Goal: Task Accomplishment & Management: Use online tool/utility

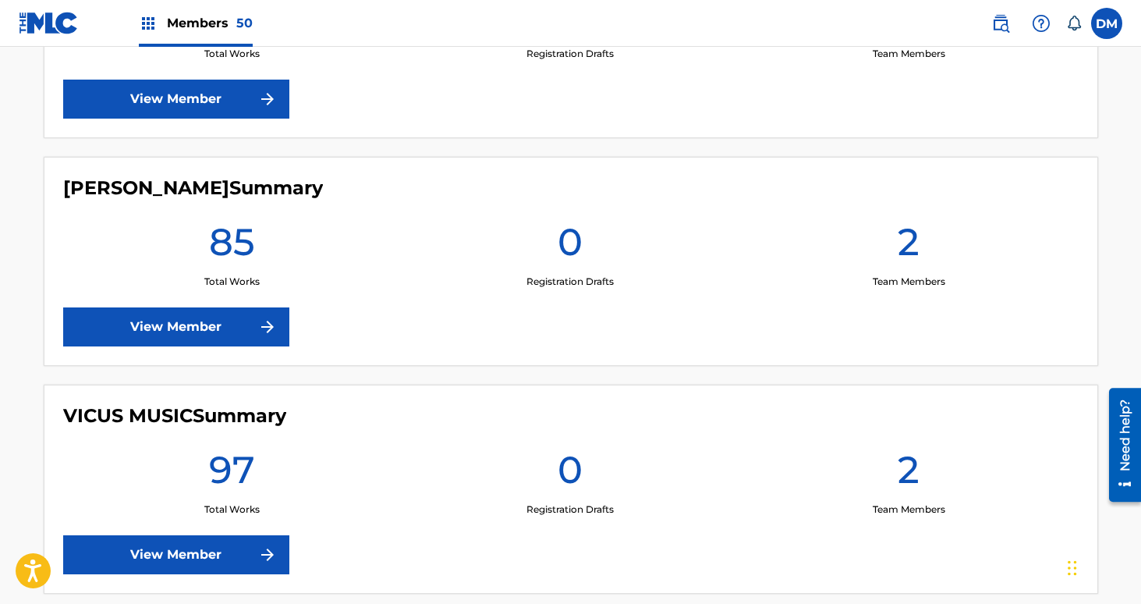
scroll to position [11127, 0]
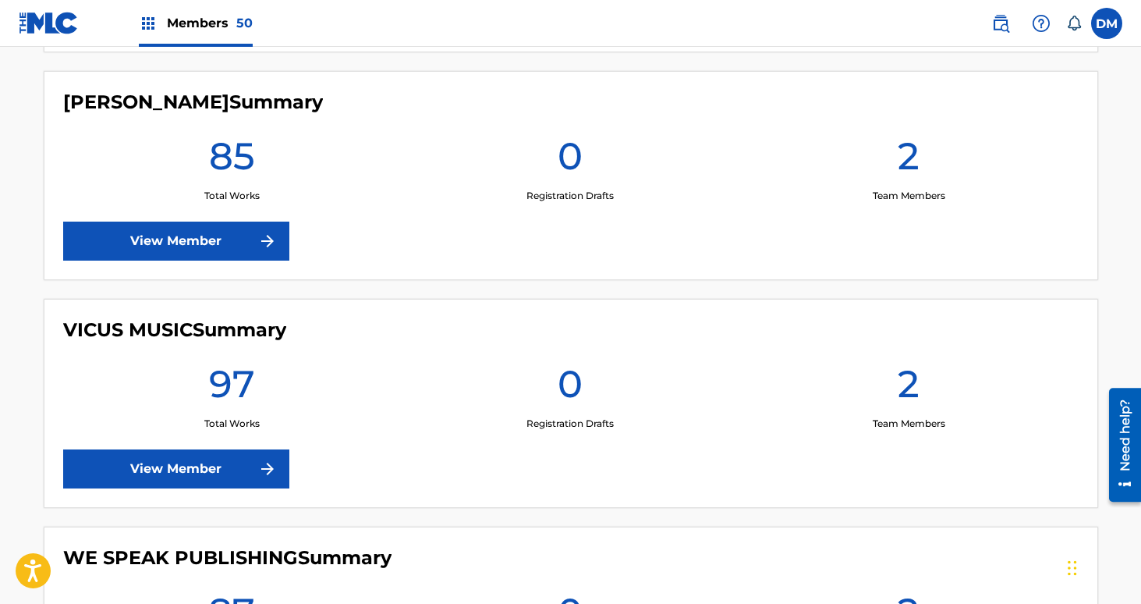
click at [252, 251] on link "View Member" at bounding box center [176, 240] width 226 height 39
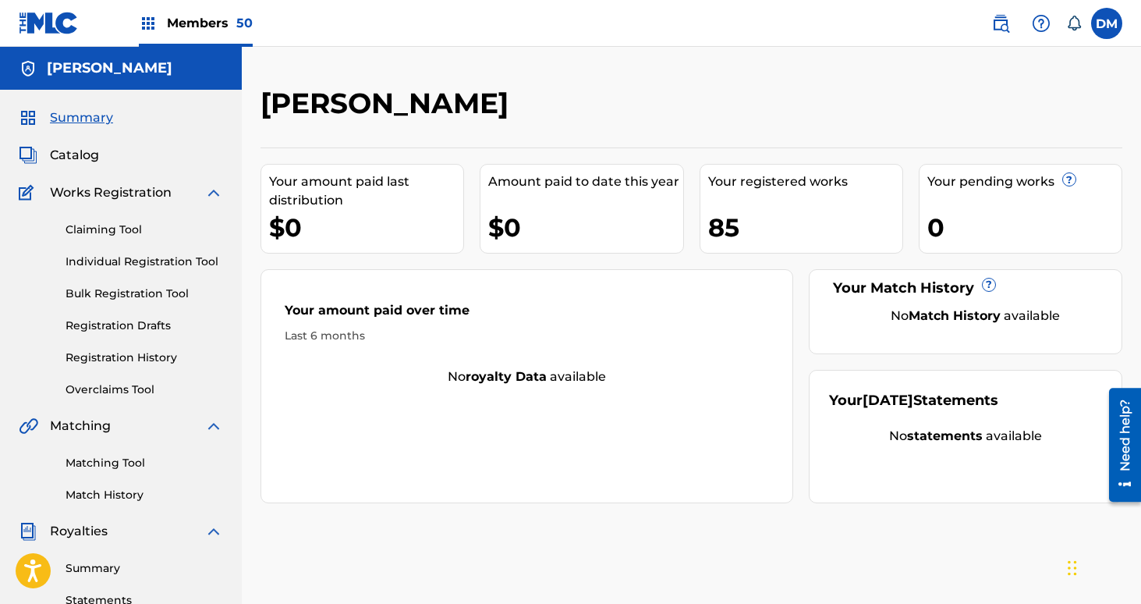
click at [98, 154] on div "Catalog" at bounding box center [121, 155] width 204 height 19
click at [80, 154] on span "Catalog" at bounding box center [74, 155] width 49 height 19
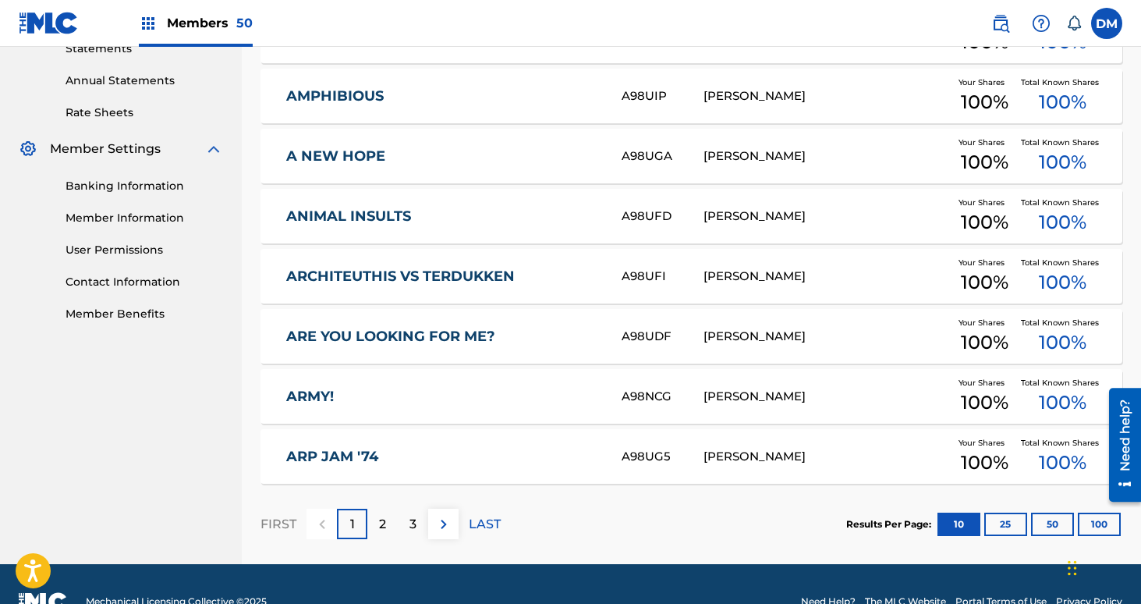
scroll to position [586, 0]
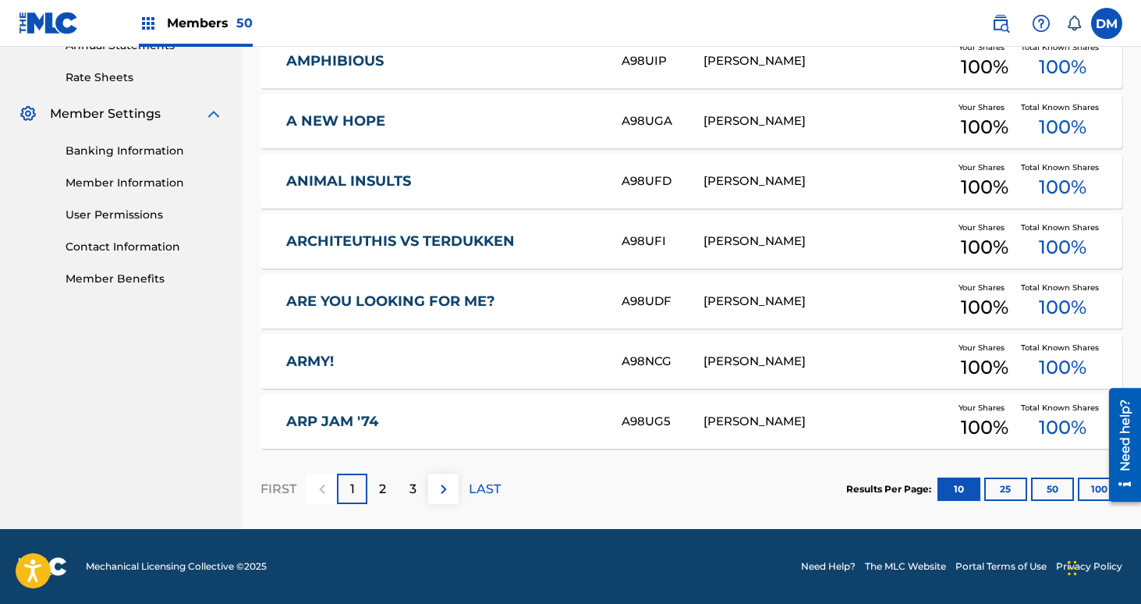
click at [1080, 498] on button "100" at bounding box center [1099, 488] width 43 height 23
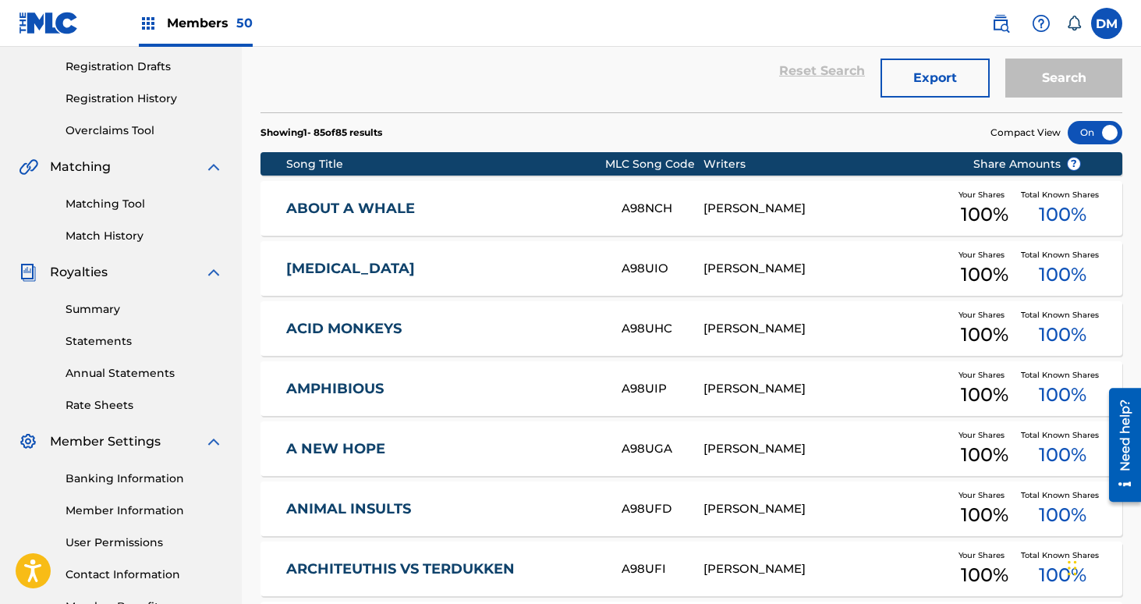
scroll to position [0, 0]
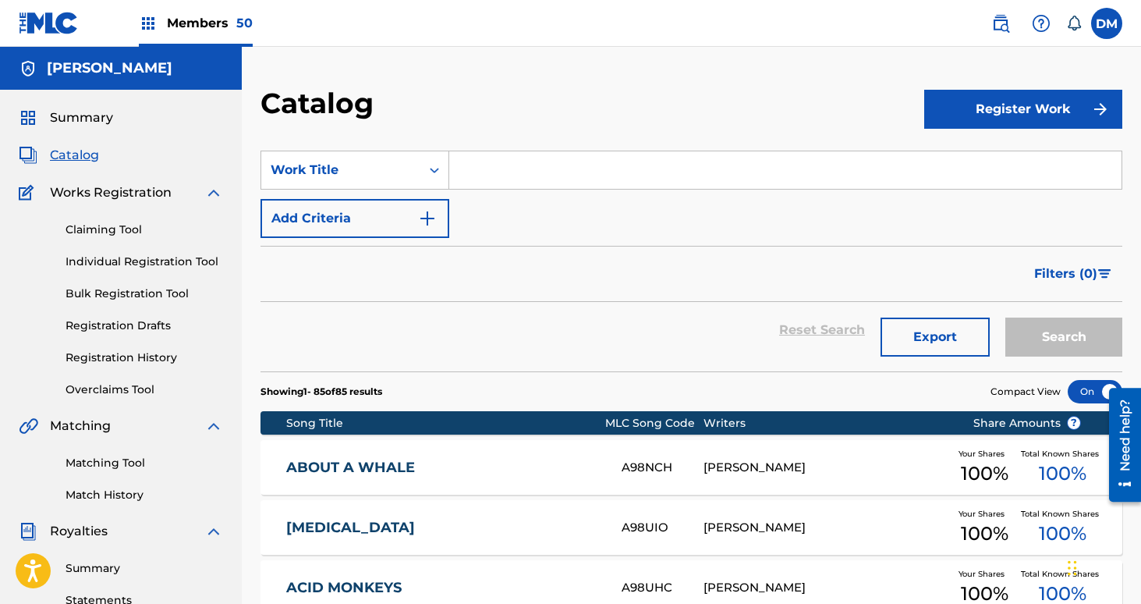
click at [117, 453] on div "Matching Tool Match History" at bounding box center [121, 469] width 204 height 68
click at [117, 465] on link "Matching Tool" at bounding box center [145, 463] width 158 height 16
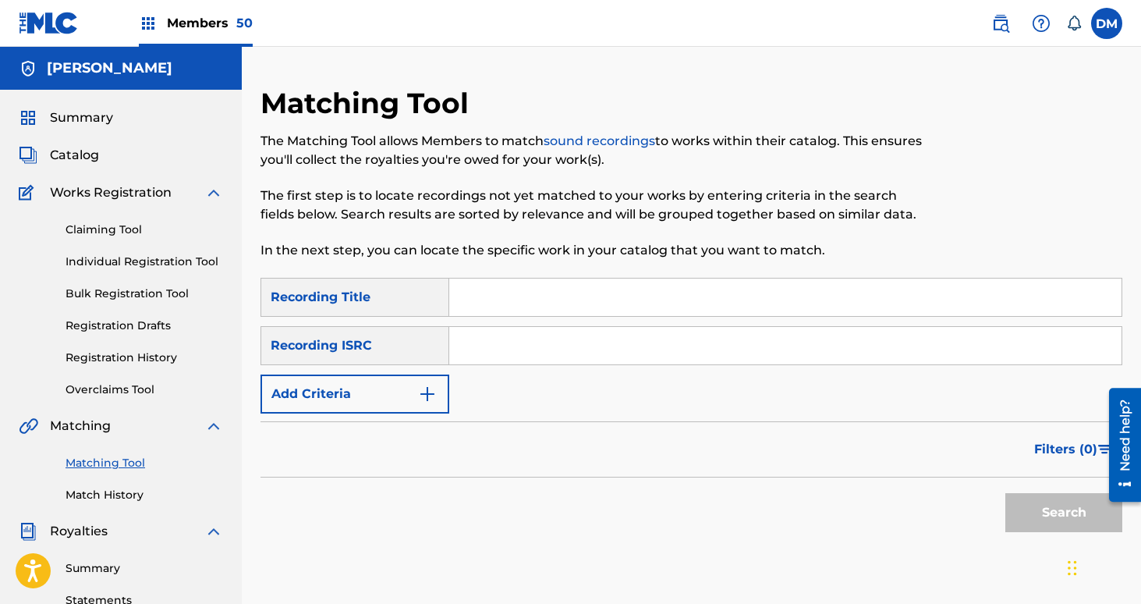
click at [506, 299] on input "Search Form" at bounding box center [785, 296] width 672 height 37
type input "about a whale"
click at [398, 410] on button "Add Criteria" at bounding box center [354, 393] width 189 height 39
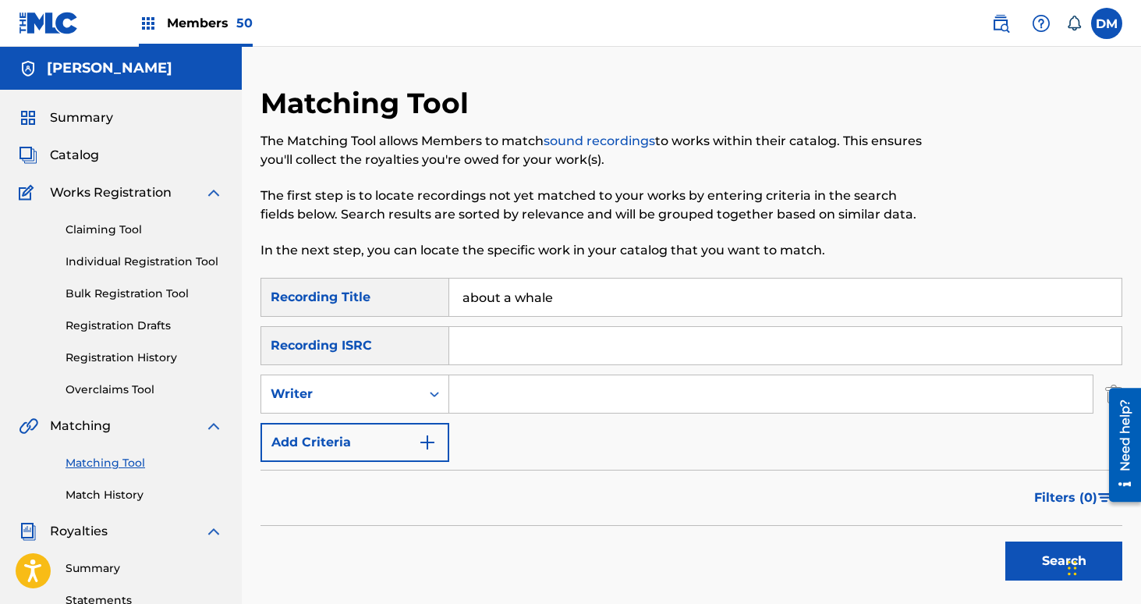
click at [501, 384] on input "Search Form" at bounding box center [770, 393] width 643 height 37
type input "netherlands"
click at [1005, 541] on button "Search" at bounding box center [1063, 560] width 117 height 39
click at [537, 306] on input "about a whale" at bounding box center [785, 296] width 672 height 37
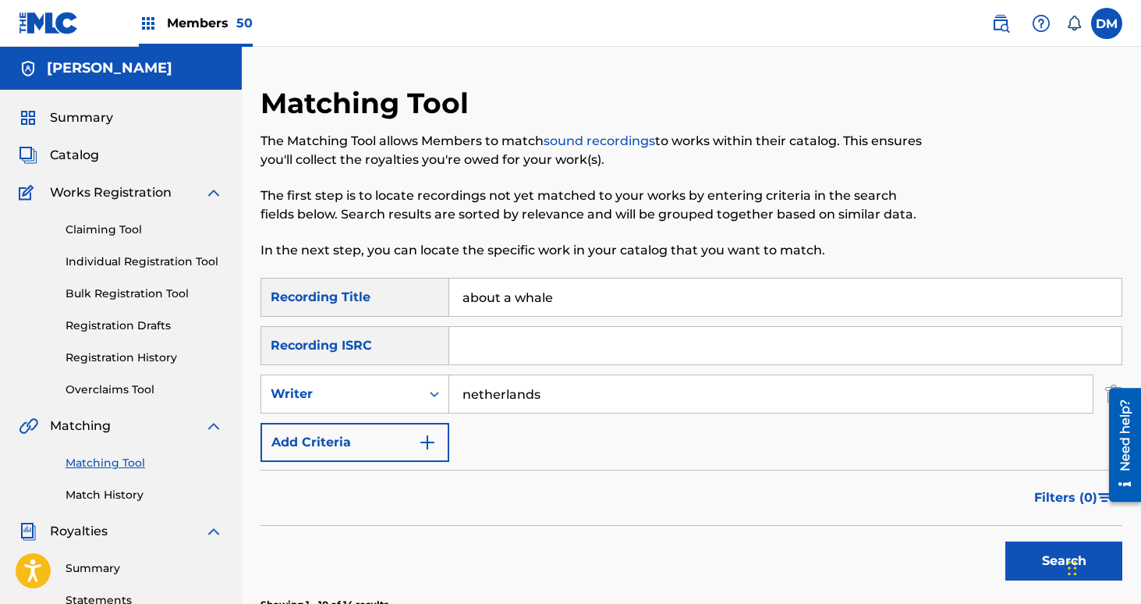
click at [537, 306] on input "about a whale" at bounding box center [785, 296] width 672 height 37
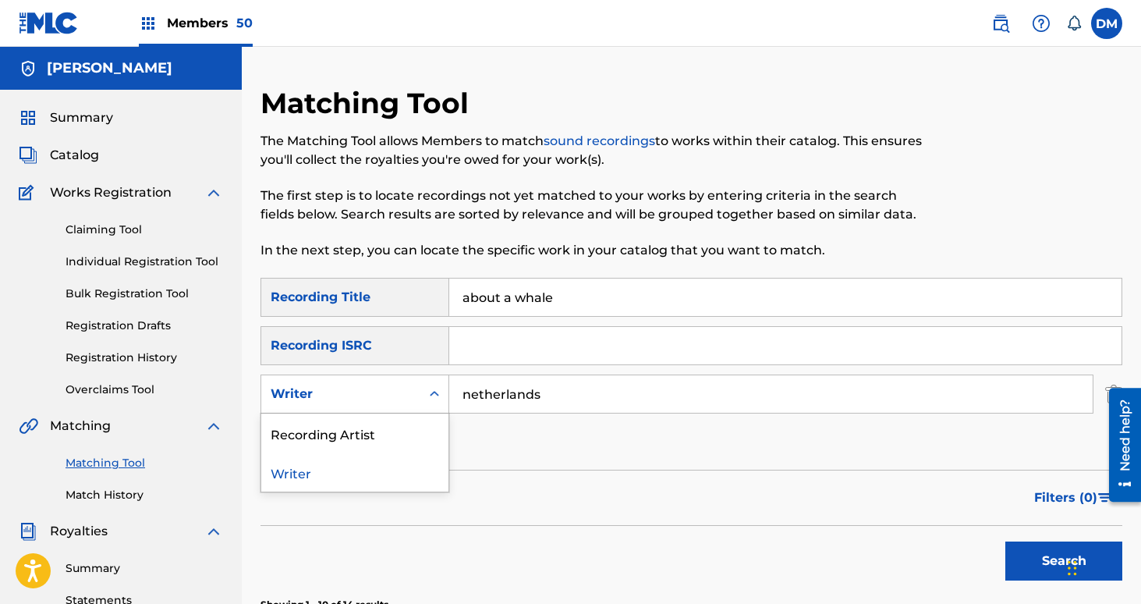
click at [432, 388] on icon "Search Form" at bounding box center [435, 394] width 16 height 16
click at [413, 430] on div "Recording Artist" at bounding box center [354, 432] width 187 height 39
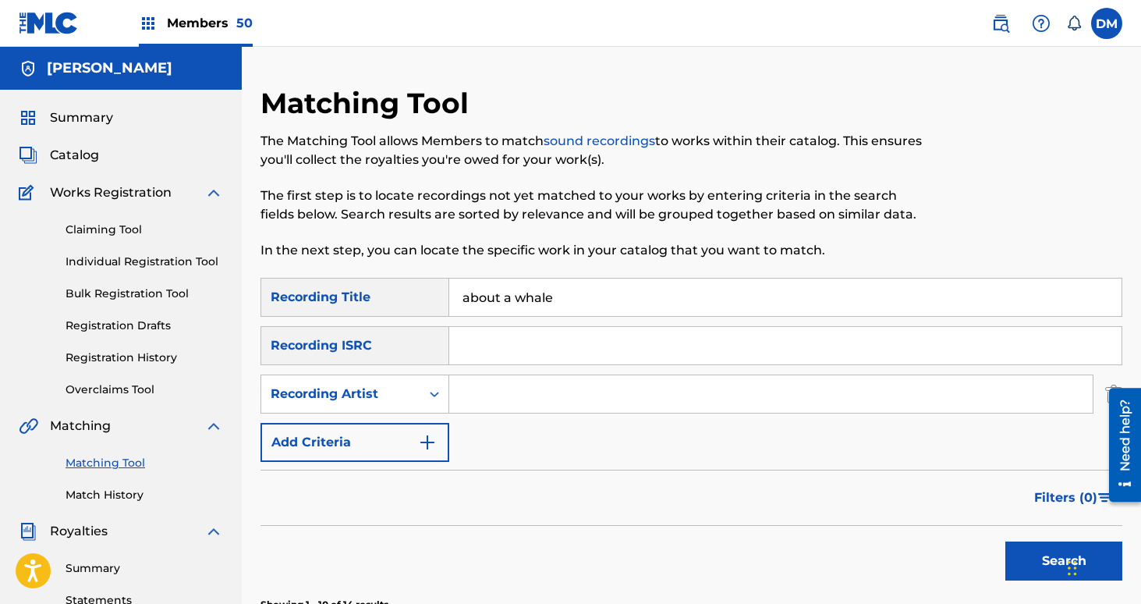
click at [1044, 553] on button "Search" at bounding box center [1063, 560] width 117 height 39
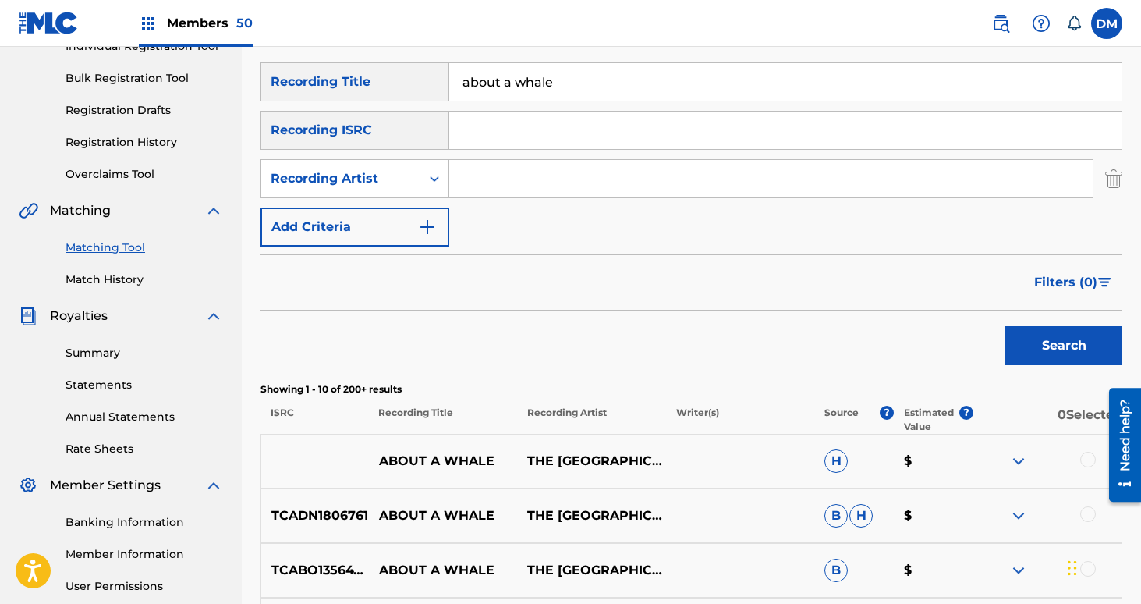
scroll to position [198, 0]
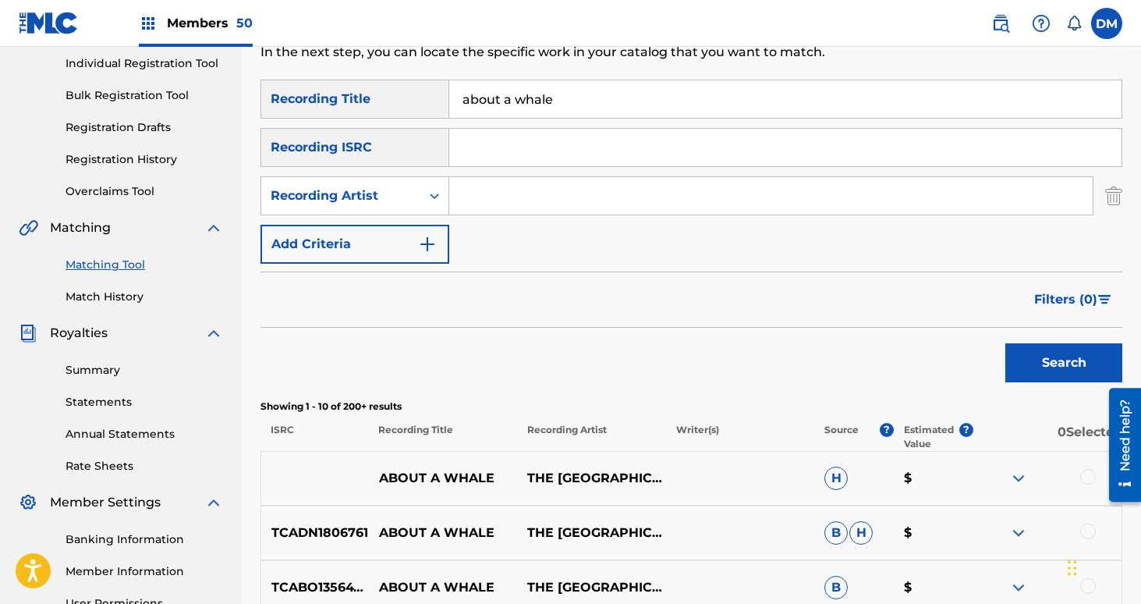
click at [512, 187] on input "Search Form" at bounding box center [770, 195] width 643 height 37
click at [1005, 343] on button "Search" at bounding box center [1063, 362] width 117 height 39
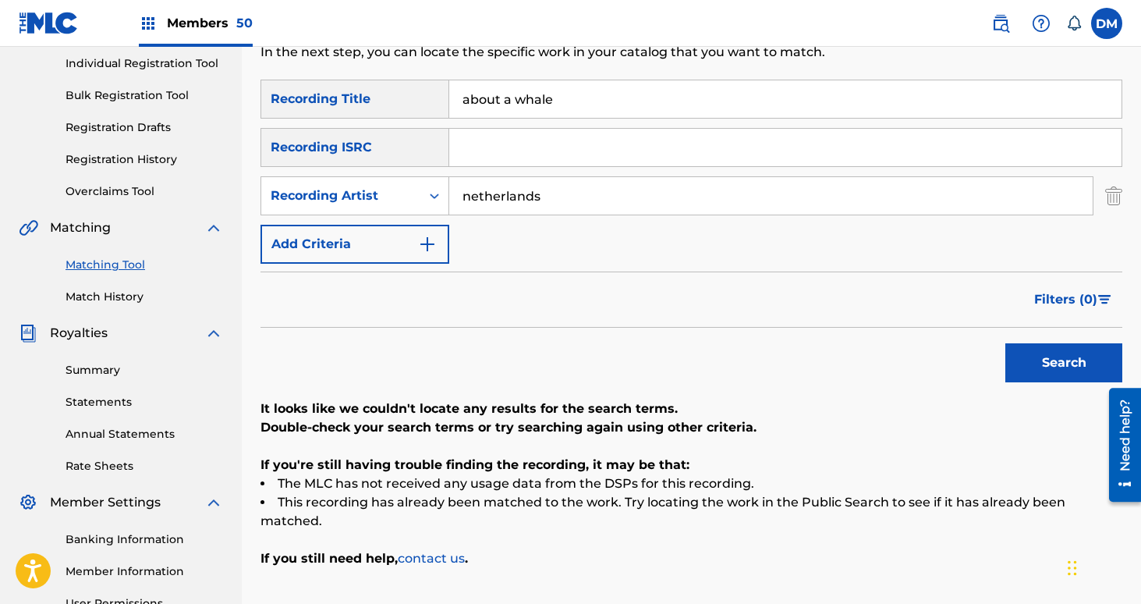
type input "netherlands"
click at [1005, 343] on button "Search" at bounding box center [1063, 362] width 117 height 39
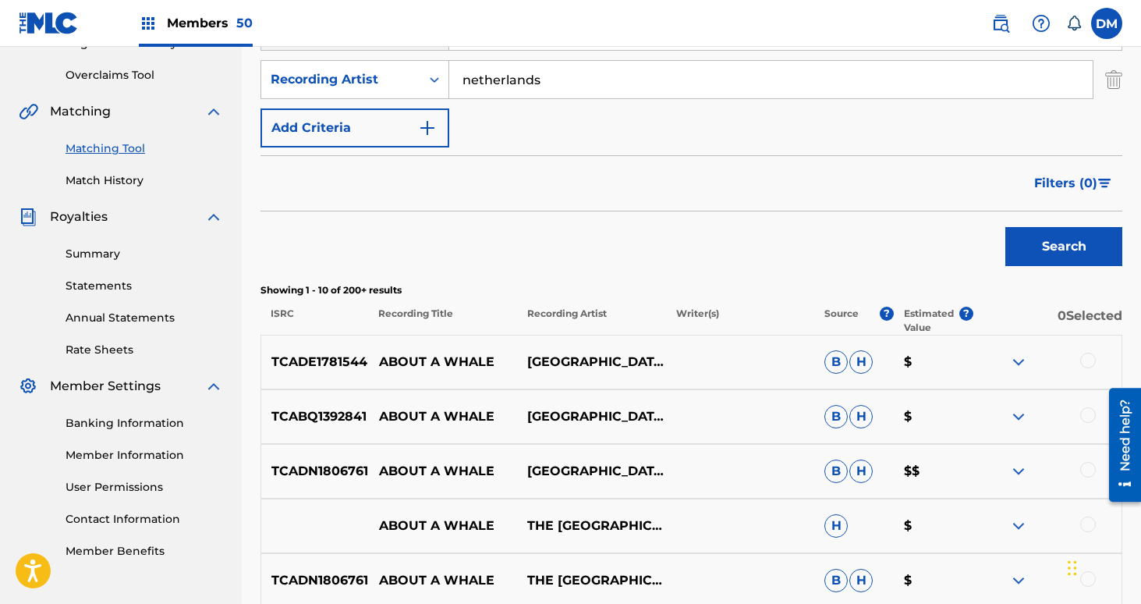
scroll to position [352, 0]
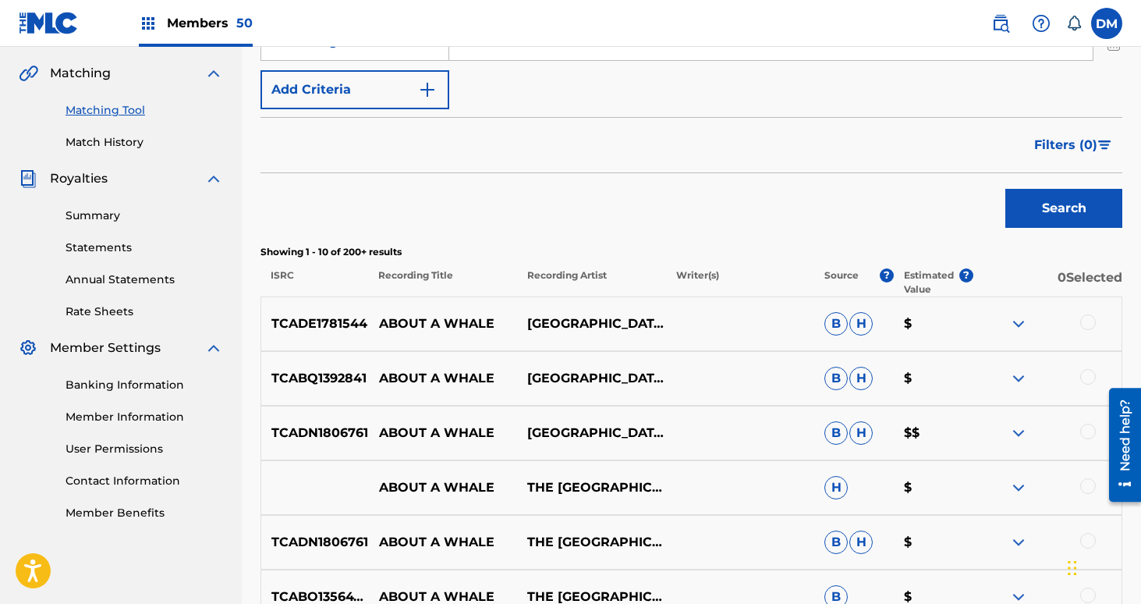
click at [1091, 323] on div at bounding box center [1088, 322] width 16 height 16
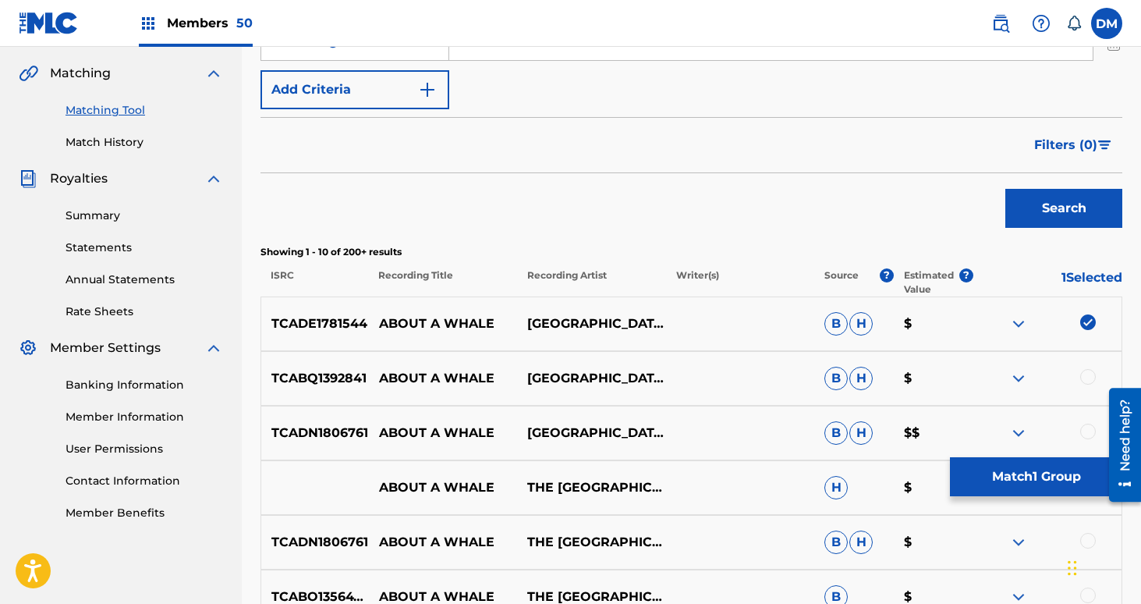
click at [1090, 377] on div at bounding box center [1088, 377] width 16 height 16
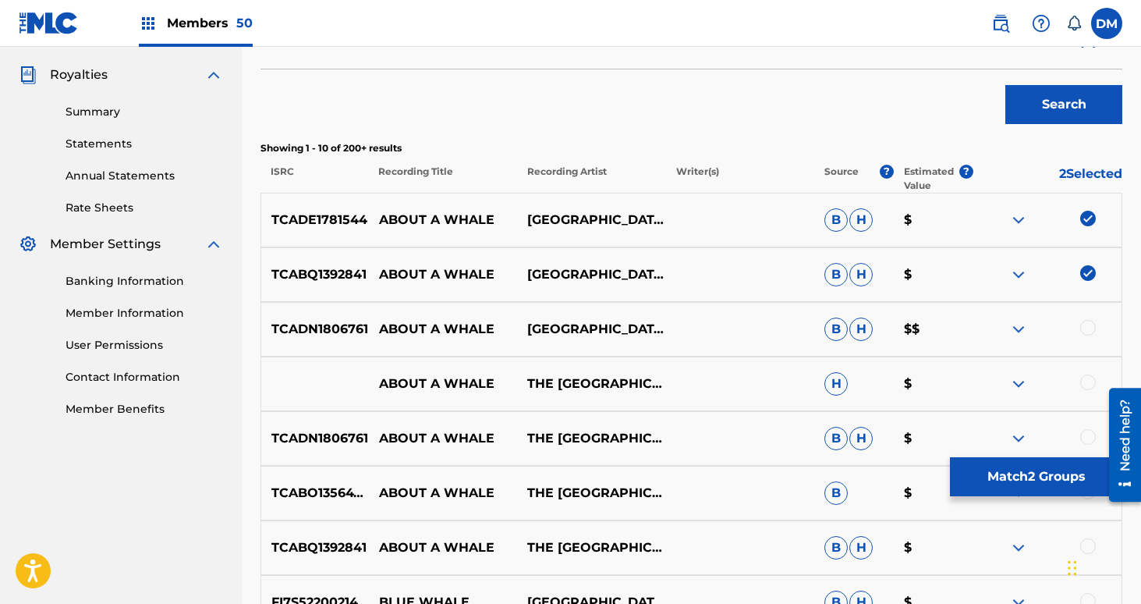
scroll to position [466, 0]
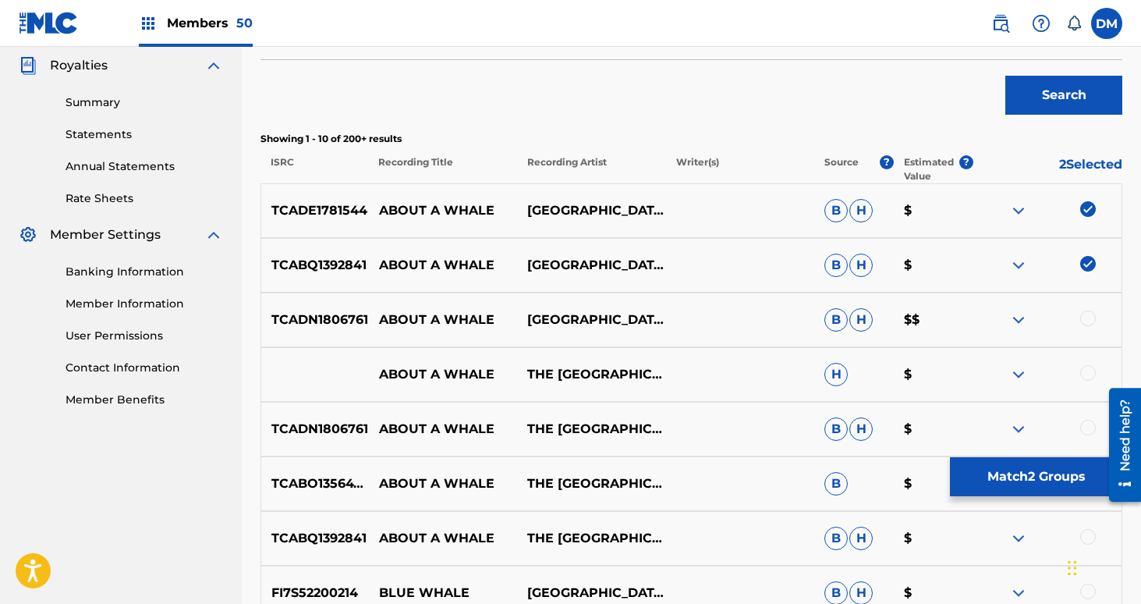
click at [1086, 319] on div at bounding box center [1088, 318] width 16 height 16
click at [1088, 370] on div at bounding box center [1088, 373] width 16 height 16
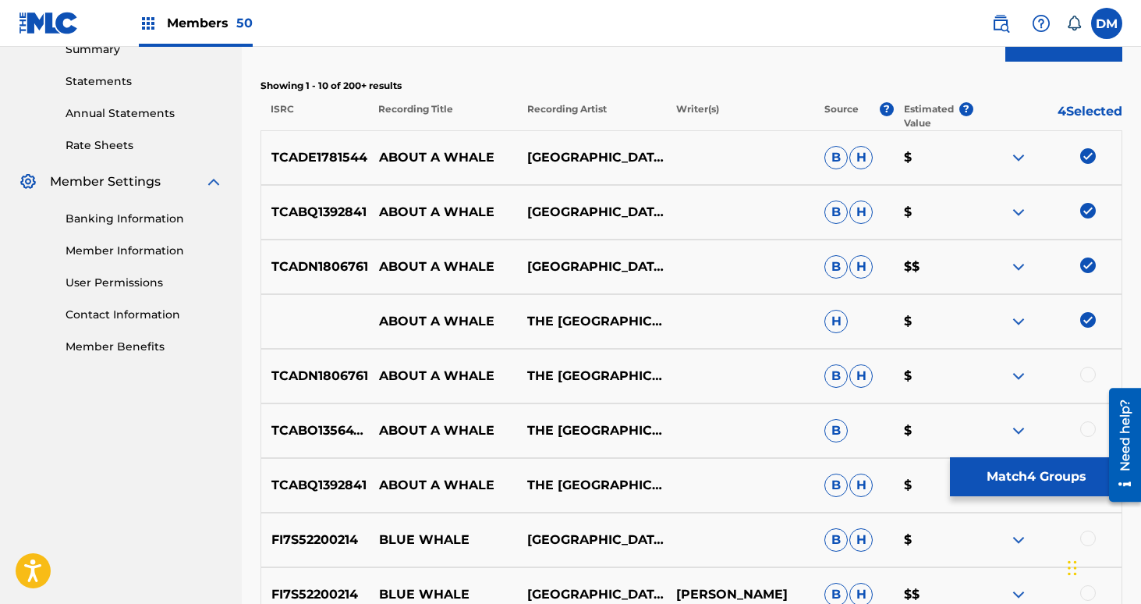
scroll to position [547, 0]
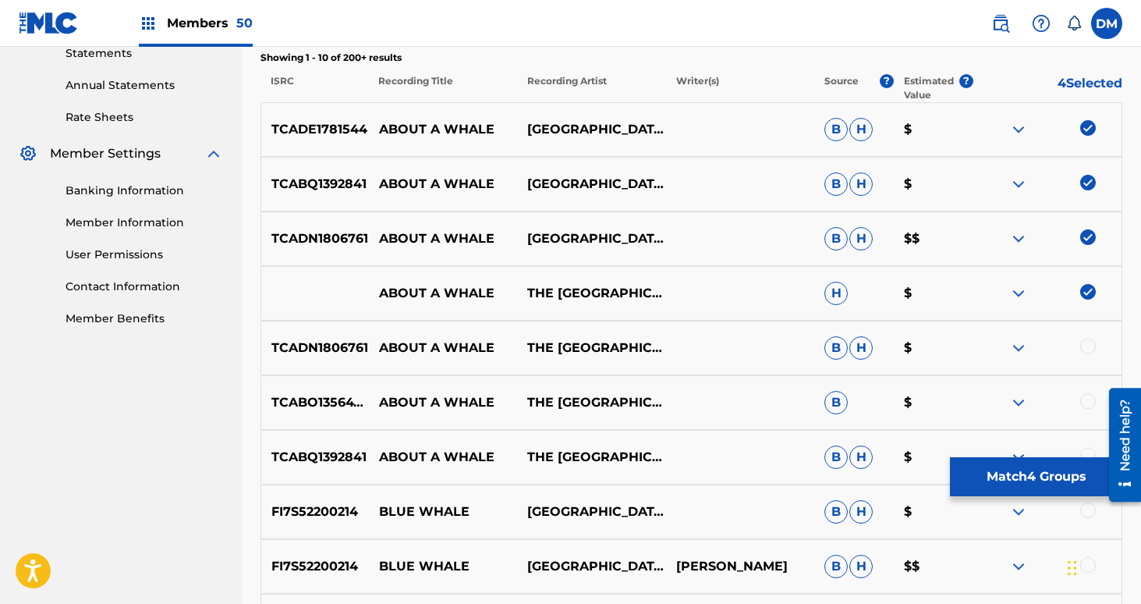
click at [1084, 351] on div at bounding box center [1088, 346] width 16 height 16
click at [1083, 395] on div at bounding box center [1088, 401] width 16 height 16
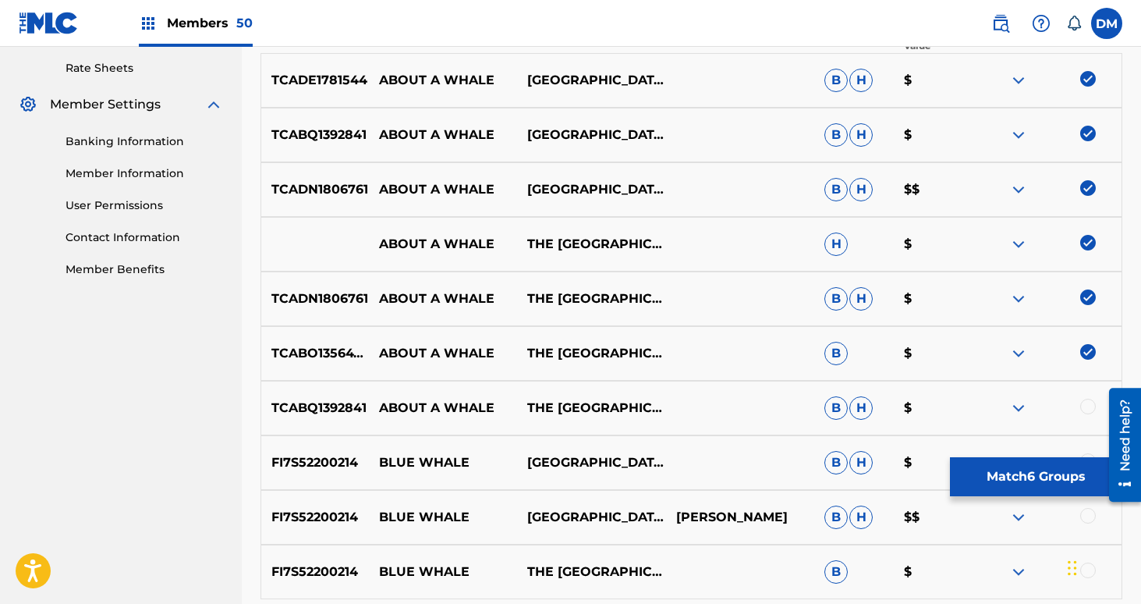
scroll to position [613, 0]
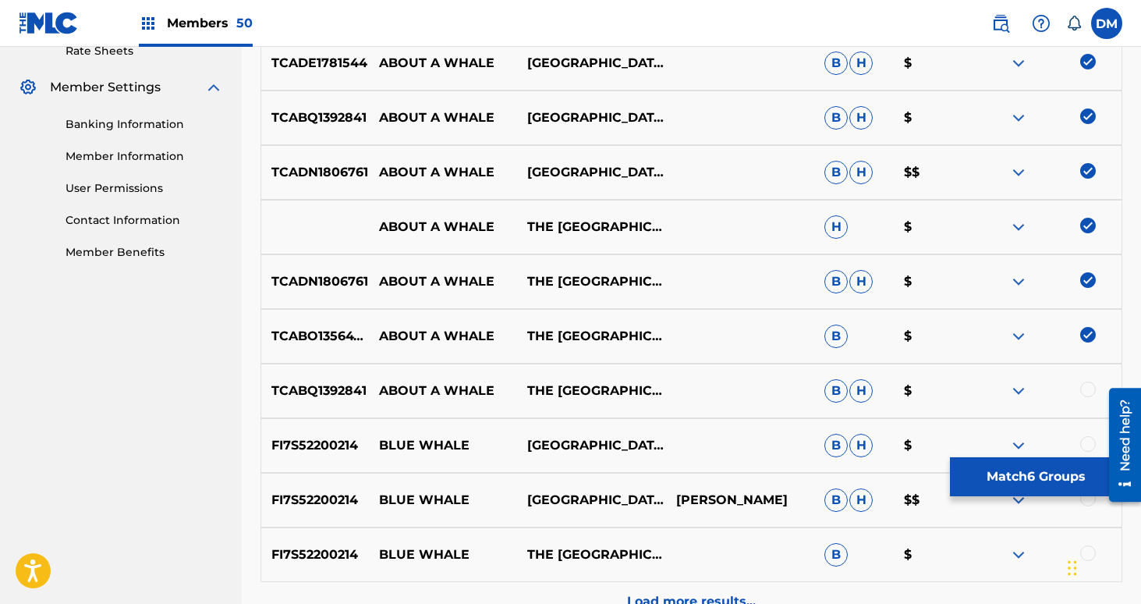
click at [1084, 390] on div at bounding box center [1088, 389] width 16 height 16
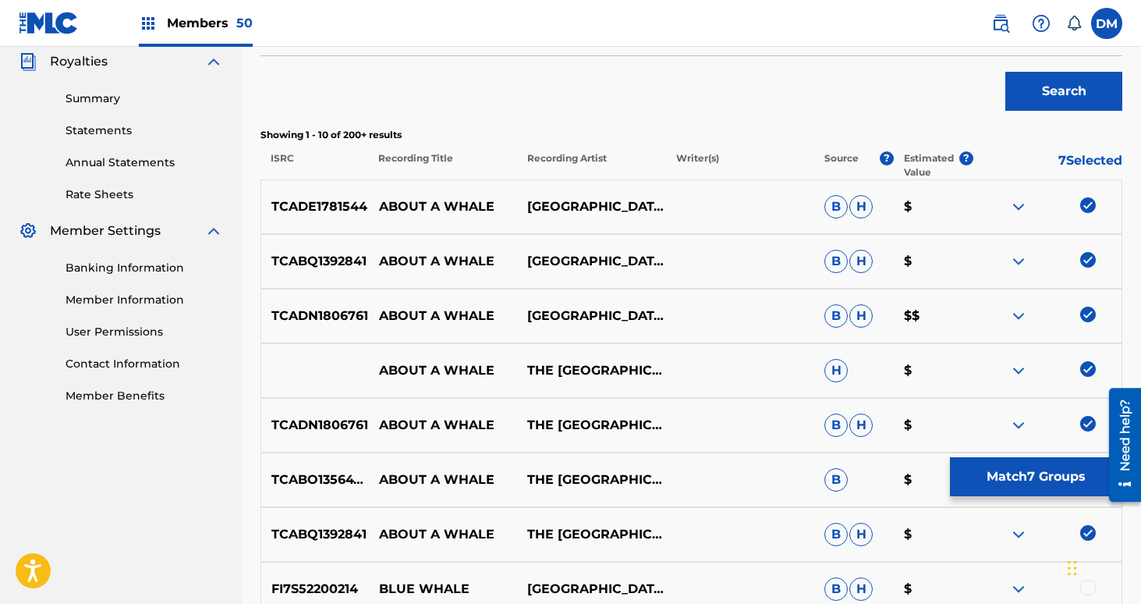
scroll to position [454, 0]
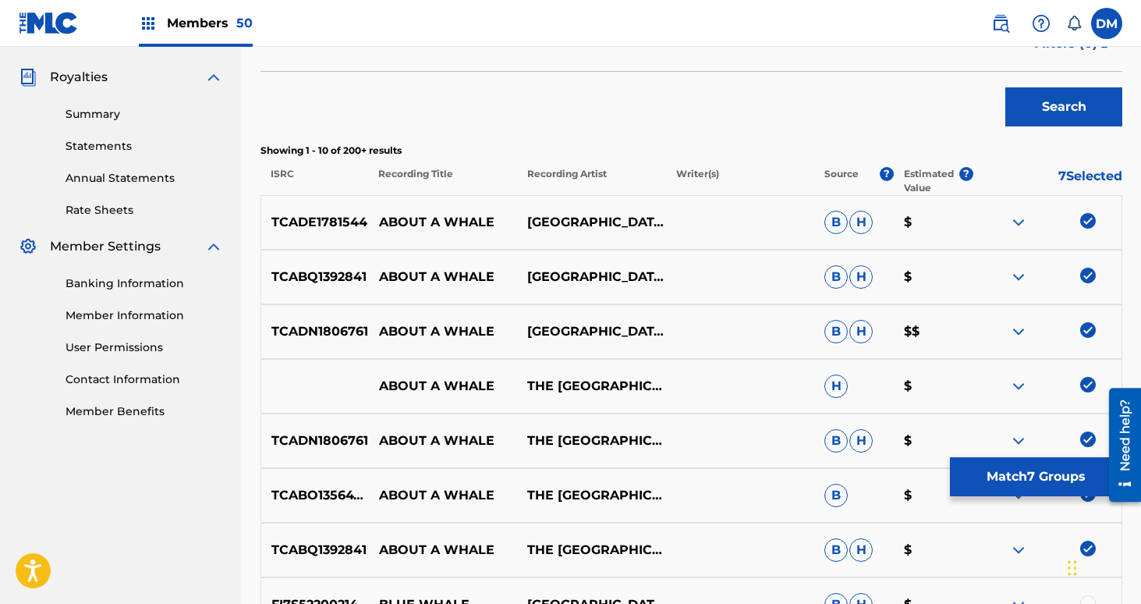
click at [1026, 476] on button "Match 7 Groups" at bounding box center [1036, 476] width 172 height 39
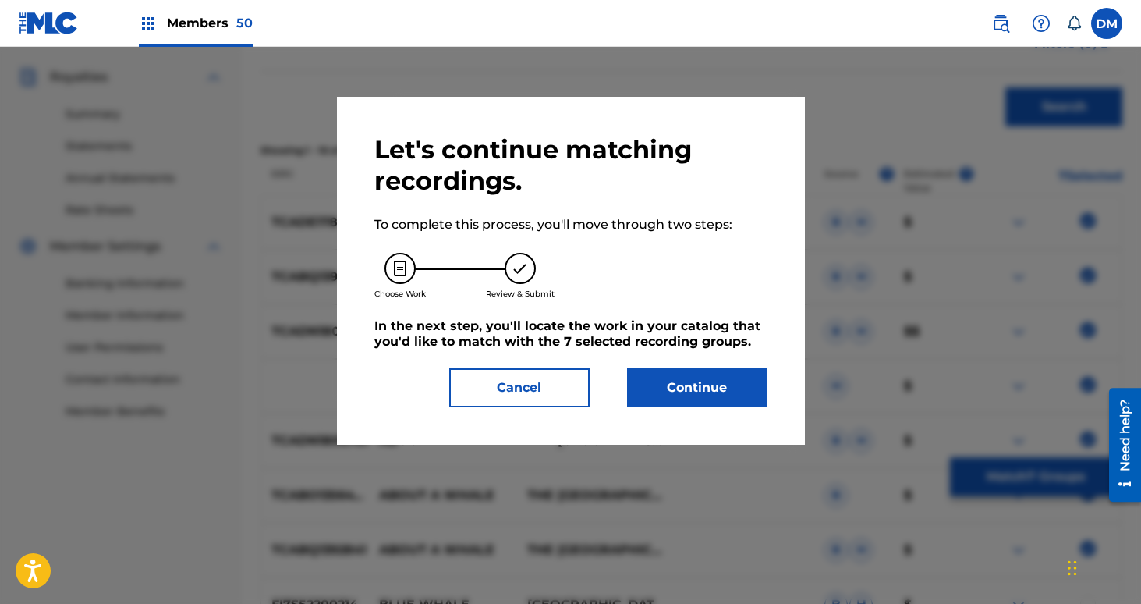
click at [681, 373] on button "Continue" at bounding box center [697, 387] width 140 height 39
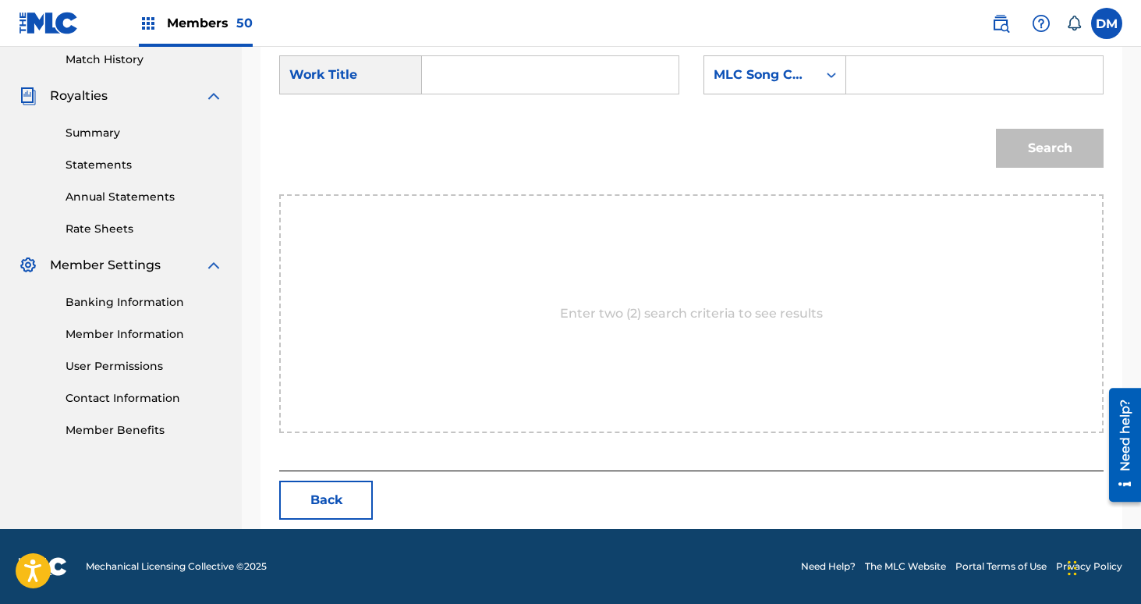
click at [502, 91] on input "Search Form" at bounding box center [550, 74] width 230 height 37
type input "about a whale"
click at [738, 66] on div "MLC Song Code" at bounding box center [761, 75] width 94 height 19
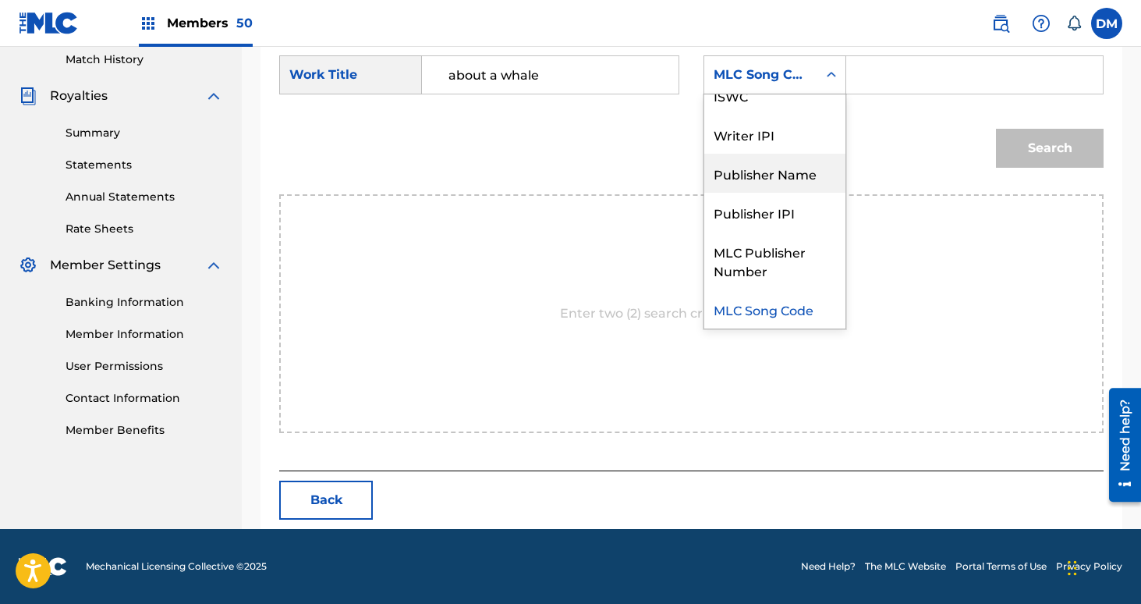
scroll to position [0, 0]
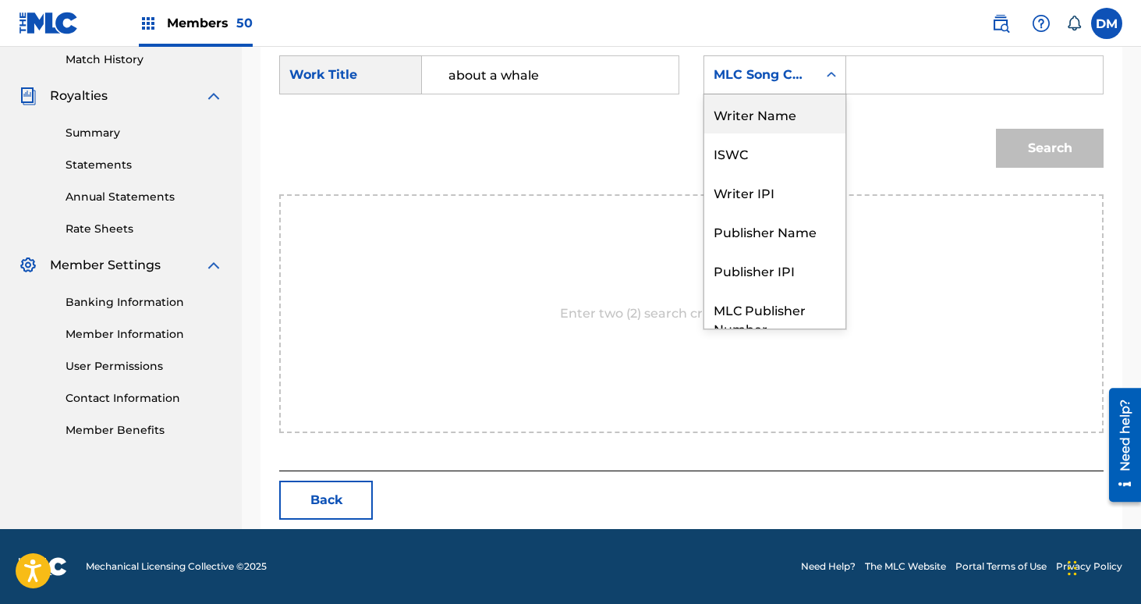
click at [777, 124] on div "Writer Name" at bounding box center [774, 113] width 141 height 39
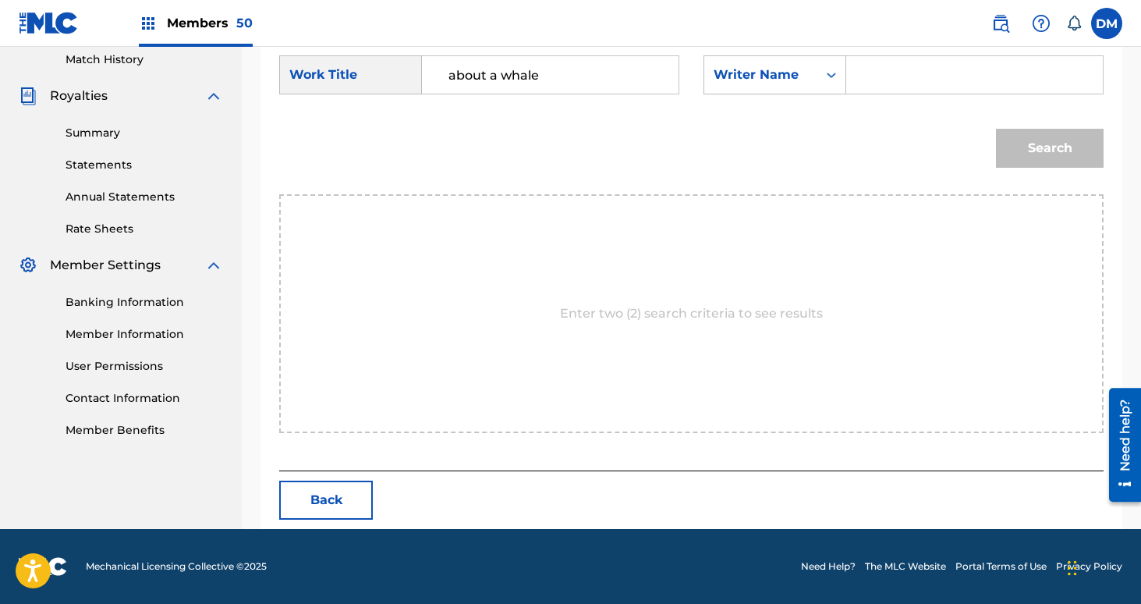
click at [874, 89] on input "Search Form" at bounding box center [974, 74] width 230 height 37
type input "[PERSON_NAME]"
click at [996, 129] on button "Search" at bounding box center [1050, 148] width 108 height 39
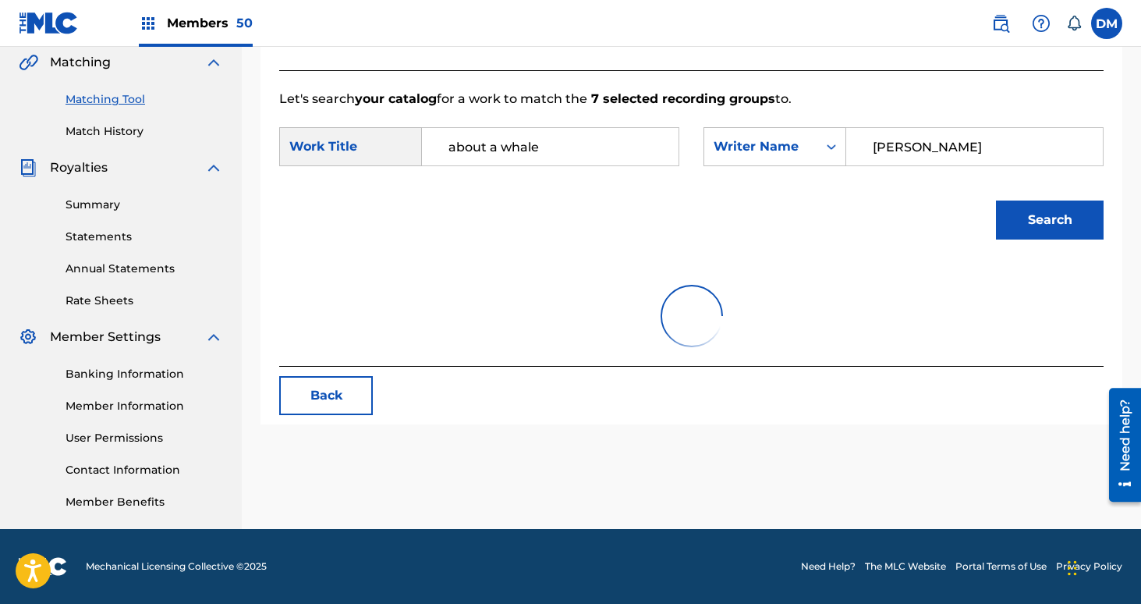
scroll to position [435, 0]
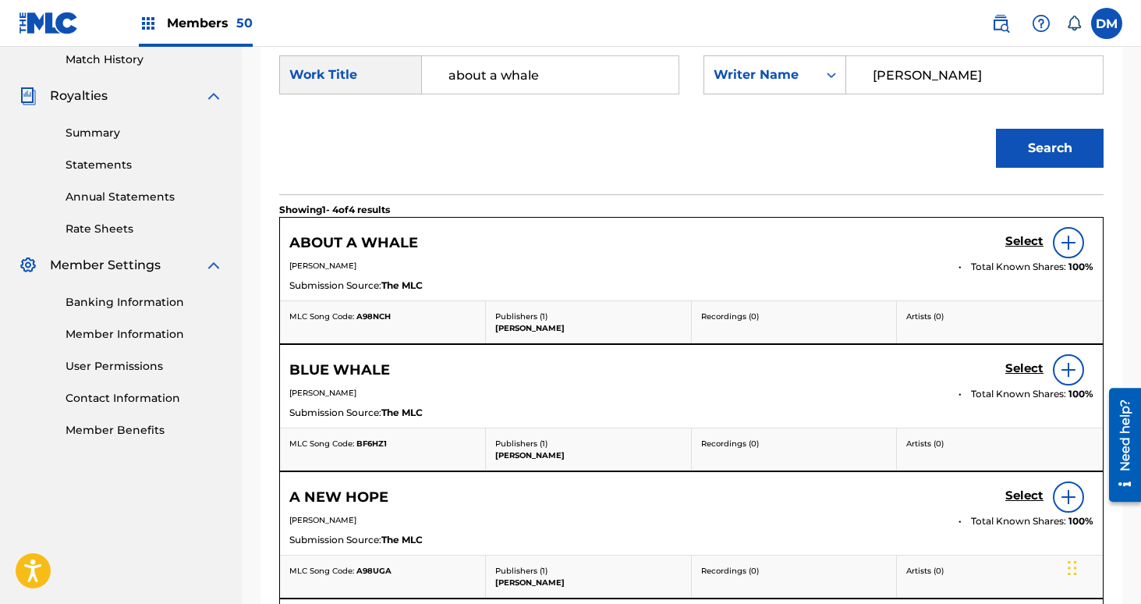
click at [1028, 243] on h5 "Select" at bounding box center [1024, 241] width 38 height 15
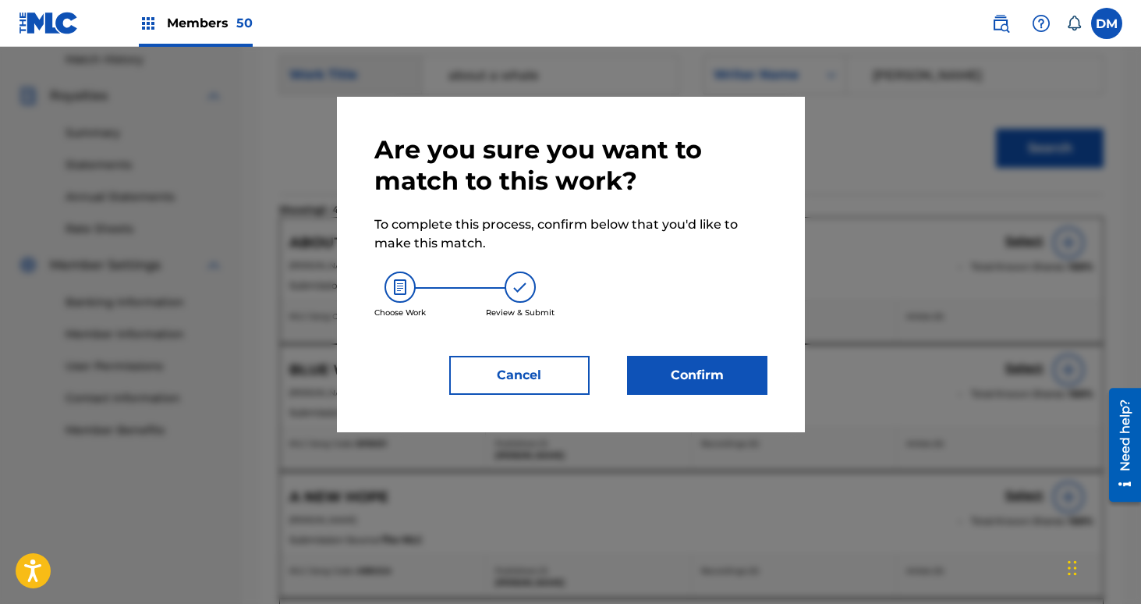
click at [763, 362] on button "Confirm" at bounding box center [697, 375] width 140 height 39
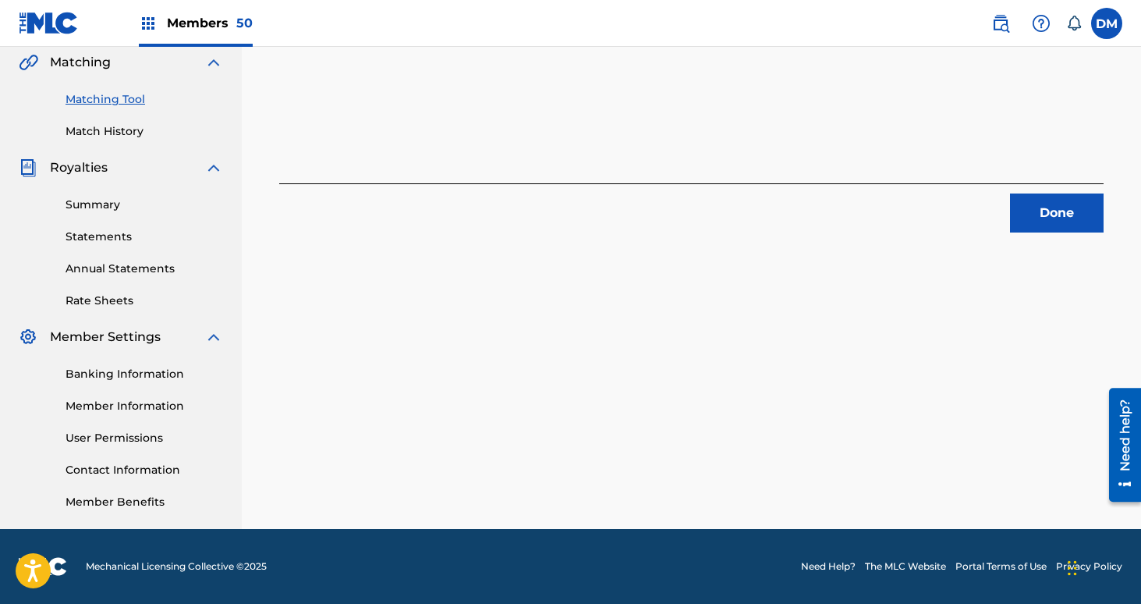
click at [1065, 213] on button "Done" at bounding box center [1057, 212] width 94 height 39
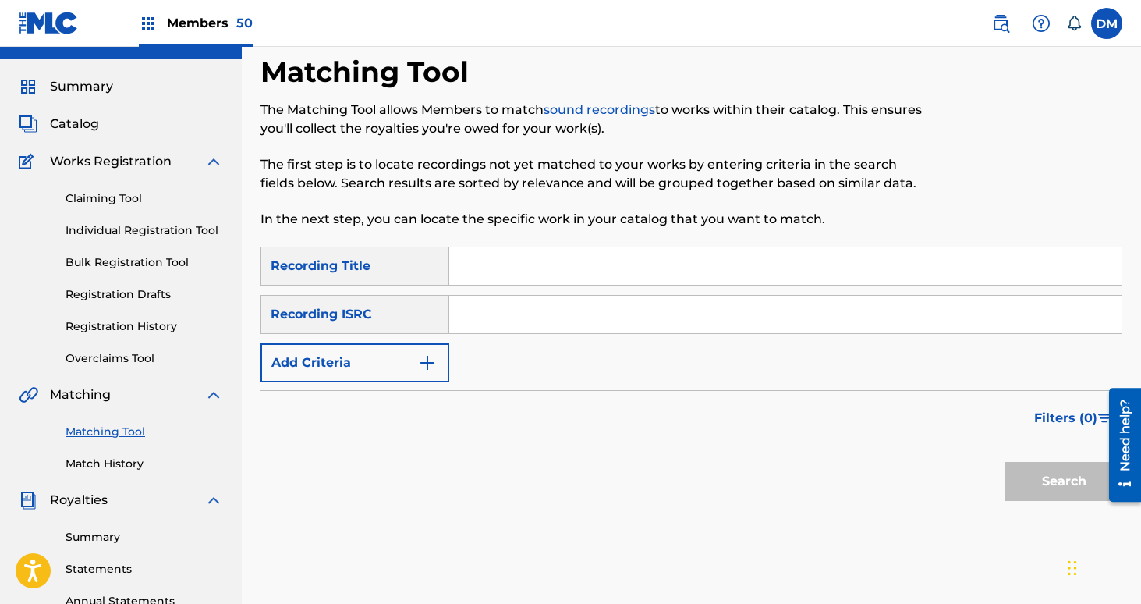
scroll to position [0, 0]
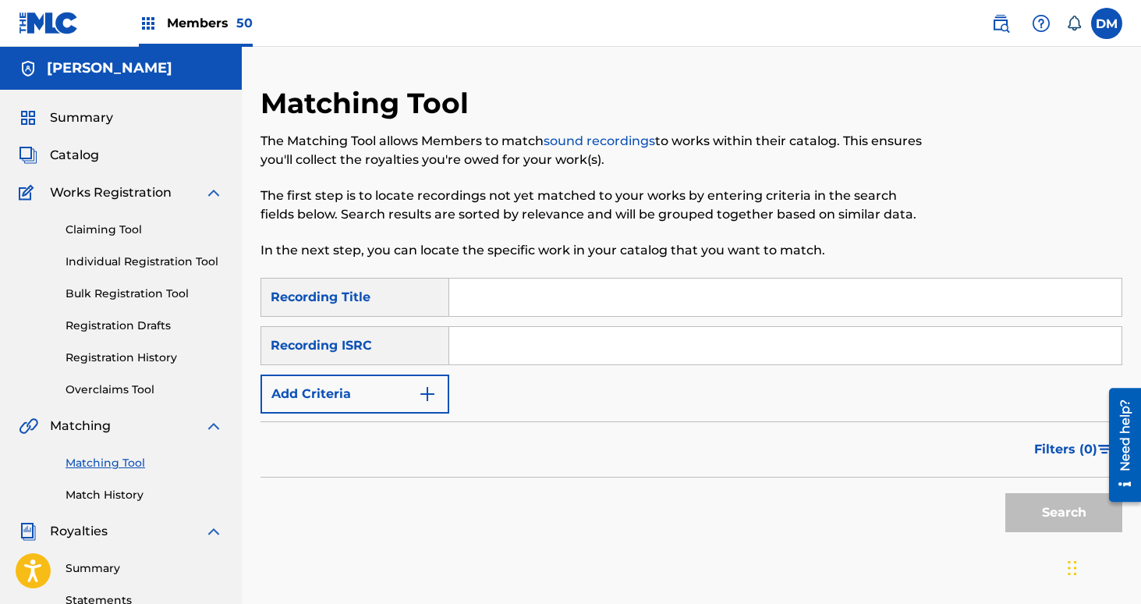
click at [494, 293] on input "Search Form" at bounding box center [785, 296] width 672 height 37
type input "deathling"
click at [395, 391] on button "Add Criteria" at bounding box center [354, 393] width 189 height 39
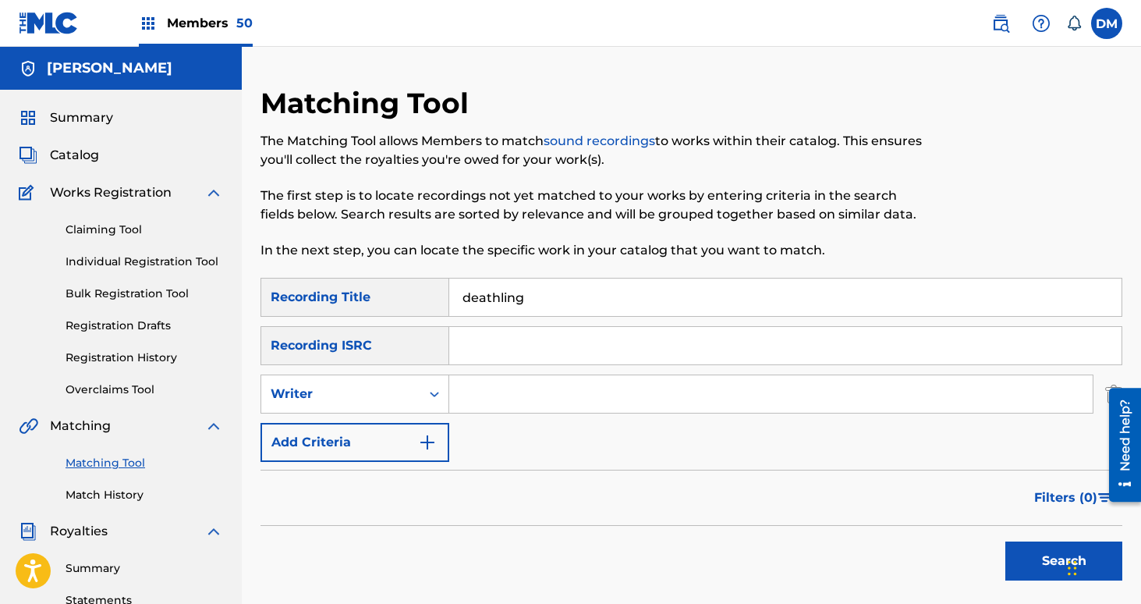
click at [483, 394] on input "Search Form" at bounding box center [770, 393] width 643 height 37
click at [381, 398] on div "Writer" at bounding box center [341, 393] width 140 height 19
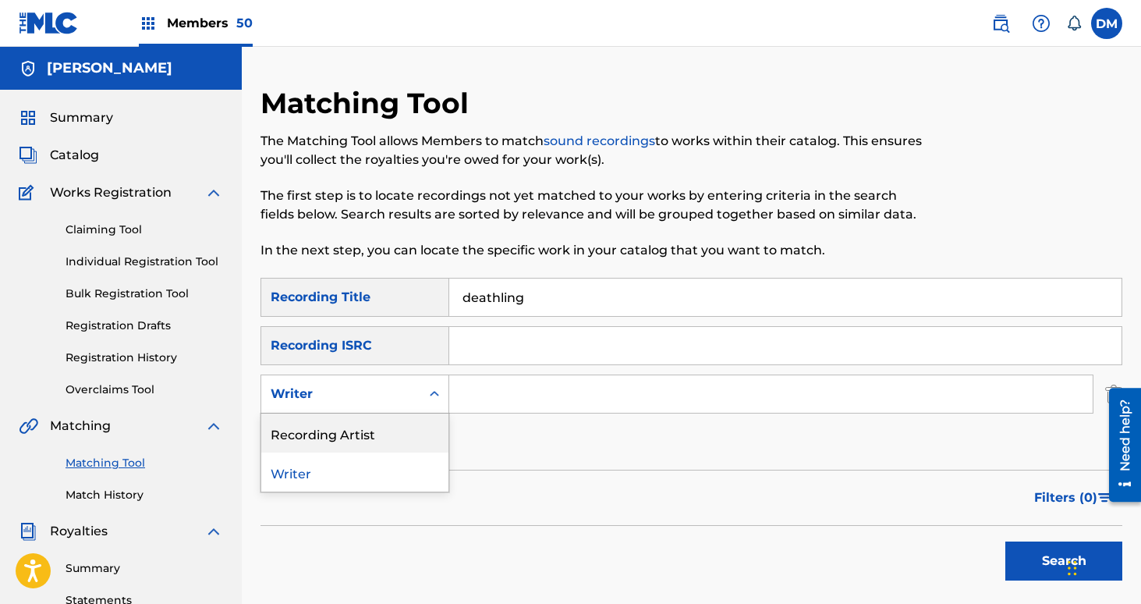
click at [381, 436] on div "Recording Artist" at bounding box center [354, 432] width 187 height 39
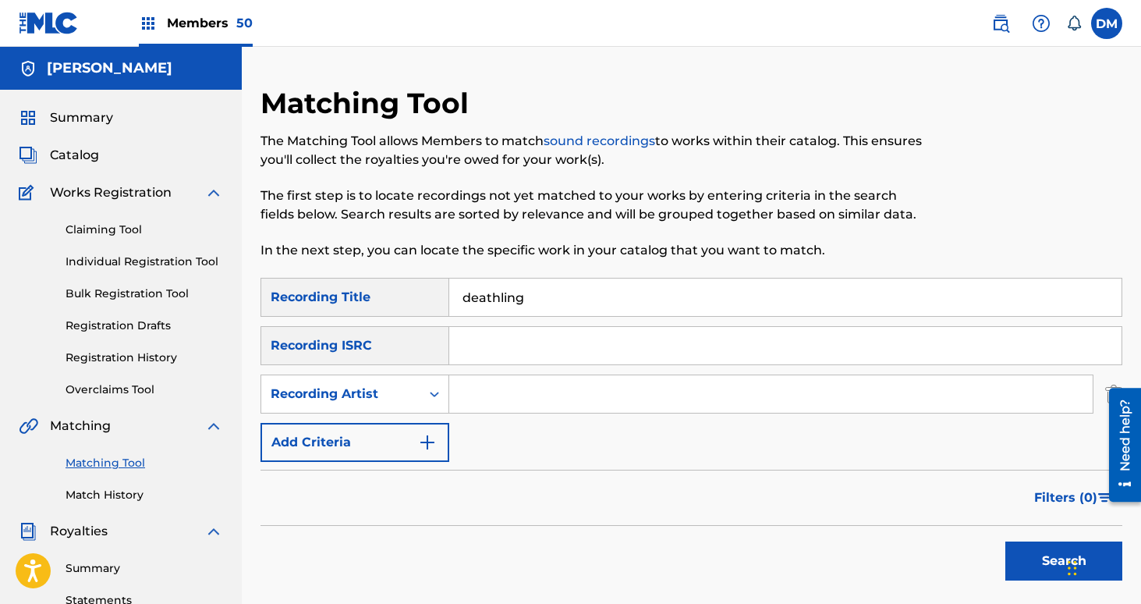
click at [455, 393] on input "Search Form" at bounding box center [770, 393] width 643 height 37
type input "netherlands"
click at [1005, 541] on button "Search" at bounding box center [1063, 560] width 117 height 39
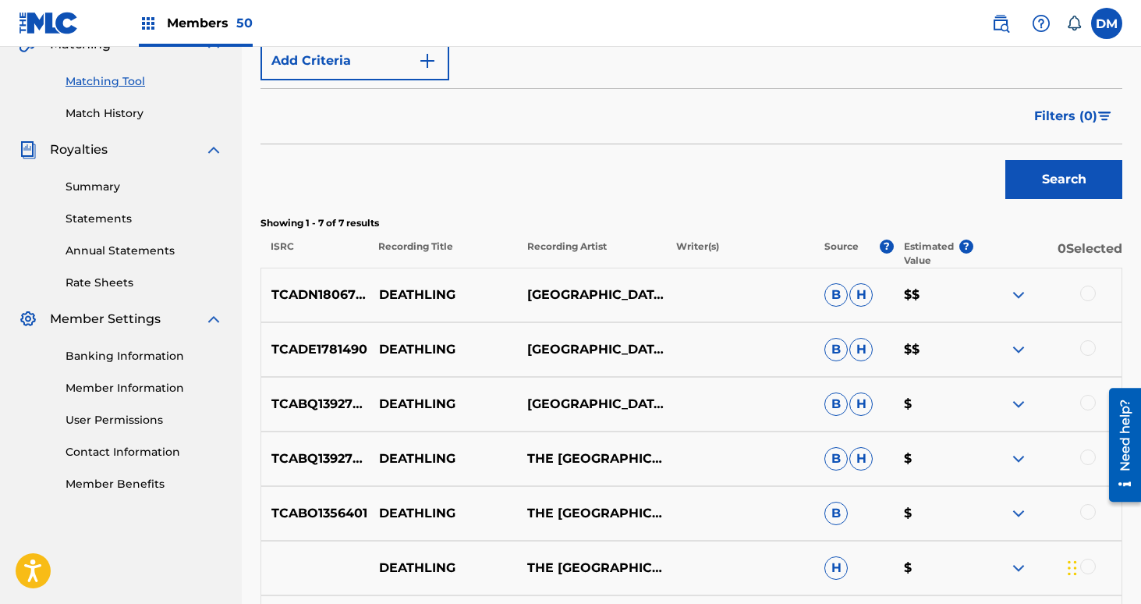
scroll to position [390, 0]
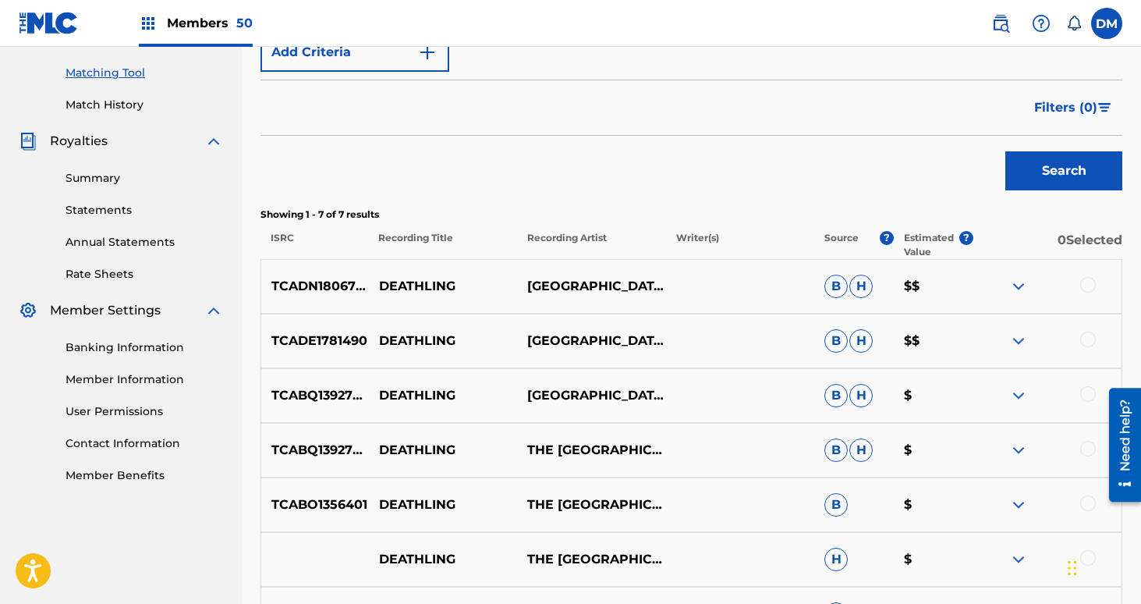
click at [1089, 282] on div at bounding box center [1088, 285] width 16 height 16
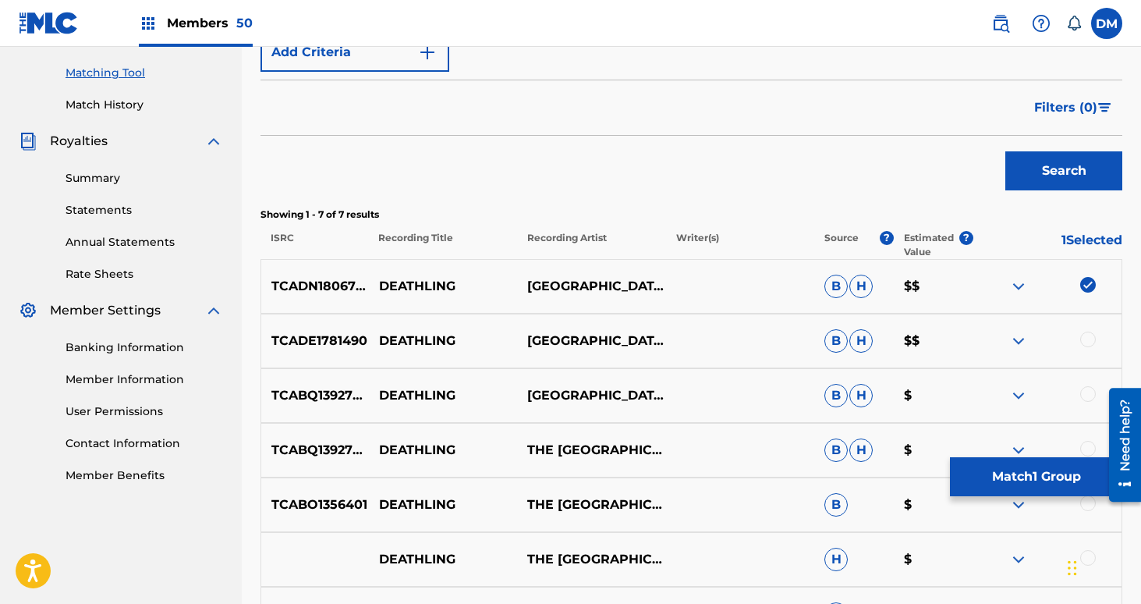
click at [1090, 341] on div at bounding box center [1088, 339] width 16 height 16
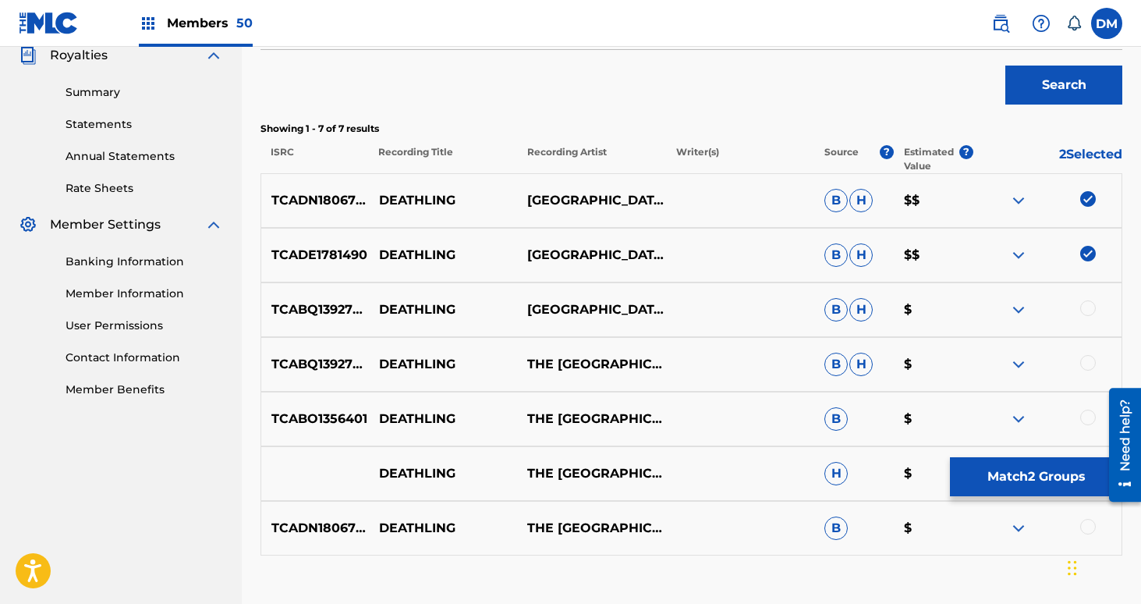
scroll to position [481, 0]
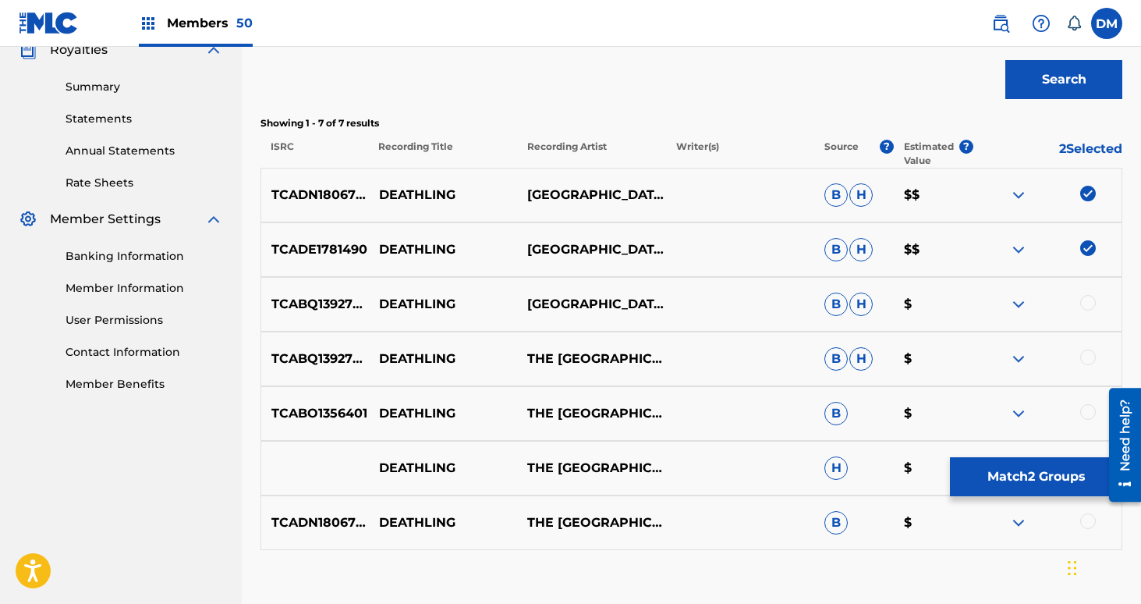
click at [1089, 304] on div at bounding box center [1088, 303] width 16 height 16
click at [1084, 356] on div at bounding box center [1088, 357] width 16 height 16
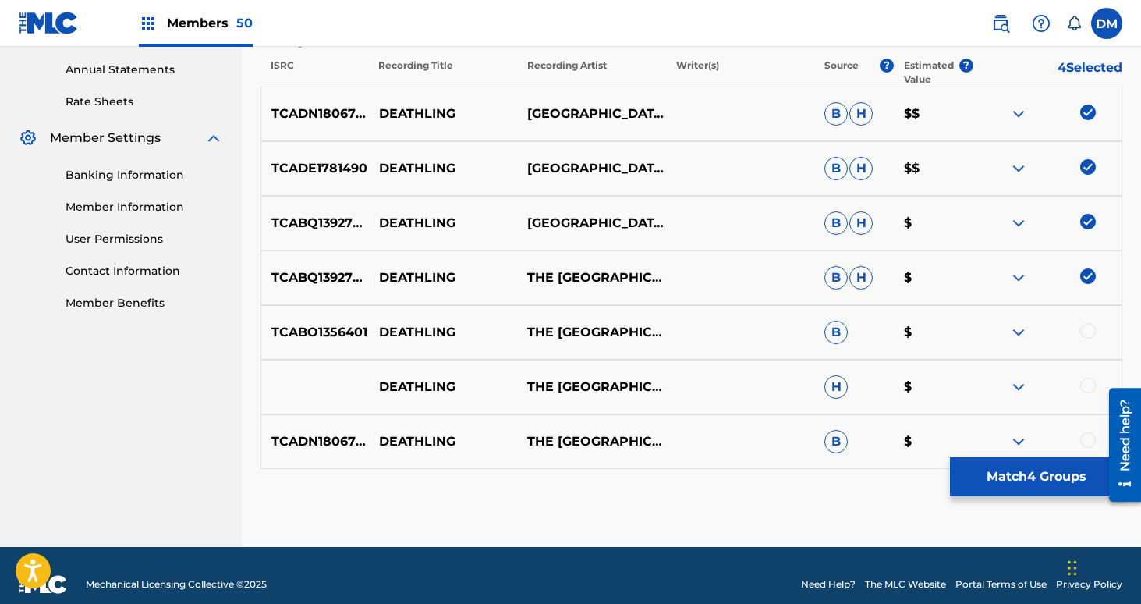
scroll to position [580, 0]
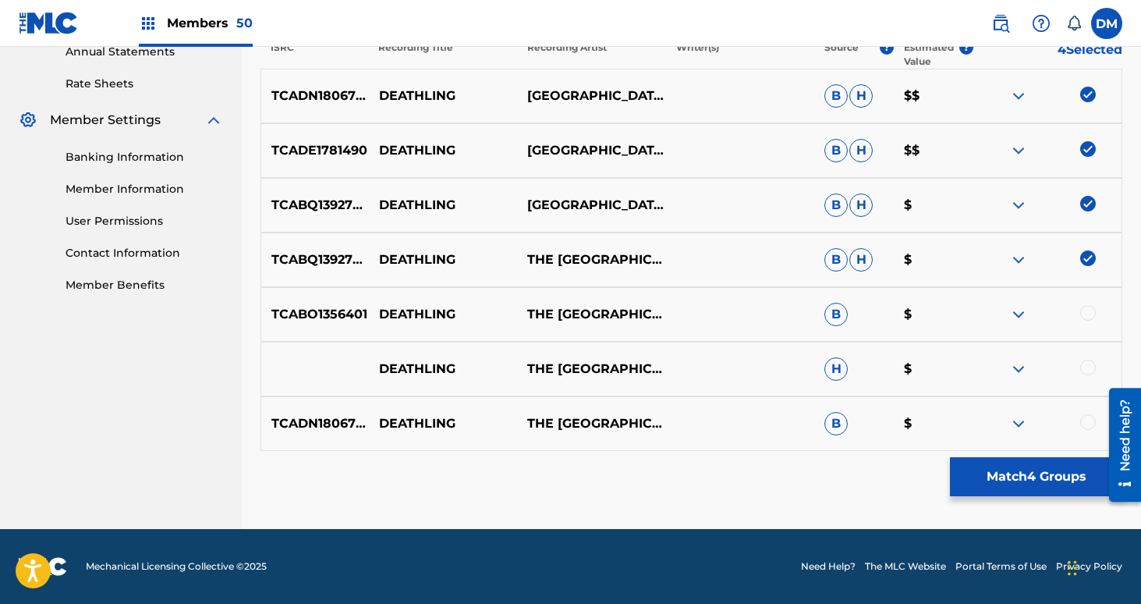
click at [1089, 312] on div at bounding box center [1088, 313] width 16 height 16
click at [1089, 374] on div at bounding box center [1088, 368] width 16 height 16
click at [1086, 413] on div "TCADN1806737 DEATHLING THE [GEOGRAPHIC_DATA] B $" at bounding box center [691, 423] width 862 height 55
click at [1086, 419] on div at bounding box center [1088, 422] width 16 height 16
click at [1063, 473] on button "Match 7 Groups" at bounding box center [1036, 476] width 172 height 39
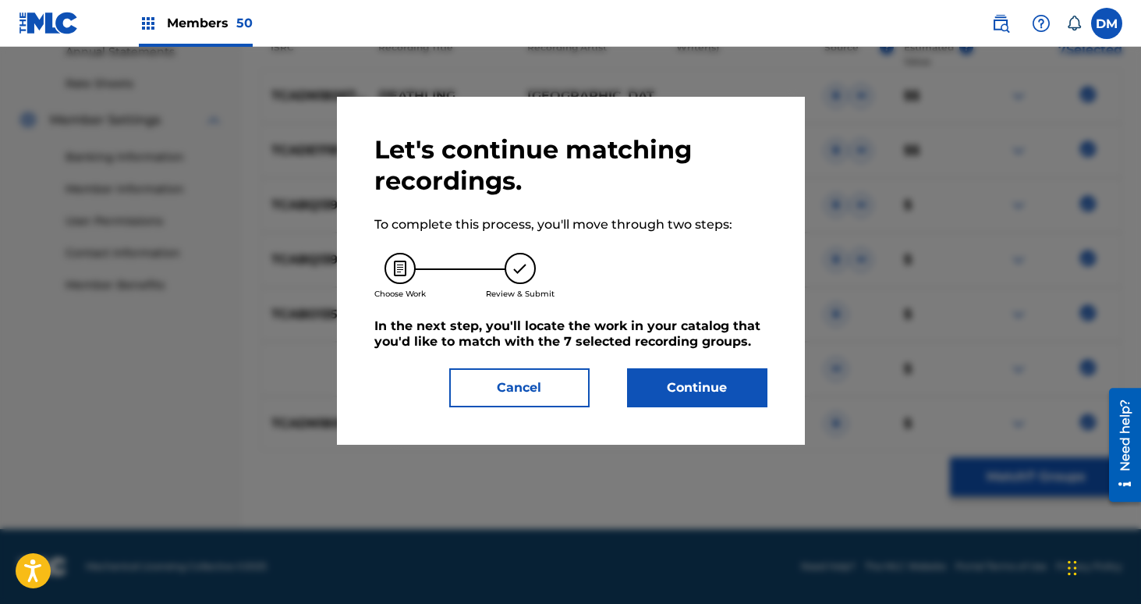
click at [712, 384] on button "Continue" at bounding box center [697, 387] width 140 height 39
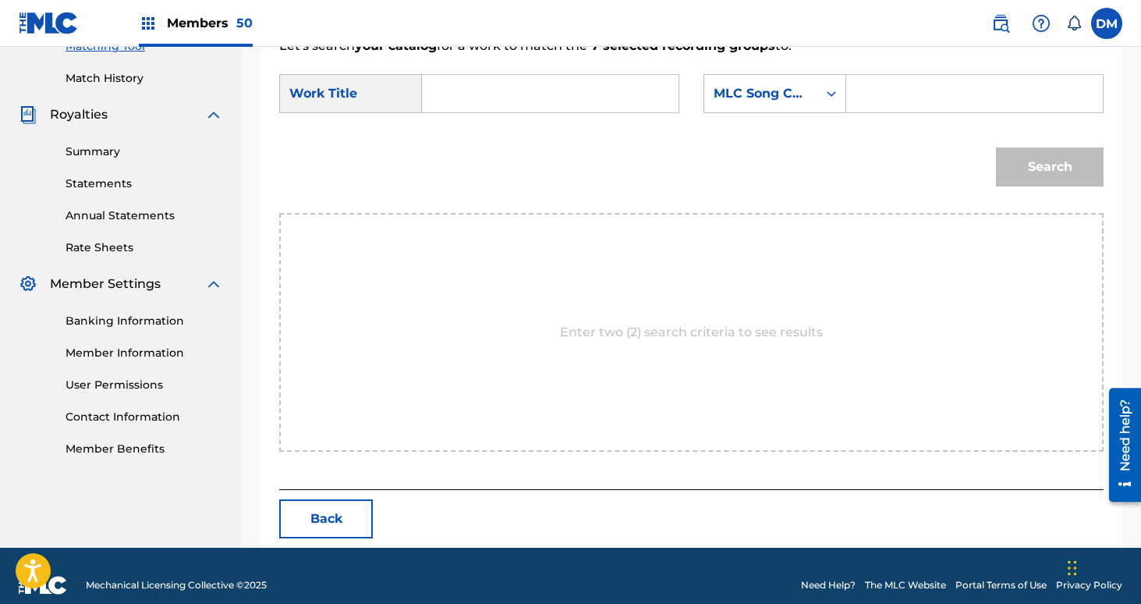
scroll to position [435, 0]
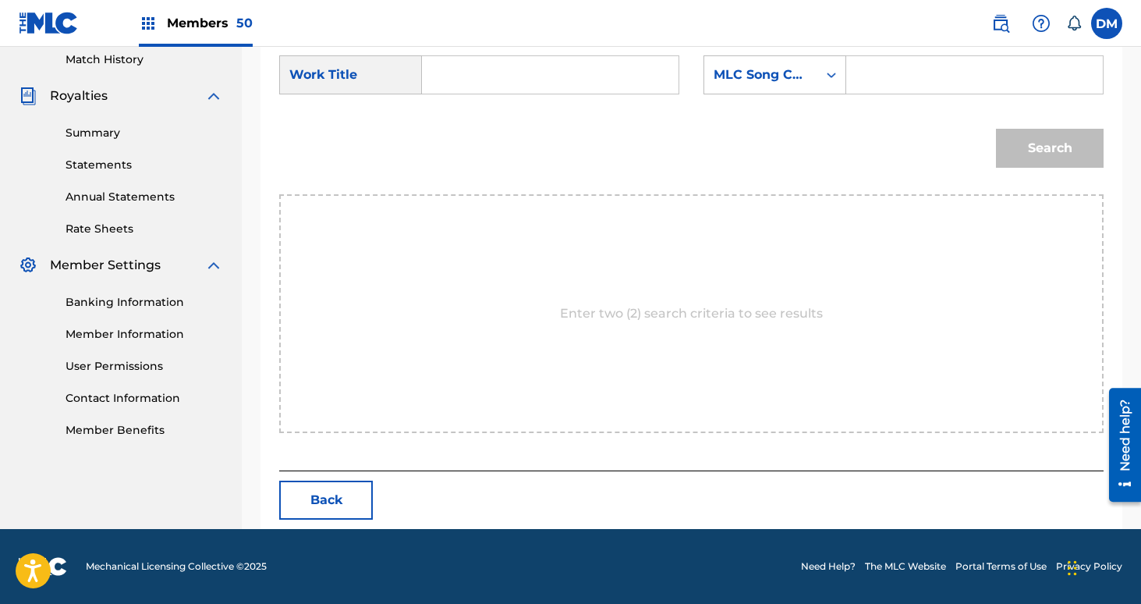
click at [457, 75] on input "Search Form" at bounding box center [550, 74] width 230 height 37
type input "deathling"
click at [757, 73] on div "MLC Song Code" at bounding box center [761, 75] width 94 height 19
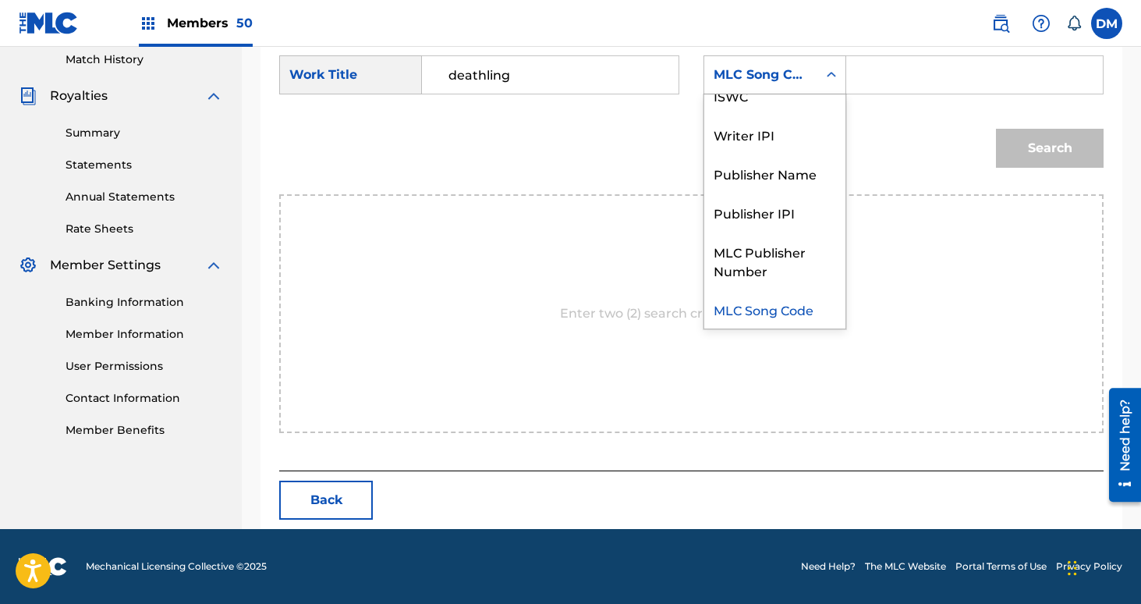
scroll to position [0, 0]
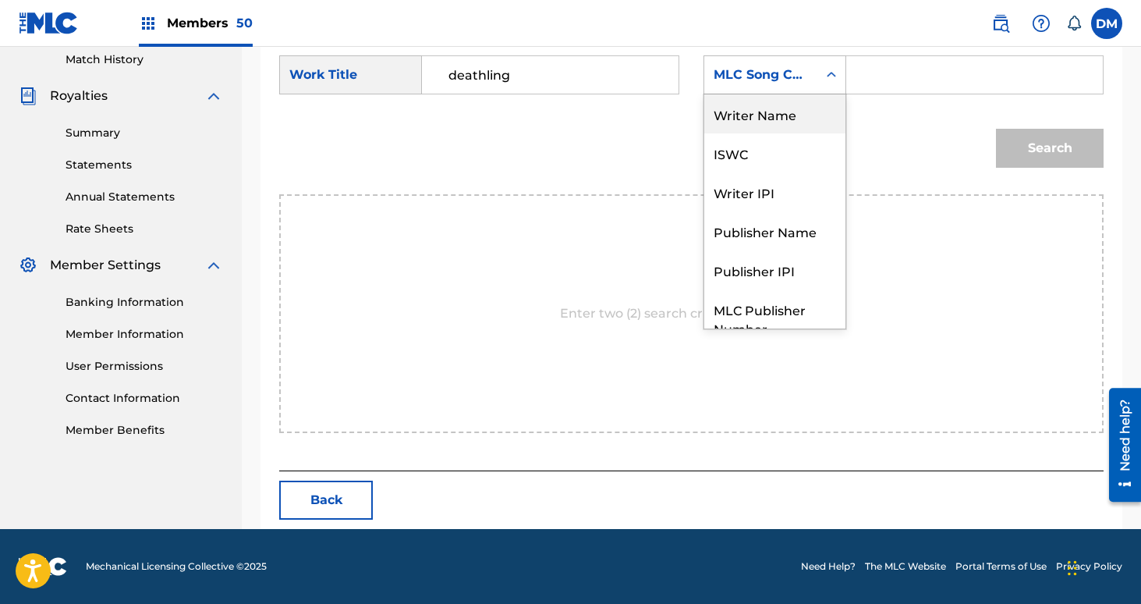
click at [775, 121] on div "Writer Name" at bounding box center [774, 113] width 141 height 39
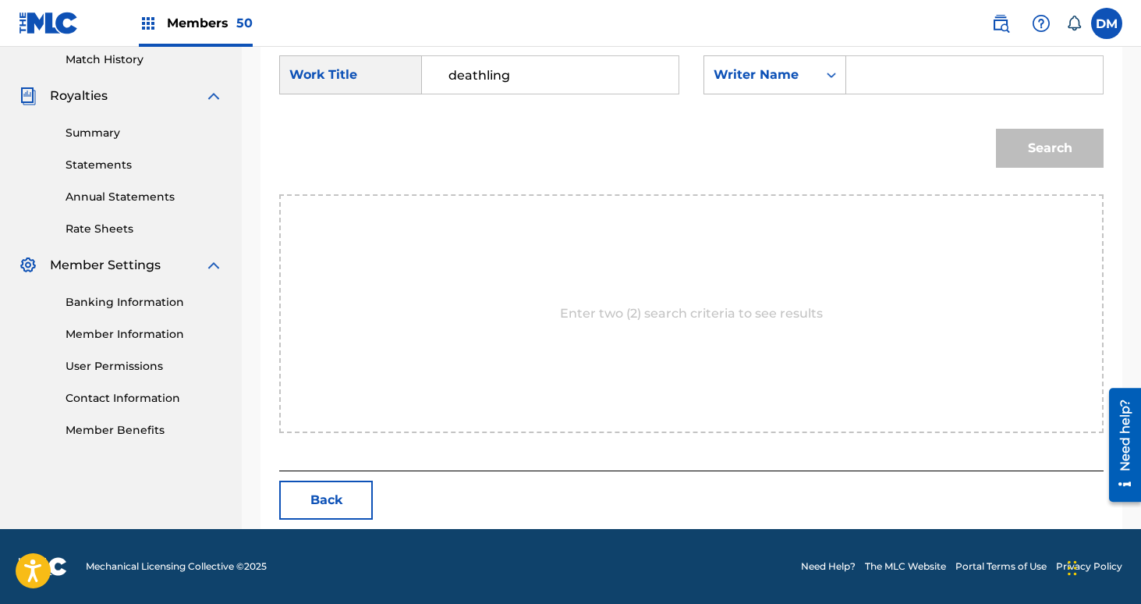
click at [911, 83] on input "Search Form" at bounding box center [974, 74] width 230 height 37
type input "[PERSON_NAME]"
click at [996, 129] on button "Search" at bounding box center [1050, 148] width 108 height 39
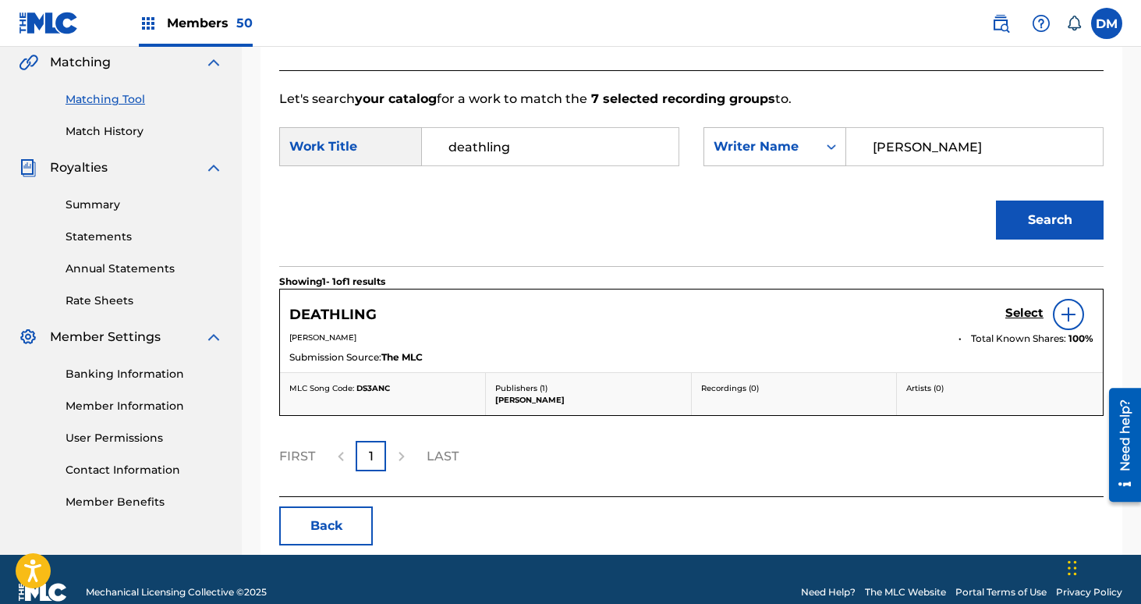
scroll to position [389, 0]
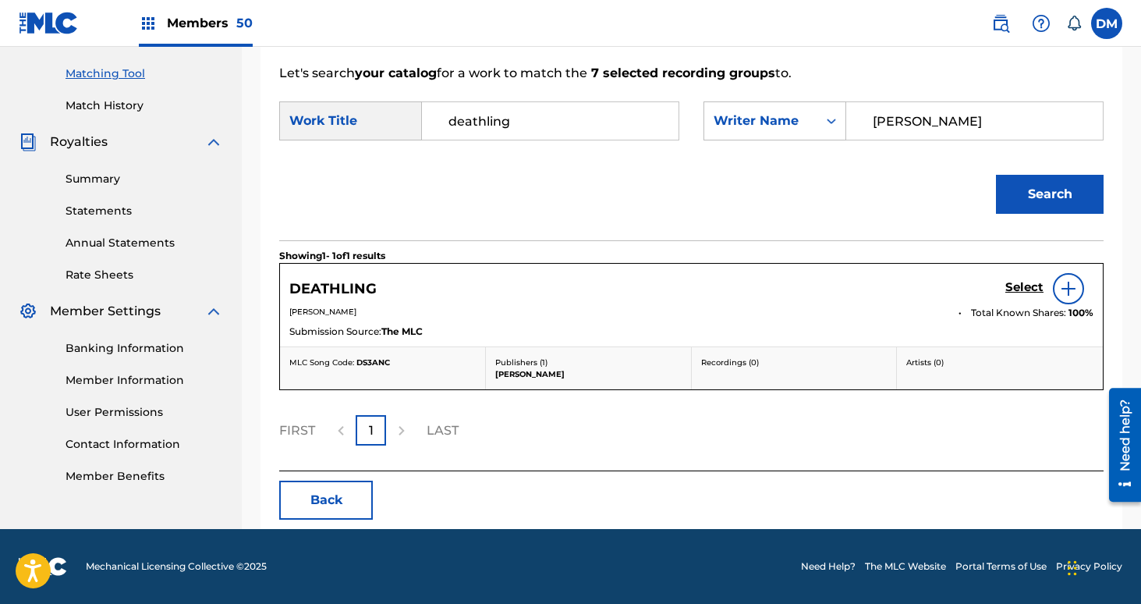
click at [1023, 287] on h5 "Select" at bounding box center [1024, 287] width 38 height 15
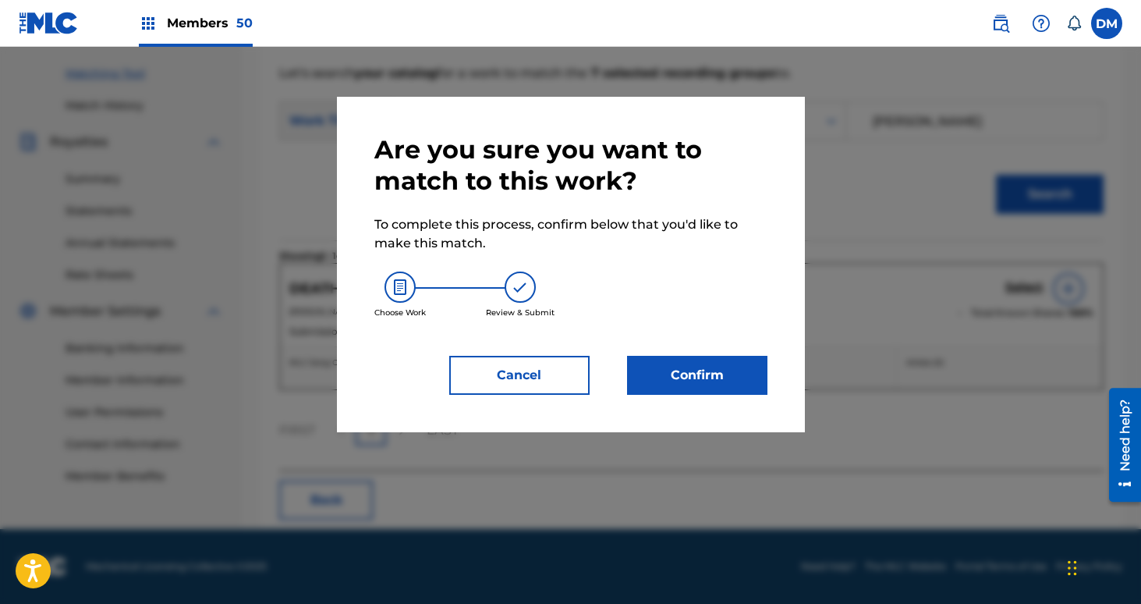
click at [754, 370] on button "Confirm" at bounding box center [697, 375] width 140 height 39
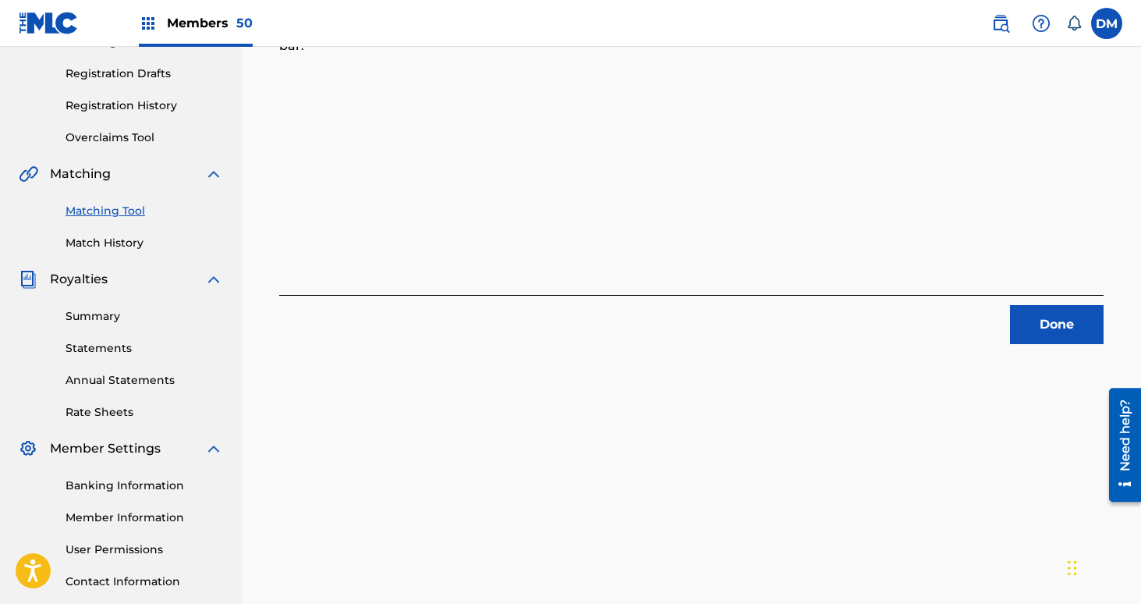
scroll to position [221, 0]
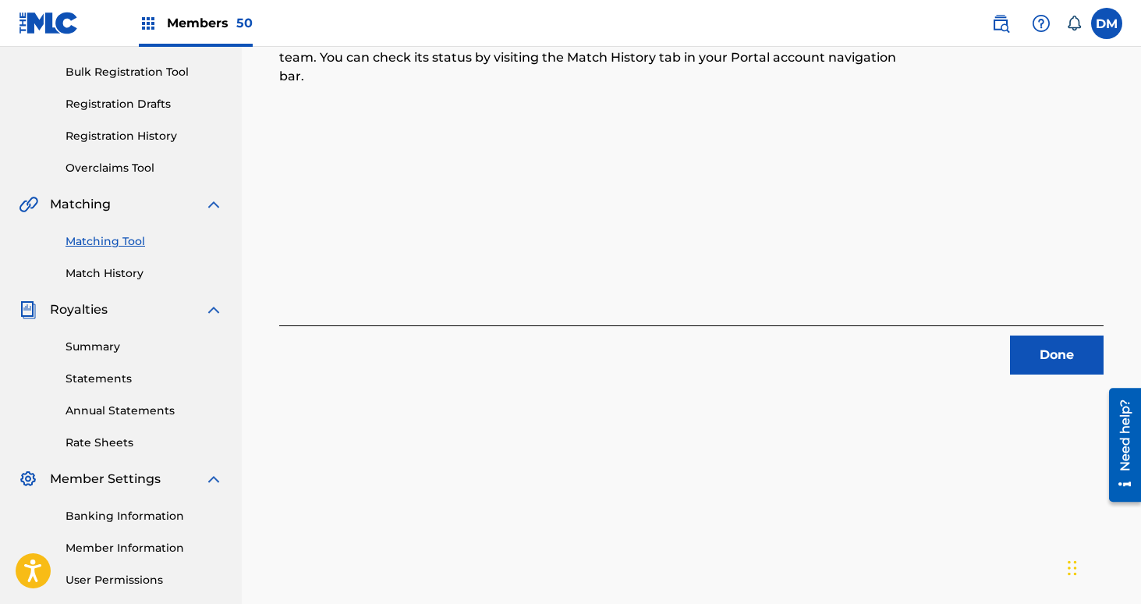
click at [1033, 340] on button "Done" at bounding box center [1057, 354] width 94 height 39
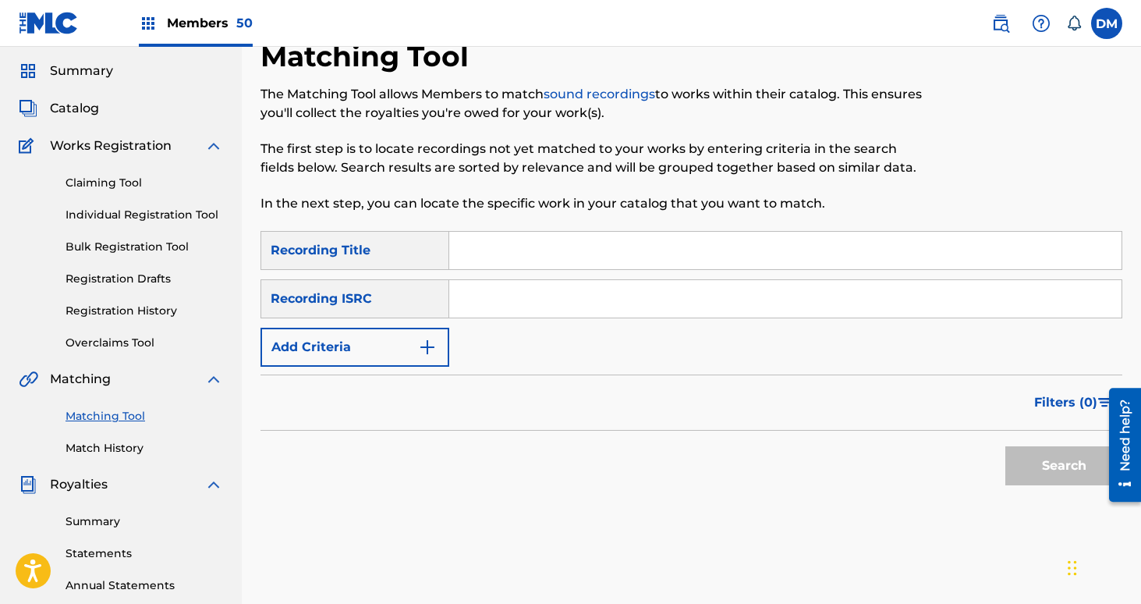
scroll to position [0, 0]
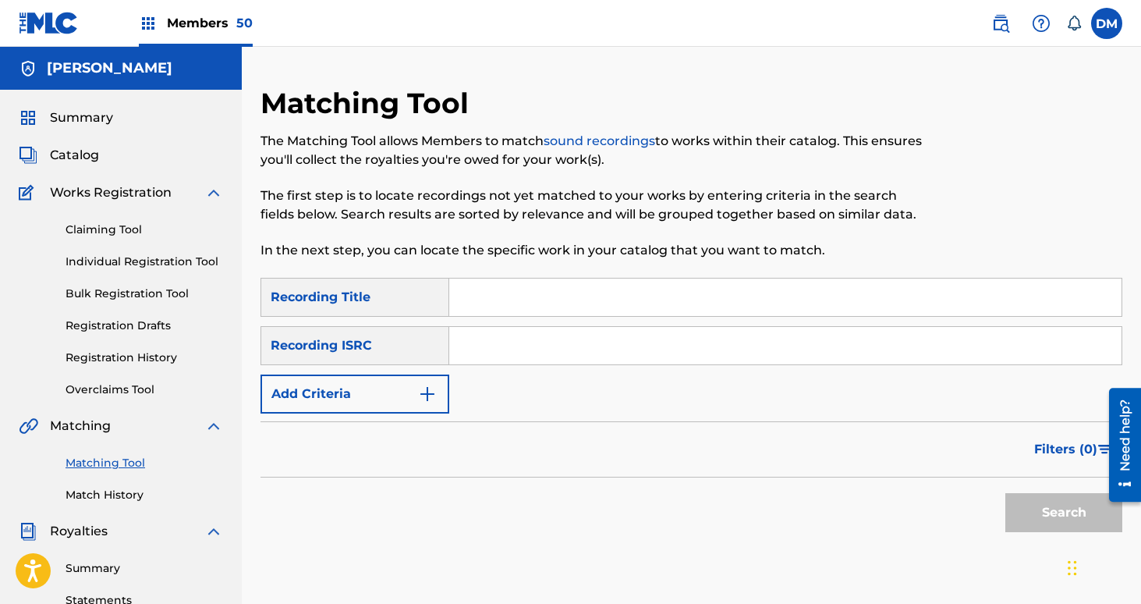
click at [524, 295] on input "Search Form" at bounding box center [785, 296] width 672 height 37
type input "[PERSON_NAME]"
click at [409, 400] on button "Add Criteria" at bounding box center [354, 393] width 189 height 39
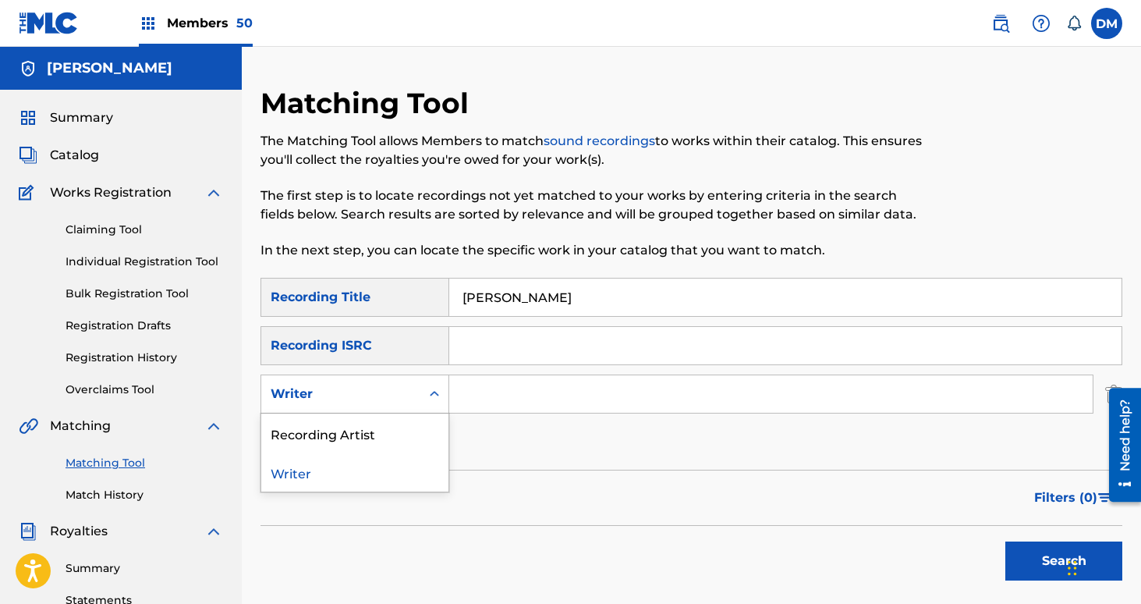
click at [398, 398] on div "Writer" at bounding box center [341, 393] width 140 height 19
click at [385, 425] on div "Recording Artist" at bounding box center [354, 432] width 187 height 39
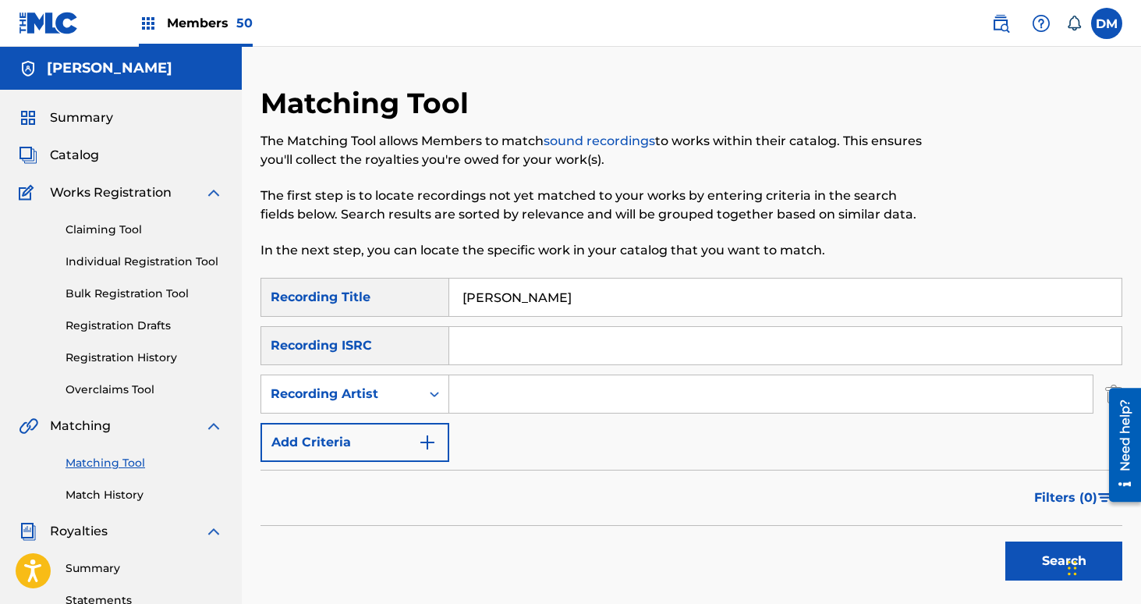
click at [556, 370] on div "SearchWithCriteria159d5966-3410-428e-b867-b8d8f313008a Recording Title [PERSON_…" at bounding box center [691, 370] width 862 height 184
click at [517, 396] on input "Search Form" at bounding box center [770, 393] width 643 height 37
type input "e"
type input "[GEOGRAPHIC_DATA]"
click at [1005, 541] on button "Search" at bounding box center [1063, 560] width 117 height 39
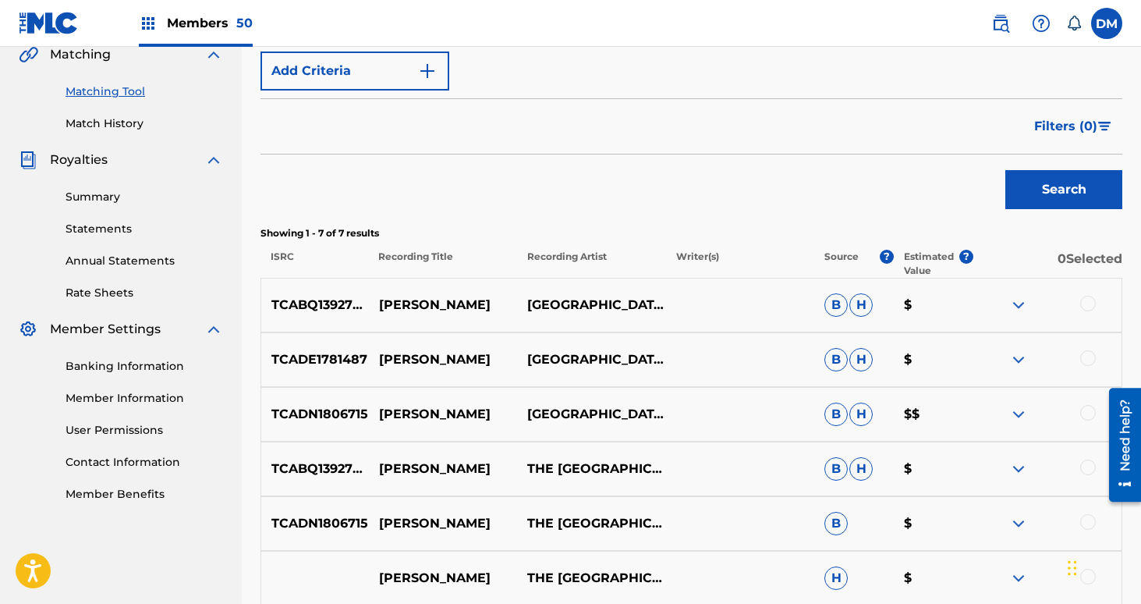
scroll to position [416, 0]
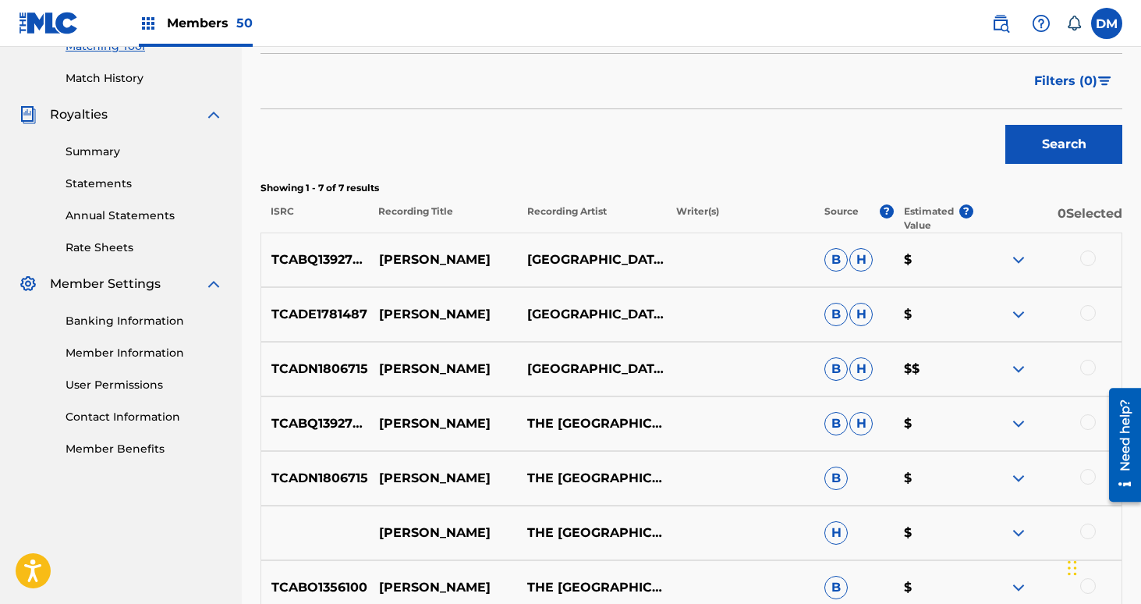
click at [1081, 259] on div at bounding box center [1088, 258] width 16 height 16
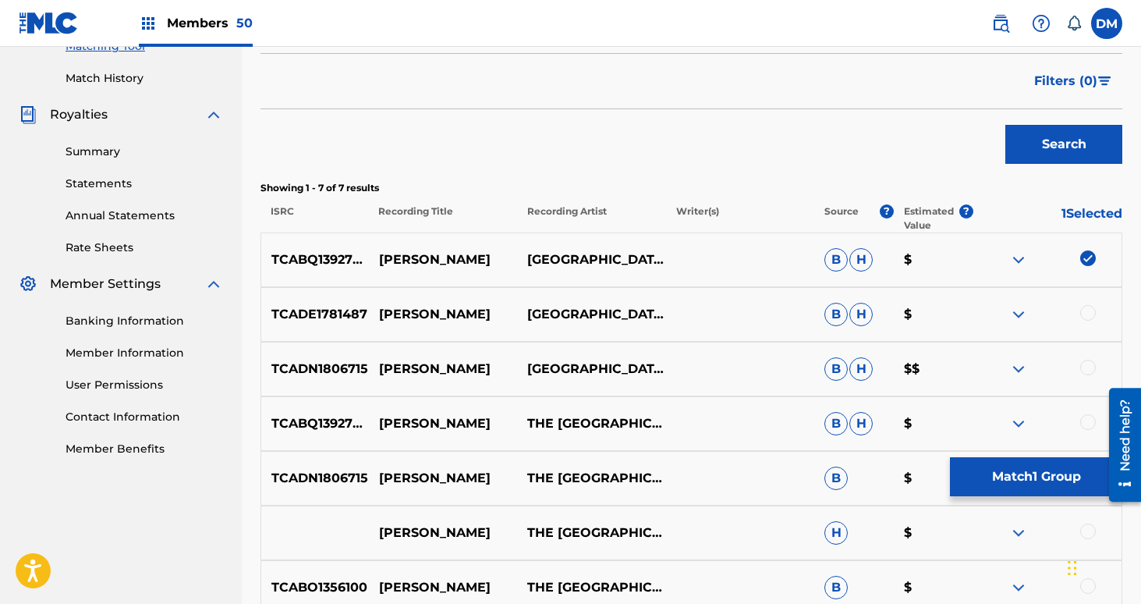
click at [1085, 309] on div at bounding box center [1088, 313] width 16 height 16
click at [1087, 378] on div "TCADN1806715 [PERSON_NAME] NETHERLANDS B H $$" at bounding box center [691, 369] width 862 height 55
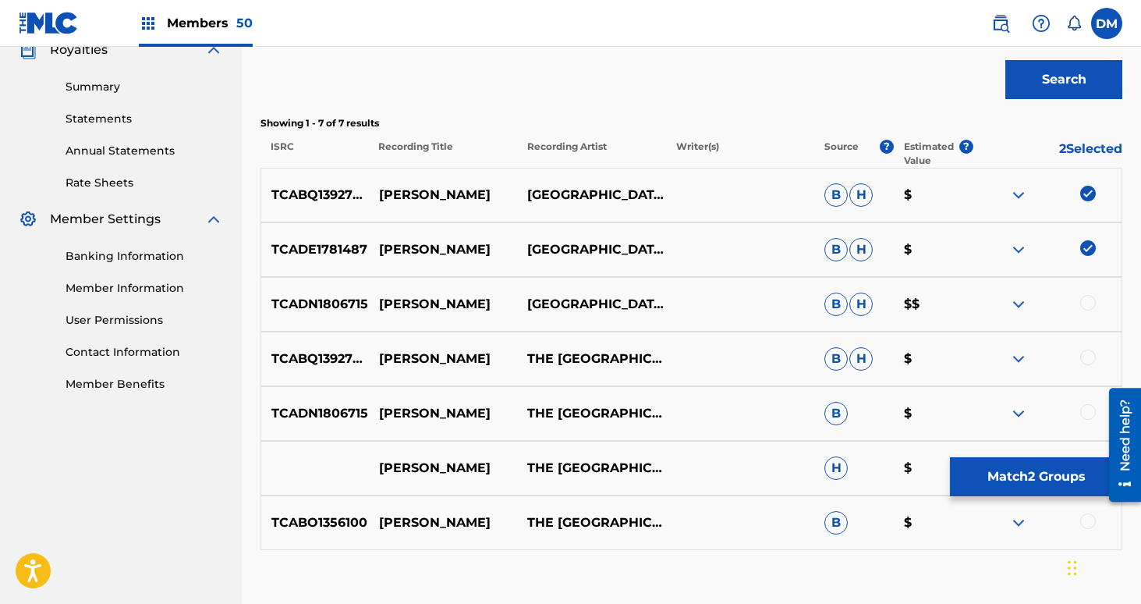
scroll to position [504, 0]
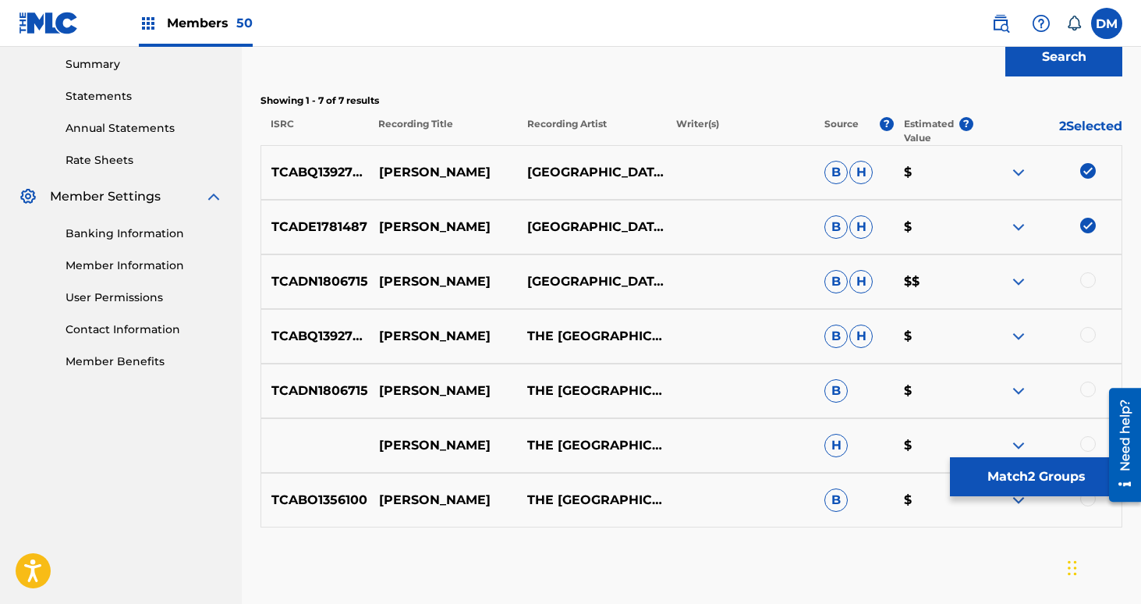
click at [1087, 278] on div at bounding box center [1088, 280] width 16 height 16
click at [1088, 334] on div at bounding box center [1088, 335] width 16 height 16
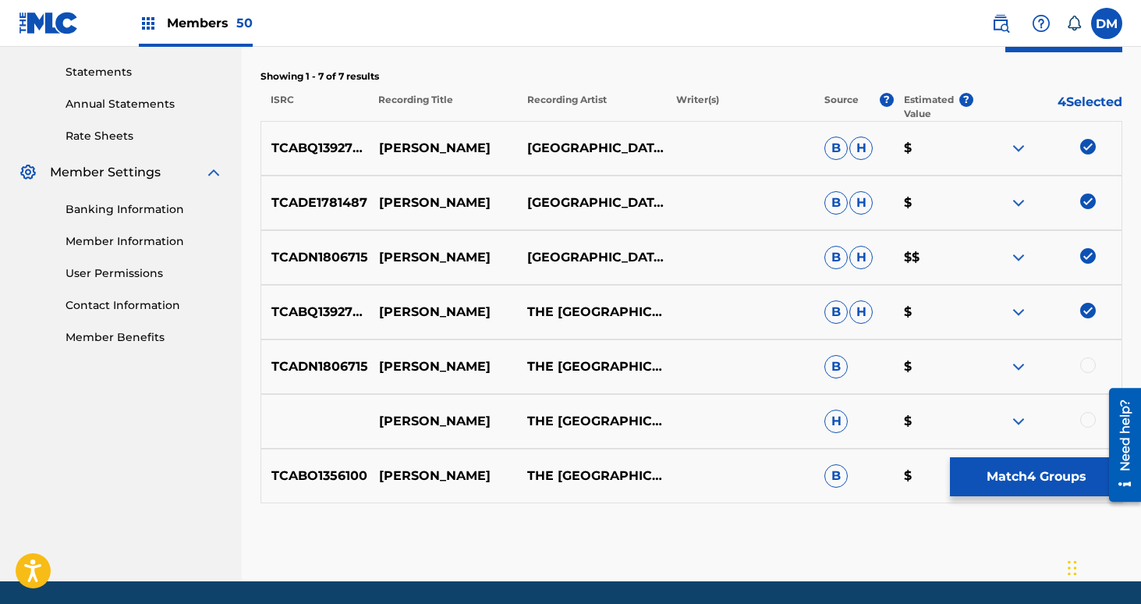
scroll to position [561, 0]
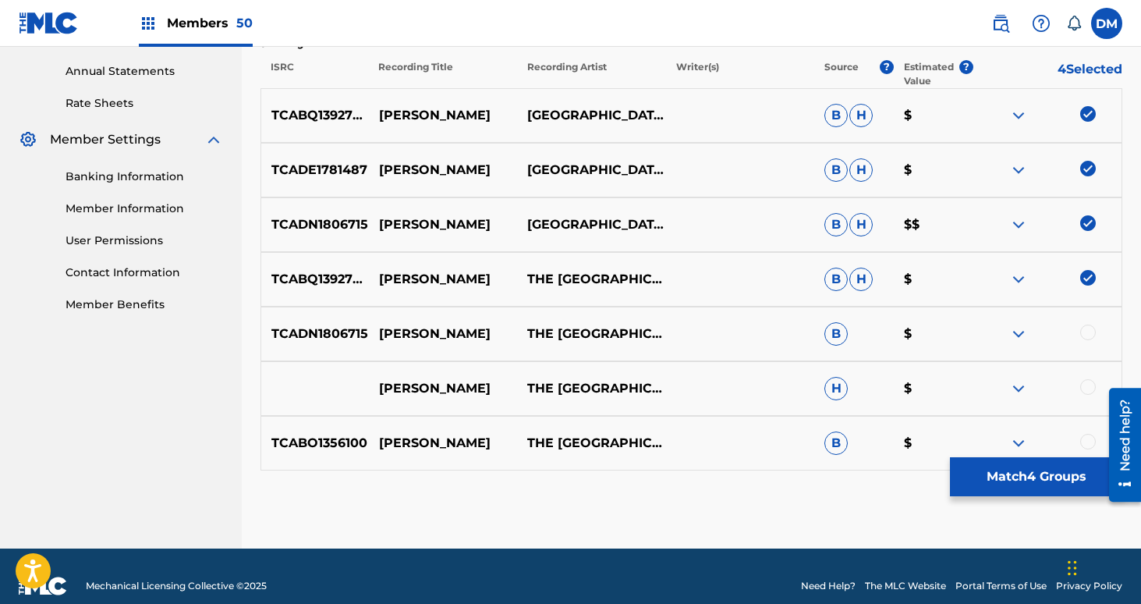
click at [1085, 326] on div at bounding box center [1088, 332] width 16 height 16
click at [1087, 388] on div at bounding box center [1088, 387] width 16 height 16
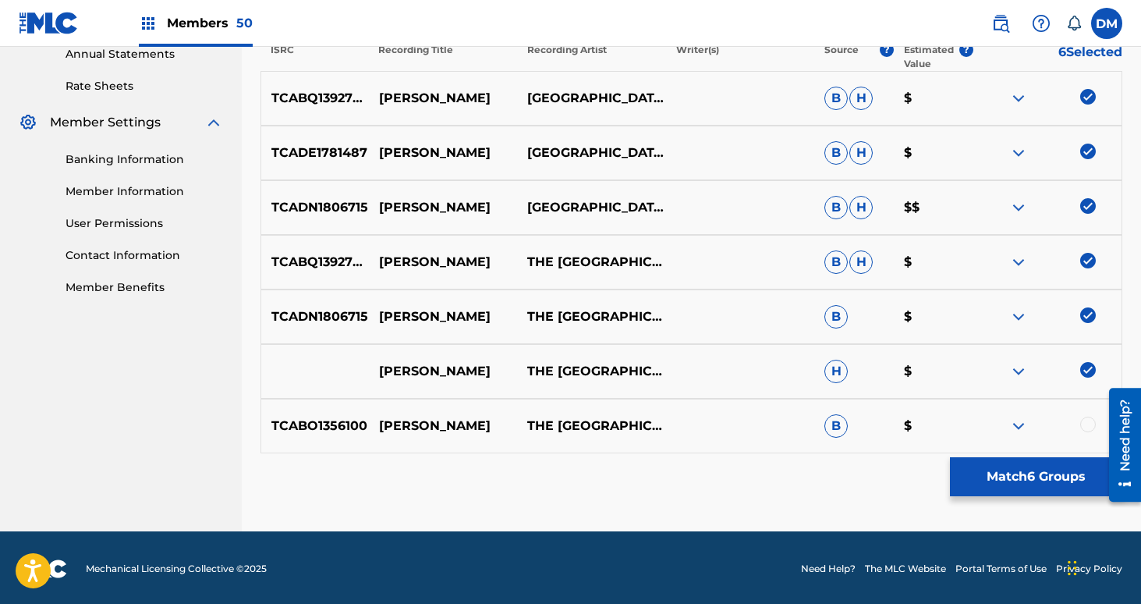
scroll to position [580, 0]
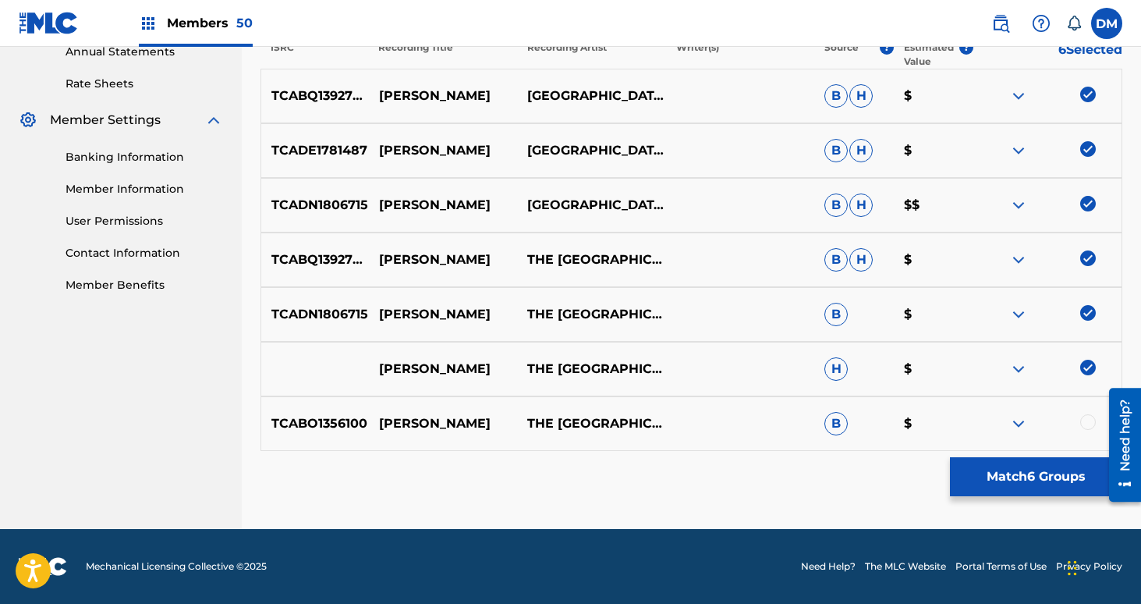
click at [1088, 418] on div at bounding box center [1088, 422] width 16 height 16
click at [1070, 472] on button "Match 7 Groups" at bounding box center [1036, 476] width 172 height 39
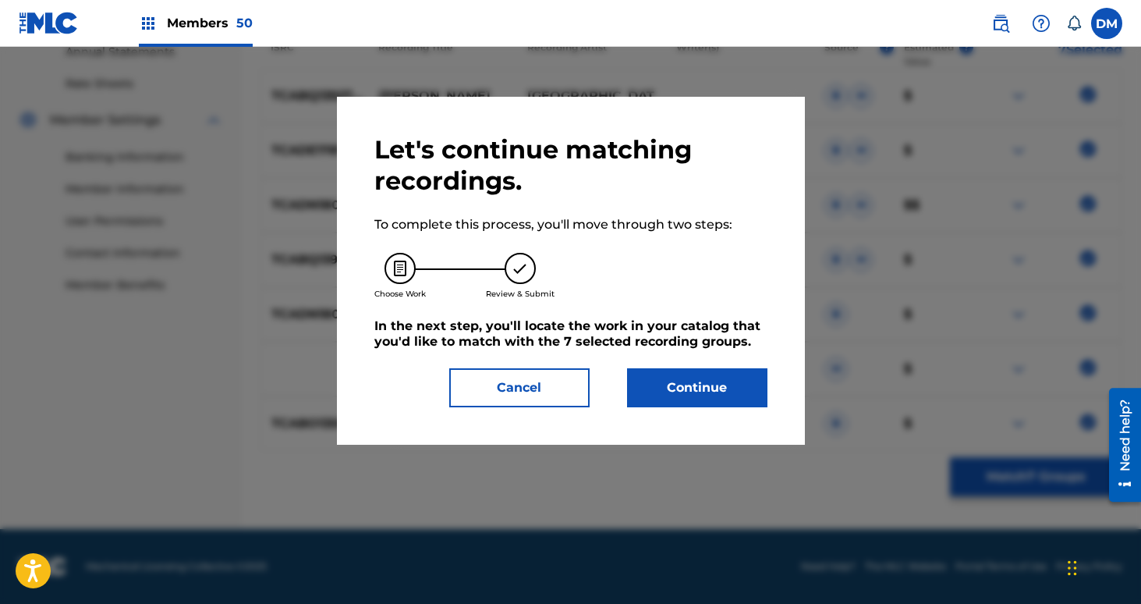
click at [717, 388] on button "Continue" at bounding box center [697, 387] width 140 height 39
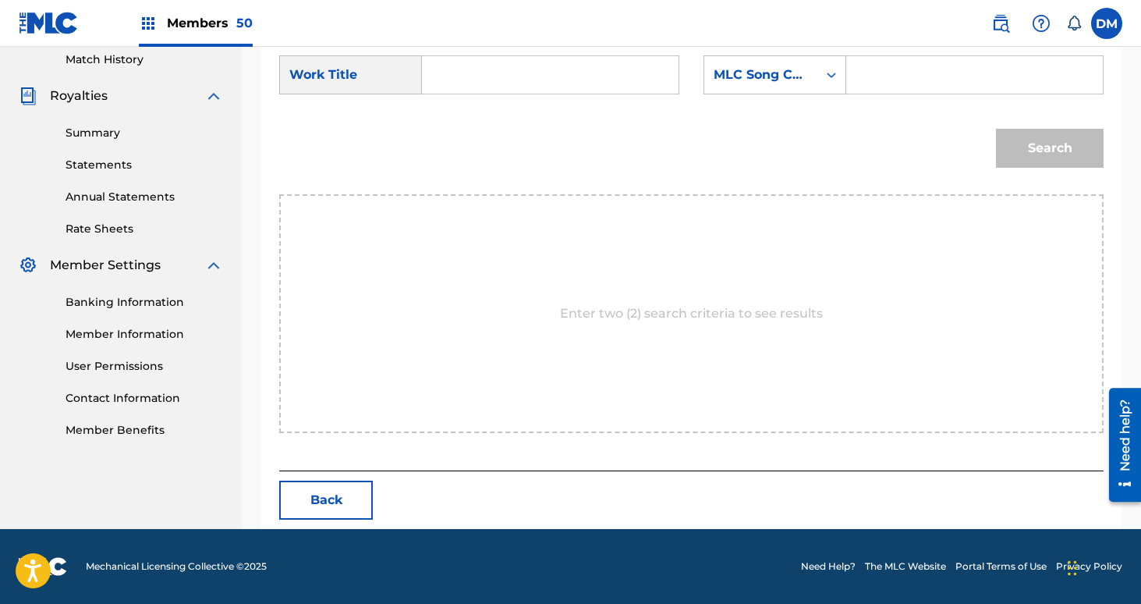
click at [472, 68] on input "Search Form" at bounding box center [550, 74] width 230 height 37
type input "[PERSON_NAME]"
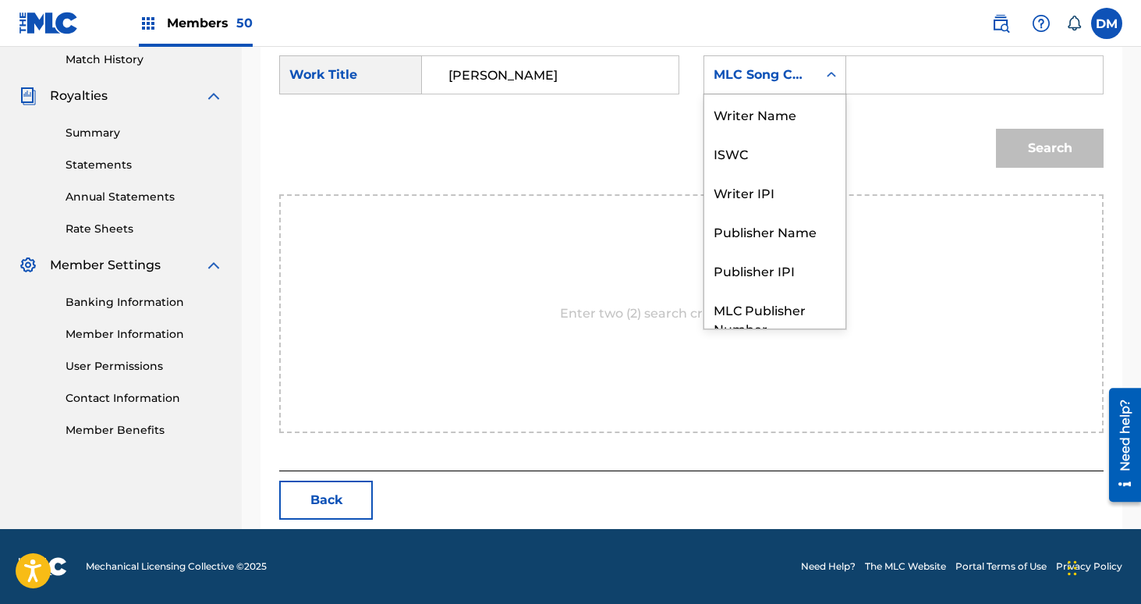
click at [764, 55] on div "MLC Song Code" at bounding box center [774, 74] width 143 height 39
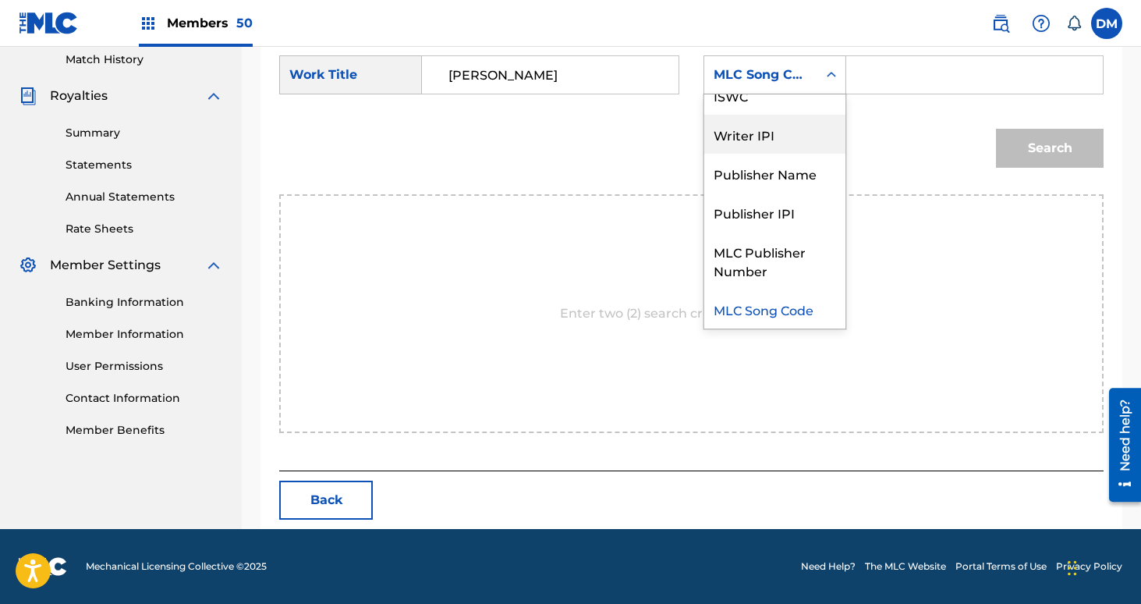
scroll to position [0, 0]
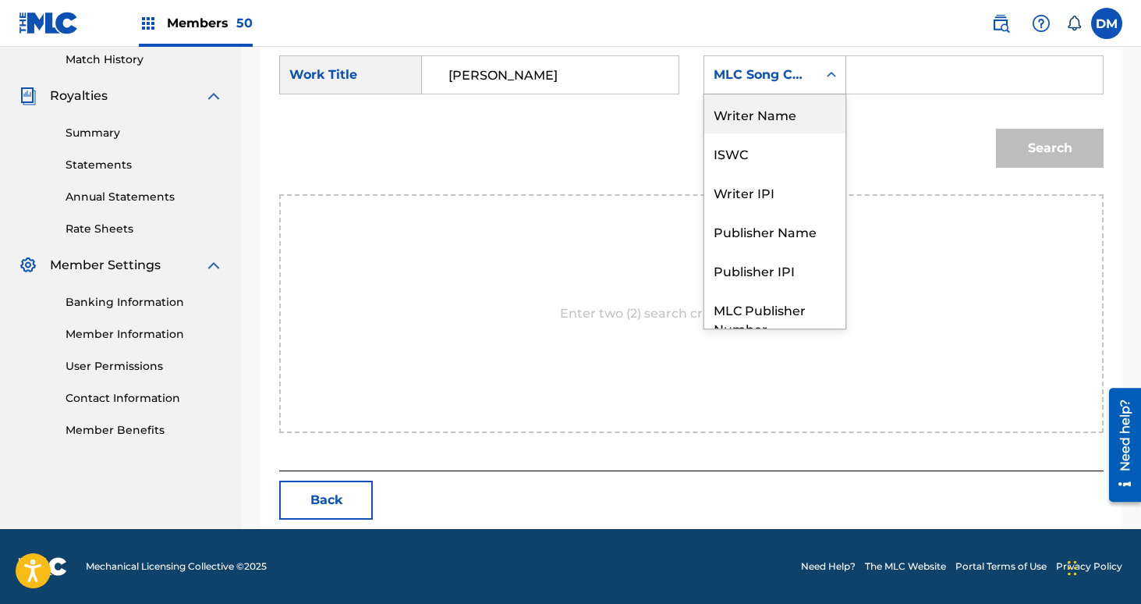
click at [774, 129] on div "Writer Name" at bounding box center [774, 113] width 141 height 39
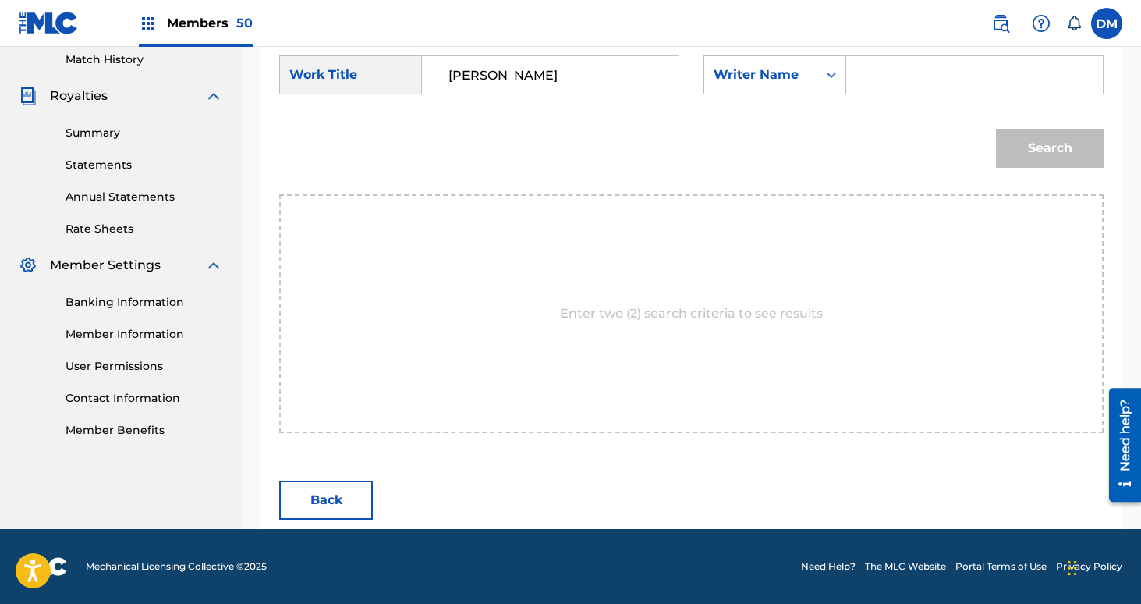
click at [887, 91] on input "Search Form" at bounding box center [974, 74] width 230 height 37
type input "[PERSON_NAME]"
click at [996, 129] on button "Search" at bounding box center [1050, 148] width 108 height 39
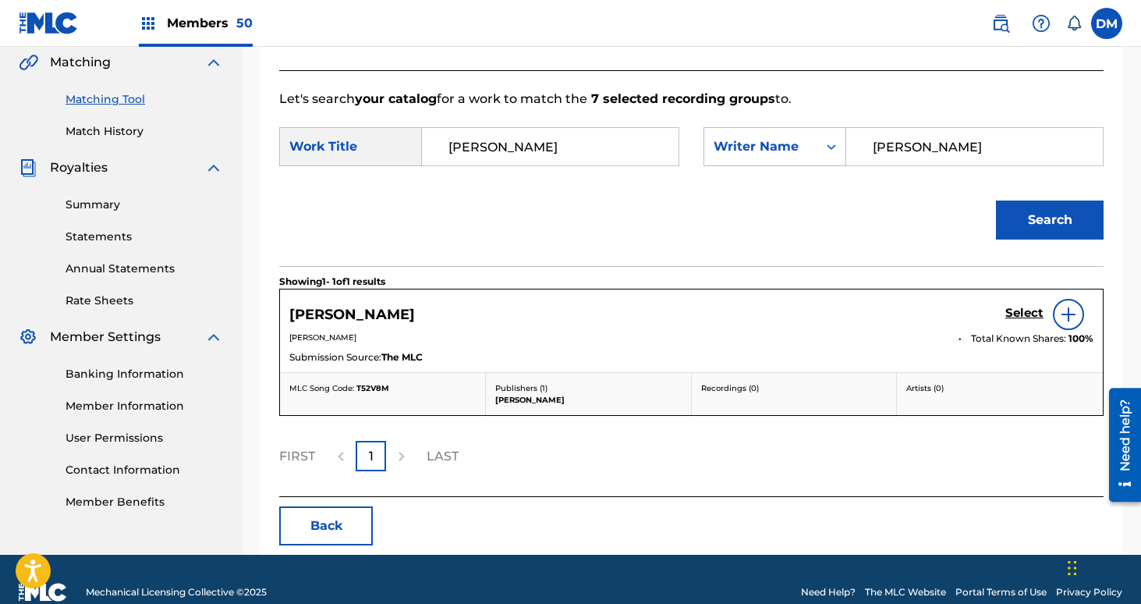
scroll to position [389, 0]
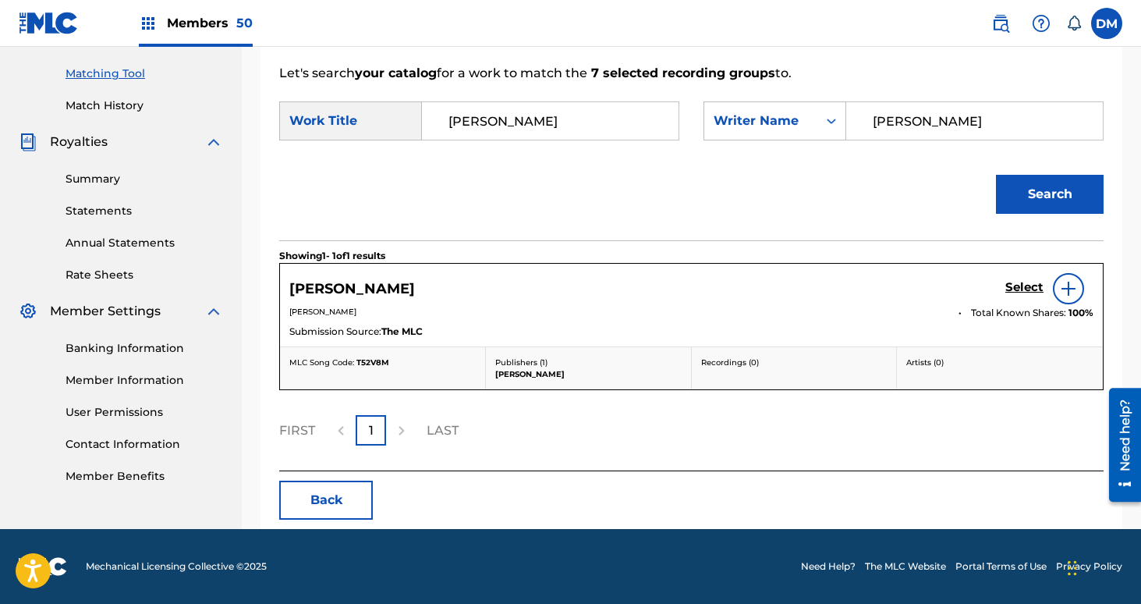
click at [1032, 286] on h5 "Select" at bounding box center [1024, 287] width 38 height 15
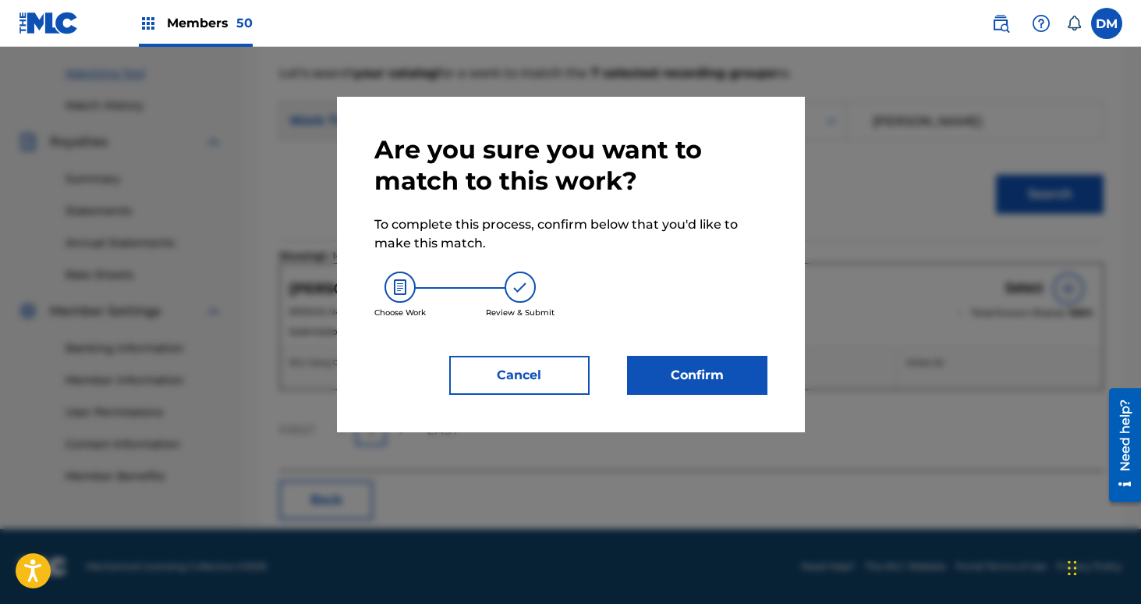
click at [688, 377] on button "Confirm" at bounding box center [697, 375] width 140 height 39
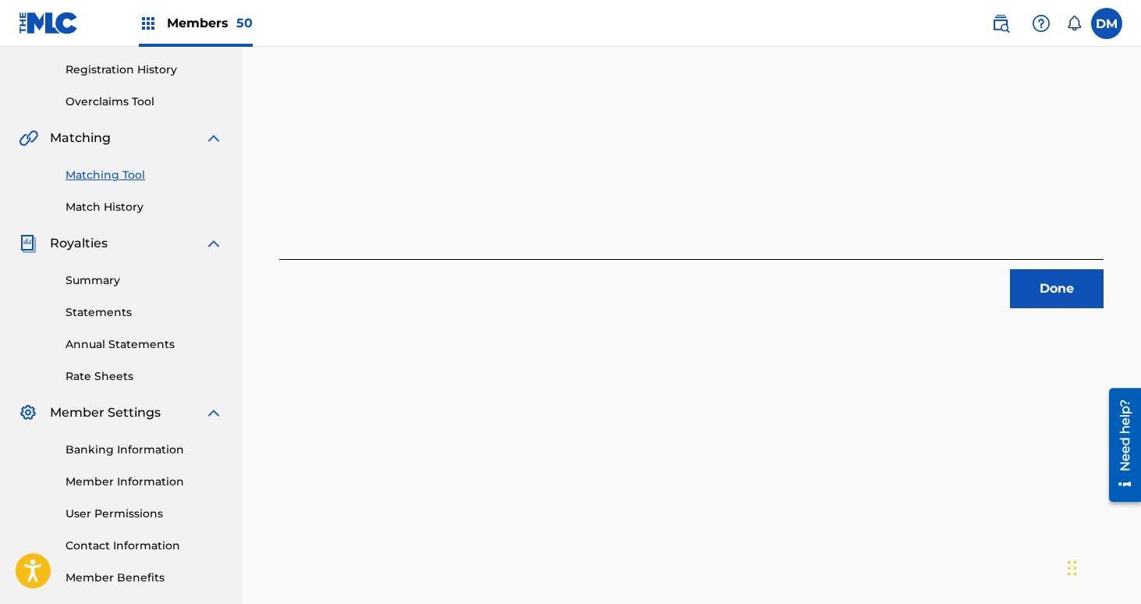
scroll to position [140, 0]
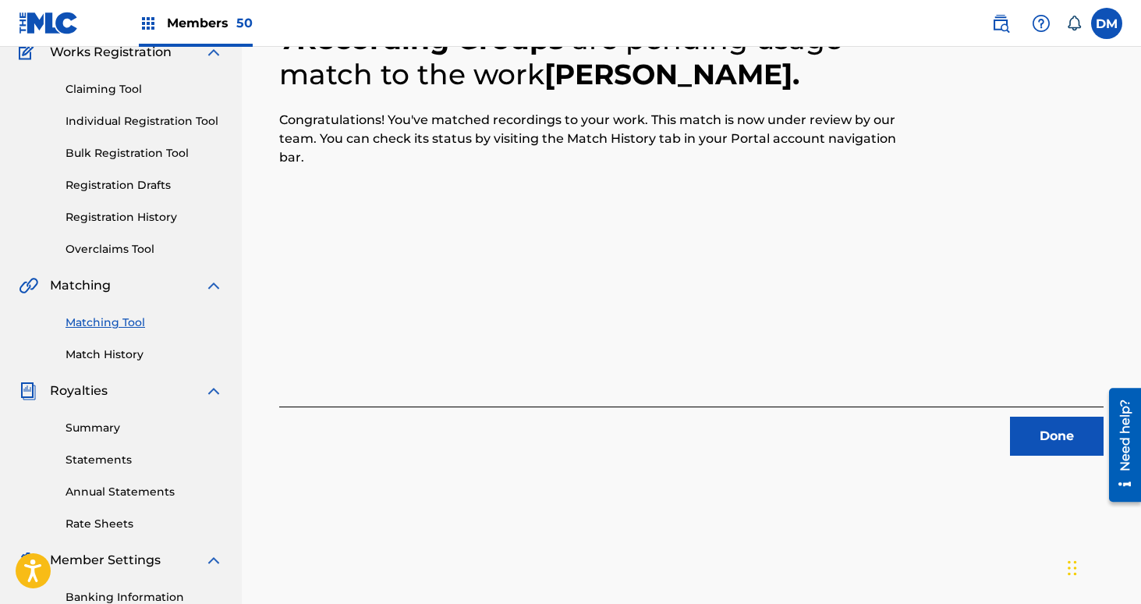
click at [1025, 427] on button "Done" at bounding box center [1057, 435] width 94 height 39
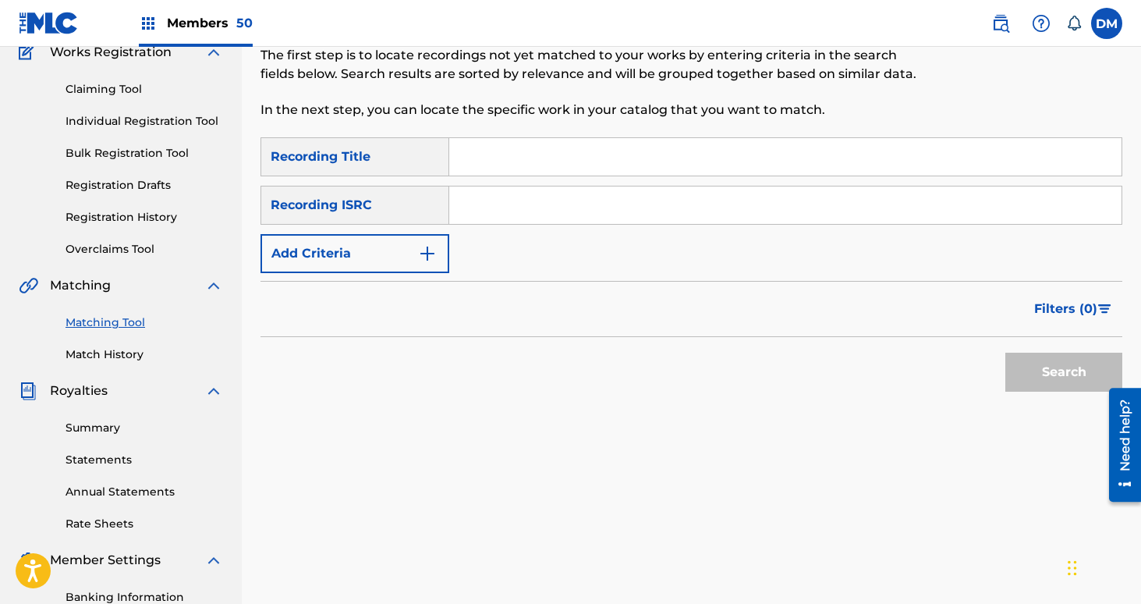
click at [663, 152] on input "Search Form" at bounding box center [785, 156] width 672 height 37
type input "Robot Fail"
click at [411, 246] on button "Add Criteria" at bounding box center [354, 253] width 189 height 39
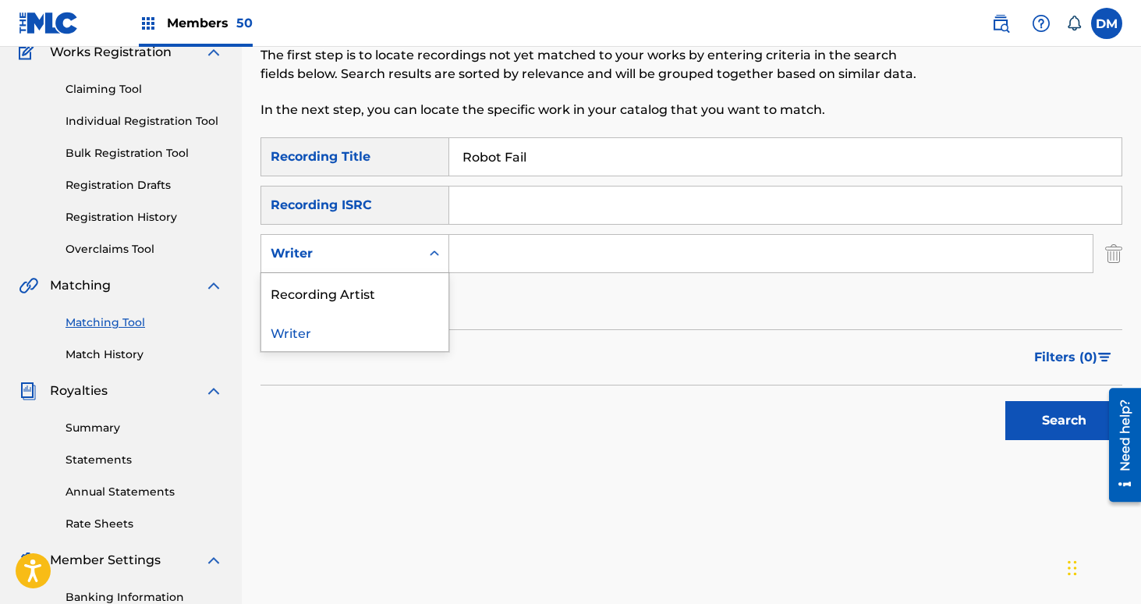
click at [414, 238] on div "Writer" at bounding box center [354, 253] width 189 height 39
click at [413, 273] on div "Recording Artist" at bounding box center [354, 292] width 187 height 39
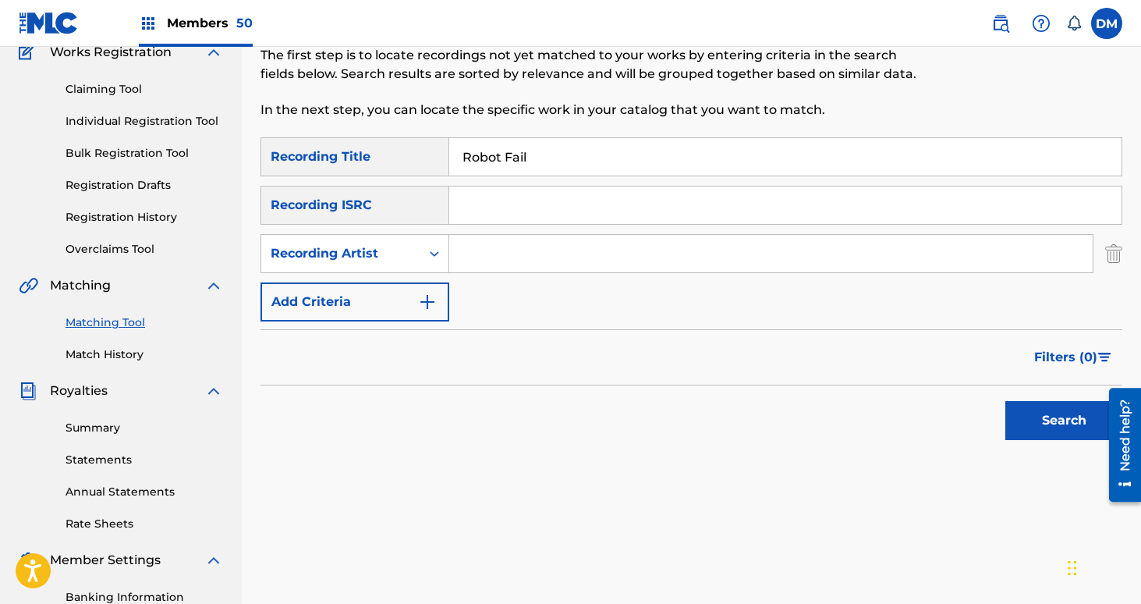
click at [499, 266] on input "Search Form" at bounding box center [770, 253] width 643 height 37
type input "[GEOGRAPHIC_DATA]"
click at [1005, 401] on button "Search" at bounding box center [1063, 420] width 117 height 39
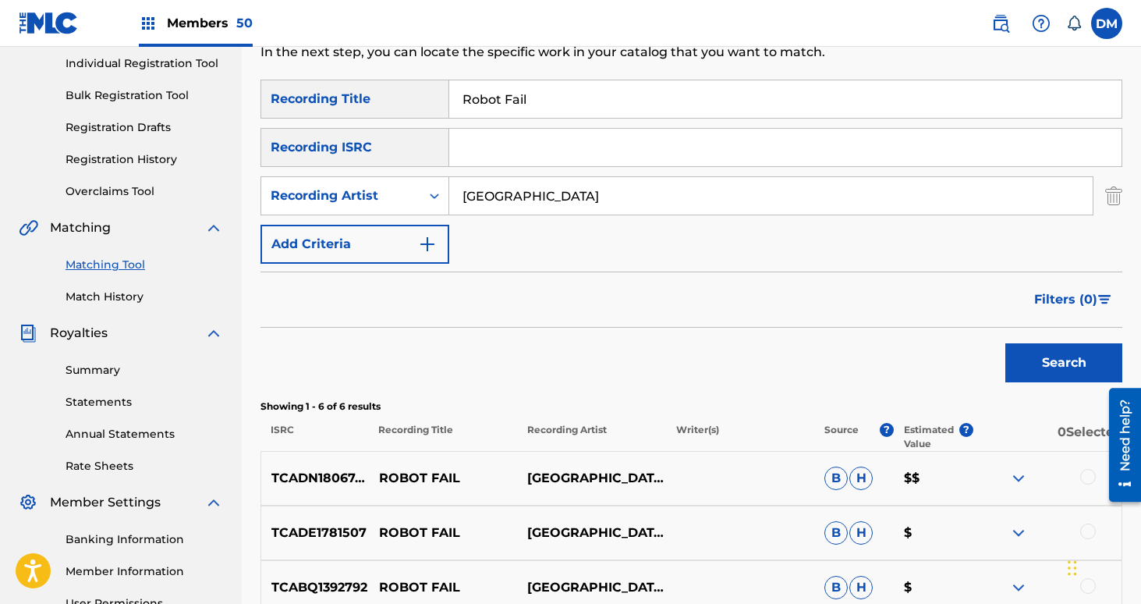
scroll to position [269, 0]
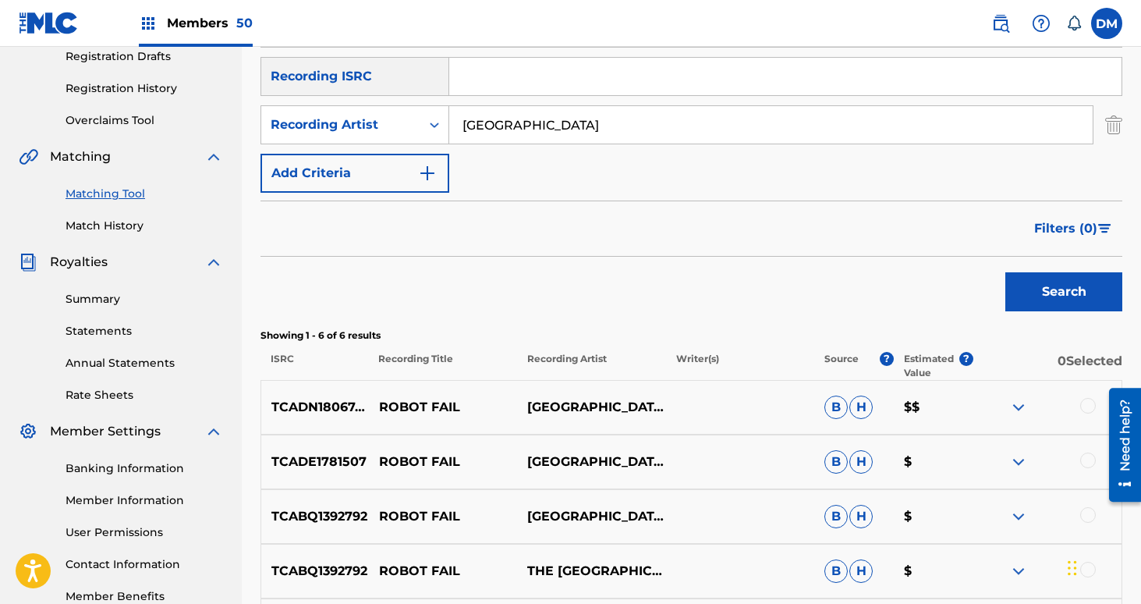
click at [1089, 398] on div at bounding box center [1088, 406] width 16 height 16
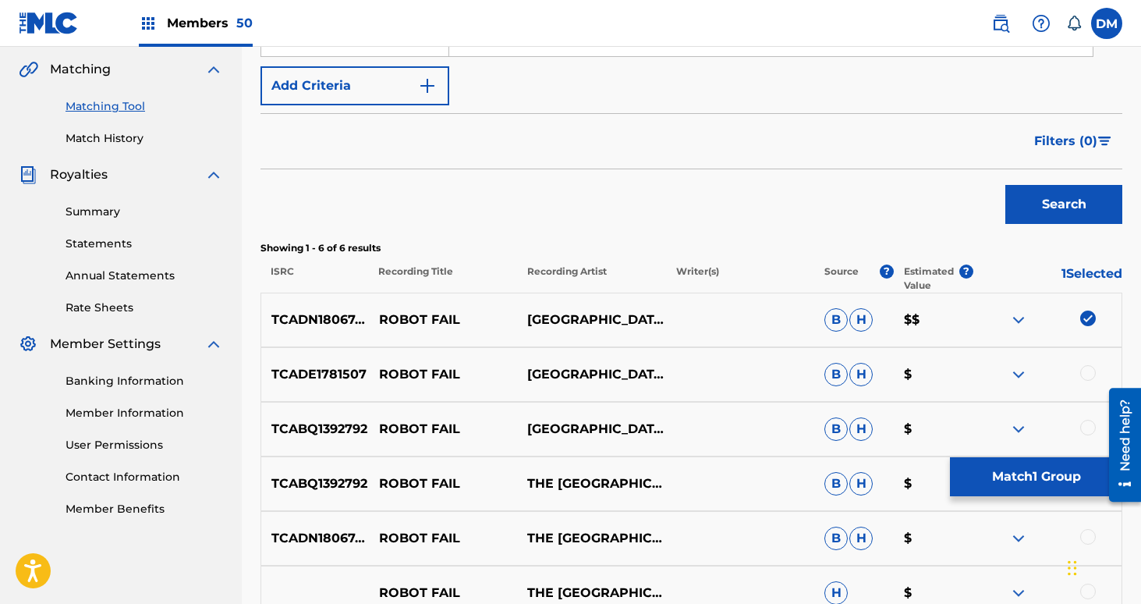
click at [1089, 376] on div at bounding box center [1088, 373] width 16 height 16
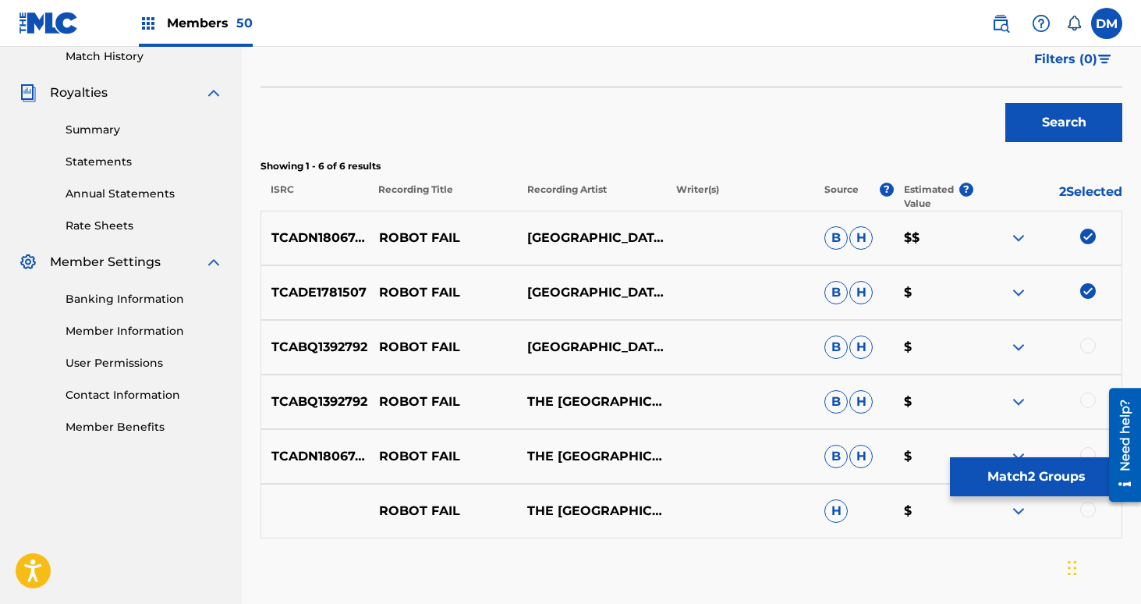
scroll to position [458, 0]
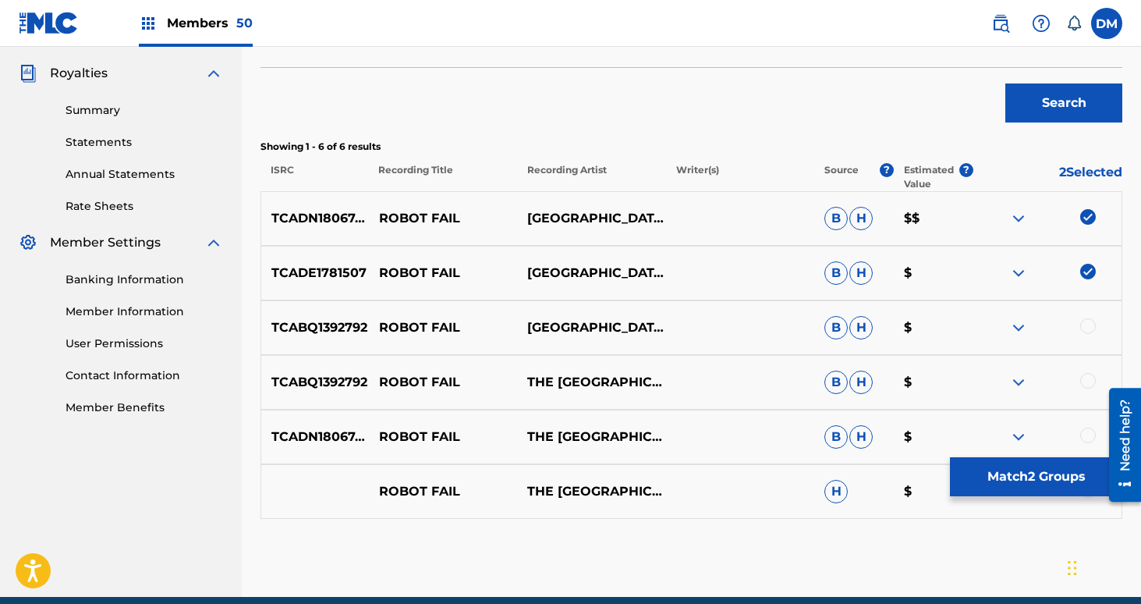
click at [1086, 316] on div "TCABQ1392792 ROBOT FAIL NETHERLANDS B H $" at bounding box center [691, 327] width 862 height 55
click at [1086, 329] on div at bounding box center [1088, 326] width 16 height 16
click at [1085, 382] on div at bounding box center [1088, 381] width 16 height 16
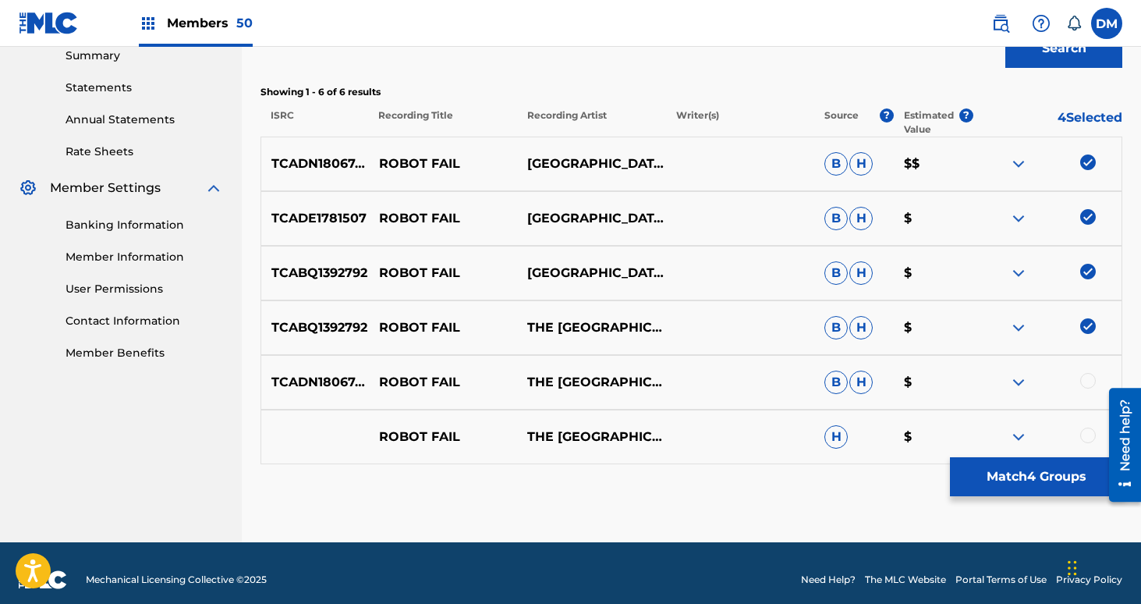
scroll to position [523, 0]
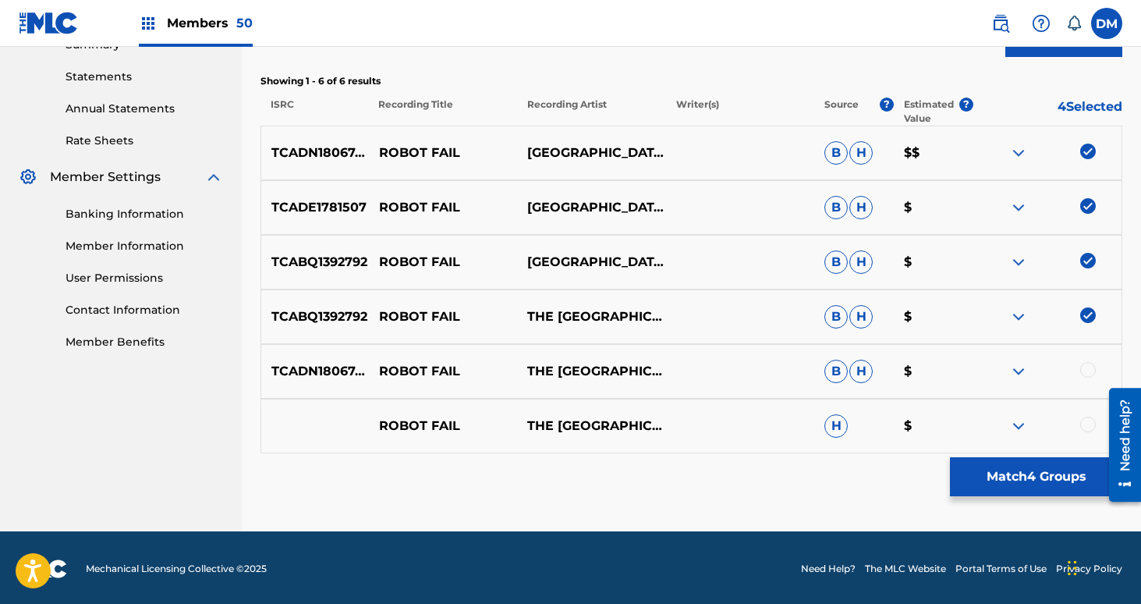
click at [1085, 363] on div at bounding box center [1088, 370] width 16 height 16
click at [1085, 421] on div at bounding box center [1088, 424] width 16 height 16
click at [1050, 474] on button "Match 6 Groups" at bounding box center [1036, 476] width 172 height 39
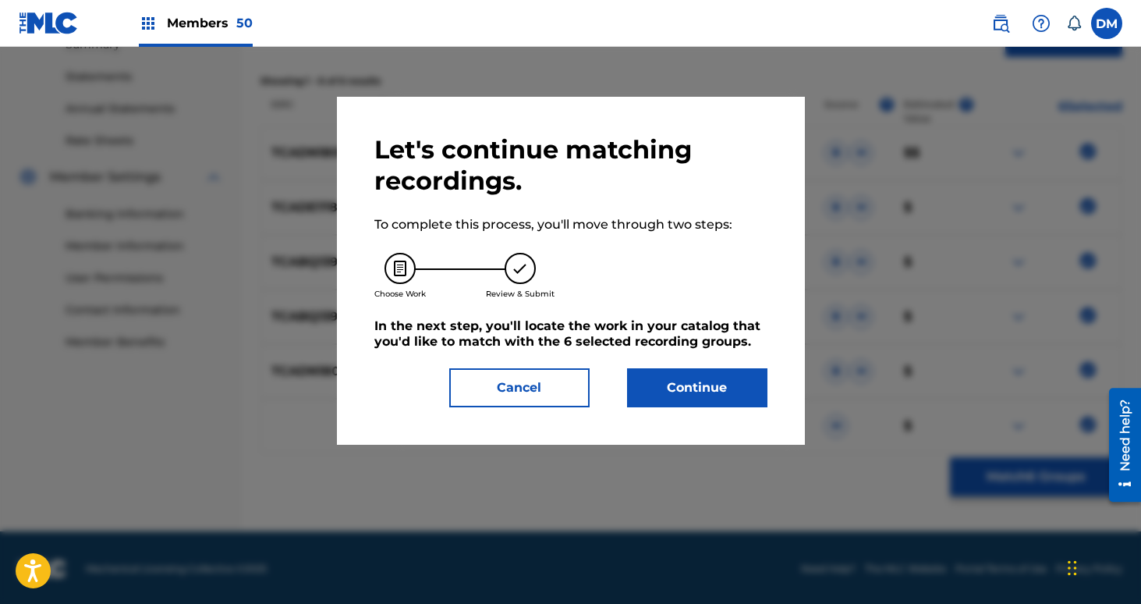
click at [729, 388] on button "Continue" at bounding box center [697, 387] width 140 height 39
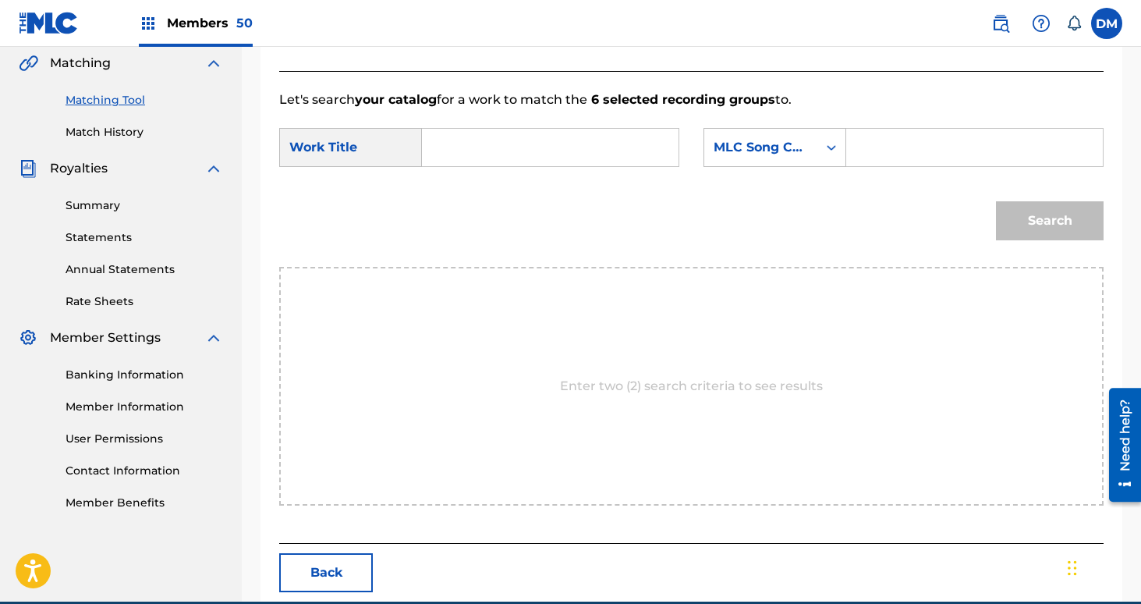
scroll to position [356, 0]
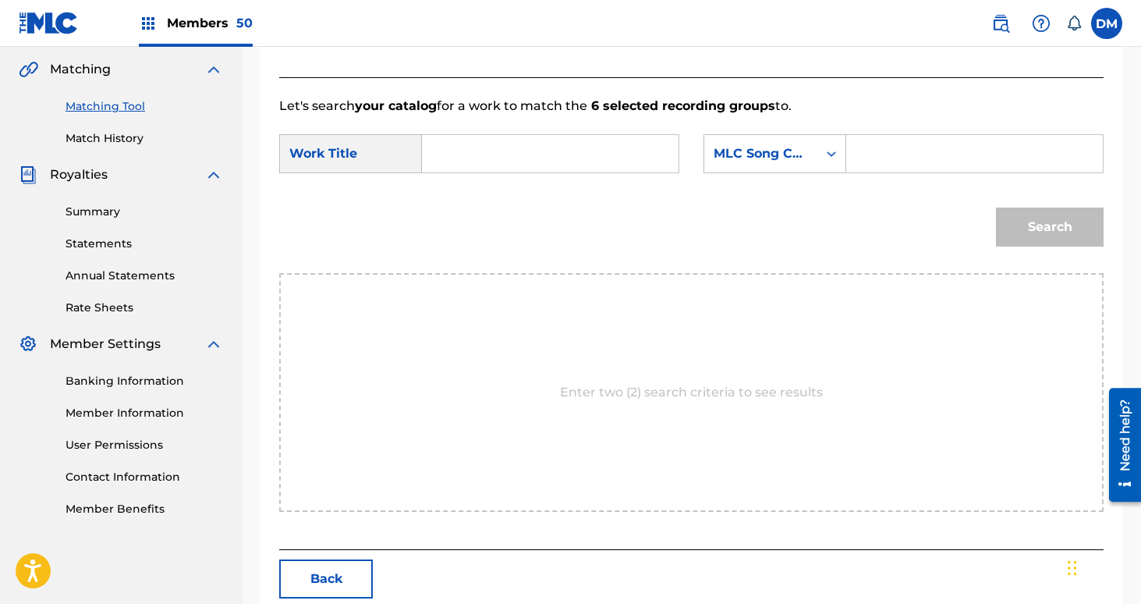
click at [535, 151] on input "Search Form" at bounding box center [550, 153] width 230 height 37
type input "Robot Fail"
click at [760, 141] on div "MLC Song Code" at bounding box center [760, 154] width 113 height 30
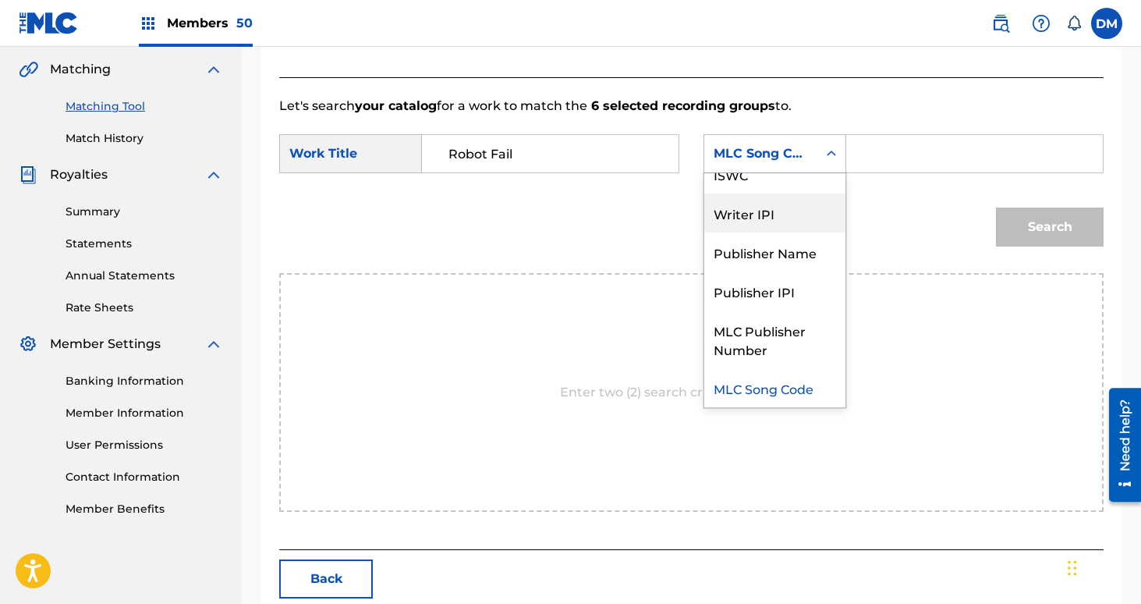
scroll to position [48, 0]
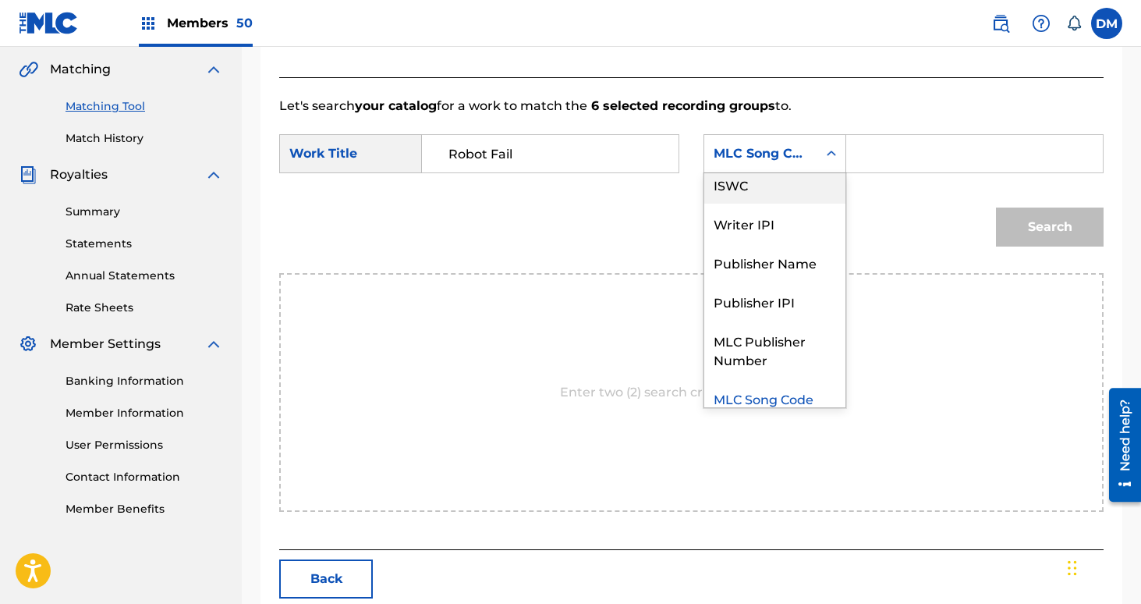
click at [772, 194] on div "ISWC" at bounding box center [774, 184] width 141 height 39
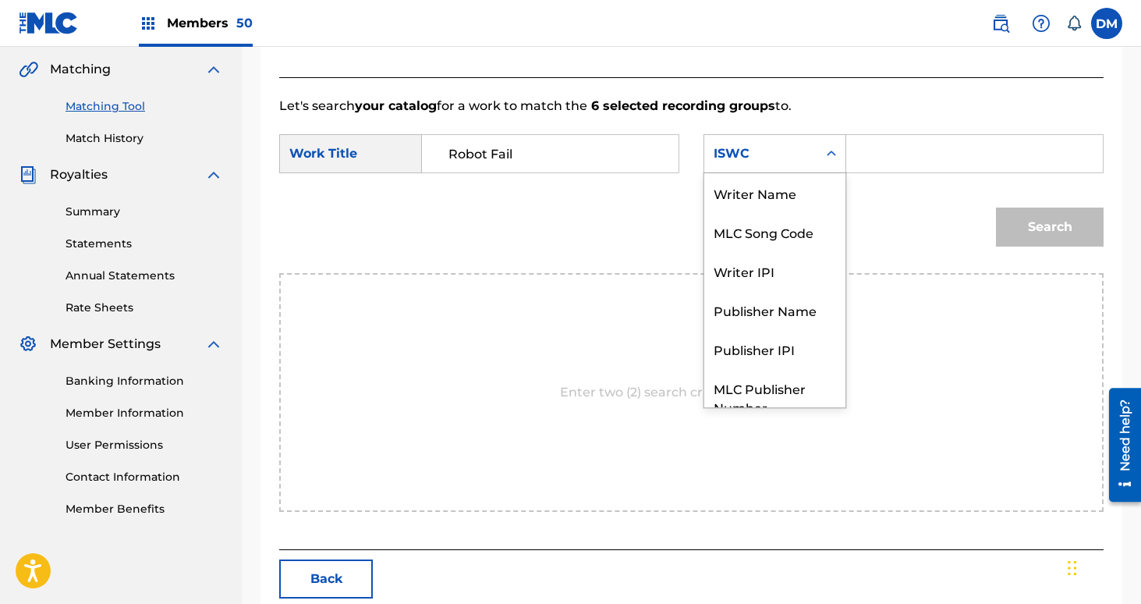
click at [758, 150] on div "ISWC" at bounding box center [761, 153] width 94 height 19
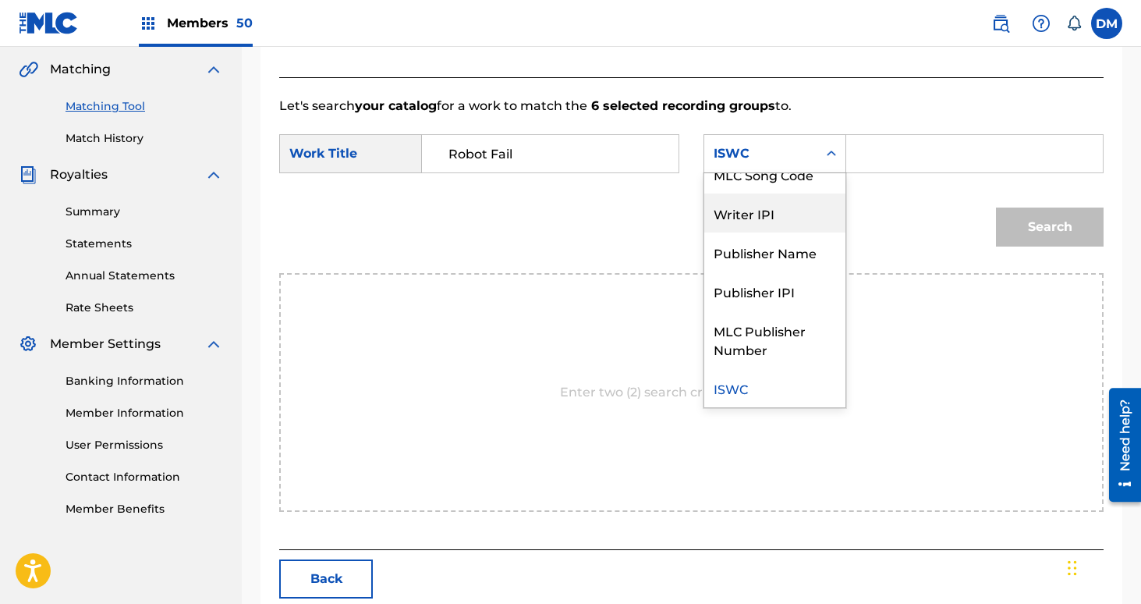
scroll to position [0, 0]
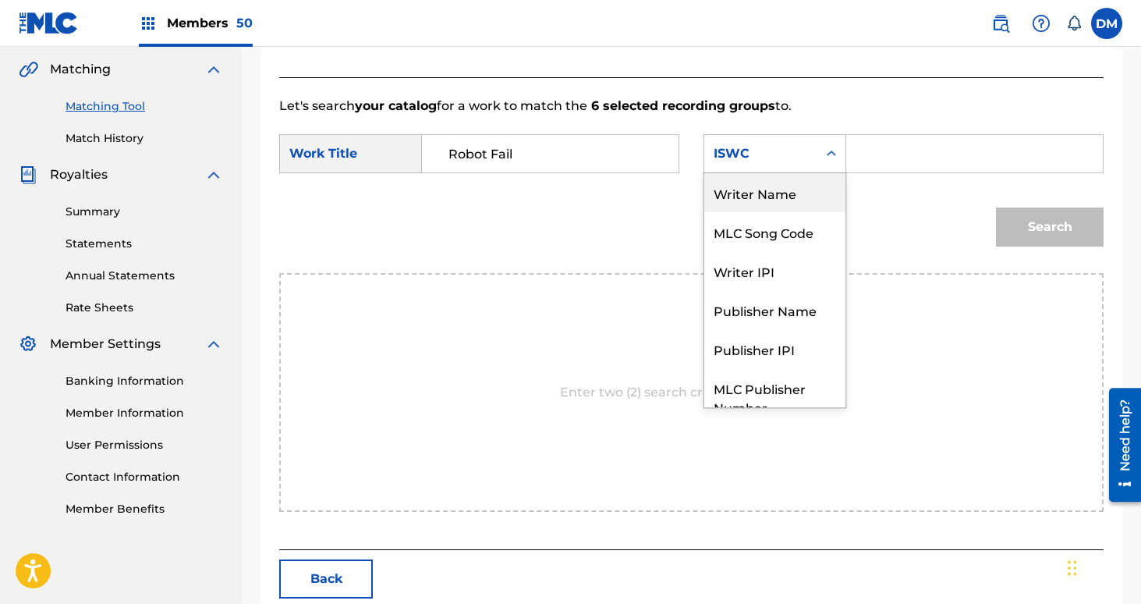
click at [768, 201] on div "Writer Name" at bounding box center [774, 192] width 141 height 39
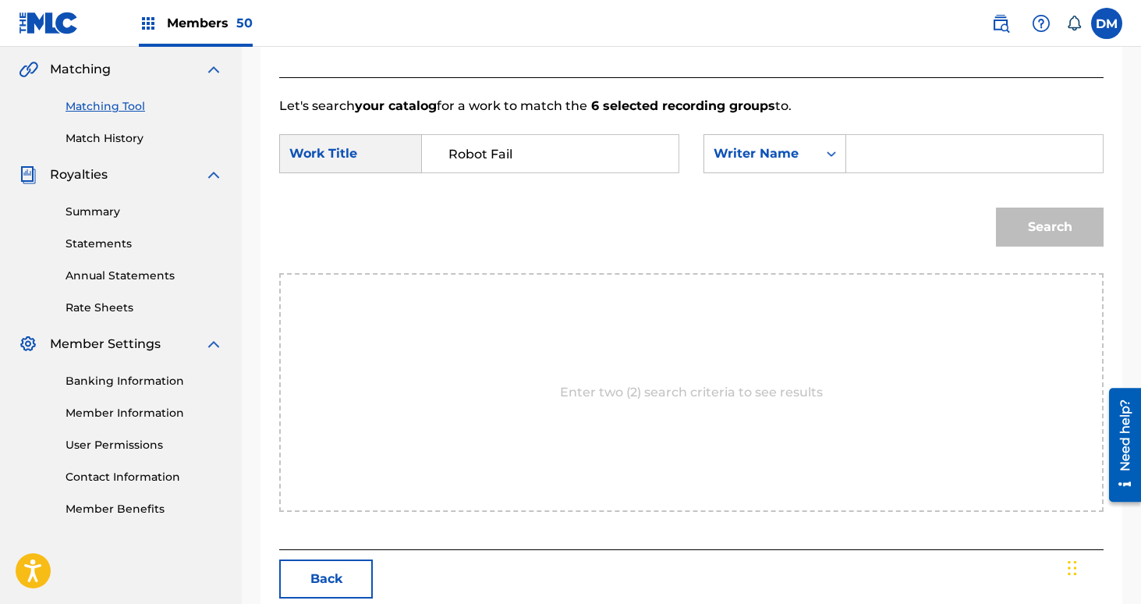
click at [923, 153] on input "Search Form" at bounding box center [974, 153] width 230 height 37
type input "[PERSON_NAME]"
click at [996, 207] on button "Search" at bounding box center [1050, 226] width 108 height 39
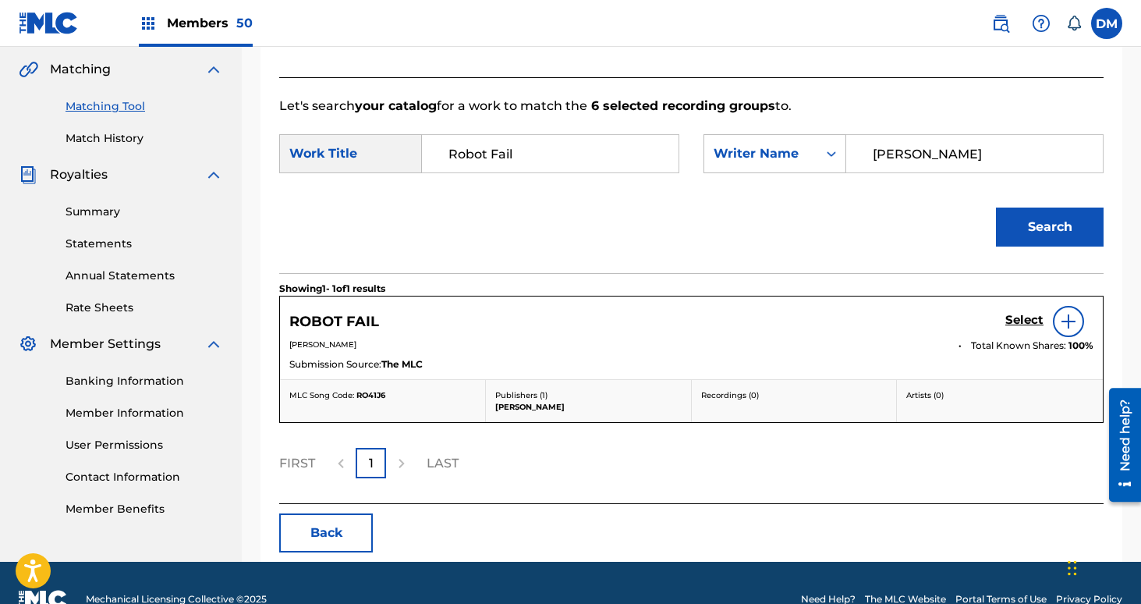
click at [1013, 322] on h5 "Select" at bounding box center [1024, 320] width 38 height 15
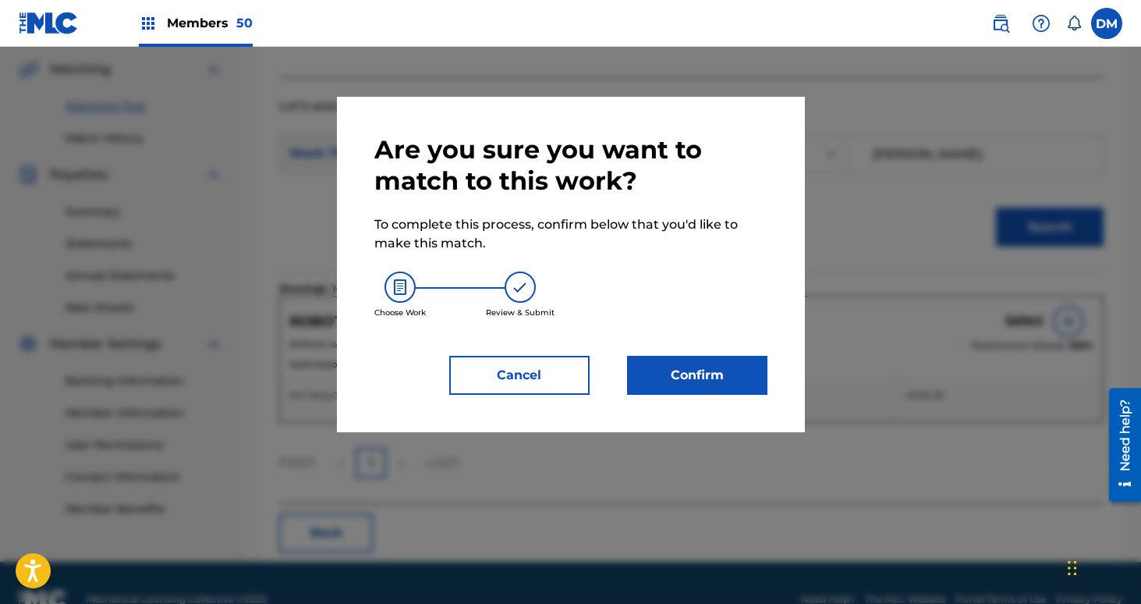
click at [691, 367] on button "Confirm" at bounding box center [697, 375] width 140 height 39
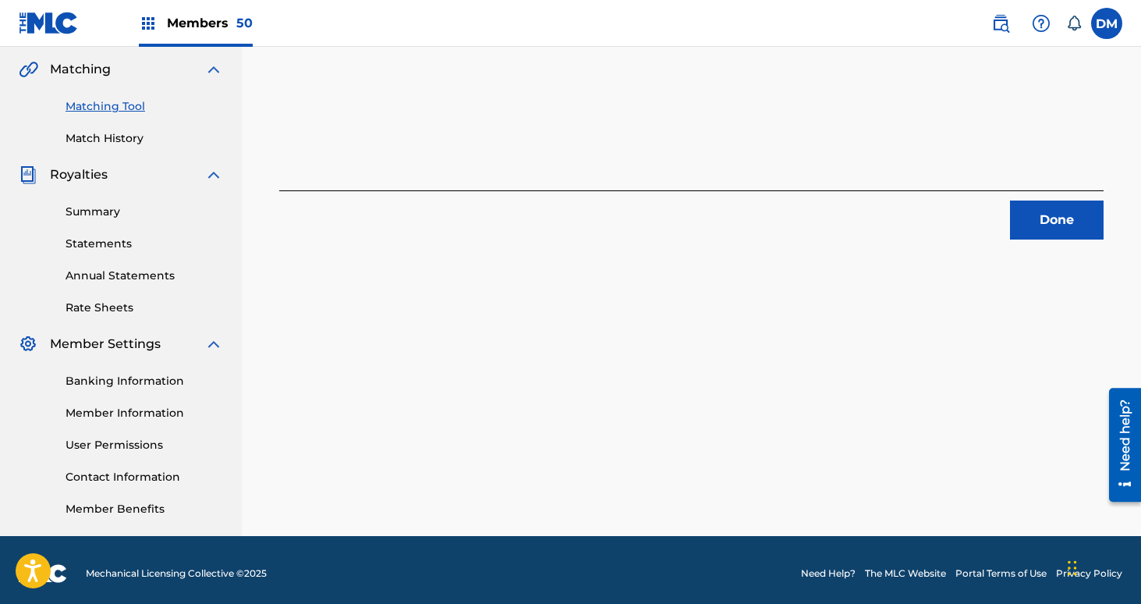
click at [1022, 228] on button "Done" at bounding box center [1057, 219] width 94 height 39
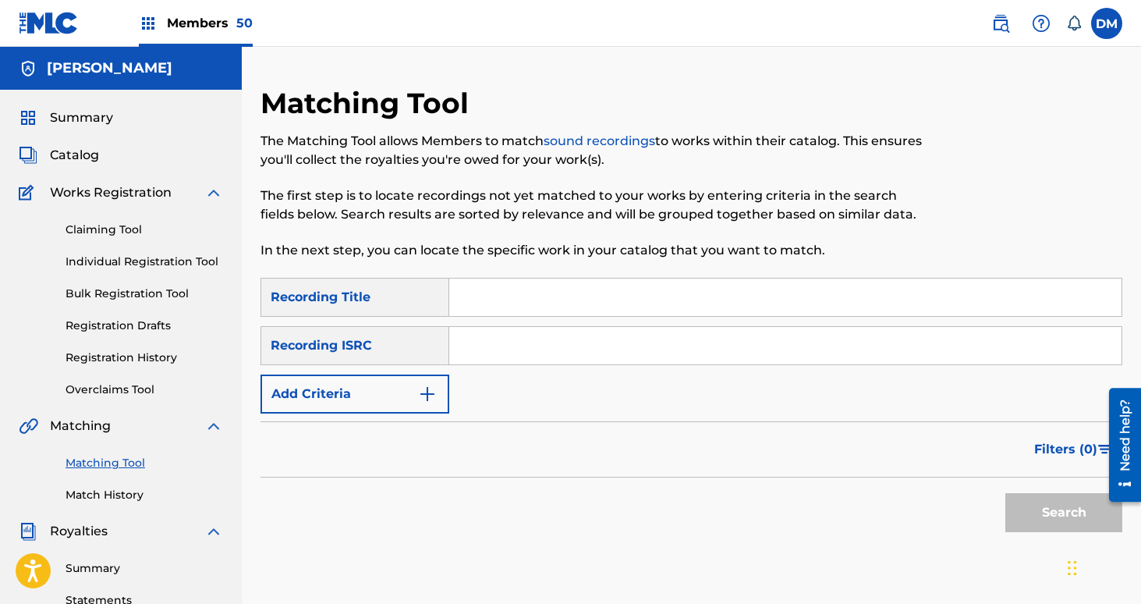
click at [590, 305] on input "Search Form" at bounding box center [785, 296] width 672 height 37
type input "Sixteen"
click at [419, 376] on button "Add Criteria" at bounding box center [354, 393] width 189 height 39
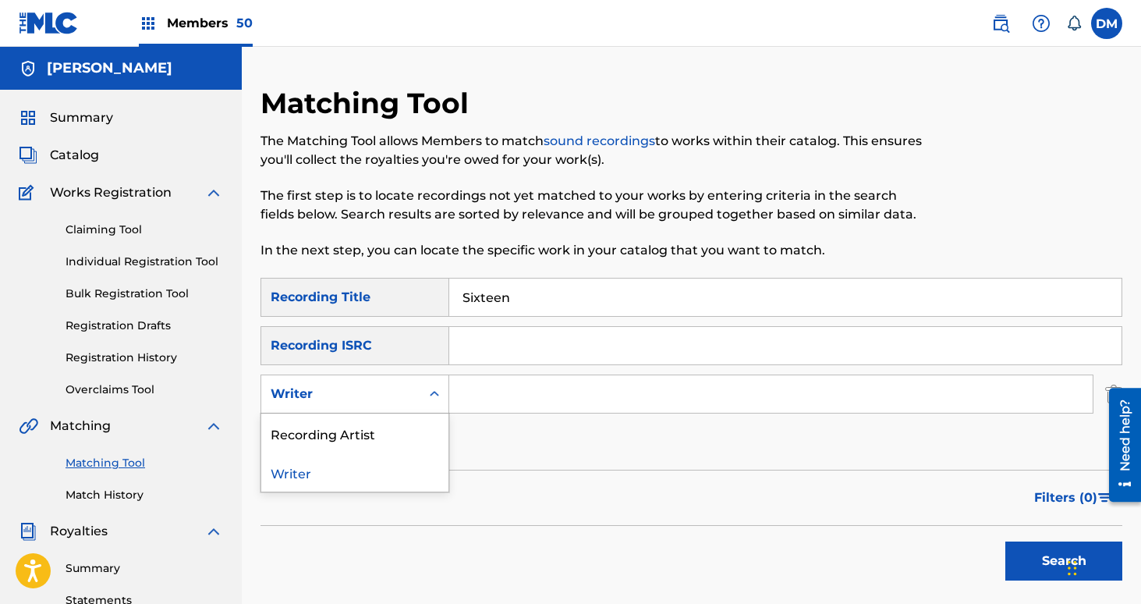
click at [391, 406] on div "Writer" at bounding box center [340, 394] width 159 height 30
click at [410, 438] on div "Recording Artist" at bounding box center [354, 432] width 187 height 39
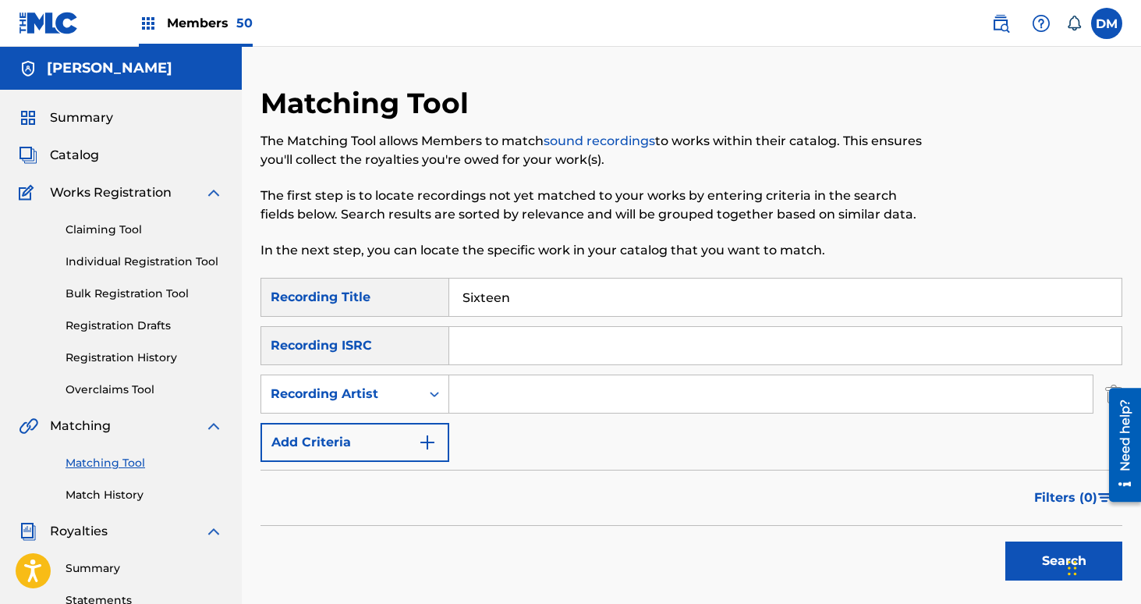
click at [511, 388] on input "Search Form" at bounding box center [770, 393] width 643 height 37
type input "[PERSON_NAME]"
click at [1021, 558] on button "Search" at bounding box center [1063, 560] width 117 height 39
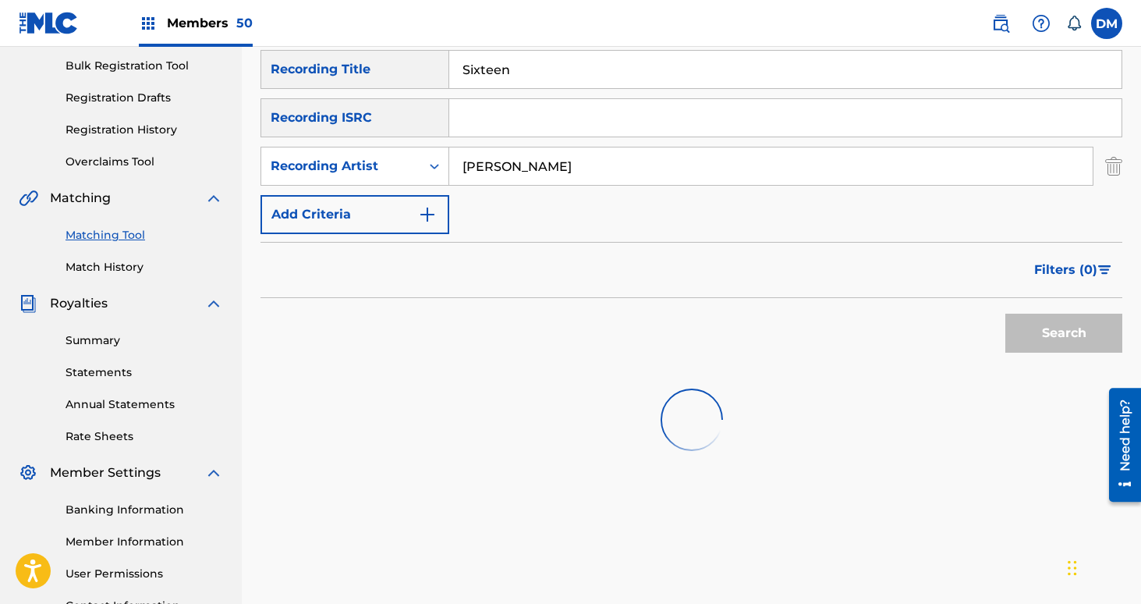
scroll to position [322, 0]
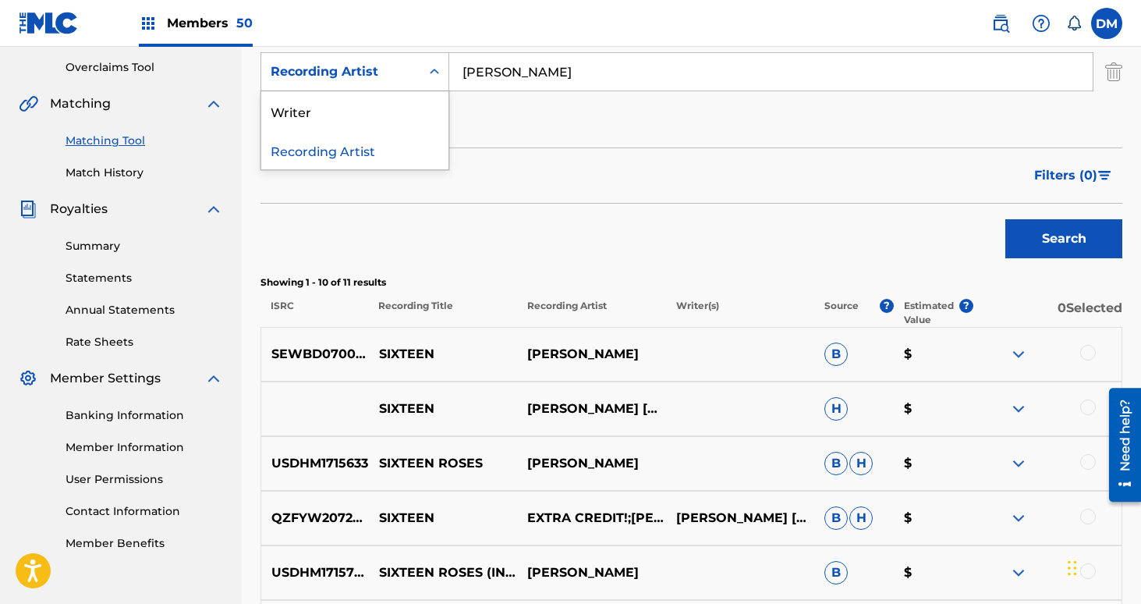
click at [387, 54] on div "Recording Artist" at bounding box center [354, 71] width 189 height 39
click at [380, 101] on div "Writer" at bounding box center [354, 110] width 187 height 39
click at [374, 77] on div "Writer" at bounding box center [341, 71] width 140 height 19
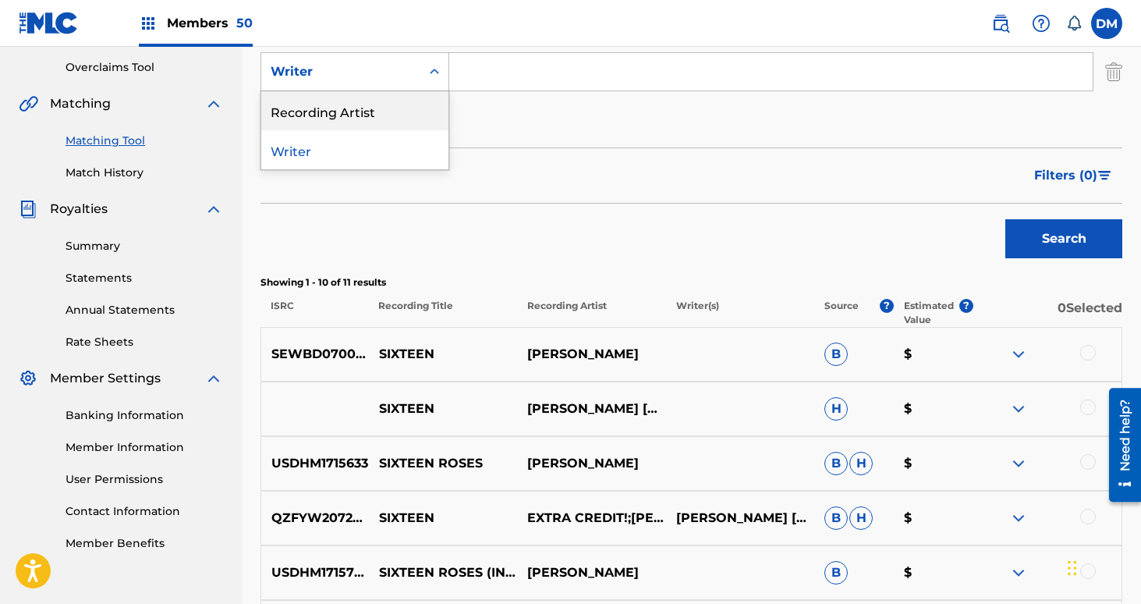
click at [374, 119] on div "Recording Artist" at bounding box center [354, 110] width 187 height 39
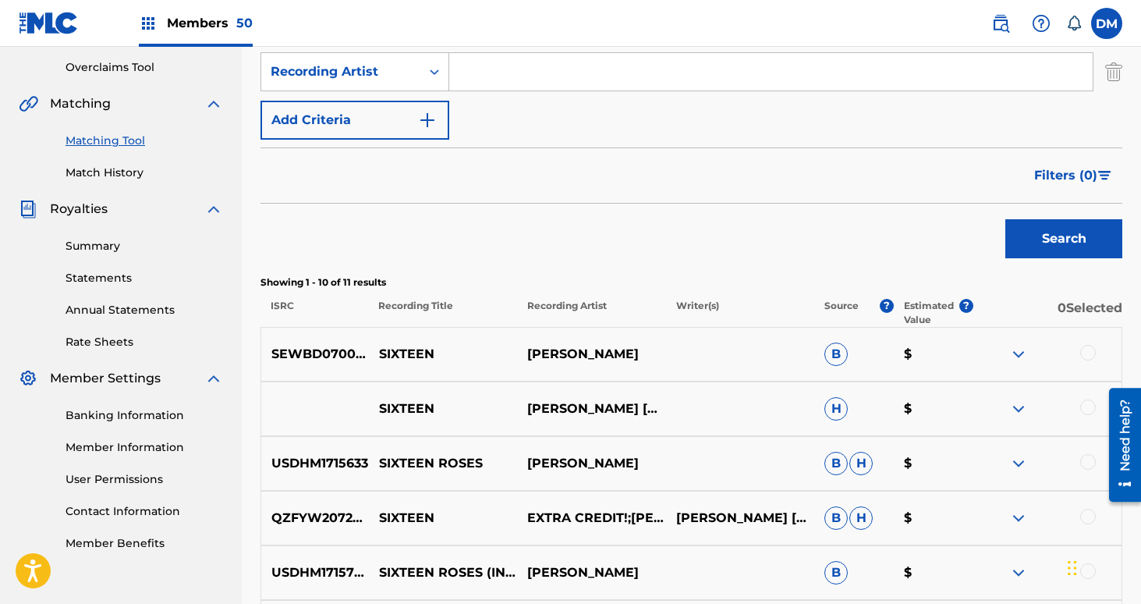
click at [498, 83] on input "Search Form" at bounding box center [770, 71] width 643 height 37
type input "E"
type input "[GEOGRAPHIC_DATA]"
click at [1005, 219] on button "Search" at bounding box center [1063, 238] width 117 height 39
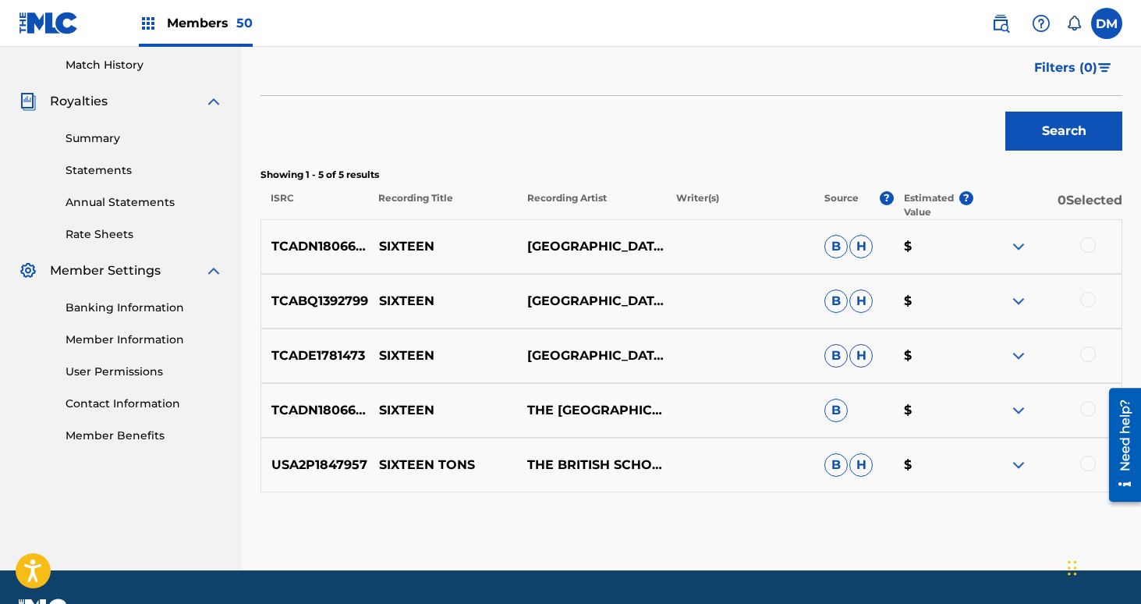
scroll to position [466, 0]
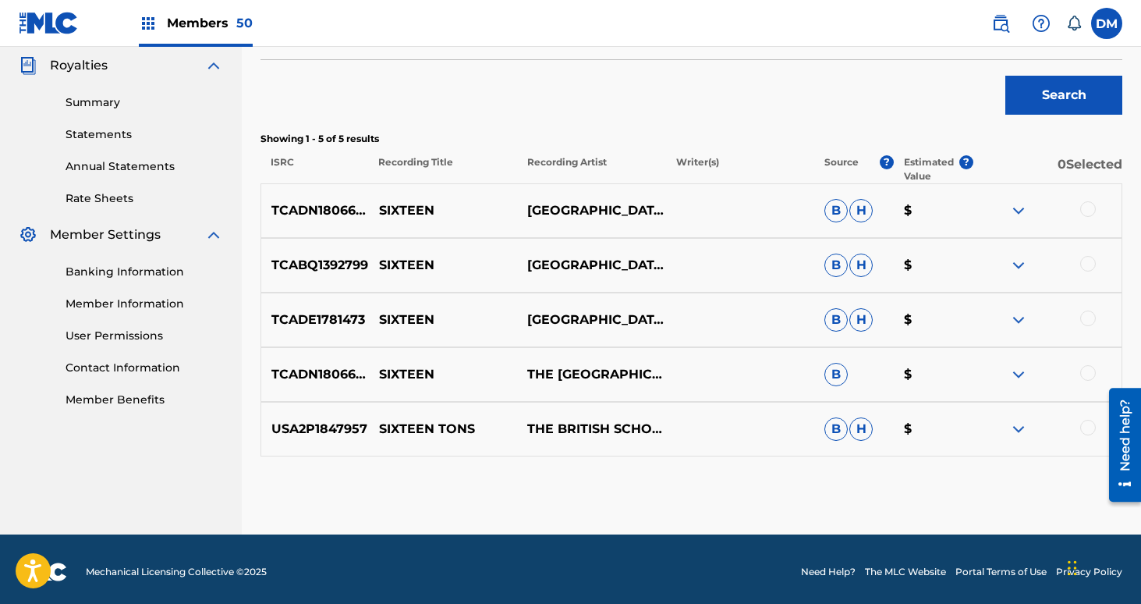
click at [1089, 210] on div at bounding box center [1088, 209] width 16 height 16
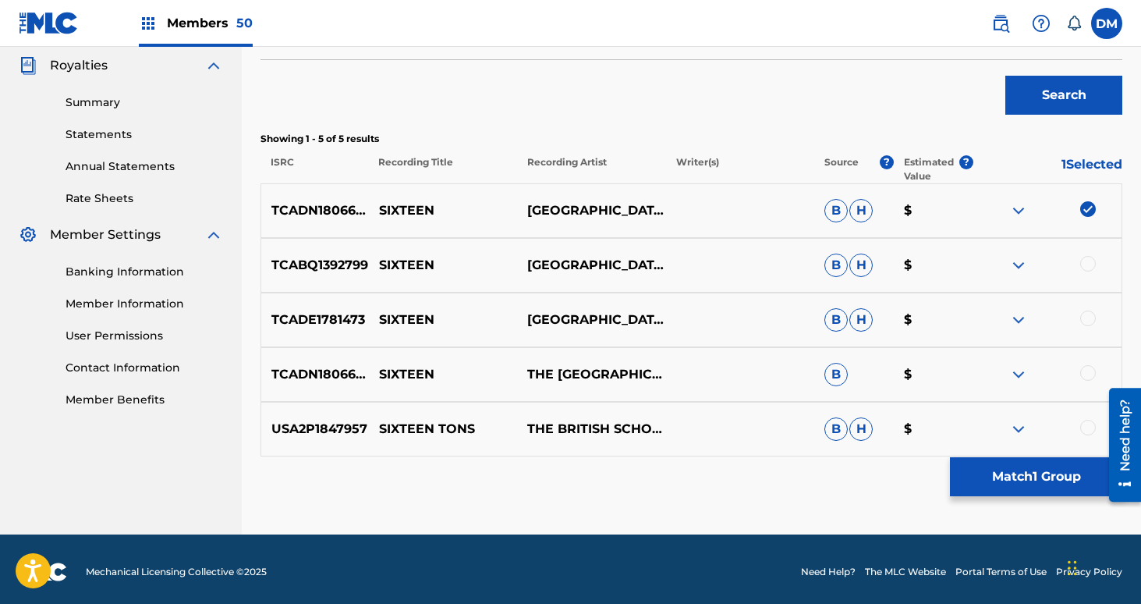
click at [1088, 267] on div at bounding box center [1088, 264] width 16 height 16
click at [1089, 318] on div at bounding box center [1088, 318] width 16 height 16
click at [1093, 380] on div at bounding box center [1047, 374] width 148 height 19
click at [1029, 480] on button "Match 3 Groups" at bounding box center [1036, 476] width 172 height 39
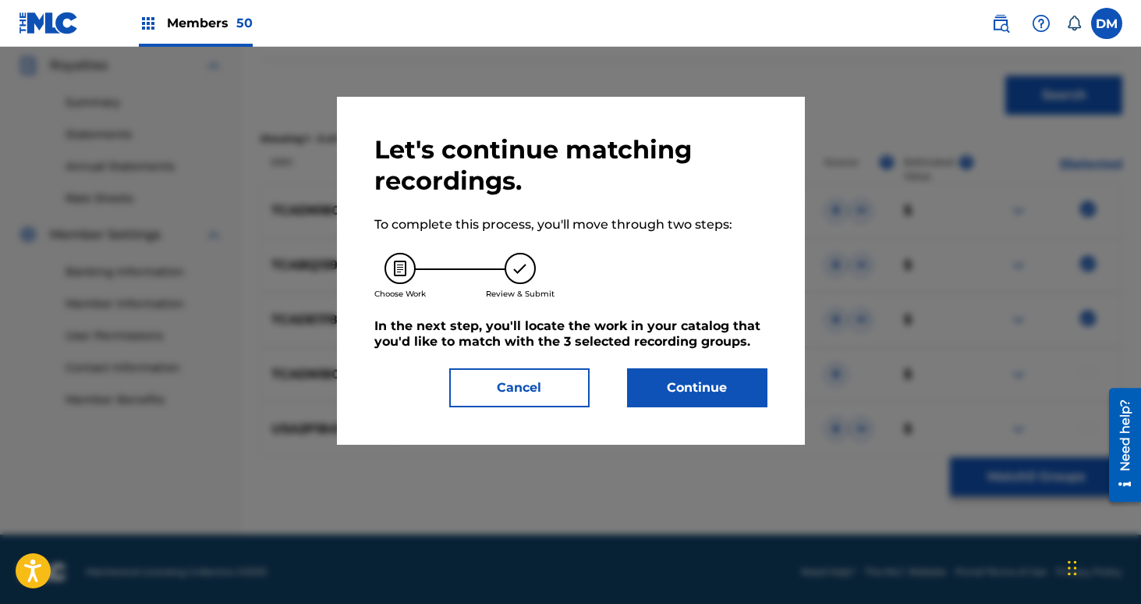
click at [512, 405] on button "Cancel" at bounding box center [519, 387] width 140 height 39
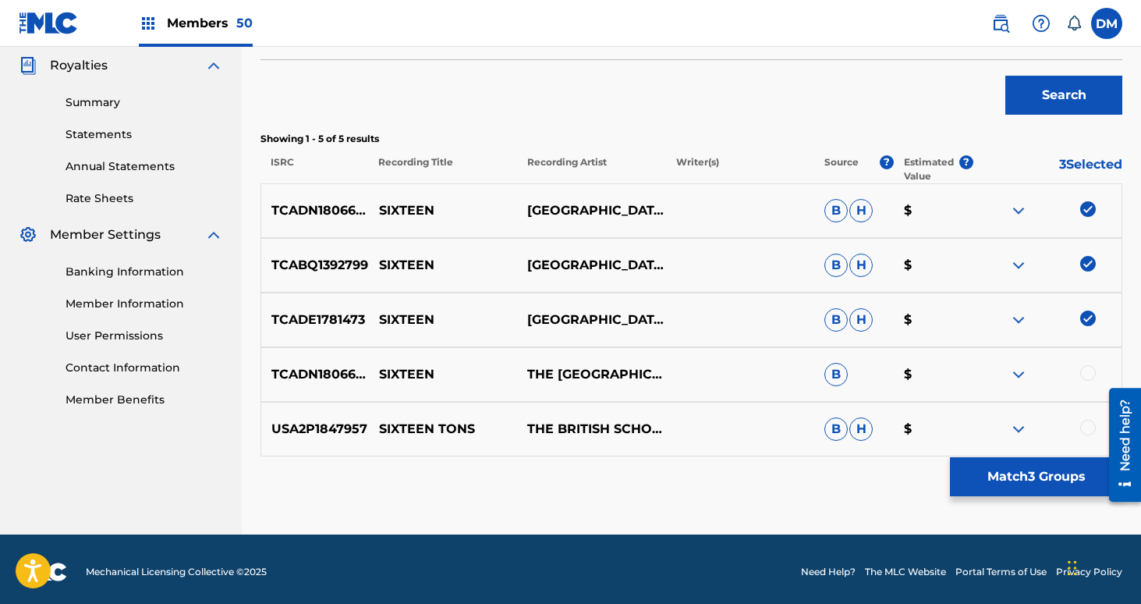
click at [1088, 369] on div at bounding box center [1088, 373] width 16 height 16
click at [1030, 466] on button "Match 4 Groups" at bounding box center [1036, 476] width 172 height 39
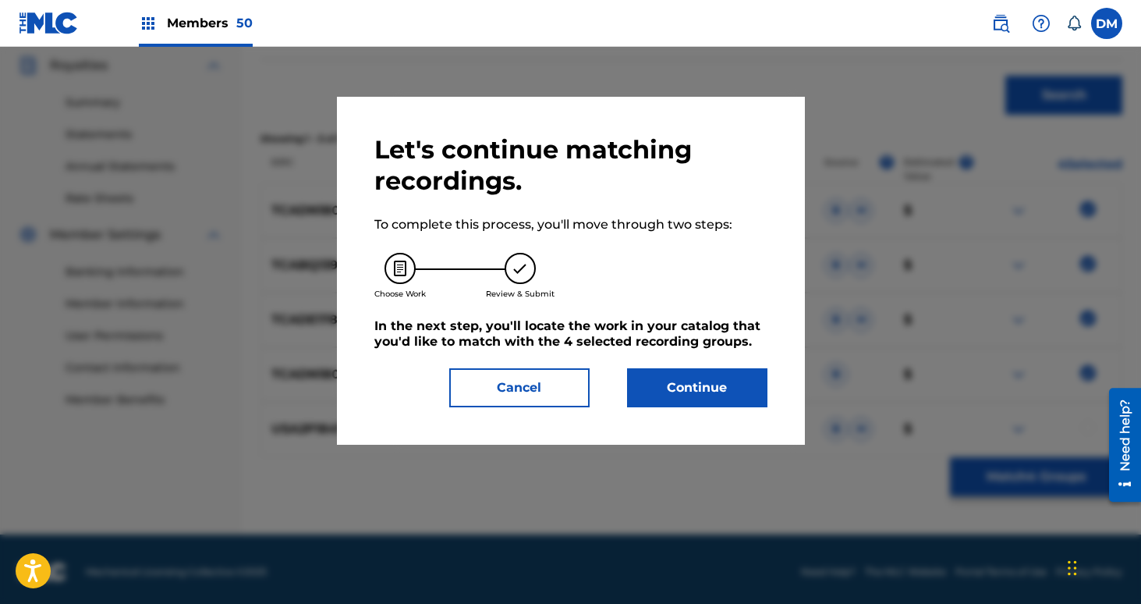
click at [710, 398] on button "Continue" at bounding box center [697, 387] width 140 height 39
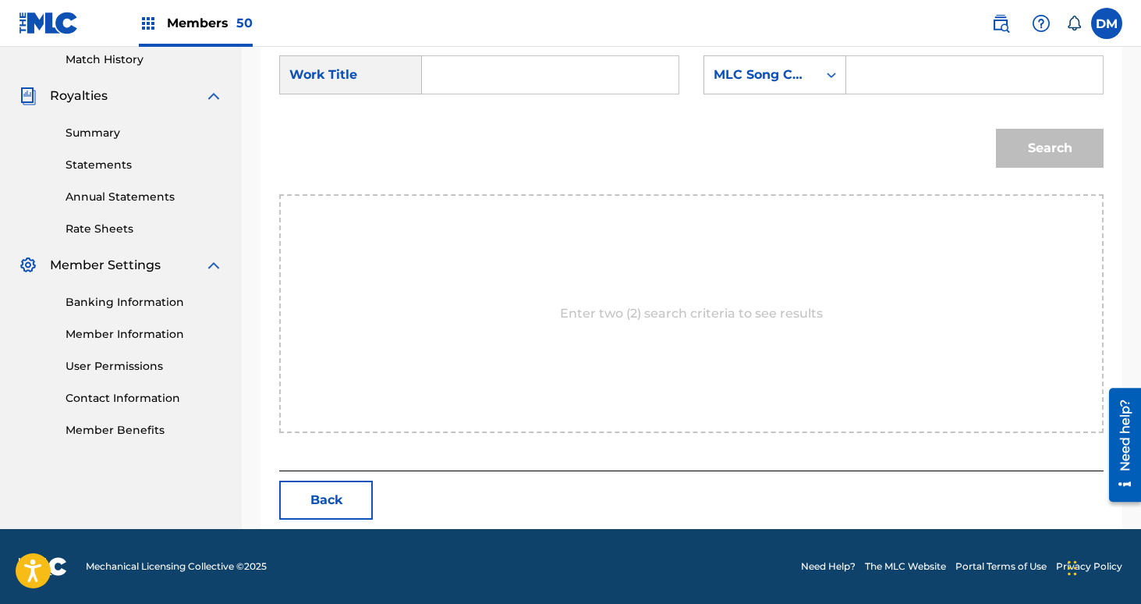
scroll to position [374, 0]
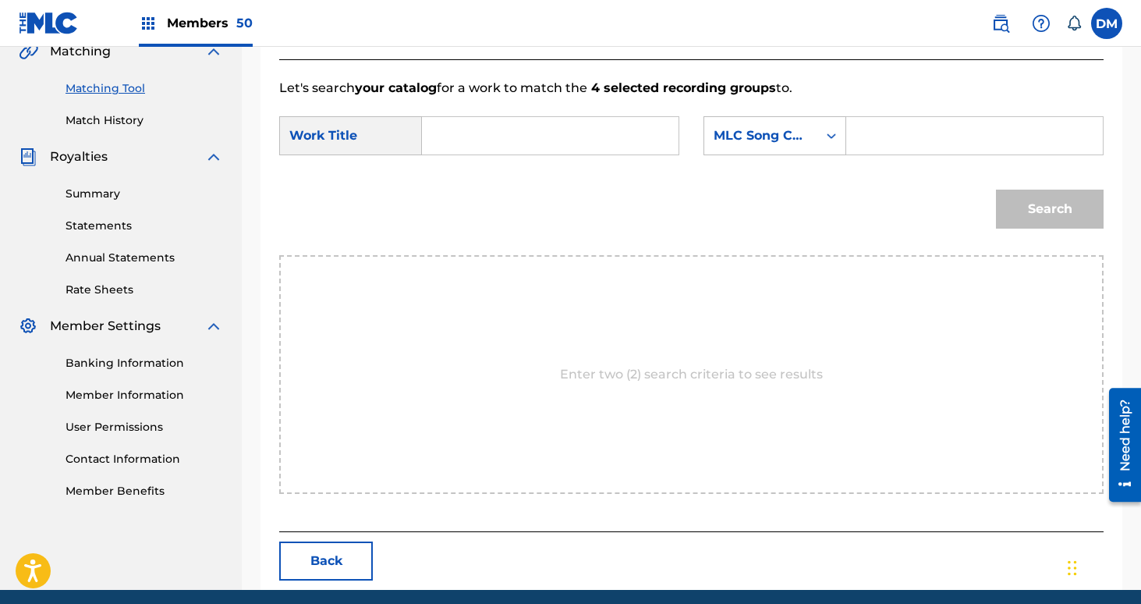
click at [544, 126] on input "Search Form" at bounding box center [550, 135] width 230 height 37
type input "X"
type input "Sixteen"
click at [767, 137] on div "MLC Song Code" at bounding box center [761, 135] width 94 height 19
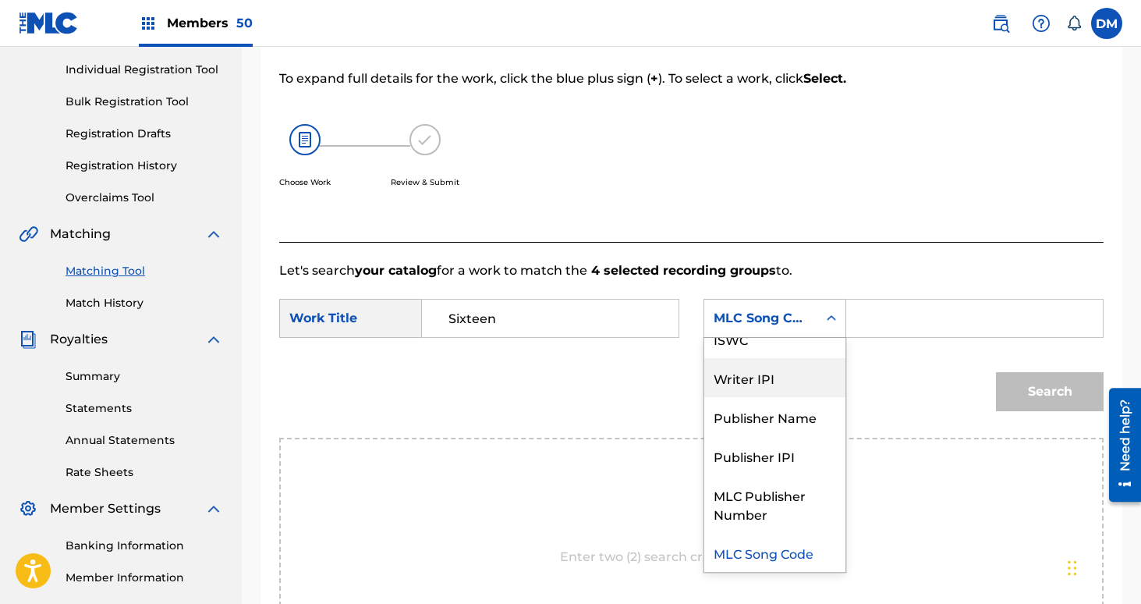
scroll to position [0, 0]
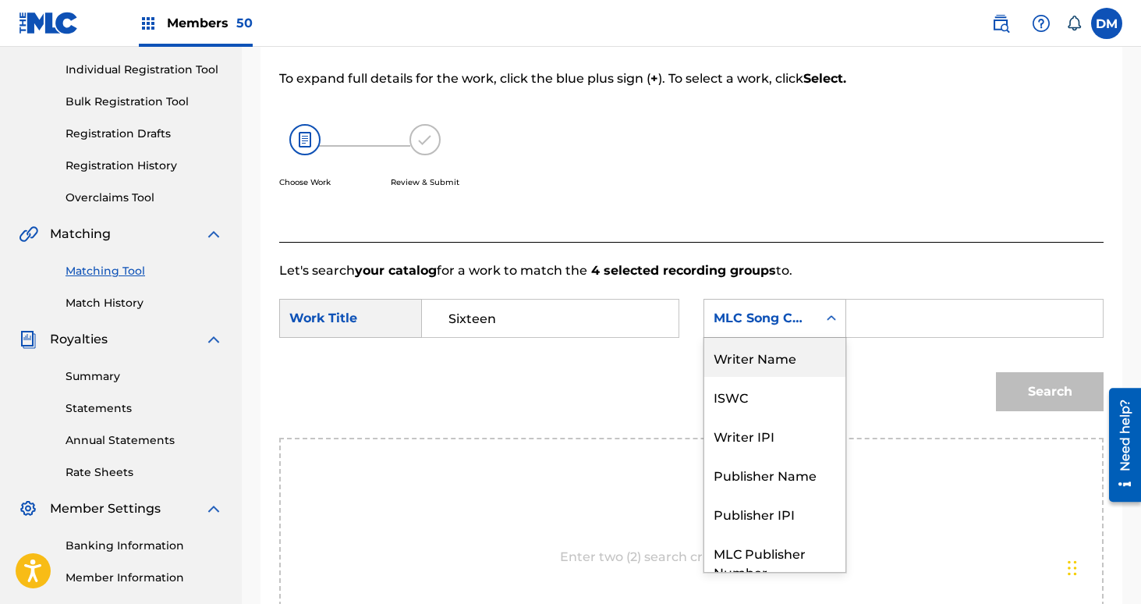
click at [784, 362] on div "Writer Name" at bounding box center [774, 357] width 141 height 39
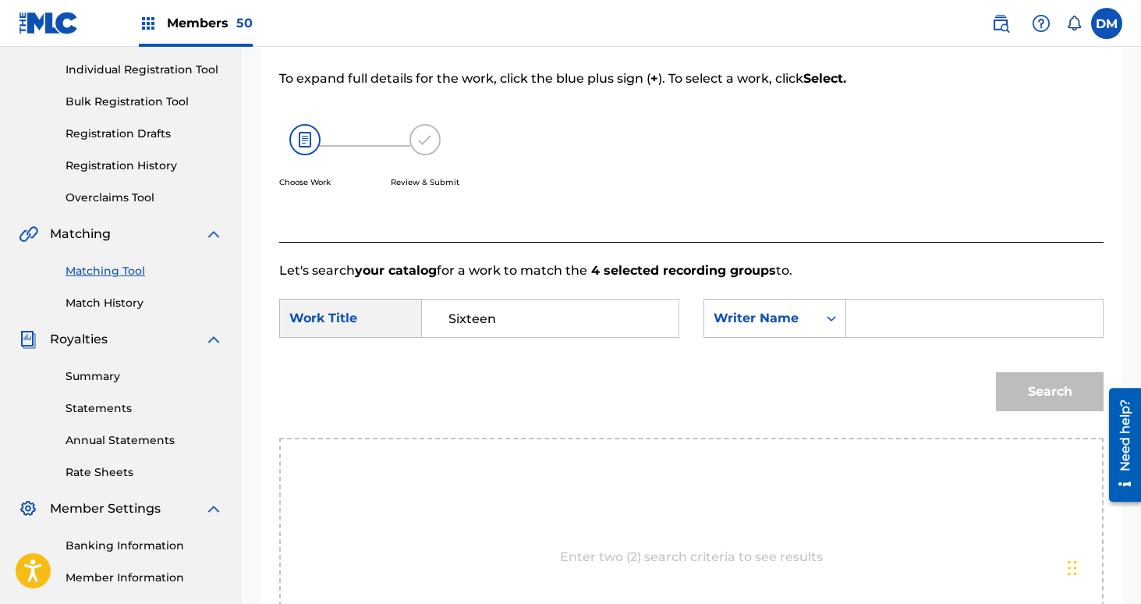
click at [894, 314] on input "Search Form" at bounding box center [974, 317] width 230 height 37
type input "[PERSON_NAME]"
click at [996, 372] on button "Search" at bounding box center [1050, 391] width 108 height 39
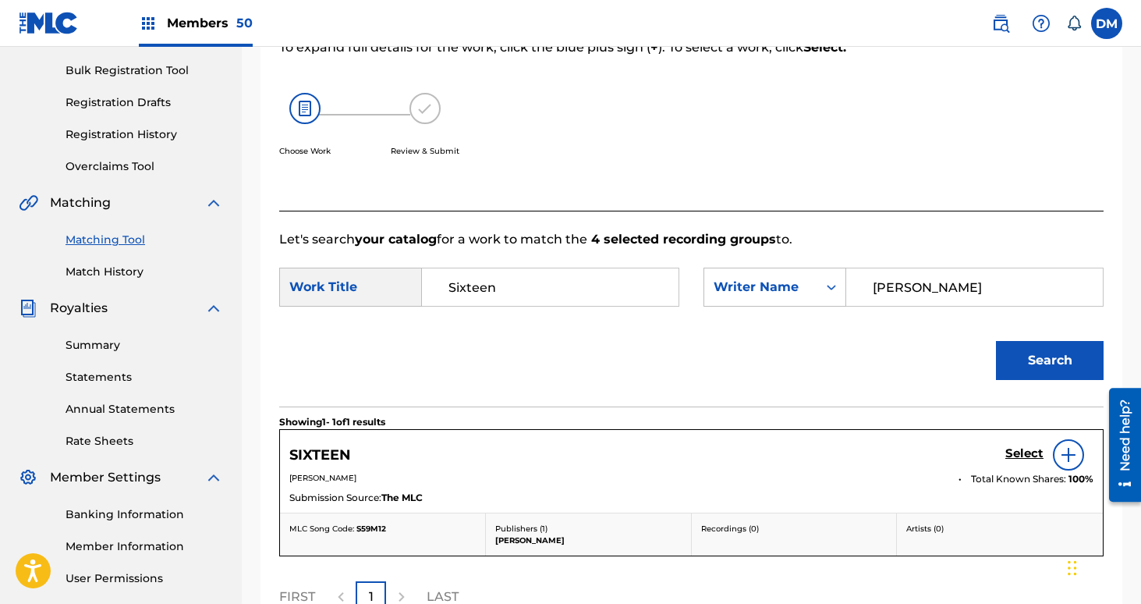
scroll to position [249, 0]
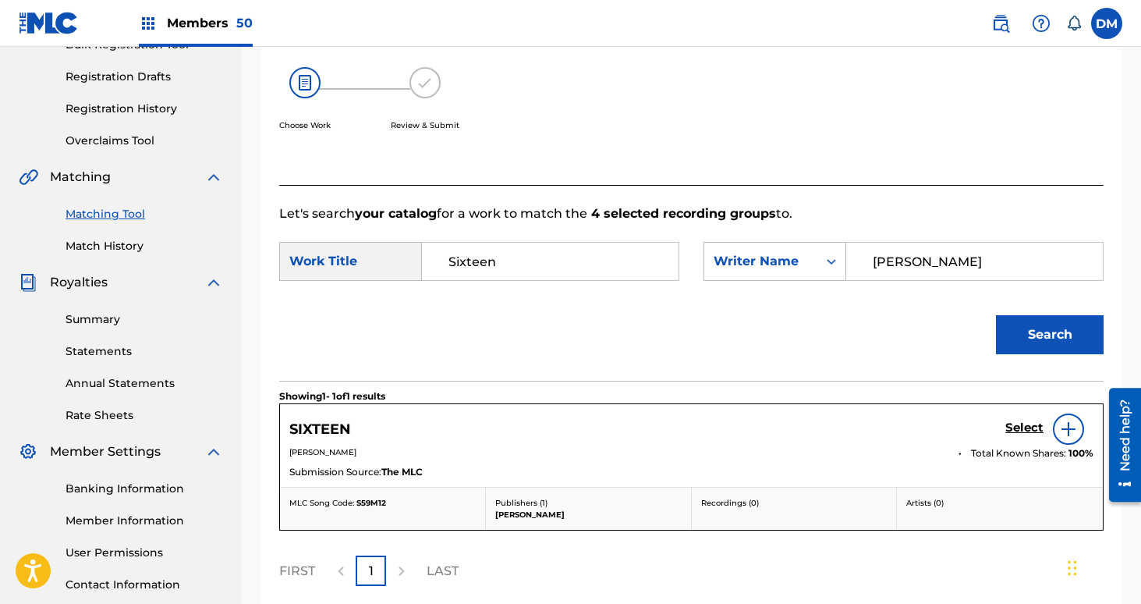
click at [1022, 422] on h5 "Select" at bounding box center [1024, 427] width 38 height 15
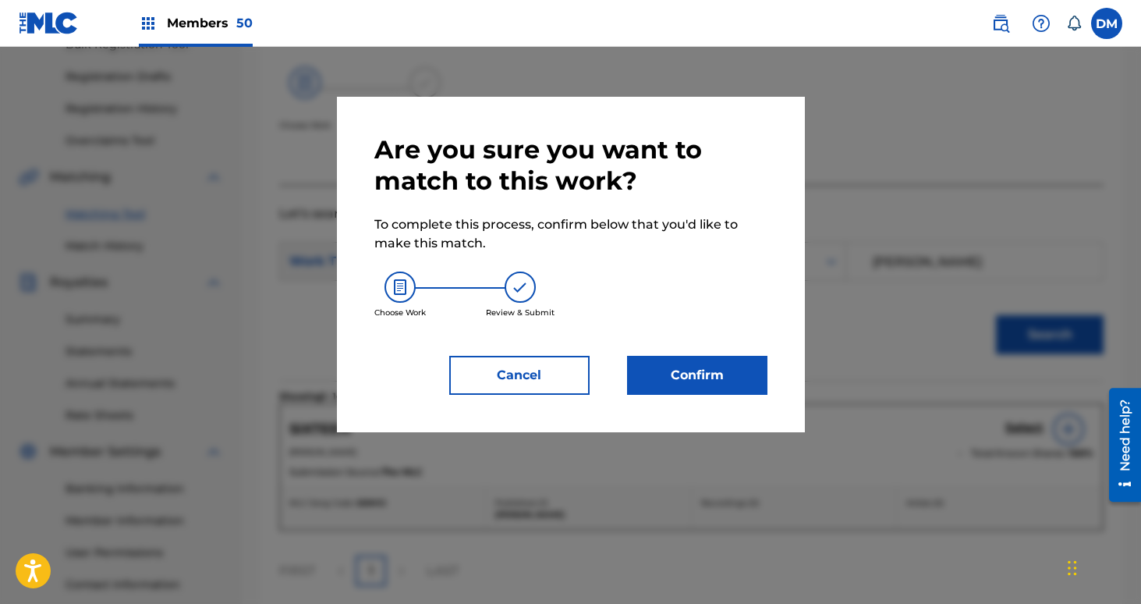
click at [737, 379] on button "Confirm" at bounding box center [697, 375] width 140 height 39
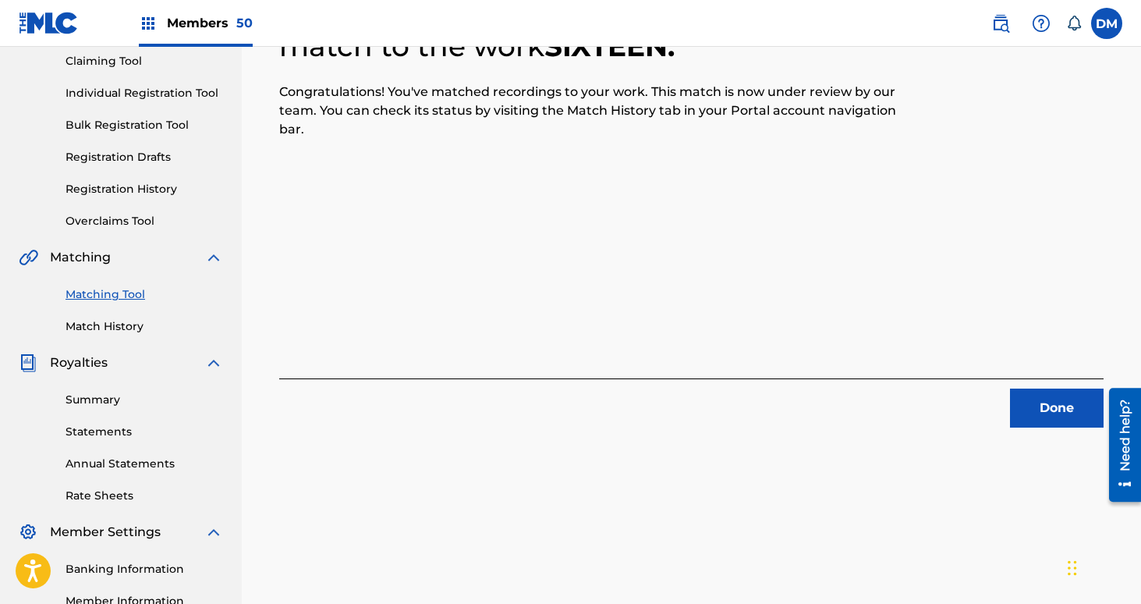
scroll to position [75, 0]
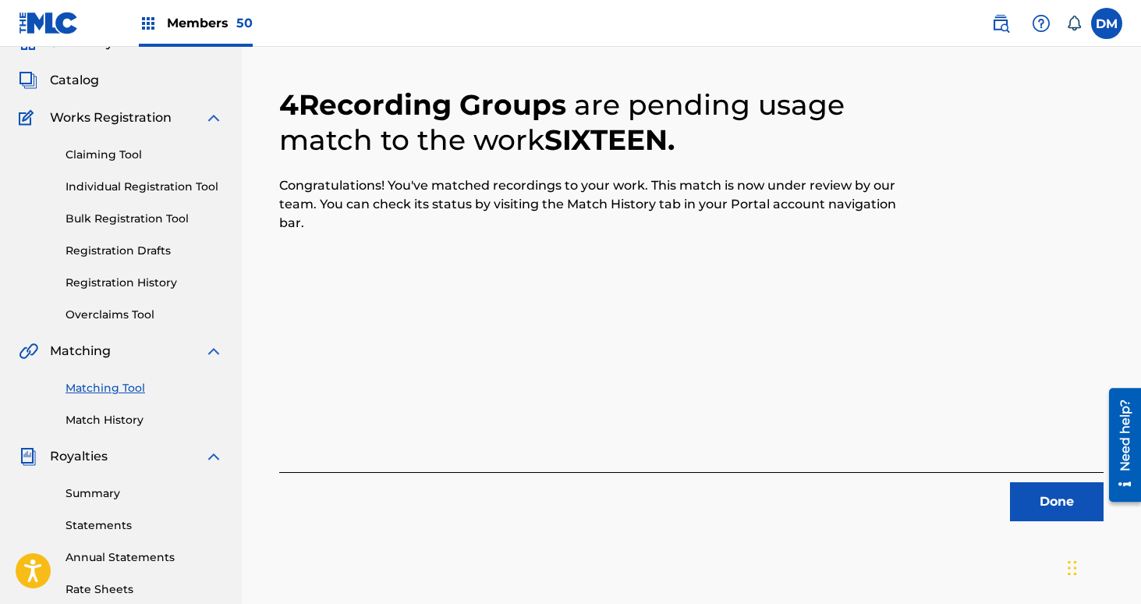
click at [1006, 493] on div "Done" at bounding box center [691, 496] width 824 height 49
click at [1031, 497] on button "Done" at bounding box center [1057, 501] width 94 height 39
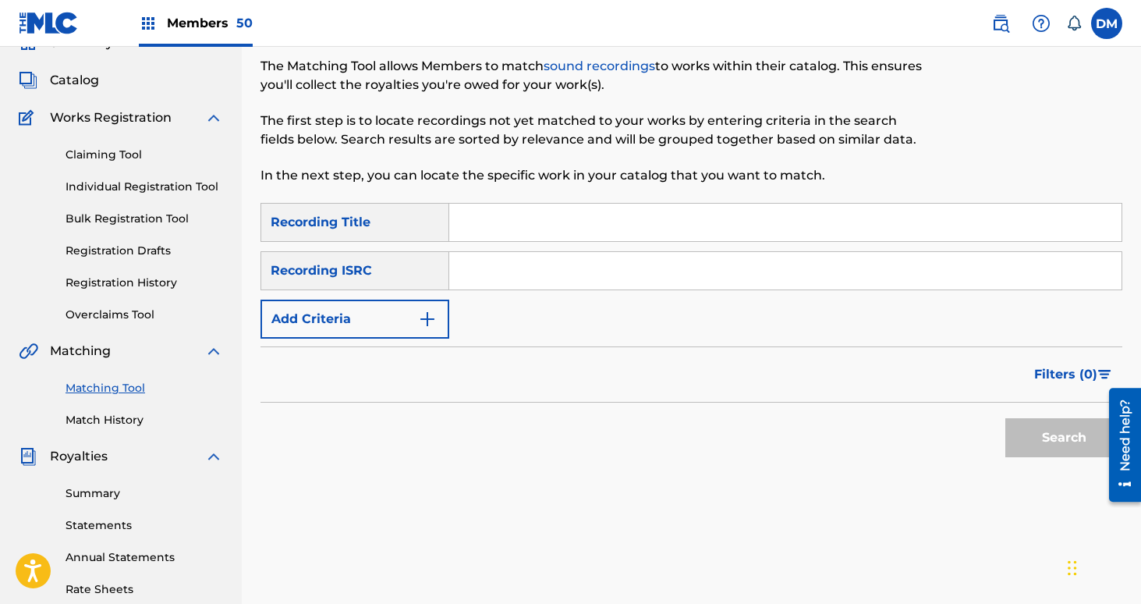
click at [599, 218] on input "Search Form" at bounding box center [785, 222] width 672 height 37
type input "Minotaur"
click at [374, 318] on button "Add Criteria" at bounding box center [354, 318] width 189 height 39
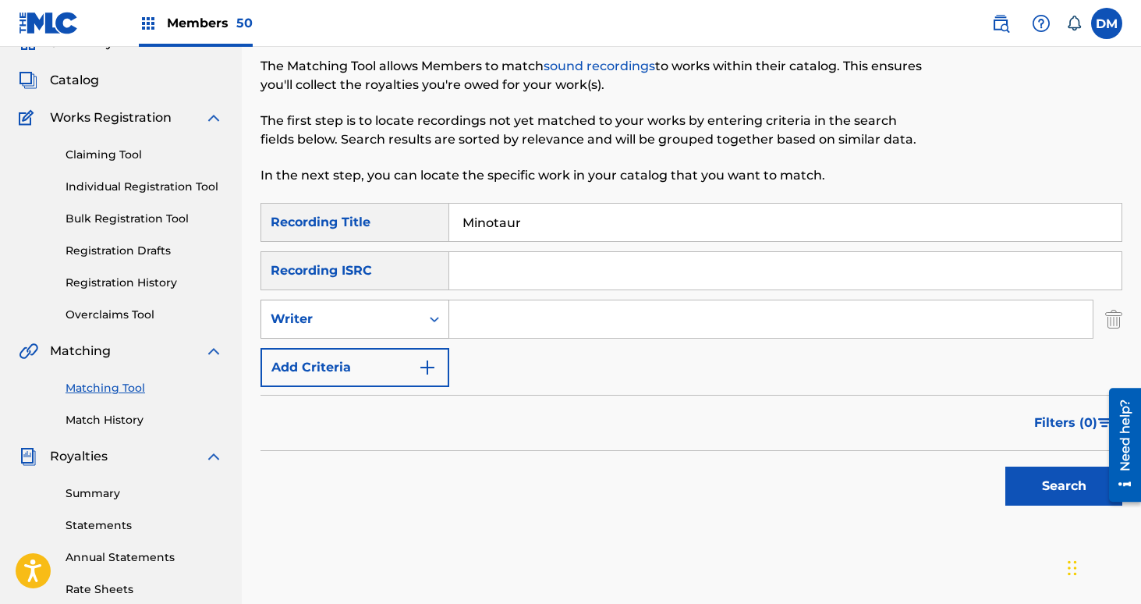
click at [370, 325] on div "Writer" at bounding box center [341, 319] width 140 height 19
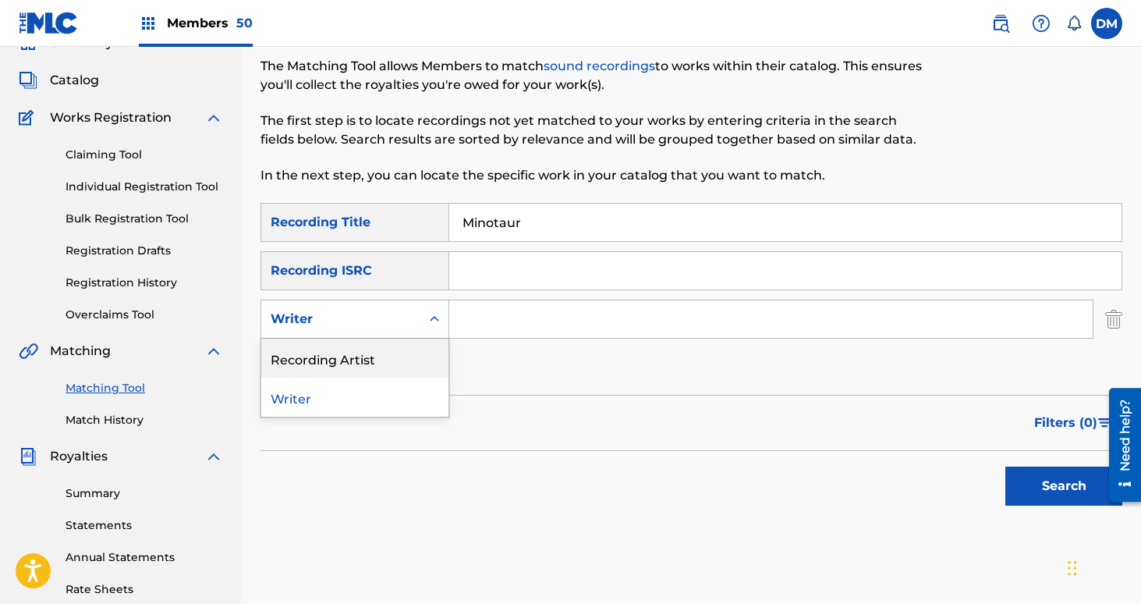
click at [388, 361] on div "Recording Artist" at bounding box center [354, 357] width 187 height 39
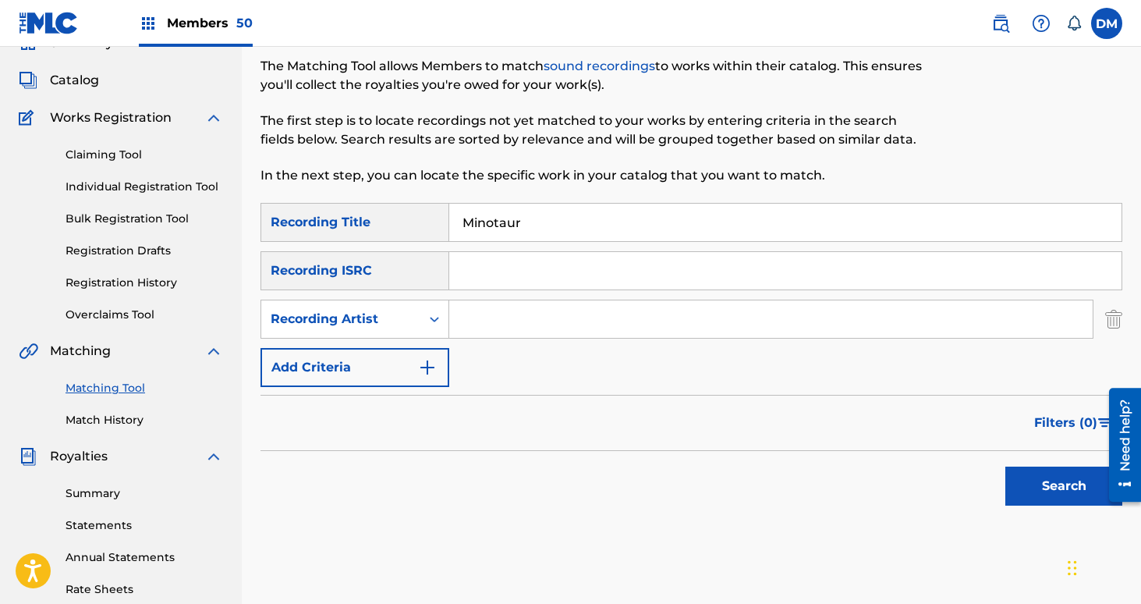
click at [479, 322] on input "Search Form" at bounding box center [770, 318] width 643 height 37
type input "[GEOGRAPHIC_DATA]"
click at [1005, 466] on button "Search" at bounding box center [1063, 485] width 117 height 39
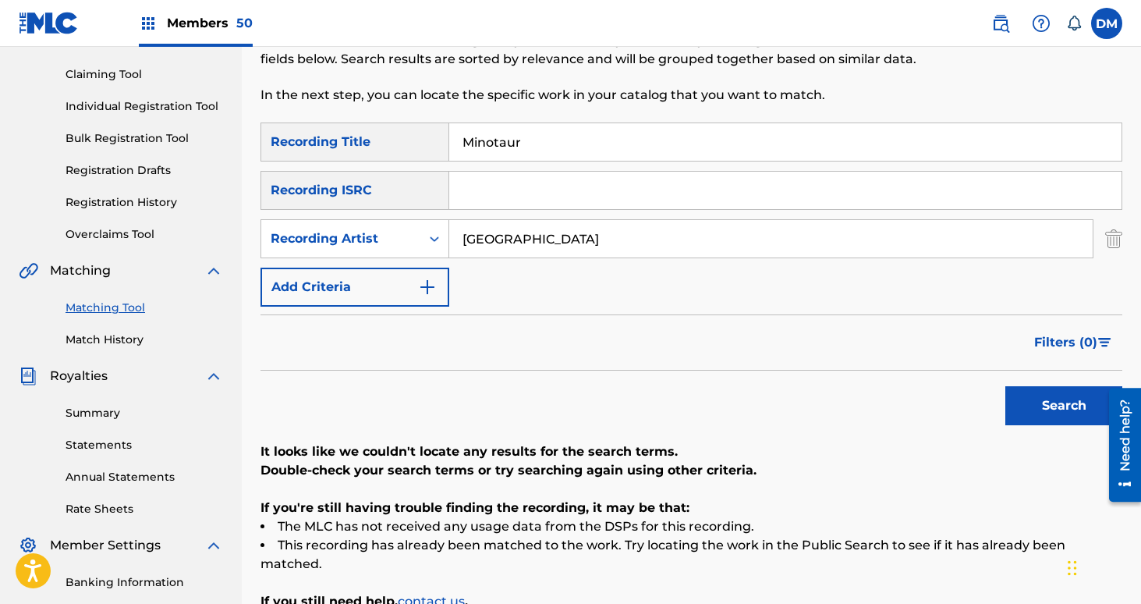
scroll to position [226, 0]
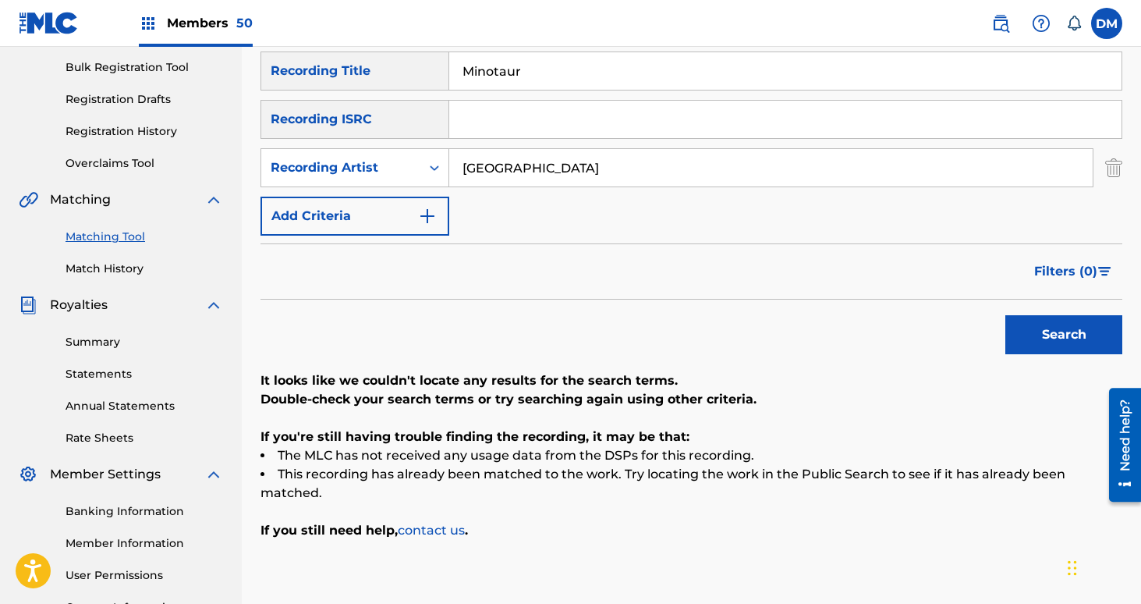
click at [552, 43] on nav "Members 50 [PERSON_NAME] Mistich [EMAIL_ADDRESS][DOMAIN_NAME] Notification Pref…" at bounding box center [570, 23] width 1141 height 47
click at [533, 80] on input "Minotaur" at bounding box center [785, 70] width 672 height 37
click at [533, 79] on input "Minotaur" at bounding box center [785, 70] width 672 height 37
type input "Black Fractal"
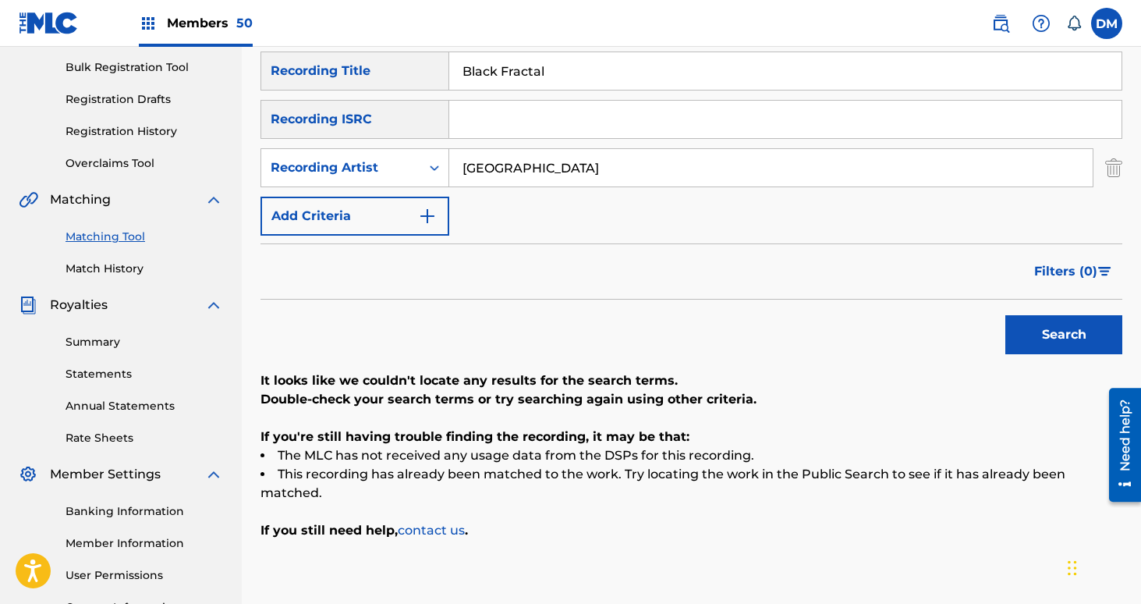
click at [1005, 315] on button "Search" at bounding box center [1063, 334] width 117 height 39
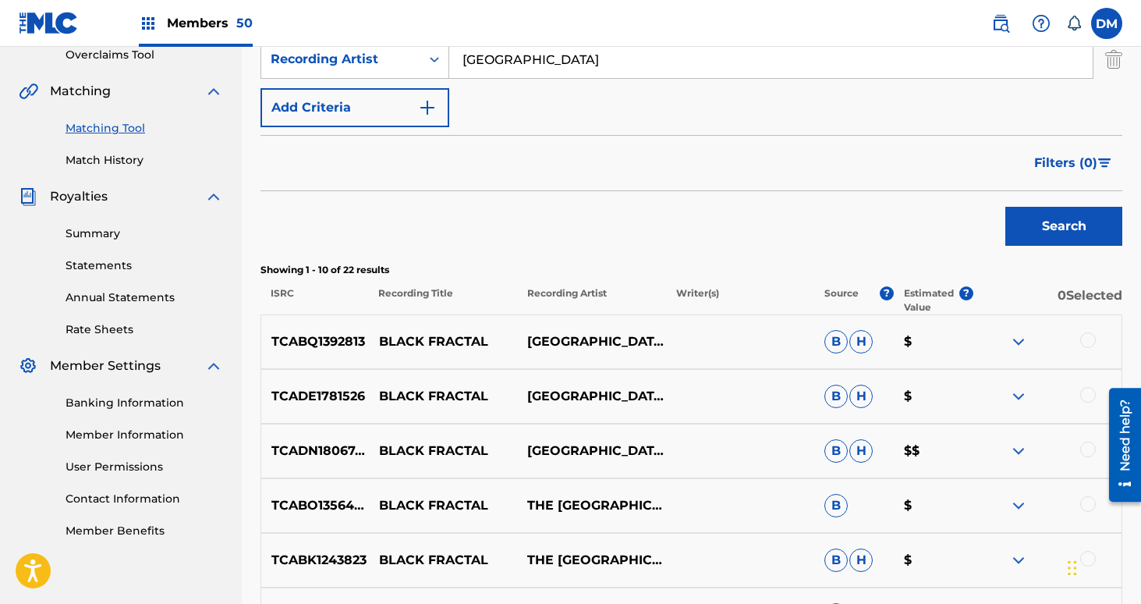
scroll to position [357, 0]
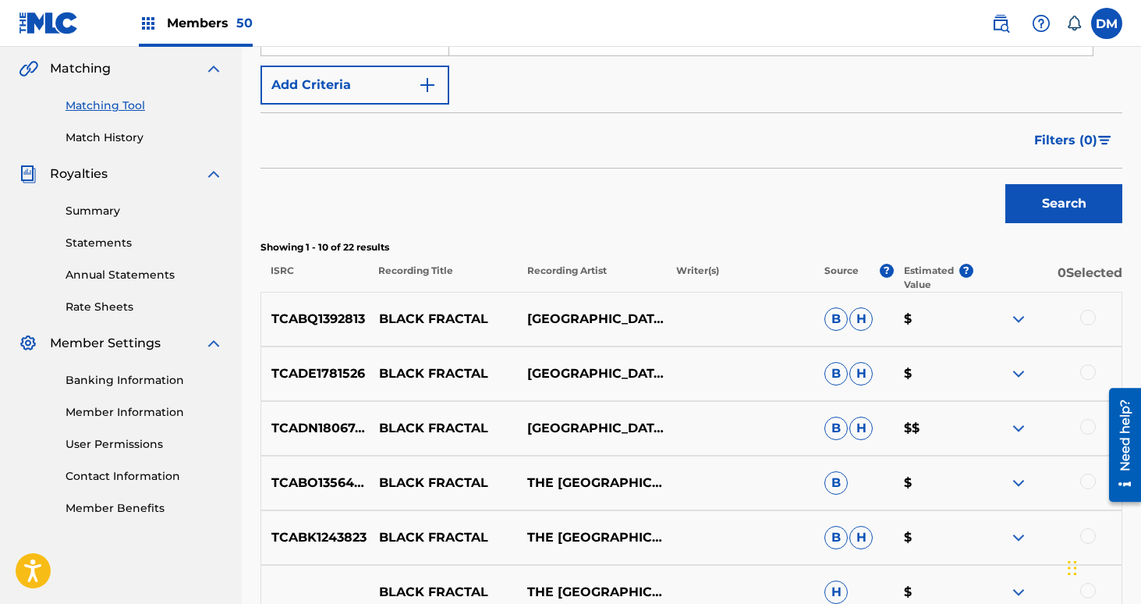
click at [1090, 315] on div at bounding box center [1088, 318] width 16 height 16
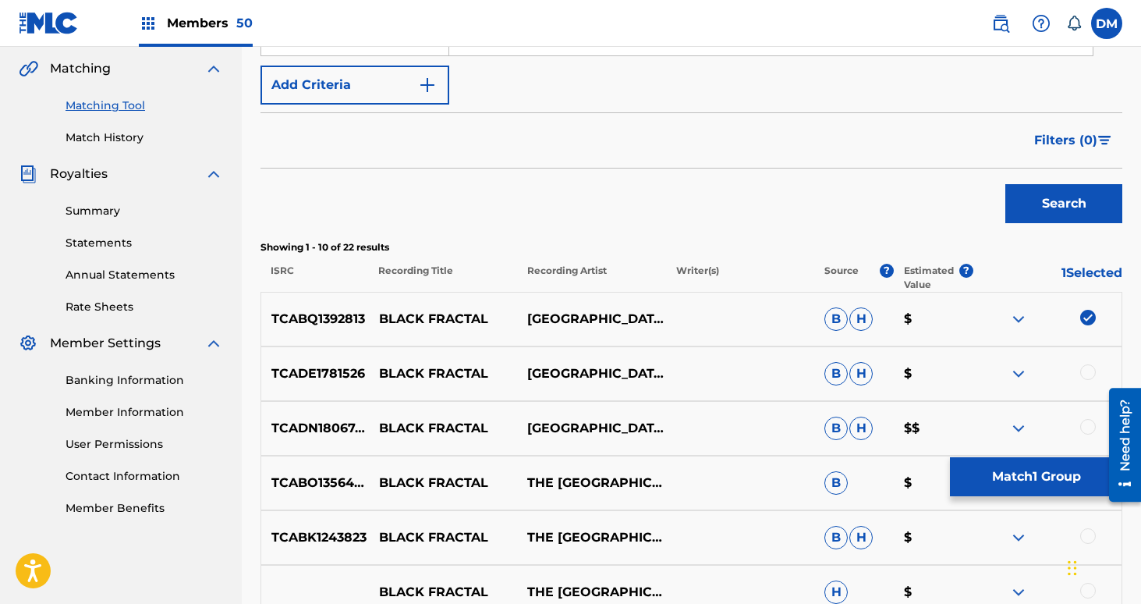
click at [1085, 367] on div at bounding box center [1088, 372] width 16 height 16
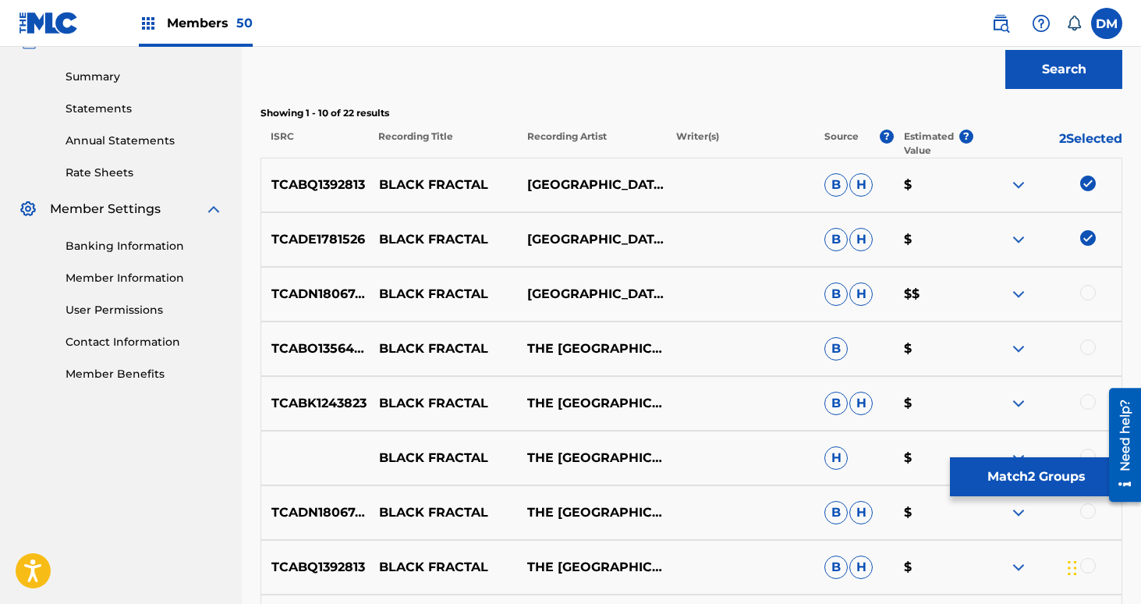
scroll to position [492, 0]
click at [1088, 292] on div at bounding box center [1088, 292] width 16 height 16
click at [1083, 345] on div at bounding box center [1088, 346] width 16 height 16
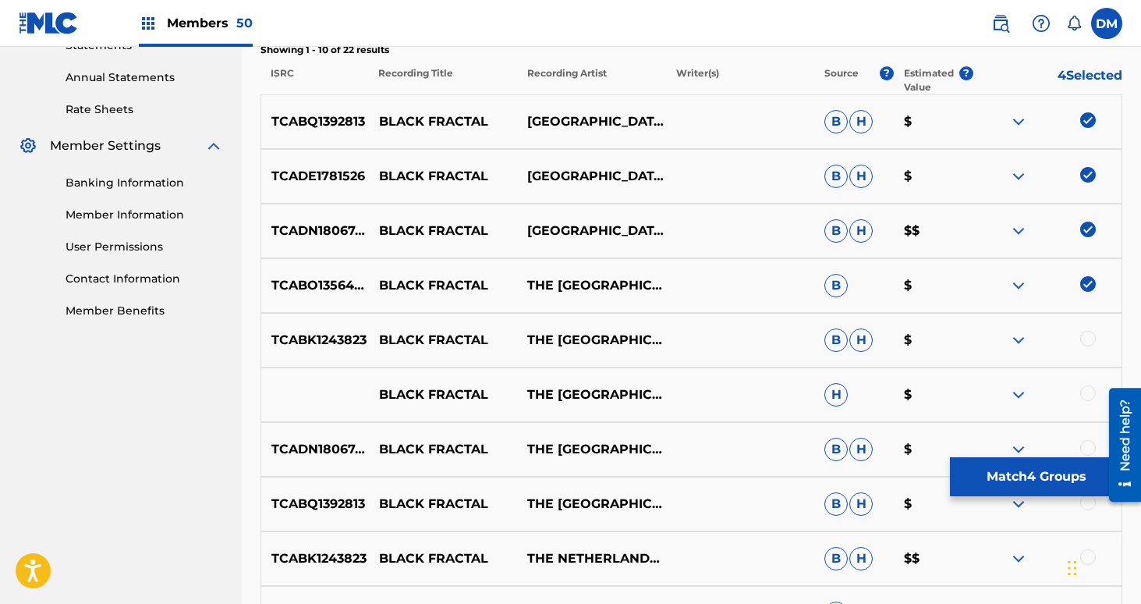
scroll to position [583, 0]
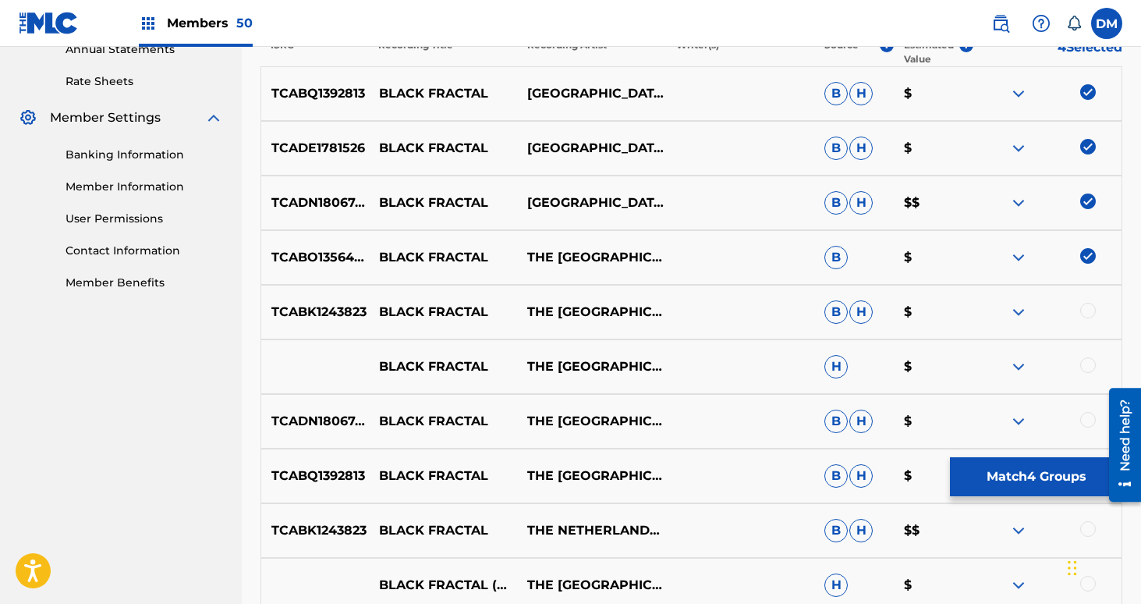
click at [1086, 306] on div at bounding box center [1088, 311] width 16 height 16
click at [1091, 369] on div at bounding box center [1088, 365] width 16 height 16
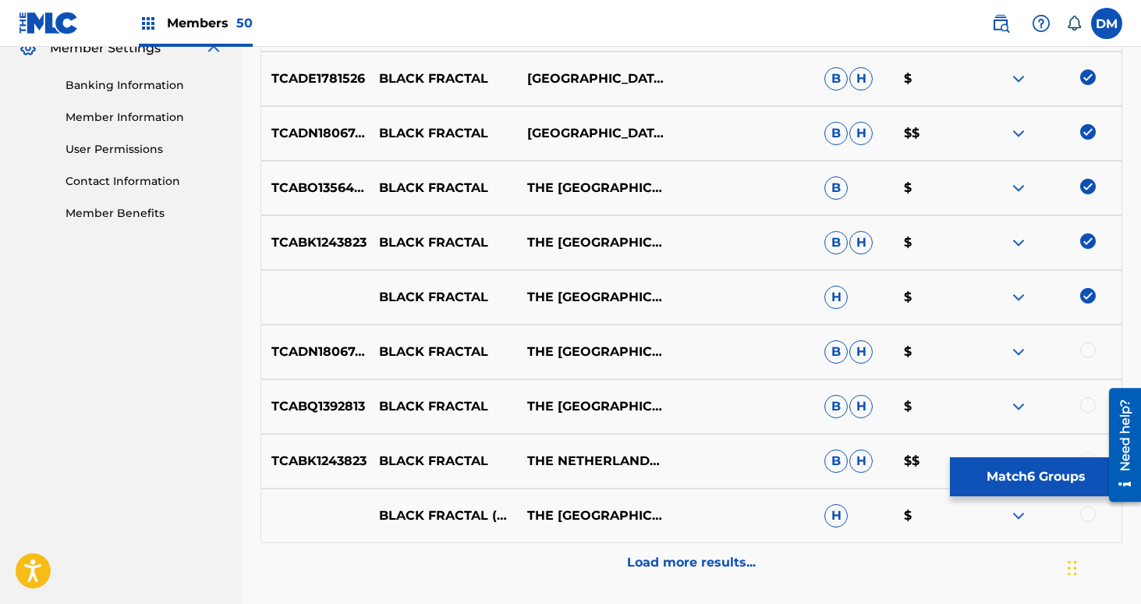
scroll to position [675, 0]
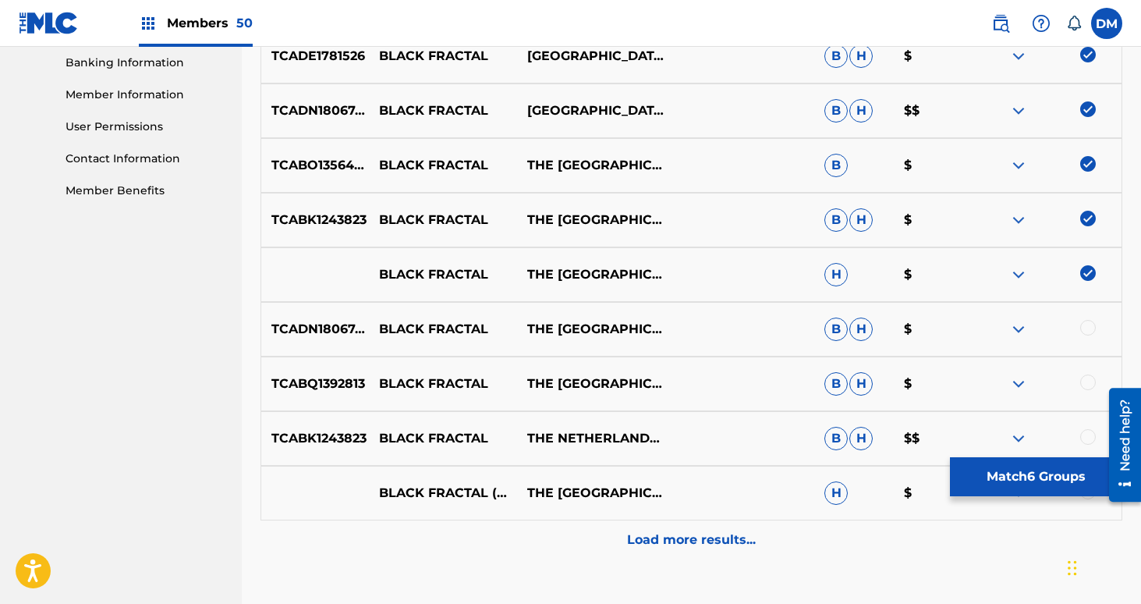
click at [1091, 331] on div at bounding box center [1088, 328] width 16 height 16
click at [1090, 388] on div at bounding box center [1088, 382] width 16 height 16
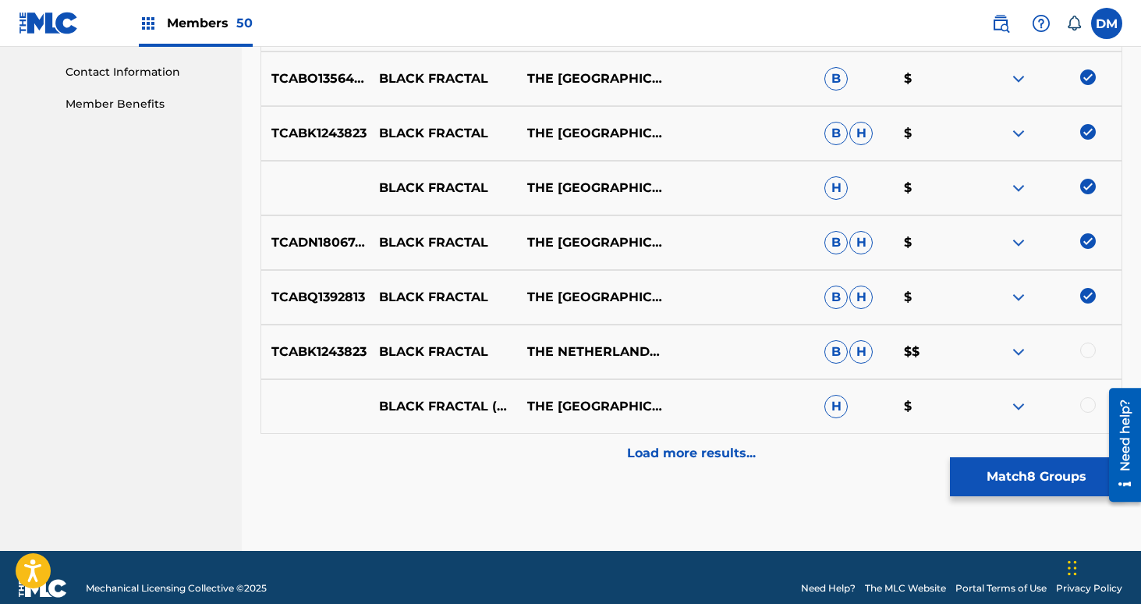
scroll to position [776, 0]
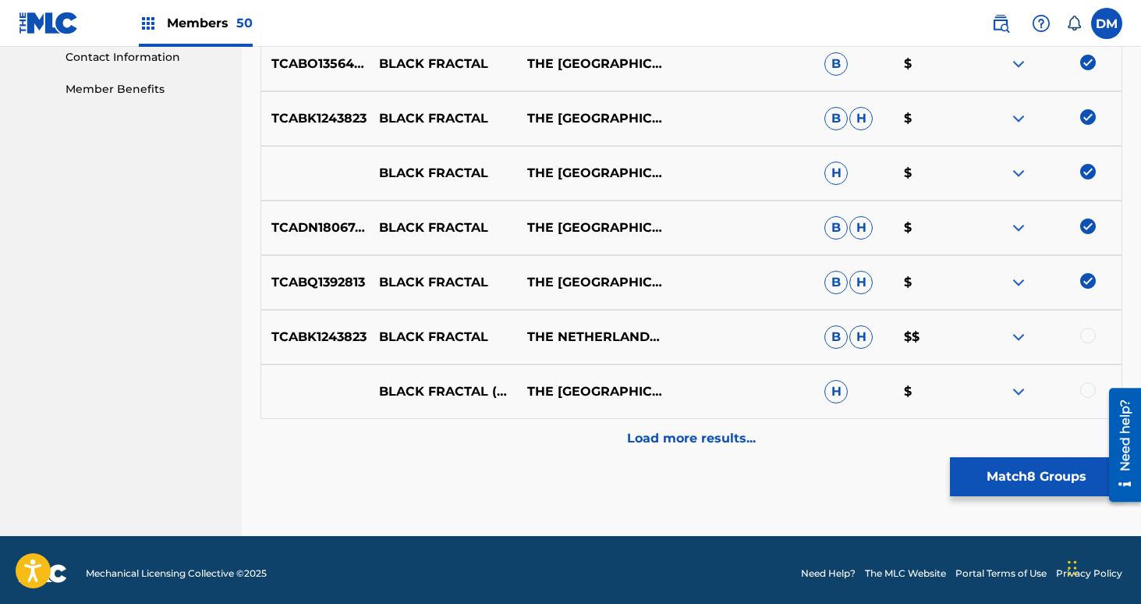
click at [1089, 333] on div at bounding box center [1088, 336] width 16 height 16
click at [1084, 376] on div "BLACK FRACTAL (WRECKROOM SESSIONS) THE NETHERLANDS H $" at bounding box center [691, 391] width 862 height 55
click at [1086, 385] on div at bounding box center [1088, 390] width 16 height 16
click at [1043, 453] on div "Load more results..." at bounding box center [691, 438] width 862 height 39
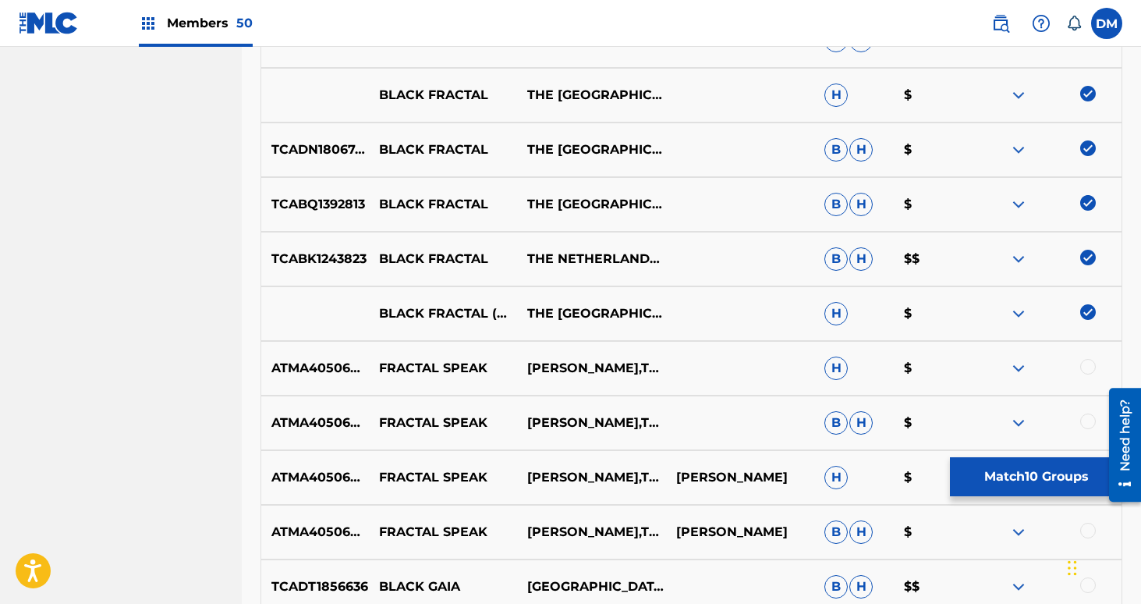
scroll to position [564, 0]
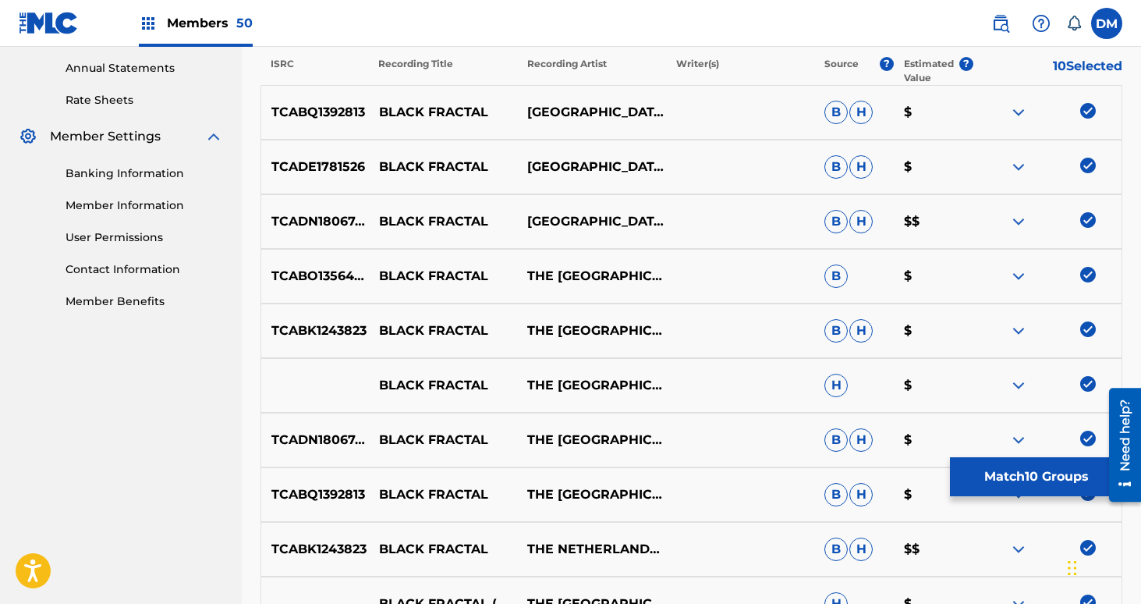
click at [1057, 466] on button "Match 10 Groups" at bounding box center [1036, 476] width 172 height 39
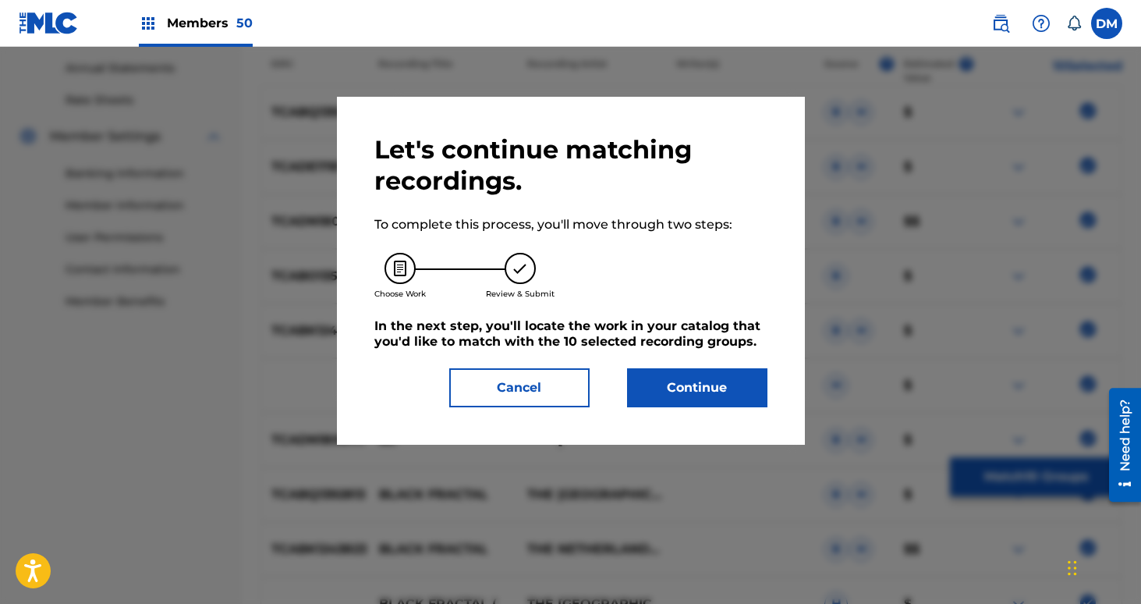
click at [711, 384] on button "Continue" at bounding box center [697, 387] width 140 height 39
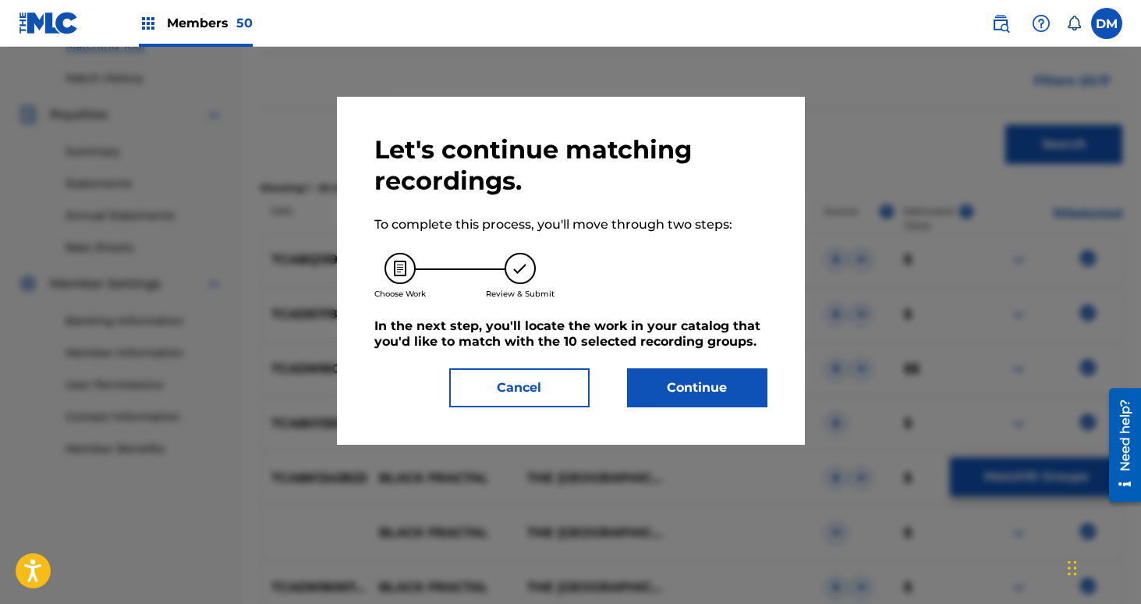
scroll to position [435, 0]
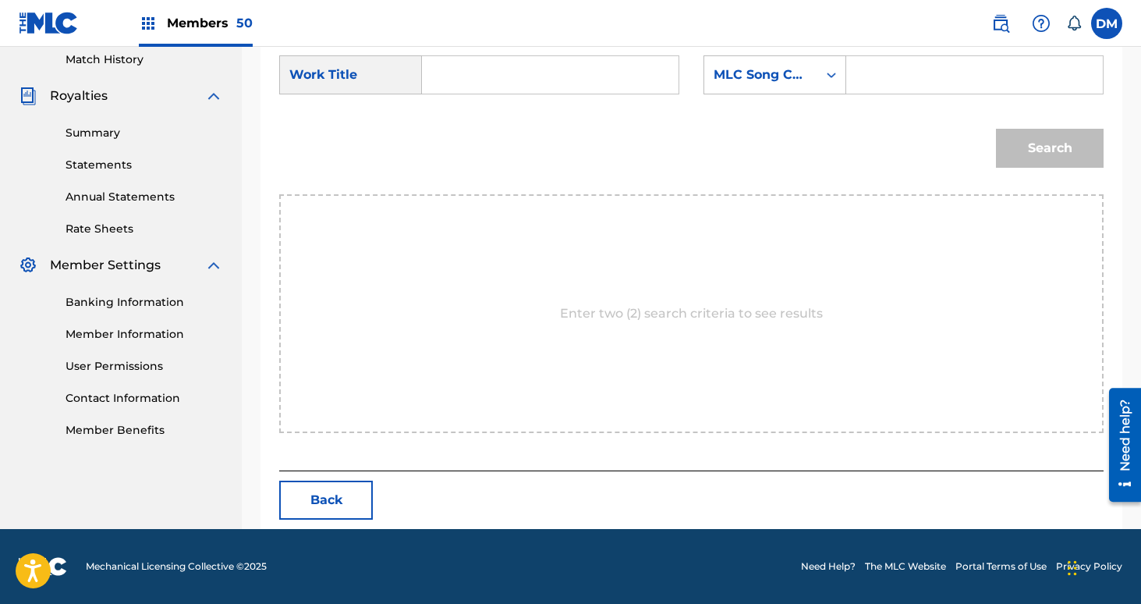
click at [597, 85] on input "Search Form" at bounding box center [550, 74] width 230 height 37
type input "black fractal"
click at [746, 86] on div "MLC Song Code" at bounding box center [760, 75] width 113 height 30
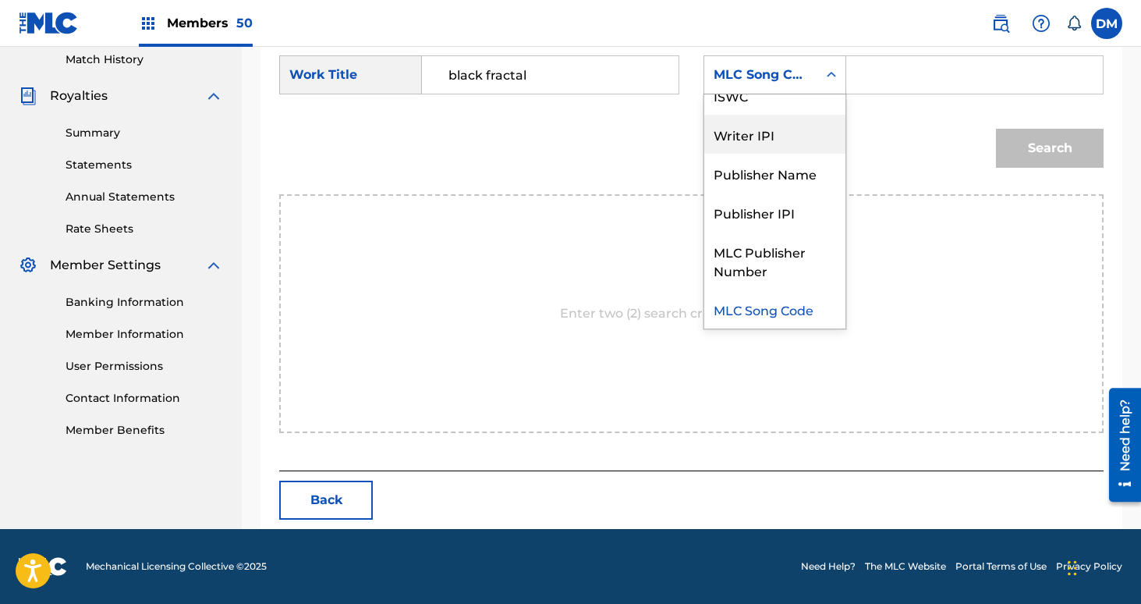
scroll to position [0, 0]
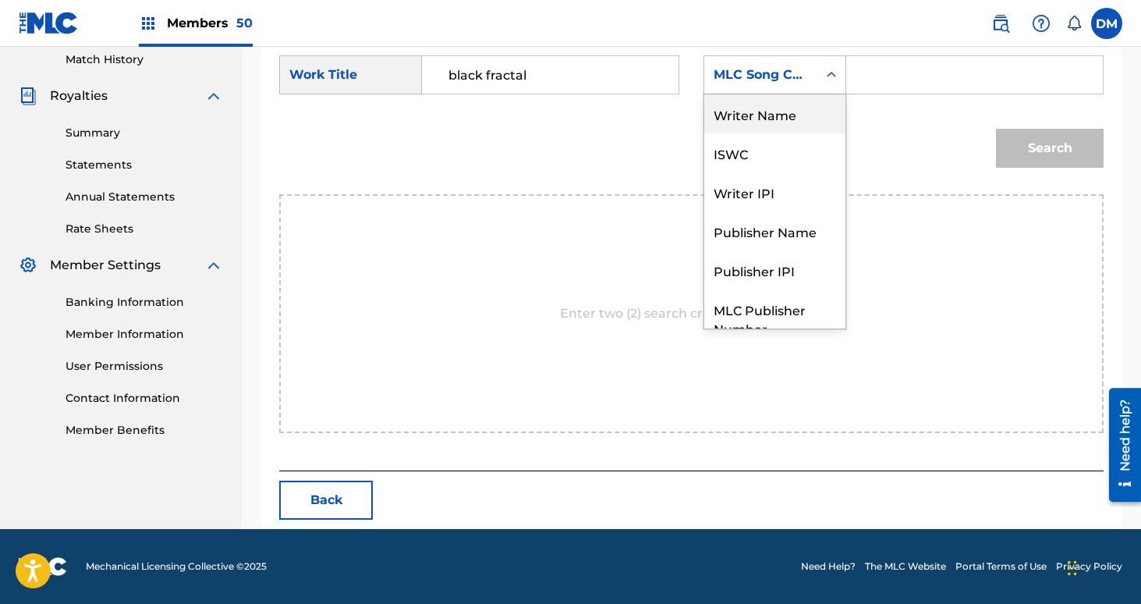
click at [762, 132] on div "Writer Name" at bounding box center [774, 113] width 141 height 39
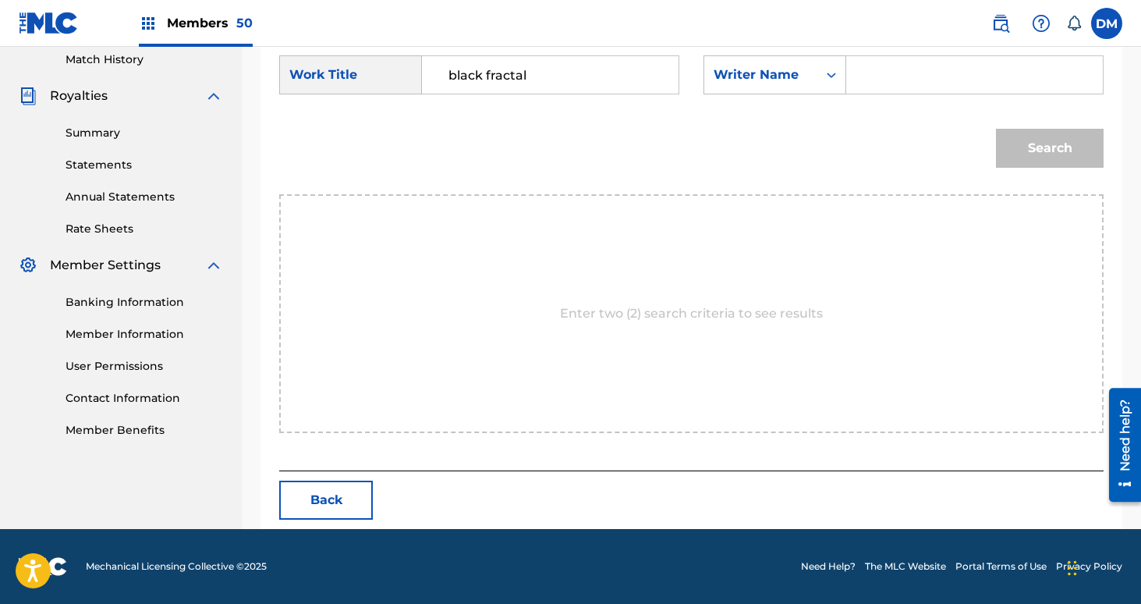
click at [907, 79] on input "Search Form" at bounding box center [974, 74] width 230 height 37
type input "[PERSON_NAME]"
click at [996, 129] on button "Search" at bounding box center [1050, 148] width 108 height 39
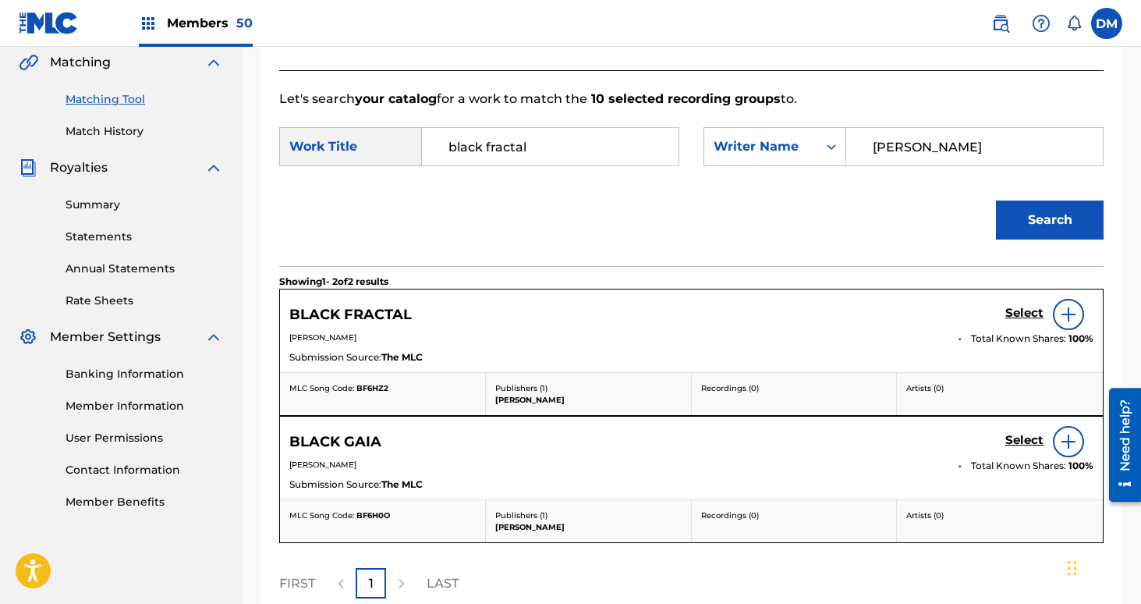
scroll to position [435, 0]
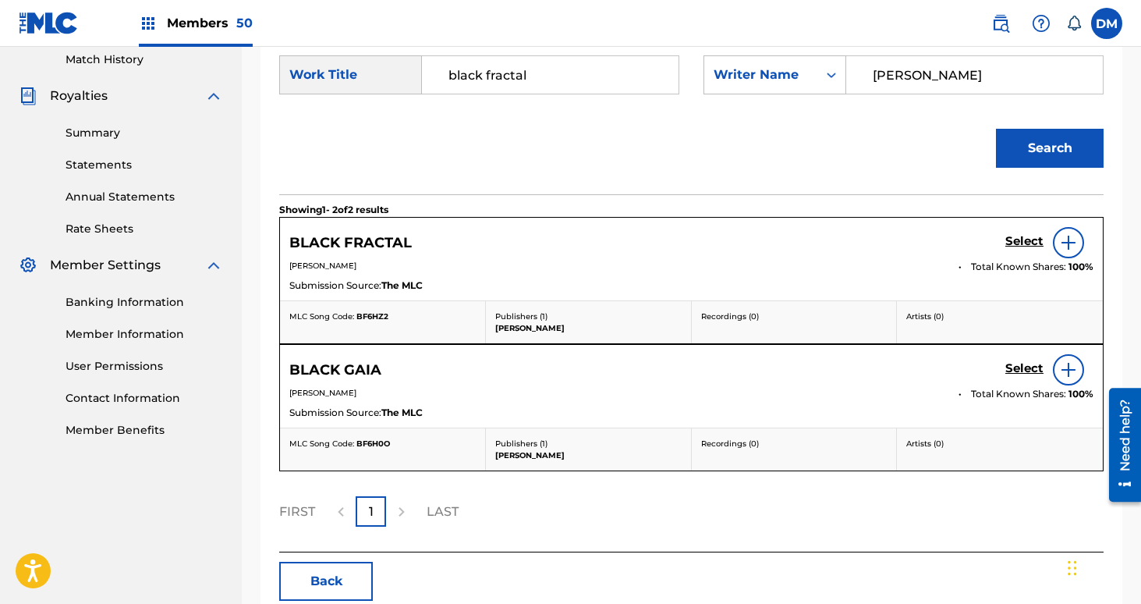
click at [1020, 246] on h5 "Select" at bounding box center [1024, 241] width 38 height 15
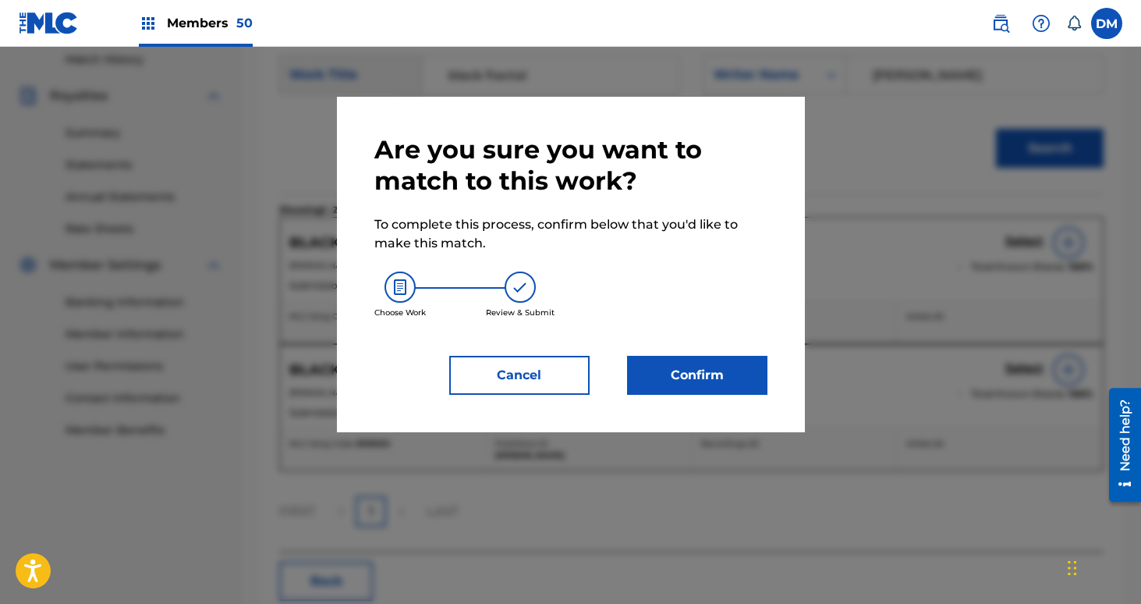
click at [698, 365] on button "Confirm" at bounding box center [697, 375] width 140 height 39
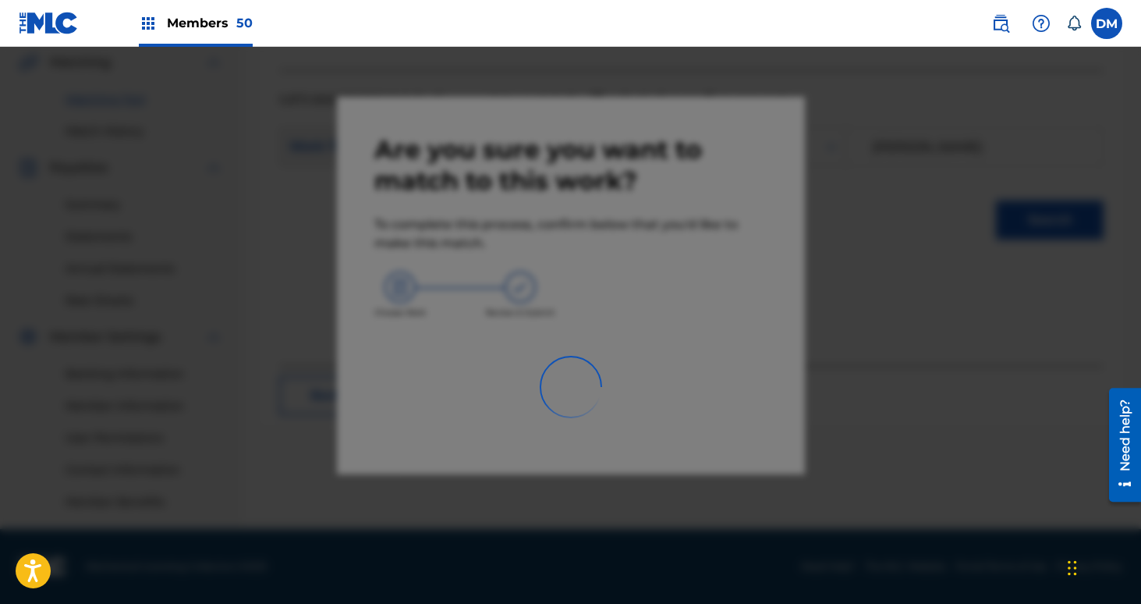
scroll to position [363, 0]
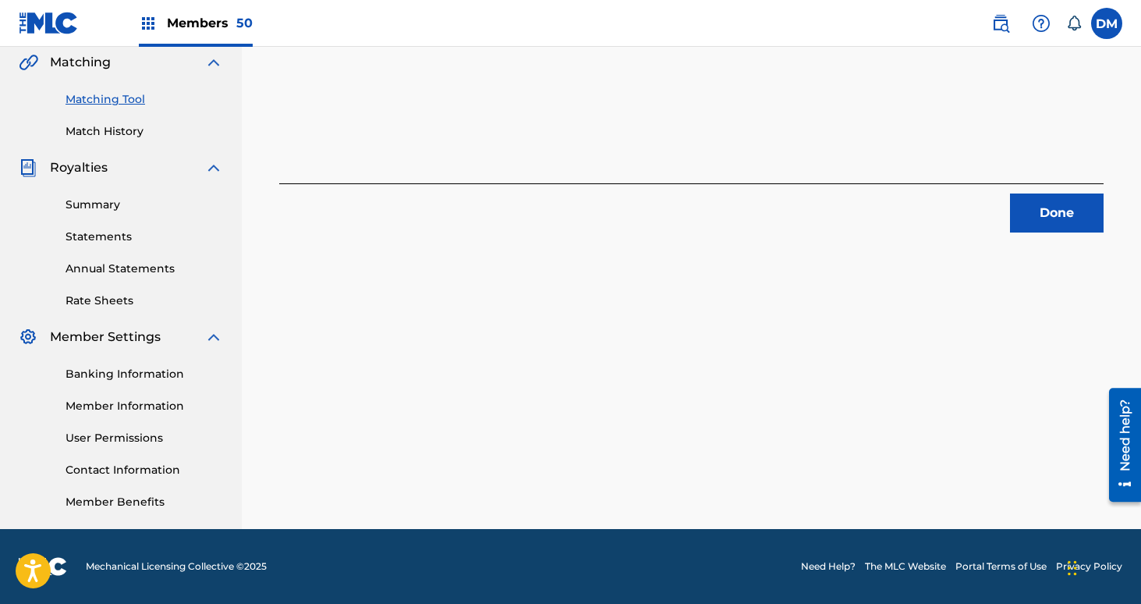
click at [1056, 205] on button "Done" at bounding box center [1057, 212] width 94 height 39
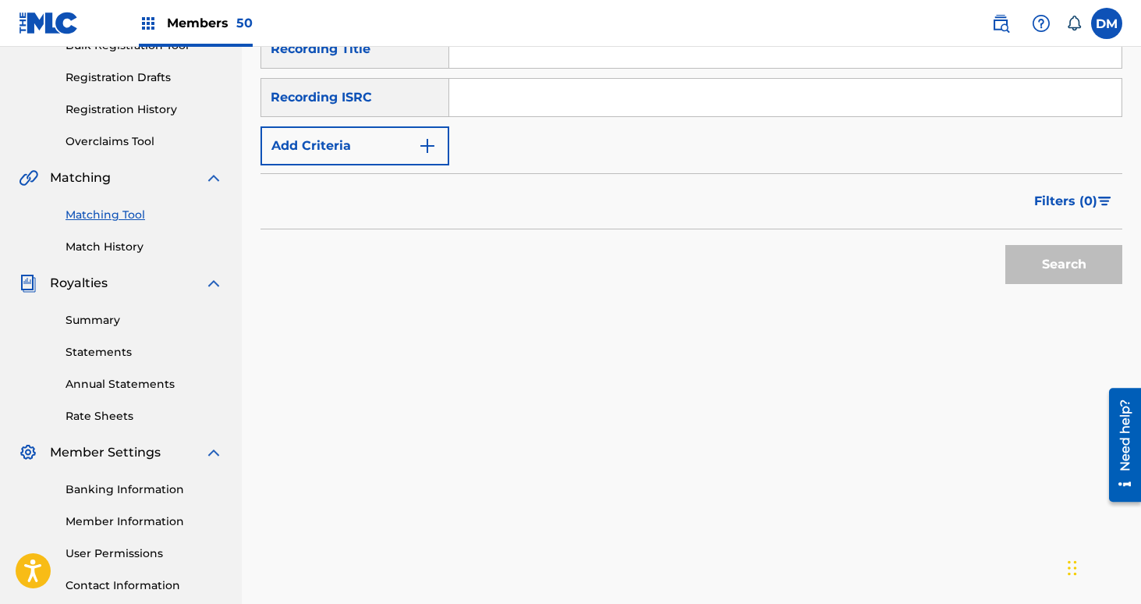
scroll to position [145, 0]
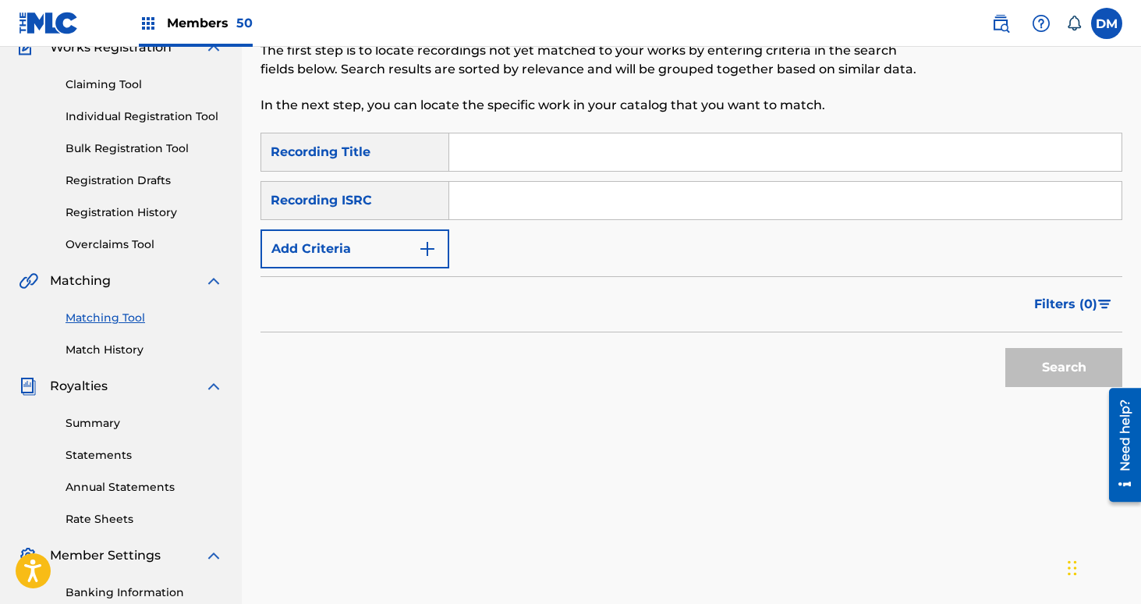
click at [634, 151] on input "Search Form" at bounding box center [785, 151] width 672 height 37
type input "Deathless"
click at [330, 243] on button "Add Criteria" at bounding box center [354, 248] width 189 height 39
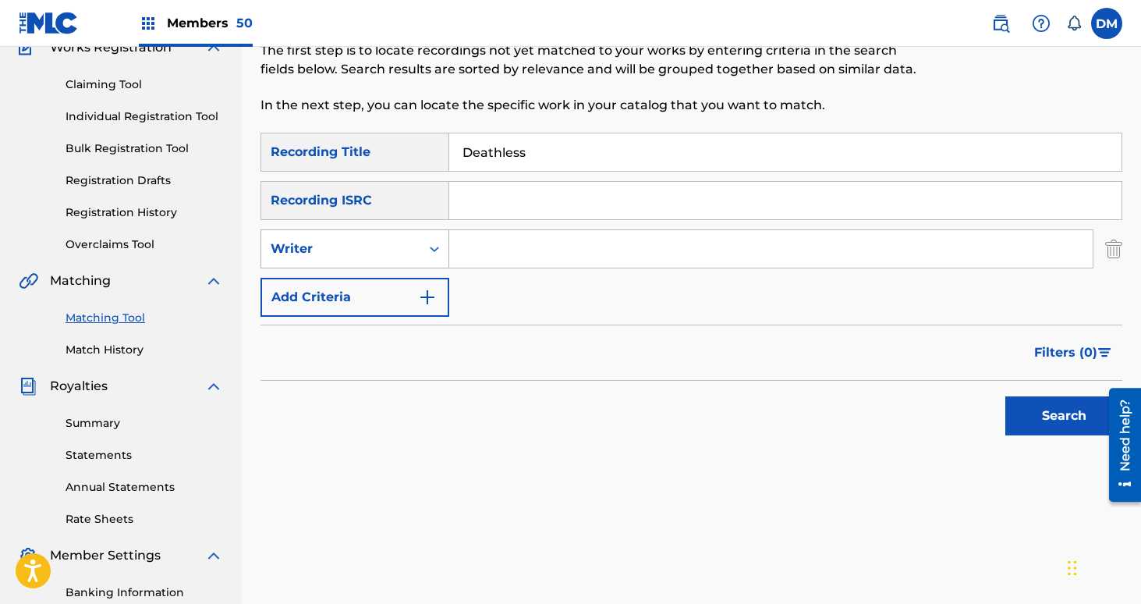
click at [427, 250] on icon "Search Form" at bounding box center [435, 249] width 16 height 16
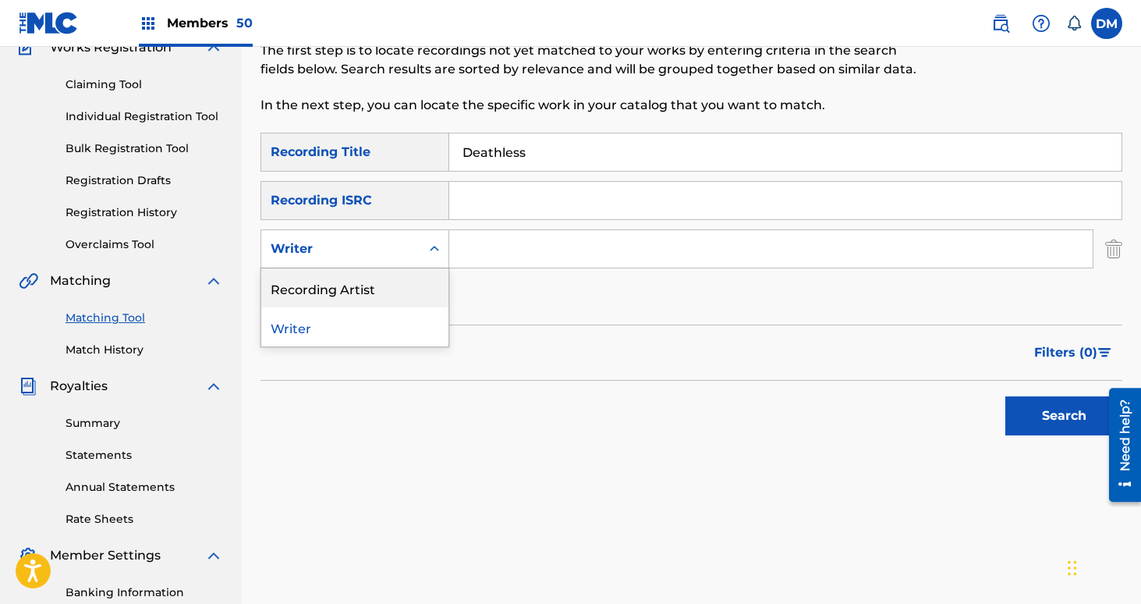
click at [415, 277] on div "Recording Artist" at bounding box center [354, 287] width 187 height 39
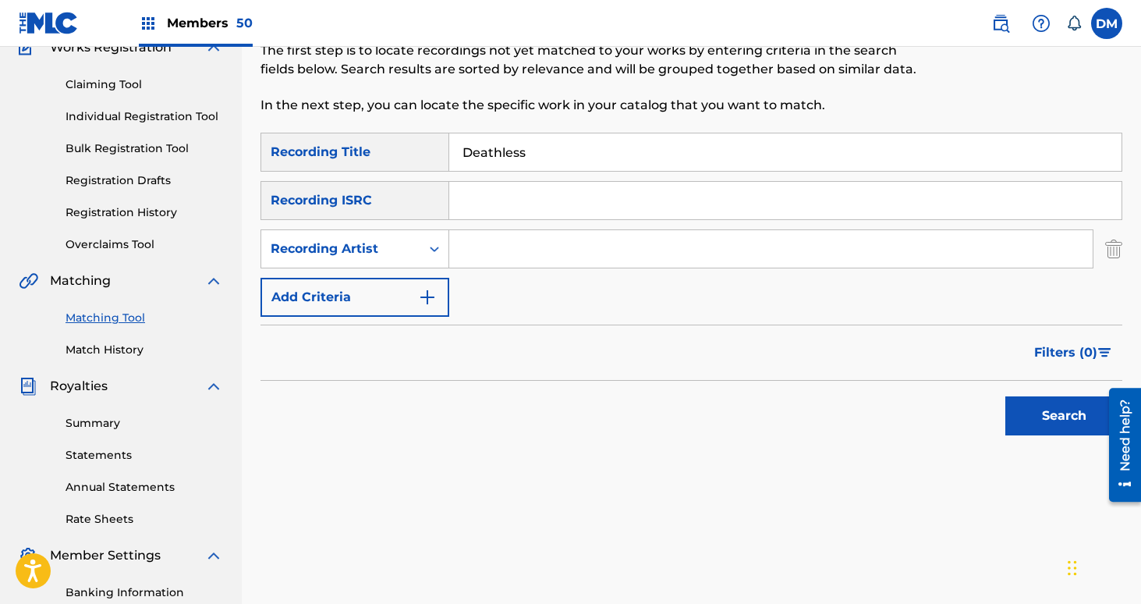
click at [503, 264] on input "Search Form" at bounding box center [770, 248] width 643 height 37
type input "[GEOGRAPHIC_DATA]"
click at [1005, 396] on button "Search" at bounding box center [1063, 415] width 117 height 39
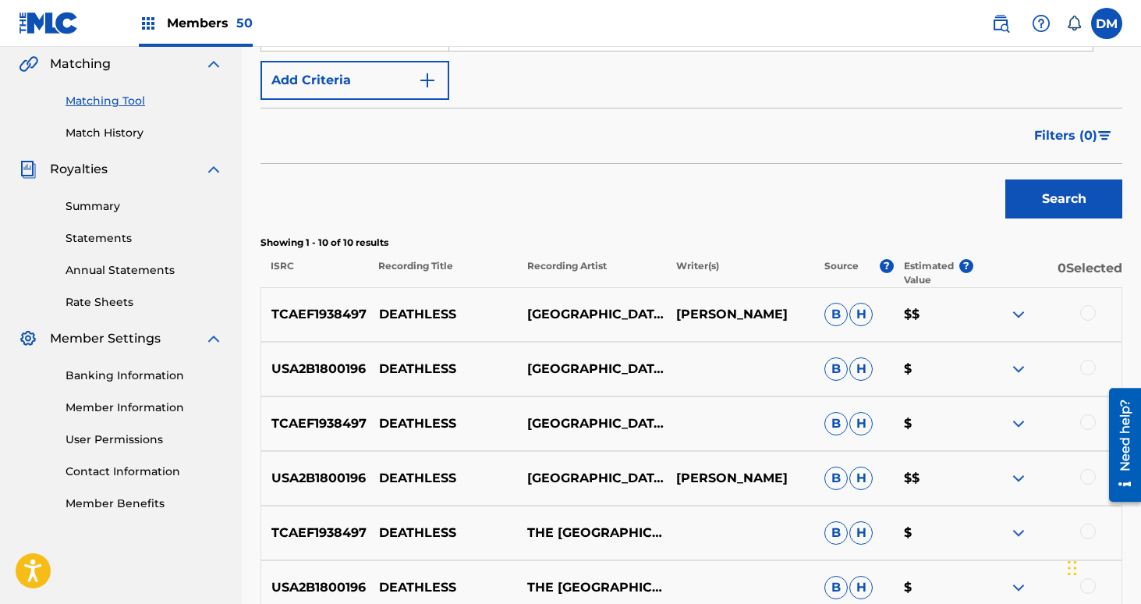
scroll to position [371, 0]
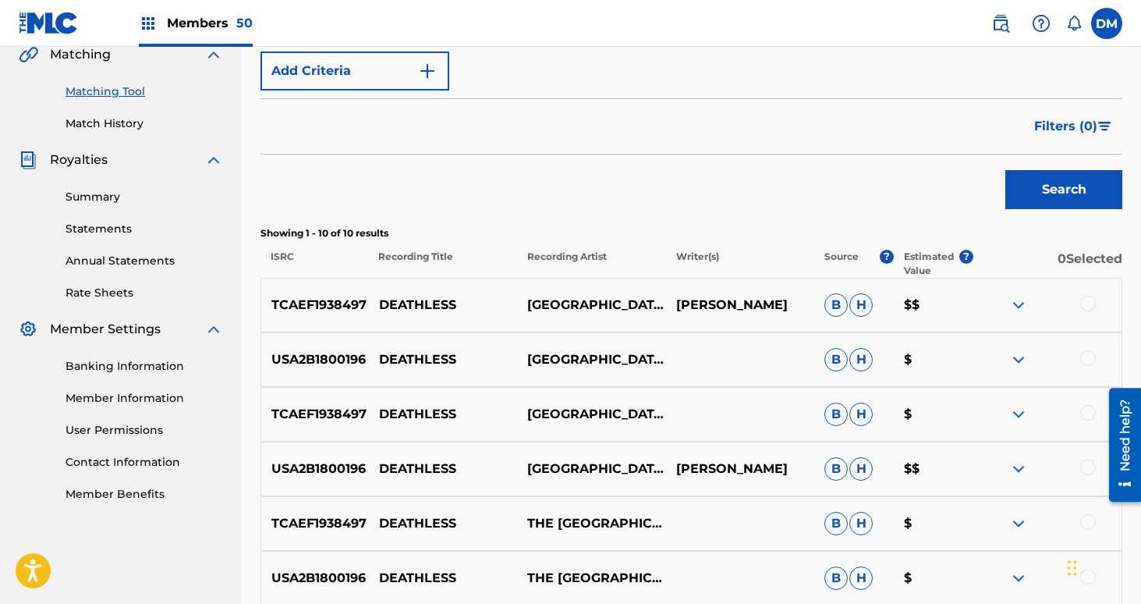
click at [1086, 307] on div at bounding box center [1088, 304] width 16 height 16
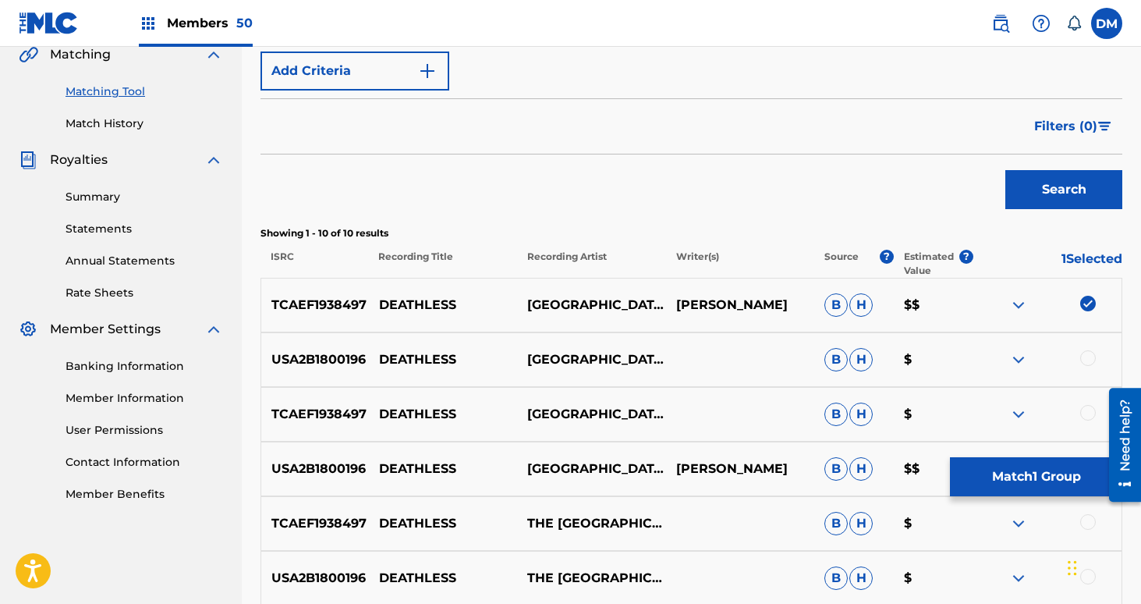
click at [1086, 338] on div "USA2B1800196 DEATHLESS NETHERLANDS B H $" at bounding box center [691, 359] width 862 height 55
click at [1086, 344] on div "USA2B1800196 DEATHLESS NETHERLANDS B H $" at bounding box center [691, 359] width 862 height 55
click at [1086, 358] on div at bounding box center [1088, 358] width 16 height 16
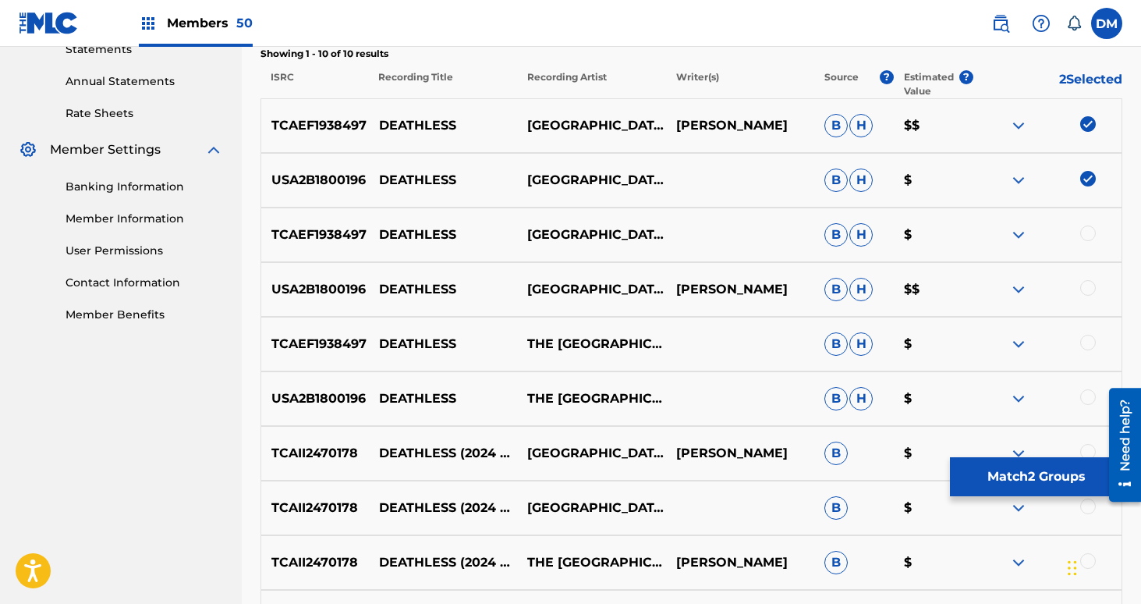
scroll to position [572, 0]
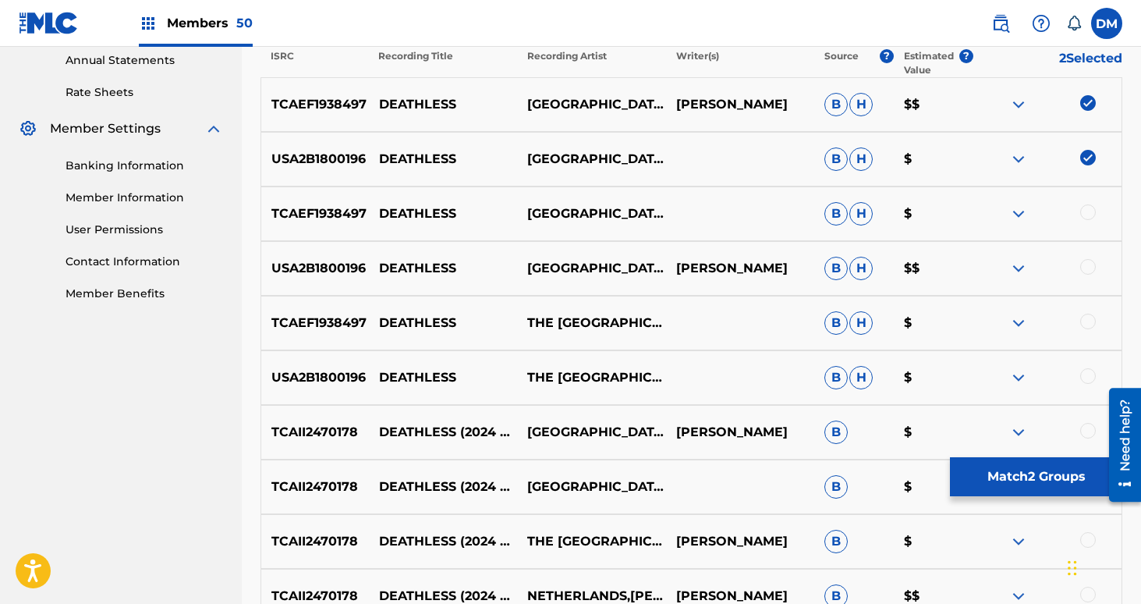
click at [1077, 213] on div at bounding box center [1047, 213] width 148 height 19
click at [1086, 213] on div at bounding box center [1088, 212] width 16 height 16
click at [1088, 257] on div "USA2B1800196 DEATHLESS NETHERLANDS [PERSON_NAME] [PERSON_NAME] $$" at bounding box center [691, 268] width 862 height 55
click at [1088, 262] on div at bounding box center [1088, 267] width 16 height 16
click at [1088, 313] on div "TCAEF1938497 DEATHLESS THE NETHERLANDS B H $" at bounding box center [691, 323] width 862 height 55
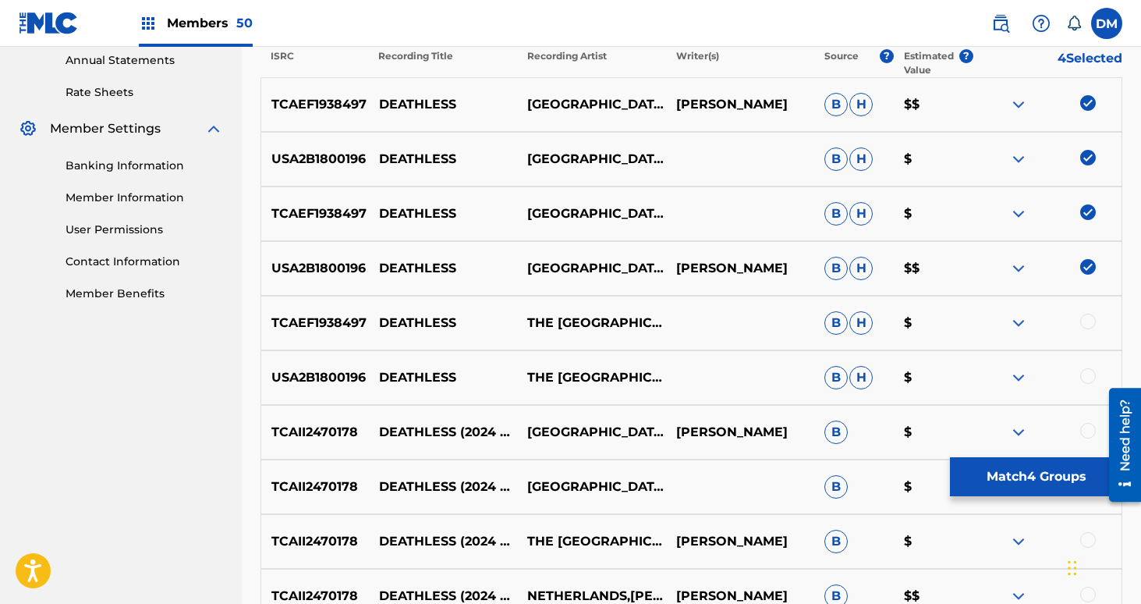
click at [1086, 322] on div at bounding box center [1088, 321] width 16 height 16
click at [1085, 374] on div at bounding box center [1088, 376] width 16 height 16
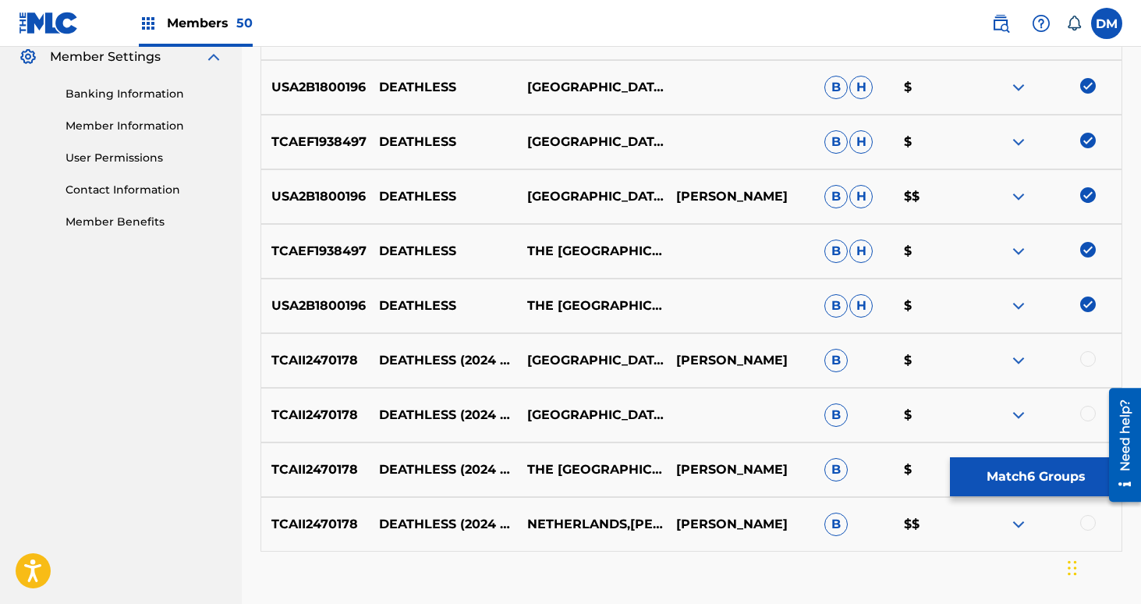
scroll to position [671, 0]
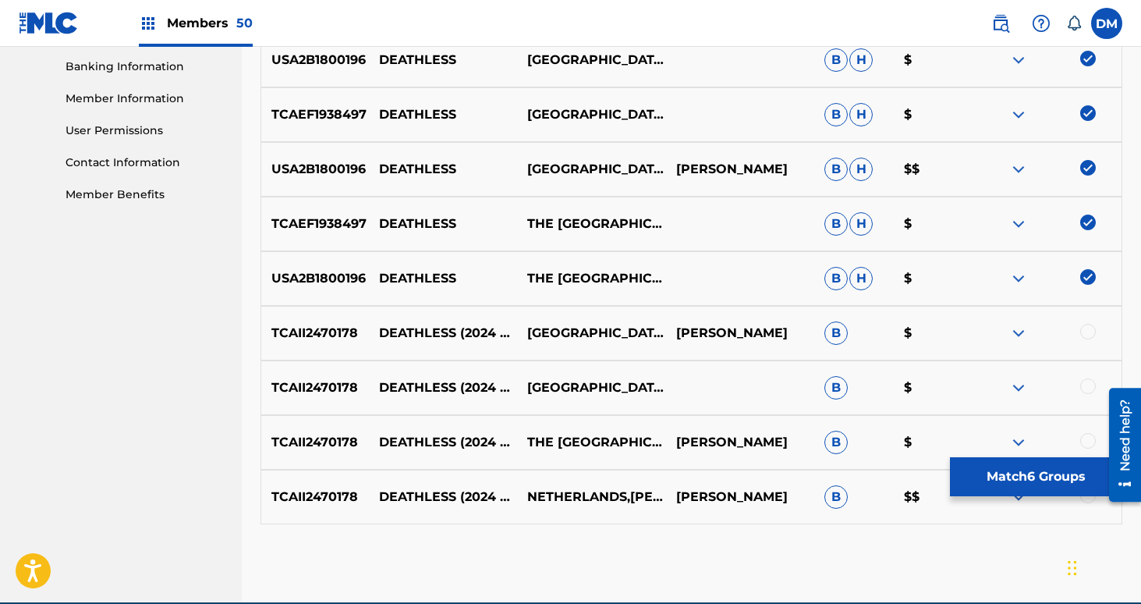
click at [1085, 331] on div at bounding box center [1088, 332] width 16 height 16
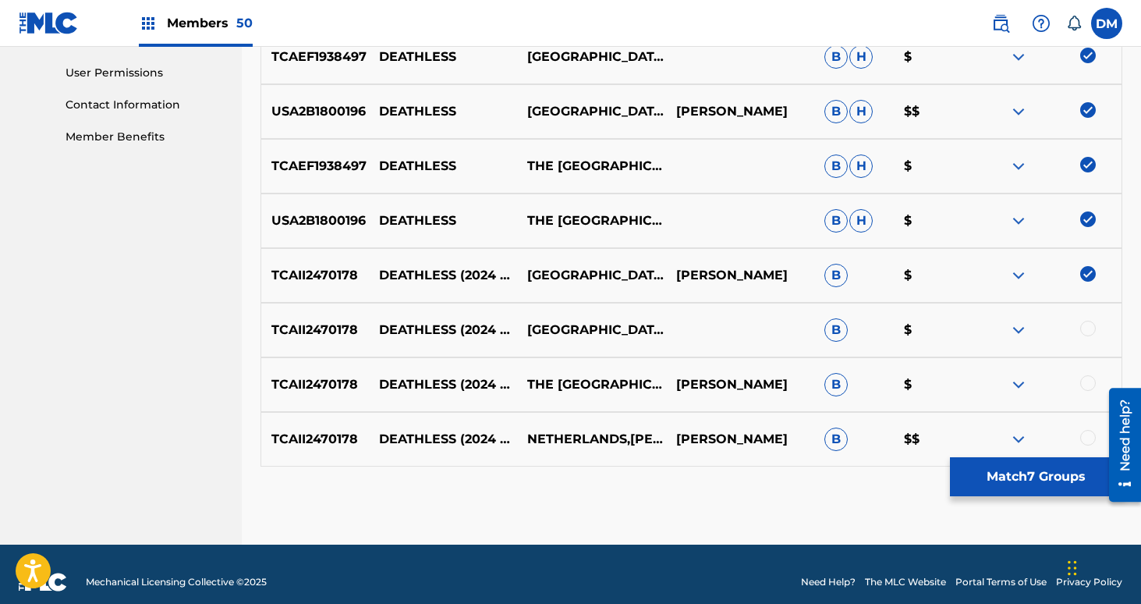
scroll to position [744, 0]
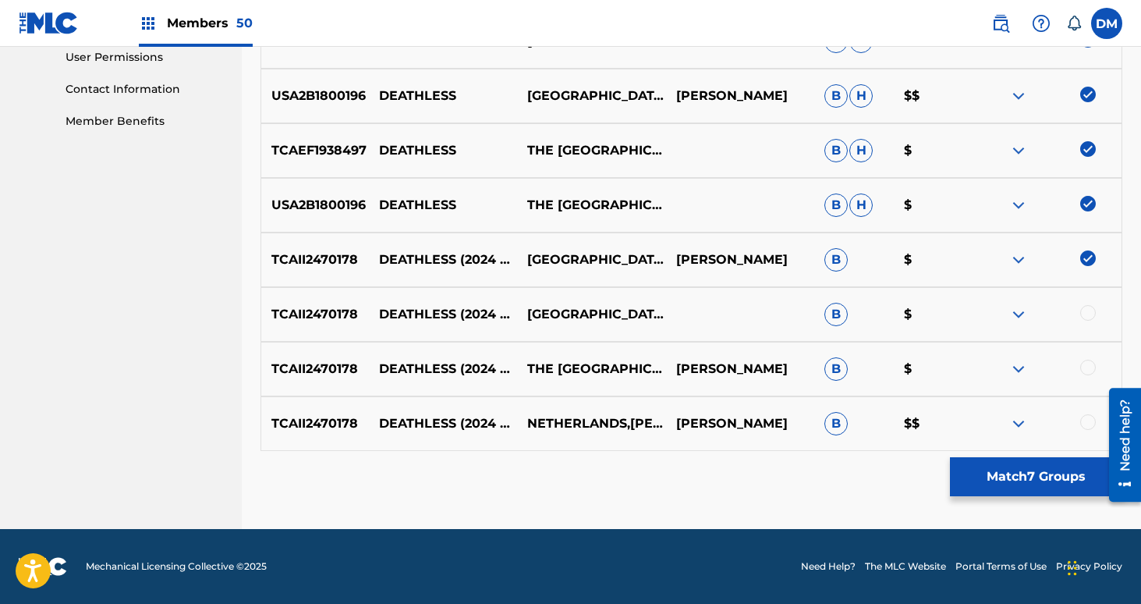
click at [1086, 300] on div "TCAII2470178 DEATHLESS (2024 SUPERMIX) [GEOGRAPHIC_DATA] B $" at bounding box center [691, 314] width 862 height 55
click at [1086, 312] on div at bounding box center [1088, 313] width 16 height 16
click at [1086, 367] on div at bounding box center [1088, 368] width 16 height 16
click at [1087, 423] on div at bounding box center [1088, 422] width 16 height 16
click at [1011, 473] on button "Match 10 Groups" at bounding box center [1036, 476] width 172 height 39
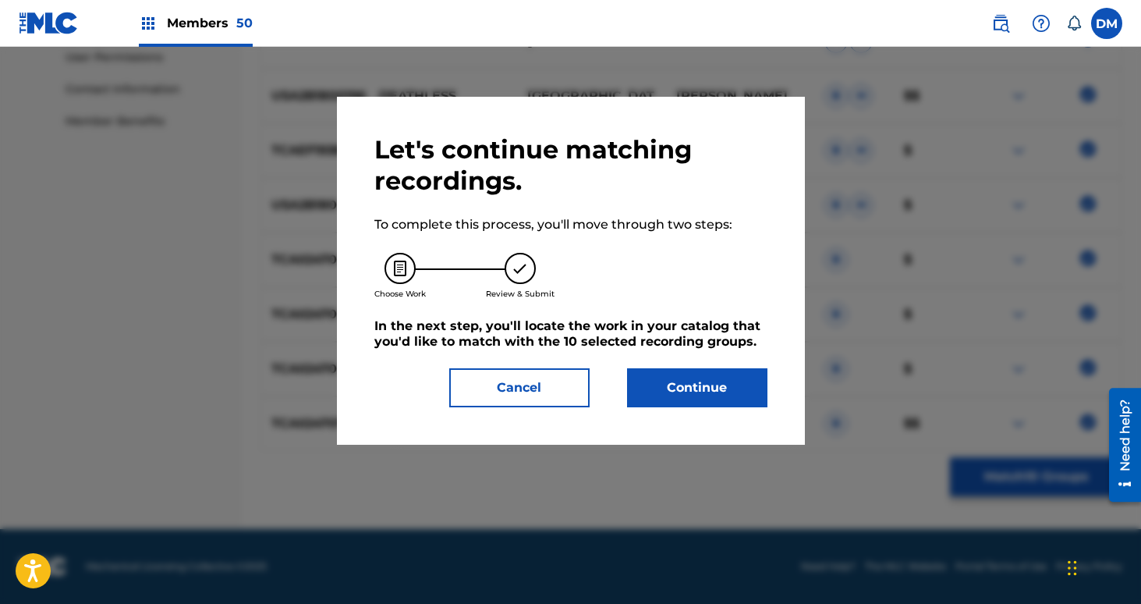
click at [703, 380] on button "Continue" at bounding box center [697, 387] width 140 height 39
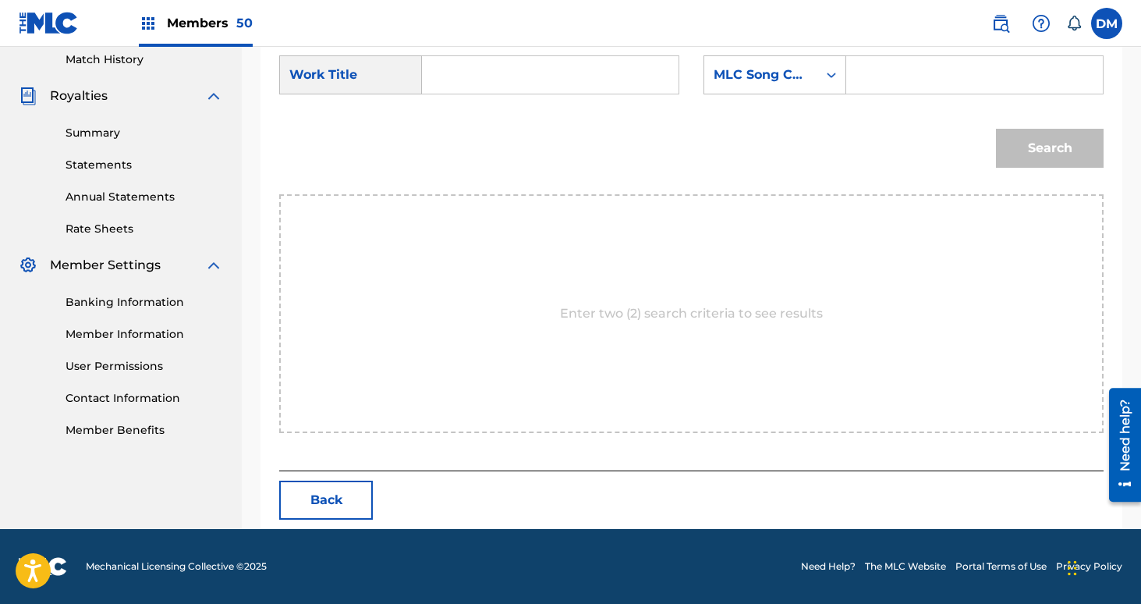
click at [527, 79] on input "Search Form" at bounding box center [550, 74] width 230 height 37
type input "deathless"
click at [759, 66] on div "MLC Song Code" at bounding box center [761, 75] width 94 height 19
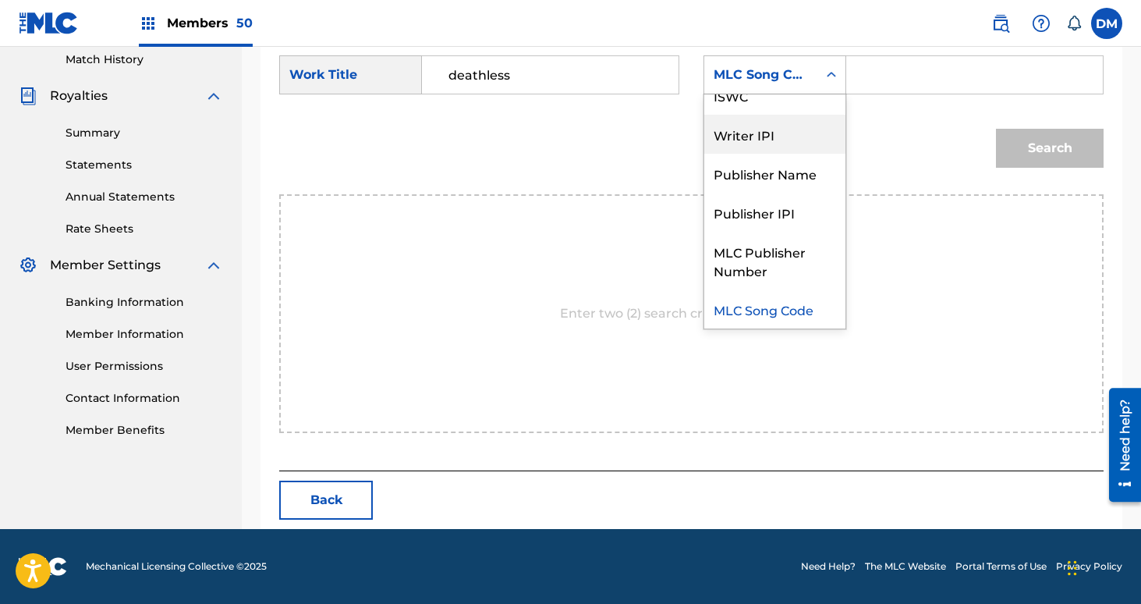
scroll to position [0, 0]
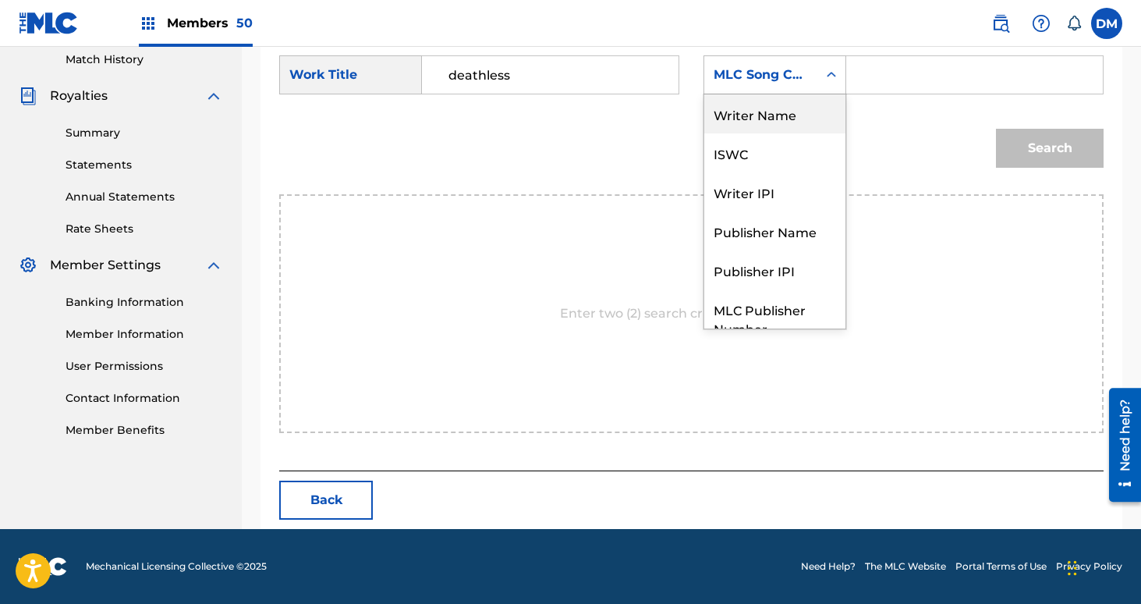
click at [768, 116] on div "Writer Name" at bounding box center [774, 113] width 141 height 39
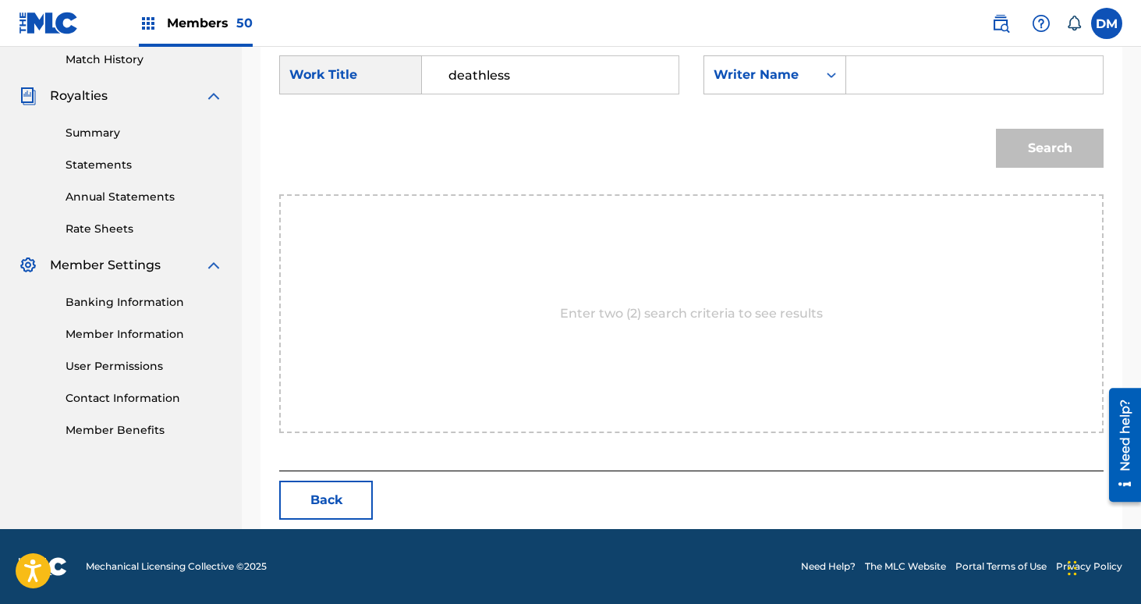
click at [878, 76] on input "Search Form" at bounding box center [974, 74] width 230 height 37
type input "[PERSON_NAME]"
click at [996, 129] on button "Search" at bounding box center [1050, 148] width 108 height 39
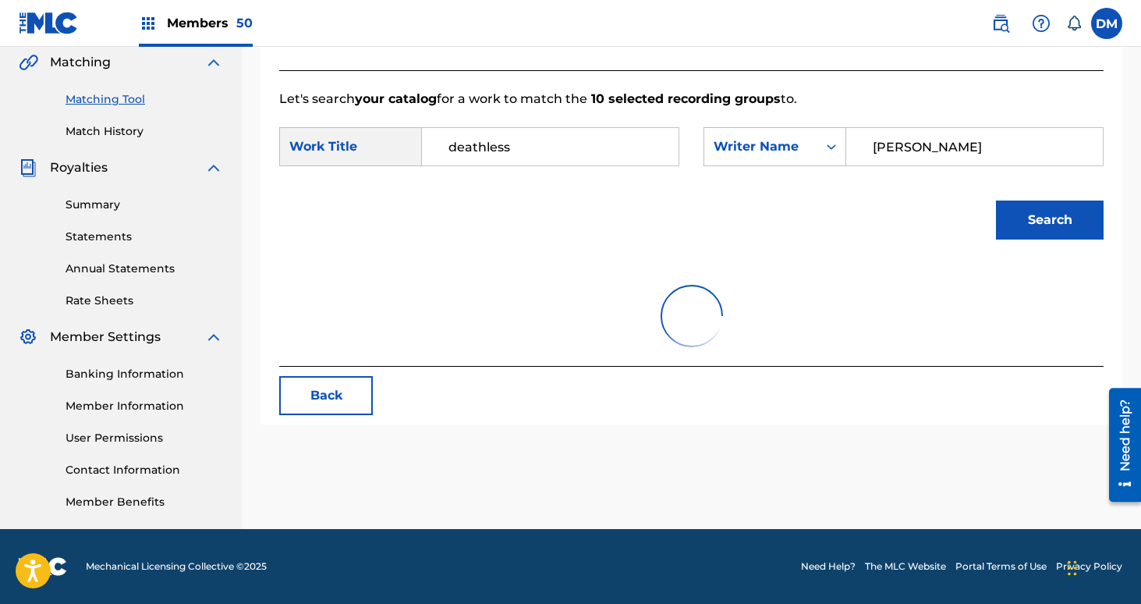
scroll to position [363, 0]
drag, startPoint x: 879, startPoint y: 76, endPoint x: 882, endPoint y: 174, distance: 98.3
click at [879, 77] on div "Let's search your catalog for a work to match the 10 selected recording groups …" at bounding box center [691, 218] width 824 height 296
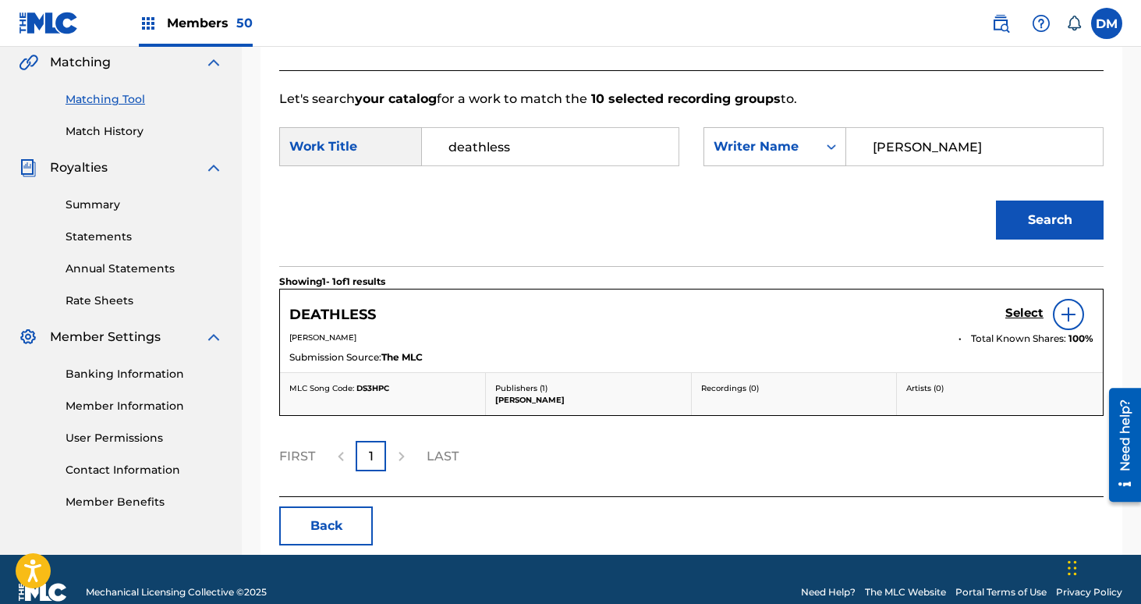
click at [1024, 314] on h5 "Select" at bounding box center [1024, 313] width 38 height 15
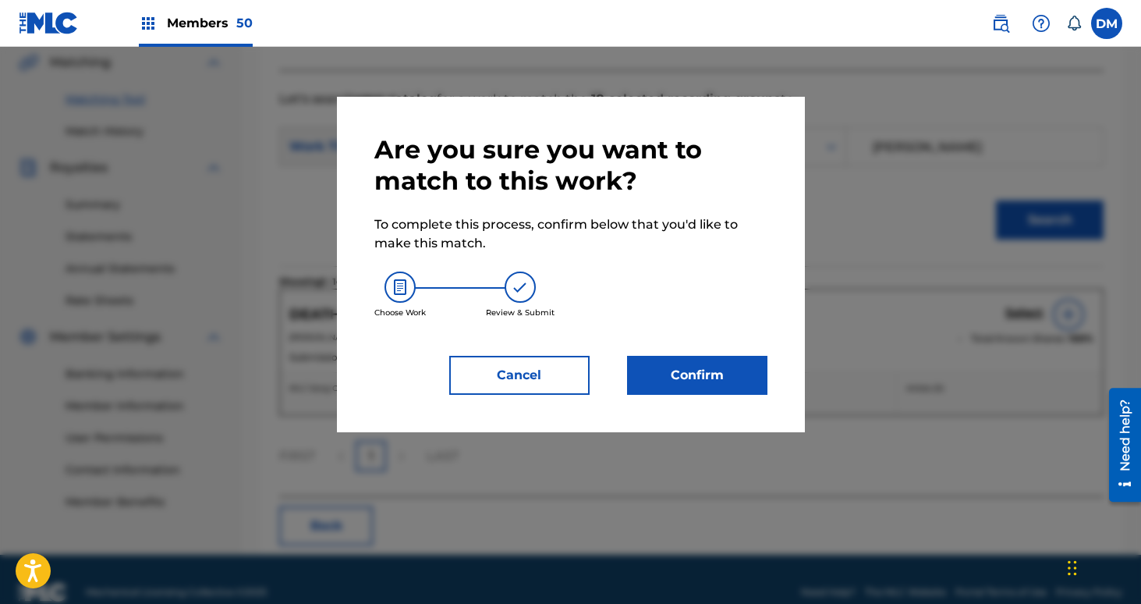
click at [657, 385] on button "Confirm" at bounding box center [697, 375] width 140 height 39
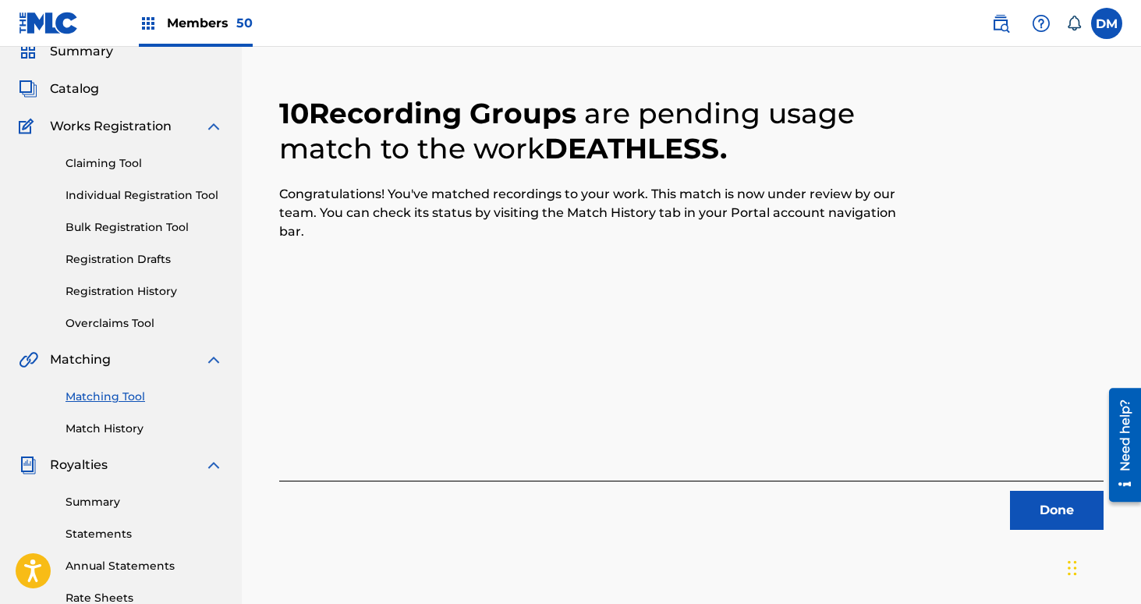
scroll to position [215, 0]
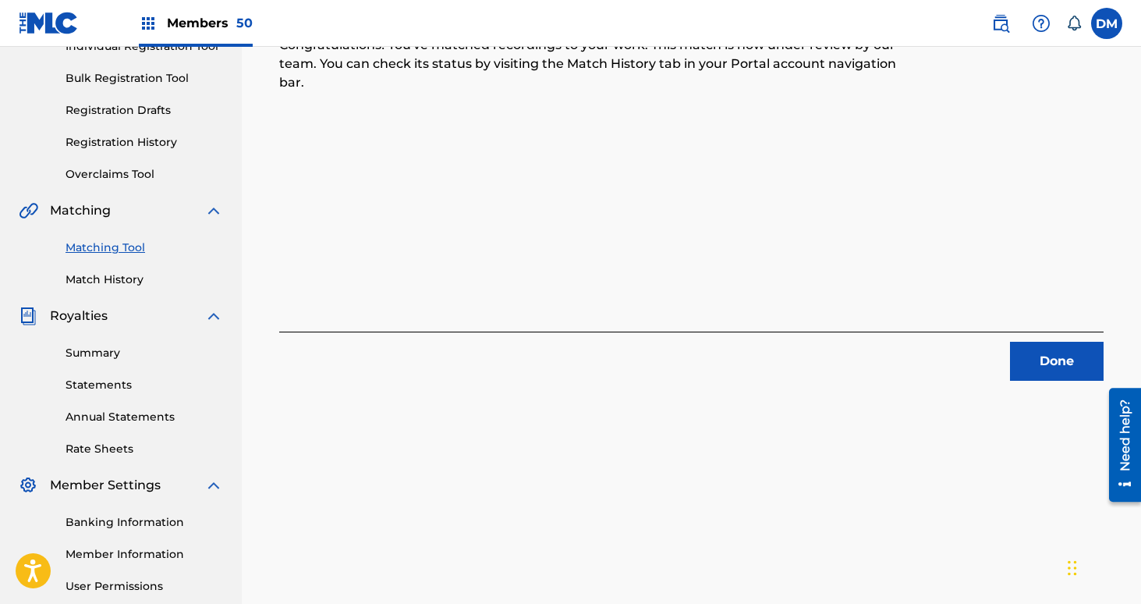
click at [1046, 370] on button "Done" at bounding box center [1057, 361] width 94 height 39
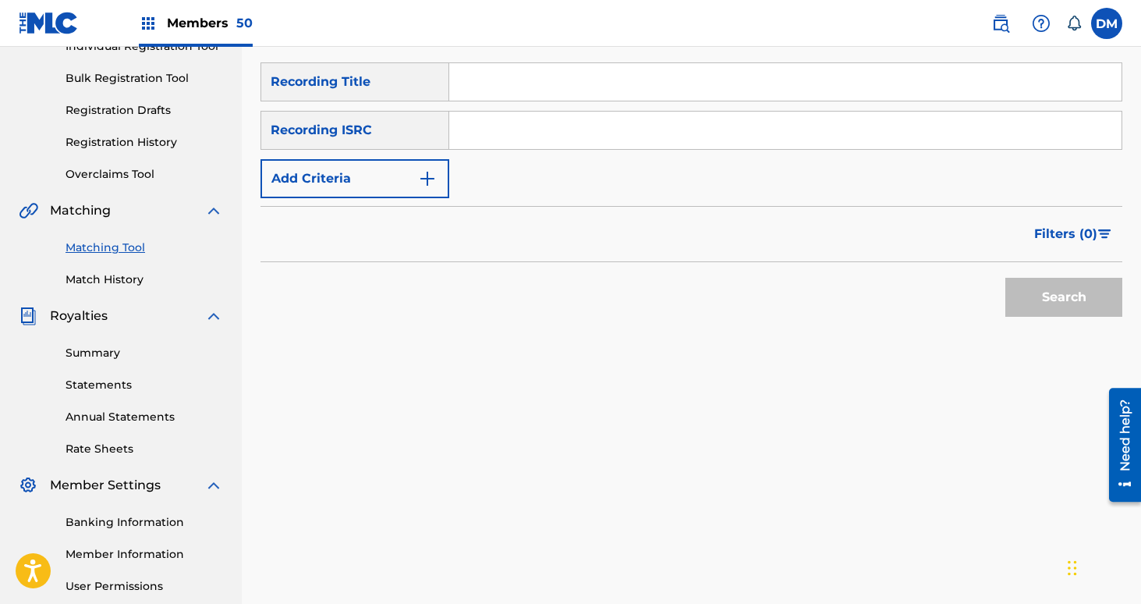
scroll to position [209, 0]
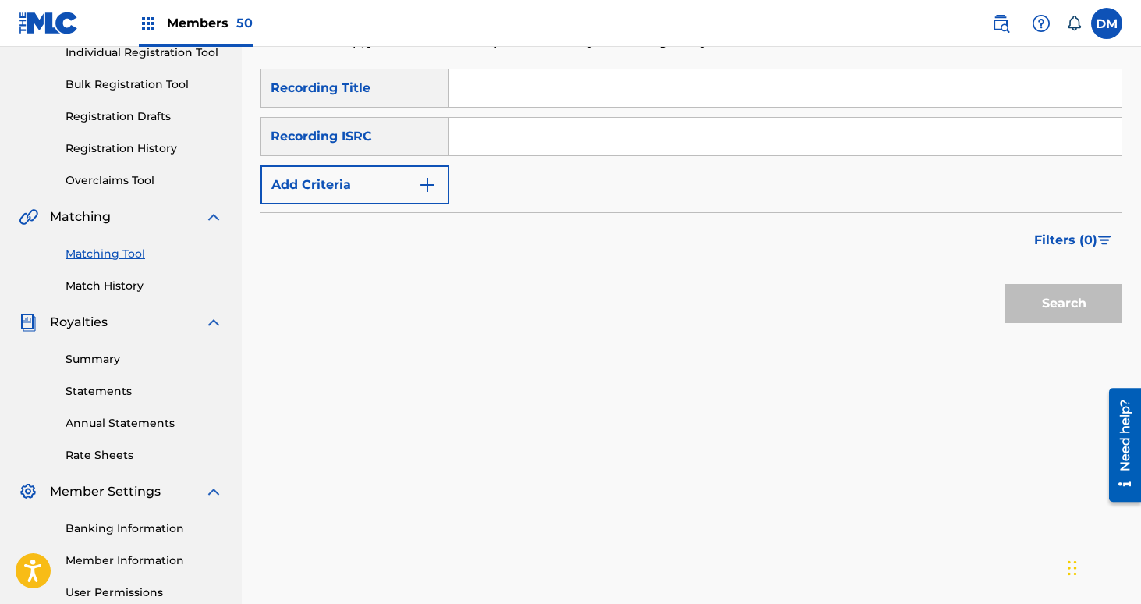
click at [610, 97] on input "Search Form" at bounding box center [785, 87] width 672 height 37
type input "casual monsters"
click at [396, 181] on button "Add Criteria" at bounding box center [354, 184] width 189 height 39
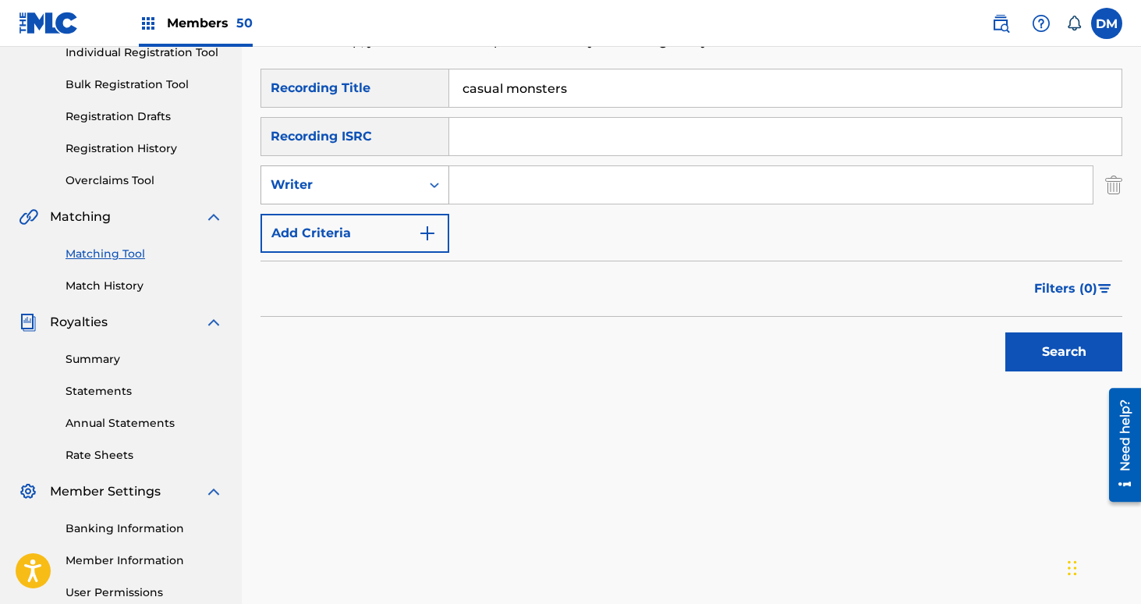
click at [390, 186] on div "Writer" at bounding box center [341, 184] width 140 height 19
click at [380, 217] on div "Recording Artist" at bounding box center [354, 223] width 187 height 39
click at [470, 191] on input "Search Form" at bounding box center [770, 184] width 643 height 37
type input "netherlands"
click at [1005, 332] on button "Search" at bounding box center [1063, 351] width 117 height 39
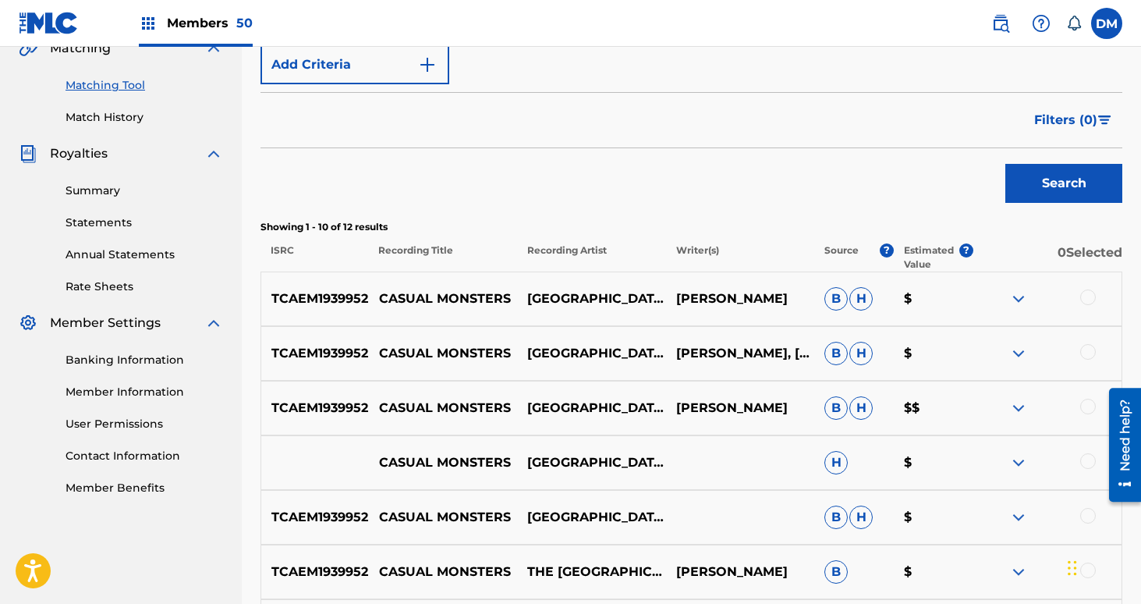
scroll to position [454, 0]
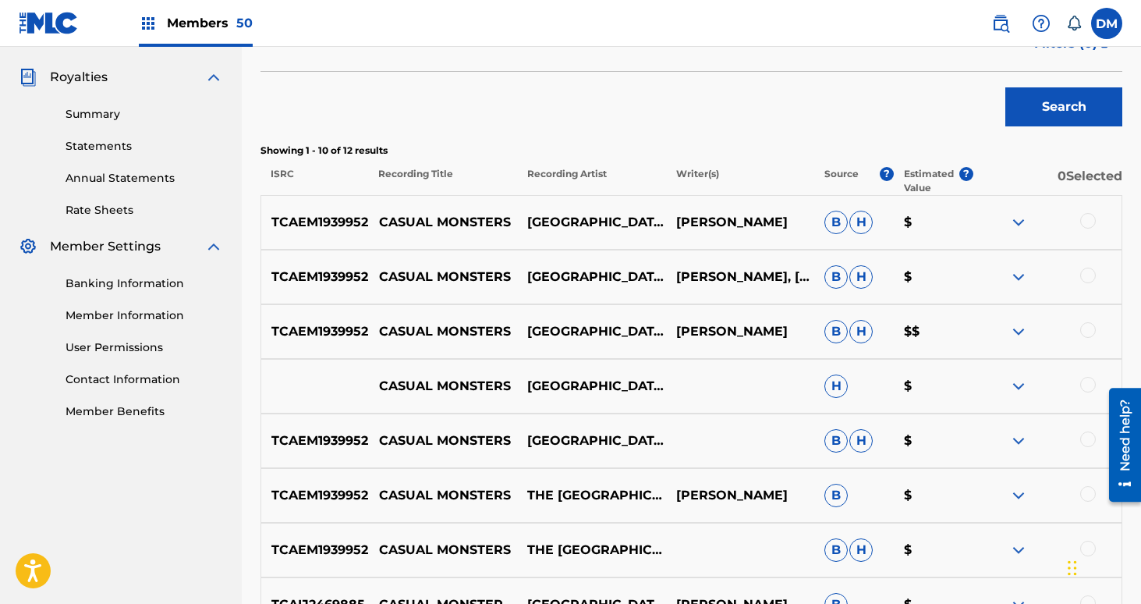
click at [1089, 220] on div at bounding box center [1088, 221] width 16 height 16
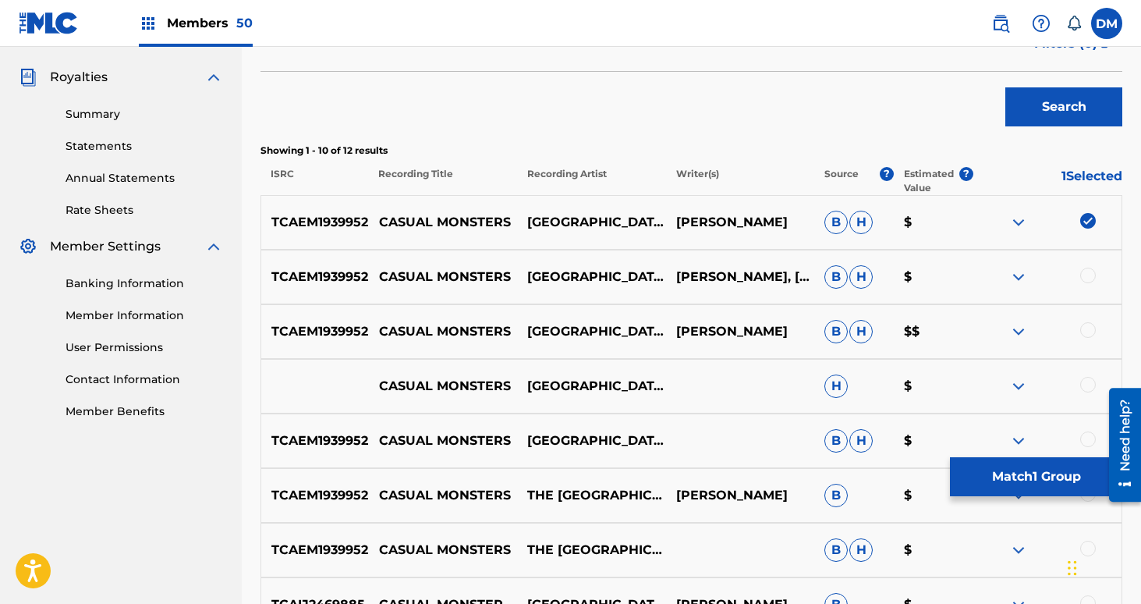
click at [1086, 274] on div at bounding box center [1088, 275] width 16 height 16
click at [1088, 335] on div at bounding box center [1088, 330] width 16 height 16
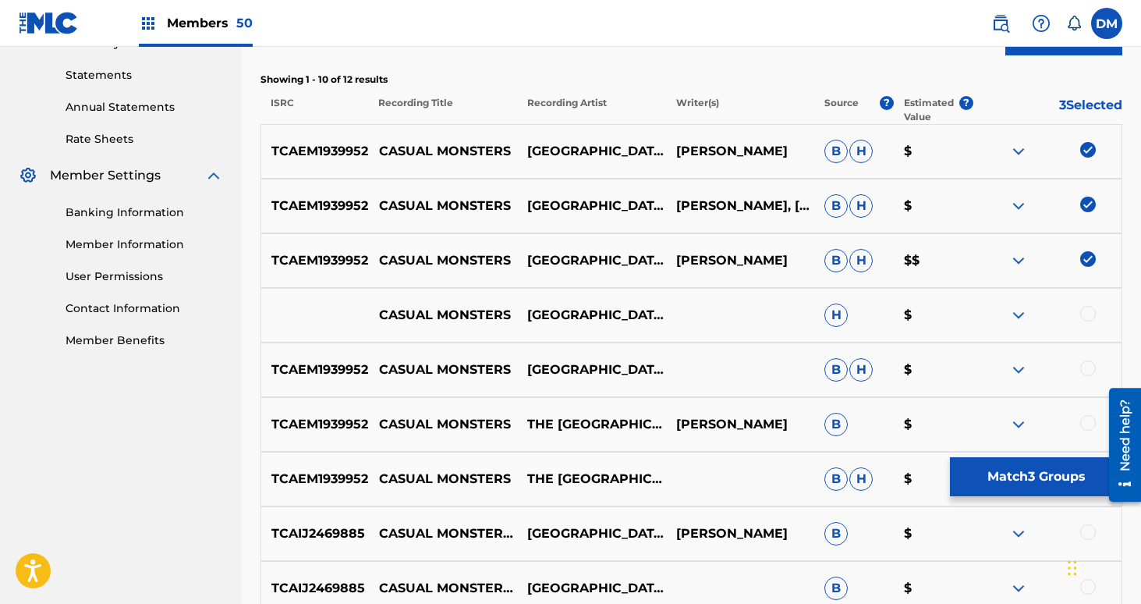
scroll to position [548, 0]
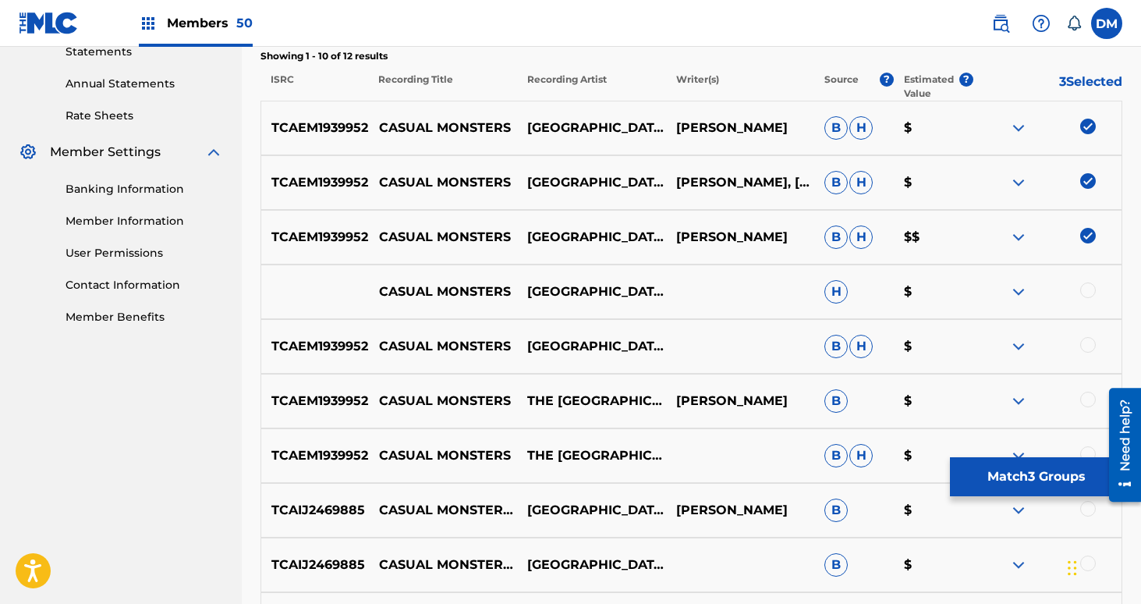
click at [1091, 289] on div at bounding box center [1088, 290] width 16 height 16
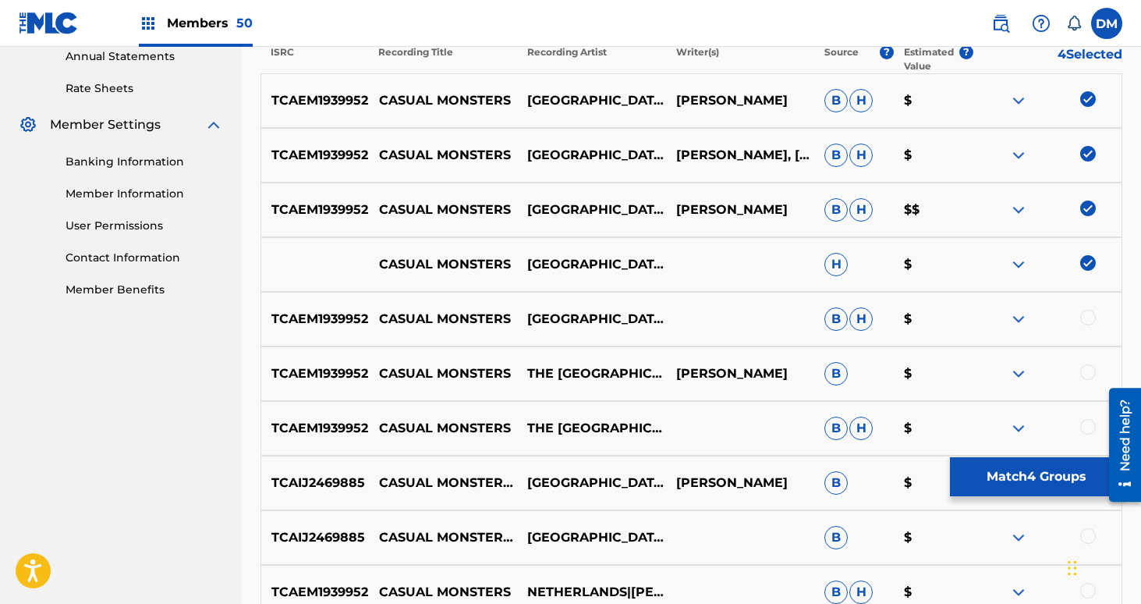
click at [1089, 315] on div at bounding box center [1088, 318] width 16 height 16
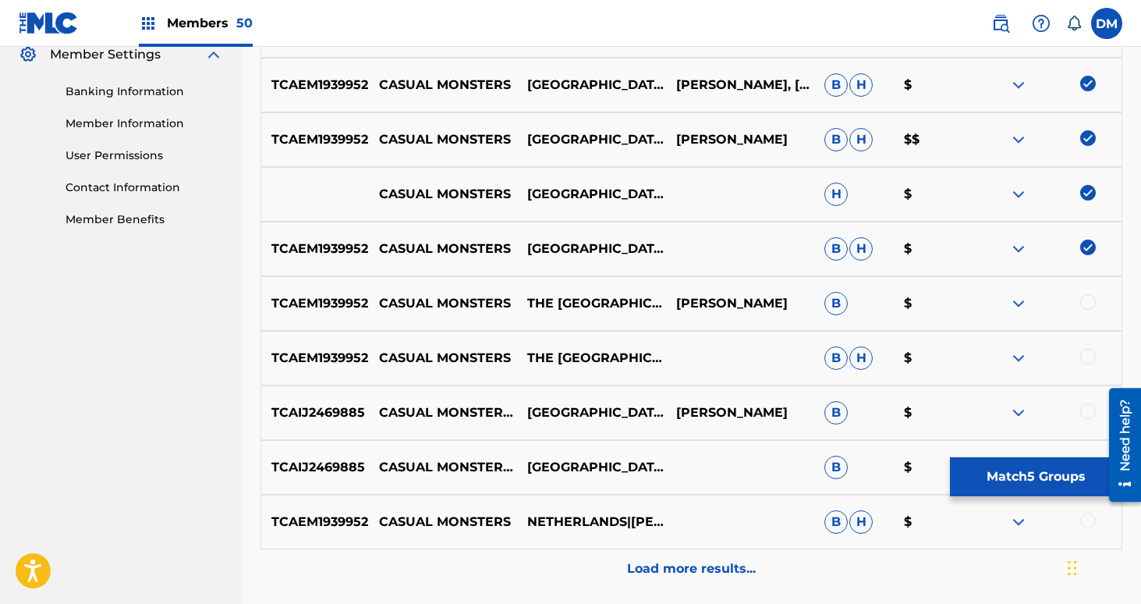
click at [1089, 295] on div at bounding box center [1088, 302] width 16 height 16
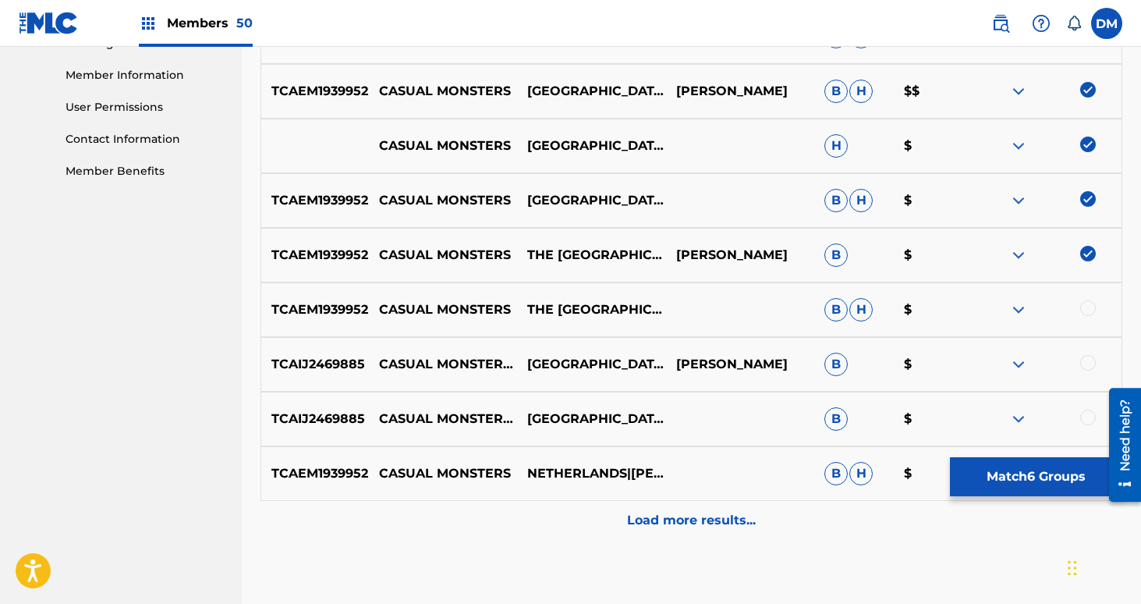
scroll to position [735, 0]
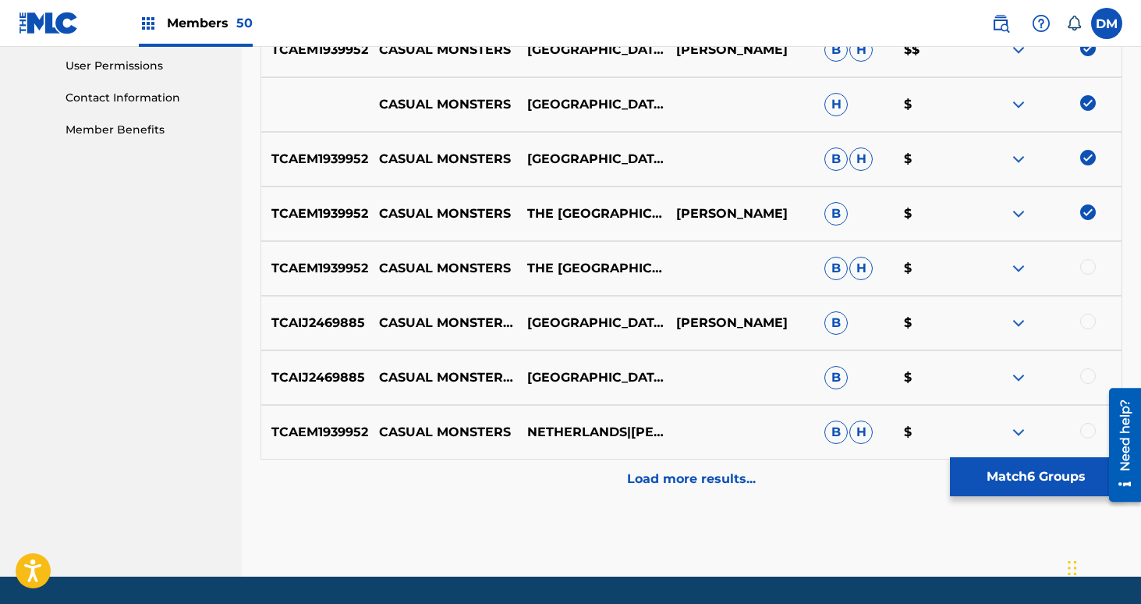
click at [1084, 274] on div at bounding box center [1047, 268] width 148 height 19
click at [1087, 271] on div at bounding box center [1088, 267] width 16 height 16
click at [1088, 324] on div at bounding box center [1088, 321] width 16 height 16
click at [1088, 379] on div at bounding box center [1088, 376] width 16 height 16
click at [1086, 430] on div at bounding box center [1088, 431] width 16 height 16
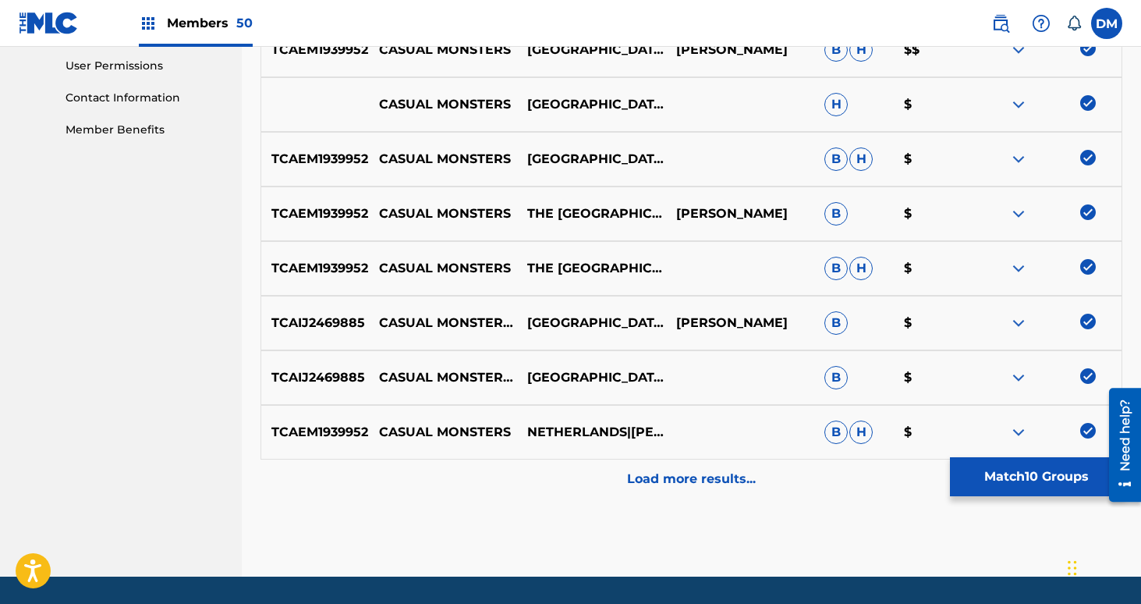
click at [745, 487] on p "Load more results..." at bounding box center [691, 478] width 129 height 19
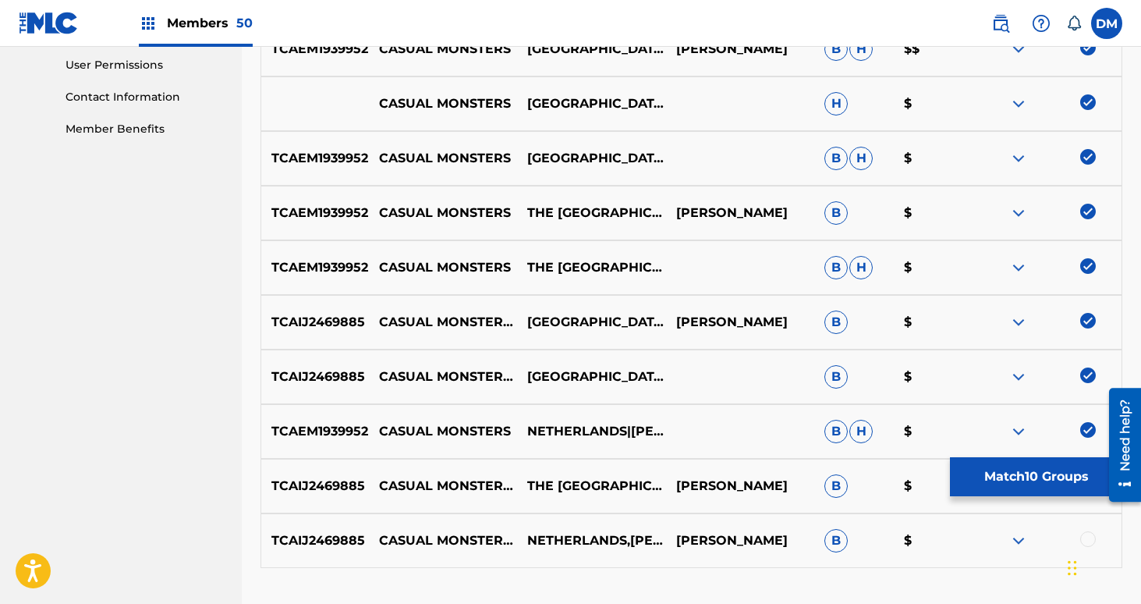
scroll to position [853, 0]
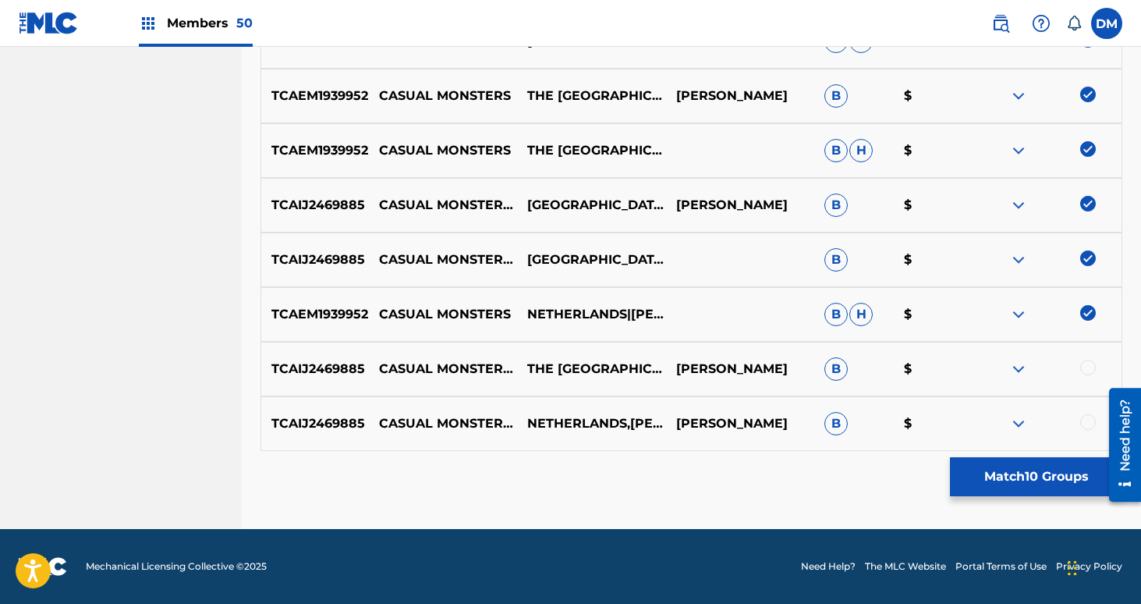
click at [1089, 369] on div at bounding box center [1088, 368] width 16 height 16
click at [1090, 420] on div at bounding box center [1088, 422] width 16 height 16
click at [1067, 458] on button "Match 12 Groups" at bounding box center [1036, 476] width 172 height 39
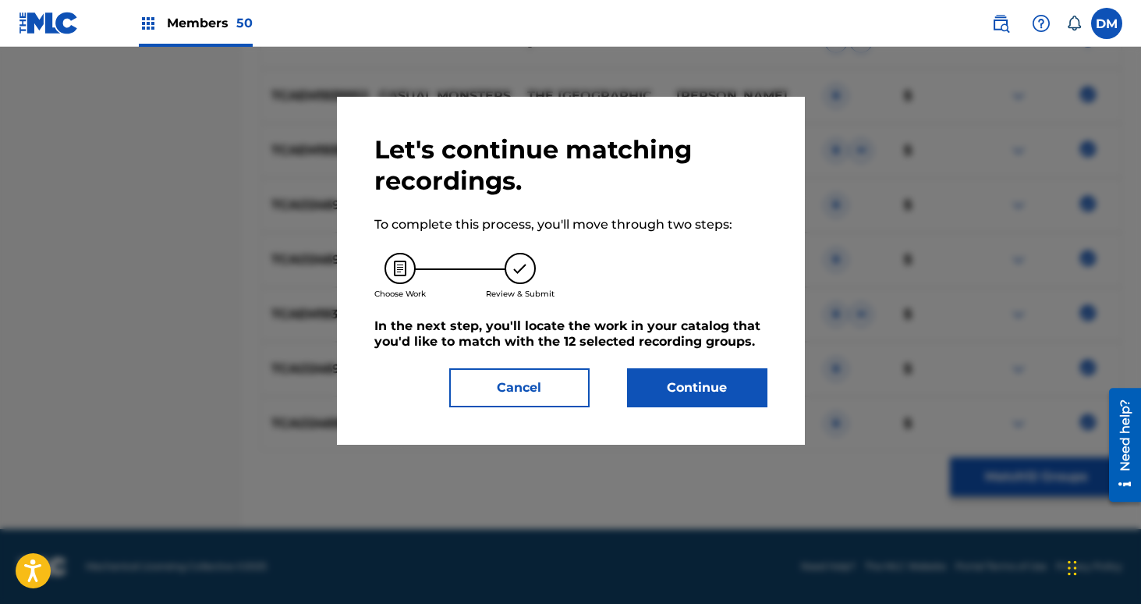
click at [704, 391] on button "Continue" at bounding box center [697, 387] width 140 height 39
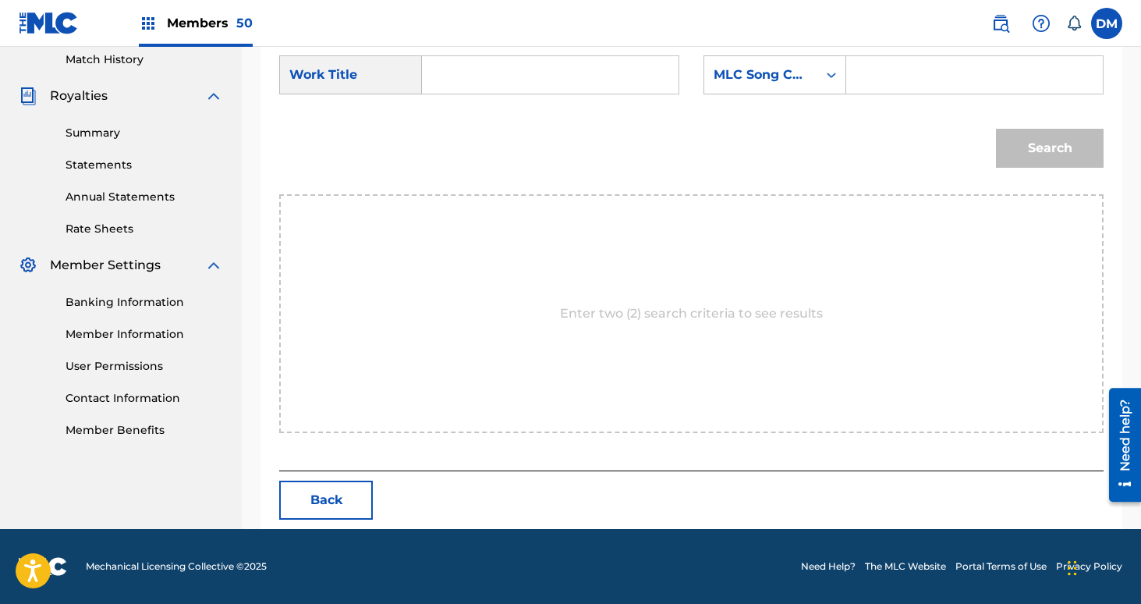
click at [511, 65] on input "Search Form" at bounding box center [550, 74] width 230 height 37
click at [462, 113] on strong "casual" at bounding box center [469, 109] width 42 height 15
type input "casual monsters"
click at [807, 76] on div "MLC Song Code" at bounding box center [761, 75] width 94 height 19
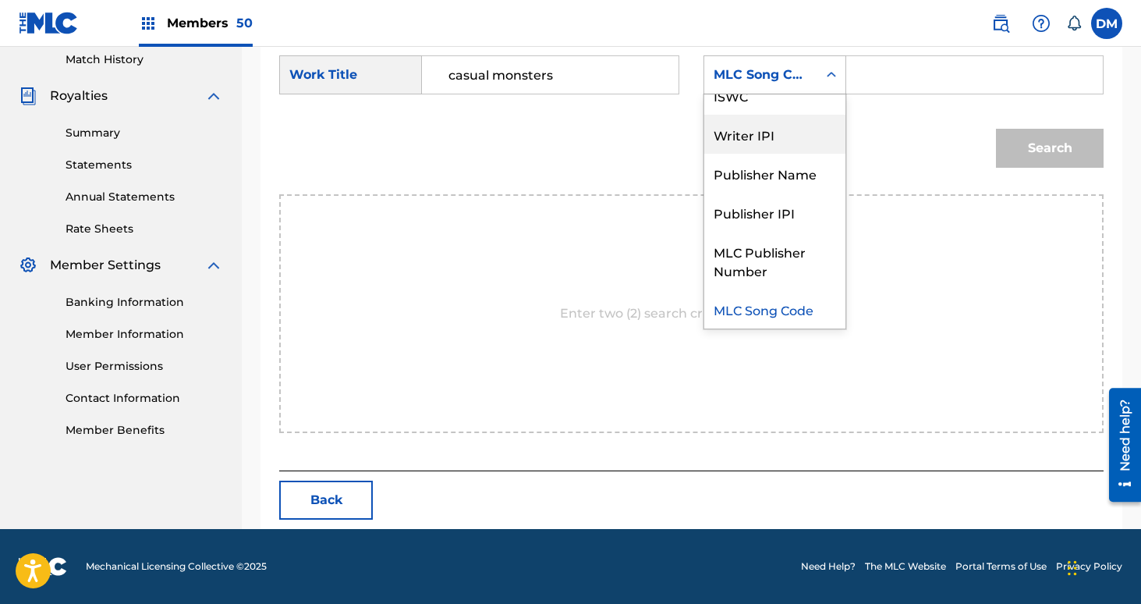
scroll to position [0, 0]
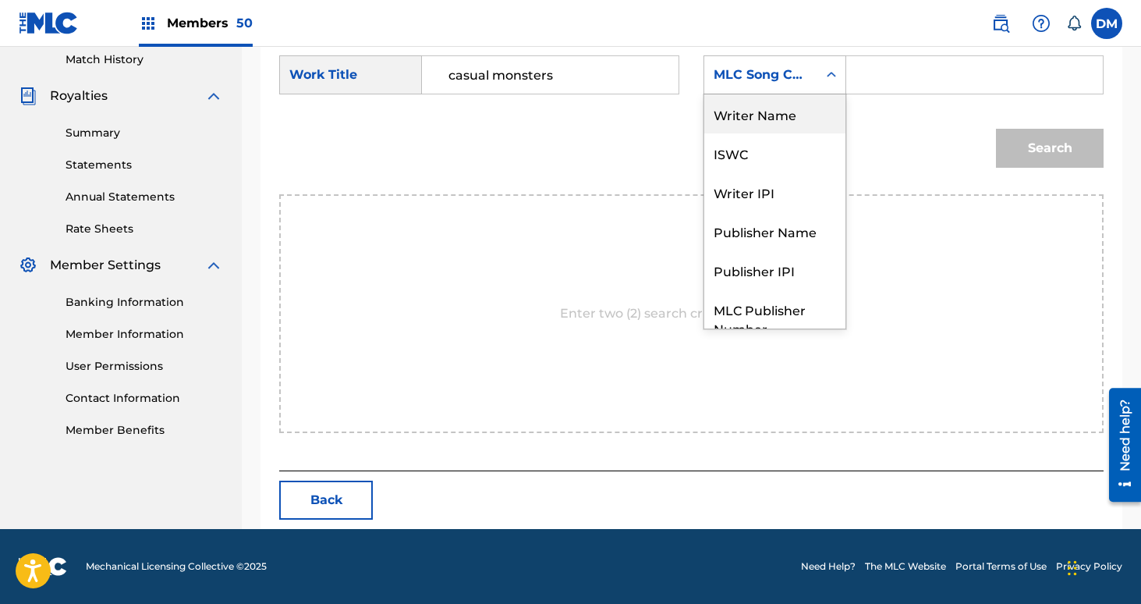
click at [801, 129] on div "Writer Name" at bounding box center [774, 113] width 141 height 39
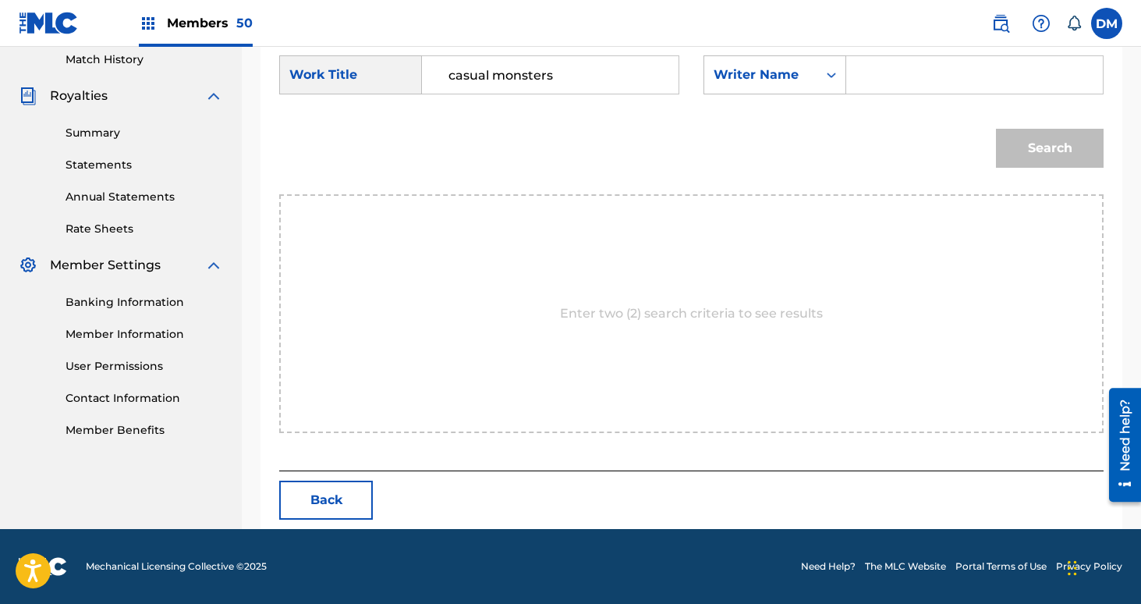
click at [889, 75] on input "Search Form" at bounding box center [974, 74] width 230 height 37
type input "[PERSON_NAME]"
click at [996, 129] on button "Search" at bounding box center [1050, 148] width 108 height 39
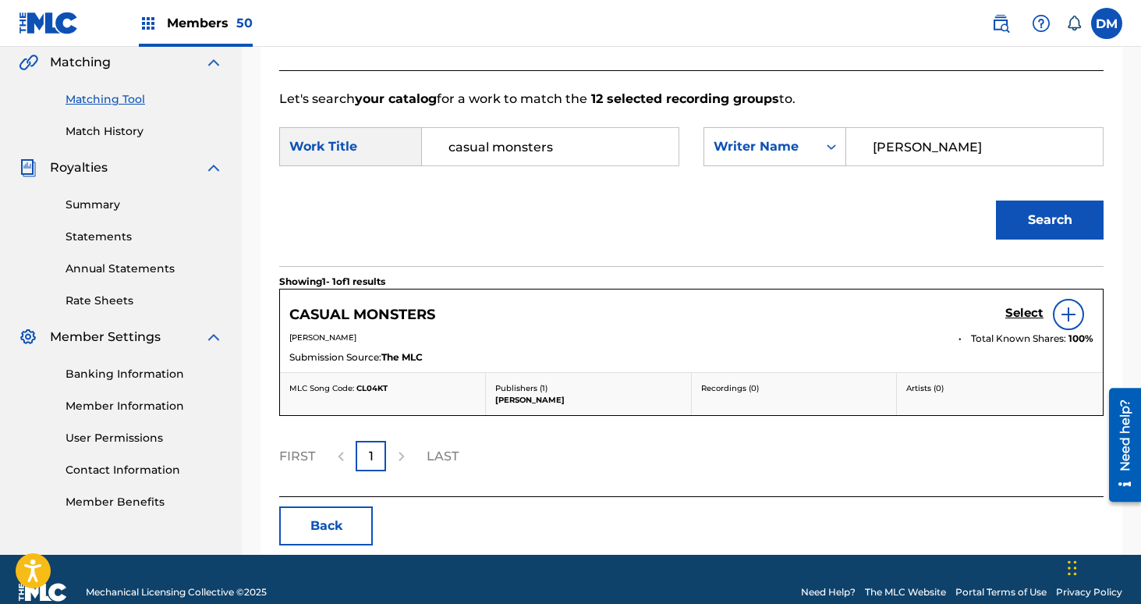
scroll to position [389, 0]
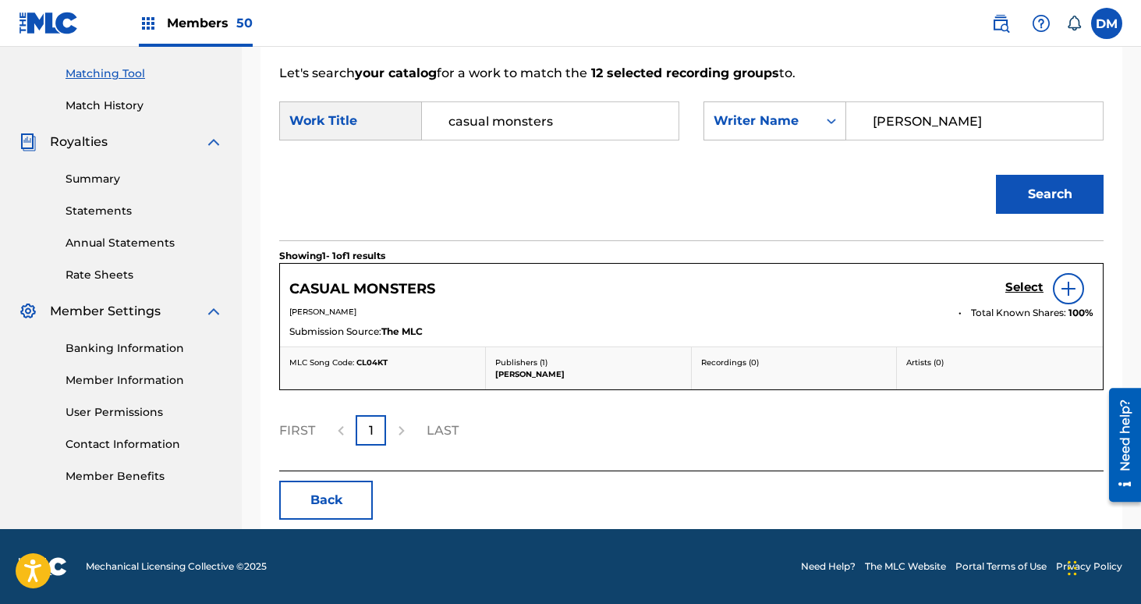
click at [1040, 282] on h5 "Select" at bounding box center [1024, 287] width 38 height 15
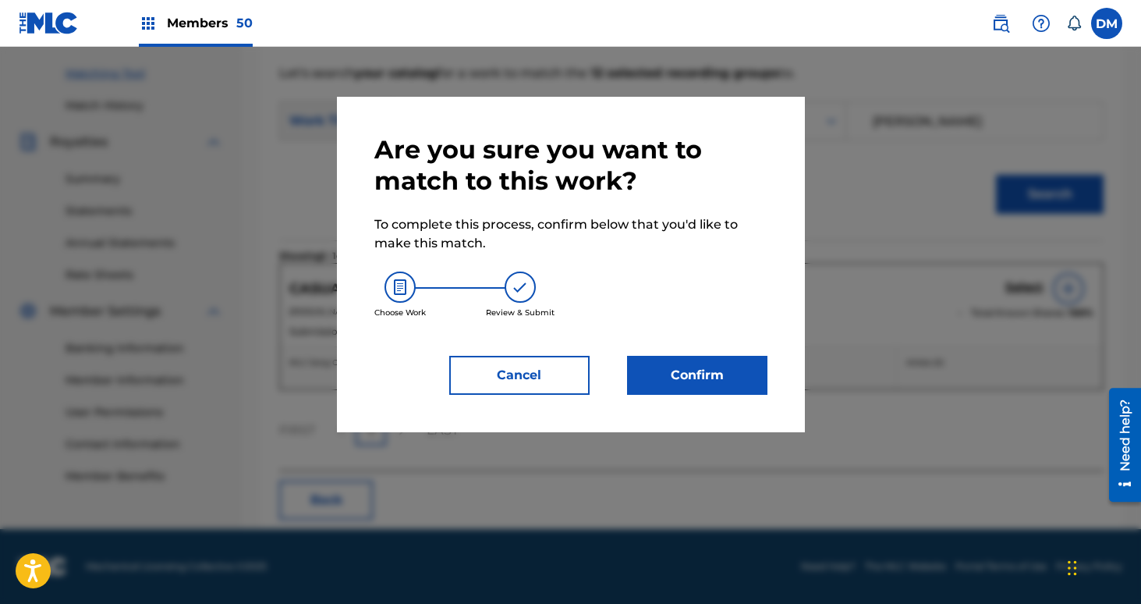
click at [731, 359] on button "Confirm" at bounding box center [697, 375] width 140 height 39
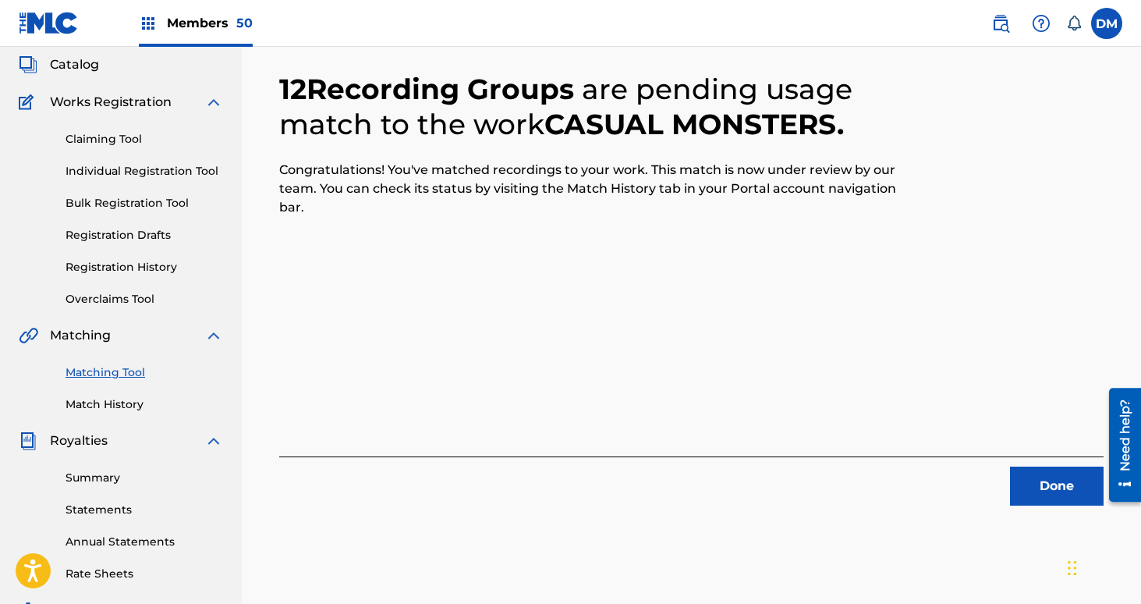
scroll to position [77, 0]
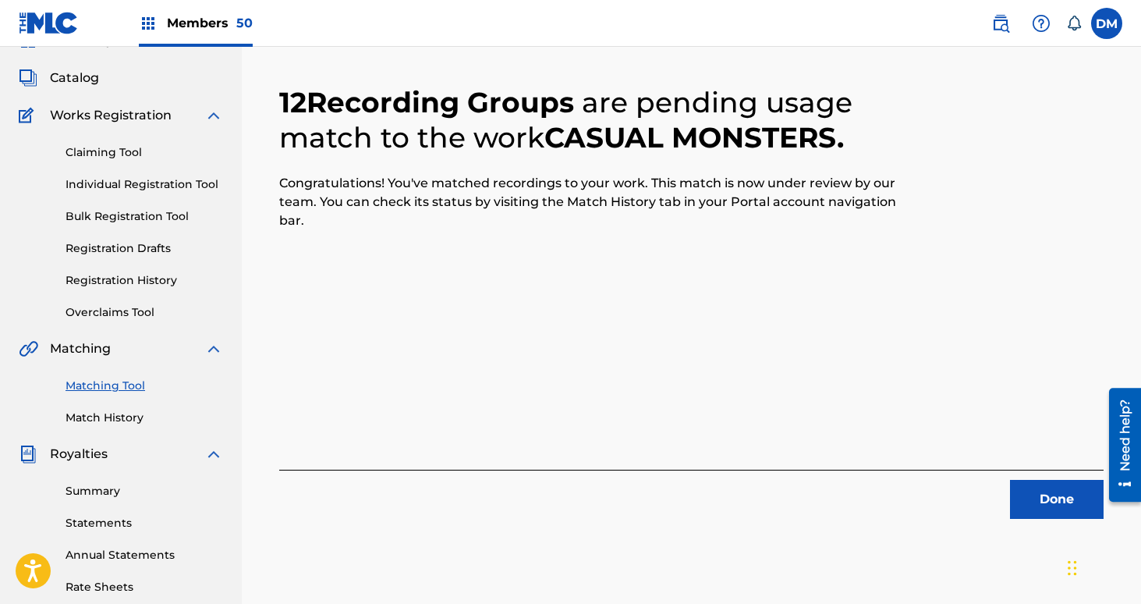
click at [1051, 492] on button "Done" at bounding box center [1057, 499] width 94 height 39
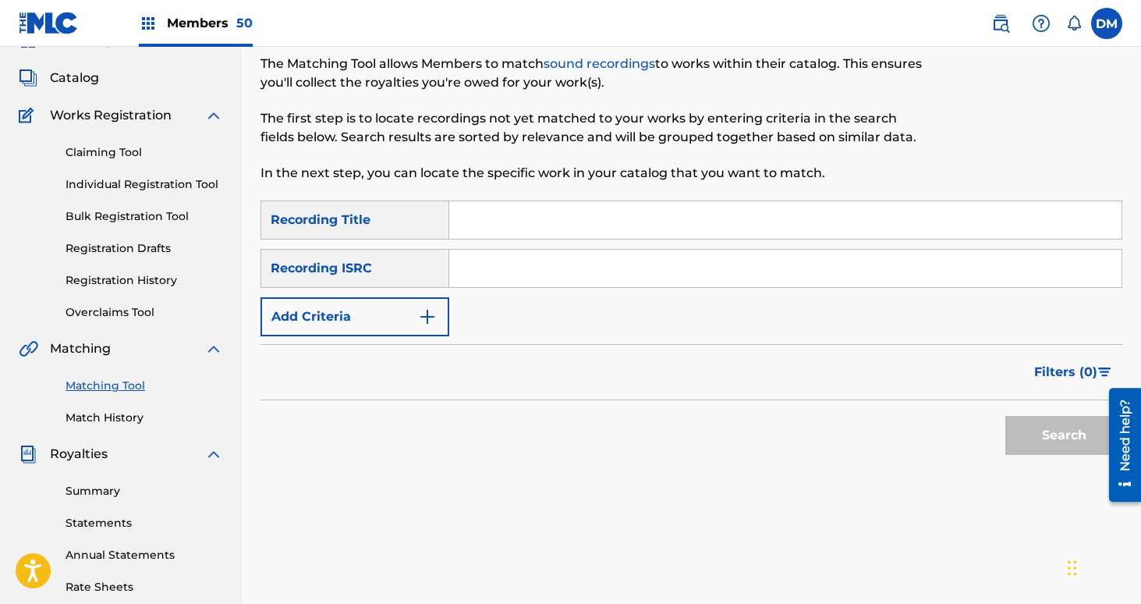
click at [538, 224] on input "Search Form" at bounding box center [785, 219] width 672 height 37
type input "Earth Threat!"
click at [352, 314] on button "Add Criteria" at bounding box center [354, 316] width 189 height 39
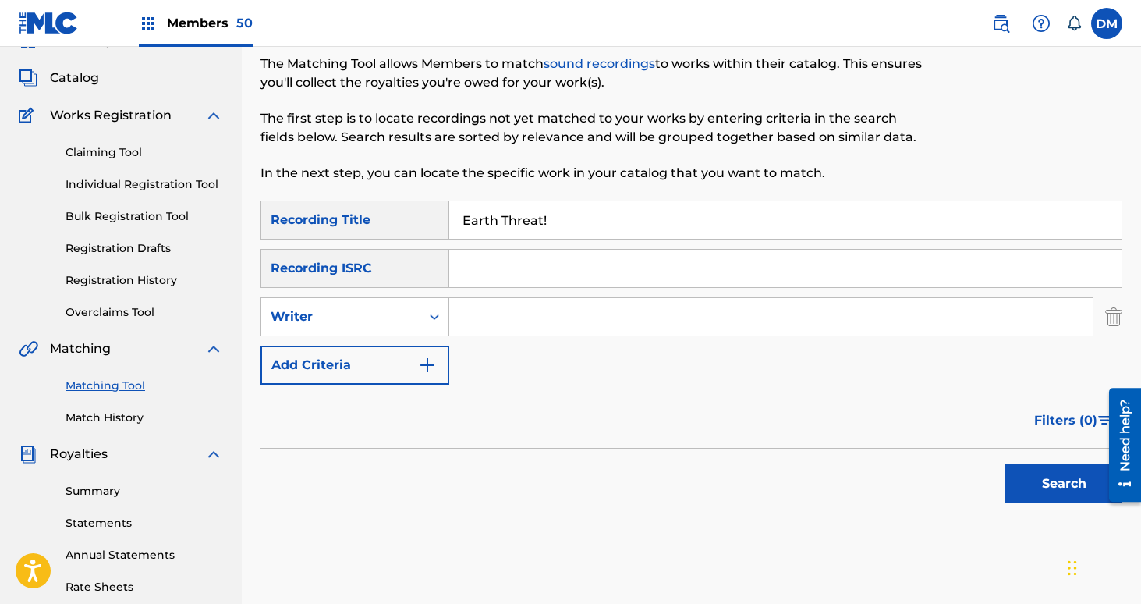
click at [352, 314] on div "Writer" at bounding box center [341, 316] width 140 height 19
click at [374, 350] on div "Recording Artist" at bounding box center [354, 355] width 187 height 39
click at [476, 321] on input "Search Form" at bounding box center [770, 316] width 643 height 37
type input "[GEOGRAPHIC_DATA]"
click at [1005, 464] on button "Search" at bounding box center [1063, 483] width 117 height 39
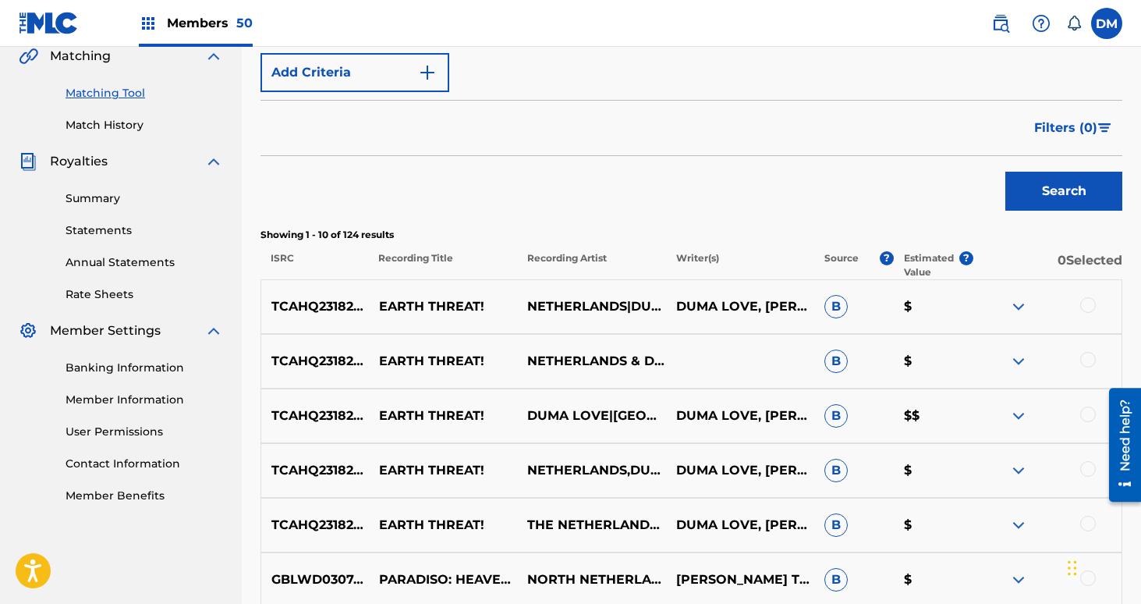
scroll to position [385, 0]
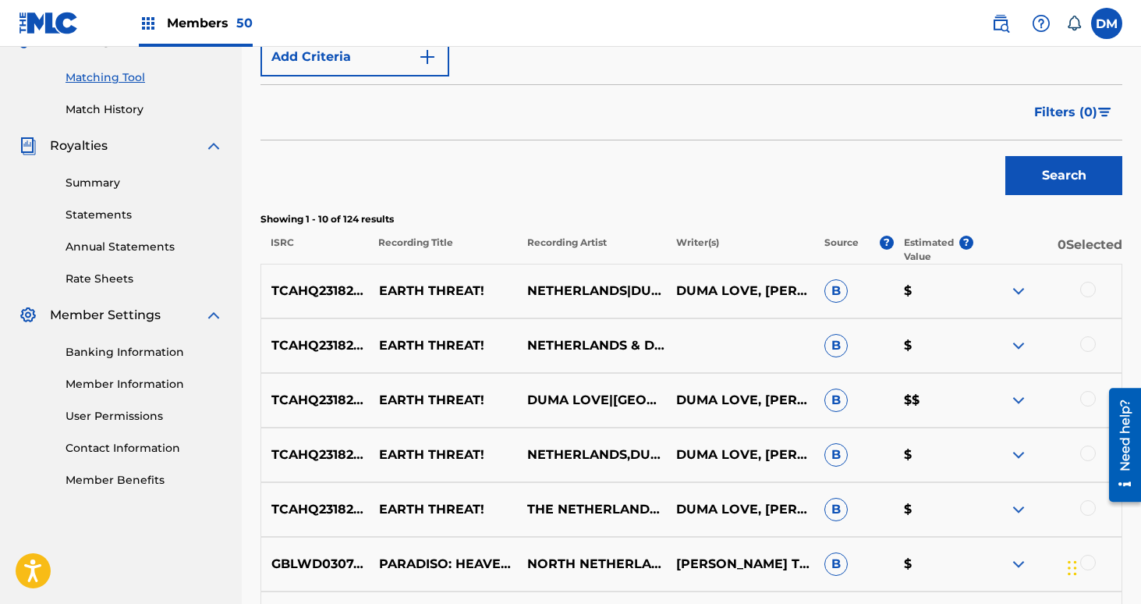
click at [1092, 291] on div at bounding box center [1088, 290] width 16 height 16
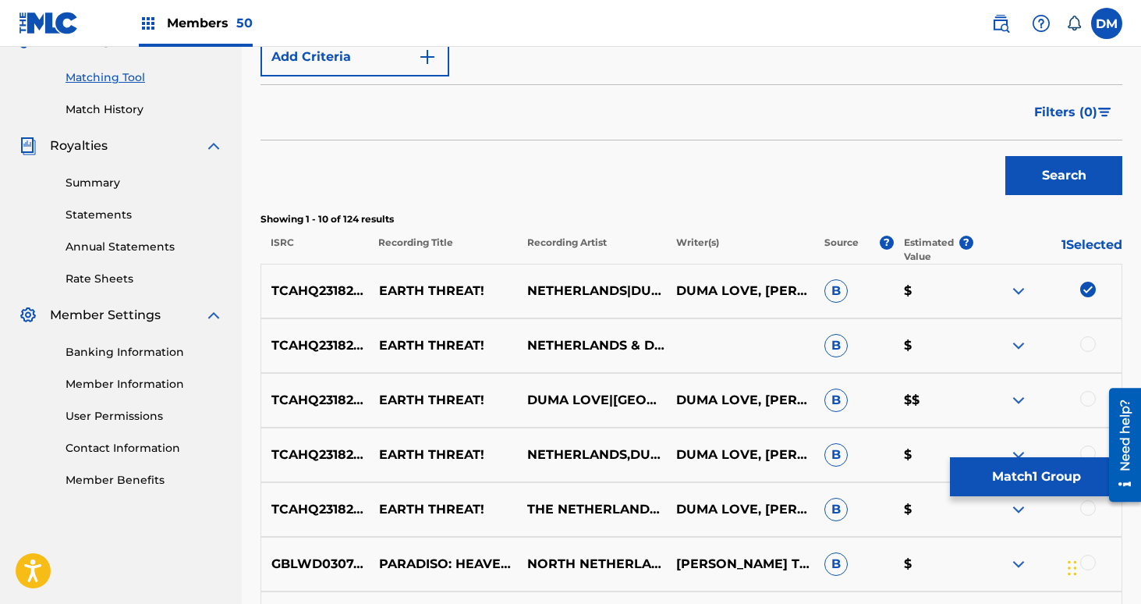
click at [1088, 342] on div at bounding box center [1088, 344] width 16 height 16
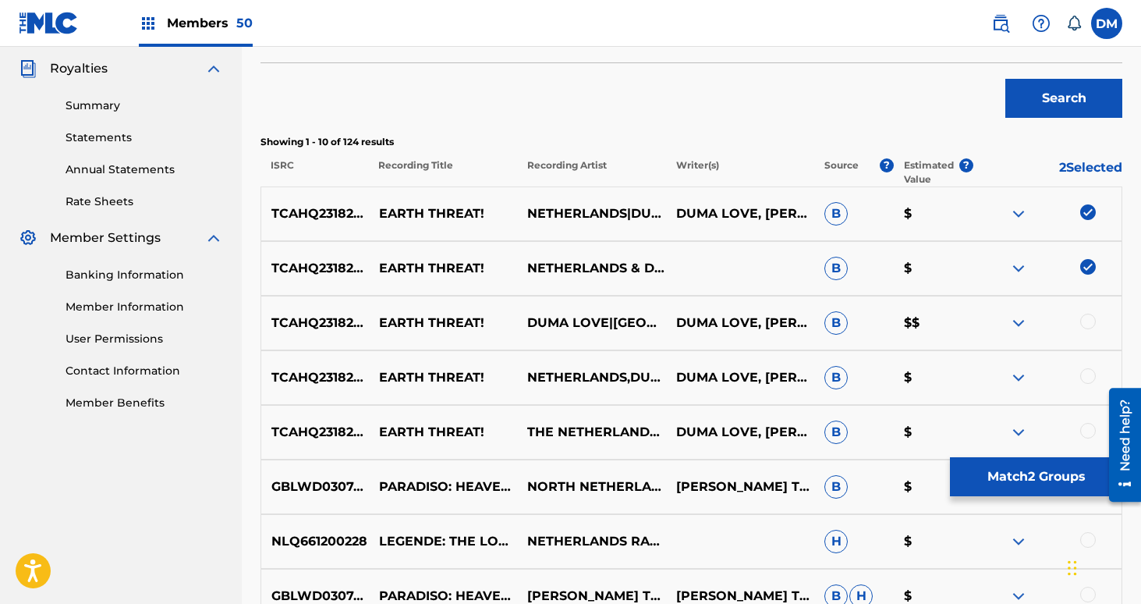
scroll to position [466, 0]
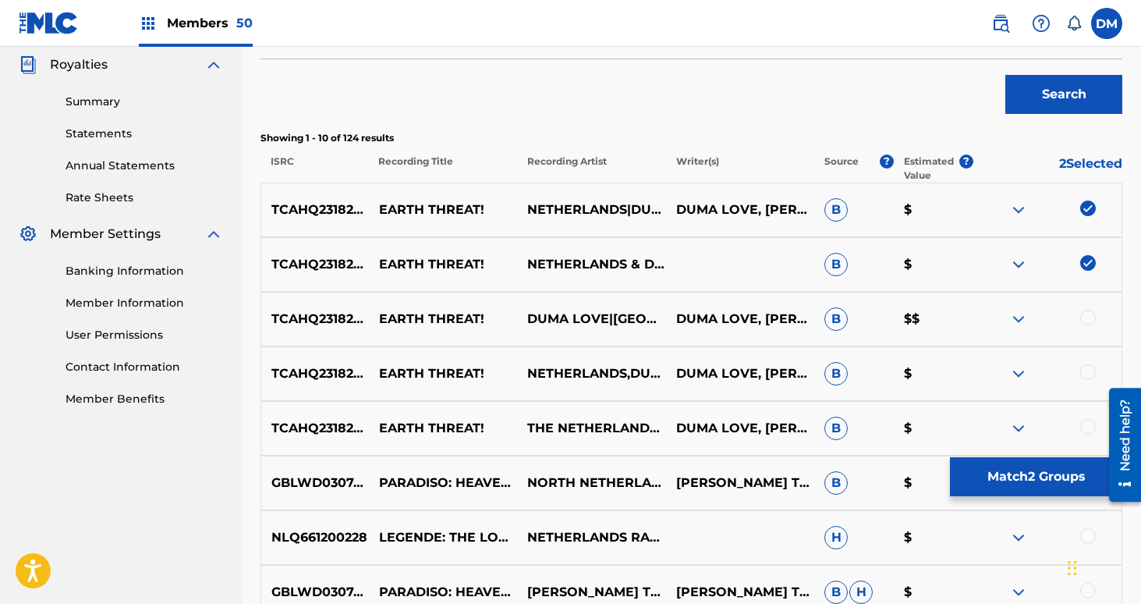
click at [1082, 310] on div at bounding box center [1047, 319] width 148 height 19
click at [1086, 322] on div at bounding box center [1088, 318] width 16 height 16
click at [1086, 370] on div at bounding box center [1088, 372] width 16 height 16
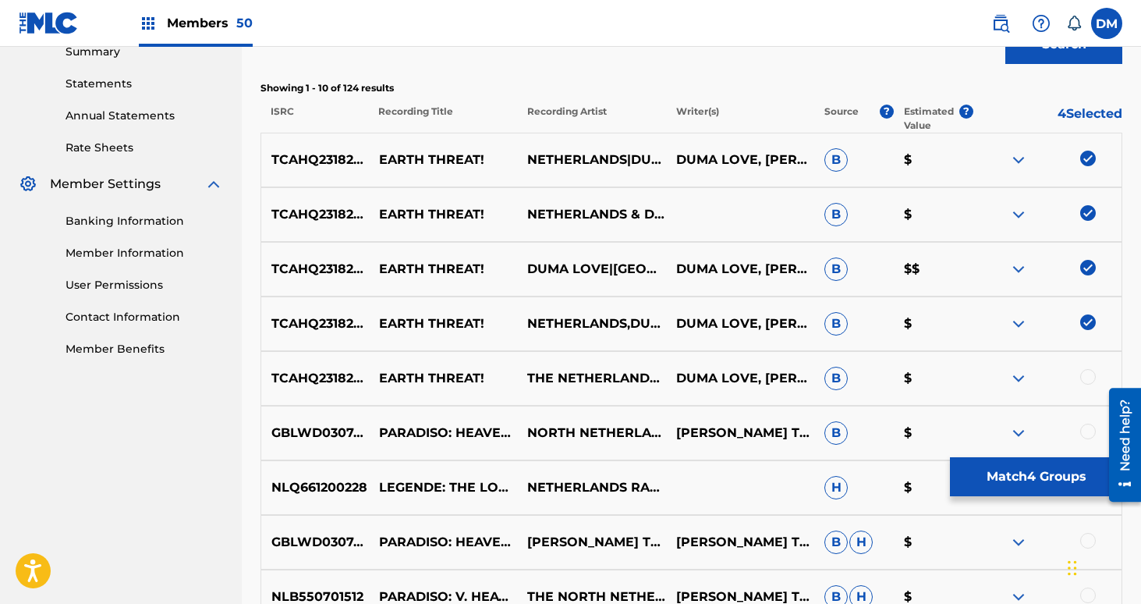
click at [1086, 374] on div at bounding box center [1088, 377] width 16 height 16
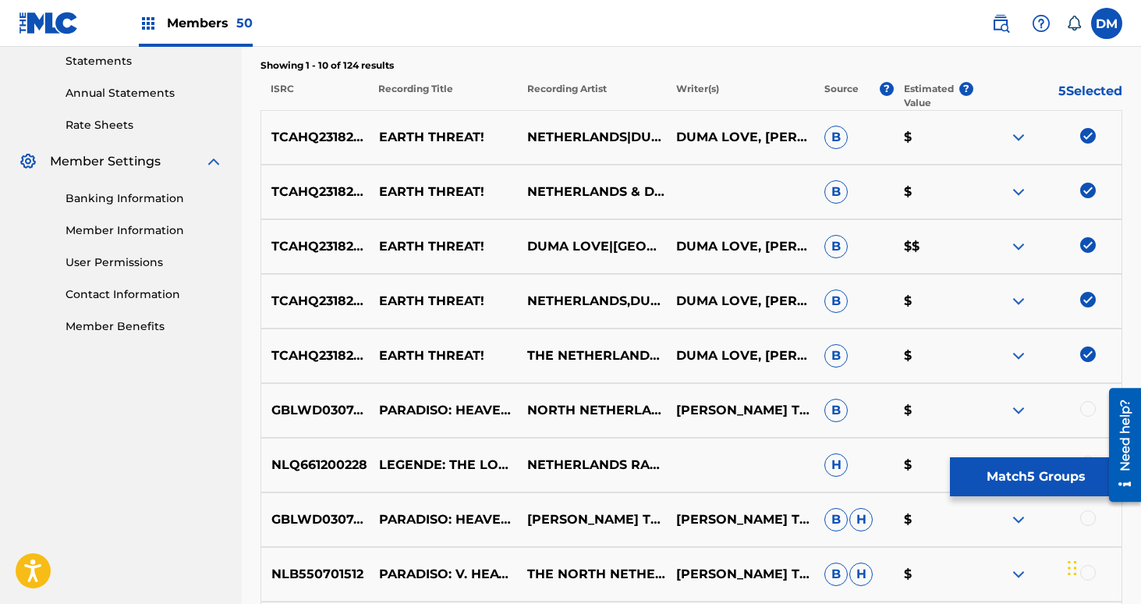
scroll to position [543, 0]
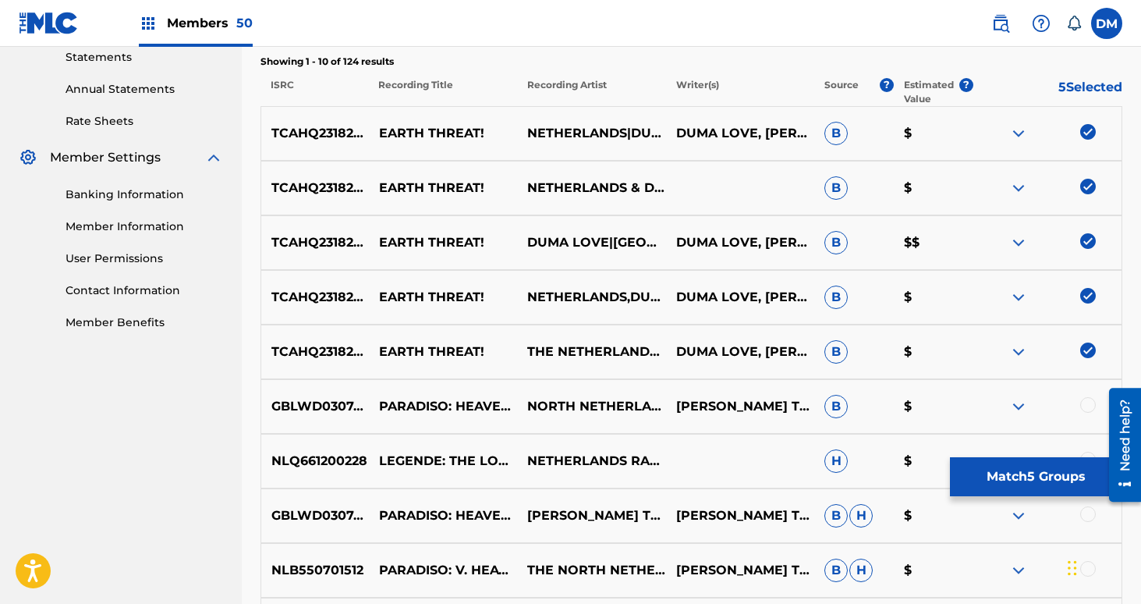
click at [1086, 387] on div "GBLWD0307405 PARADISO: HEAVEN ON EARTH NORTH NETHERLANDS CONCERT CHOIR|[PERSON_…" at bounding box center [691, 406] width 862 height 55
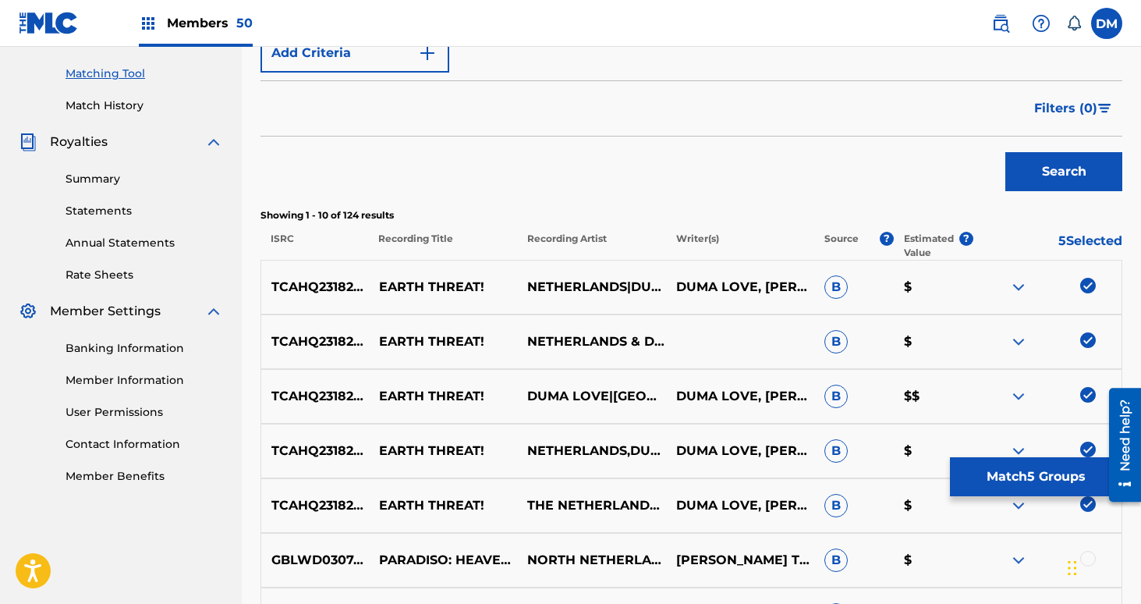
scroll to position [398, 0]
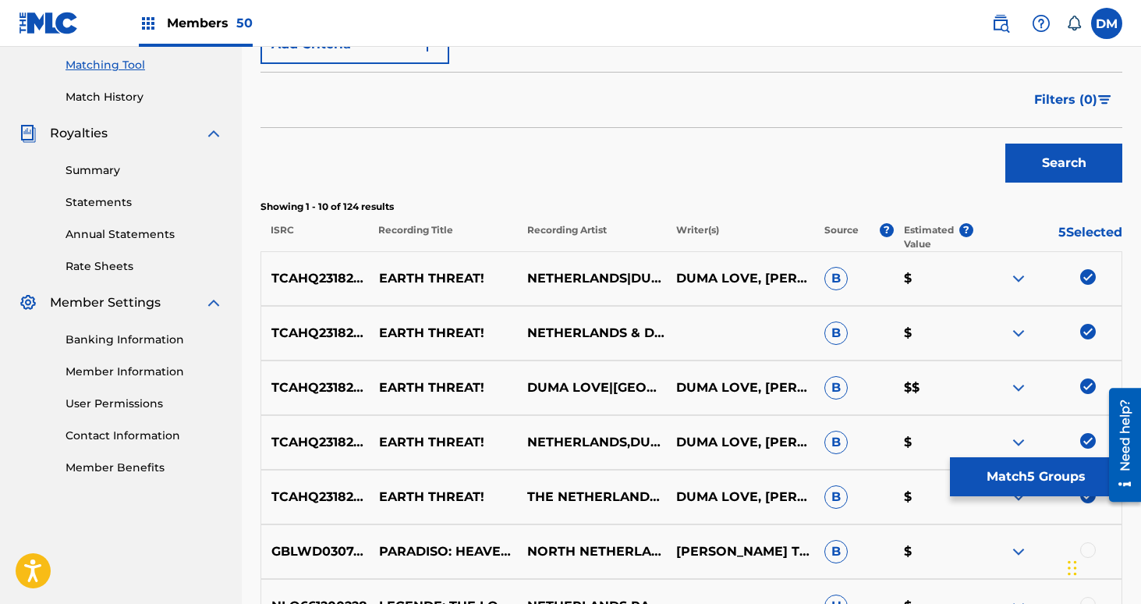
click at [1026, 477] on button "Match 5 Groups" at bounding box center [1036, 476] width 172 height 39
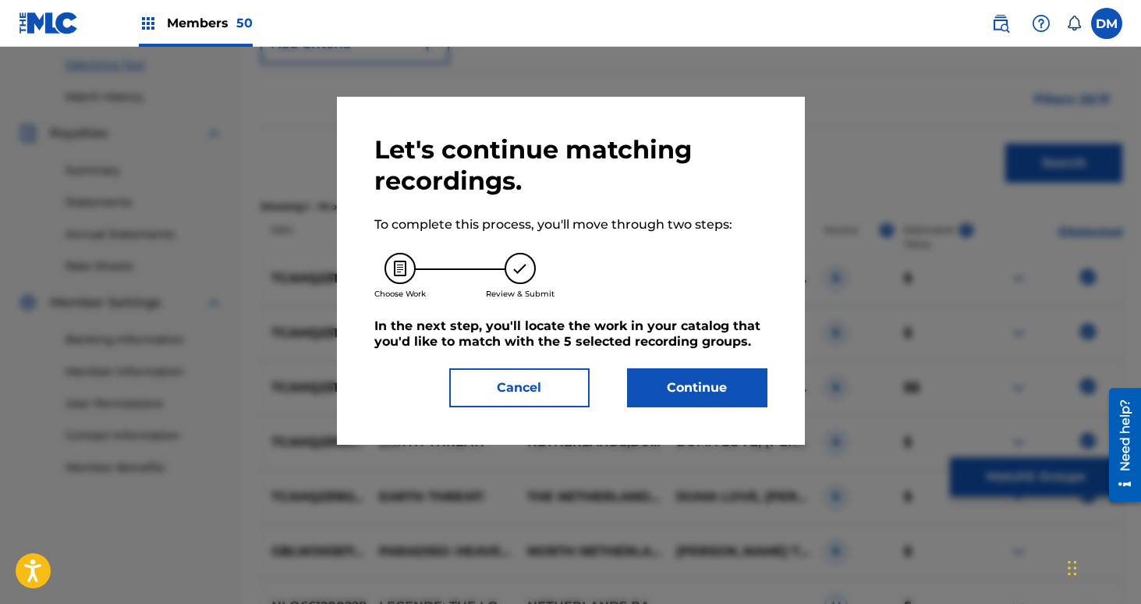
click at [734, 368] on button "Continue" at bounding box center [697, 387] width 140 height 39
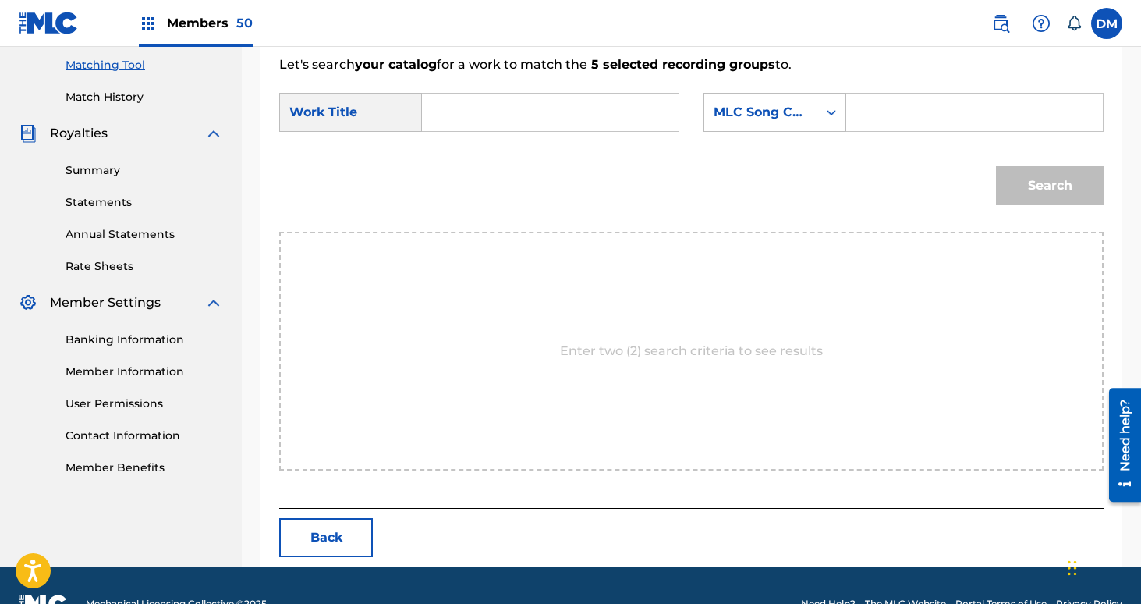
click at [527, 111] on input "Search Form" at bounding box center [550, 112] width 230 height 37
click at [483, 154] on span "threat!" at bounding box center [505, 147] width 44 height 15
type input "earth threat!"
click at [795, 80] on form "SearchWithCriteria26e1c13a-c13f-4769-9d6c-906c12cb9b28 Work Title earth threat!…" at bounding box center [691, 153] width 824 height 158
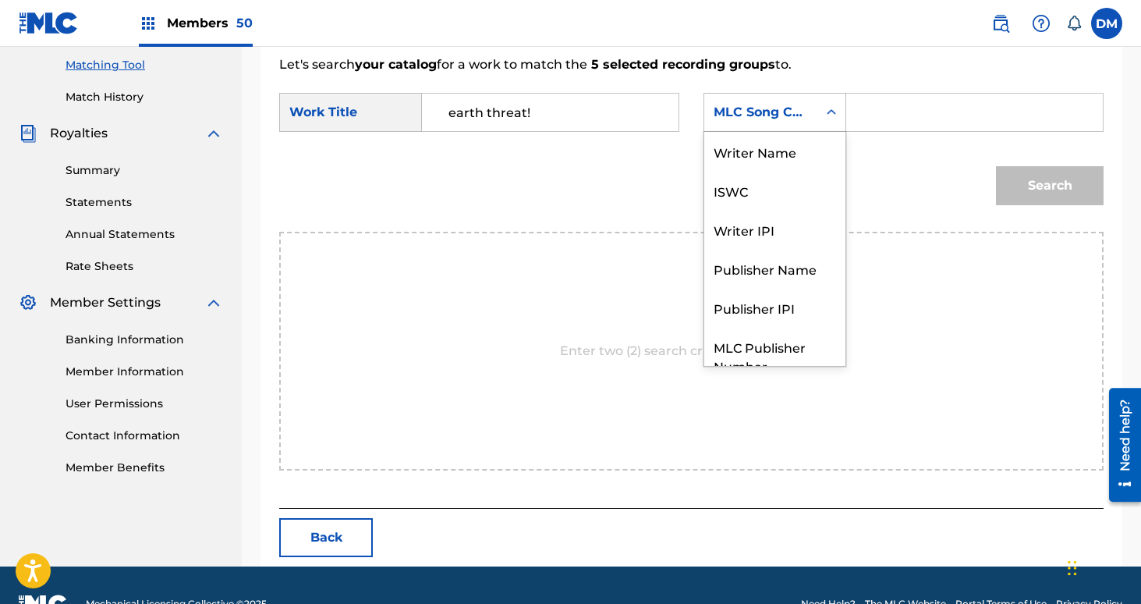
click at [776, 104] on div "MLC Song Code" at bounding box center [761, 112] width 94 height 19
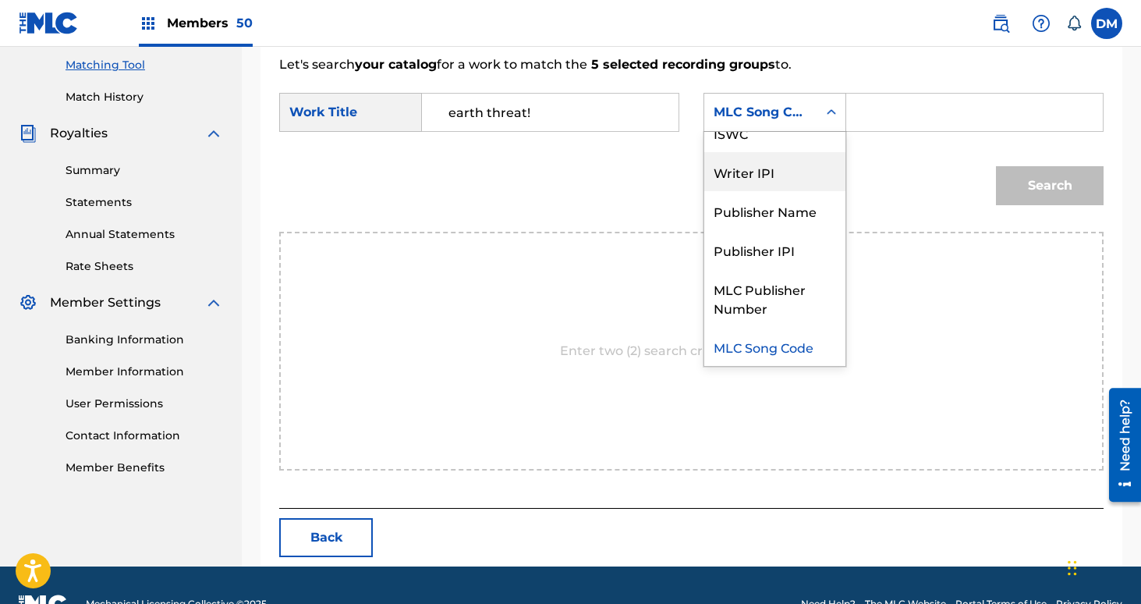
scroll to position [0, 0]
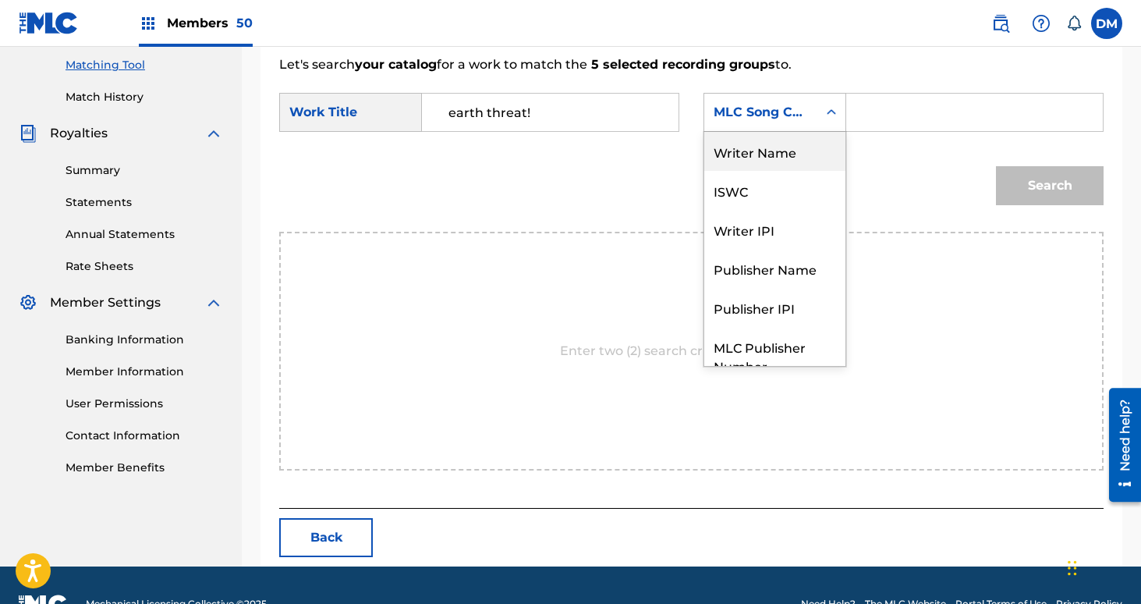
click at [770, 159] on div "Writer Name" at bounding box center [774, 151] width 141 height 39
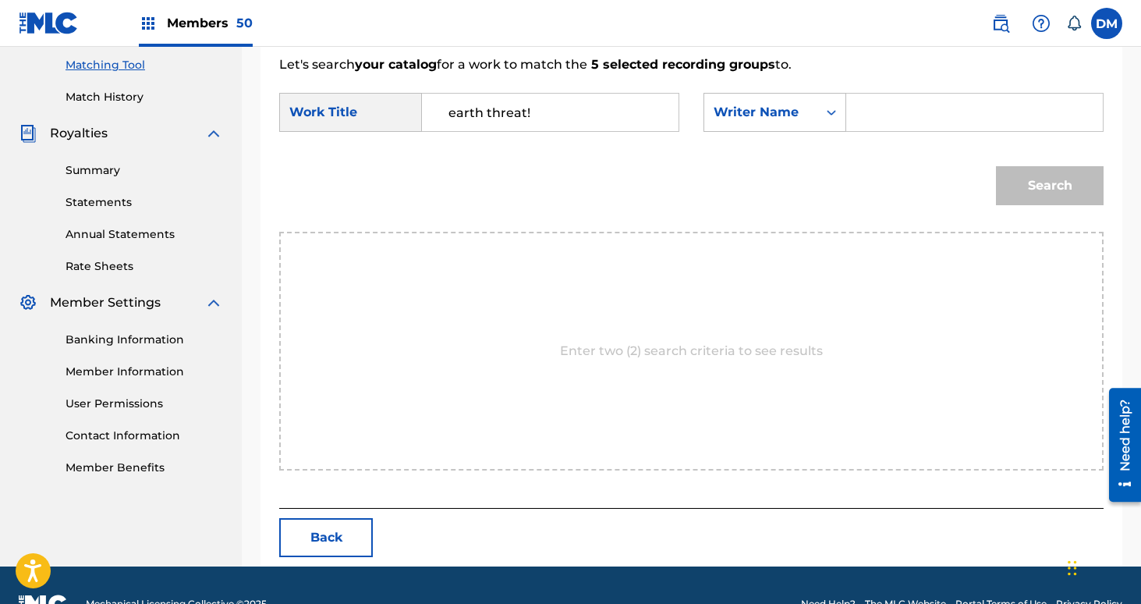
click at [872, 121] on input "Search Form" at bounding box center [974, 112] width 230 height 37
type input "[PERSON_NAME]"
click at [996, 166] on button "Search" at bounding box center [1050, 185] width 108 height 39
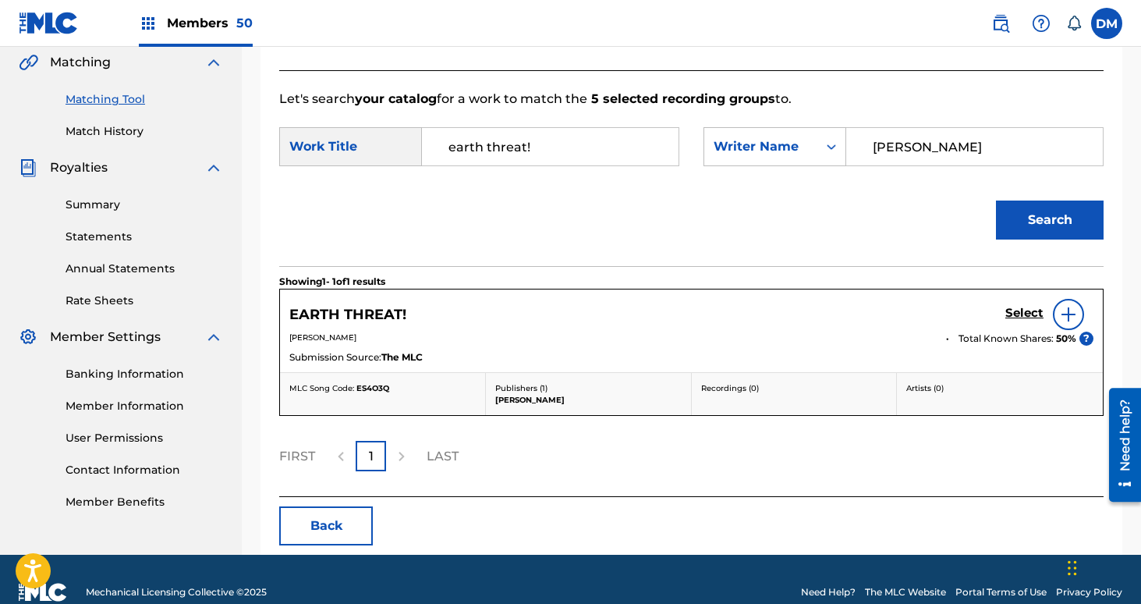
scroll to position [389, 0]
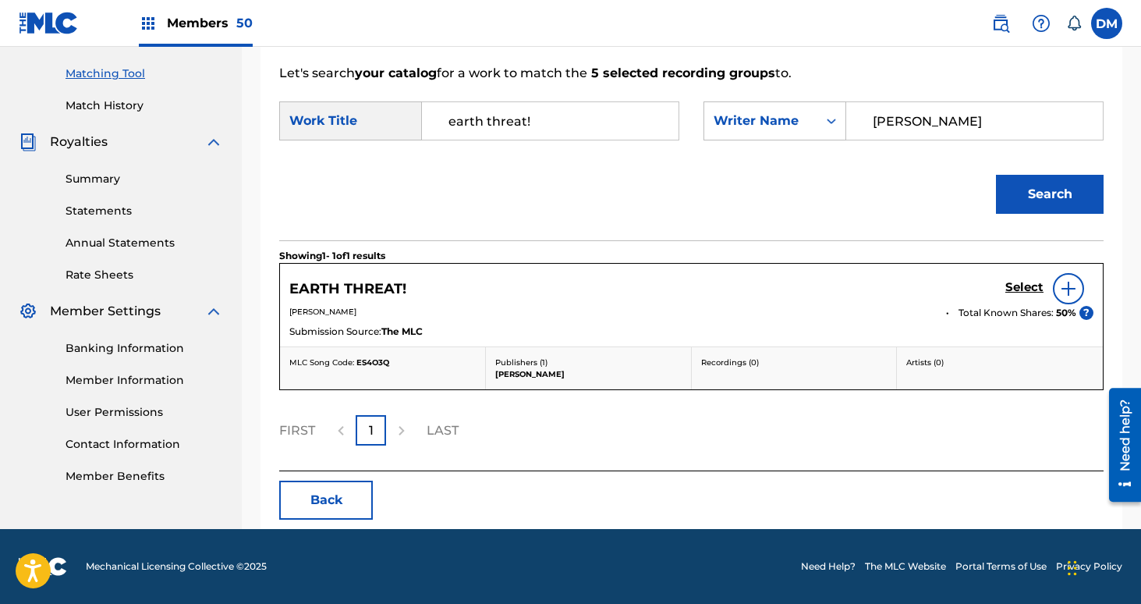
click at [1022, 290] on h5 "Select" at bounding box center [1024, 287] width 38 height 15
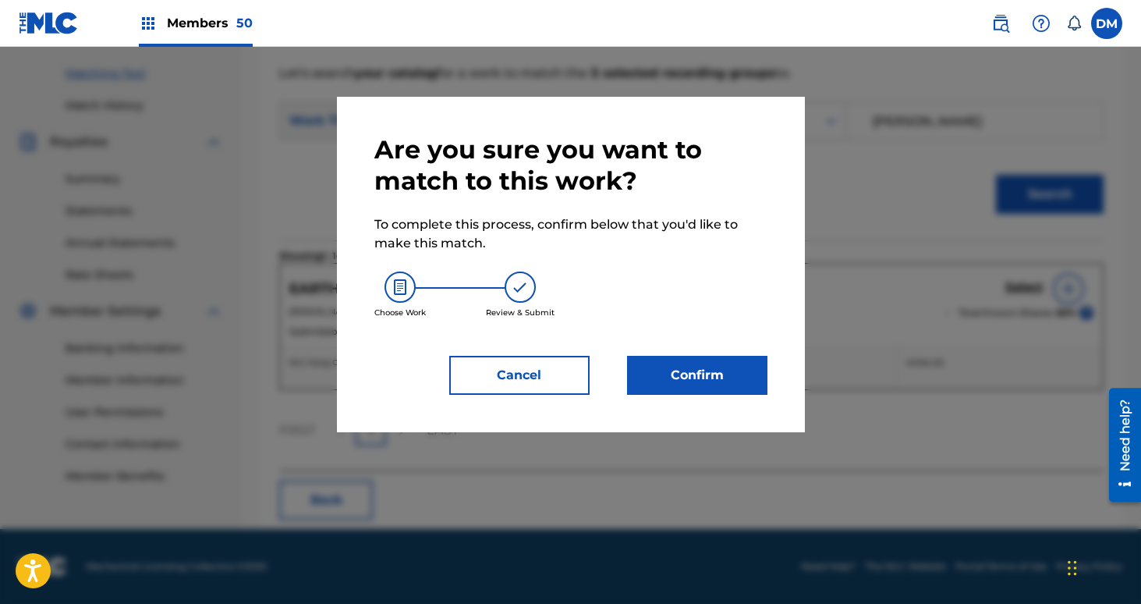
click at [743, 370] on button "Confirm" at bounding box center [697, 375] width 140 height 39
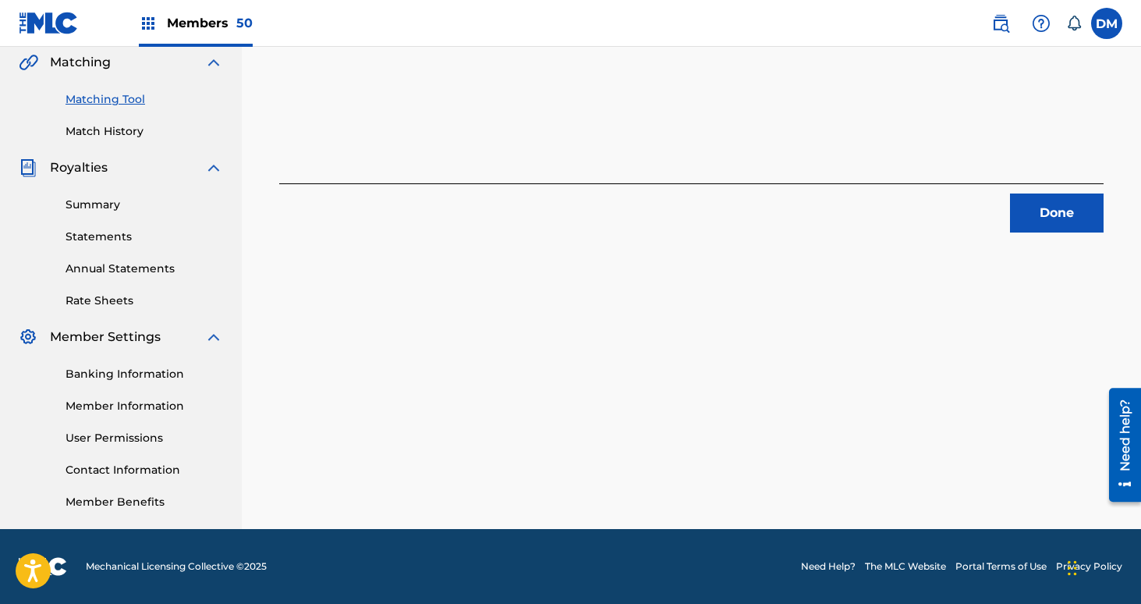
click at [1061, 204] on button "Done" at bounding box center [1057, 212] width 94 height 39
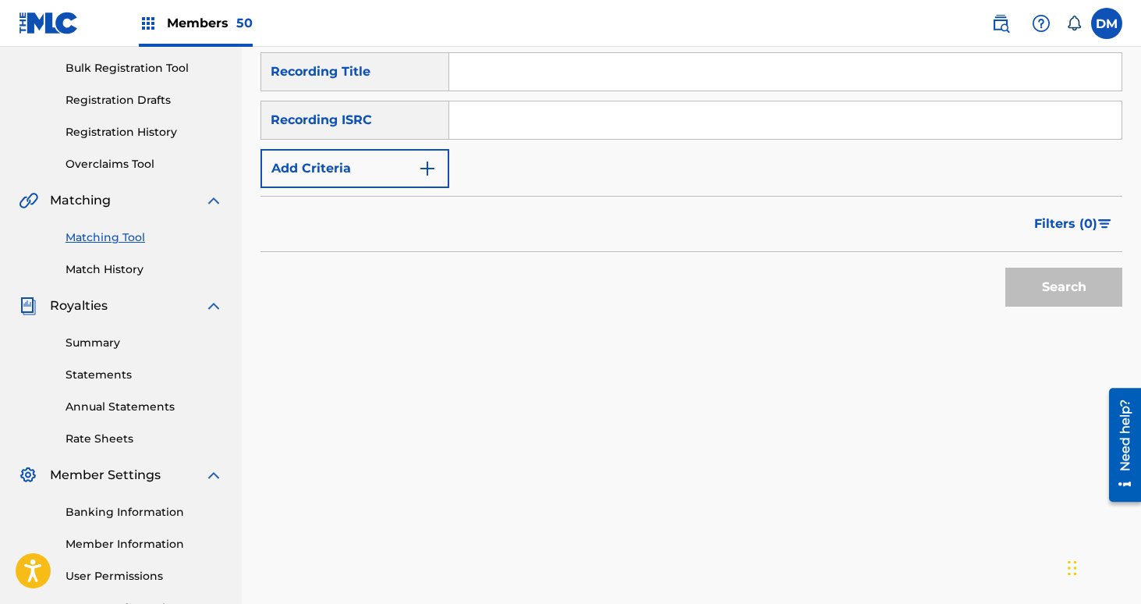
scroll to position [151, 0]
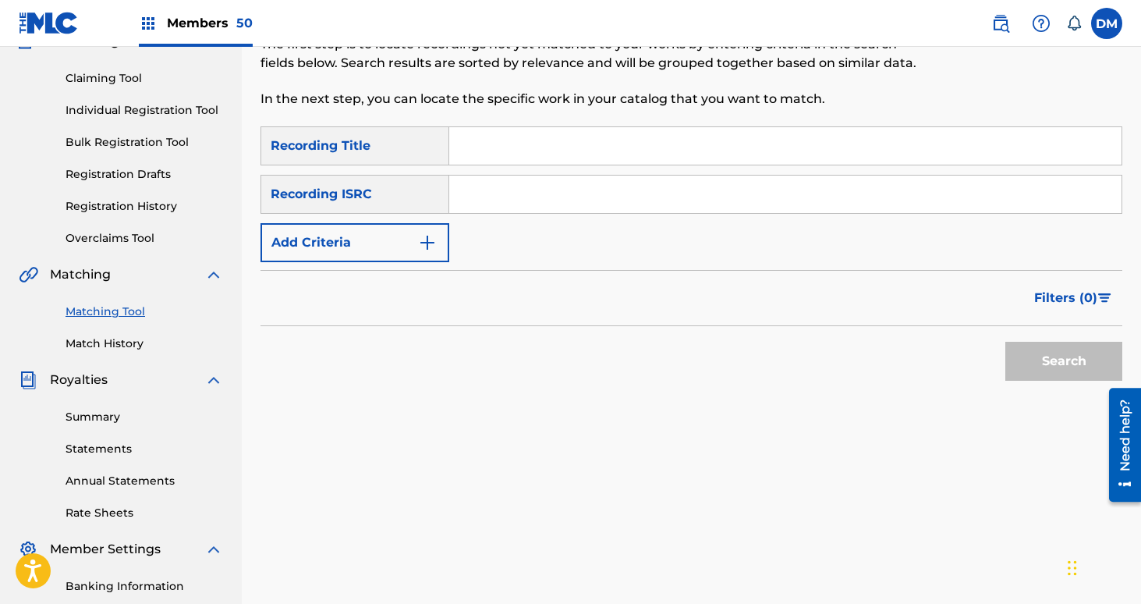
click at [505, 153] on input "Search Form" at bounding box center [785, 145] width 672 height 37
type input "Sicarrivallio"
click at [352, 243] on button "Add Criteria" at bounding box center [354, 242] width 189 height 39
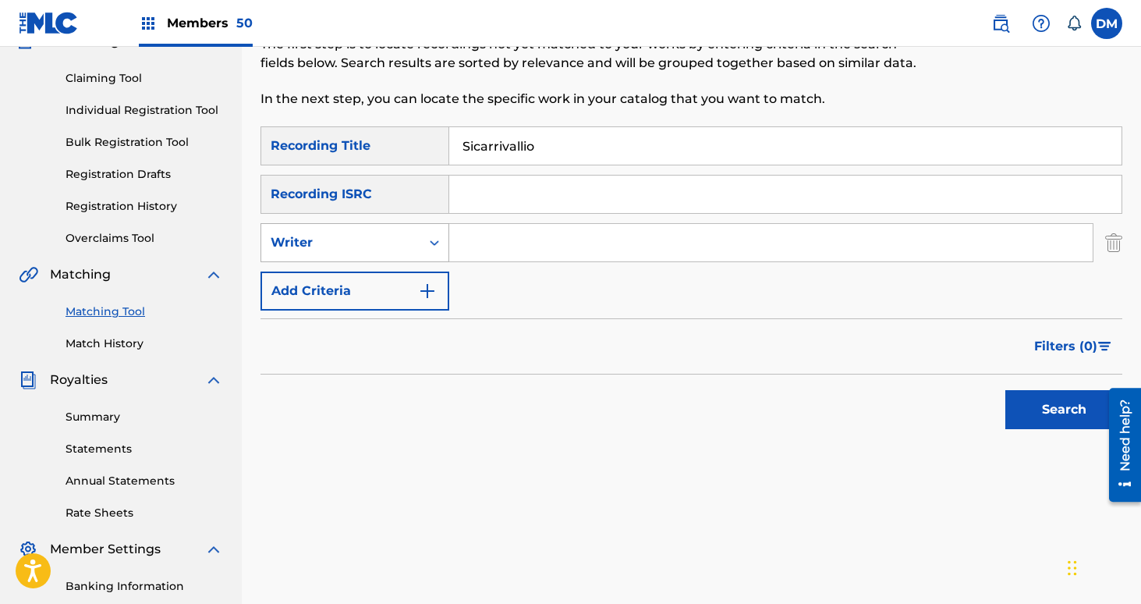
click at [428, 242] on icon "Search Form" at bounding box center [435, 243] width 16 height 16
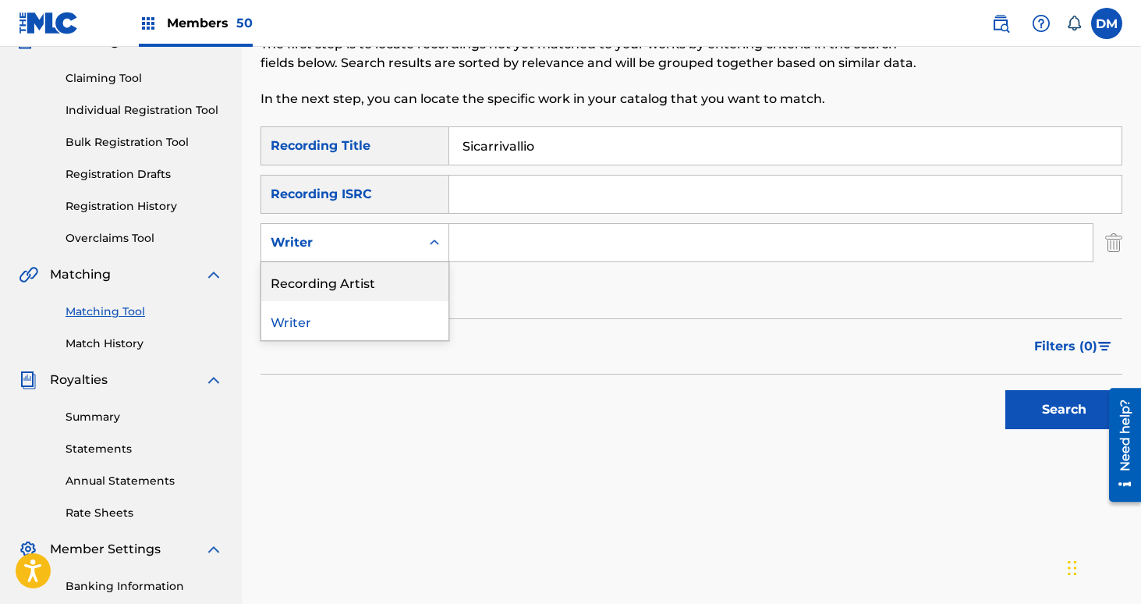
click at [378, 274] on div "Recording Artist" at bounding box center [354, 281] width 187 height 39
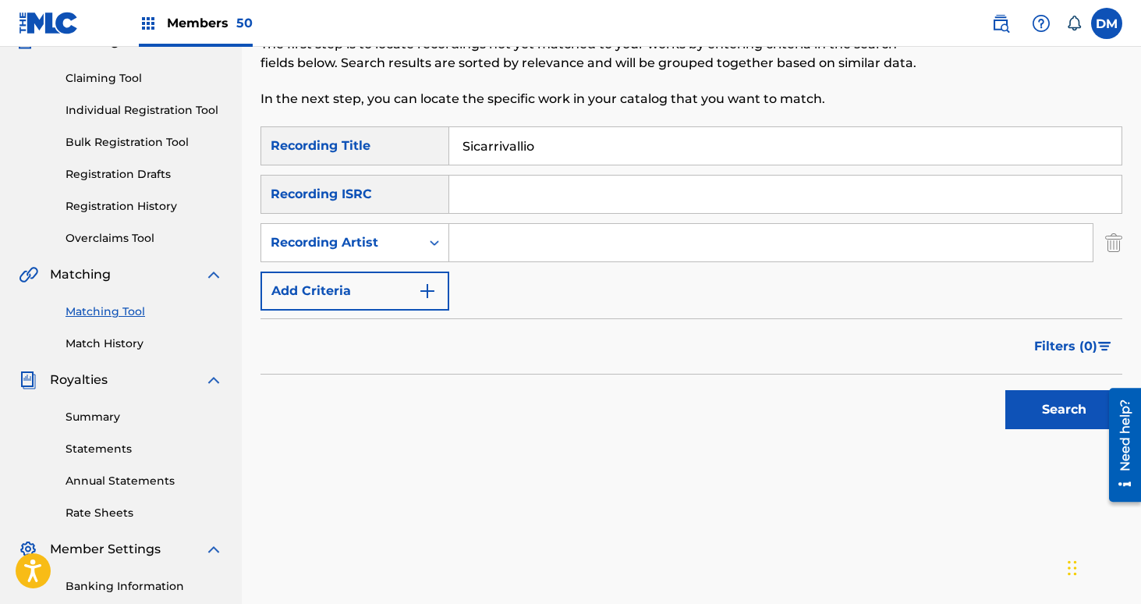
click at [469, 240] on input "Search Form" at bounding box center [770, 242] width 643 height 37
type input "[GEOGRAPHIC_DATA]"
click at [1005, 390] on button "Search" at bounding box center [1063, 409] width 117 height 39
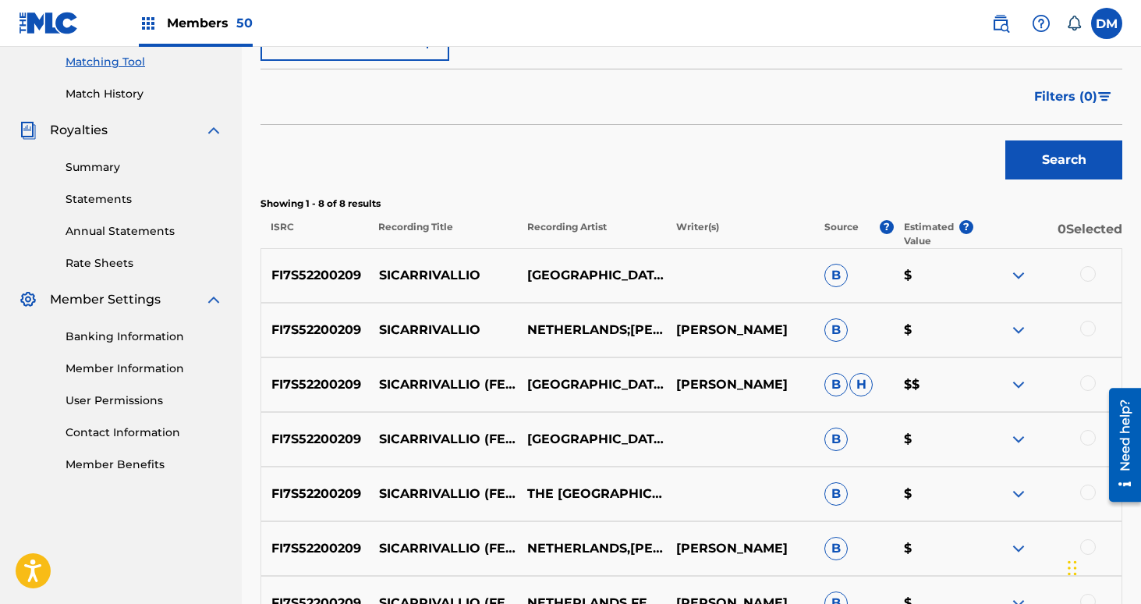
scroll to position [450, 0]
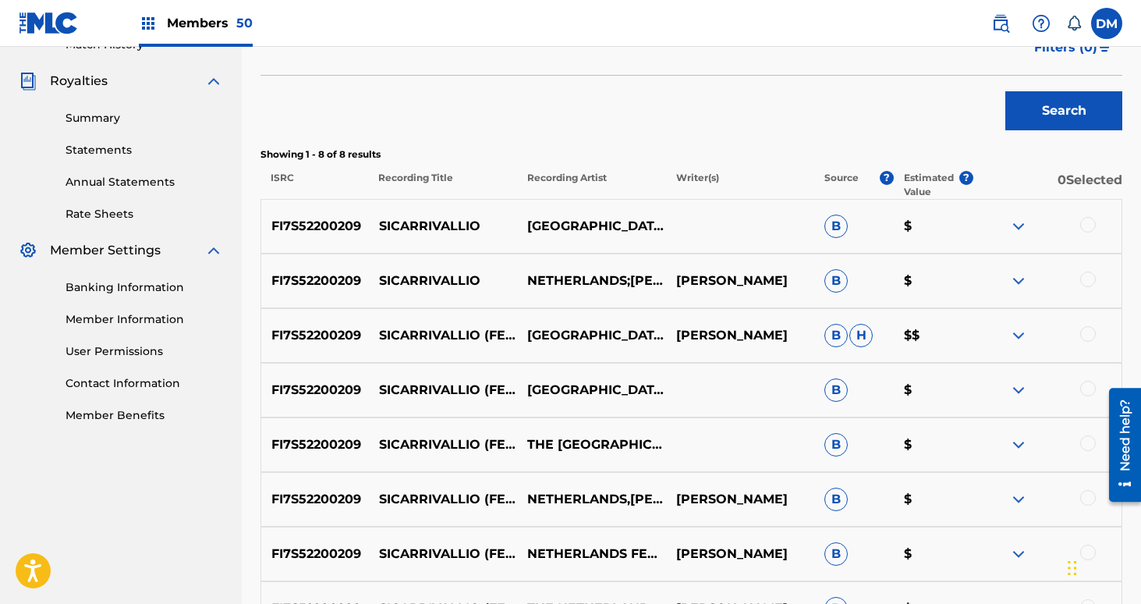
click at [1093, 221] on div at bounding box center [1088, 225] width 16 height 16
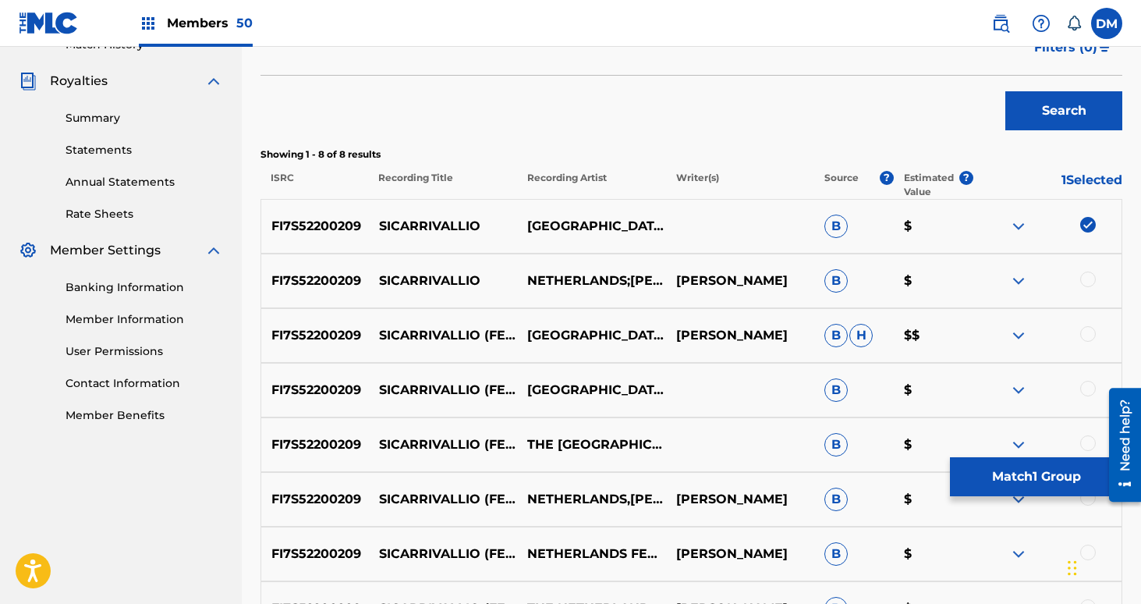
click at [1091, 283] on div at bounding box center [1088, 279] width 16 height 16
click at [1088, 331] on div at bounding box center [1088, 334] width 16 height 16
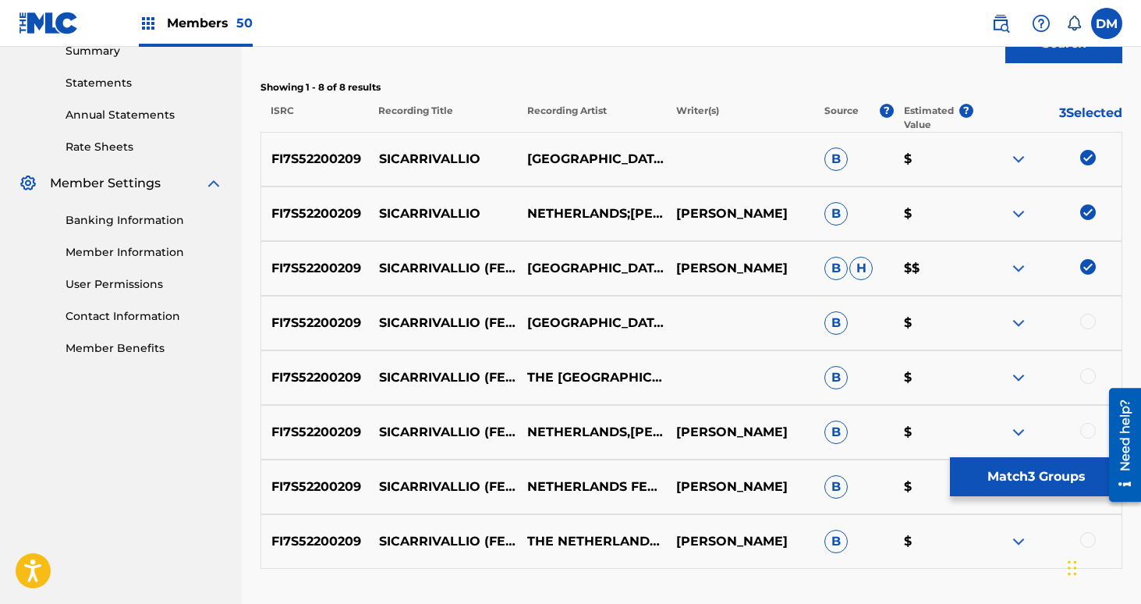
scroll to position [528, 0]
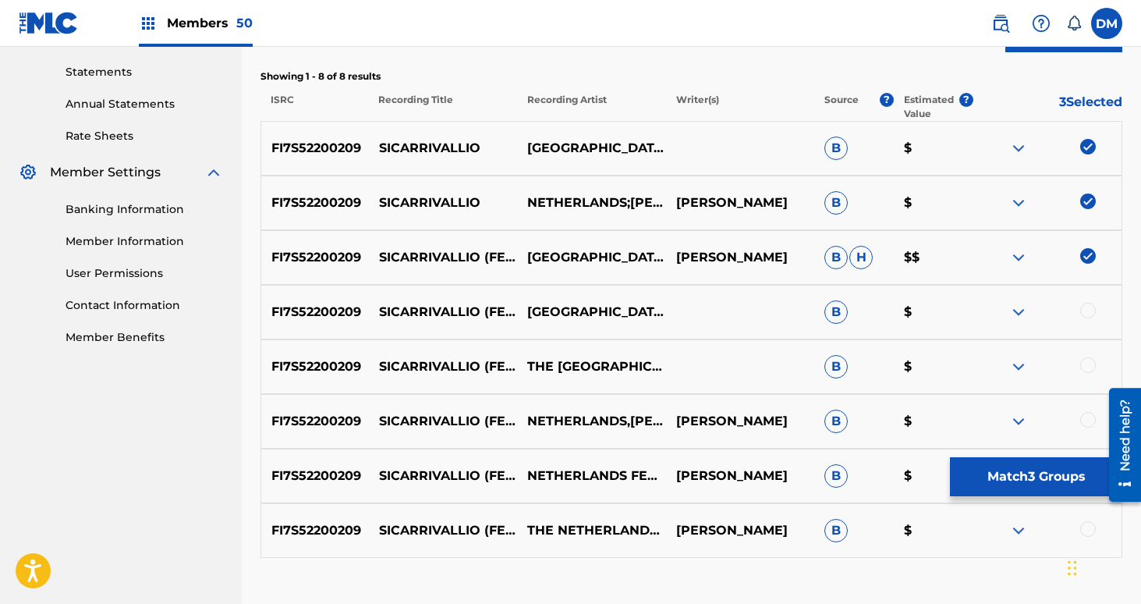
click at [1088, 321] on div "FI7S52200209 SICARRIVALLIO (FEAT. [PERSON_NAME]) [GEOGRAPHIC_DATA] B $" at bounding box center [691, 312] width 862 height 55
click at [1086, 308] on div at bounding box center [1088, 311] width 16 height 16
click at [1084, 363] on div at bounding box center [1088, 365] width 16 height 16
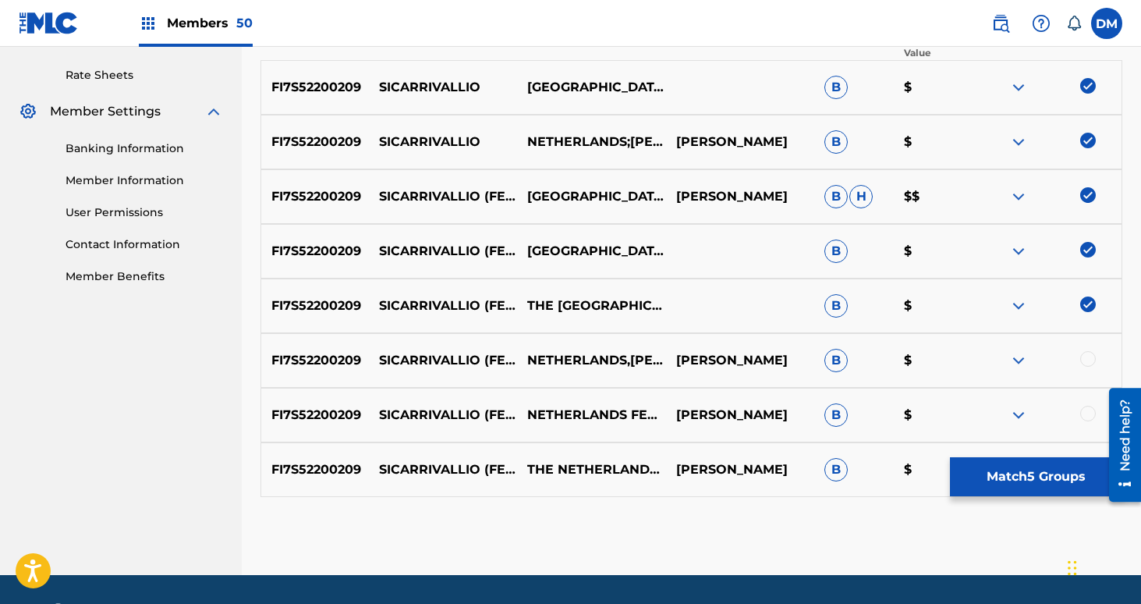
scroll to position [617, 0]
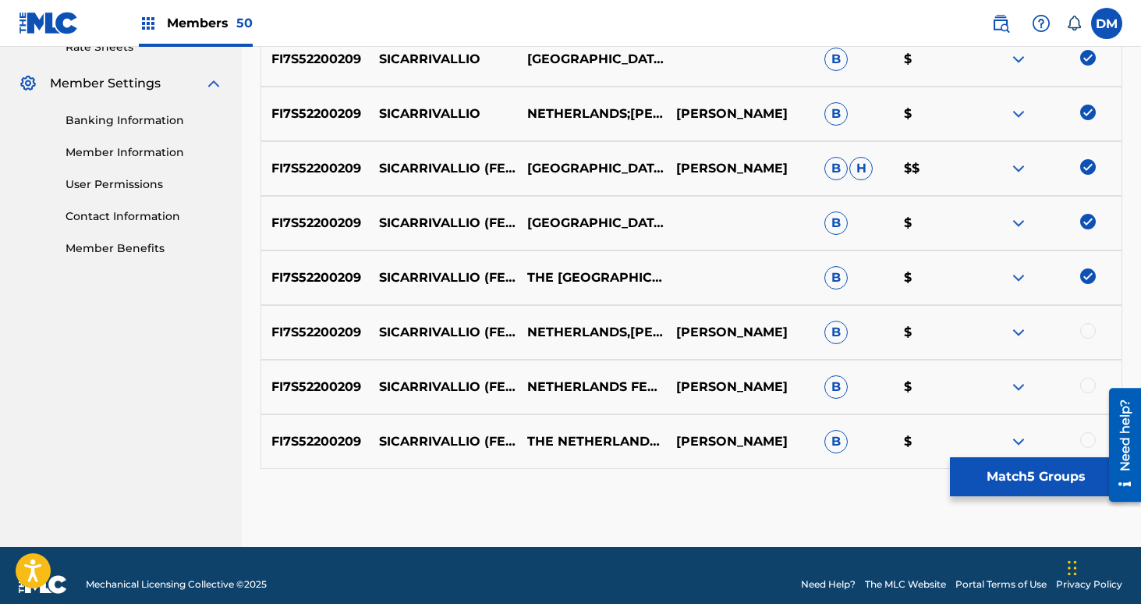
click at [1088, 328] on div at bounding box center [1088, 331] width 16 height 16
click at [1089, 385] on div at bounding box center [1088, 385] width 16 height 16
click at [1089, 436] on div at bounding box center [1088, 440] width 16 height 16
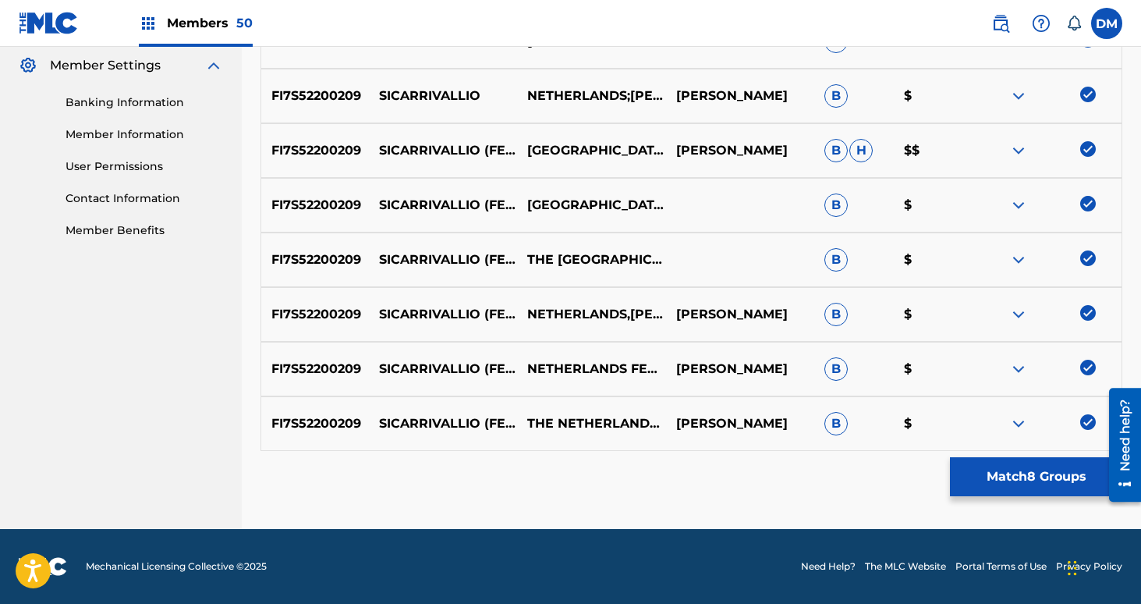
click at [1060, 475] on button "Match 8 Groups" at bounding box center [1036, 476] width 172 height 39
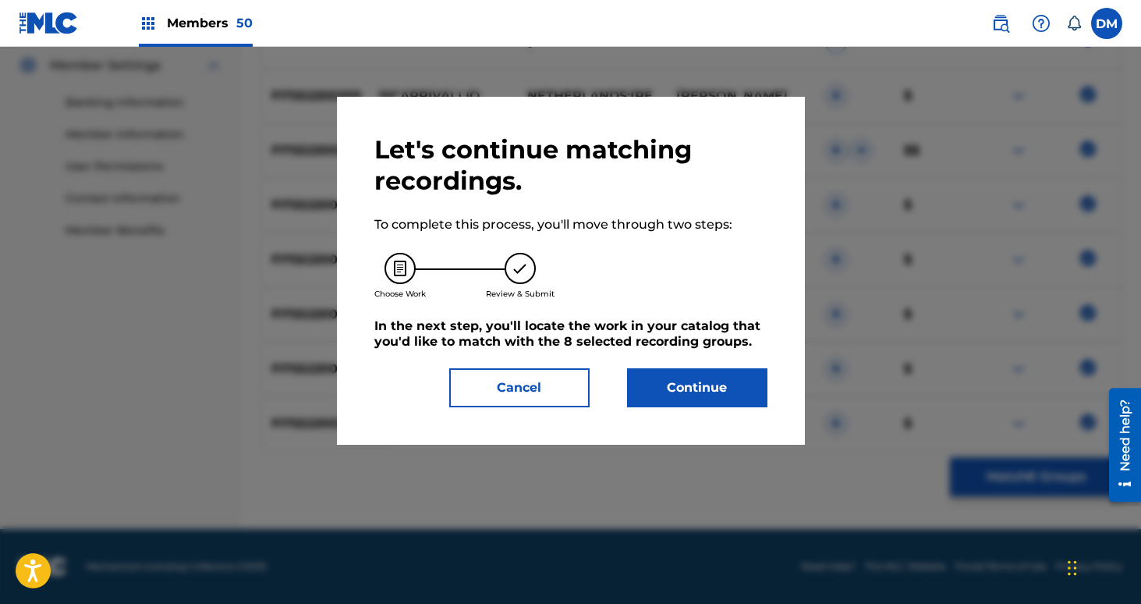
click at [689, 395] on button "Continue" at bounding box center [697, 387] width 140 height 39
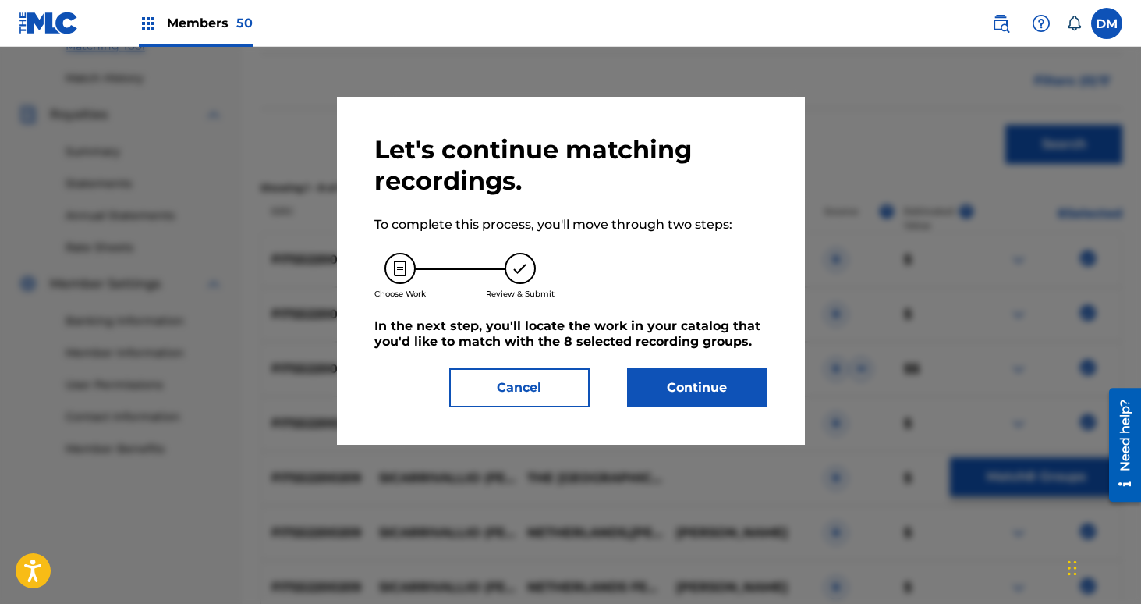
scroll to position [435, 0]
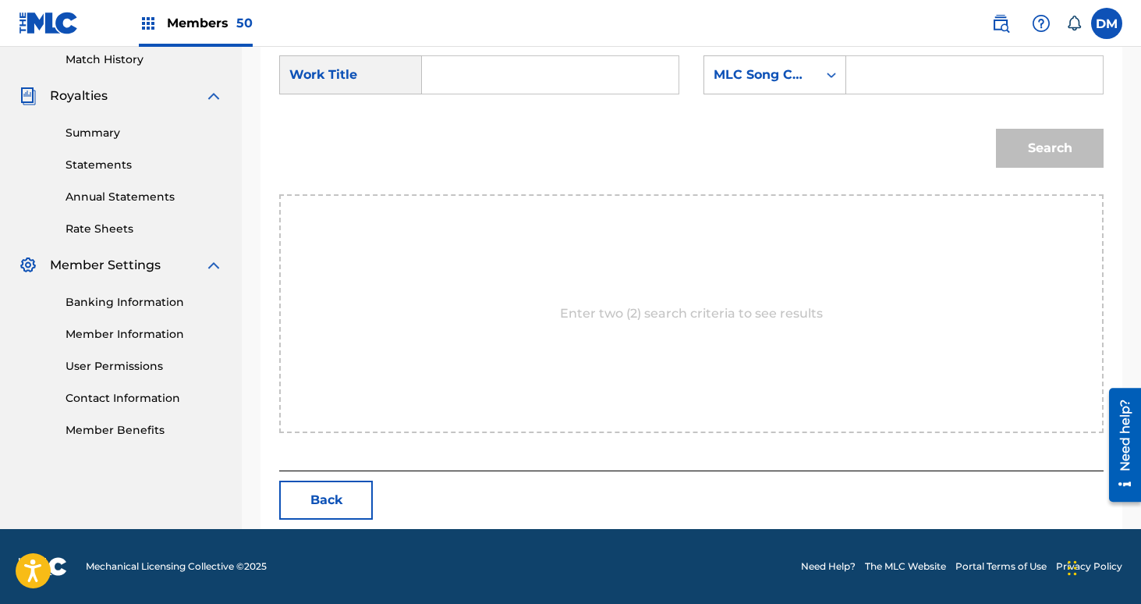
click at [578, 67] on input "Search Form" at bounding box center [550, 74] width 230 height 37
click at [485, 105] on span "rivallio" at bounding box center [500, 109] width 41 height 15
type input "sicarrivallio"
click at [791, 69] on div "MLC Song Code" at bounding box center [761, 75] width 94 height 19
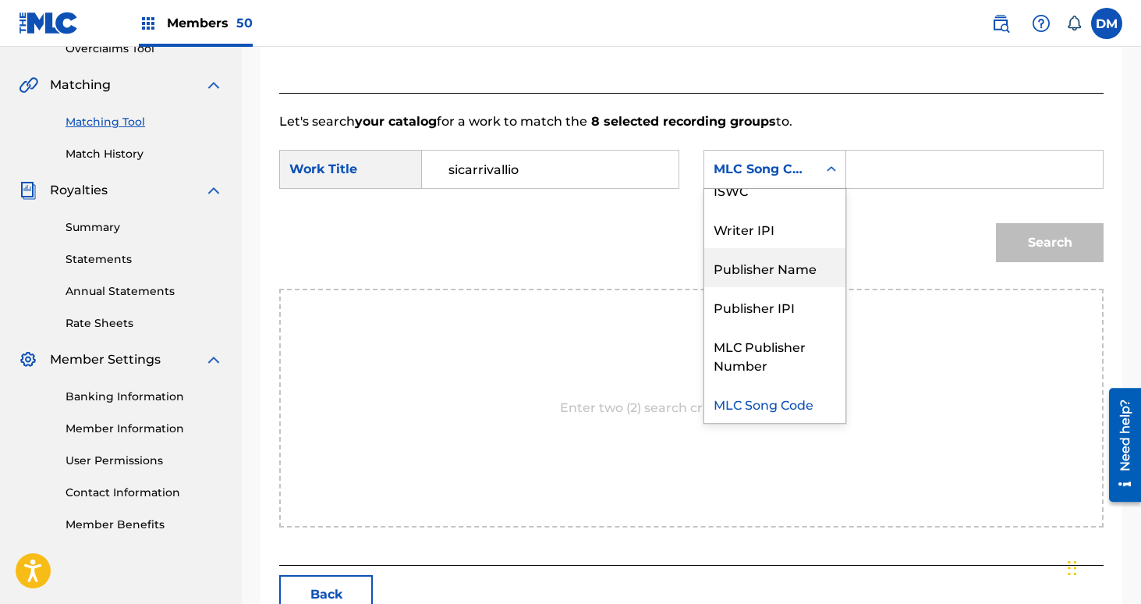
scroll to position [0, 0]
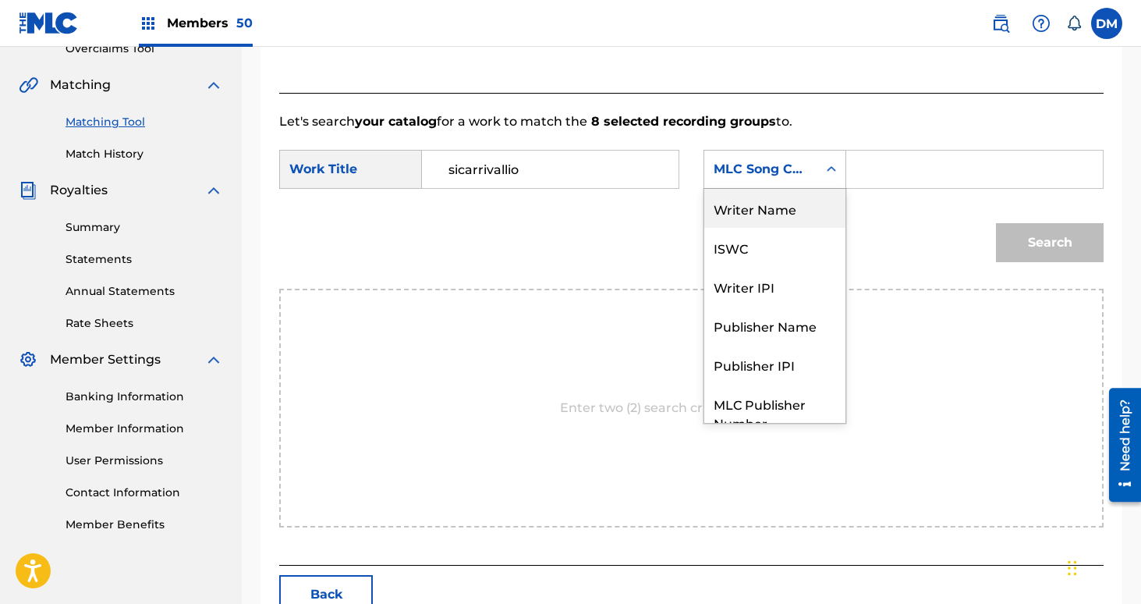
click at [789, 214] on div "Writer Name" at bounding box center [774, 208] width 141 height 39
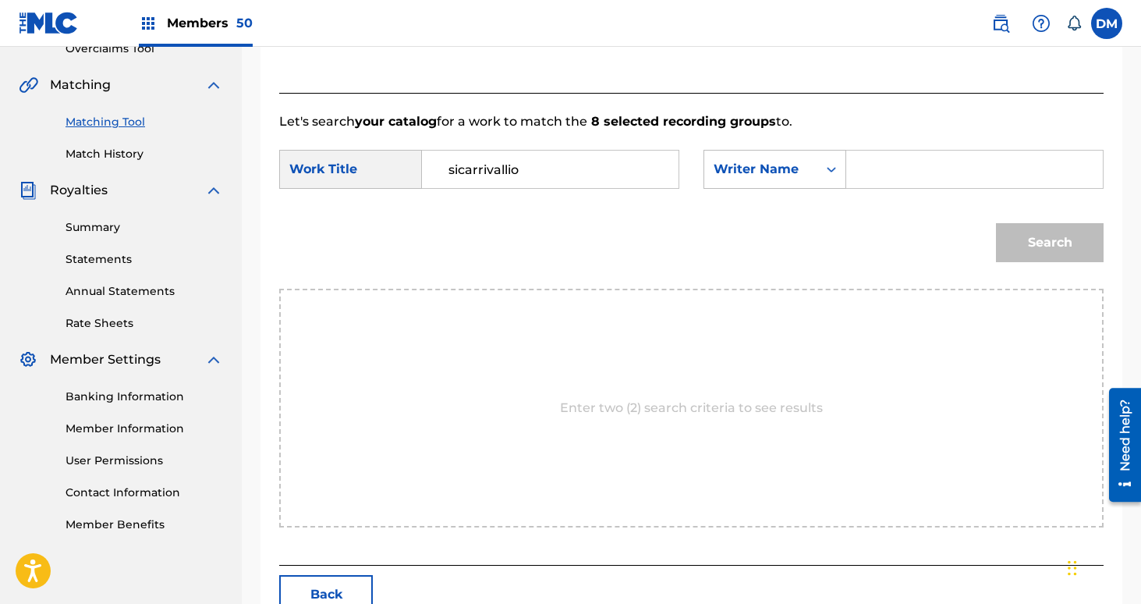
click at [879, 179] on input "Search Form" at bounding box center [974, 169] width 230 height 37
type input "[PERSON_NAME]"
click at [996, 223] on button "Search" at bounding box center [1050, 242] width 108 height 39
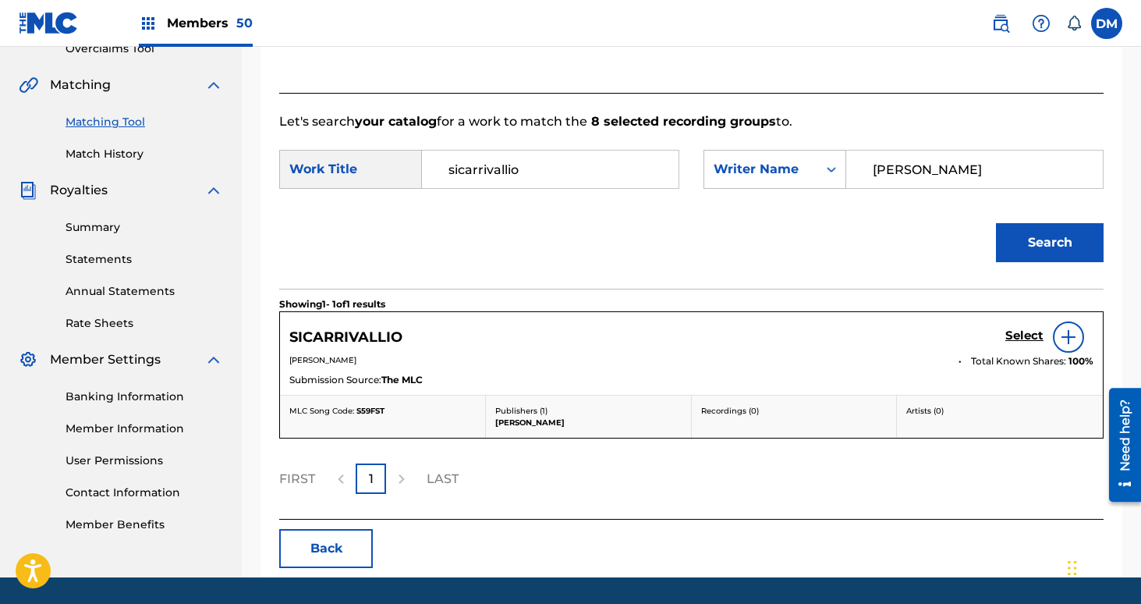
click at [1015, 337] on h5 "Select" at bounding box center [1024, 335] width 38 height 15
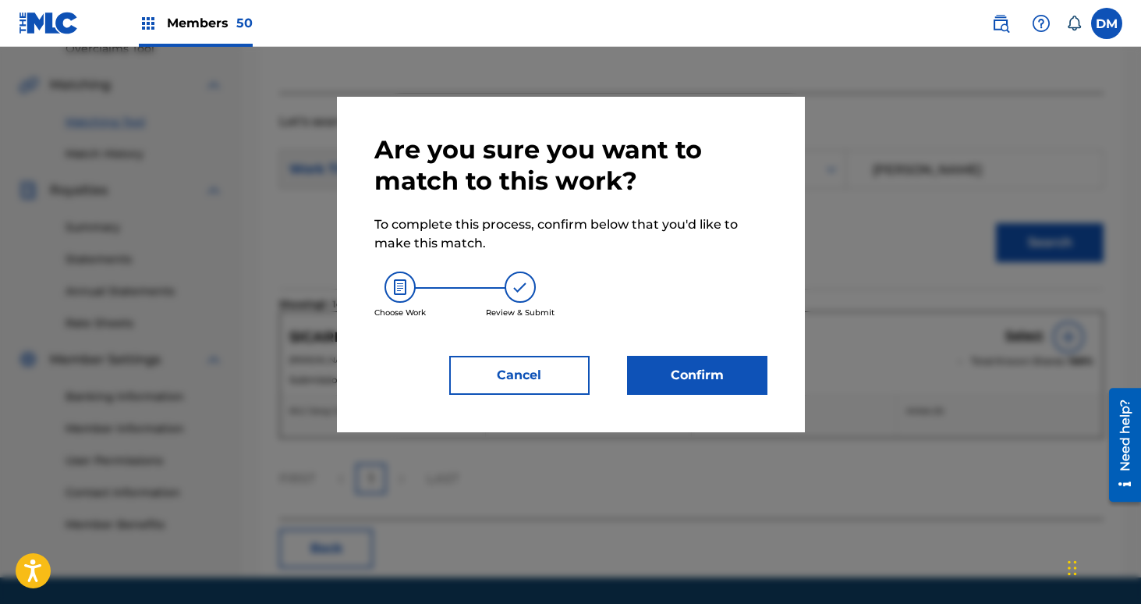
click at [778, 382] on div "Are you sure you want to match to this work? To complete this process, confirm …" at bounding box center [571, 264] width 468 height 335
click at [709, 374] on button "Confirm" at bounding box center [697, 375] width 140 height 39
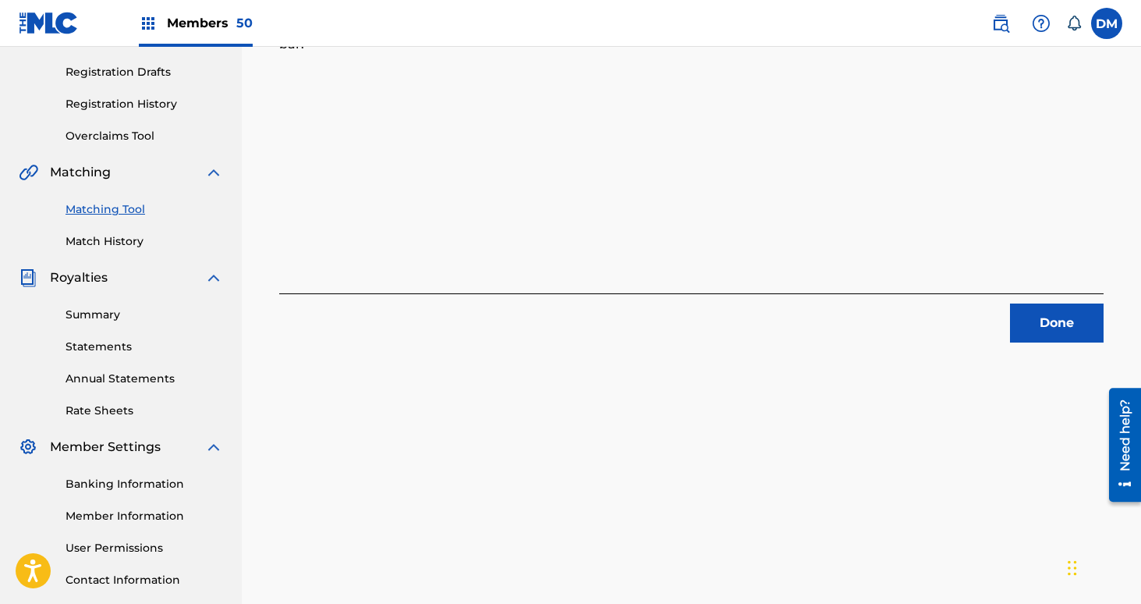
scroll to position [257, 0]
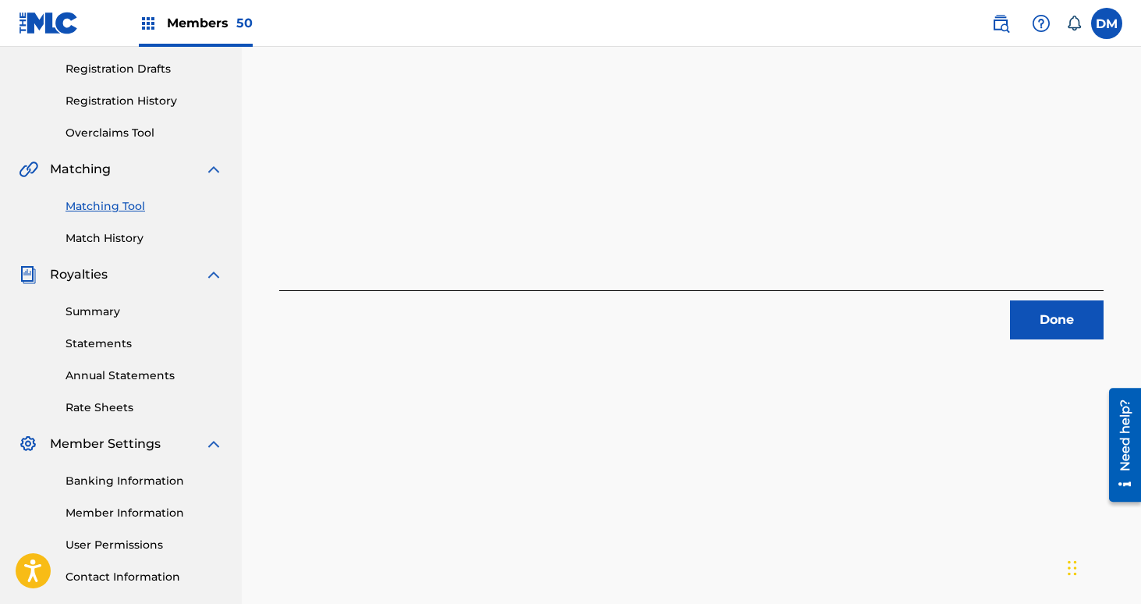
click at [1054, 313] on button "Done" at bounding box center [1057, 319] width 94 height 39
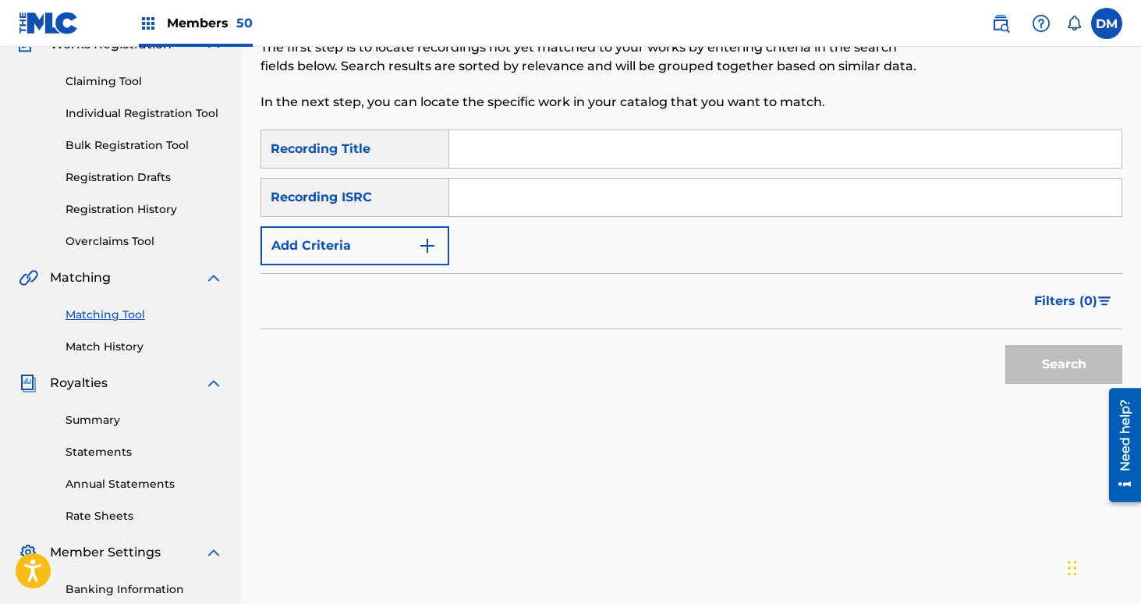
scroll to position [0, 0]
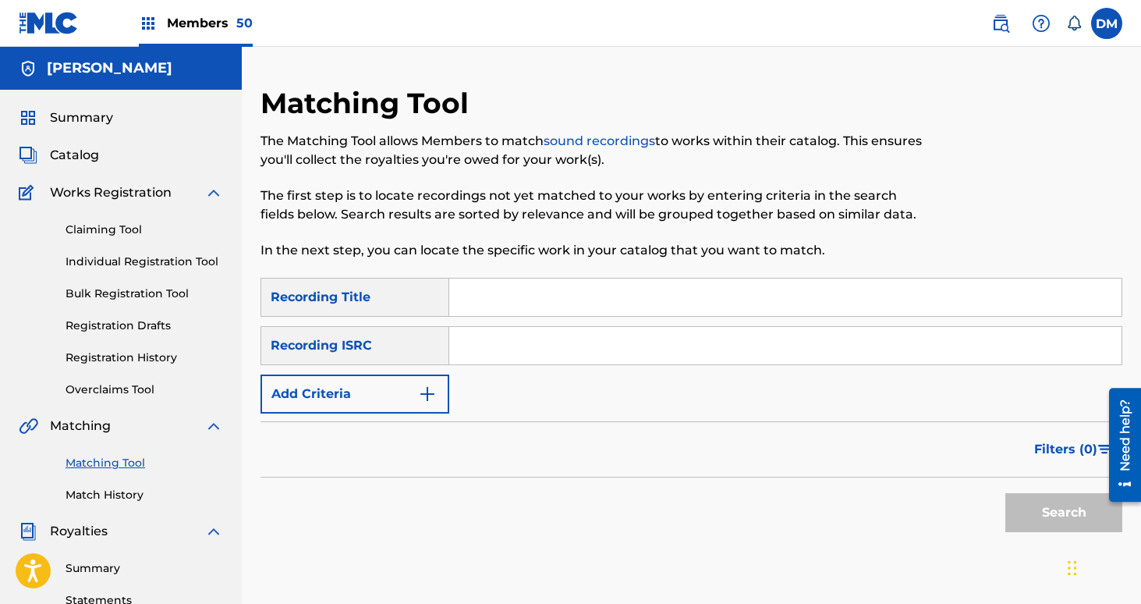
click at [115, 494] on link "Match History" at bounding box center [145, 495] width 158 height 16
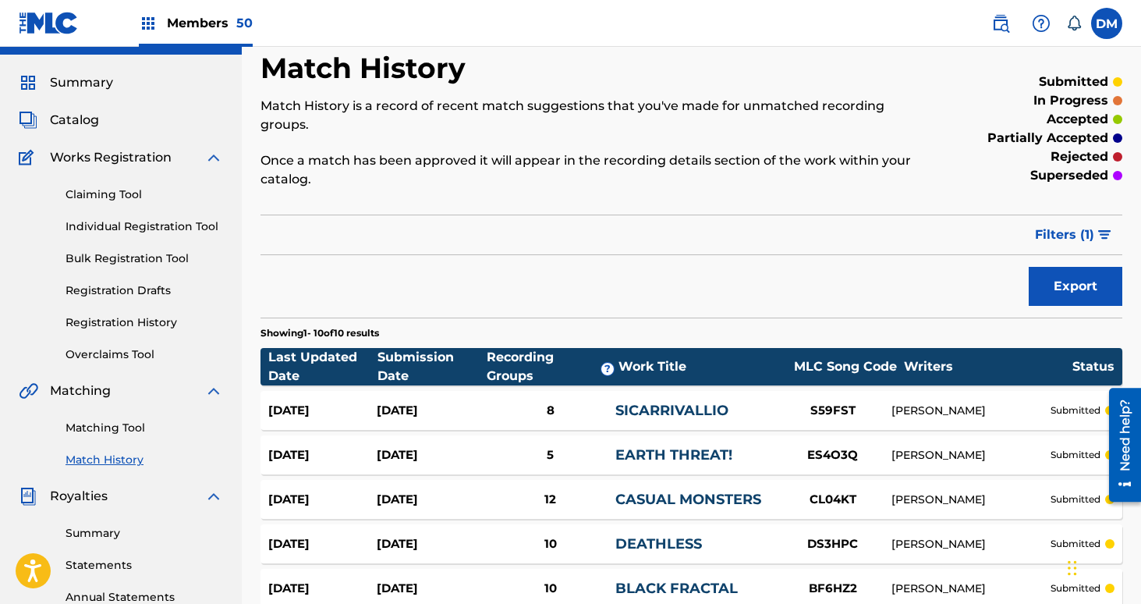
scroll to position [39, 0]
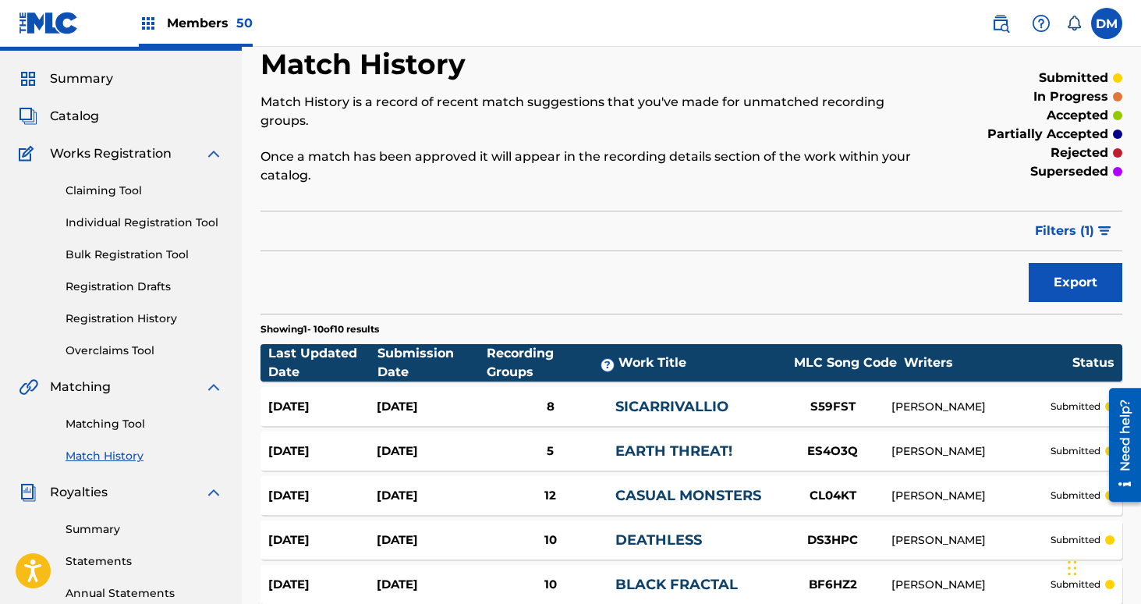
click at [119, 426] on link "Matching Tool" at bounding box center [145, 424] width 158 height 16
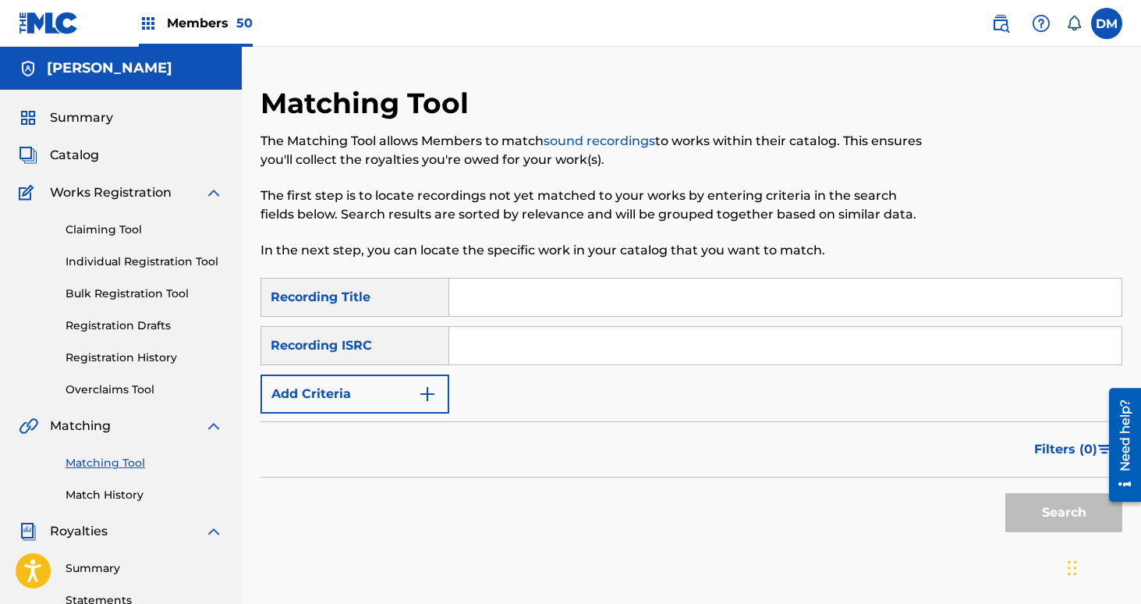
click at [469, 286] on input "Search Form" at bounding box center [785, 296] width 672 height 37
type input "Swimming Dog"
click at [387, 378] on button "Add Criteria" at bounding box center [354, 393] width 189 height 39
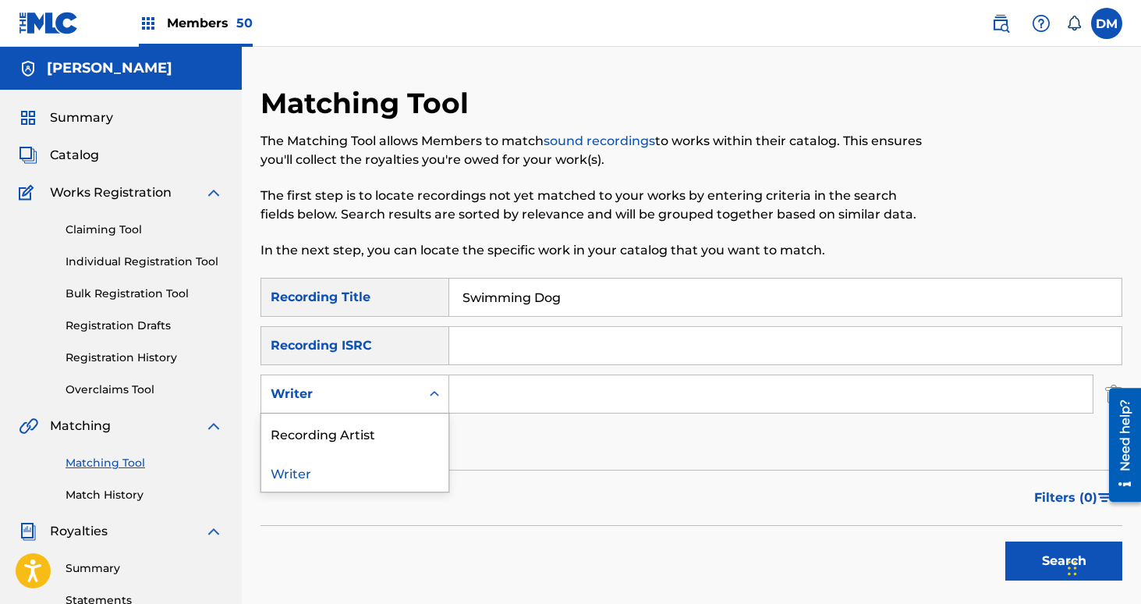
click at [398, 375] on div "Writer" at bounding box center [354, 393] width 189 height 39
click at [391, 424] on div "Recording Artist" at bounding box center [354, 432] width 187 height 39
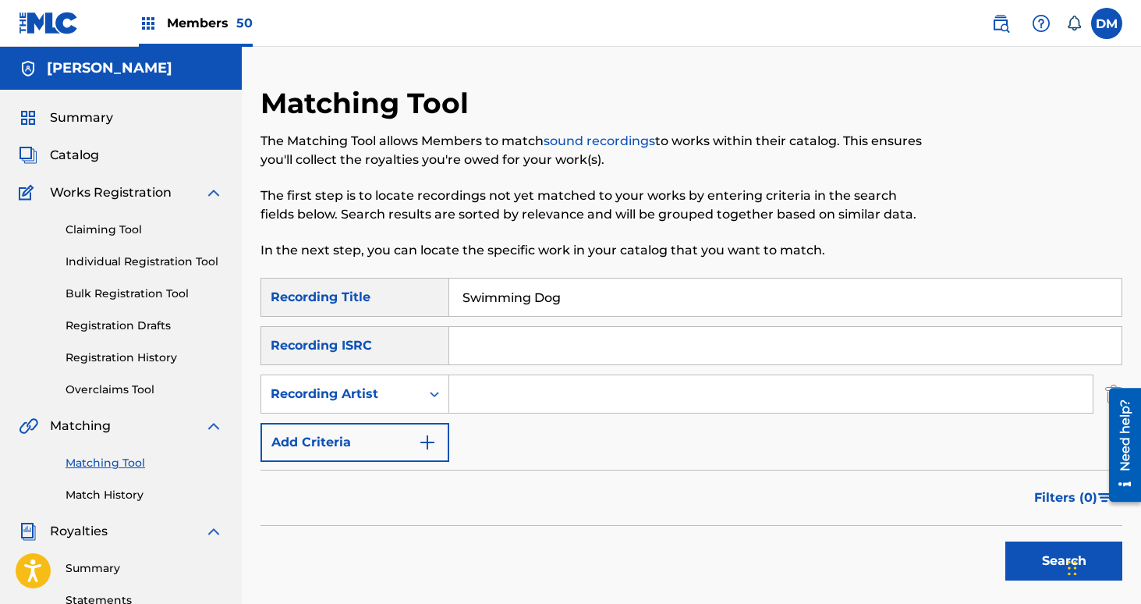
click at [502, 375] on input "Search Form" at bounding box center [770, 393] width 643 height 37
type input "[GEOGRAPHIC_DATA]"
click at [1005, 541] on button "Search" at bounding box center [1063, 560] width 117 height 39
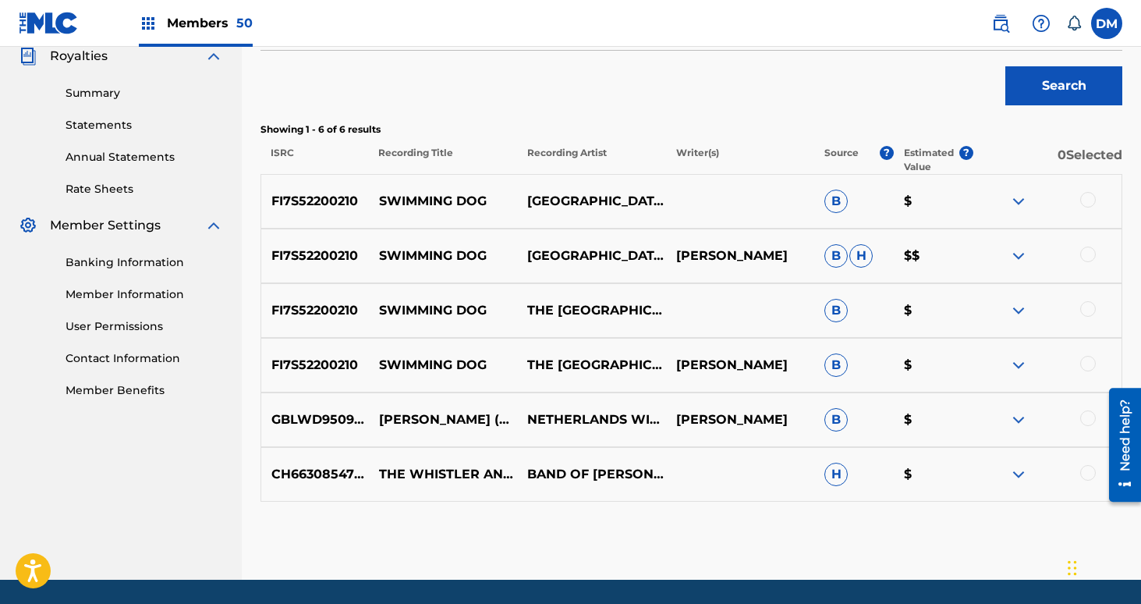
scroll to position [497, 0]
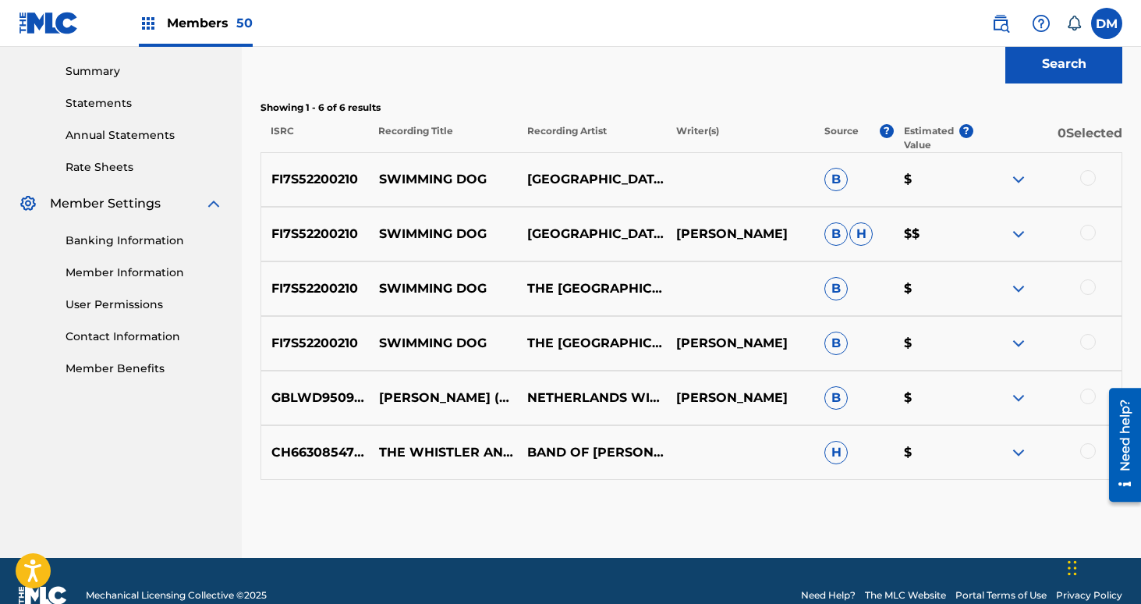
click at [1088, 177] on div at bounding box center [1088, 178] width 16 height 16
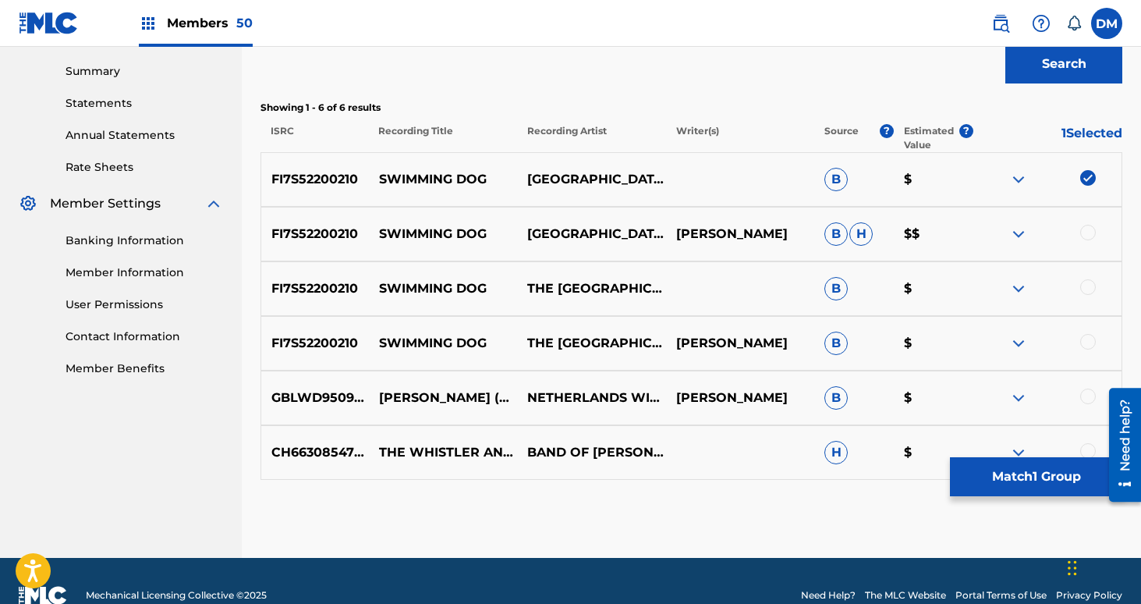
click at [1089, 224] on div "FI7S52200210 SWIMMING DOG NETHERLANDS [PERSON_NAME] $$" at bounding box center [691, 234] width 862 height 55
click at [1089, 236] on div at bounding box center [1088, 233] width 16 height 16
click at [1092, 290] on div at bounding box center [1088, 287] width 16 height 16
click at [1089, 345] on div at bounding box center [1088, 342] width 16 height 16
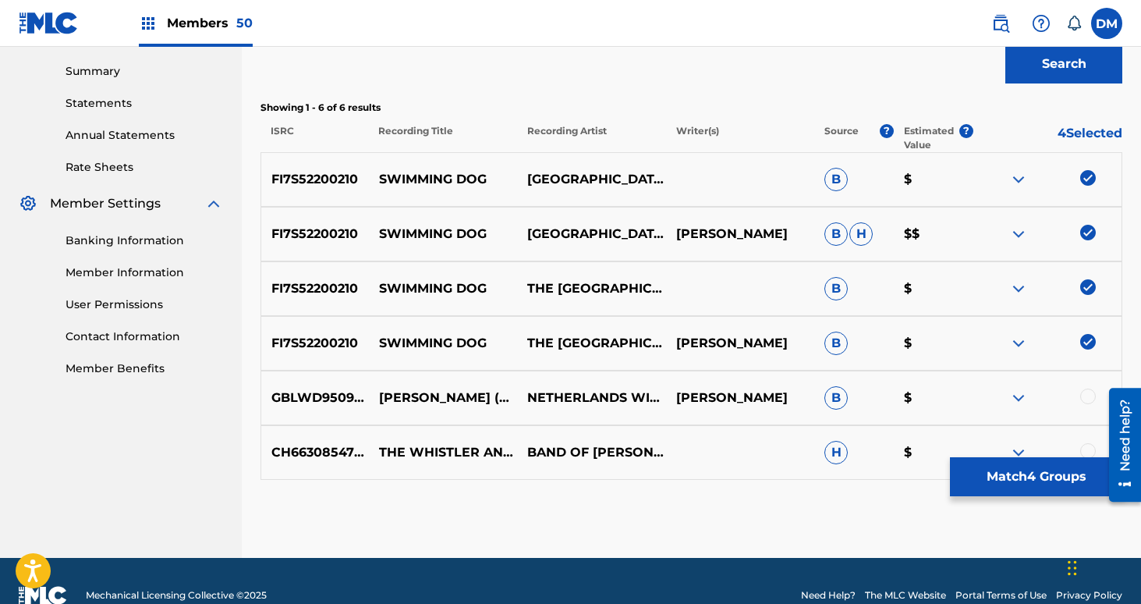
scroll to position [526, 0]
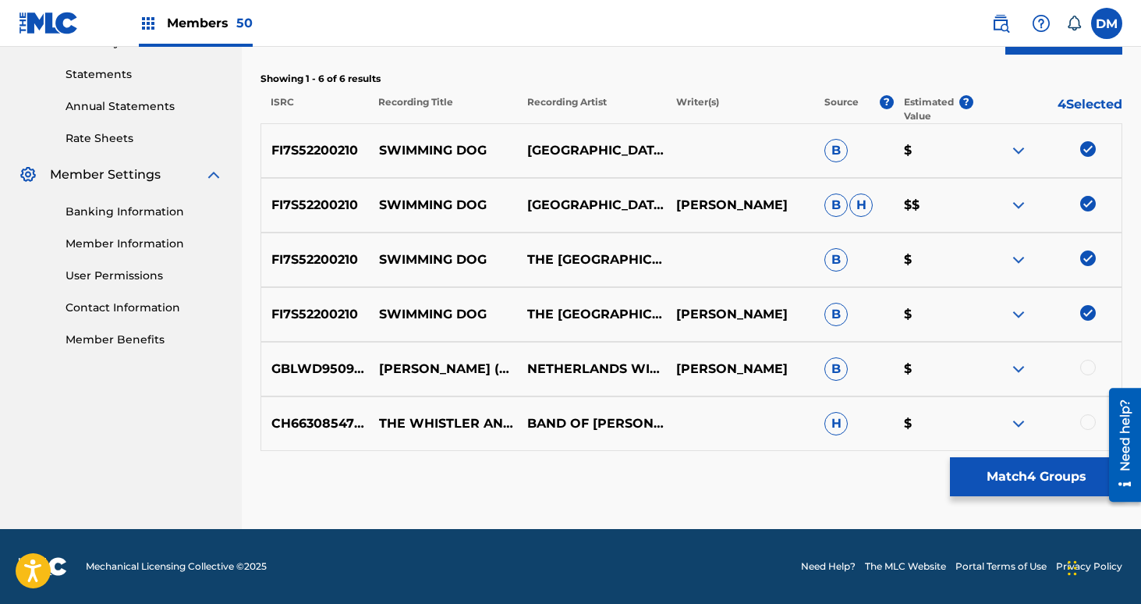
click at [1086, 367] on div at bounding box center [1088, 368] width 16 height 16
click at [1086, 416] on div at bounding box center [1088, 422] width 16 height 16
click at [1079, 469] on button "Match 6 Groups" at bounding box center [1036, 476] width 172 height 39
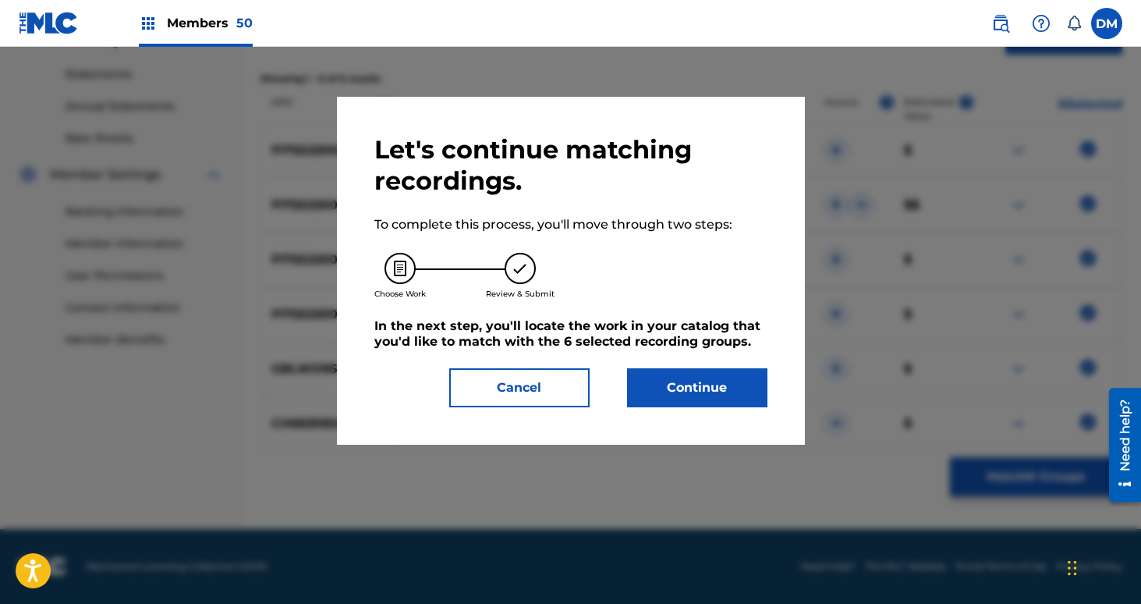
click at [696, 398] on button "Continue" at bounding box center [697, 387] width 140 height 39
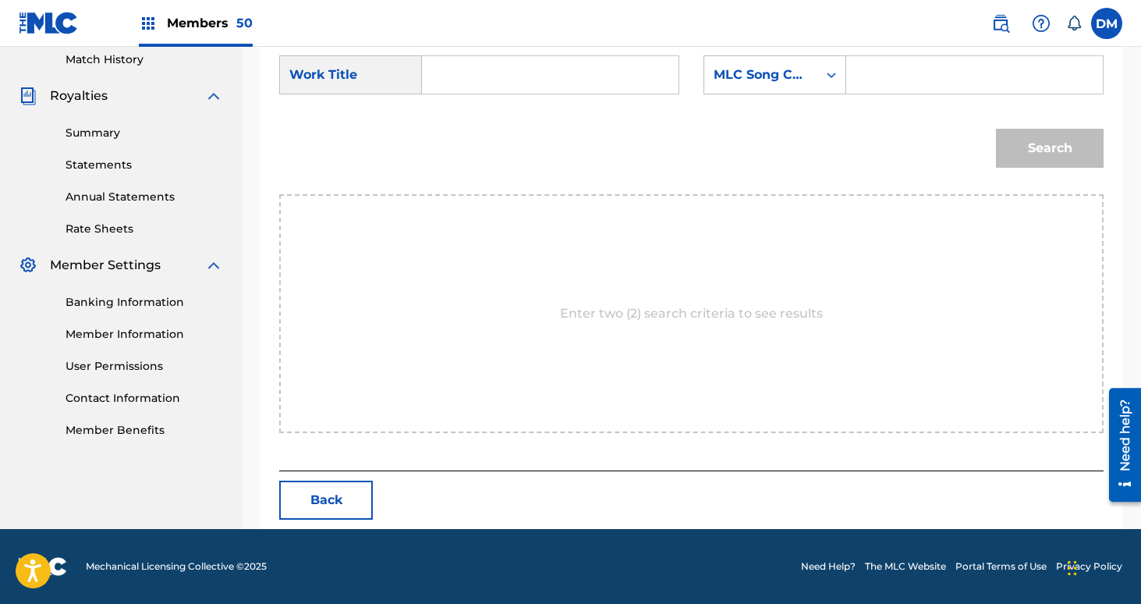
click at [495, 57] on input "Search Form" at bounding box center [550, 74] width 230 height 37
type input "Swimming Dog"
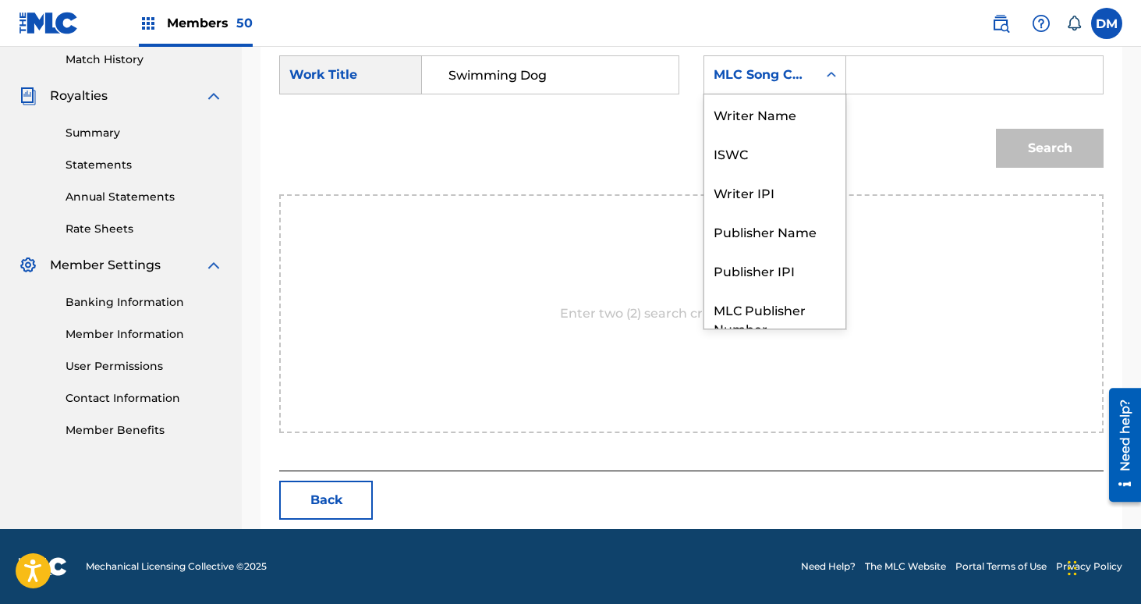
click at [718, 65] on div "MLC Song Code" at bounding box center [760, 75] width 113 height 30
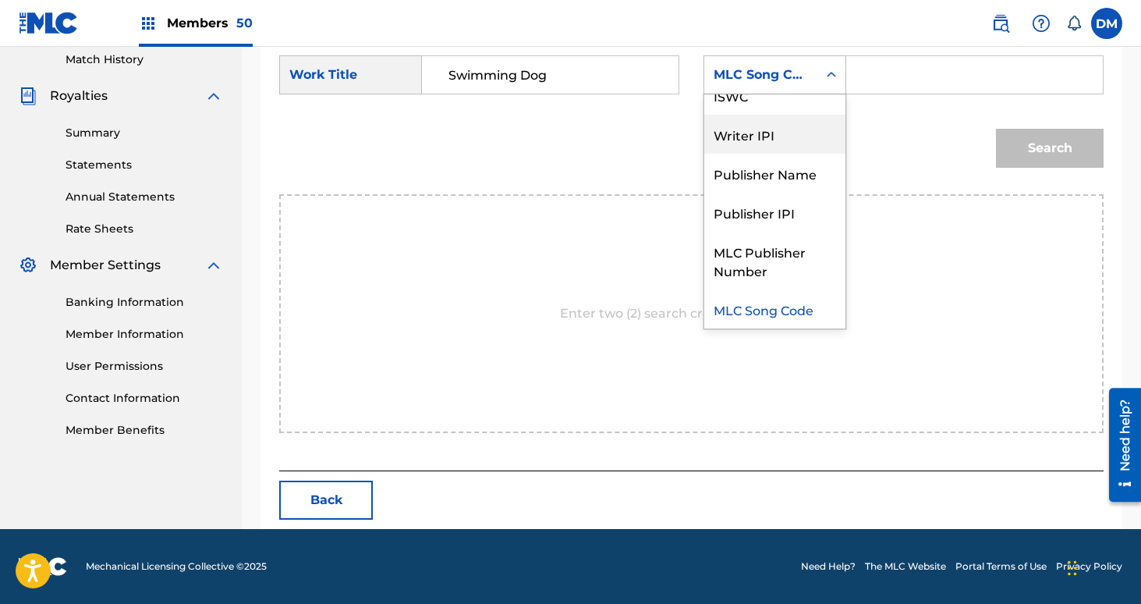
scroll to position [0, 0]
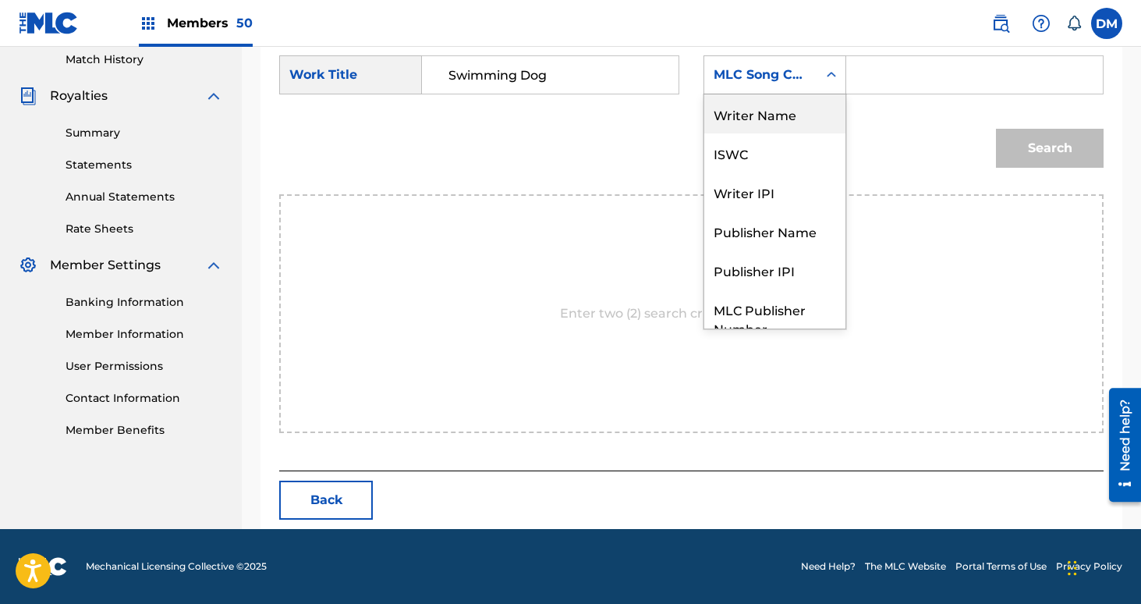
click at [749, 122] on div "Writer Name" at bounding box center [774, 113] width 141 height 39
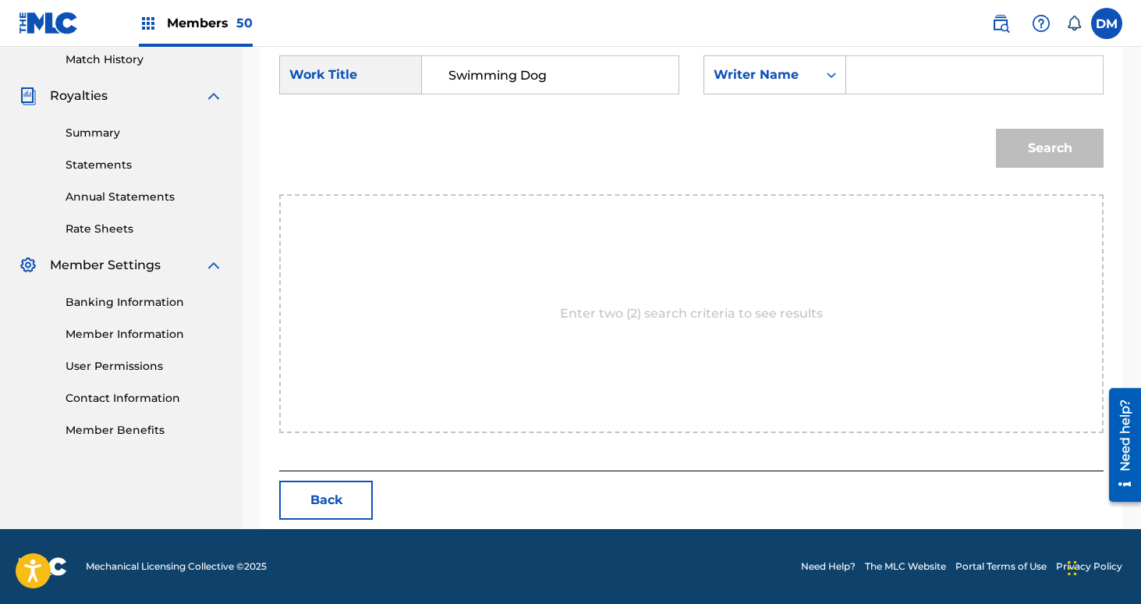
click at [859, 90] on div "Search Form" at bounding box center [974, 74] width 257 height 39
click at [869, 67] on input "Search Form" at bounding box center [974, 74] width 230 height 37
type input "[PERSON_NAME]"
click at [996, 129] on button "Search" at bounding box center [1050, 148] width 108 height 39
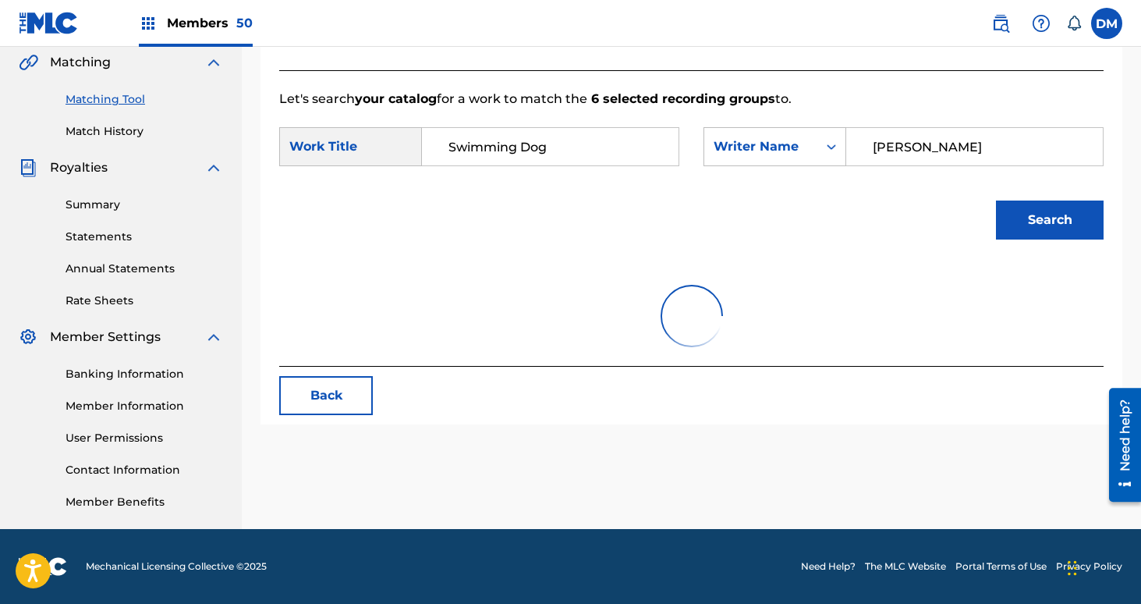
scroll to position [389, 0]
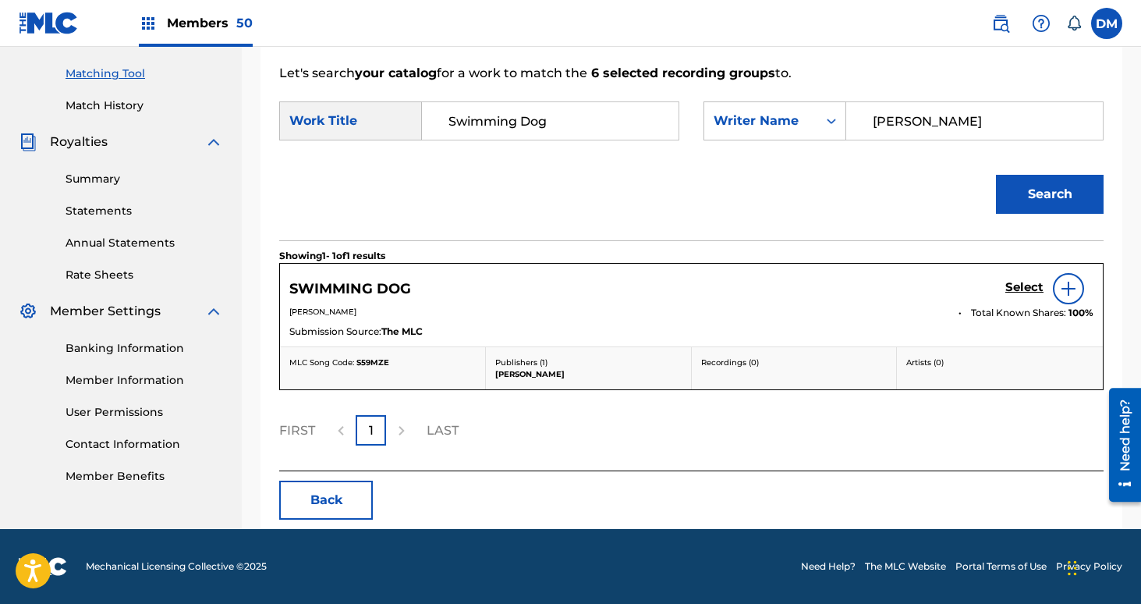
click at [1025, 281] on h5 "Select" at bounding box center [1024, 287] width 38 height 15
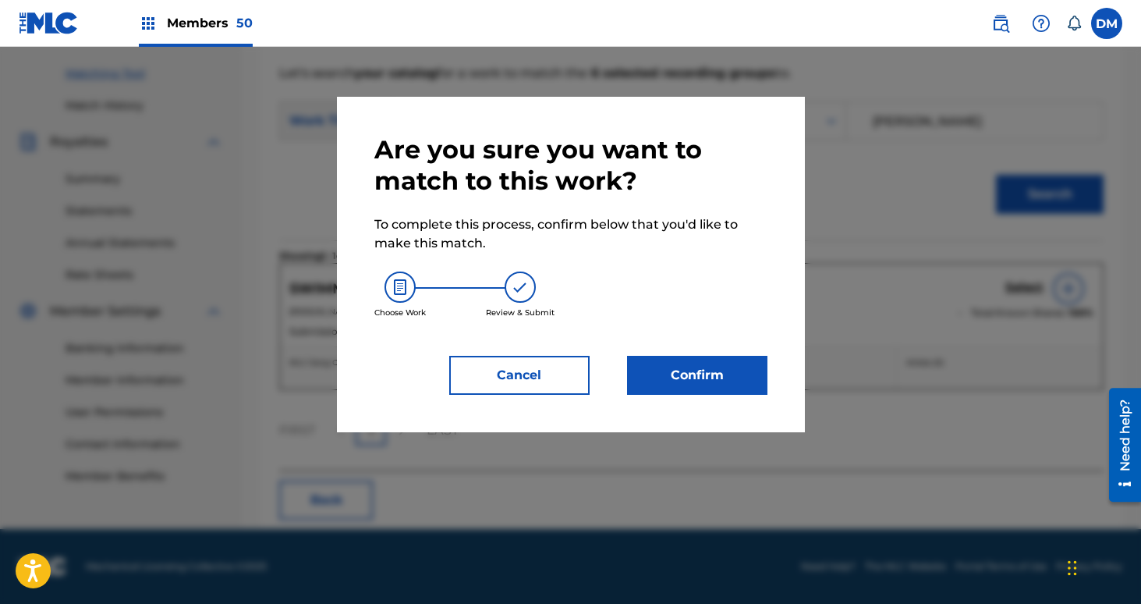
click at [723, 361] on button "Confirm" at bounding box center [697, 375] width 140 height 39
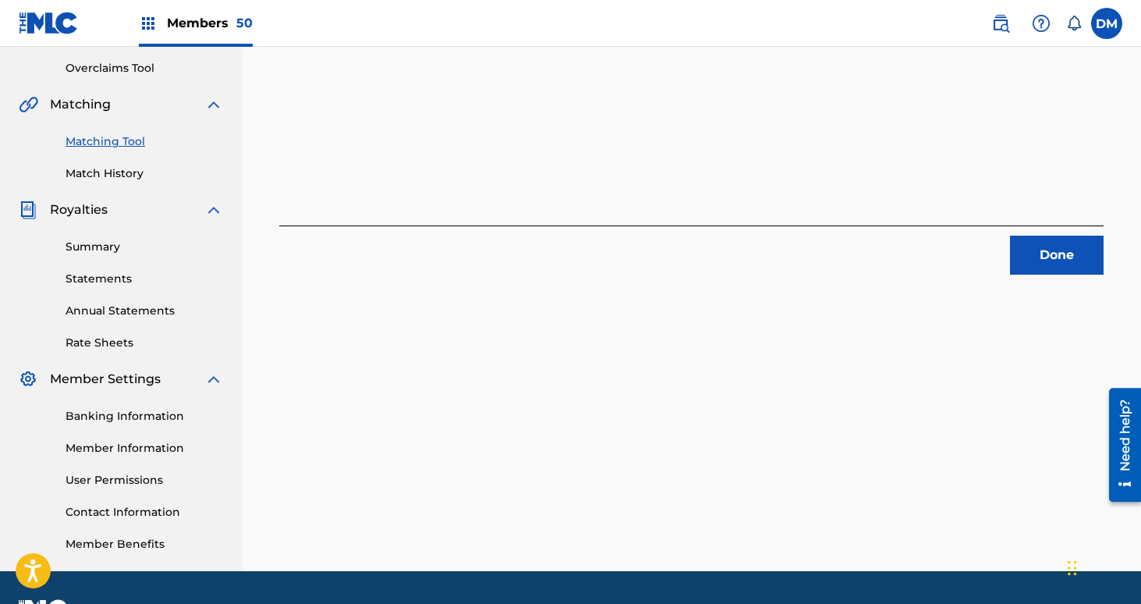
scroll to position [263, 0]
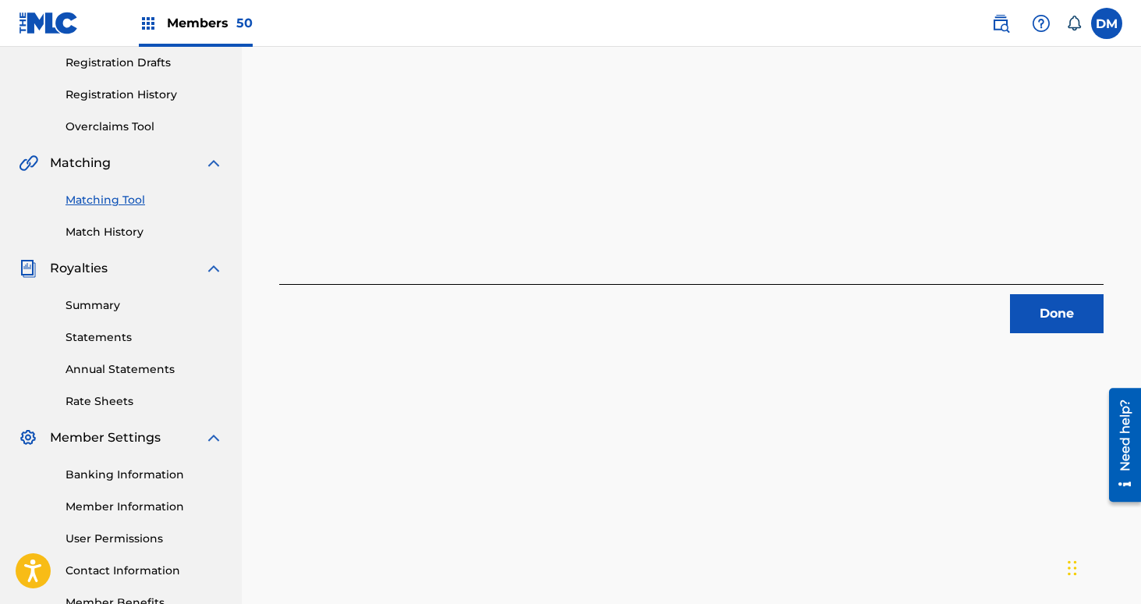
click at [1063, 310] on button "Done" at bounding box center [1057, 313] width 94 height 39
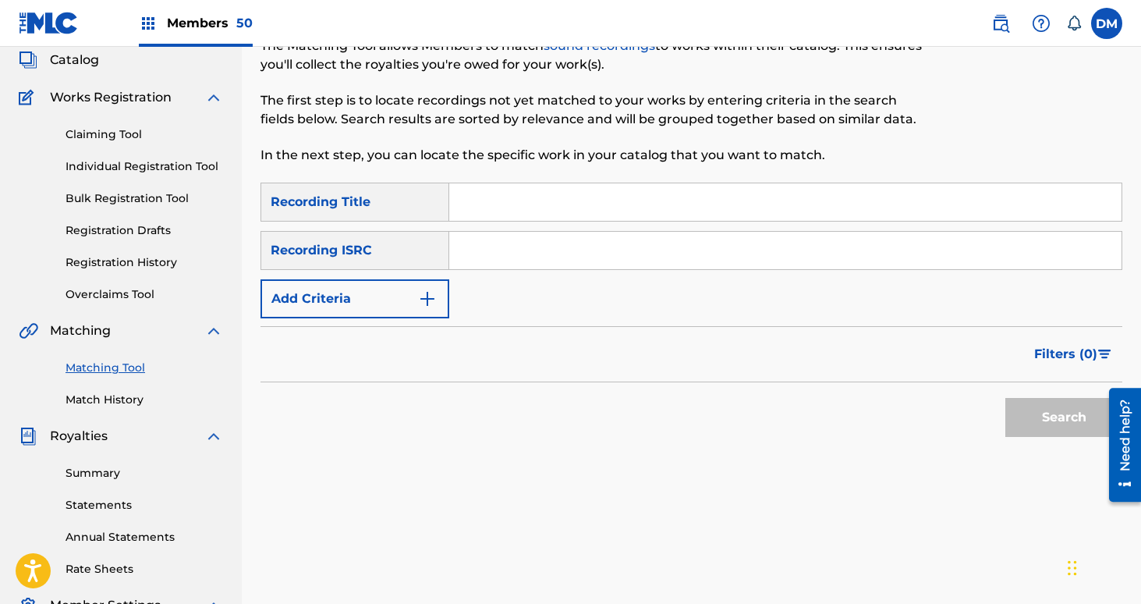
scroll to position [35, 0]
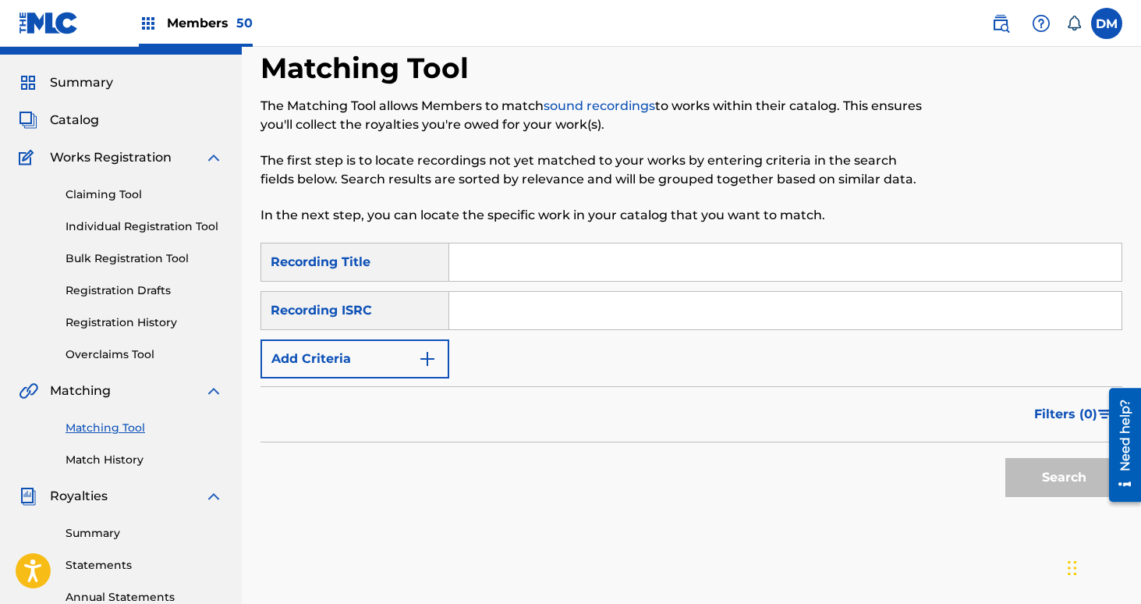
click at [553, 246] on input "Search Form" at bounding box center [785, 261] width 672 height 37
type input "[PERSON_NAME]"
click at [407, 357] on button "Add Criteria" at bounding box center [354, 358] width 189 height 39
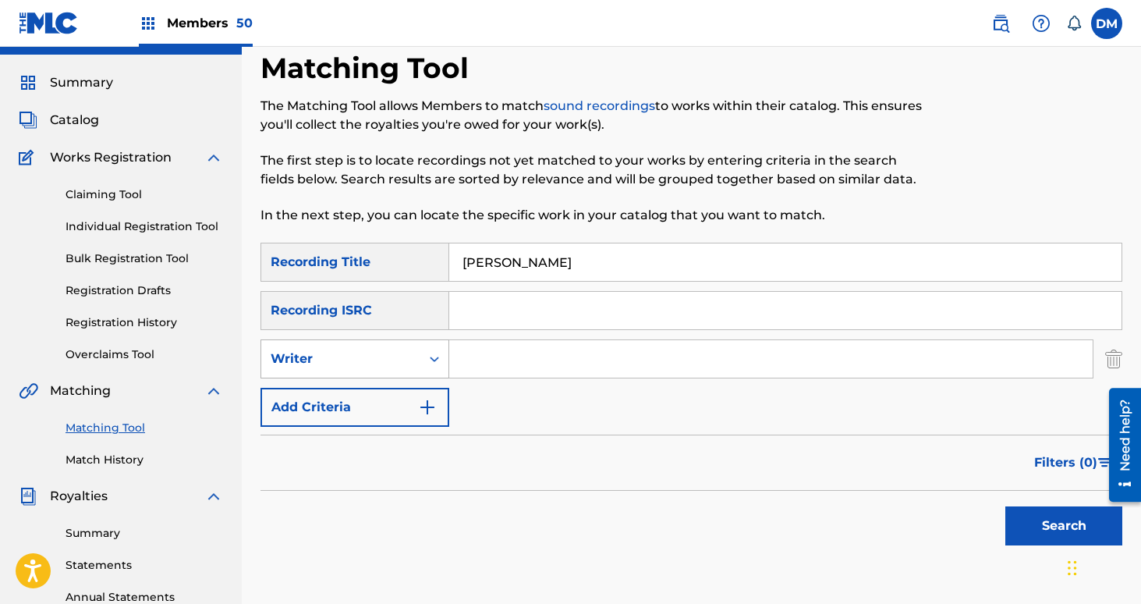
click at [399, 362] on div "Writer" at bounding box center [341, 358] width 140 height 19
click at [394, 400] on div "Recording Artist" at bounding box center [354, 397] width 187 height 39
click at [494, 356] on input "Search Form" at bounding box center [770, 358] width 643 height 37
type input "[GEOGRAPHIC_DATA]"
click at [1005, 506] on button "Search" at bounding box center [1063, 525] width 117 height 39
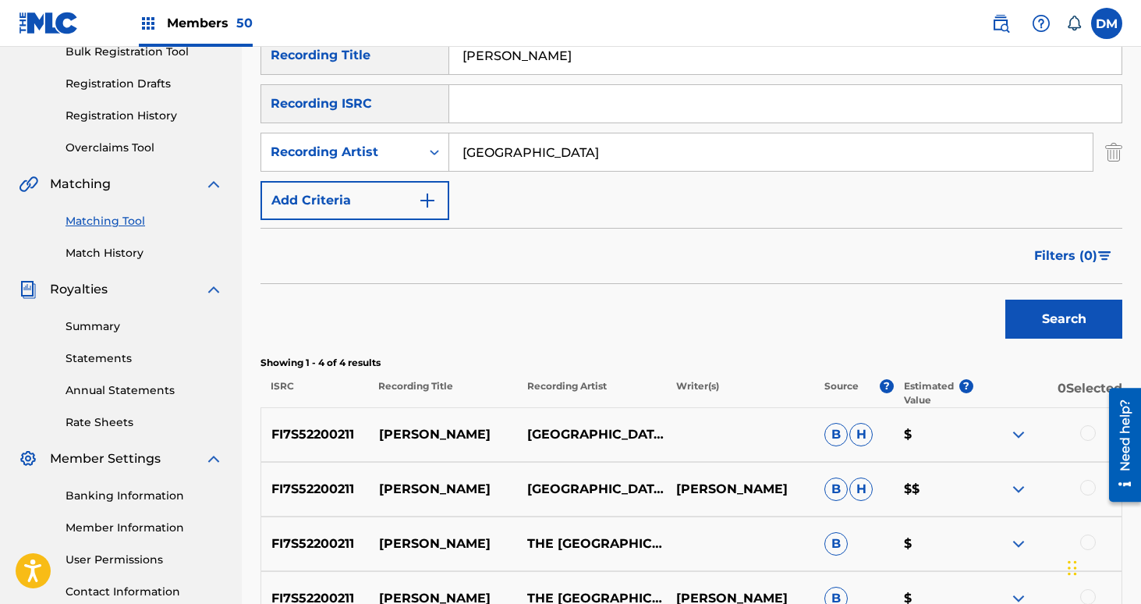
scroll to position [416, 0]
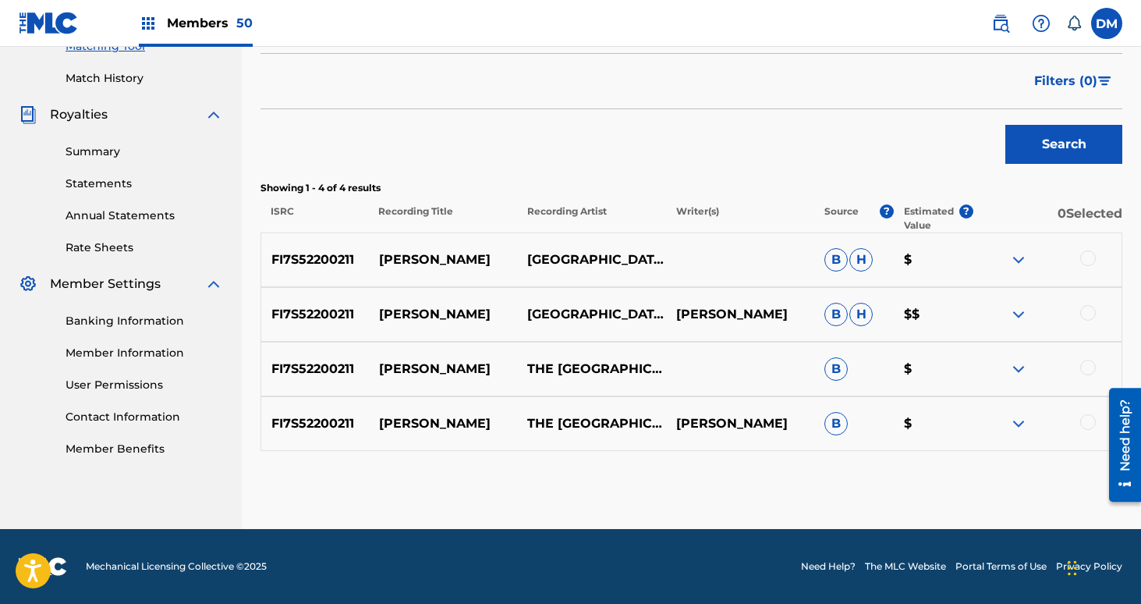
click at [1084, 264] on div at bounding box center [1088, 258] width 16 height 16
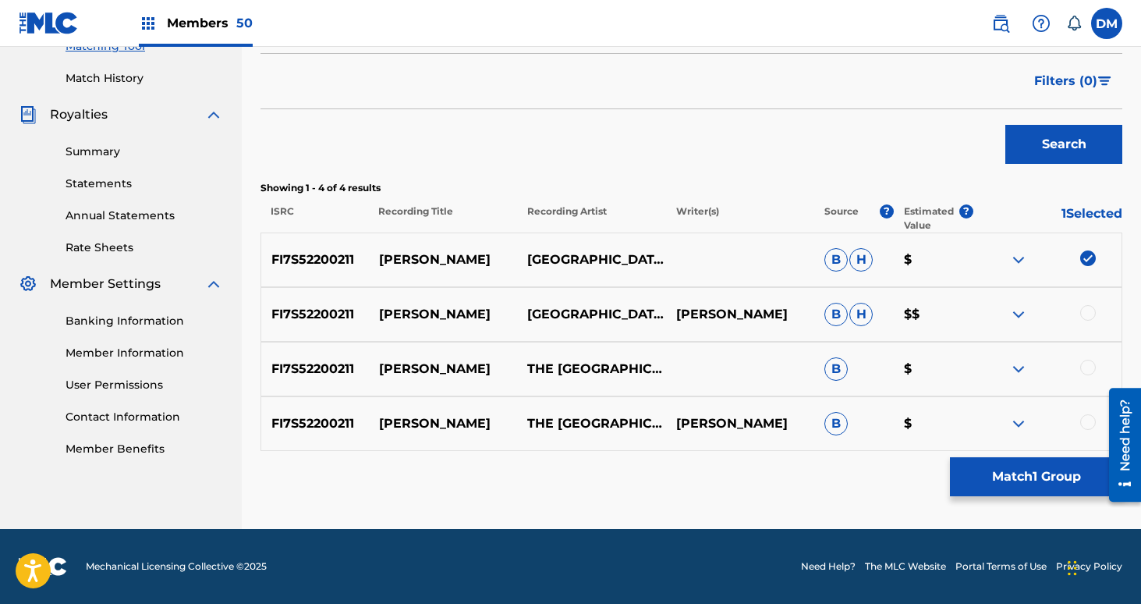
click at [1084, 318] on div at bounding box center [1088, 313] width 16 height 16
click at [1085, 362] on div at bounding box center [1088, 368] width 16 height 16
click at [1085, 409] on div "FI7S52200211 [PERSON_NAME] THE NETHERLANDS [PERSON_NAME] B $" at bounding box center [691, 423] width 862 height 55
click at [1086, 427] on div at bounding box center [1088, 422] width 16 height 16
click at [1047, 459] on button "Match 4 Groups" at bounding box center [1036, 476] width 172 height 39
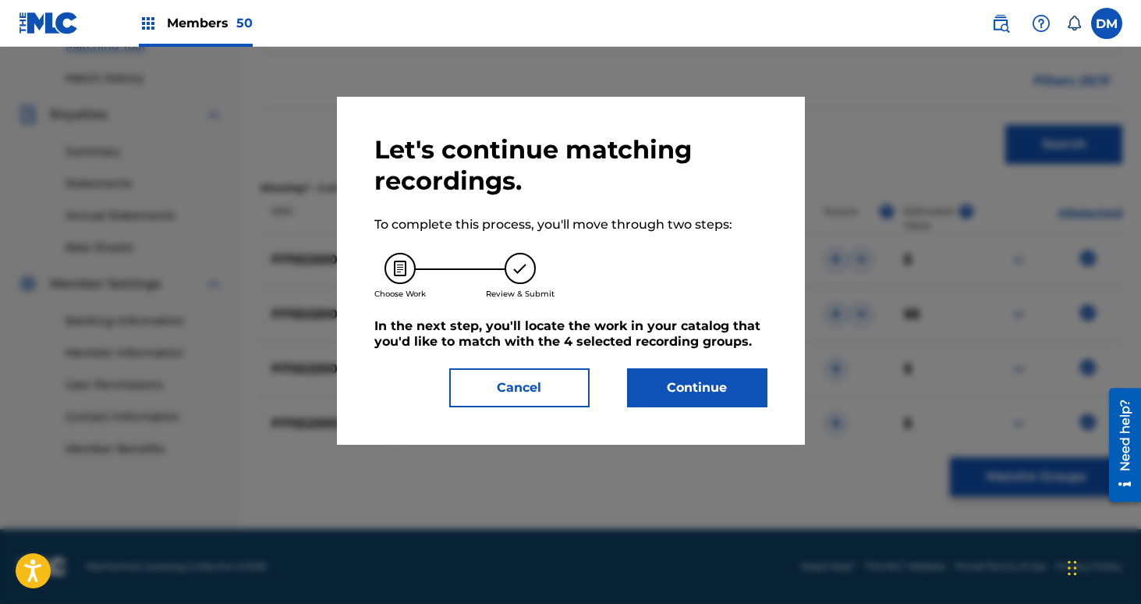
click at [689, 377] on button "Continue" at bounding box center [697, 387] width 140 height 39
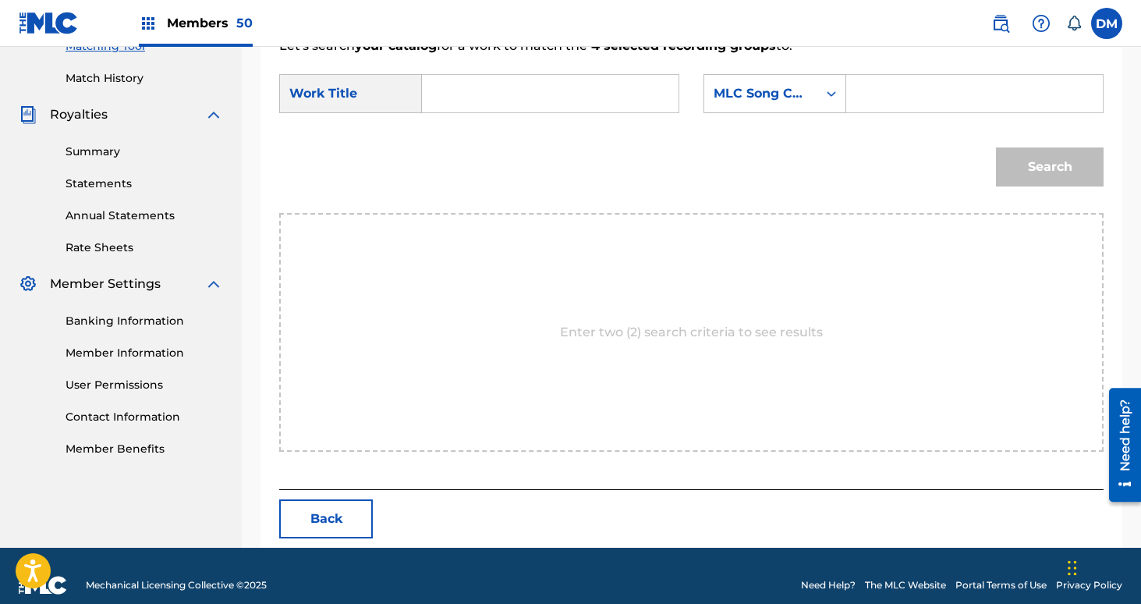
click at [464, 81] on input "Search Form" at bounding box center [550, 93] width 230 height 37
click at [465, 133] on strong "[PERSON_NAME]" at bounding box center [504, 128] width 112 height 15
type input "[PERSON_NAME]"
click at [754, 94] on div "MLC Song Code" at bounding box center [761, 93] width 94 height 19
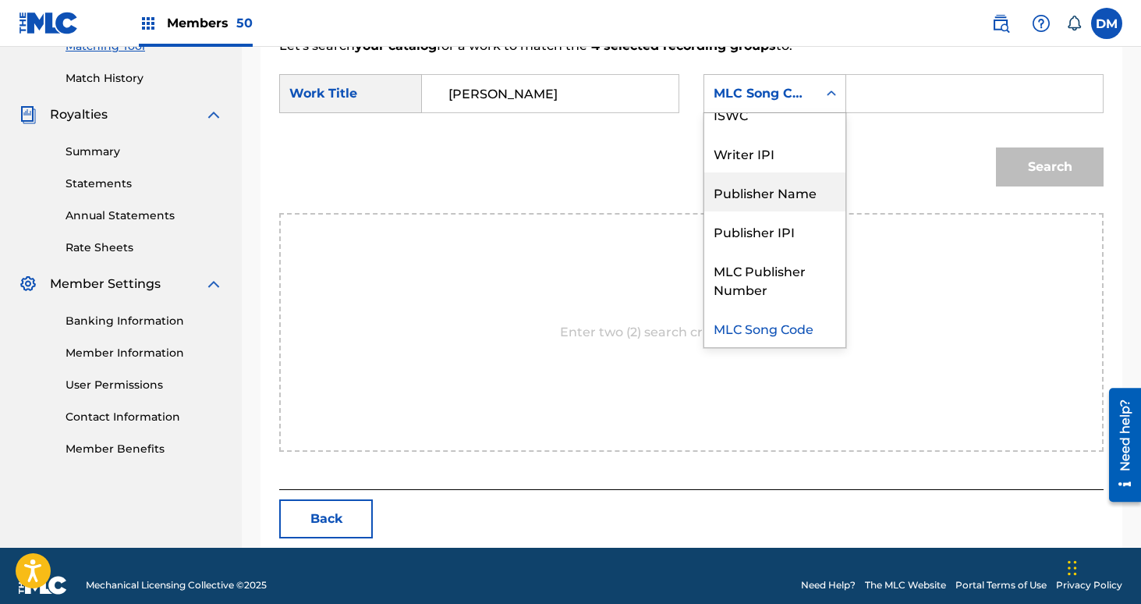
scroll to position [0, 0]
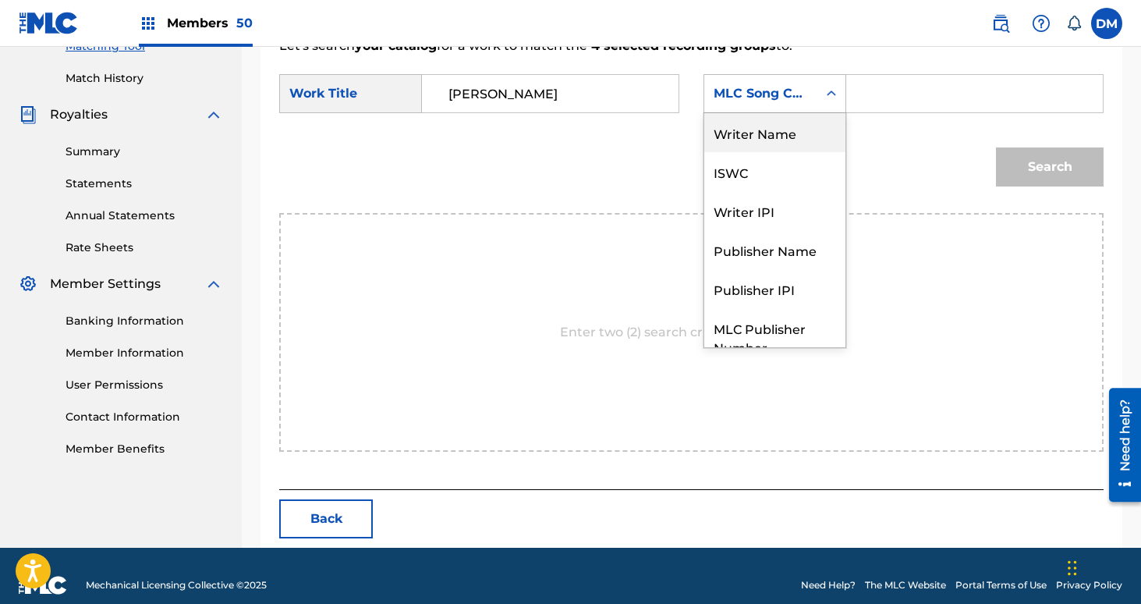
click at [752, 132] on div "Writer Name" at bounding box center [774, 132] width 141 height 39
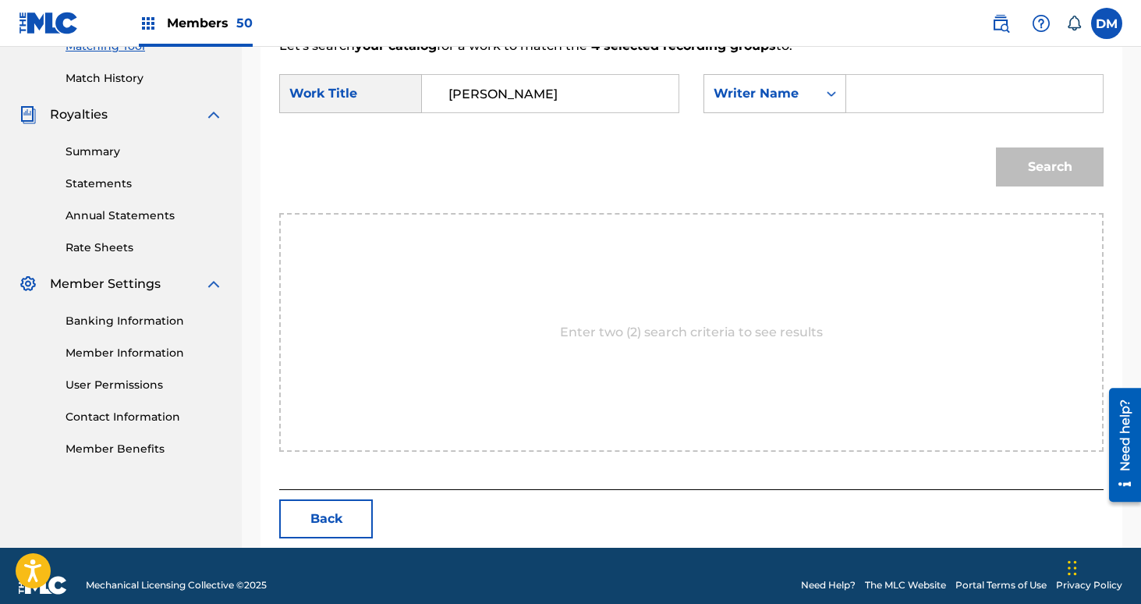
click at [870, 73] on form "SearchWithCriteria26e1c13a-c13f-4769-9d6c-906c12cb9b28 Work Title [PERSON_NAME]…" at bounding box center [691, 134] width 824 height 158
click at [874, 83] on input "Search Form" at bounding box center [974, 93] width 230 height 37
type input "[PERSON_NAME]"
click at [996, 147] on button "Search" at bounding box center [1050, 166] width 108 height 39
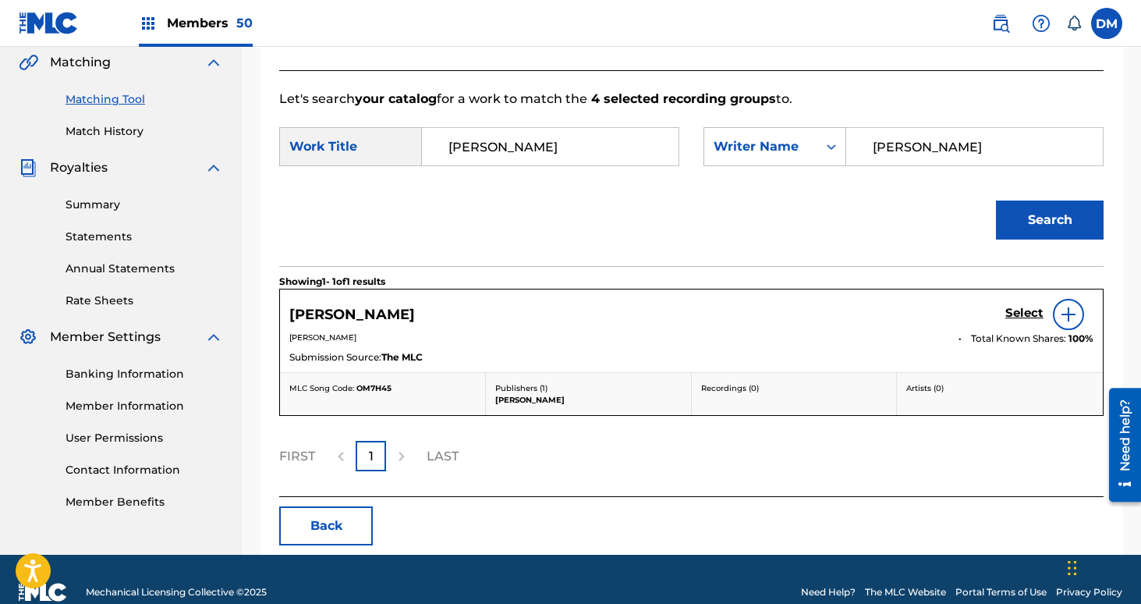
scroll to position [389, 0]
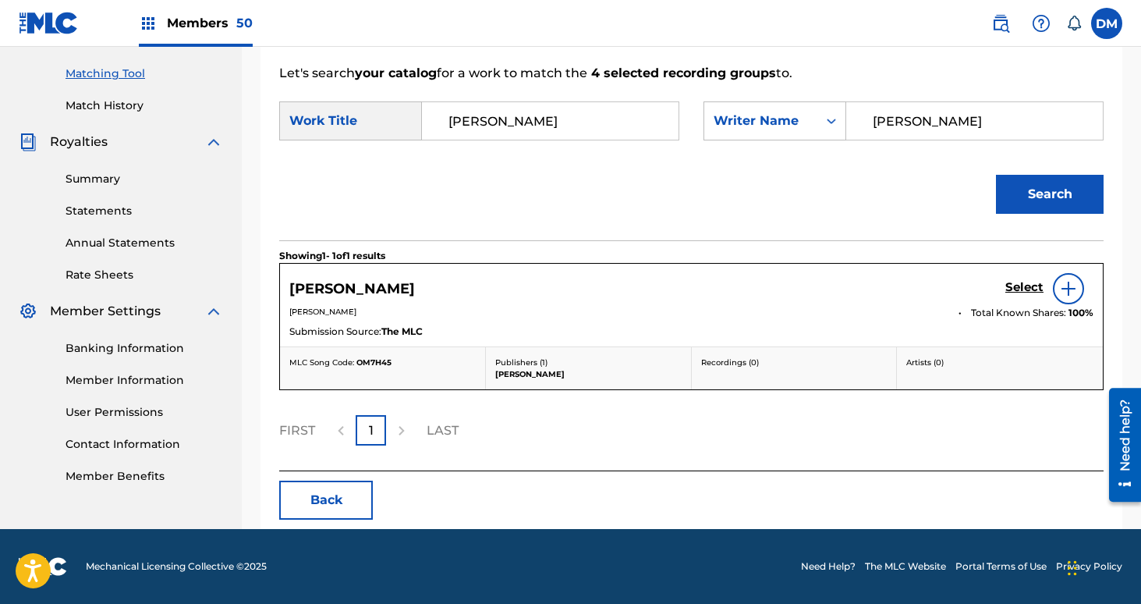
drag, startPoint x: 874, startPoint y: 83, endPoint x: 916, endPoint y: 143, distance: 74.0
click at [879, 88] on form "SearchWithCriteria26e1c13a-c13f-4769-9d6c-906c12cb9b28 Work Title [PERSON_NAME]…" at bounding box center [691, 162] width 824 height 158
click at [1019, 292] on h5 "Select" at bounding box center [1024, 287] width 38 height 15
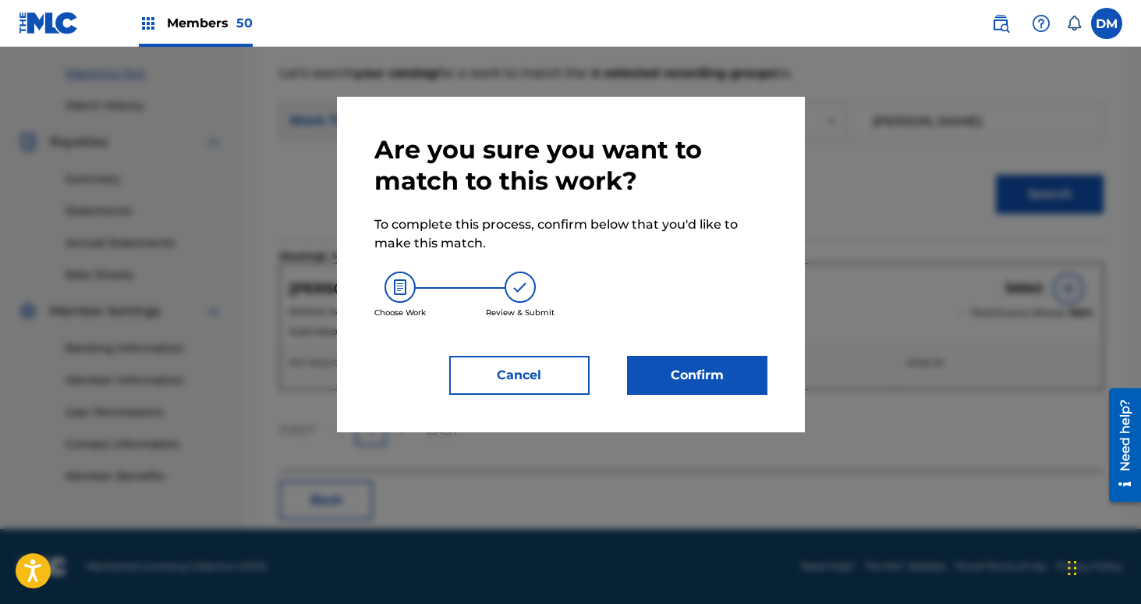
click at [706, 391] on button "Confirm" at bounding box center [697, 375] width 140 height 39
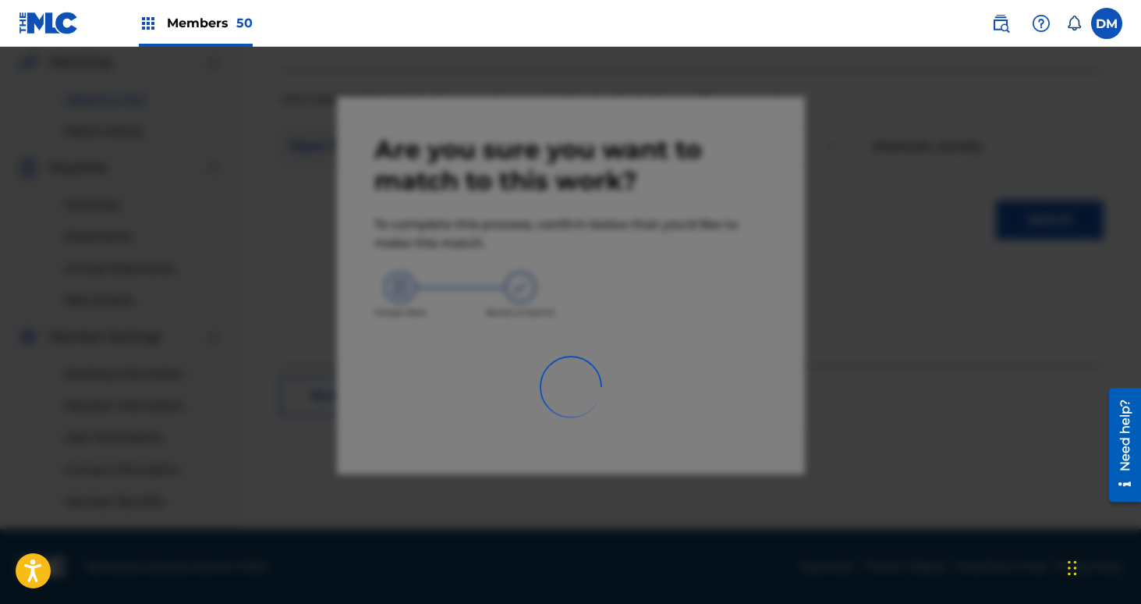
scroll to position [363, 0]
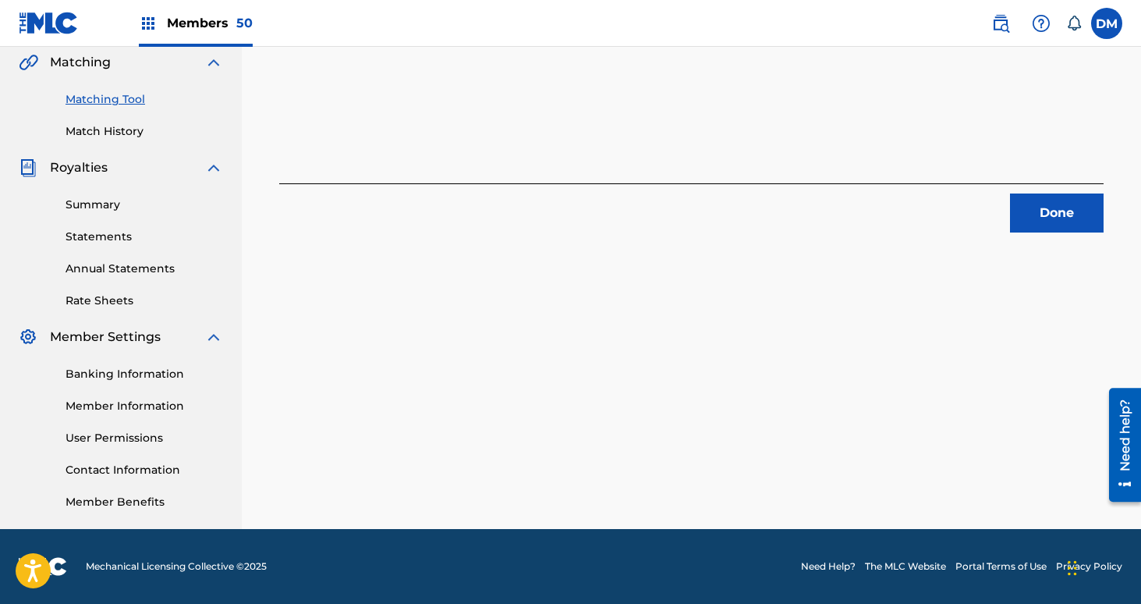
click at [1033, 225] on button "Done" at bounding box center [1057, 212] width 94 height 39
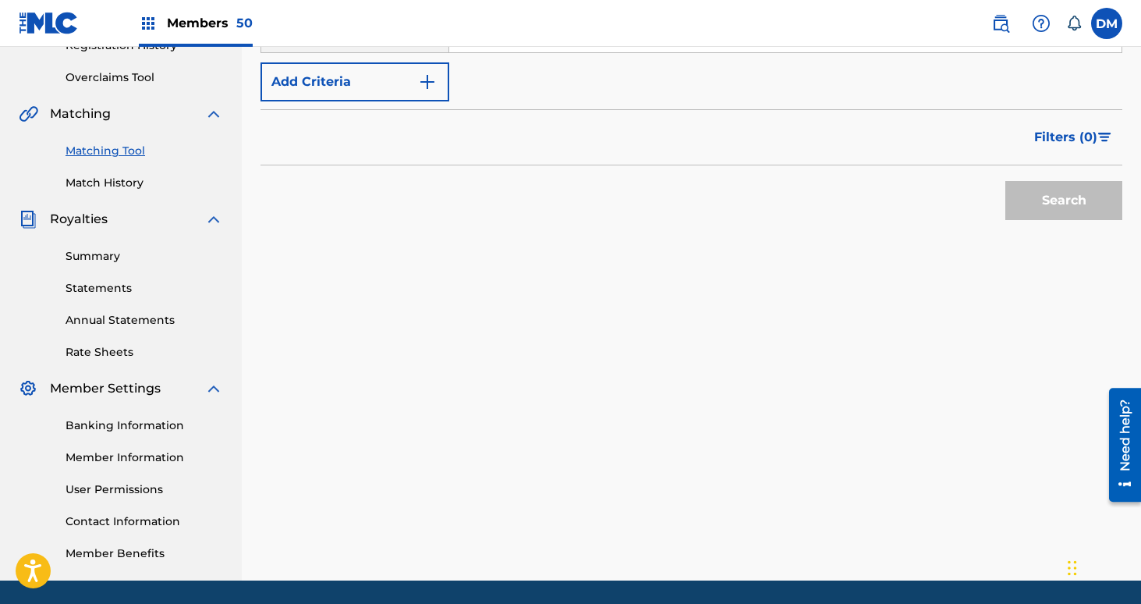
scroll to position [243, 0]
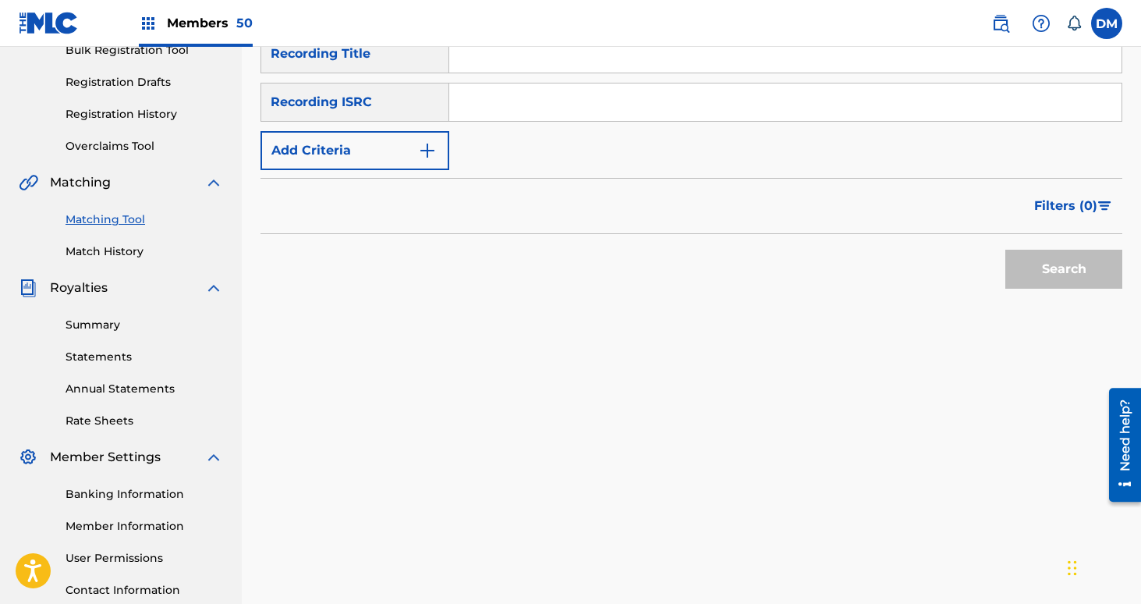
click at [532, 63] on input "Search Form" at bounding box center [785, 53] width 672 height 37
type input "Animal Insults"
click at [380, 150] on button "Add Criteria" at bounding box center [354, 150] width 189 height 39
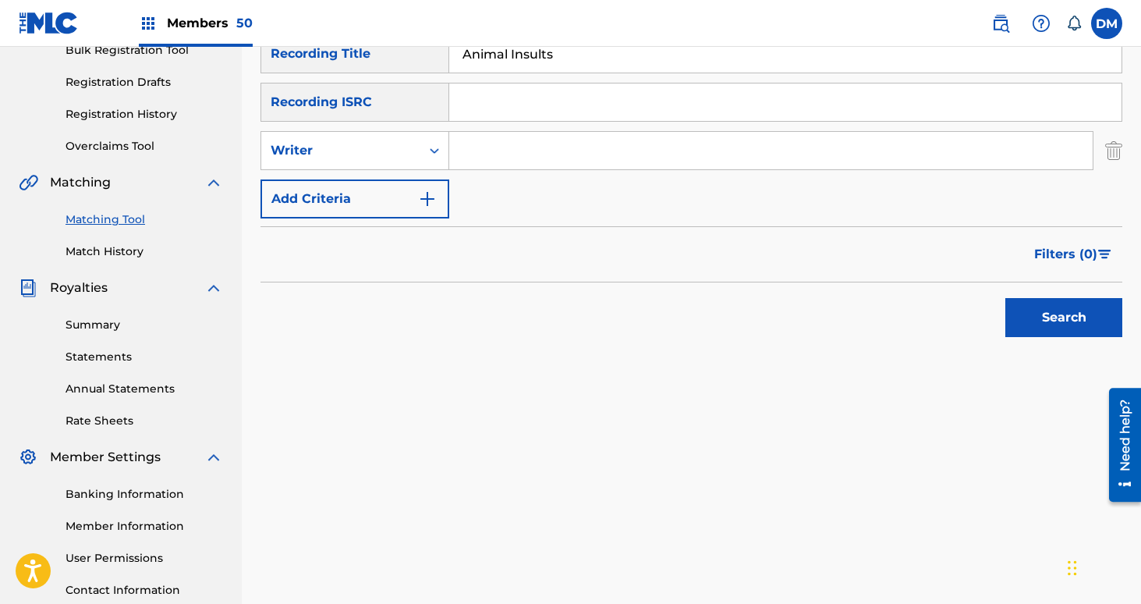
click at [379, 179] on button "Add Criteria" at bounding box center [354, 198] width 189 height 39
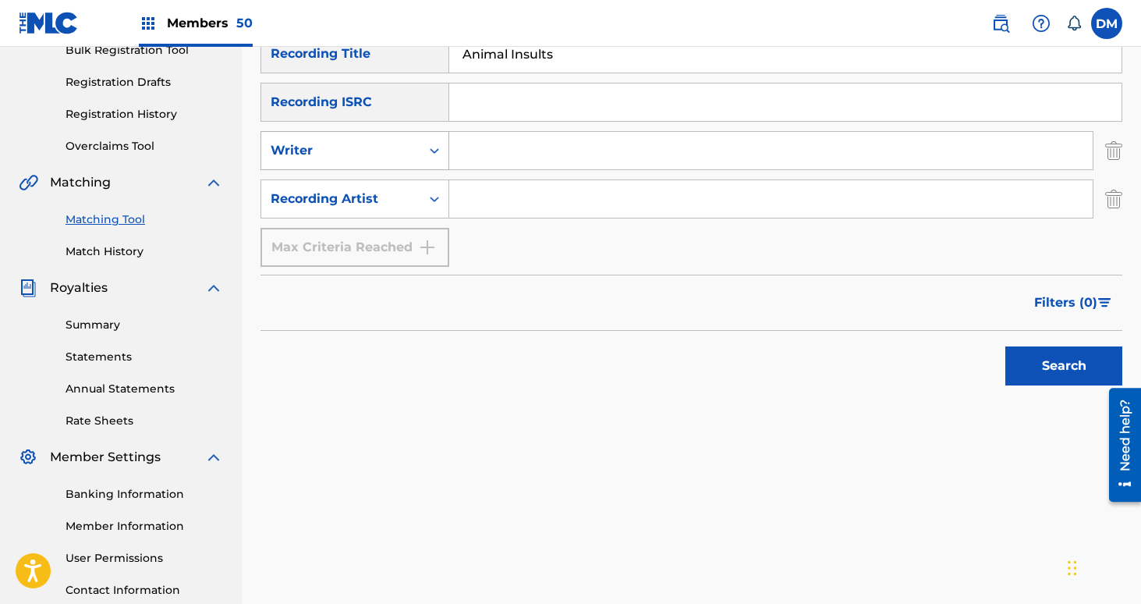
click at [377, 152] on div "Writer" at bounding box center [341, 150] width 140 height 19
click at [372, 187] on div "Writer" at bounding box center [354, 189] width 187 height 39
click at [1113, 154] on img "Search Form" at bounding box center [1113, 150] width 17 height 39
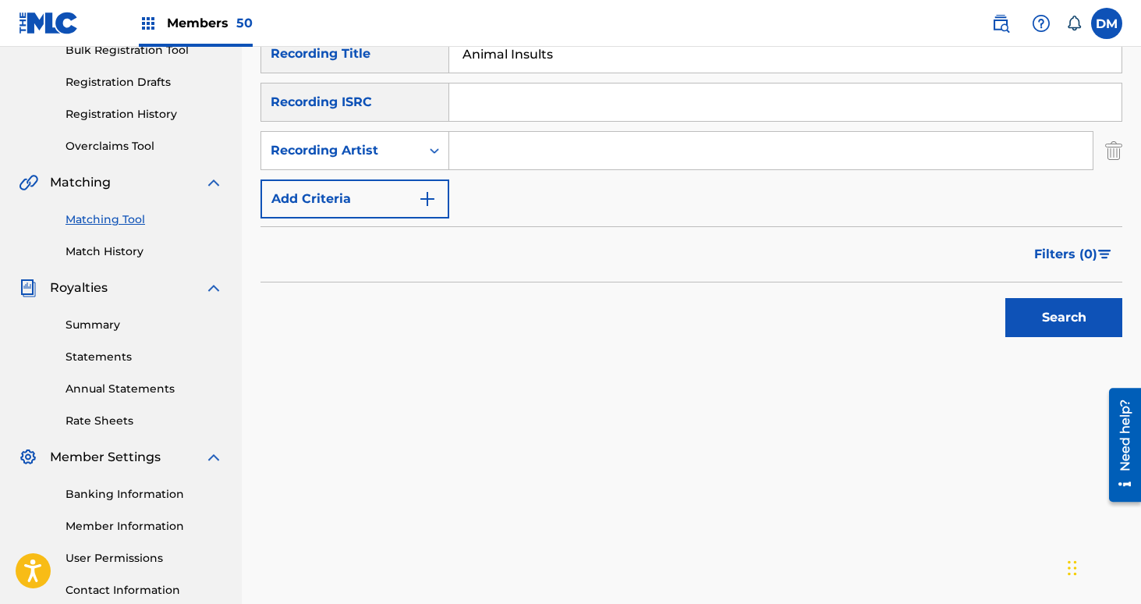
click at [674, 160] on input "Search Form" at bounding box center [770, 150] width 643 height 37
type input "[GEOGRAPHIC_DATA]"
click at [1005, 298] on button "Search" at bounding box center [1063, 317] width 117 height 39
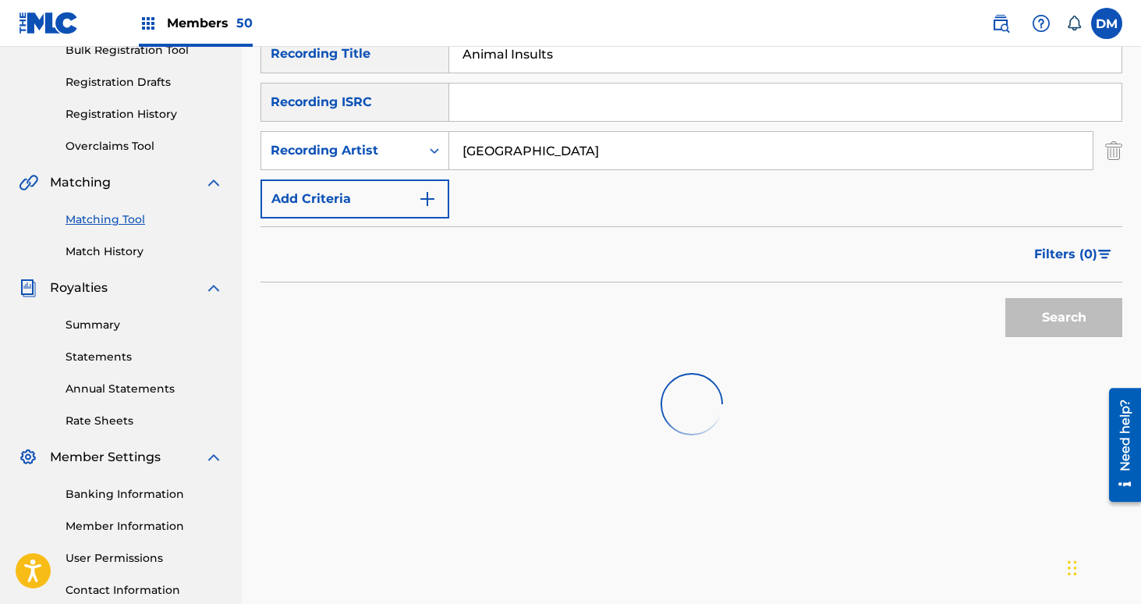
drag, startPoint x: 674, startPoint y: 160, endPoint x: 731, endPoint y: 210, distance: 75.7
click at [677, 161] on input "[GEOGRAPHIC_DATA]" at bounding box center [770, 150] width 643 height 37
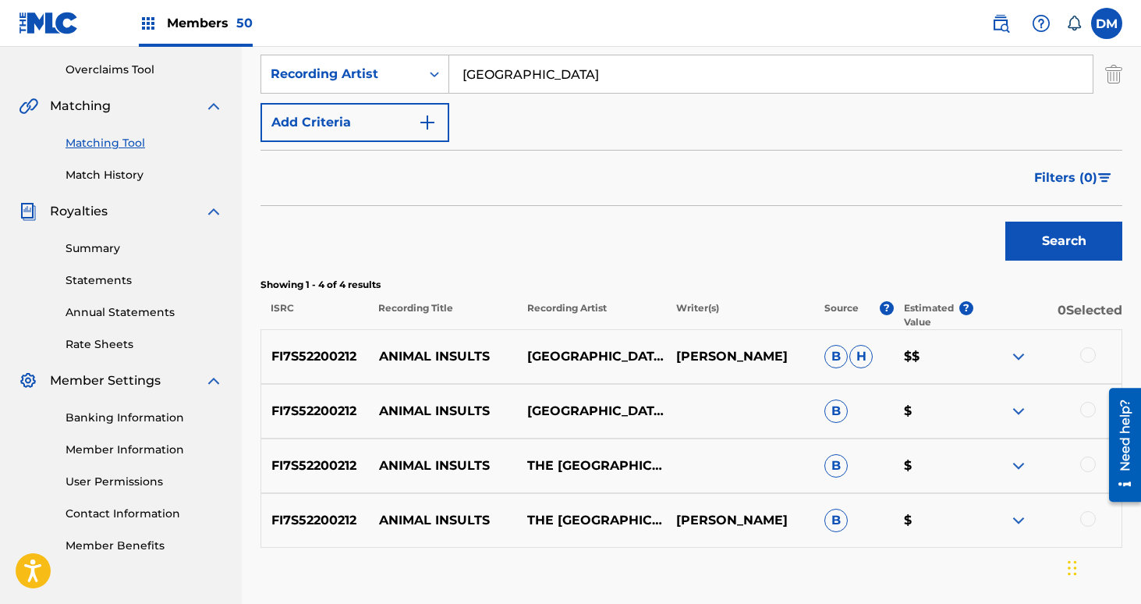
scroll to position [337, 0]
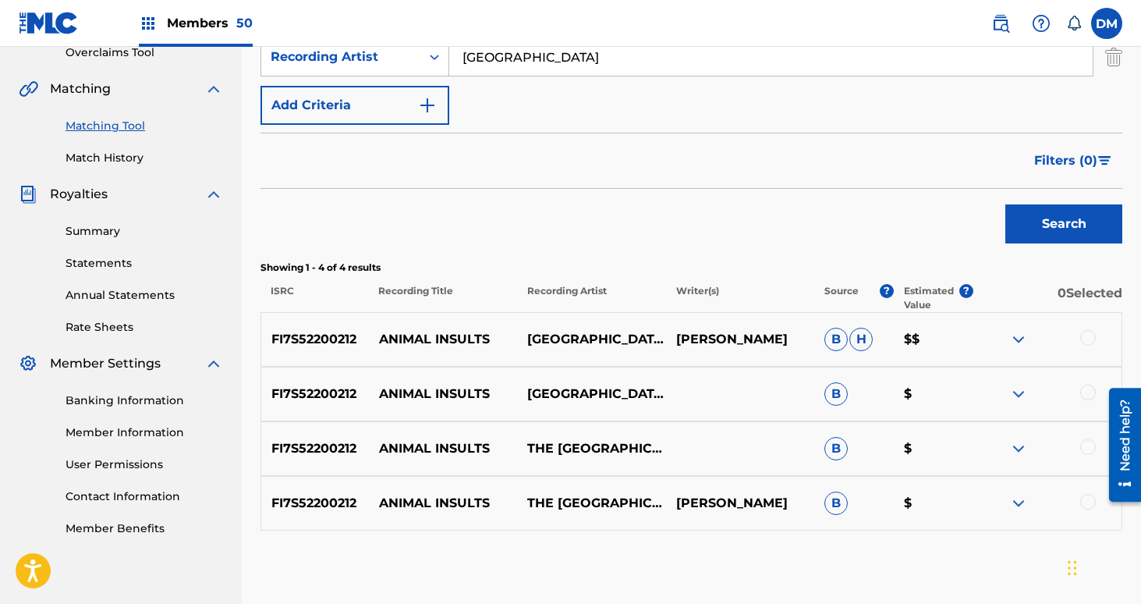
click at [1093, 339] on div at bounding box center [1088, 338] width 16 height 16
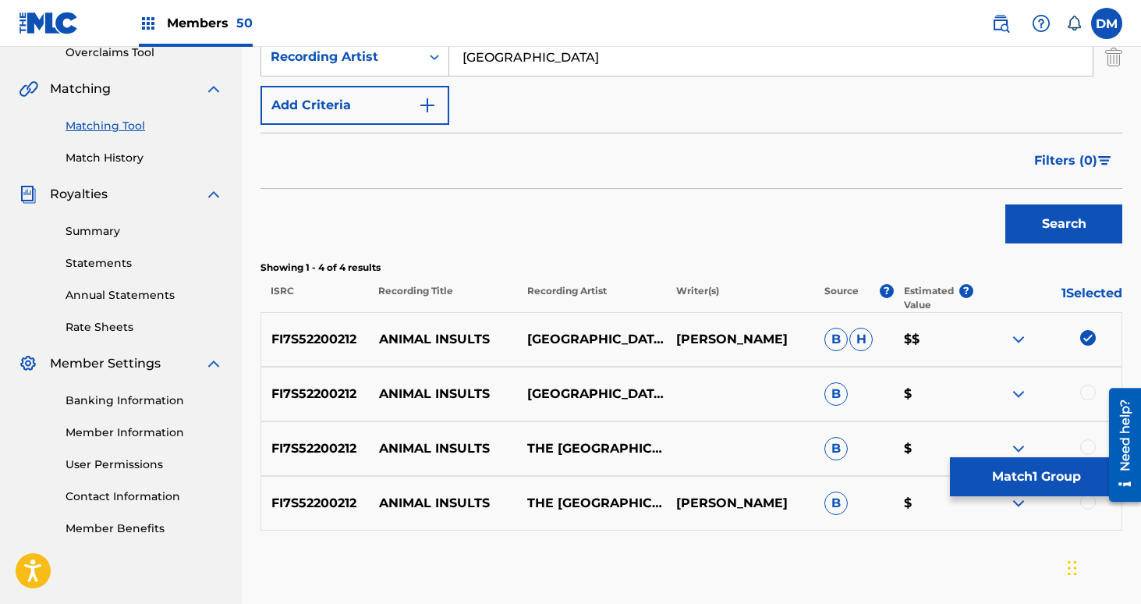
click at [1087, 394] on div at bounding box center [1088, 392] width 16 height 16
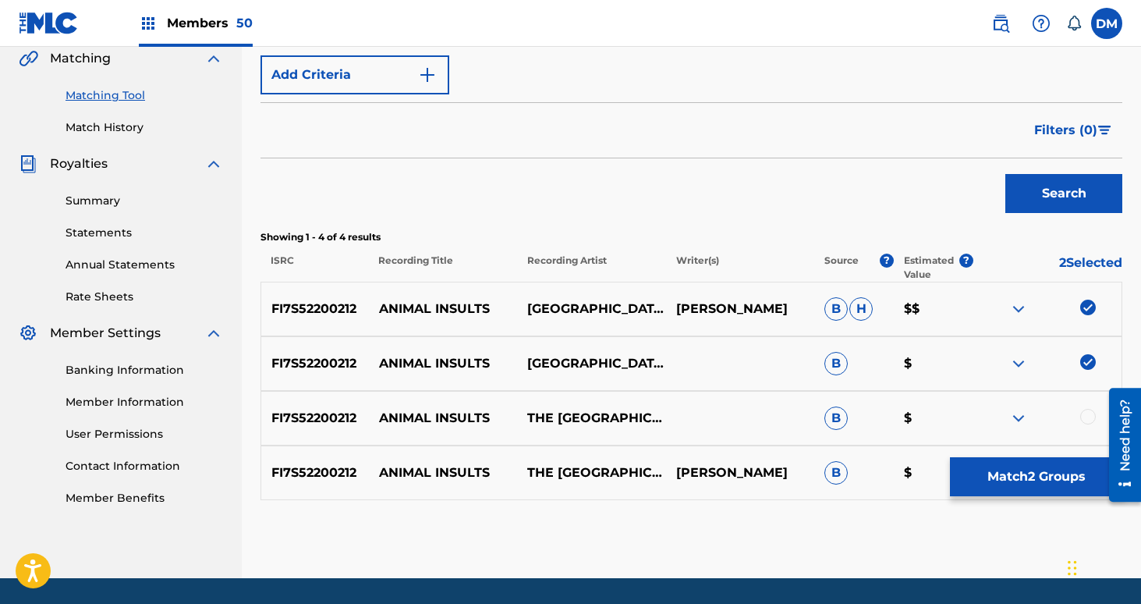
scroll to position [389, 0]
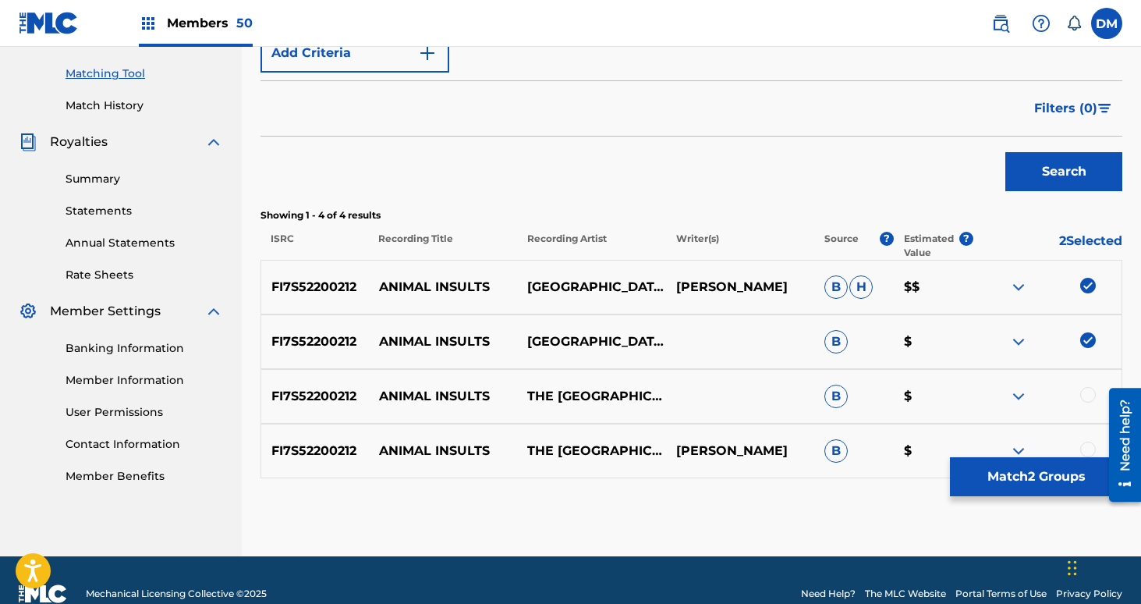
click at [1087, 394] on div at bounding box center [1088, 395] width 16 height 16
click at [1086, 455] on div at bounding box center [1088, 449] width 16 height 16
click at [1081, 476] on button "Match 4 Groups" at bounding box center [1036, 476] width 172 height 39
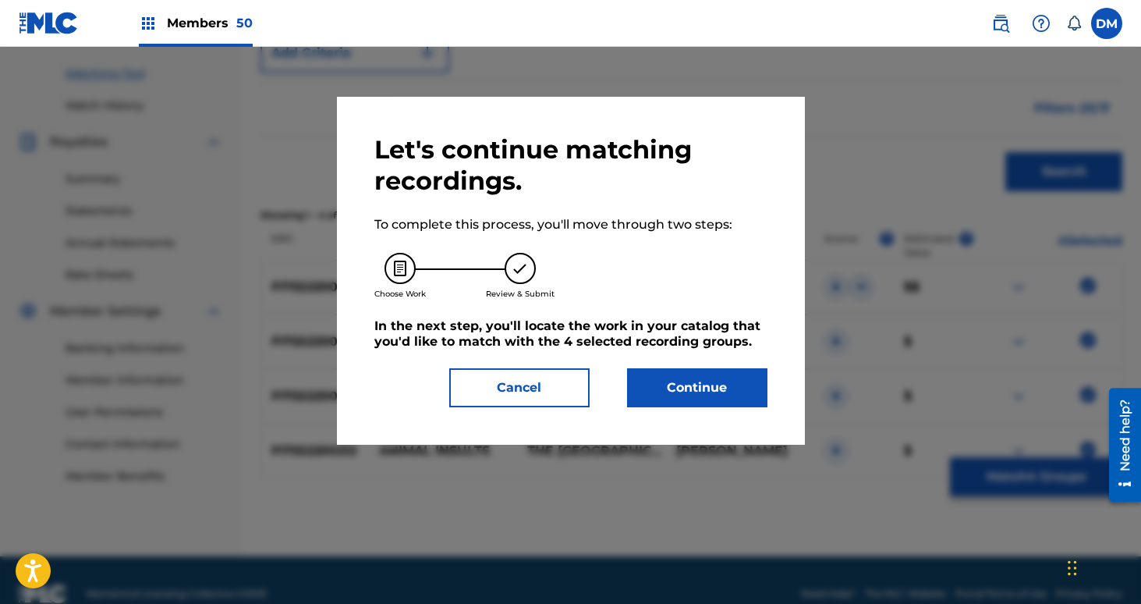
click at [743, 380] on button "Continue" at bounding box center [697, 387] width 140 height 39
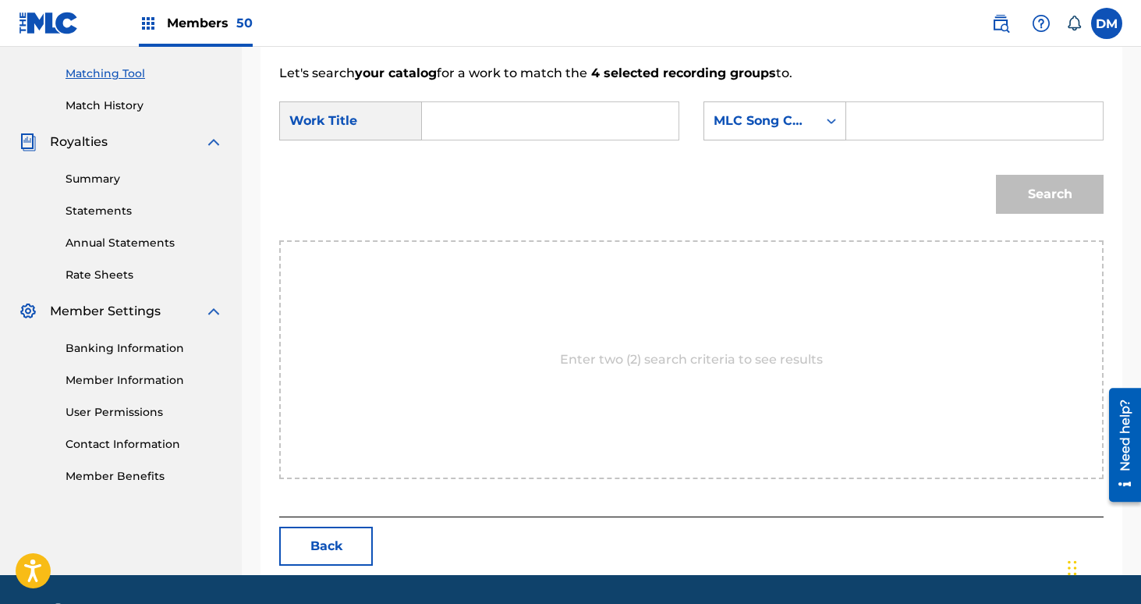
drag, startPoint x: 526, startPoint y: 120, endPoint x: 534, endPoint y: 109, distance: 13.4
click at [526, 120] on input "Search Form" at bounding box center [550, 120] width 230 height 37
click at [454, 166] on div "anima l insults" at bounding box center [448, 165] width 27 height 47
type input "animal insults"
click at [790, 109] on div "MLC Song Code" at bounding box center [760, 121] width 113 height 30
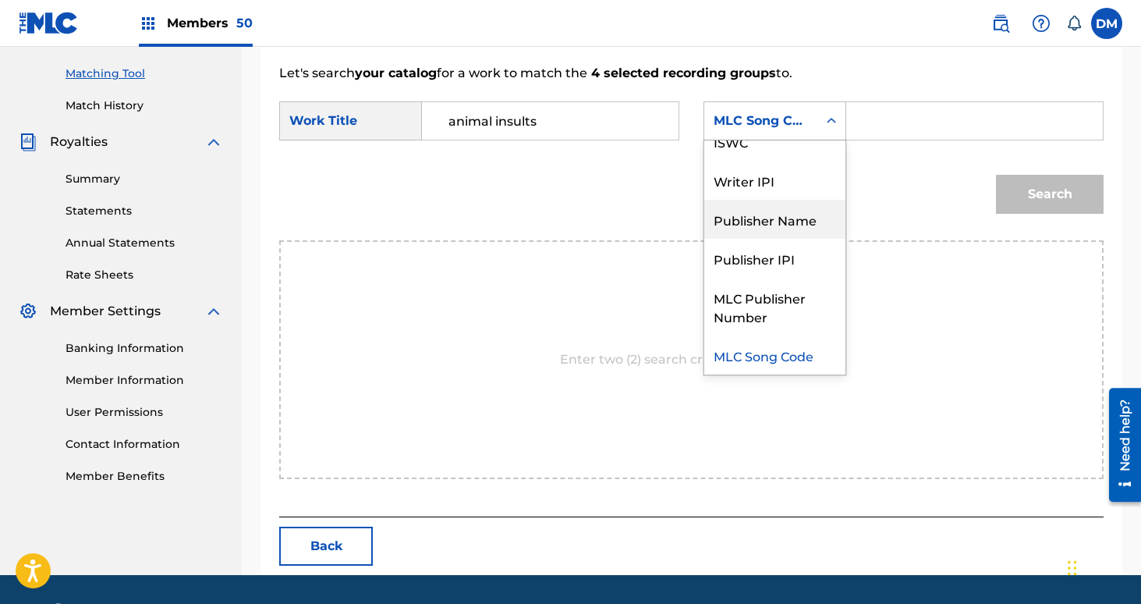
scroll to position [0, 0]
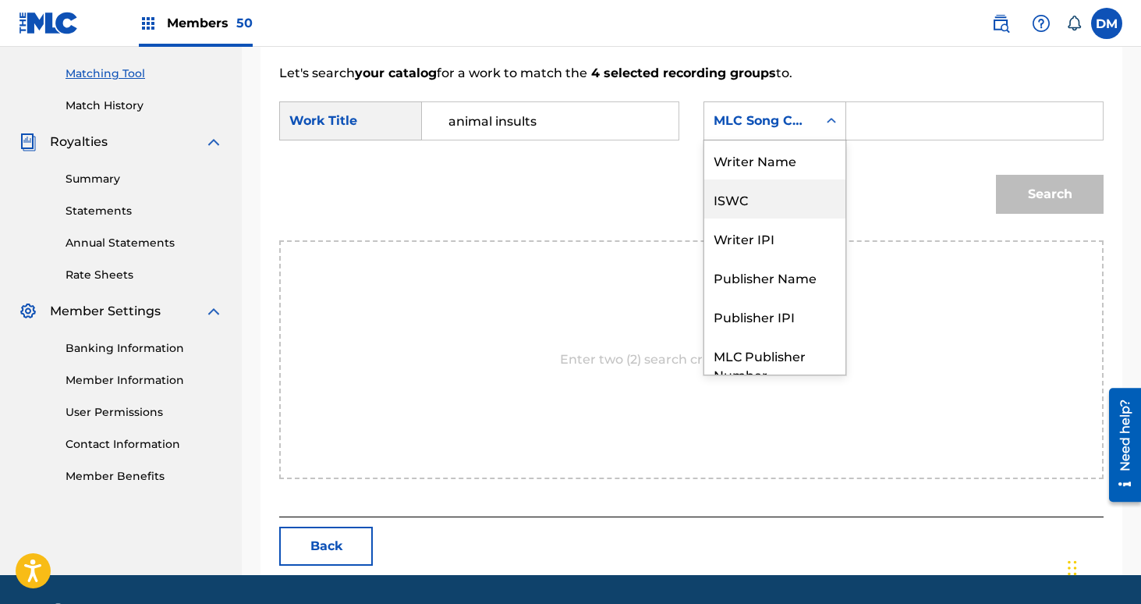
click at [799, 181] on div "ISWC" at bounding box center [774, 198] width 141 height 39
click at [798, 117] on div "ISWC" at bounding box center [761, 121] width 94 height 19
click at [786, 152] on div "Writer Name" at bounding box center [774, 159] width 141 height 39
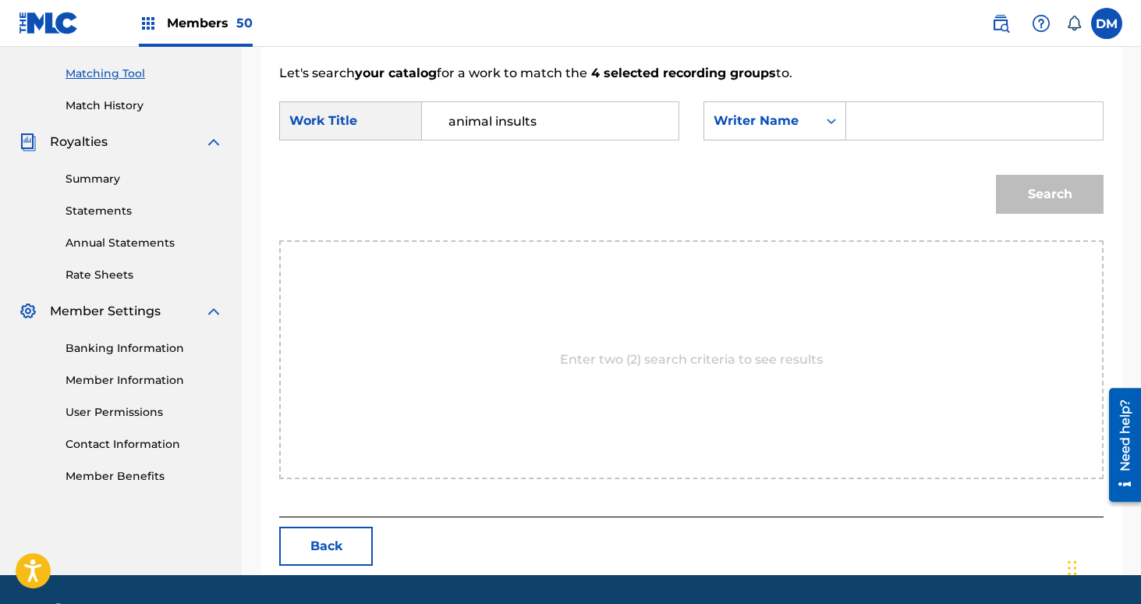
click at [937, 117] on input "Search Form" at bounding box center [974, 120] width 230 height 37
type input "[PERSON_NAME]"
click at [996, 175] on button "Search" at bounding box center [1050, 194] width 108 height 39
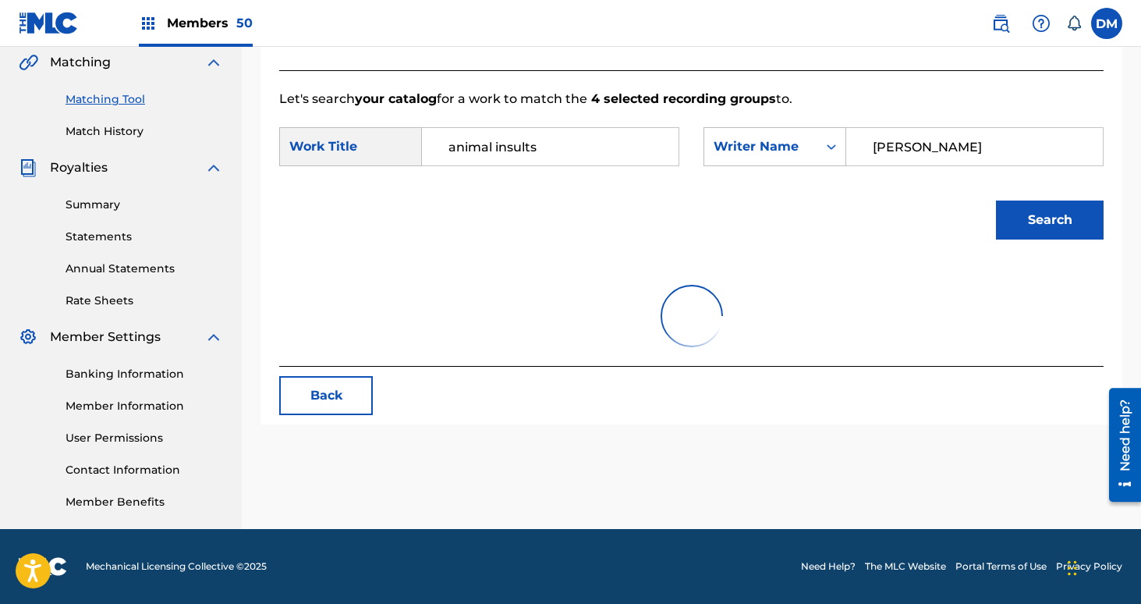
scroll to position [389, 0]
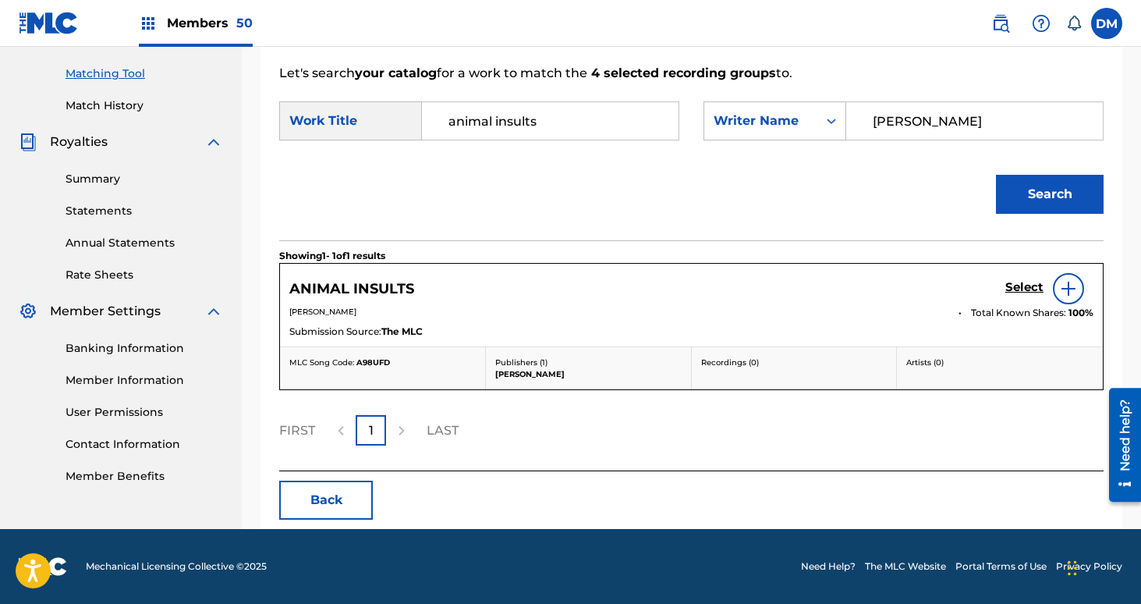
click at [1019, 285] on h5 "Select" at bounding box center [1024, 287] width 38 height 15
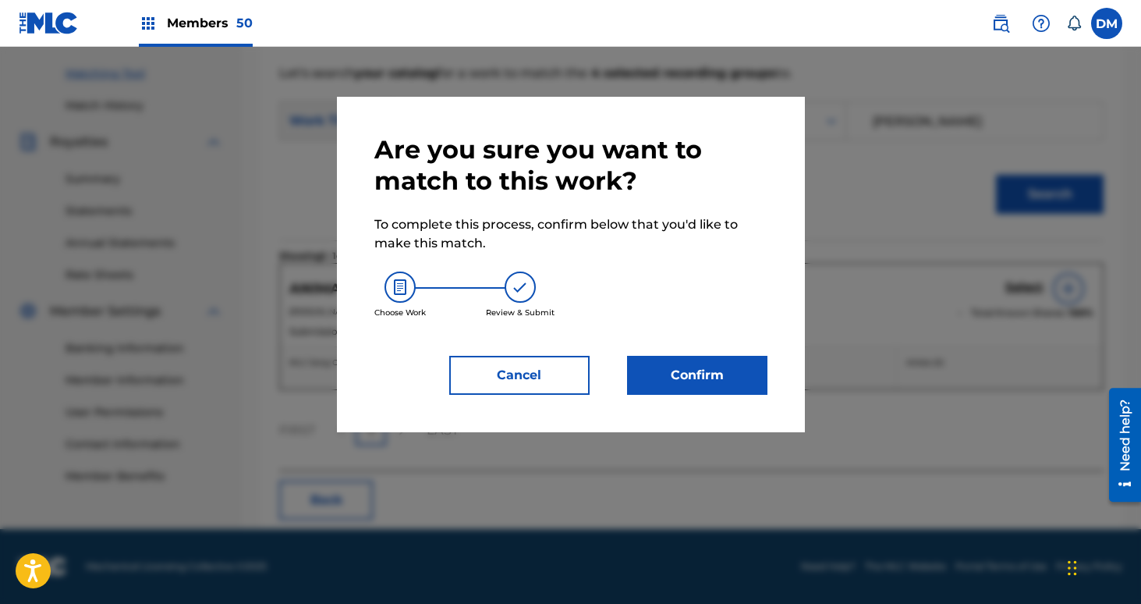
click at [724, 372] on button "Confirm" at bounding box center [697, 375] width 140 height 39
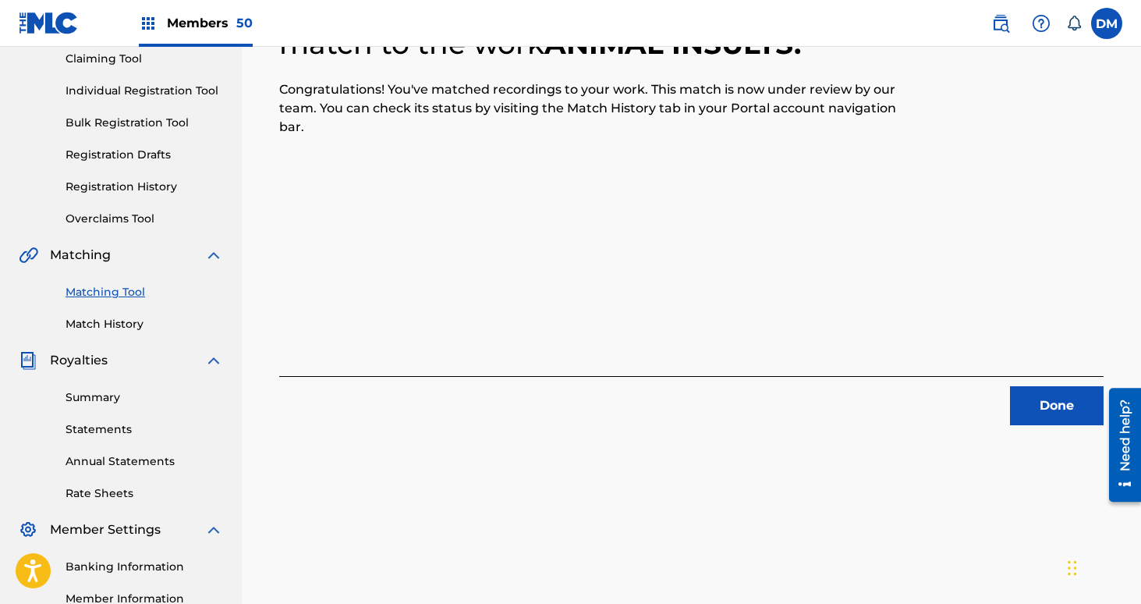
scroll to position [178, 0]
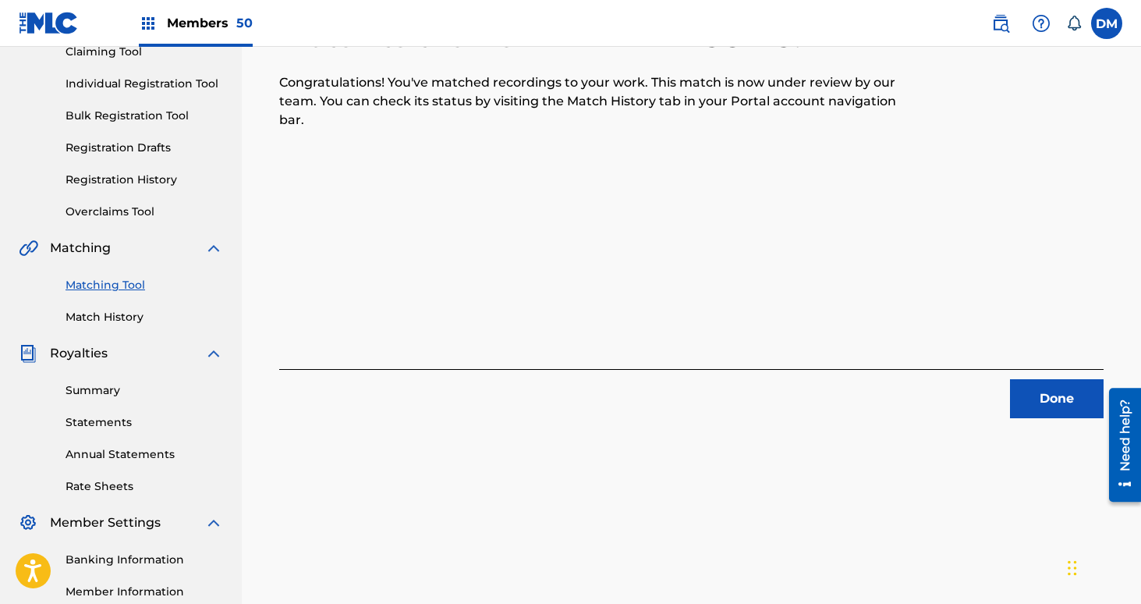
click at [1050, 405] on button "Done" at bounding box center [1057, 398] width 94 height 39
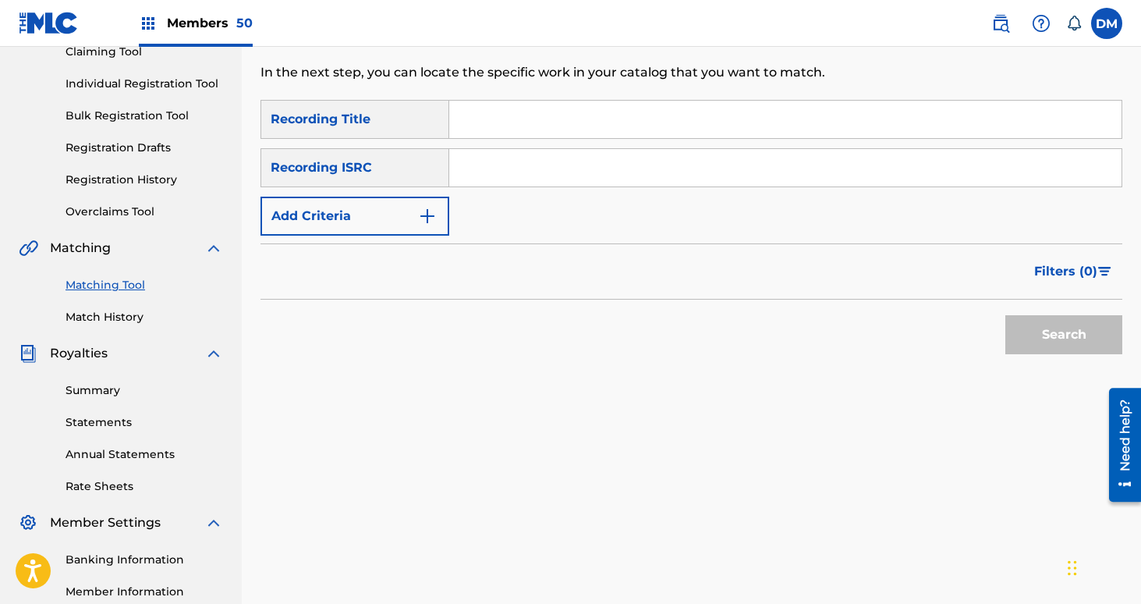
click at [598, 129] on input "Search Form" at bounding box center [785, 119] width 672 height 37
type input "severance"
click at [354, 214] on button "Add Criteria" at bounding box center [354, 216] width 189 height 39
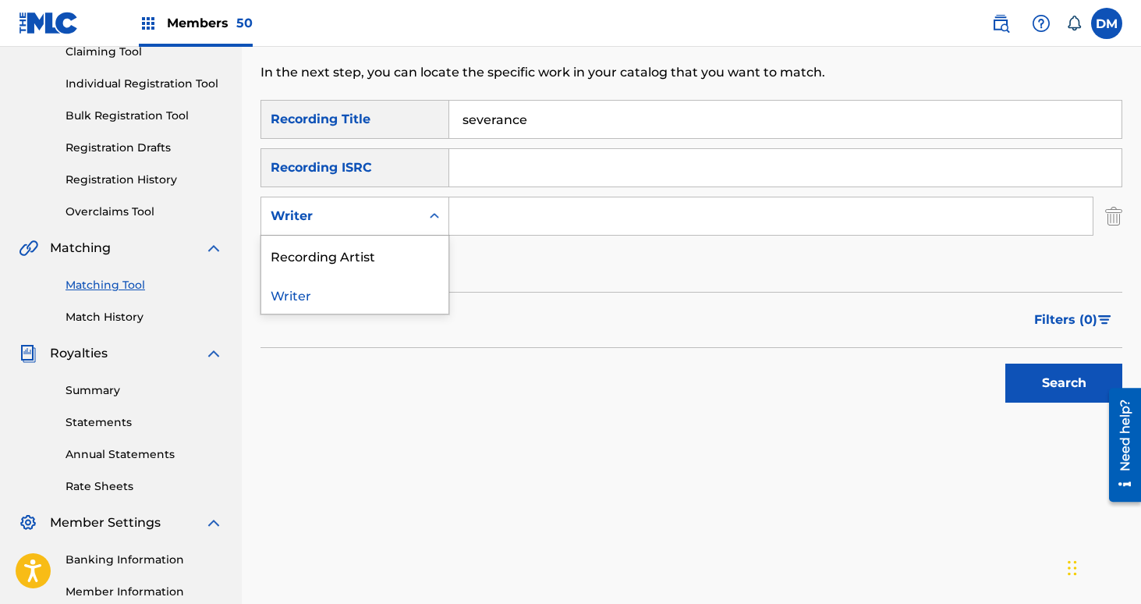
click at [417, 223] on div "Writer" at bounding box center [340, 216] width 159 height 30
click at [405, 264] on div "Recording Artist" at bounding box center [354, 255] width 187 height 39
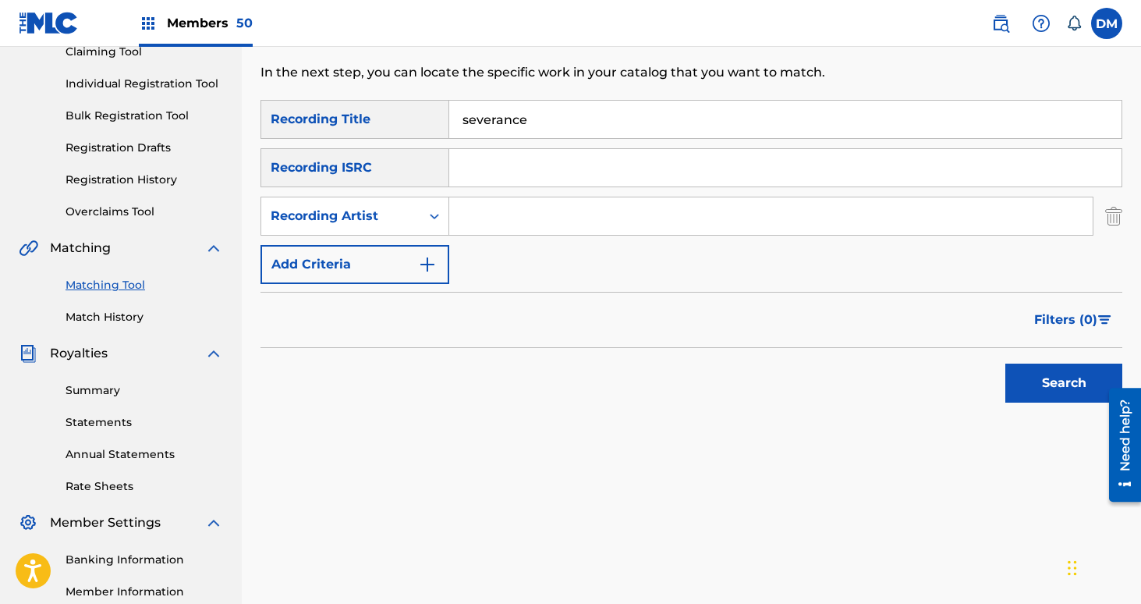
click at [469, 235] on div "Search Form" at bounding box center [771, 216] width 644 height 39
click at [475, 221] on input "Search Form" at bounding box center [770, 215] width 643 height 37
type input "[GEOGRAPHIC_DATA]"
click at [1042, 382] on button "Search" at bounding box center [1063, 382] width 117 height 39
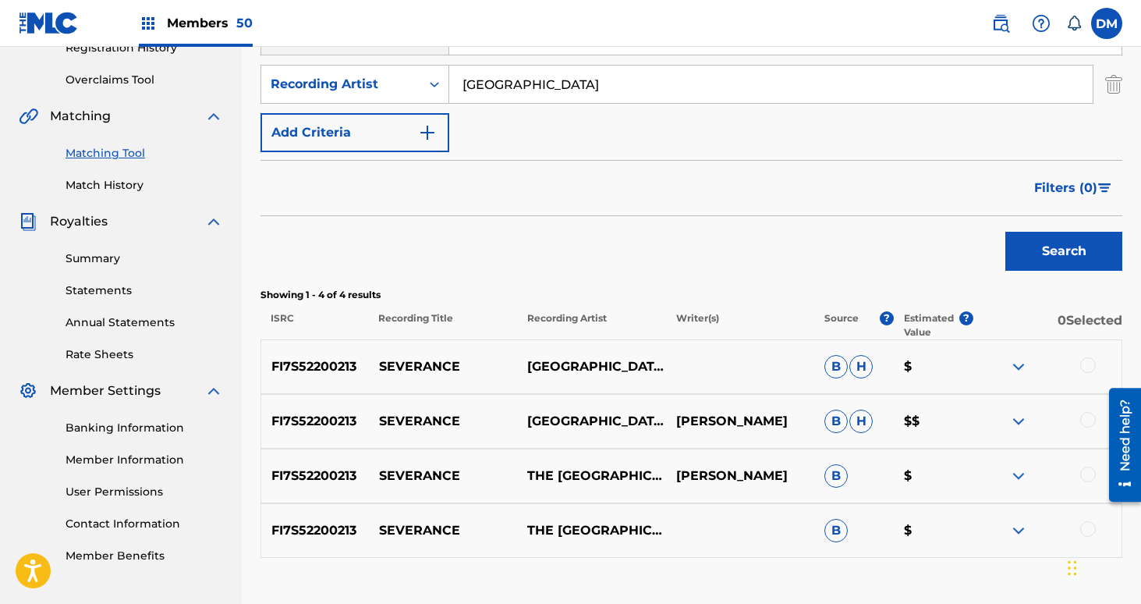
scroll to position [416, 0]
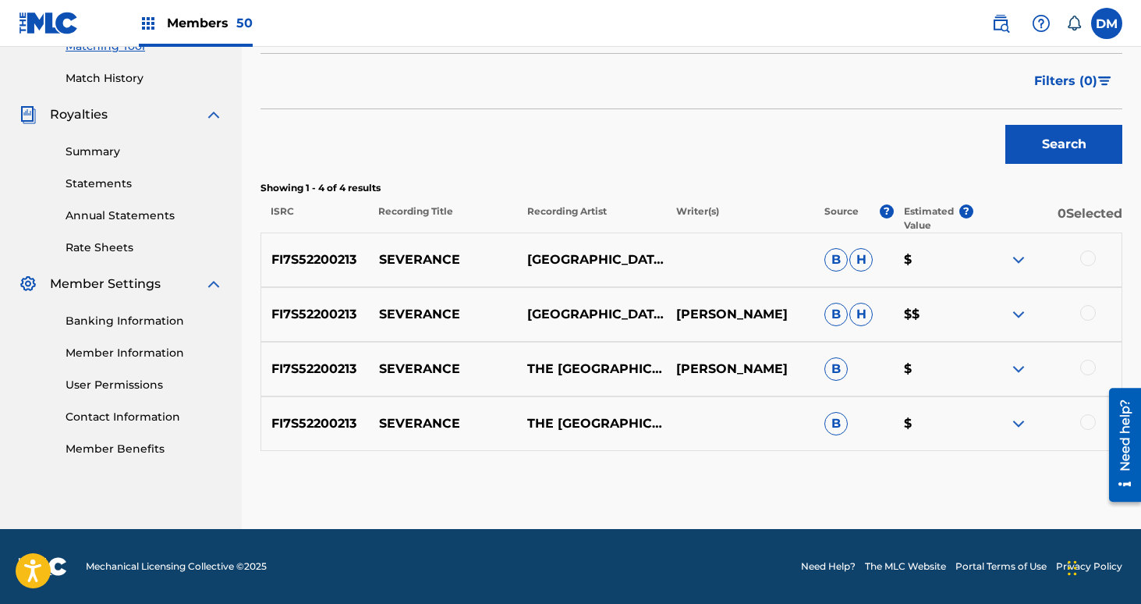
click at [1089, 259] on div at bounding box center [1088, 258] width 16 height 16
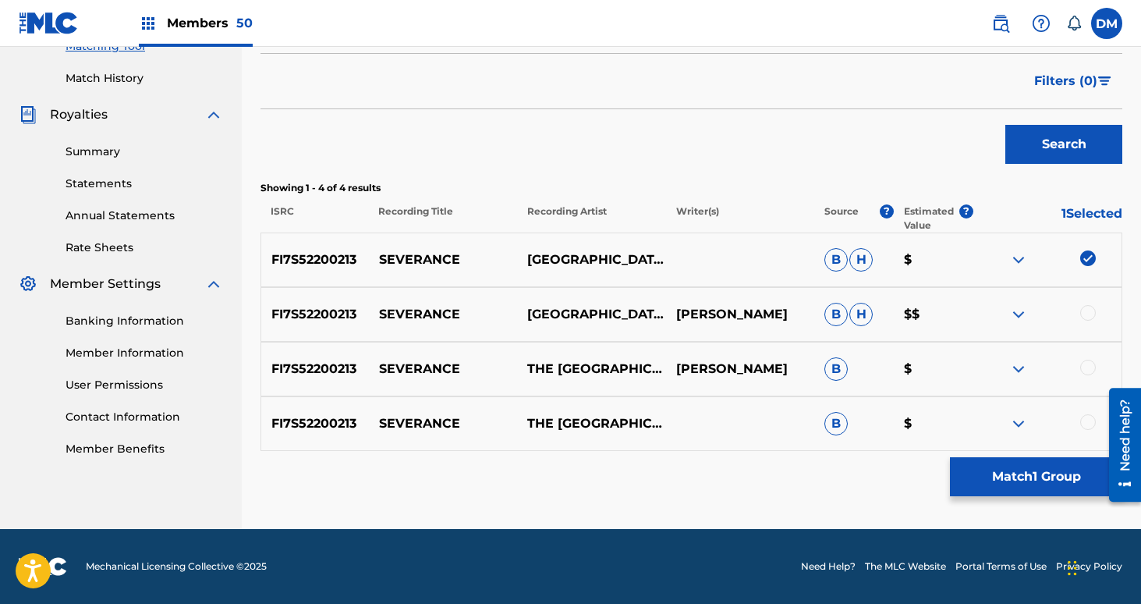
click at [1090, 303] on div "FI7S52200213 SEVERANCE NETHERLANDS [PERSON_NAME] $$" at bounding box center [691, 314] width 862 height 55
click at [1090, 313] on div at bounding box center [1088, 313] width 16 height 16
click at [1090, 368] on div at bounding box center [1088, 368] width 16 height 16
click at [1093, 418] on div at bounding box center [1088, 422] width 16 height 16
click at [1076, 466] on button "Match 4 Groups" at bounding box center [1036, 476] width 172 height 39
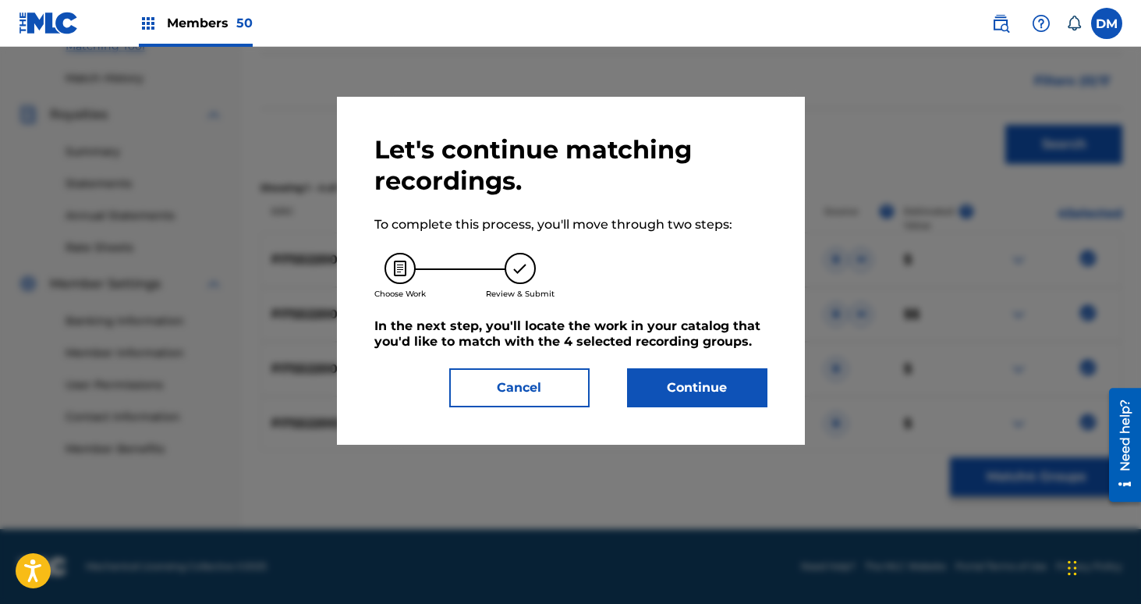
click at [712, 379] on button "Continue" at bounding box center [697, 387] width 140 height 39
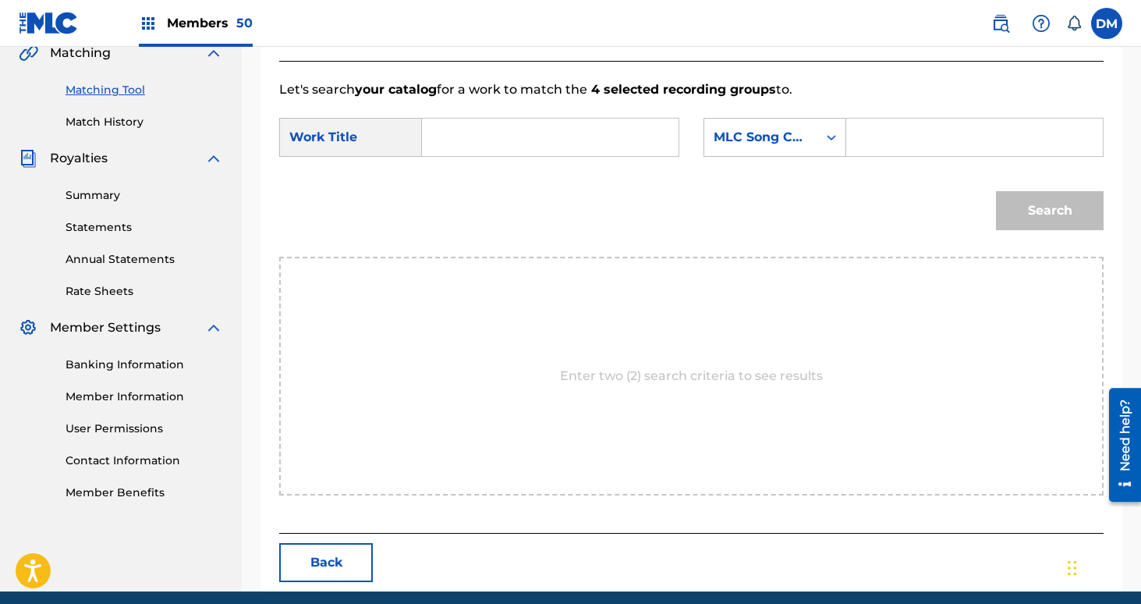
click at [468, 142] on input "Search Form" at bounding box center [550, 137] width 230 height 37
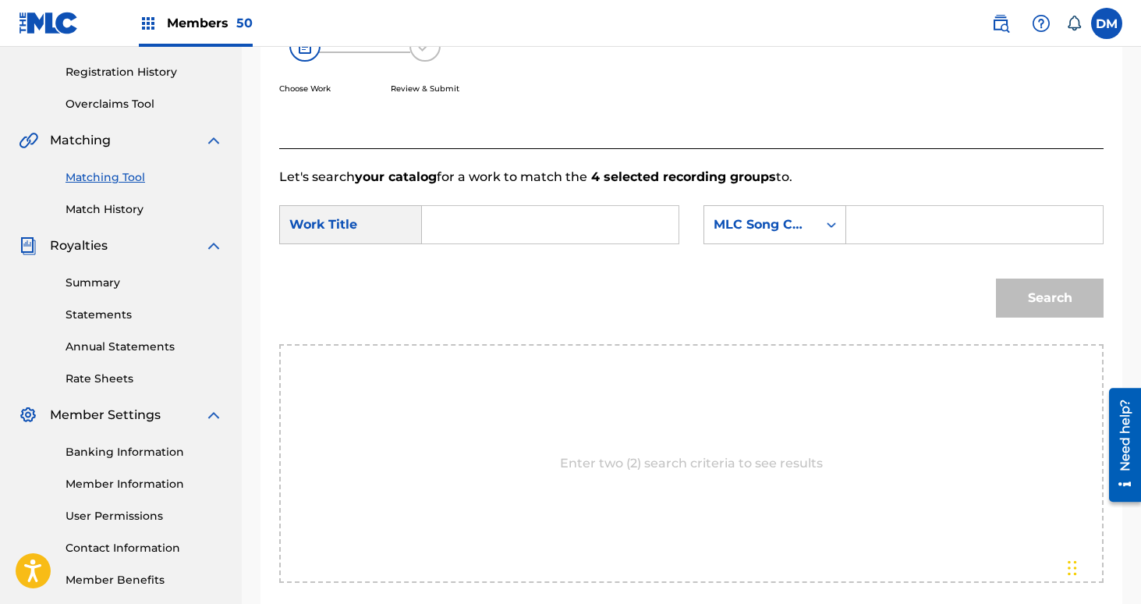
scroll to position [274, 0]
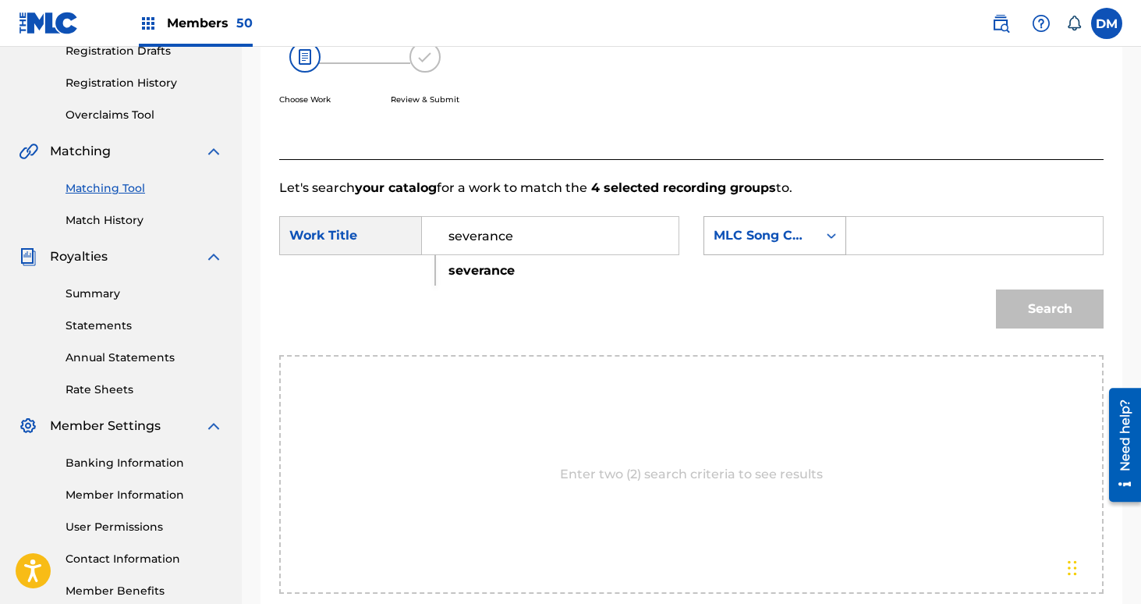
type input "severance"
click at [747, 242] on div "MLC Song Code" at bounding box center [761, 235] width 94 height 19
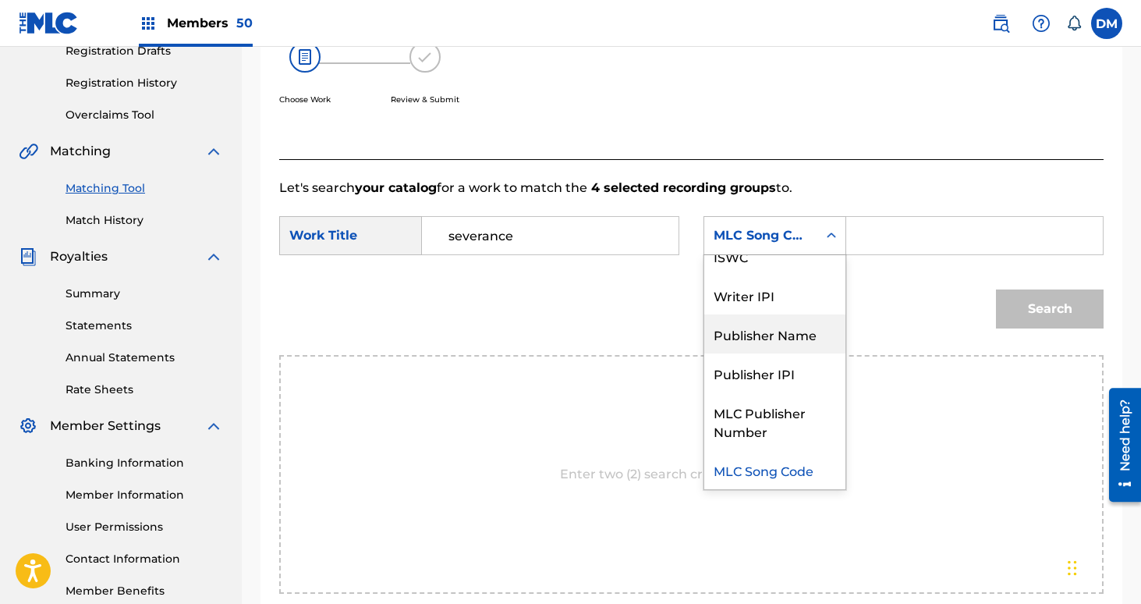
scroll to position [0, 0]
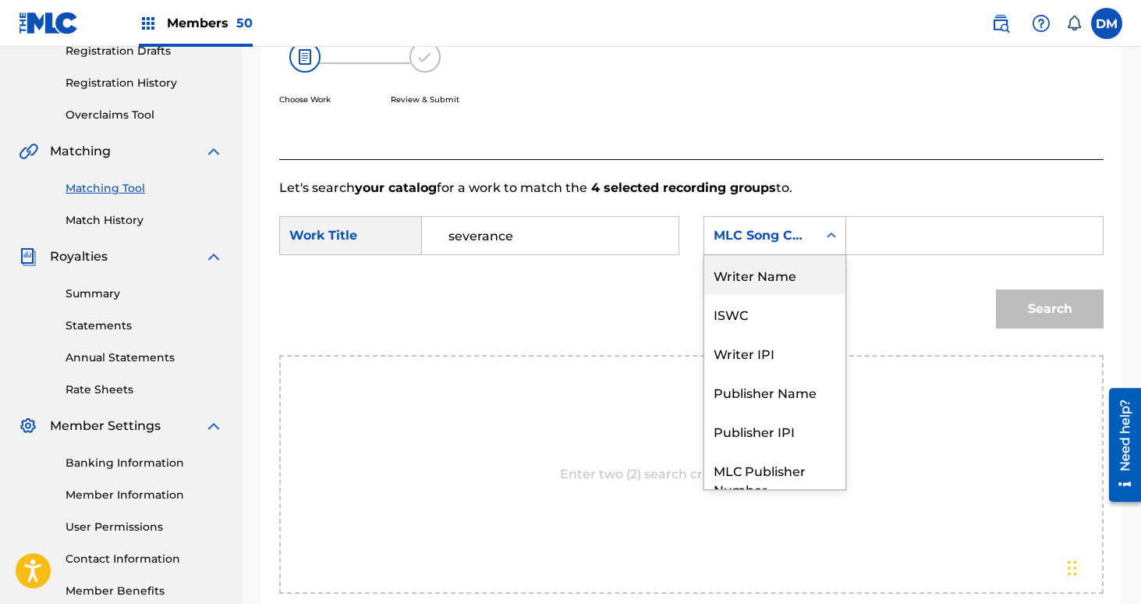
click at [753, 257] on div "Writer Name" at bounding box center [774, 274] width 141 height 39
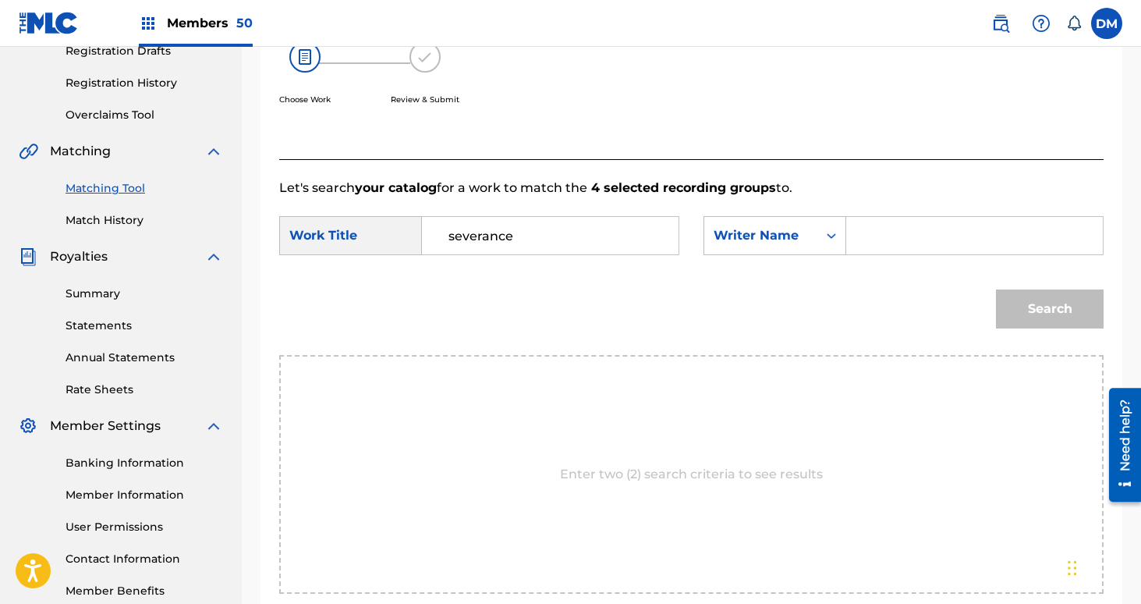
click at [870, 239] on input "Search Form" at bounding box center [974, 235] width 230 height 37
type input "[PERSON_NAME]"
click at [996, 289] on button "Search" at bounding box center [1050, 308] width 108 height 39
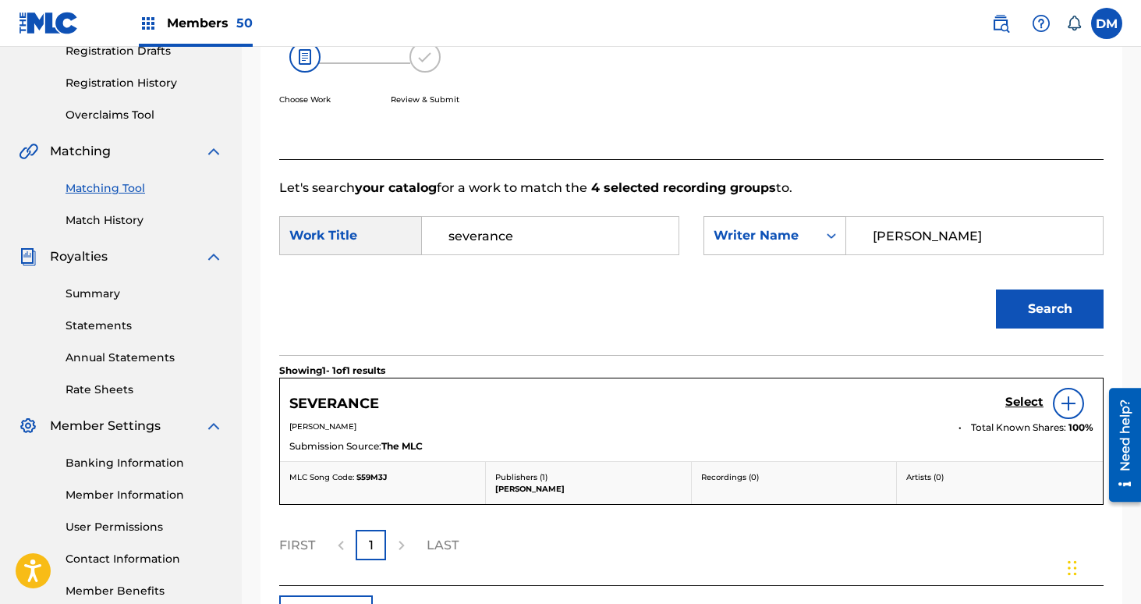
click at [1026, 400] on h5 "Select" at bounding box center [1024, 402] width 38 height 15
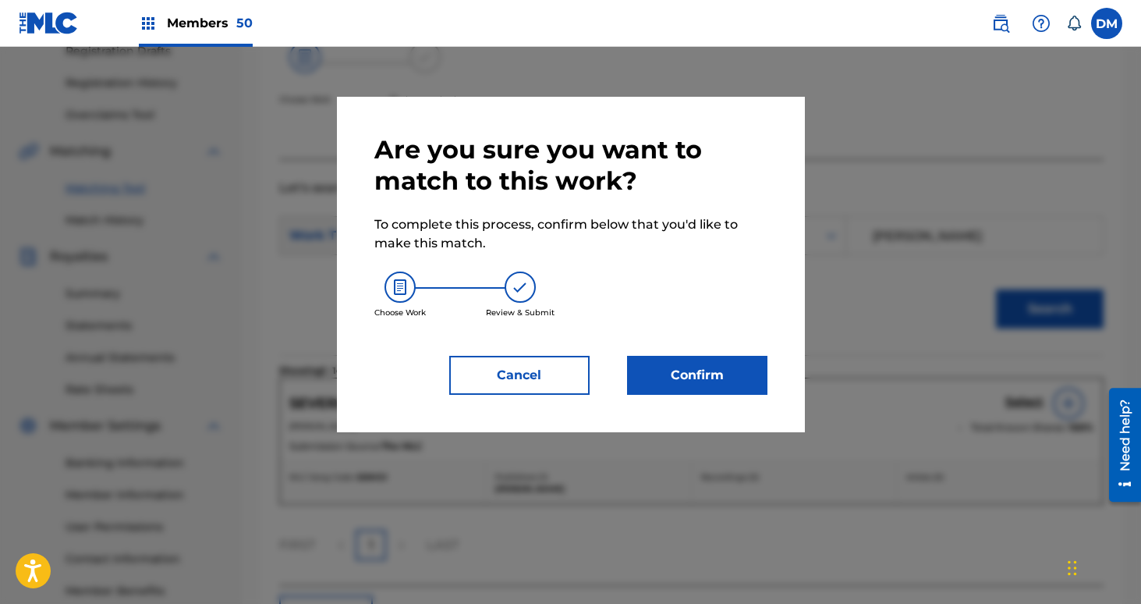
click at [763, 375] on button "Confirm" at bounding box center [697, 375] width 140 height 39
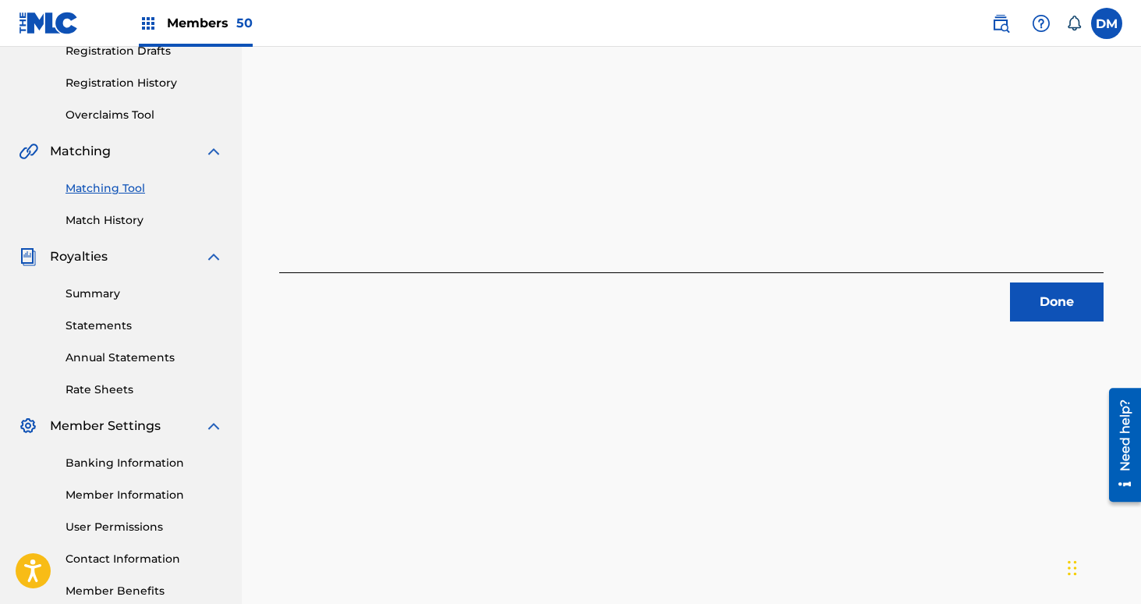
click at [1058, 326] on div "4 Recording Groups are pending usage match to the work SEVERANCE . Congratulati…" at bounding box center [691, 214] width 899 height 806
click at [1050, 288] on button "Done" at bounding box center [1057, 301] width 94 height 39
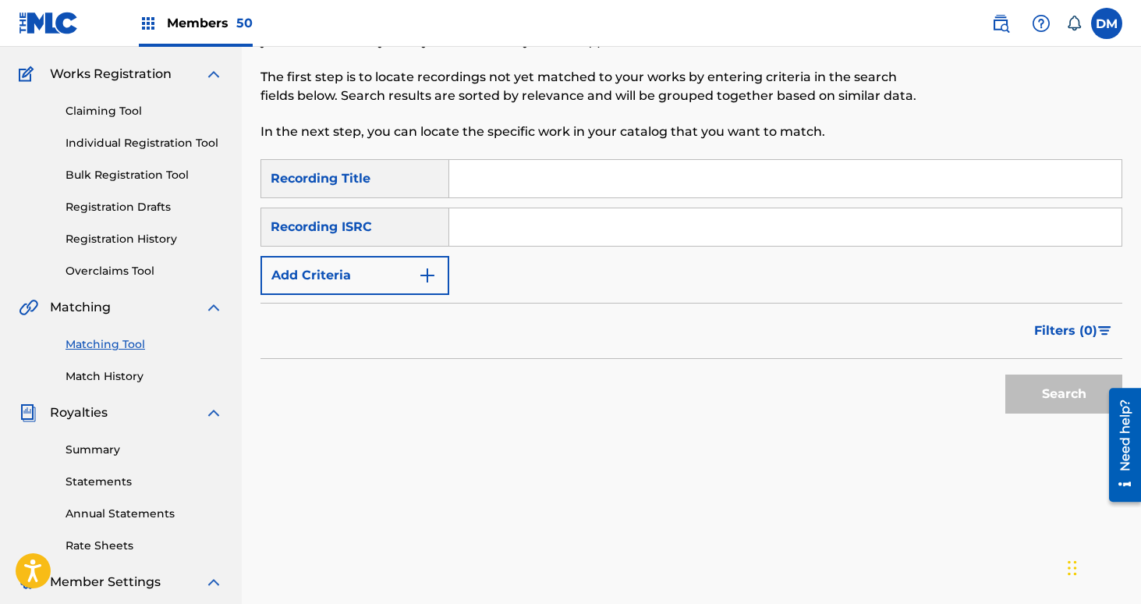
scroll to position [104, 0]
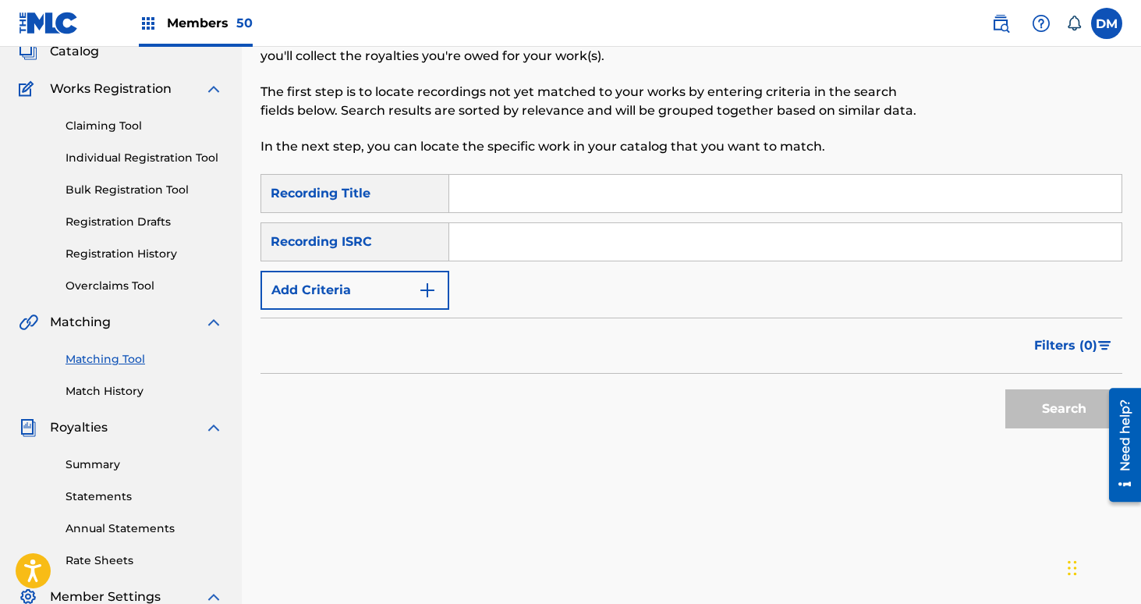
click at [526, 196] on input "Search Form" at bounding box center [785, 193] width 672 height 37
type input "Blue Whale"
click at [414, 301] on button "Add Criteria" at bounding box center [354, 290] width 189 height 39
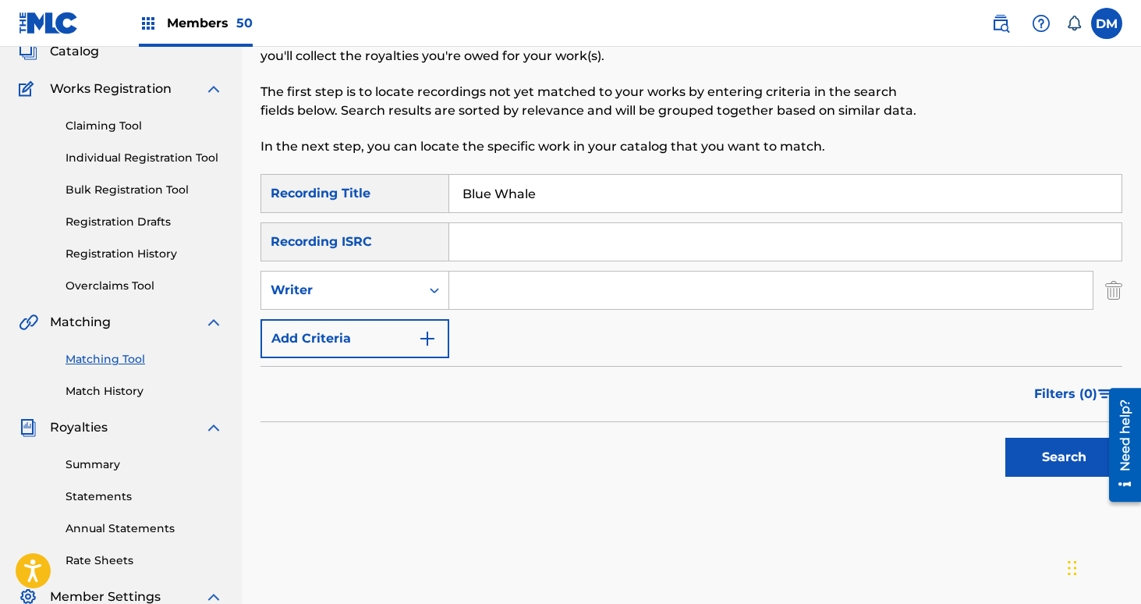
click at [485, 290] on input "Search Form" at bounding box center [770, 289] width 643 height 37
click at [384, 292] on div "Writer" at bounding box center [341, 290] width 140 height 19
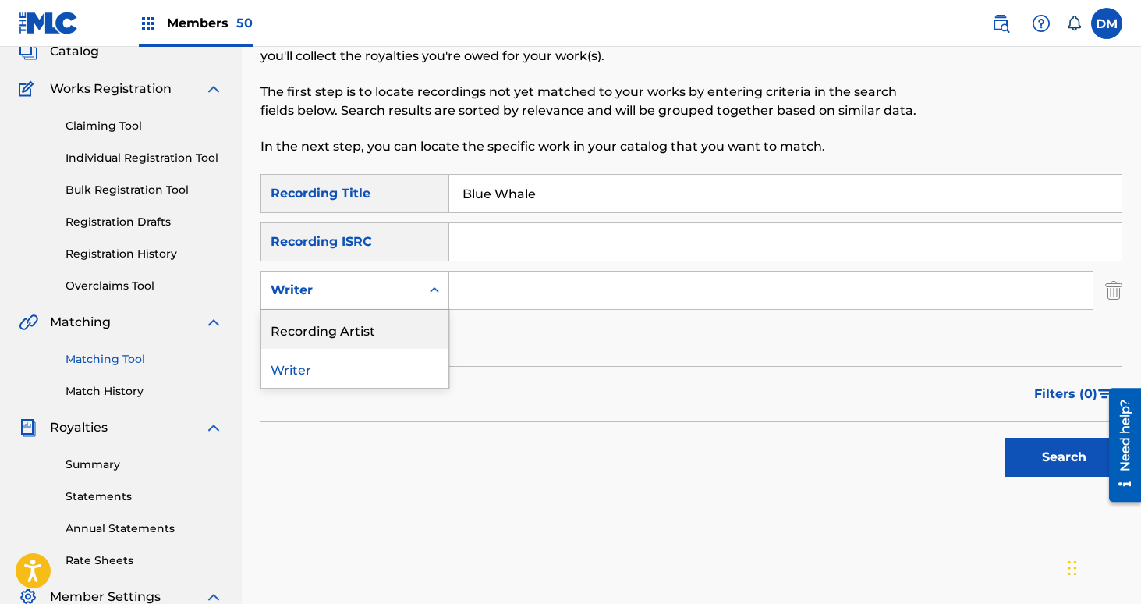
click at [385, 335] on div "Recording Artist" at bounding box center [354, 329] width 187 height 39
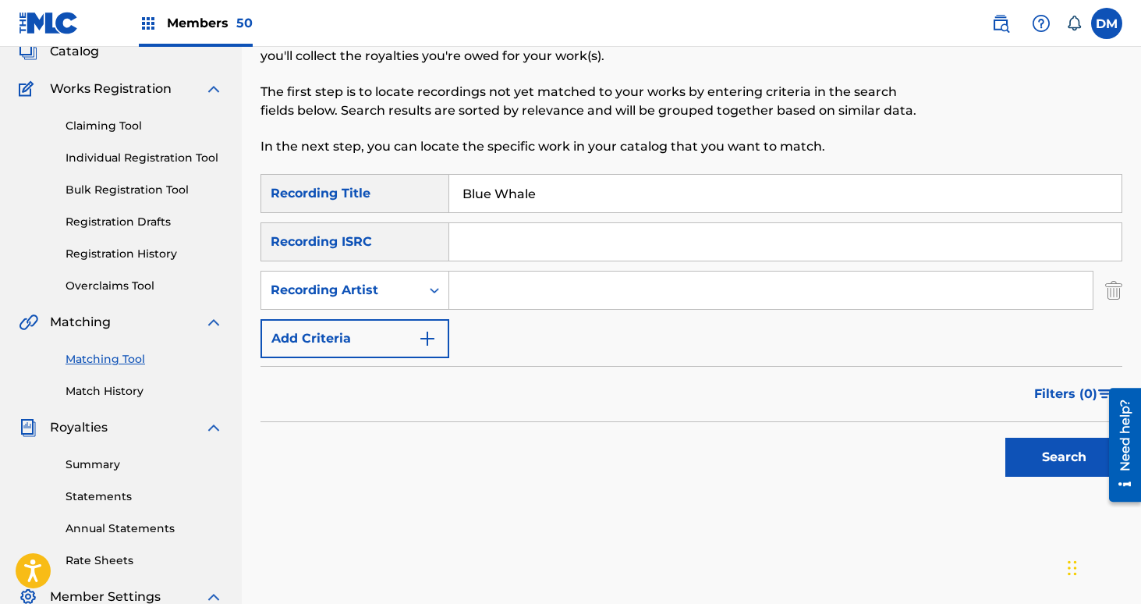
click at [480, 317] on div "SearchWithCriteria159d5966-3410-428e-b867-b8d8f313008a Recording Title Blue Wha…" at bounding box center [691, 266] width 862 height 184
click at [475, 295] on input "Search Form" at bounding box center [770, 289] width 643 height 37
type input "[GEOGRAPHIC_DATA]"
click at [1005, 437] on button "Search" at bounding box center [1063, 456] width 117 height 39
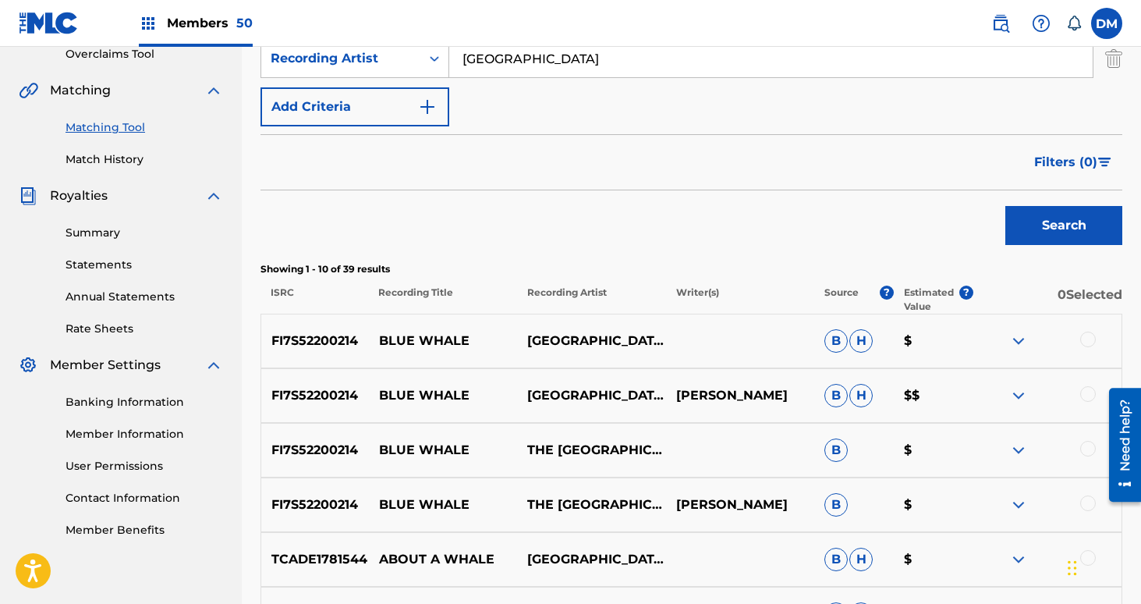
scroll to position [348, 0]
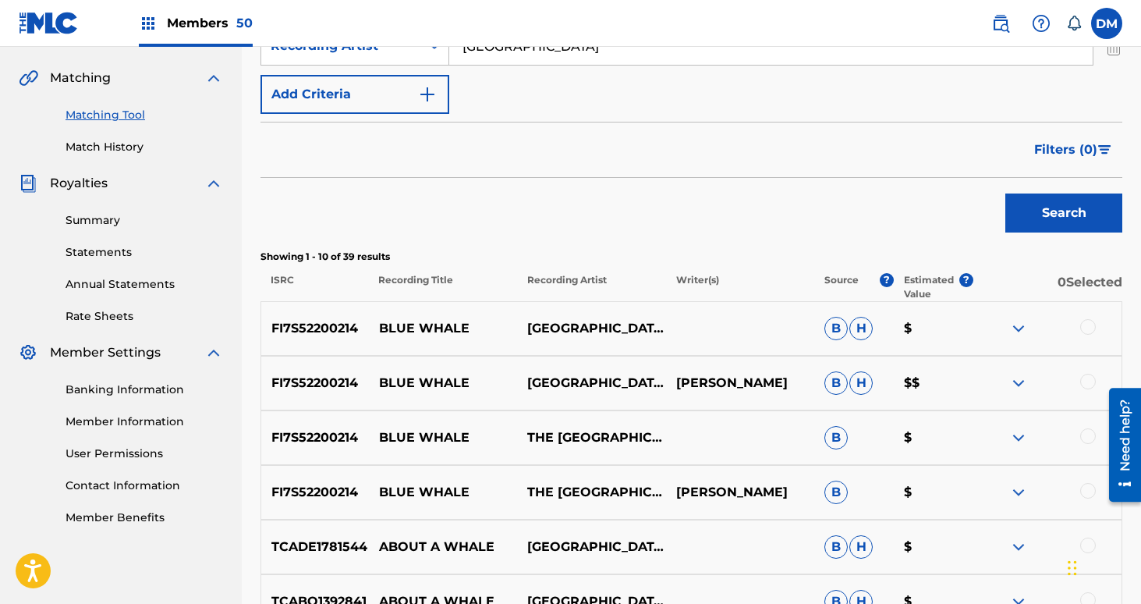
click at [1086, 327] on div at bounding box center [1088, 327] width 16 height 16
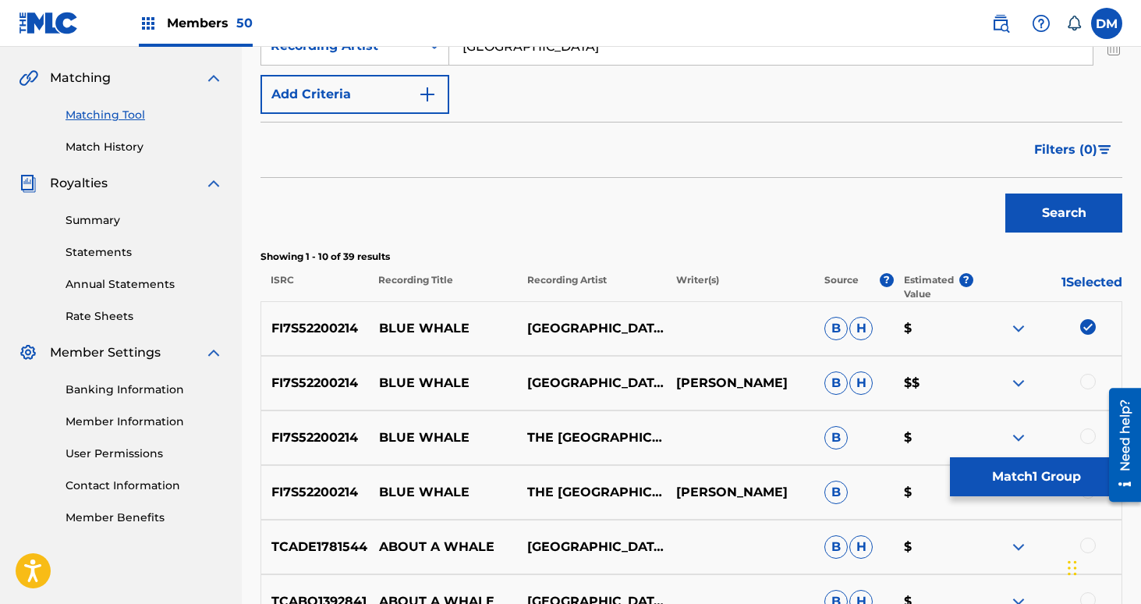
click at [1086, 371] on div "FI7S52200214 BLUE WHALE NETHERLANDS [PERSON_NAME] $$" at bounding box center [691, 383] width 862 height 55
click at [1086, 382] on div at bounding box center [1088, 382] width 16 height 16
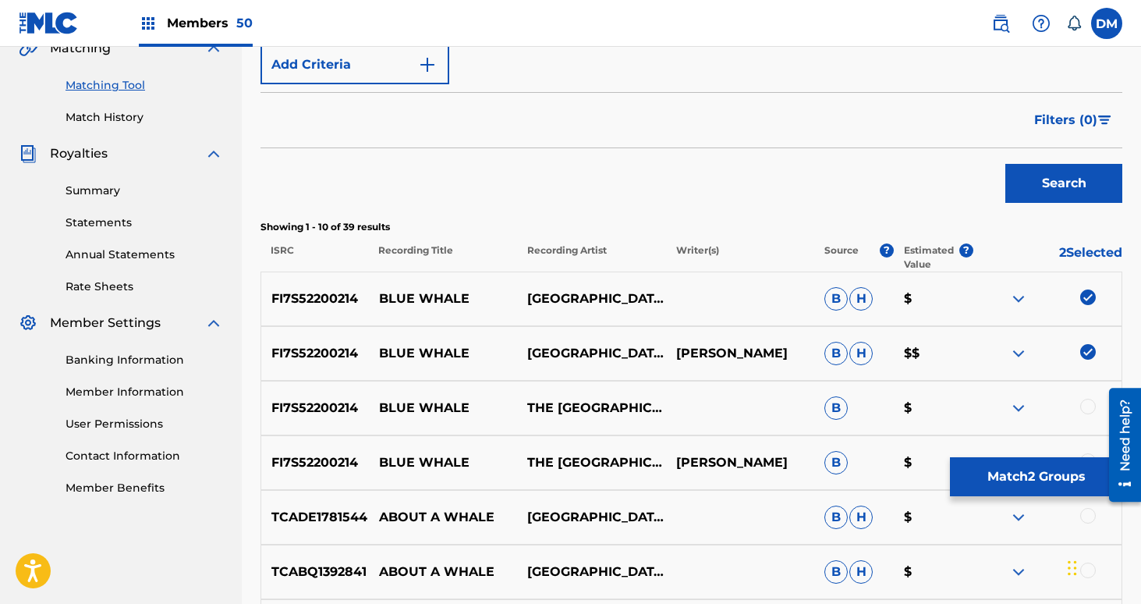
scroll to position [422, 0]
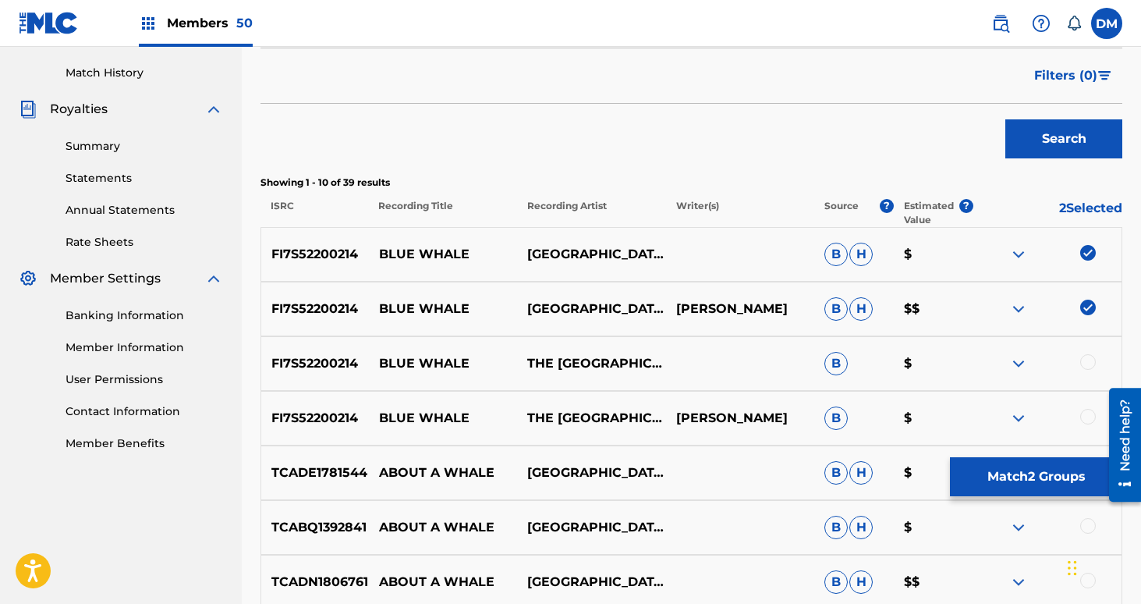
click at [1086, 360] on div at bounding box center [1088, 362] width 16 height 16
click at [1086, 414] on div at bounding box center [1088, 417] width 16 height 16
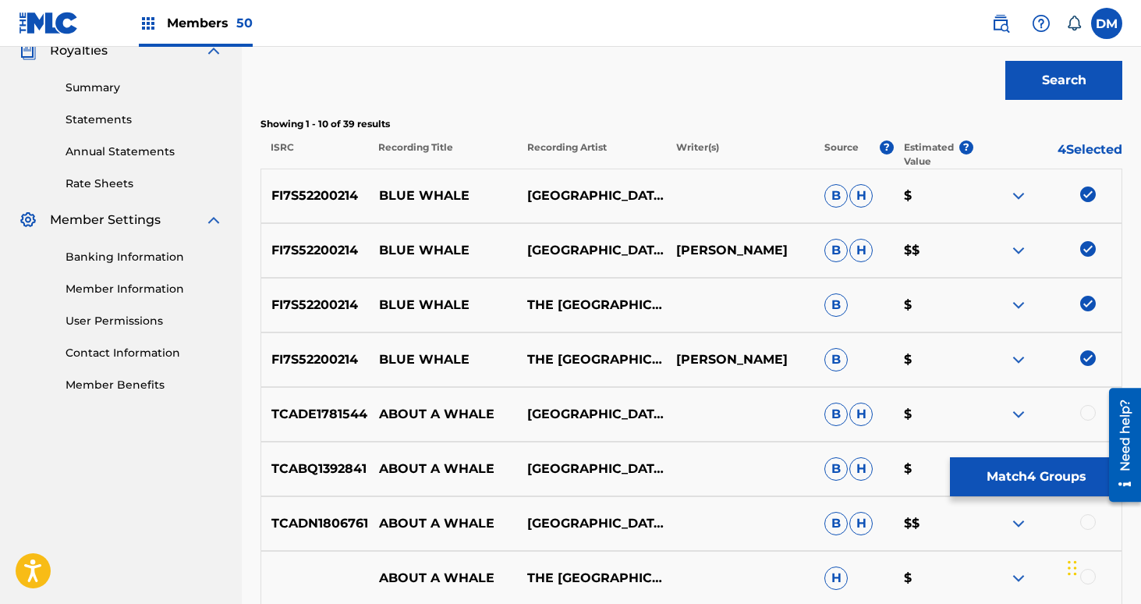
scroll to position [500, 0]
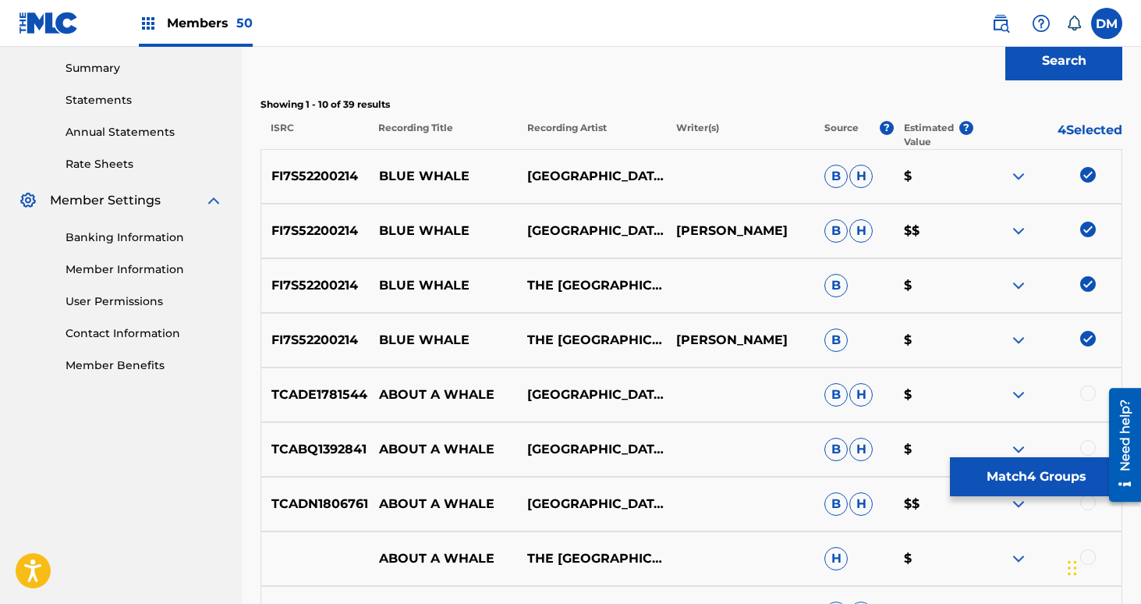
click at [1023, 476] on button "Match 4 Groups" at bounding box center [1036, 476] width 172 height 39
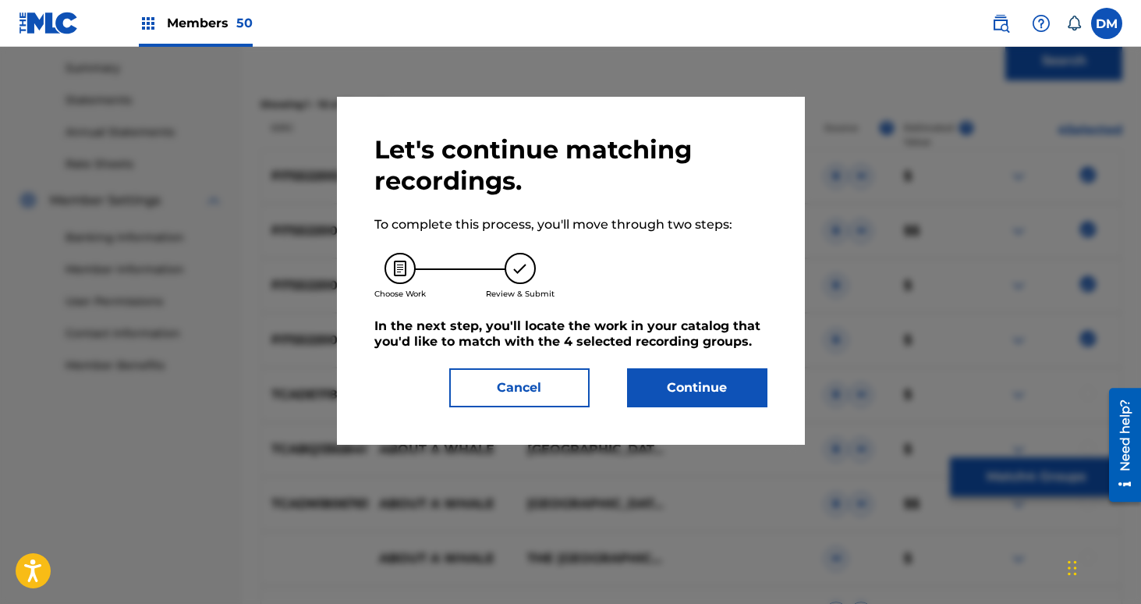
click at [713, 383] on button "Continue" at bounding box center [697, 387] width 140 height 39
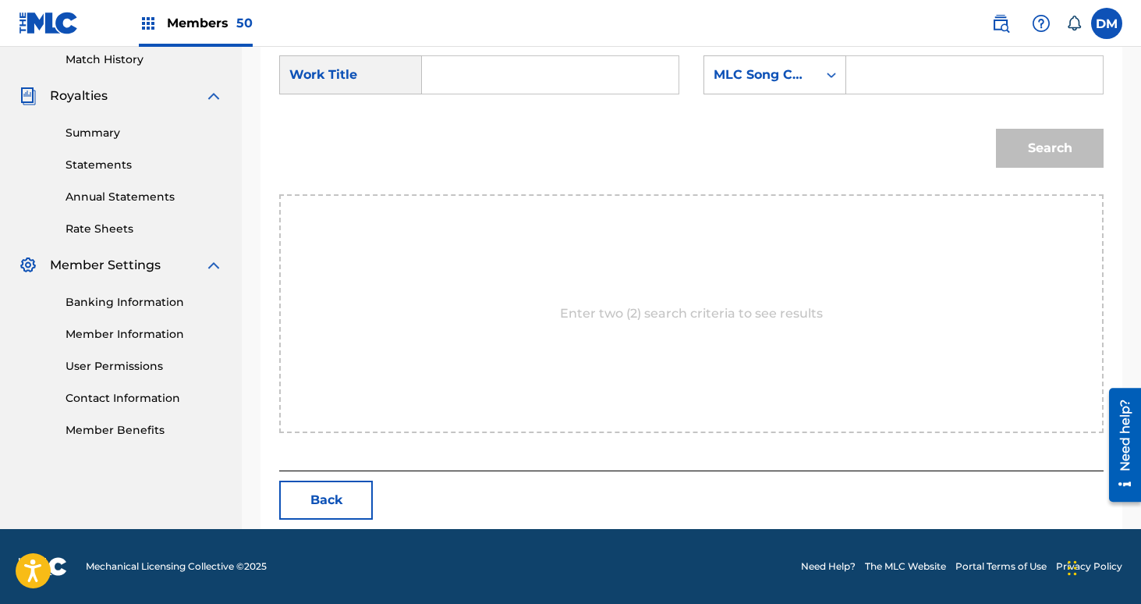
click at [459, 72] on input "Search Form" at bounding box center [550, 74] width 230 height 37
click at [455, 108] on strong "blue" at bounding box center [462, 109] width 29 height 15
type input "blue whale"
click at [736, 85] on div "MLC Song Code" at bounding box center [760, 75] width 113 height 30
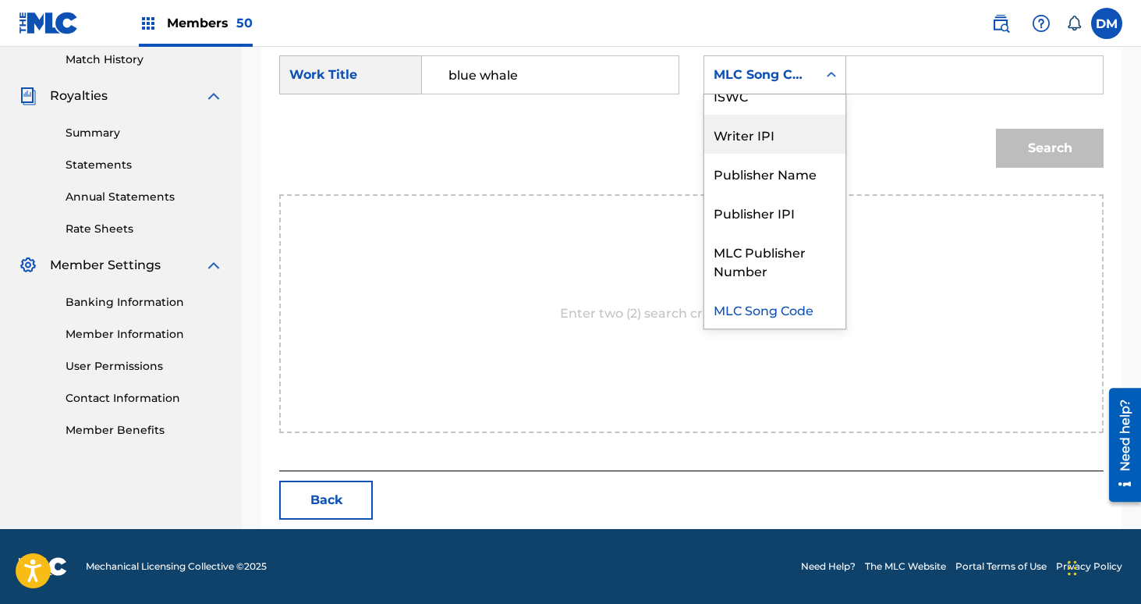
scroll to position [0, 0]
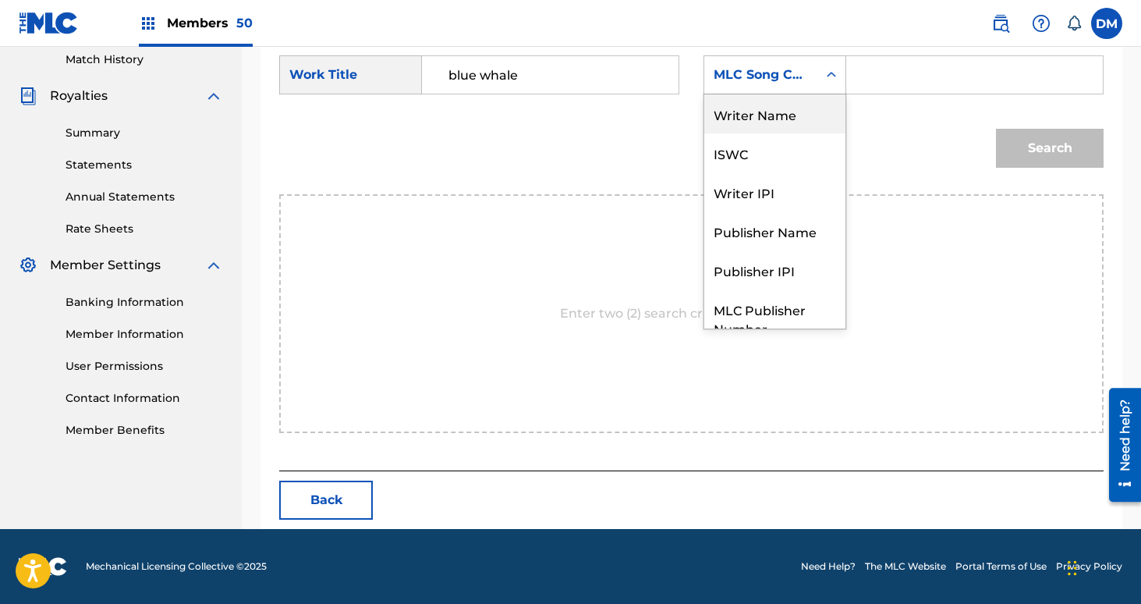
click at [753, 104] on div "Writer Name" at bounding box center [774, 113] width 141 height 39
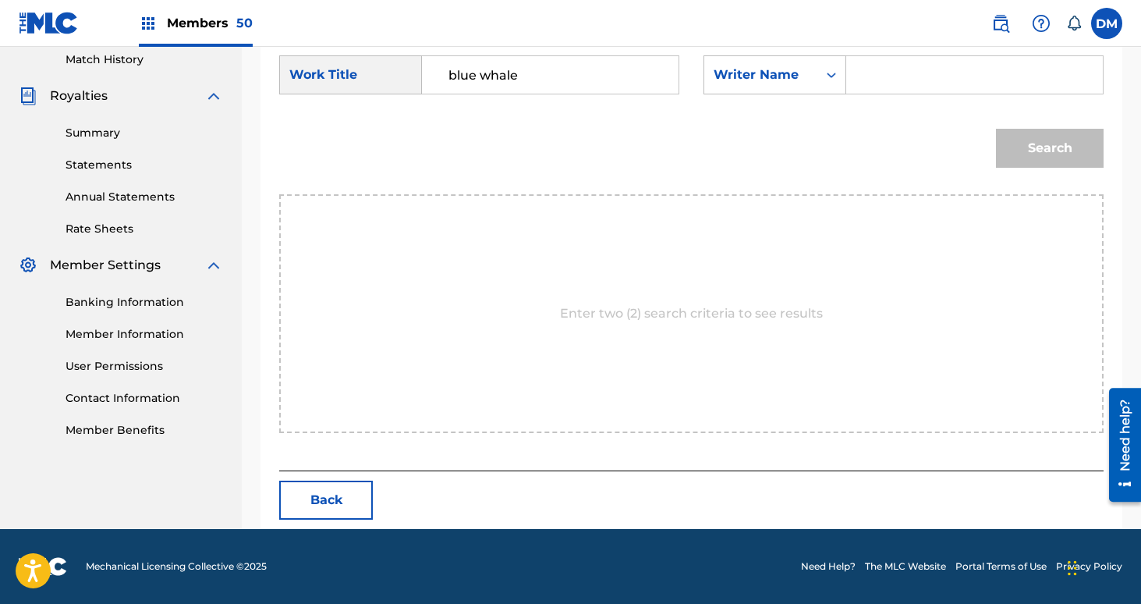
click at [875, 64] on input "Search Form" at bounding box center [974, 74] width 230 height 37
type input "t"
type input "[PERSON_NAME]"
click at [996, 129] on button "Search" at bounding box center [1050, 148] width 108 height 39
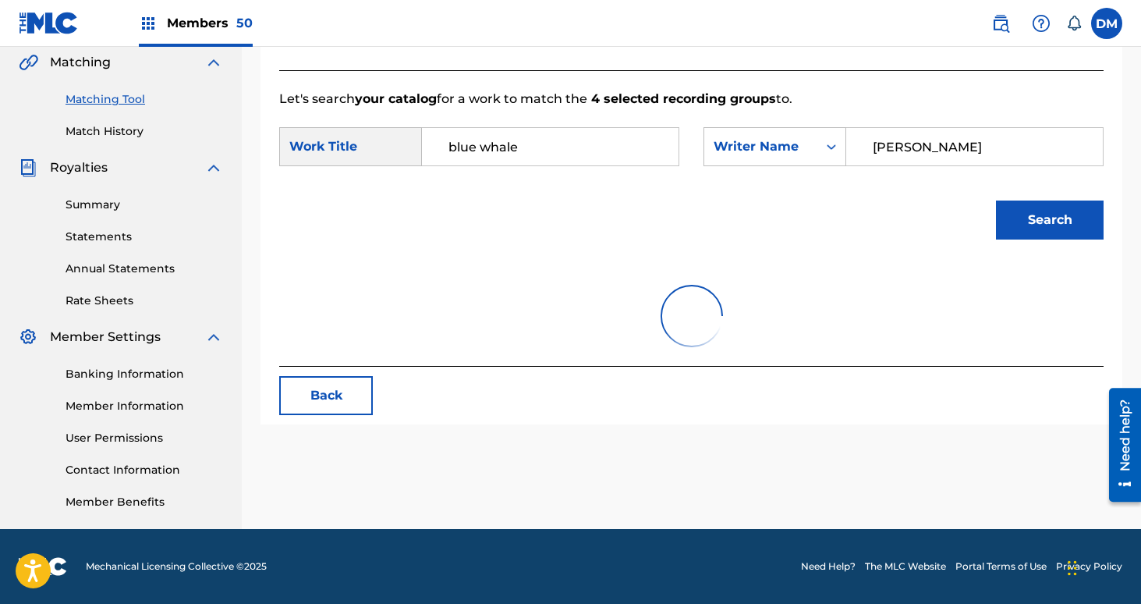
scroll to position [435, 0]
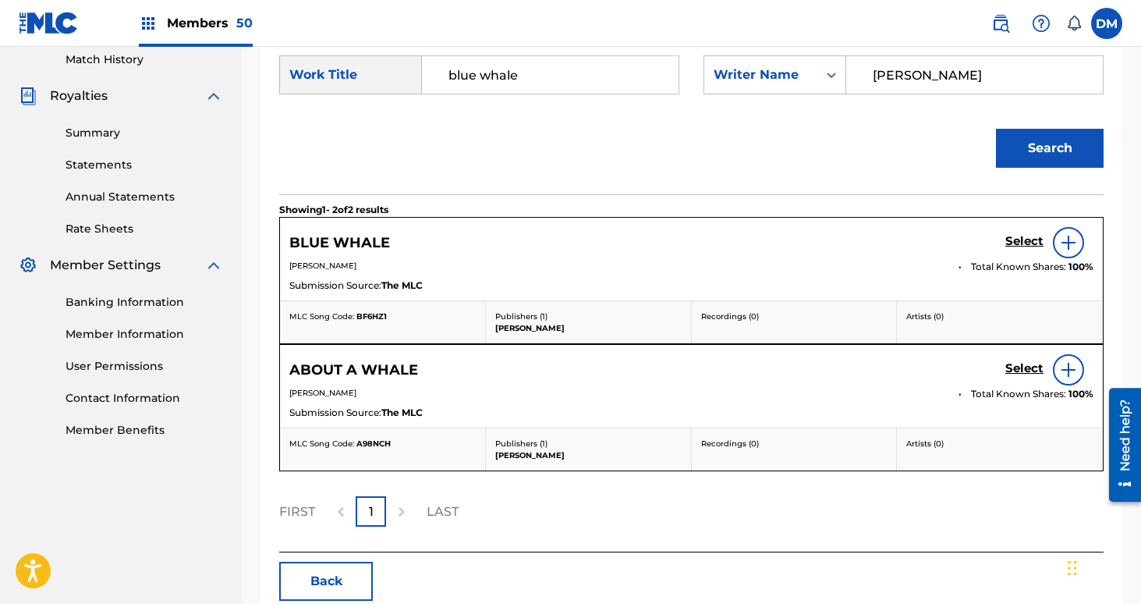
click at [1023, 238] on h5 "Select" at bounding box center [1024, 241] width 38 height 15
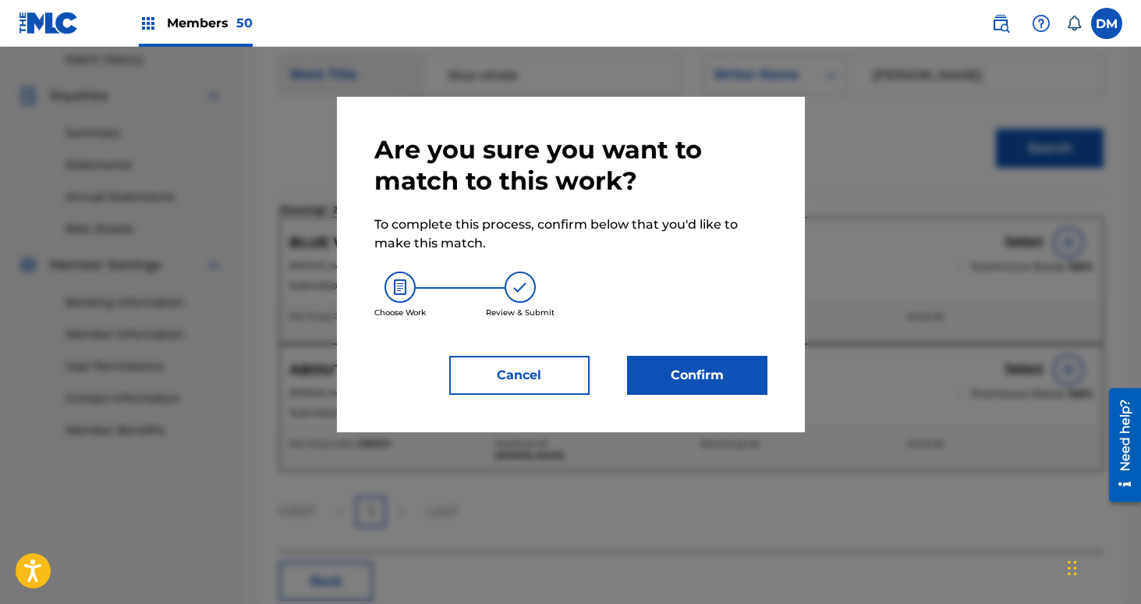
click at [711, 368] on button "Confirm" at bounding box center [697, 375] width 140 height 39
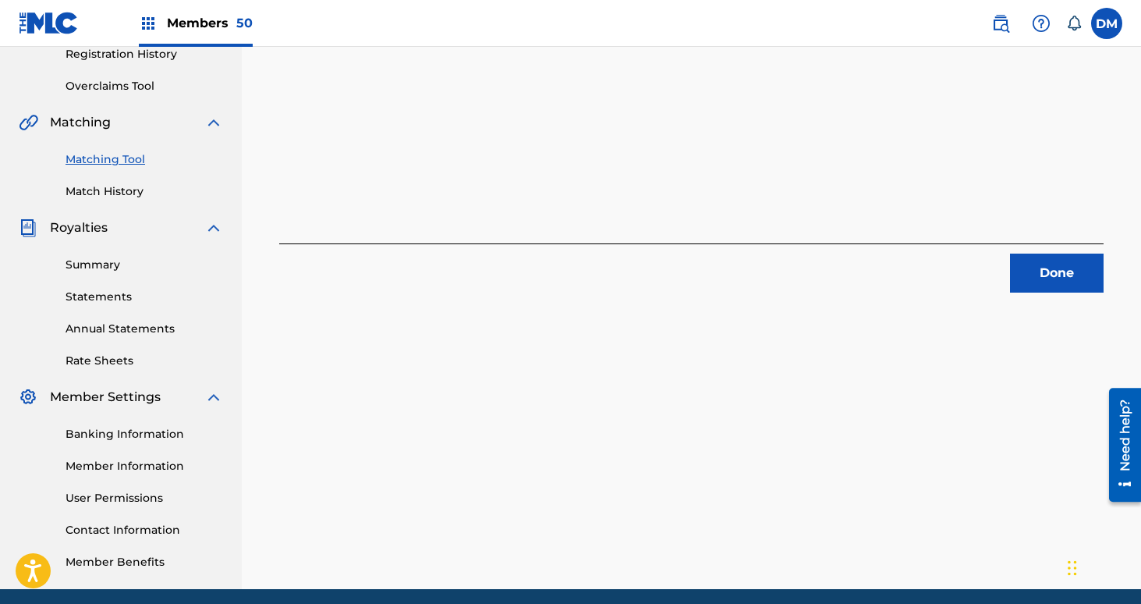
scroll to position [300, 0]
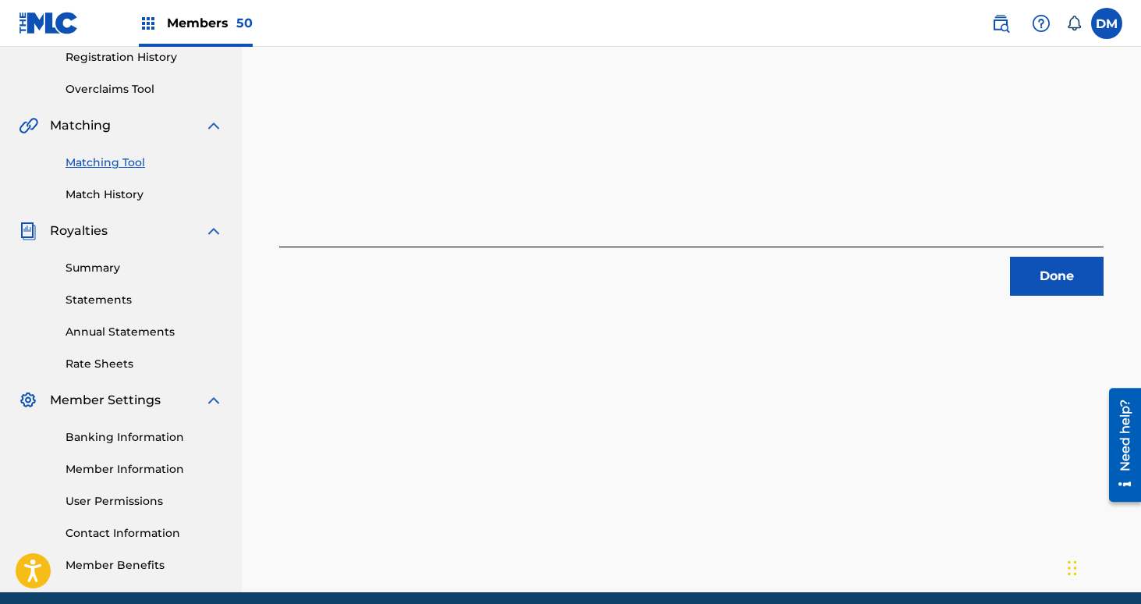
click at [1056, 271] on button "Done" at bounding box center [1057, 276] width 94 height 39
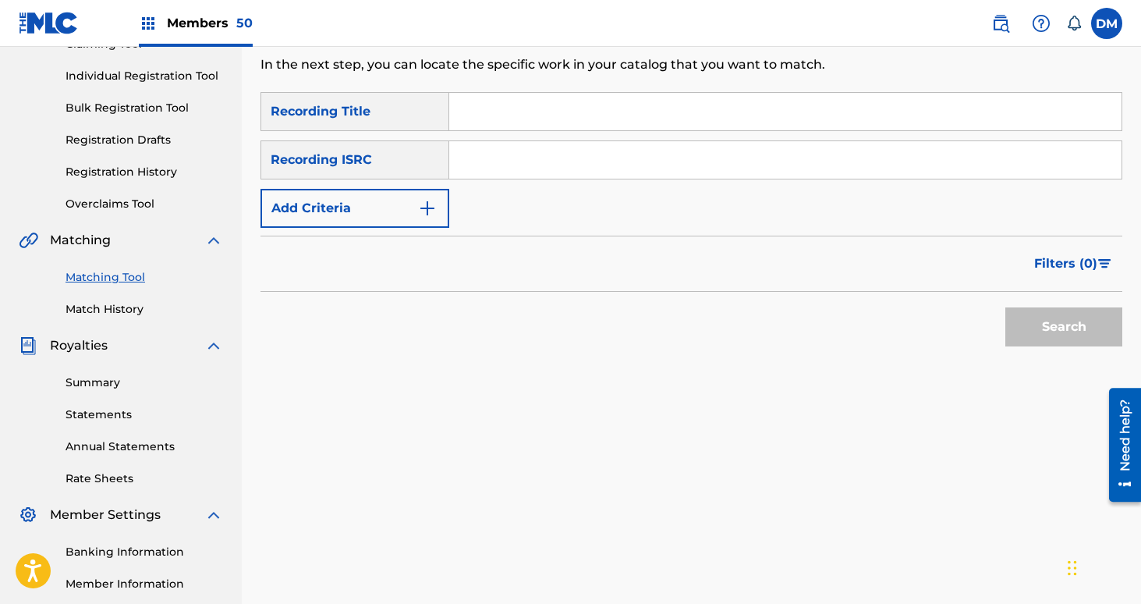
scroll to position [176, 0]
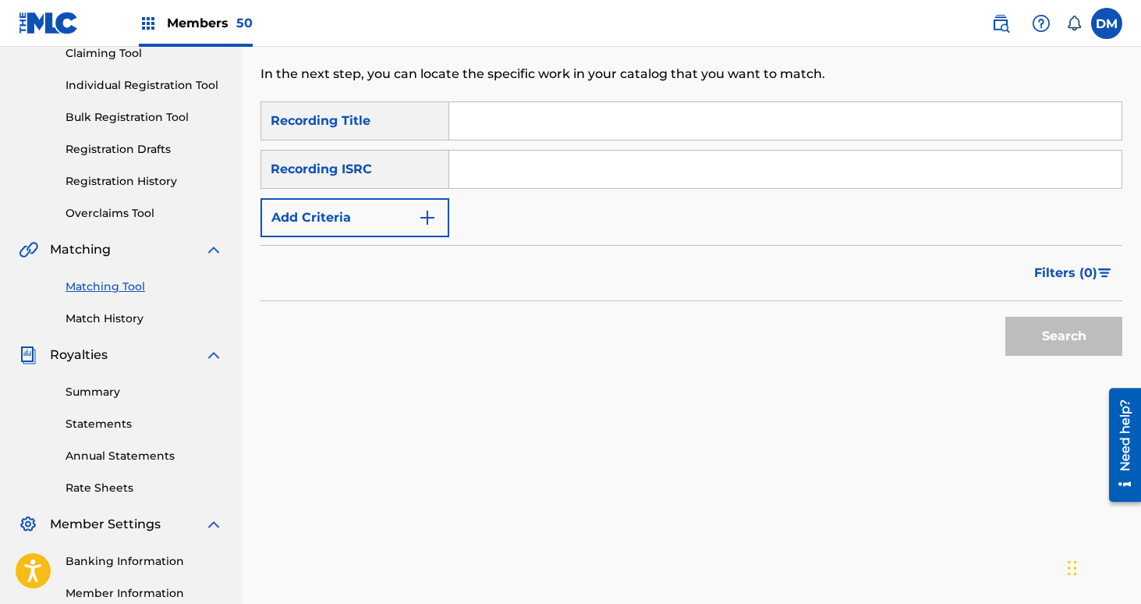
click at [580, 119] on input "Search Form" at bounding box center [785, 120] width 672 height 37
type input "S"
type input "Goons"
click at [405, 219] on button "Add Criteria" at bounding box center [354, 217] width 189 height 39
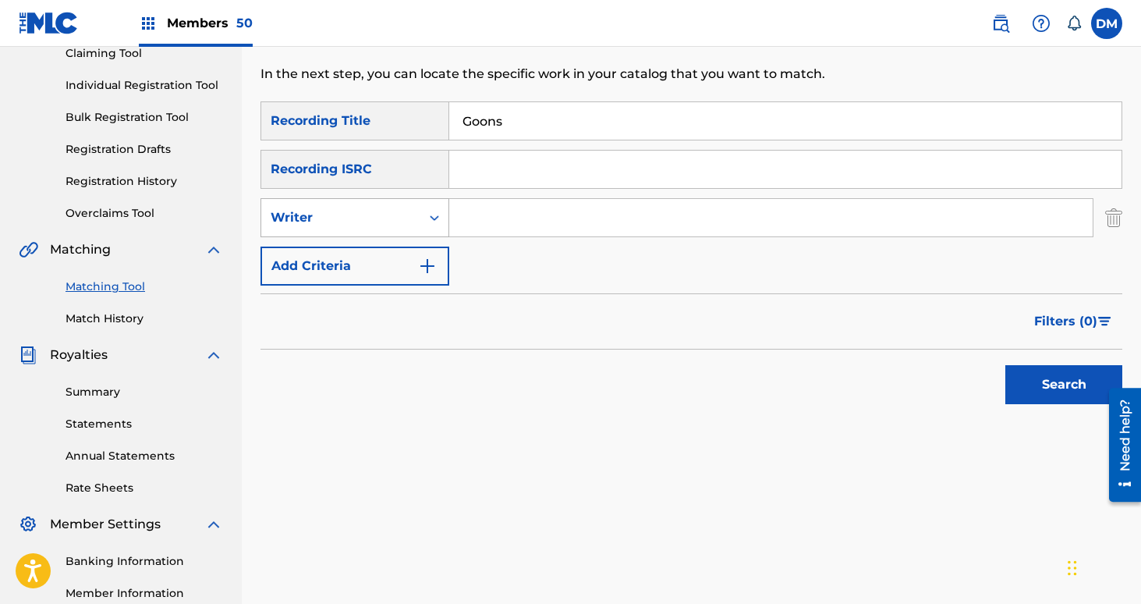
click at [408, 220] on div "Writer" at bounding box center [341, 217] width 140 height 19
click at [398, 245] on div "Recording Artist" at bounding box center [354, 256] width 187 height 39
click at [465, 217] on input "Search Form" at bounding box center [770, 217] width 643 height 37
type input "[GEOGRAPHIC_DATA]"
click at [1005, 365] on button "Search" at bounding box center [1063, 384] width 117 height 39
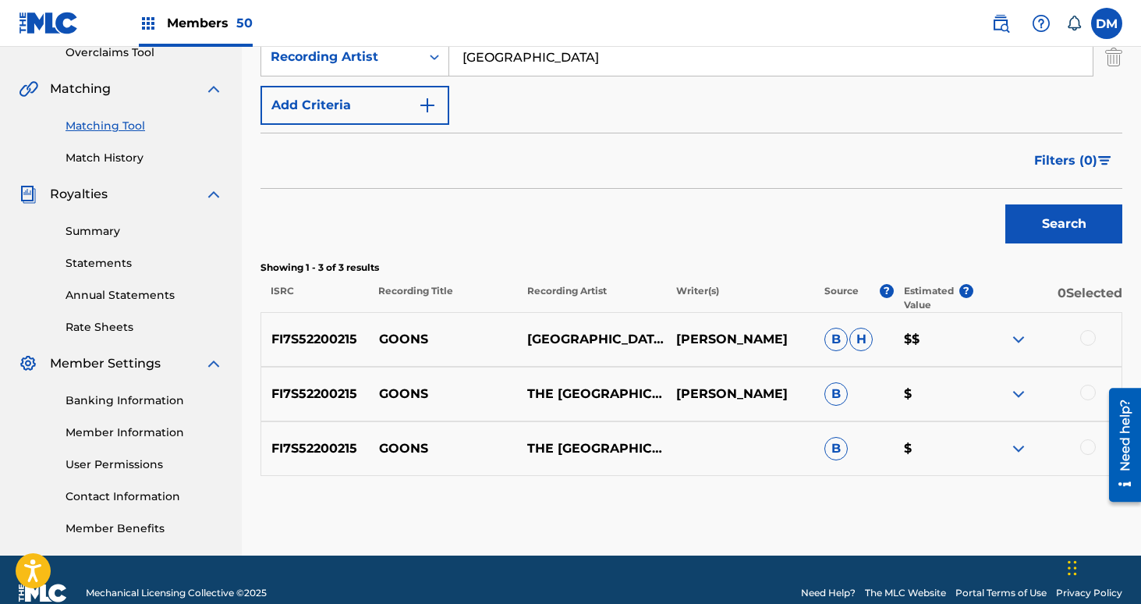
scroll to position [352, 0]
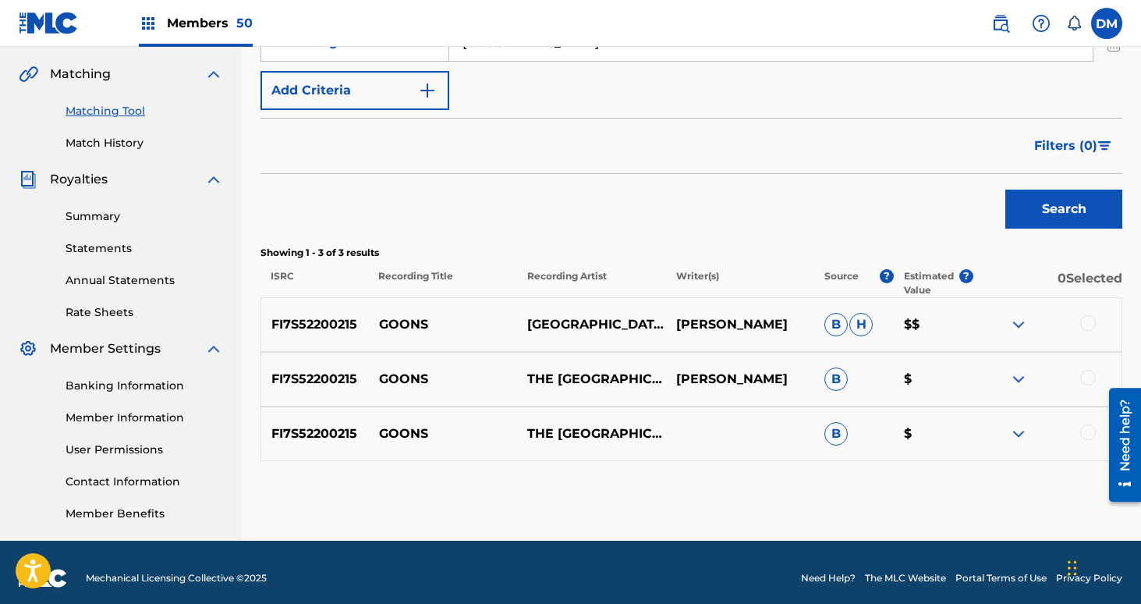
click at [1094, 323] on div at bounding box center [1088, 323] width 16 height 16
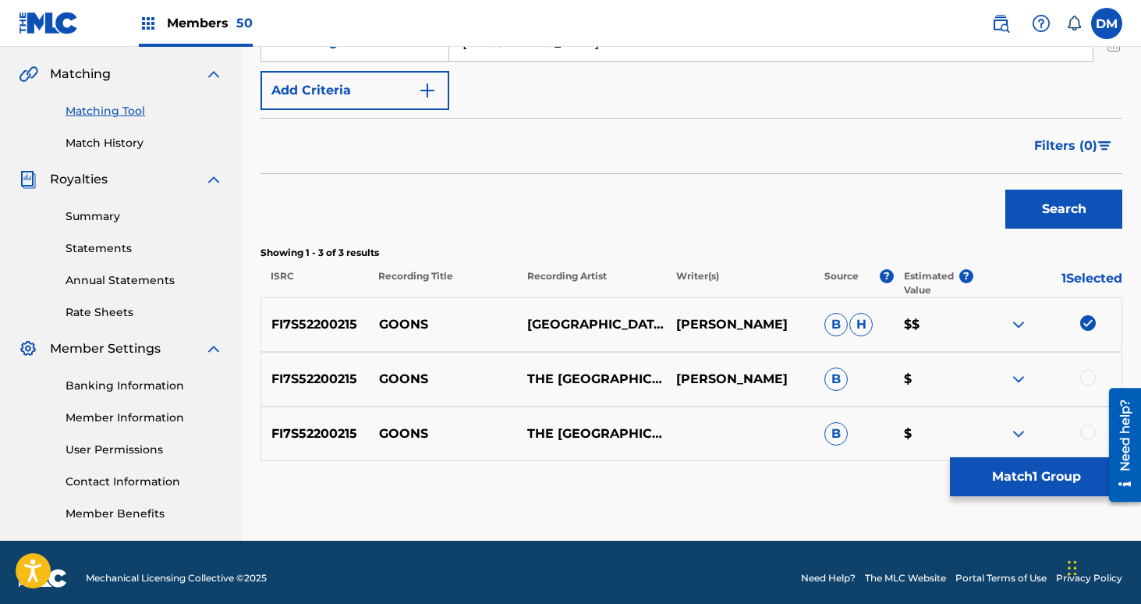
click at [1087, 387] on div at bounding box center [1047, 379] width 148 height 19
click at [1087, 379] on div at bounding box center [1088, 378] width 16 height 16
click at [1086, 433] on div at bounding box center [1088, 432] width 16 height 16
click at [1068, 475] on button "Match 3 Groups" at bounding box center [1036, 476] width 172 height 39
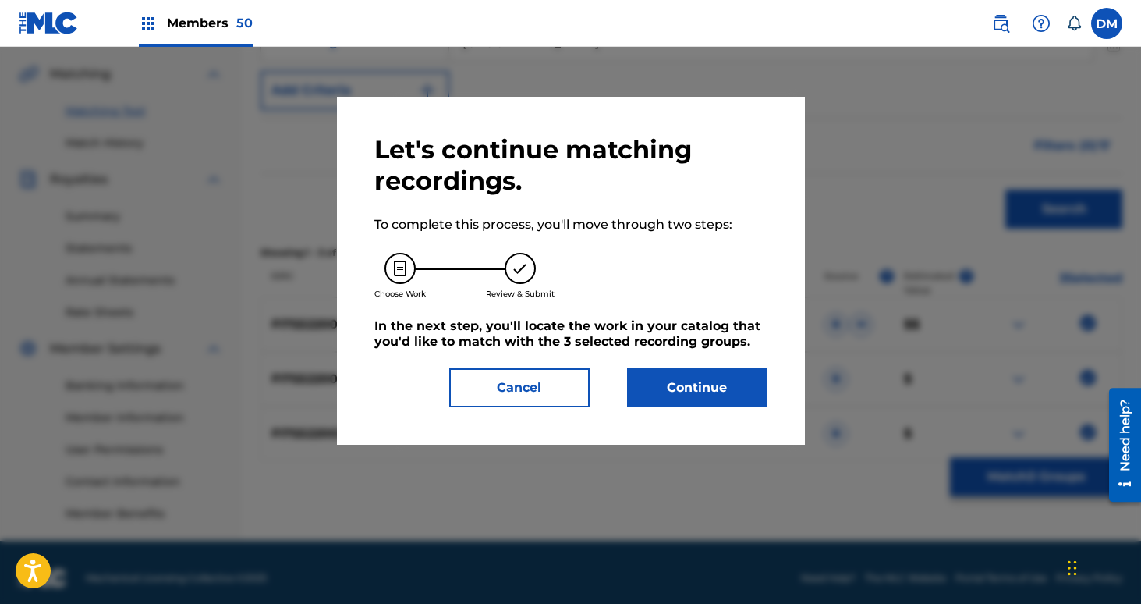
click at [731, 393] on button "Continue" at bounding box center [697, 387] width 140 height 39
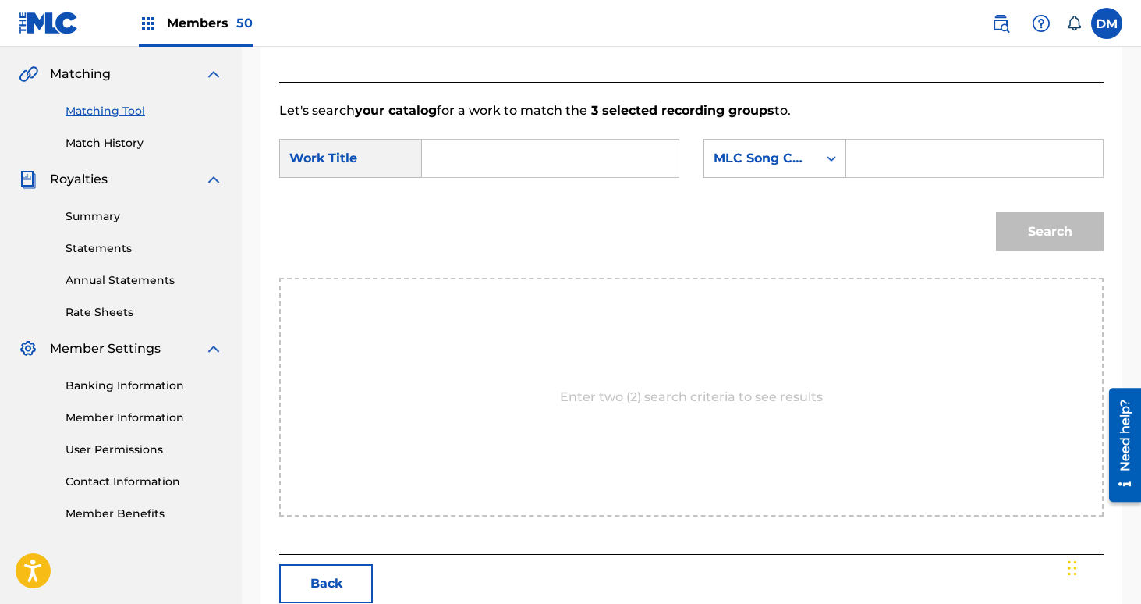
click at [597, 157] on input "Search Form" at bounding box center [550, 158] width 230 height 37
type input "goons"
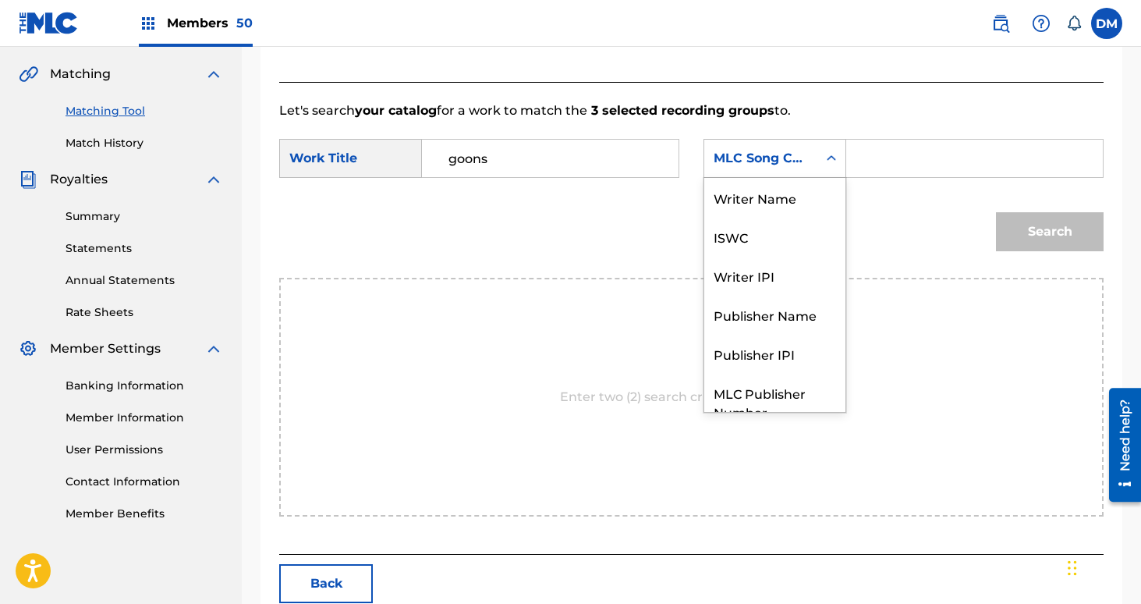
click at [818, 156] on div "Search Form" at bounding box center [831, 158] width 28 height 28
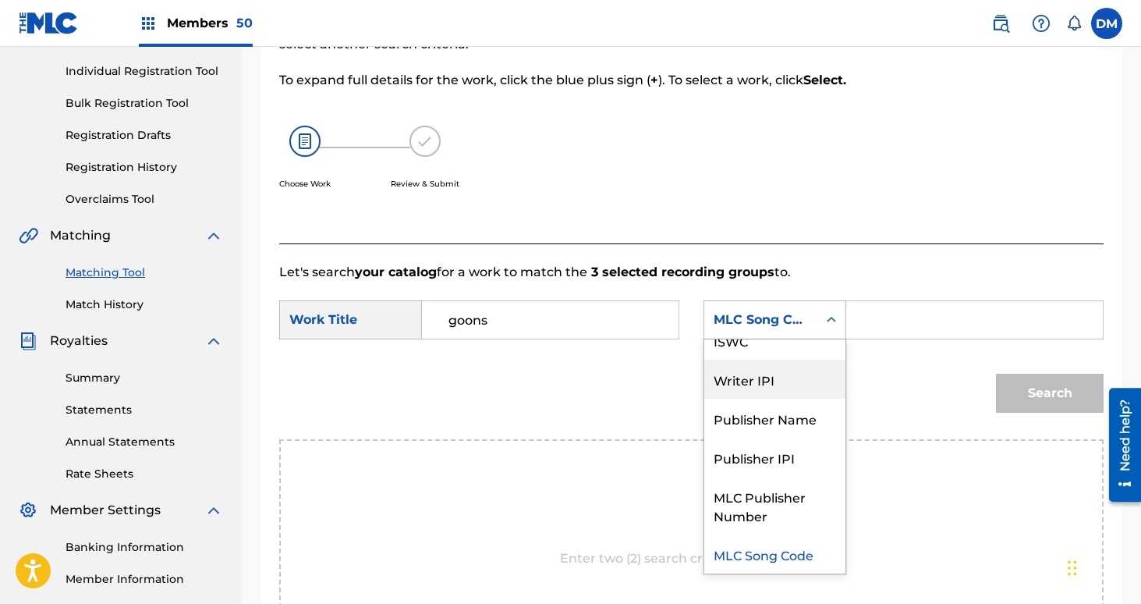
scroll to position [0, 0]
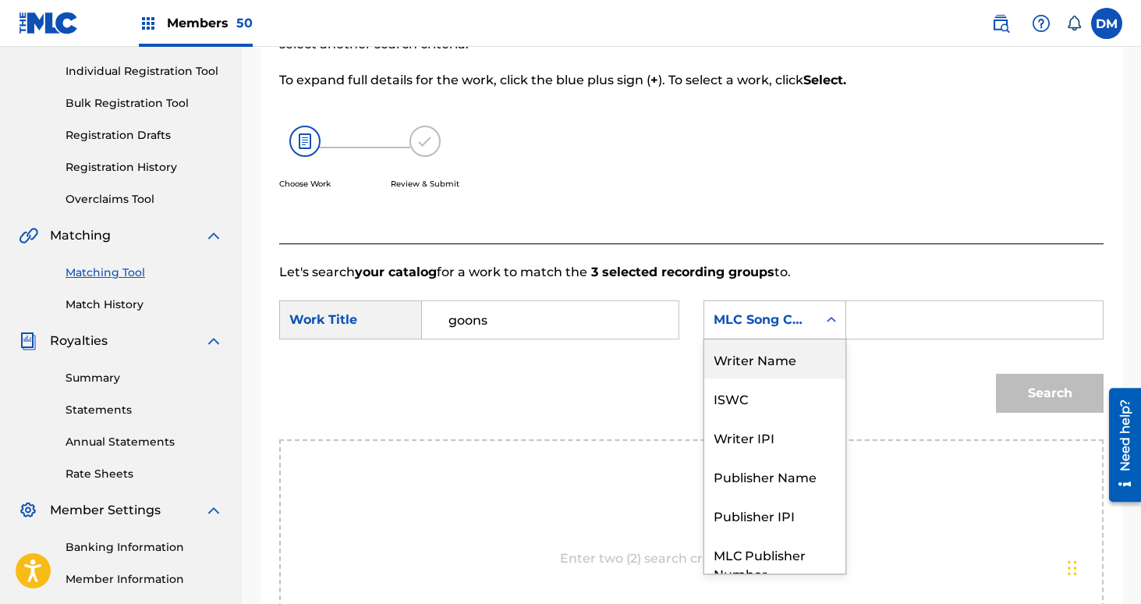
click at [783, 369] on div "Writer Name" at bounding box center [774, 358] width 141 height 39
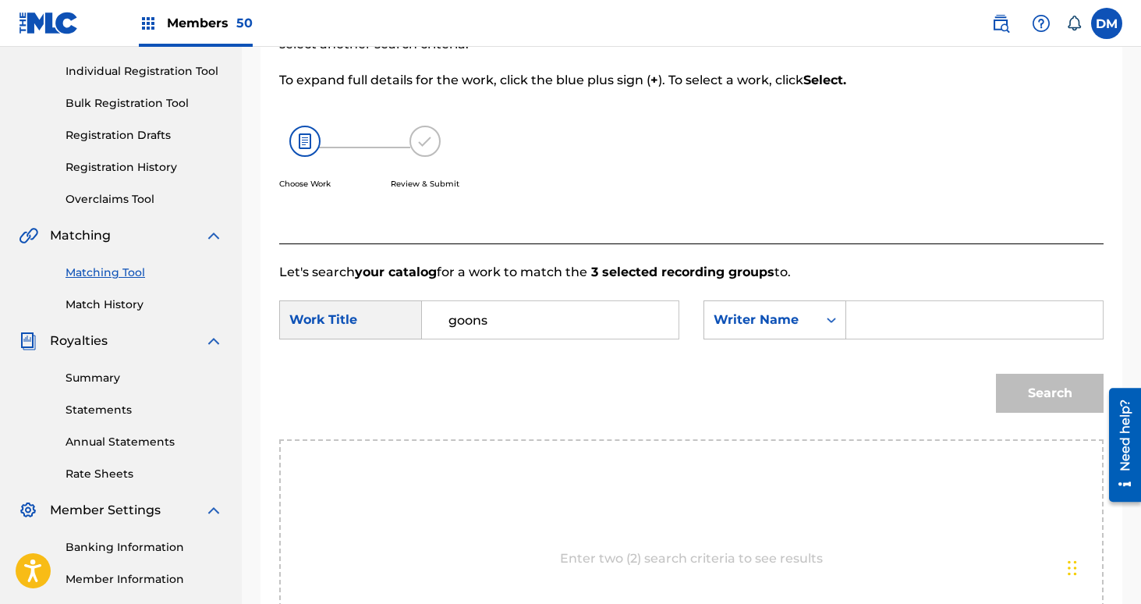
click at [894, 313] on input "Search Form" at bounding box center [974, 319] width 230 height 37
type input "[PERSON_NAME]"
click at [996, 374] on button "Search" at bounding box center [1050, 393] width 108 height 39
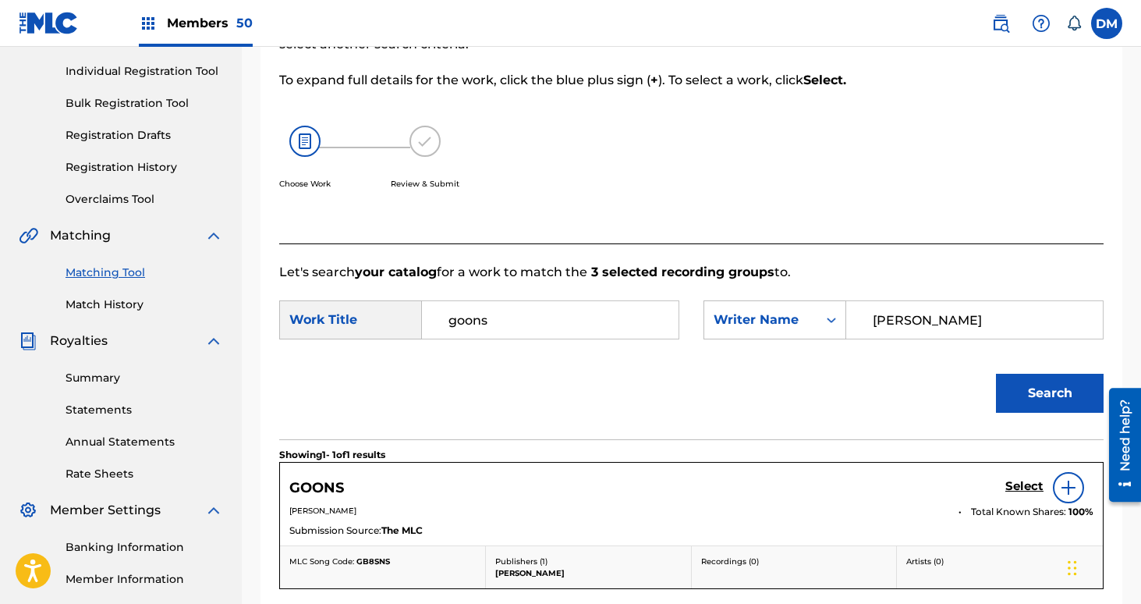
drag, startPoint x: 894, startPoint y: 313, endPoint x: 1010, endPoint y: 353, distance: 122.1
click at [918, 313] on input "[PERSON_NAME]" at bounding box center [974, 319] width 230 height 37
click at [1034, 489] on h5 "Select" at bounding box center [1024, 486] width 38 height 15
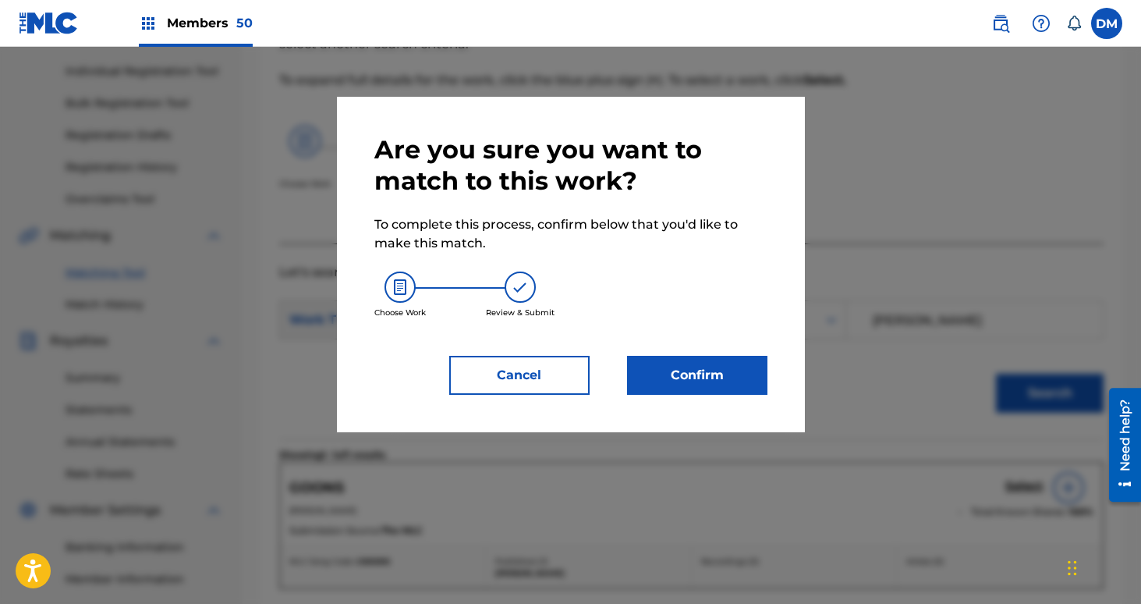
click at [754, 367] on button "Confirm" at bounding box center [697, 375] width 140 height 39
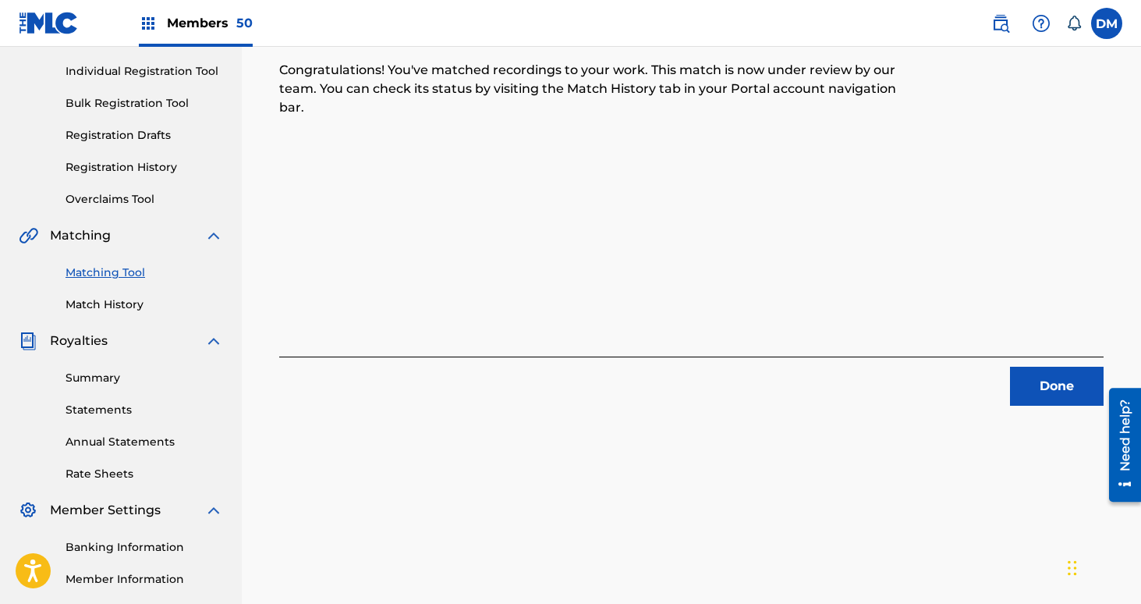
click at [1077, 382] on button "Done" at bounding box center [1057, 386] width 94 height 39
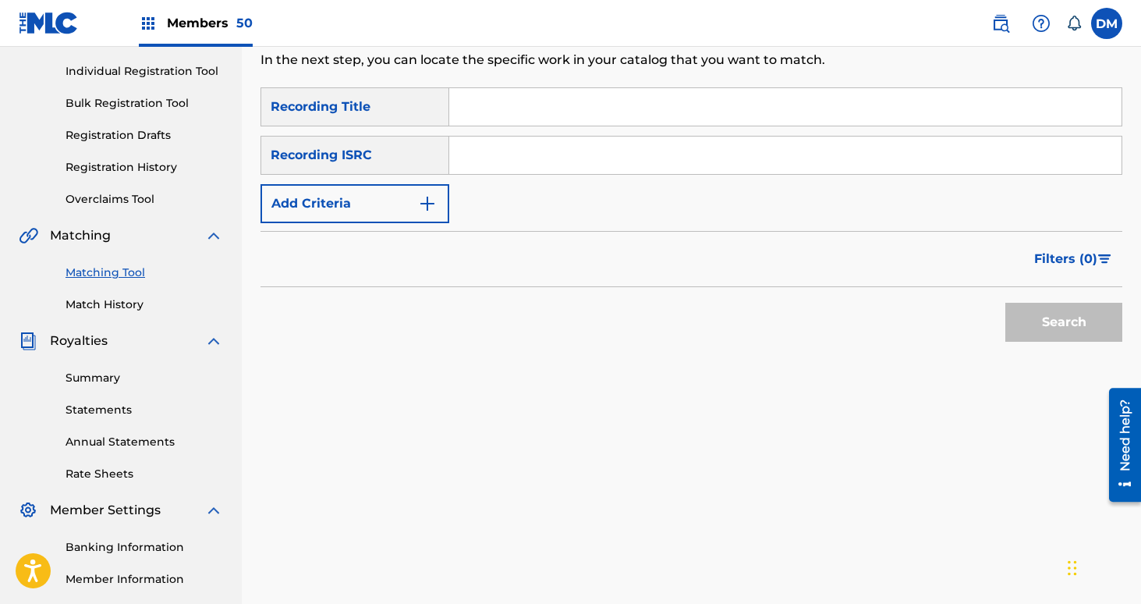
click at [526, 119] on input "Search Form" at bounding box center [785, 106] width 672 height 37
type input "Glow Stick"
click at [412, 229] on form "SearchWithCriteria159d5966-3410-428e-b867-b8d8f313008a Recording Title Glow Sti…" at bounding box center [691, 218] width 862 height 262
click at [402, 199] on button "Add Criteria" at bounding box center [354, 203] width 189 height 39
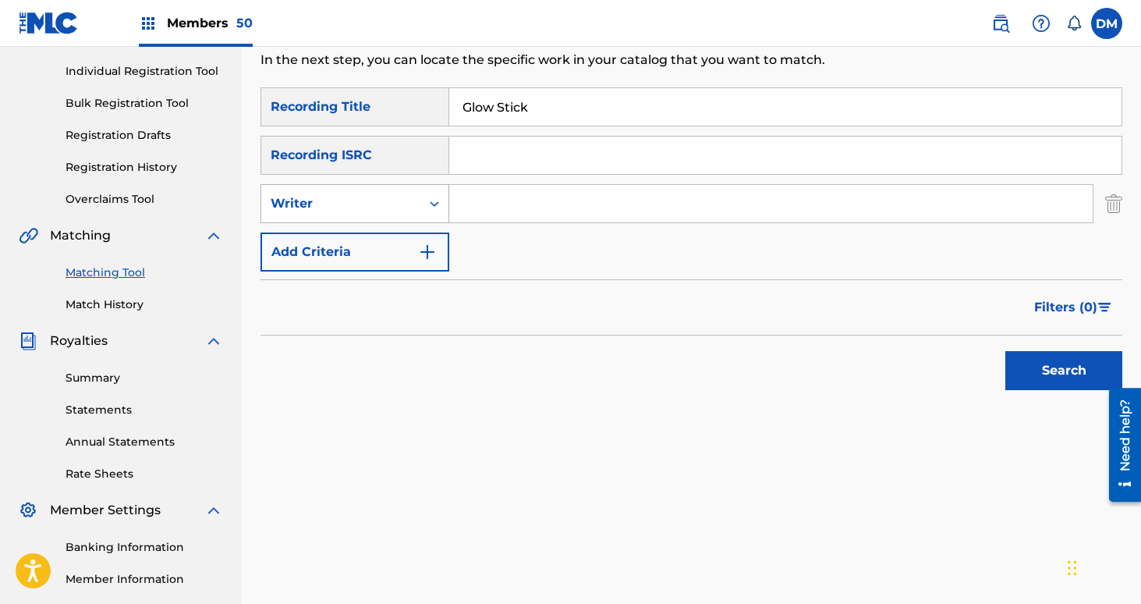
click at [406, 205] on div "Writer" at bounding box center [341, 203] width 140 height 19
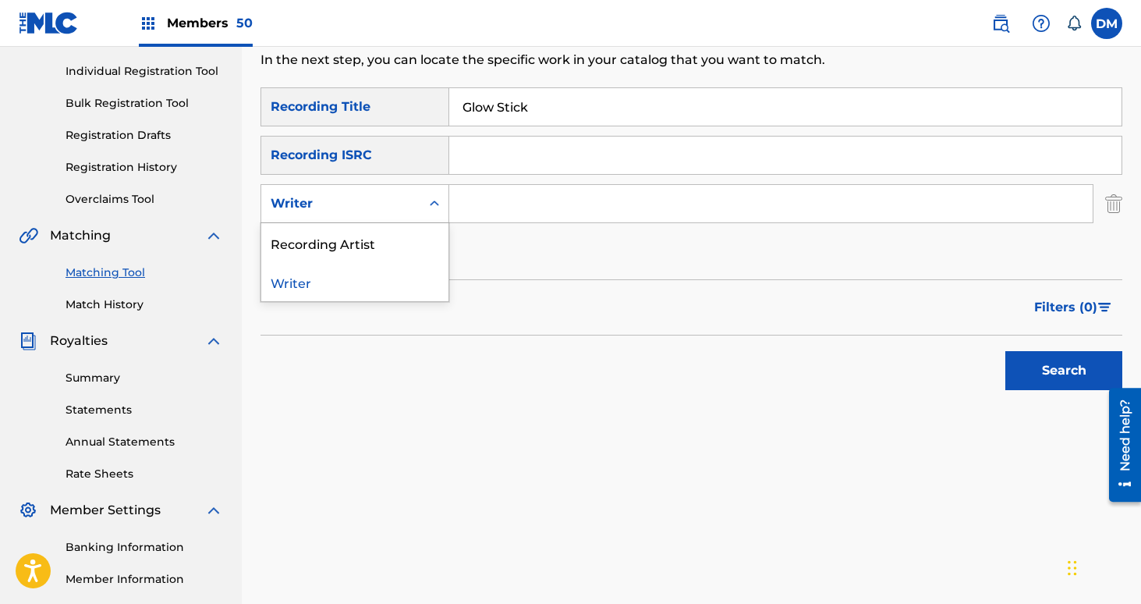
click at [402, 246] on div "Recording Artist" at bounding box center [354, 242] width 187 height 39
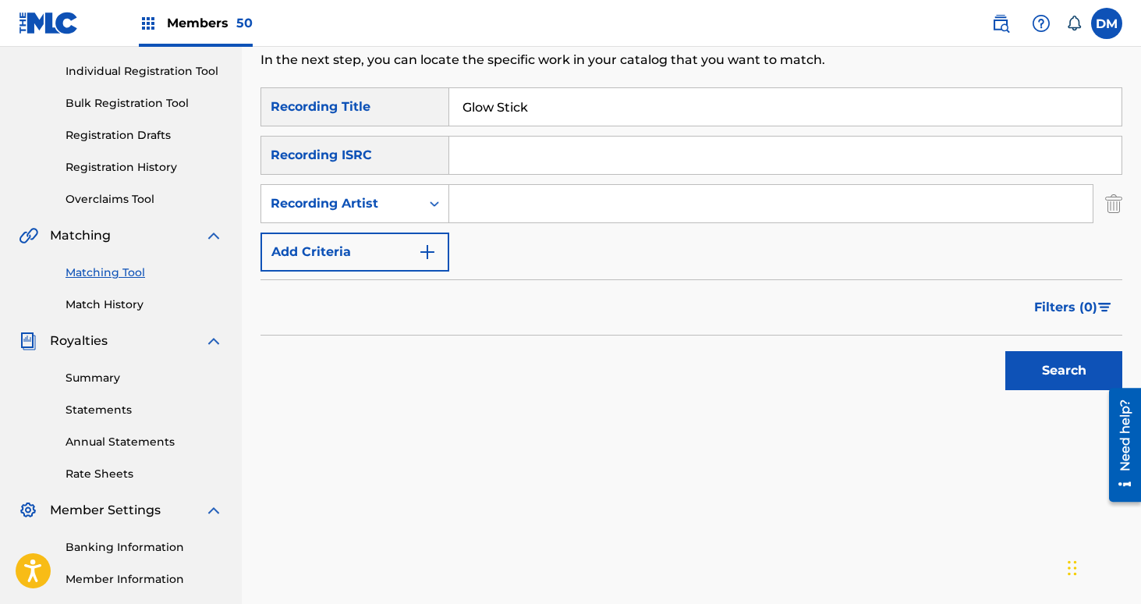
click at [505, 204] on input "Search Form" at bounding box center [770, 203] width 643 height 37
type input "[GEOGRAPHIC_DATA]"
click at [1005, 351] on button "Search" at bounding box center [1063, 370] width 117 height 39
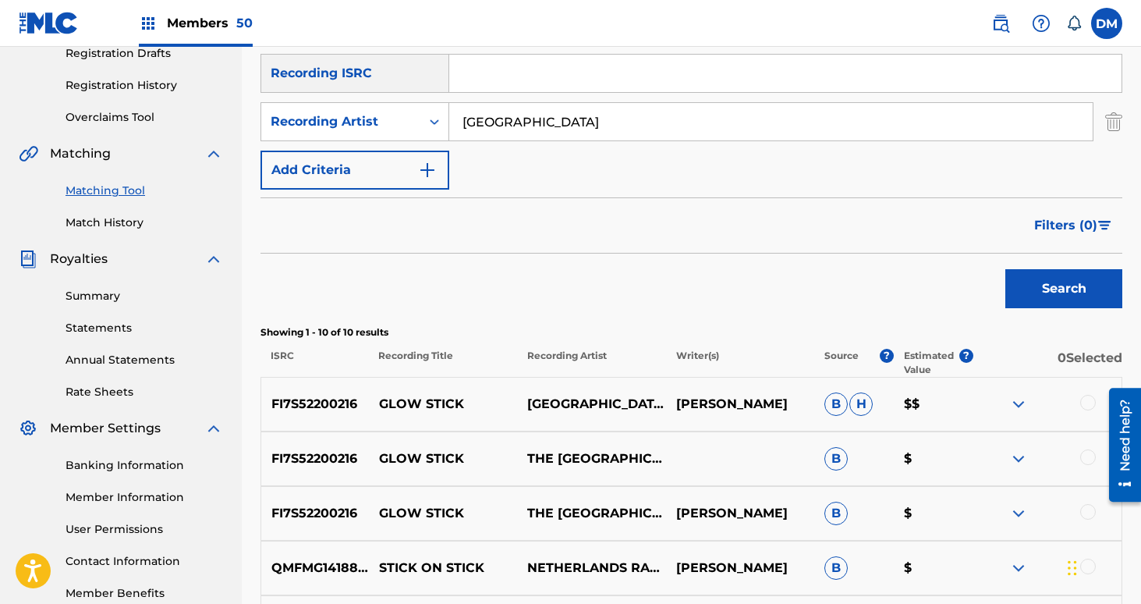
scroll to position [339, 0]
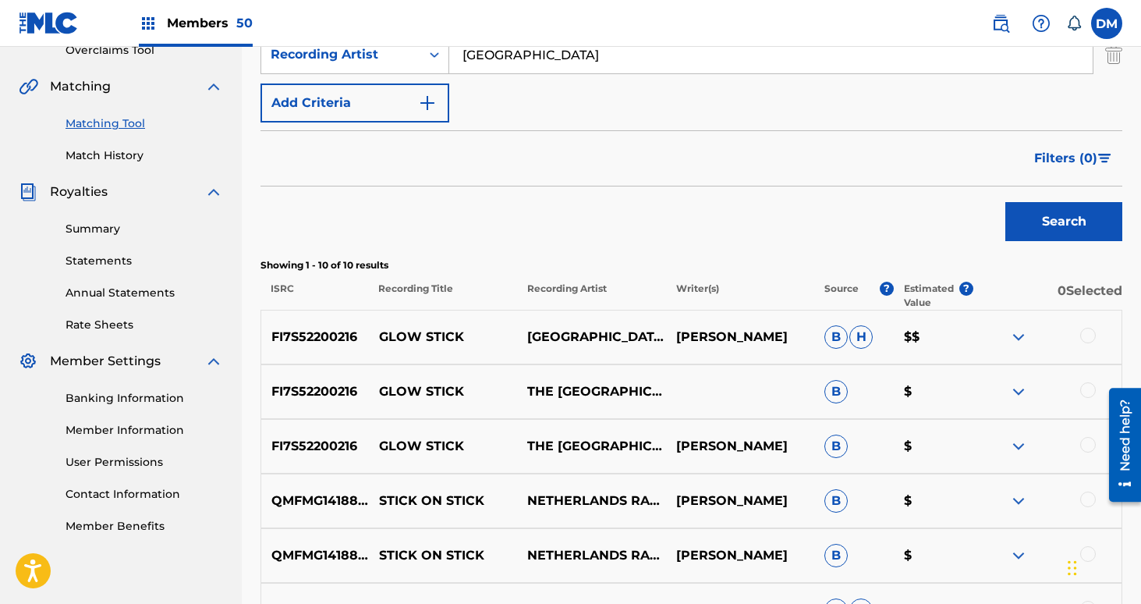
click at [1089, 331] on div at bounding box center [1088, 336] width 16 height 16
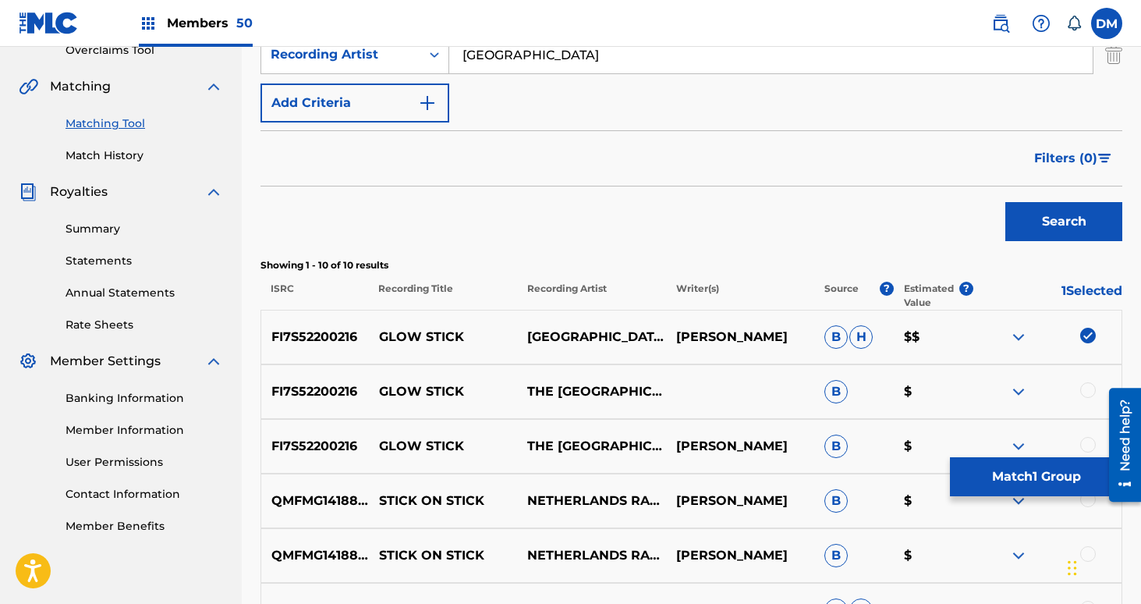
click at [1089, 388] on div at bounding box center [1088, 390] width 16 height 16
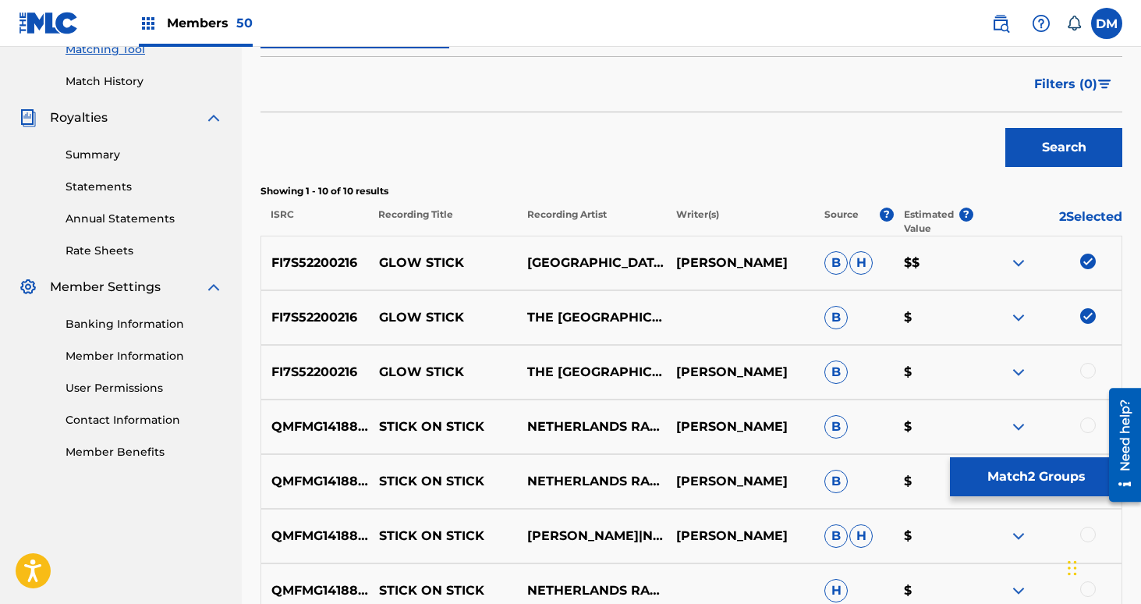
scroll to position [445, 0]
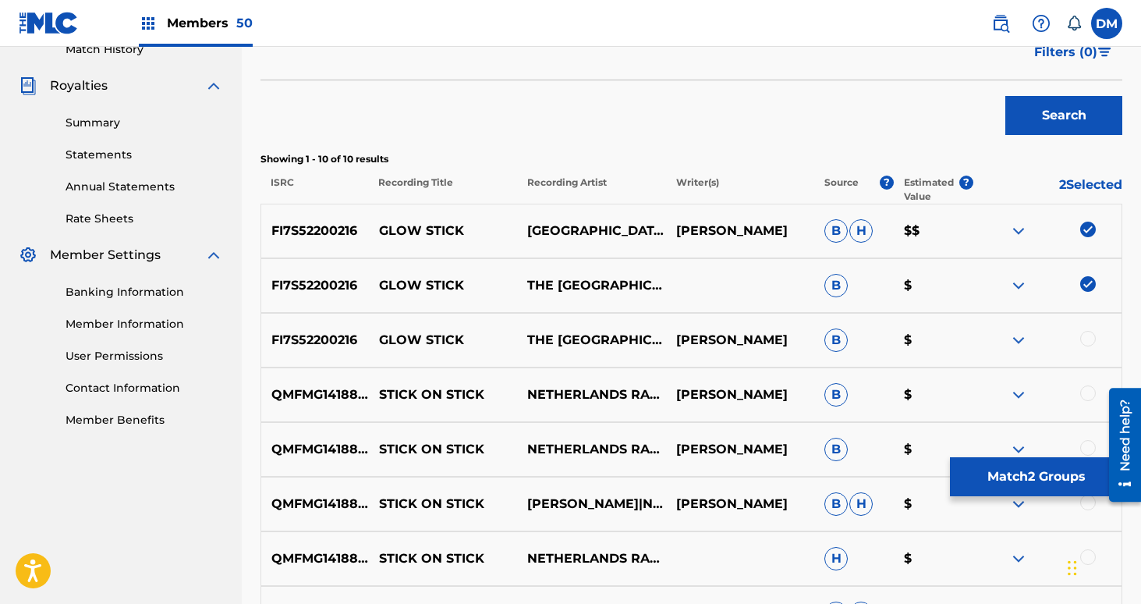
click at [1092, 337] on div at bounding box center [1088, 339] width 16 height 16
click at [1059, 466] on button "Match 3 Groups" at bounding box center [1036, 476] width 172 height 39
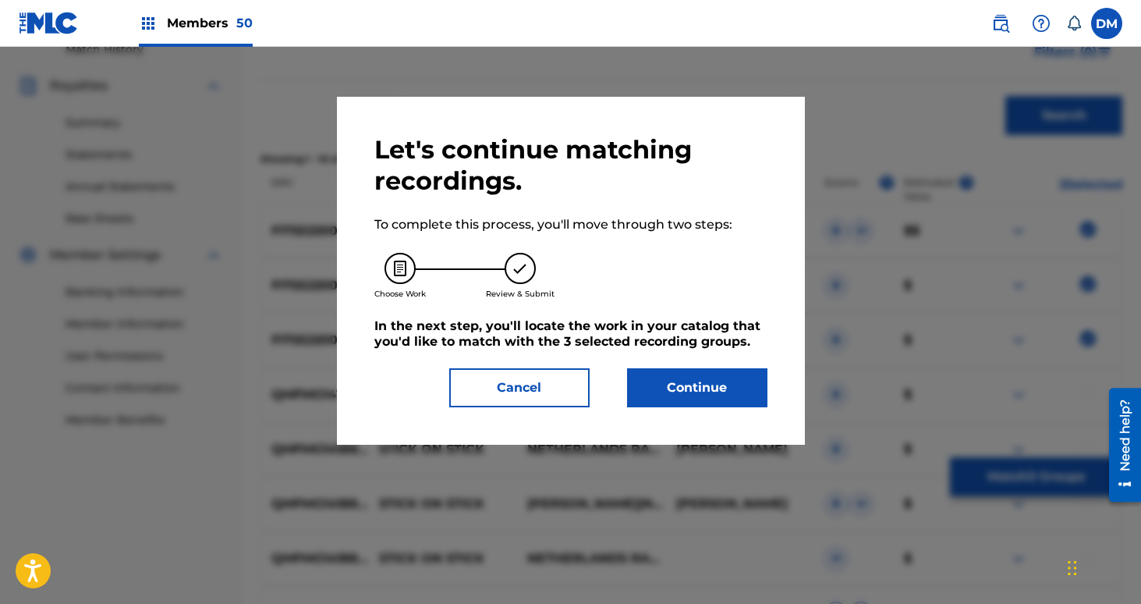
click at [707, 388] on button "Continue" at bounding box center [697, 387] width 140 height 39
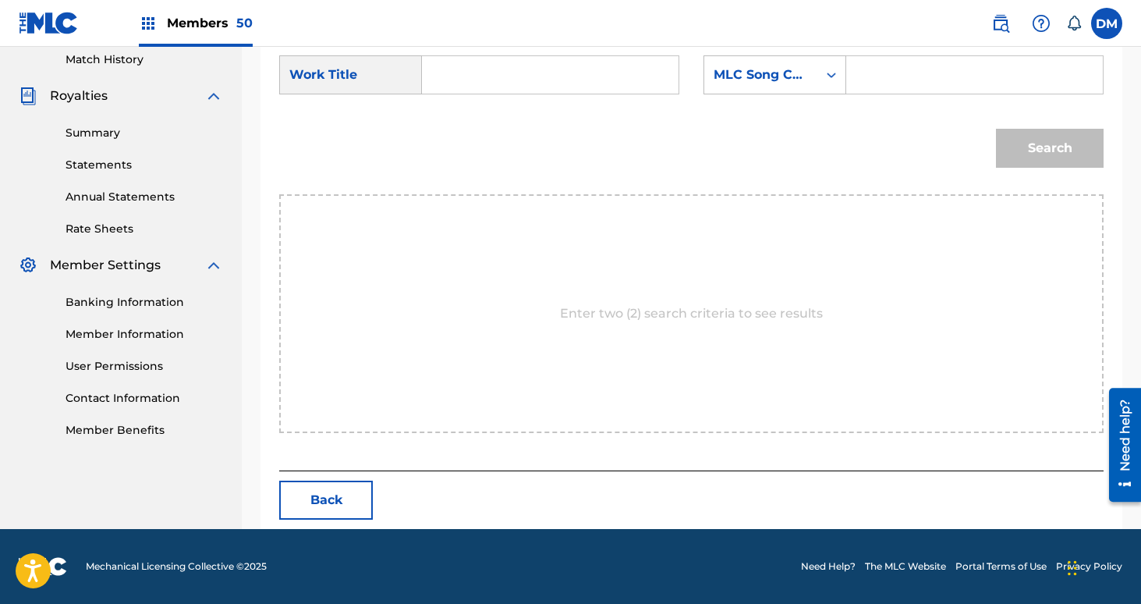
scroll to position [435, 0]
click at [533, 91] on input "Search Form" at bounding box center [550, 74] width 230 height 37
click at [480, 114] on div "Search" at bounding box center [691, 153] width 824 height 81
click at [480, 81] on input "glow s" at bounding box center [550, 74] width 230 height 37
click at [459, 110] on strong "glow" at bounding box center [464, 109] width 32 height 15
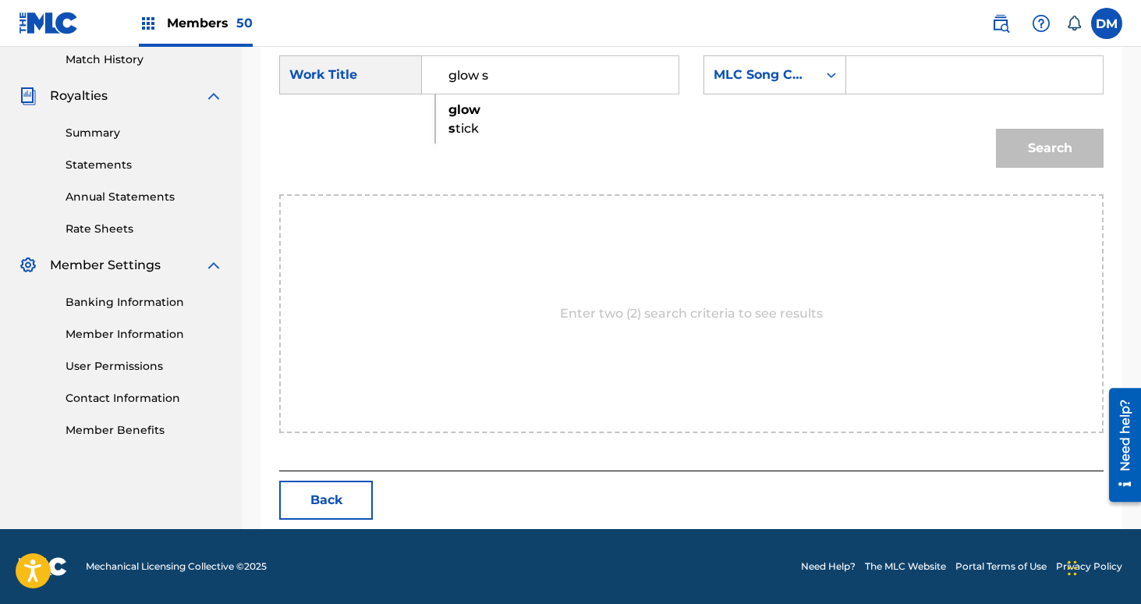
type input "glow stick"
click at [721, 66] on div "MLC Song Code" at bounding box center [761, 75] width 94 height 19
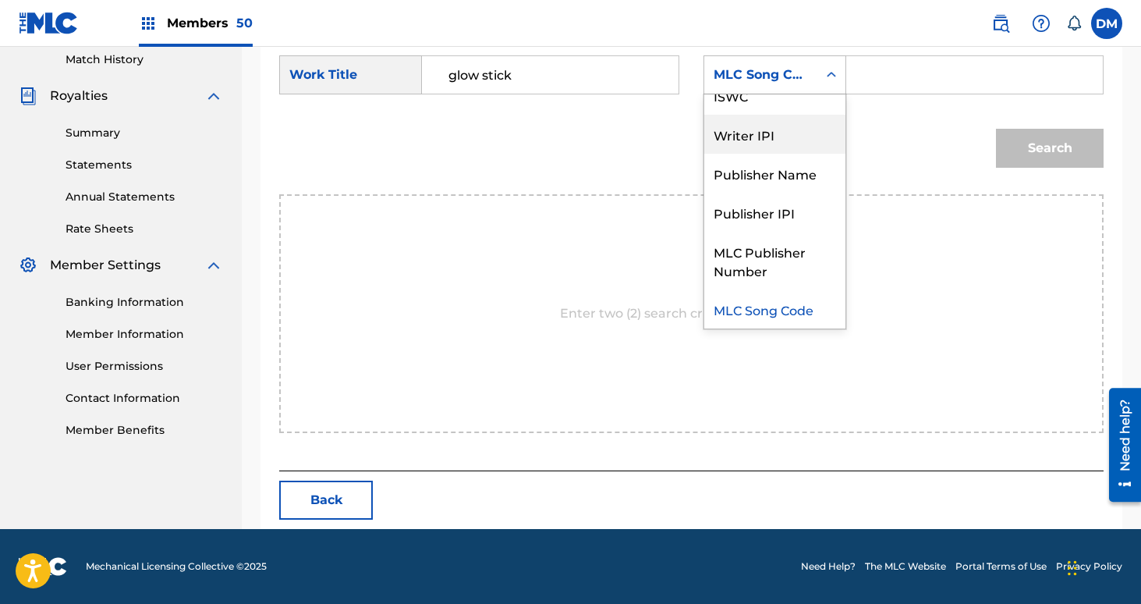
scroll to position [0, 0]
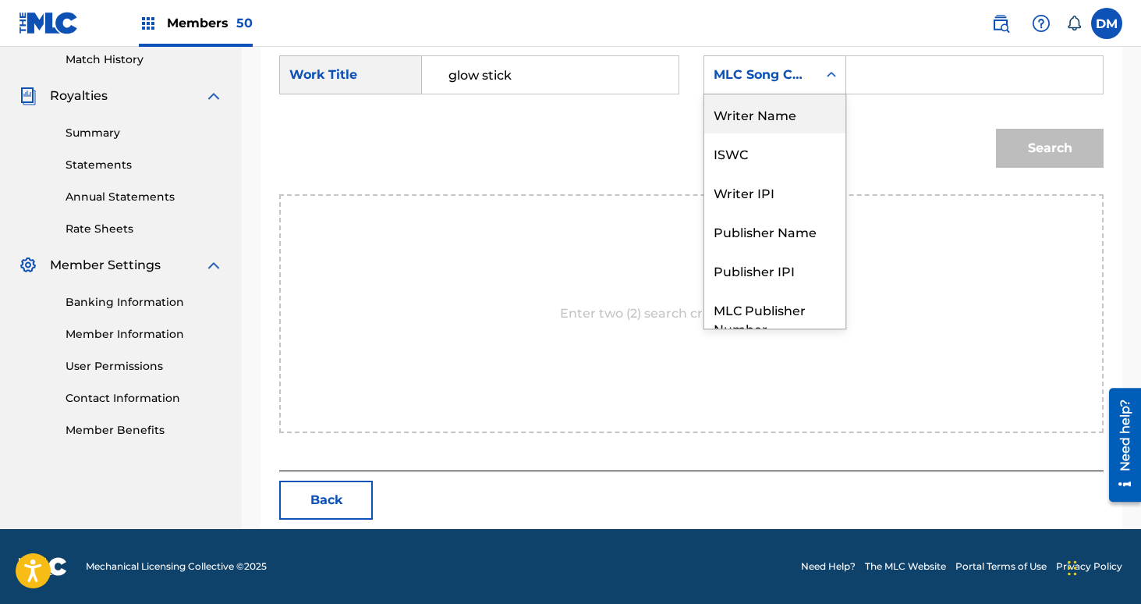
click at [753, 116] on div "Writer Name" at bounding box center [774, 113] width 141 height 39
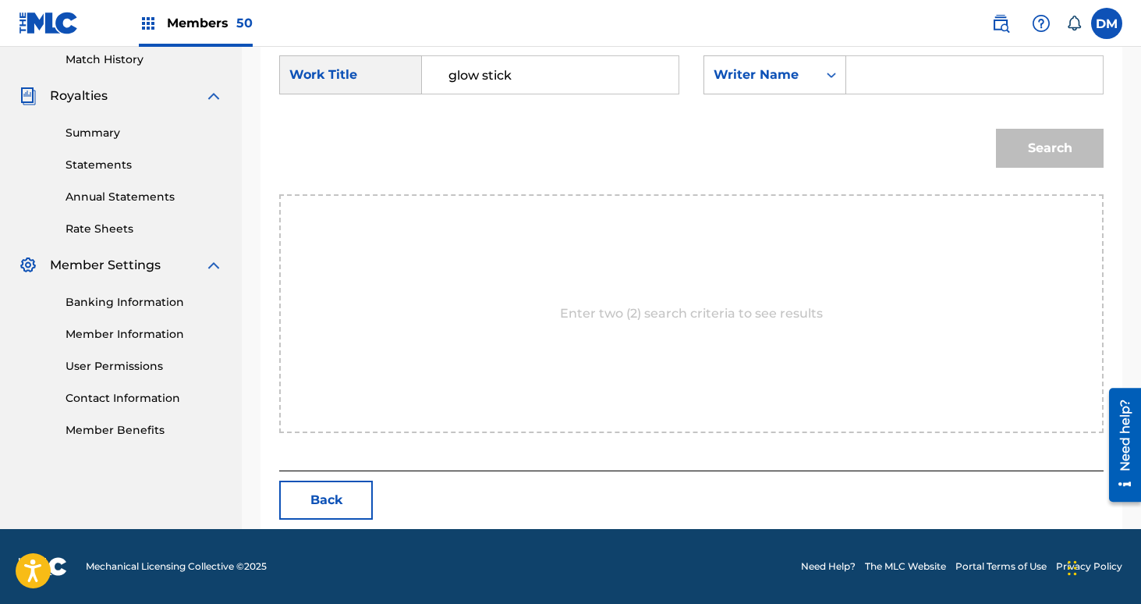
click at [876, 77] on input "Search Form" at bounding box center [974, 74] width 230 height 37
type input "[PERSON_NAME]"
click at [1032, 142] on button "Search" at bounding box center [1050, 148] width 108 height 39
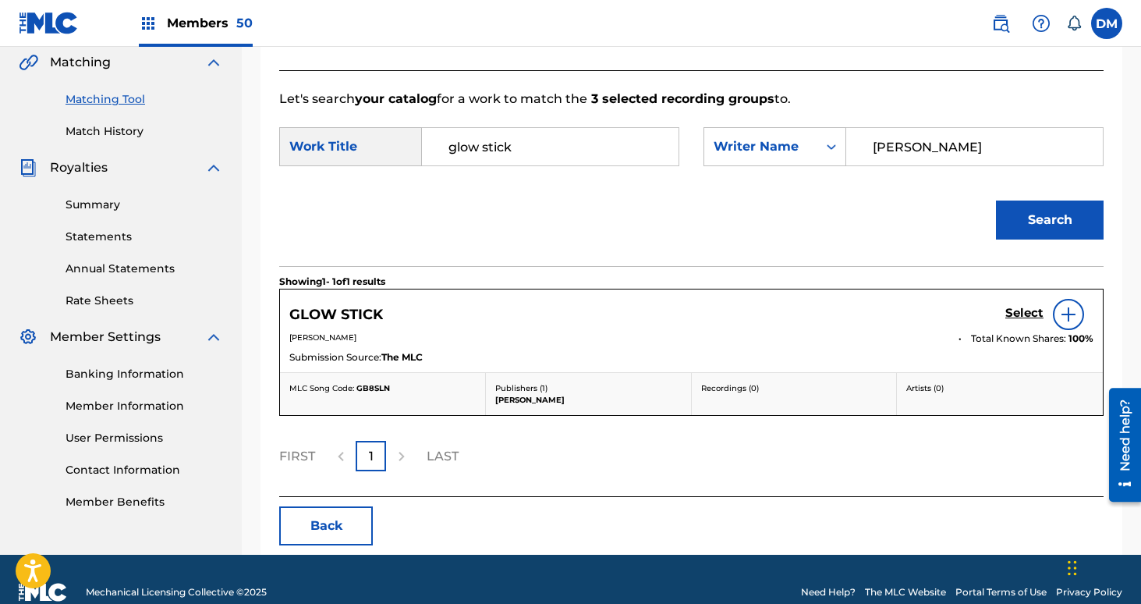
scroll to position [389, 0]
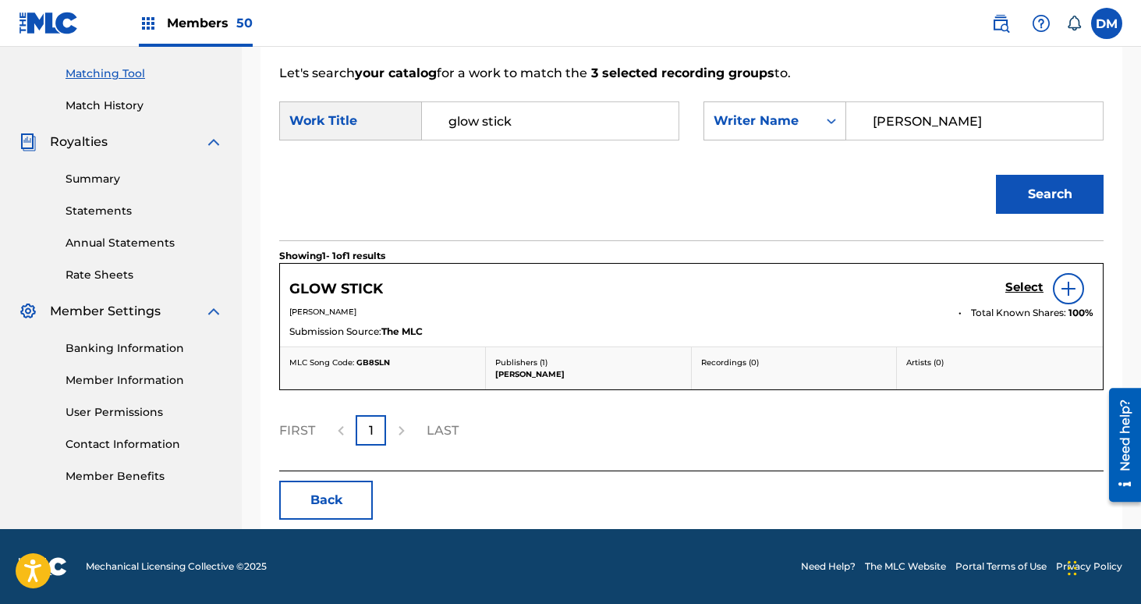
click at [1029, 277] on div "Select" at bounding box center [1049, 288] width 88 height 31
click at [1029, 296] on link "Select" at bounding box center [1024, 288] width 38 height 17
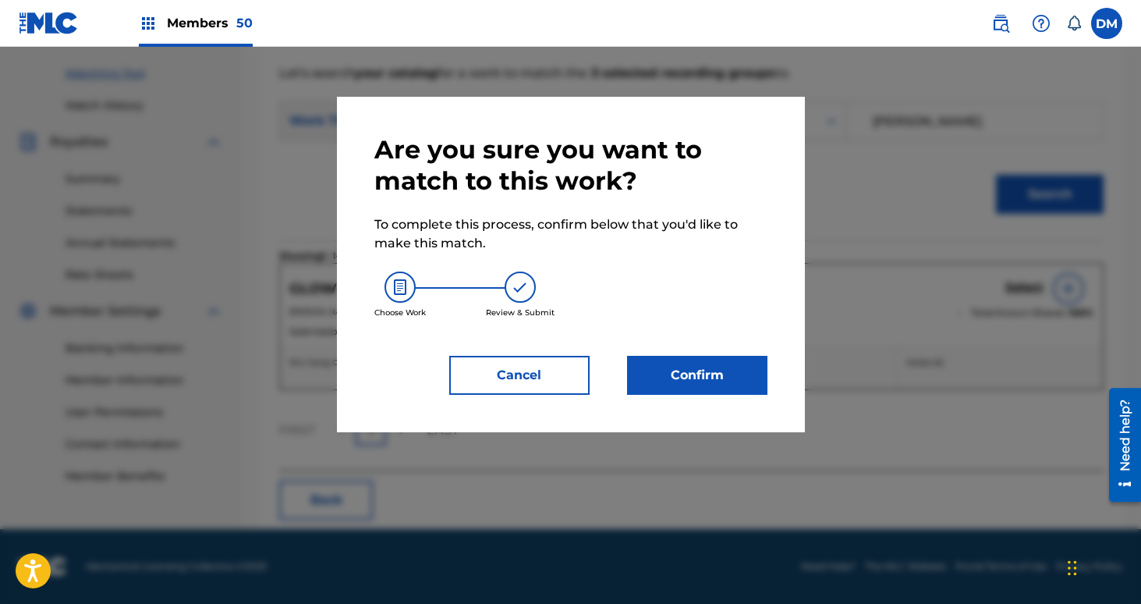
click at [717, 374] on button "Confirm" at bounding box center [697, 375] width 140 height 39
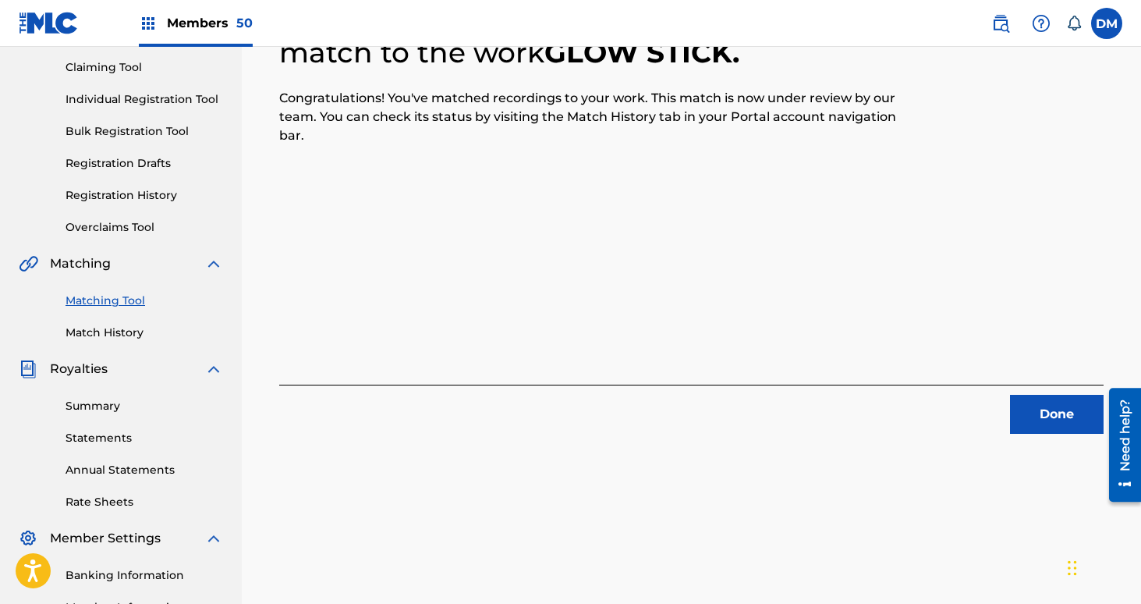
scroll to position [101, 0]
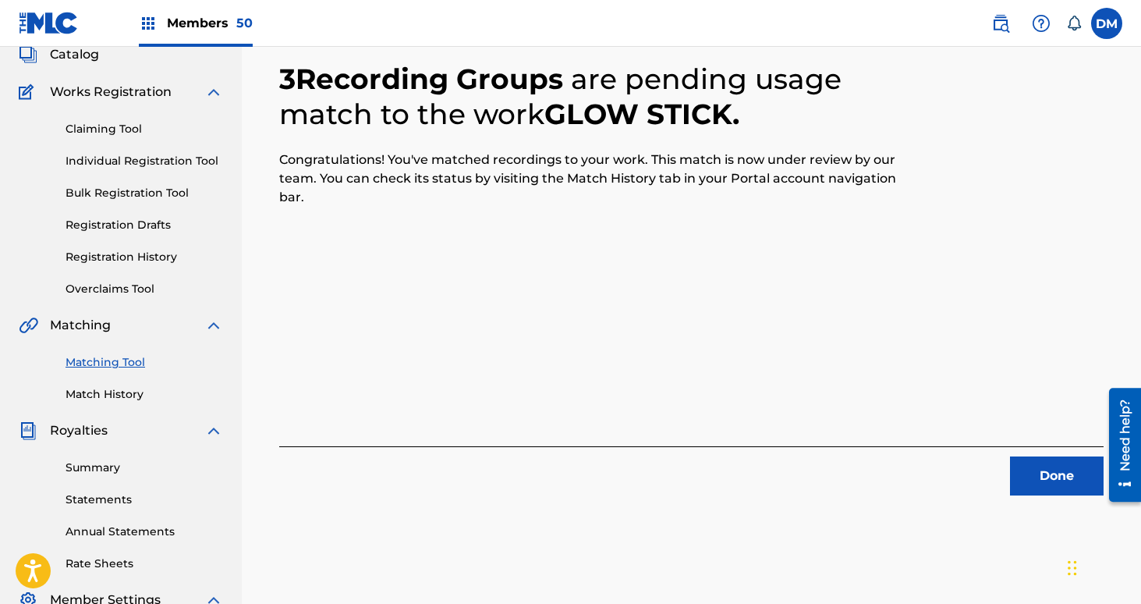
click at [1036, 473] on button "Done" at bounding box center [1057, 475] width 94 height 39
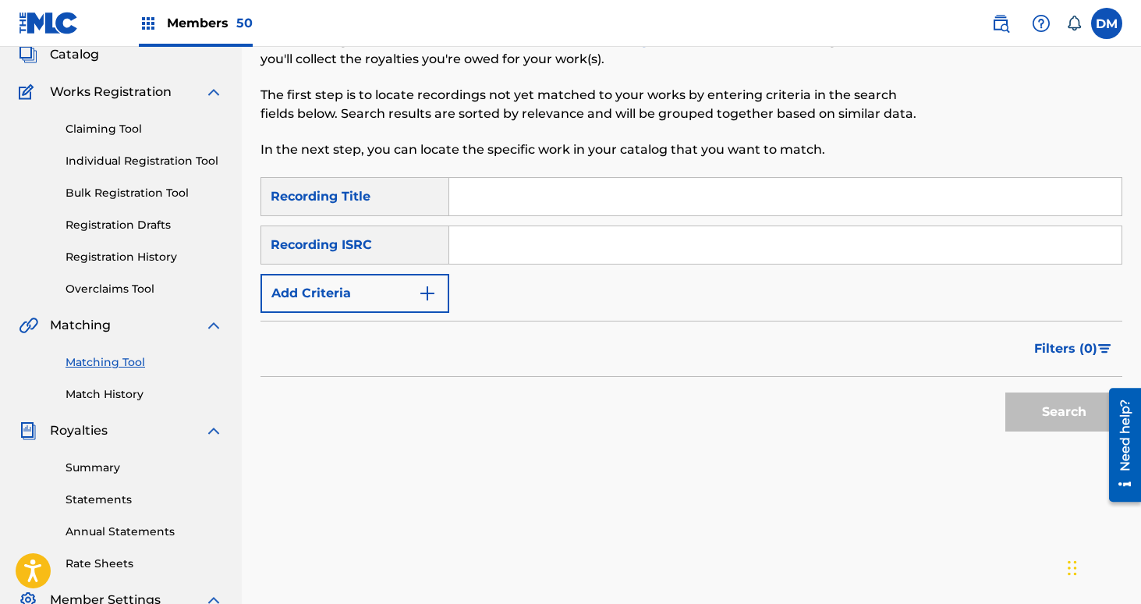
click at [536, 188] on input "Search Form" at bounding box center [785, 196] width 672 height 37
type input "silencio"
click at [388, 283] on button "Add Criteria" at bounding box center [354, 293] width 189 height 39
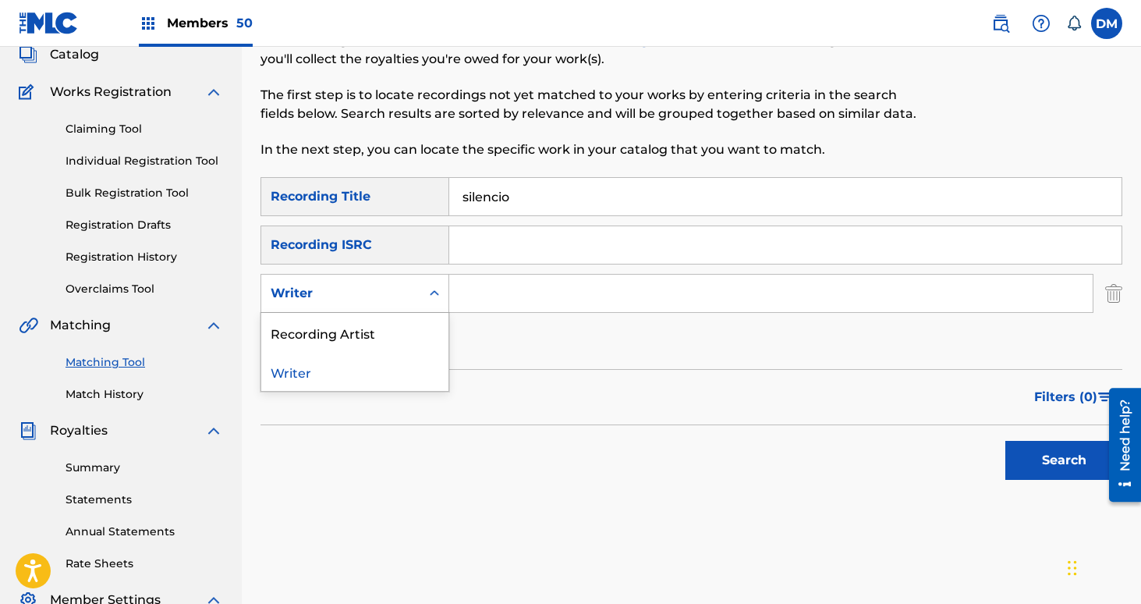
click at [386, 281] on div "Writer" at bounding box center [340, 293] width 159 height 30
click at [390, 328] on div "Recording Artist" at bounding box center [354, 332] width 187 height 39
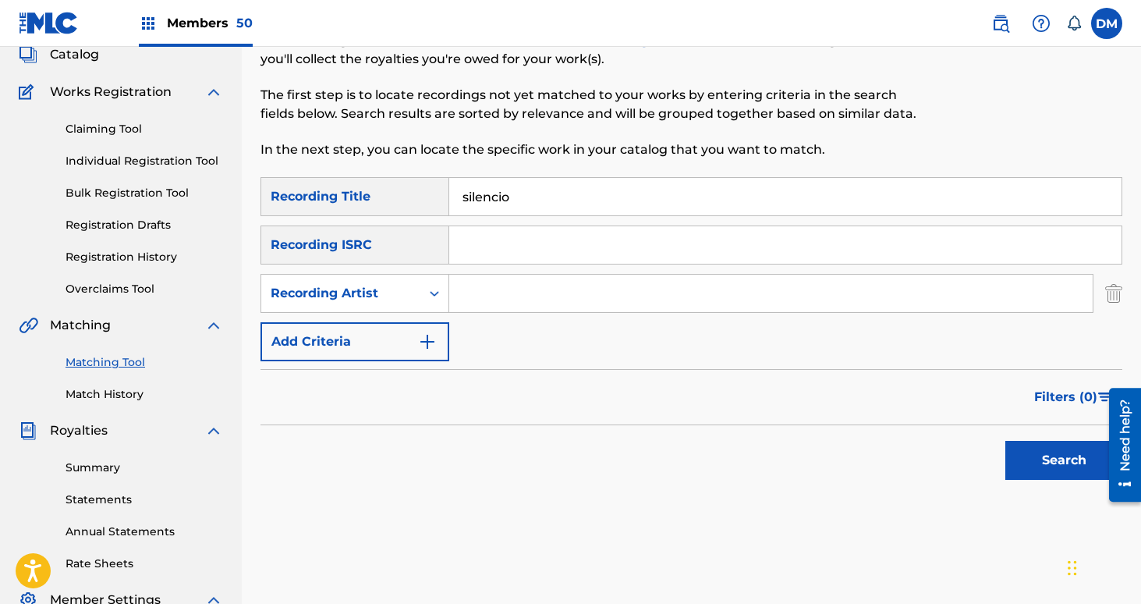
click at [469, 301] on input "Search Form" at bounding box center [770, 292] width 643 height 37
type input "netherlands"
click at [1005, 441] on button "Search" at bounding box center [1063, 460] width 117 height 39
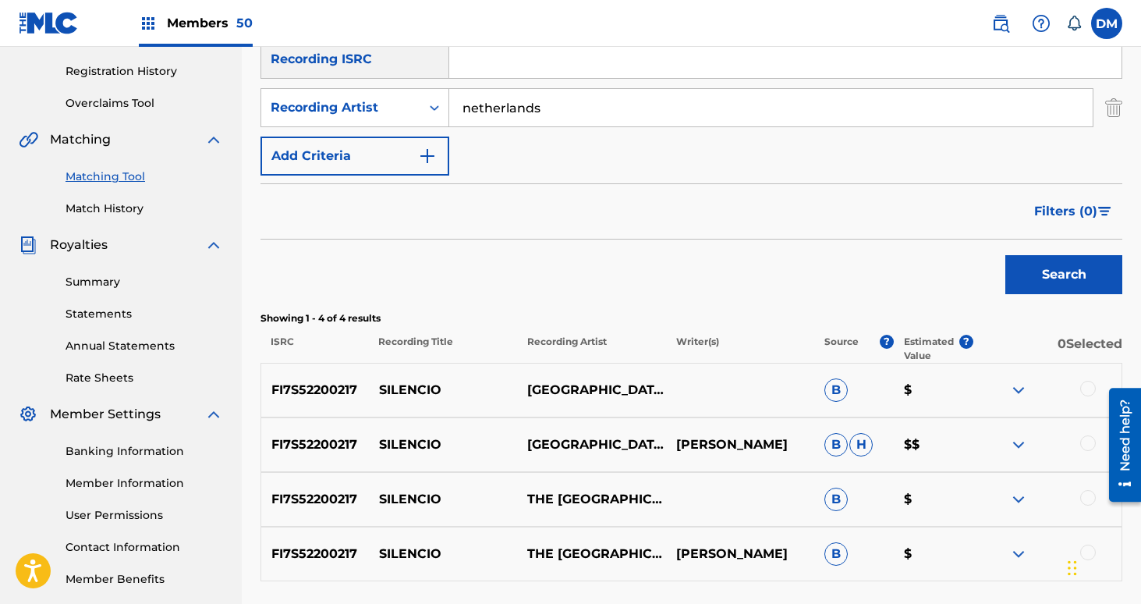
scroll to position [367, 0]
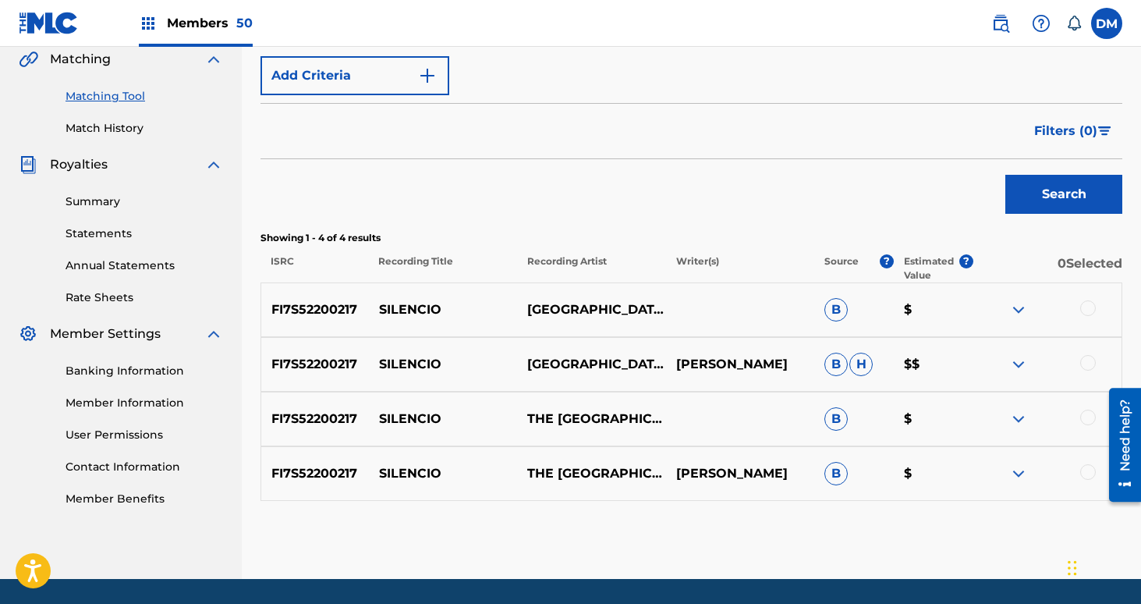
click at [1091, 303] on div at bounding box center [1088, 308] width 16 height 16
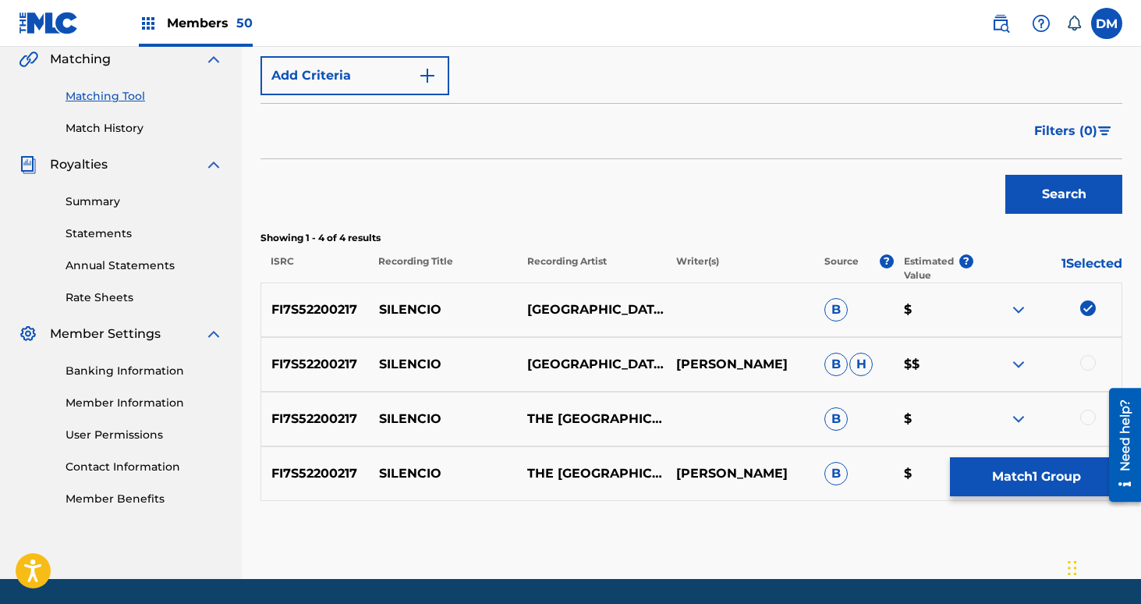
click at [1086, 357] on div at bounding box center [1088, 363] width 16 height 16
click at [1086, 413] on div at bounding box center [1088, 417] width 16 height 16
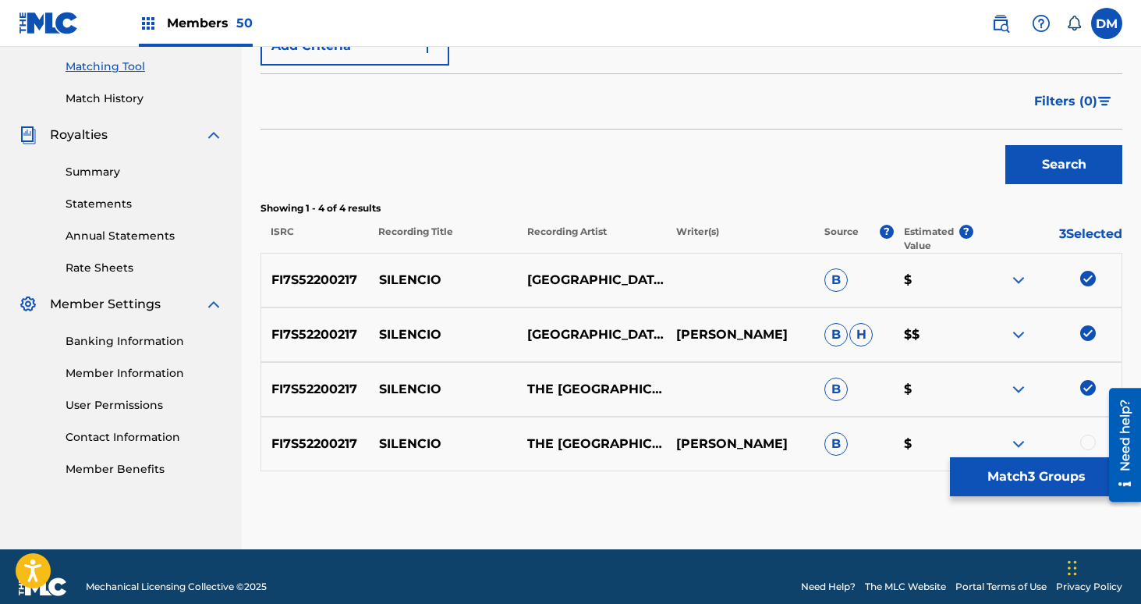
scroll to position [416, 0]
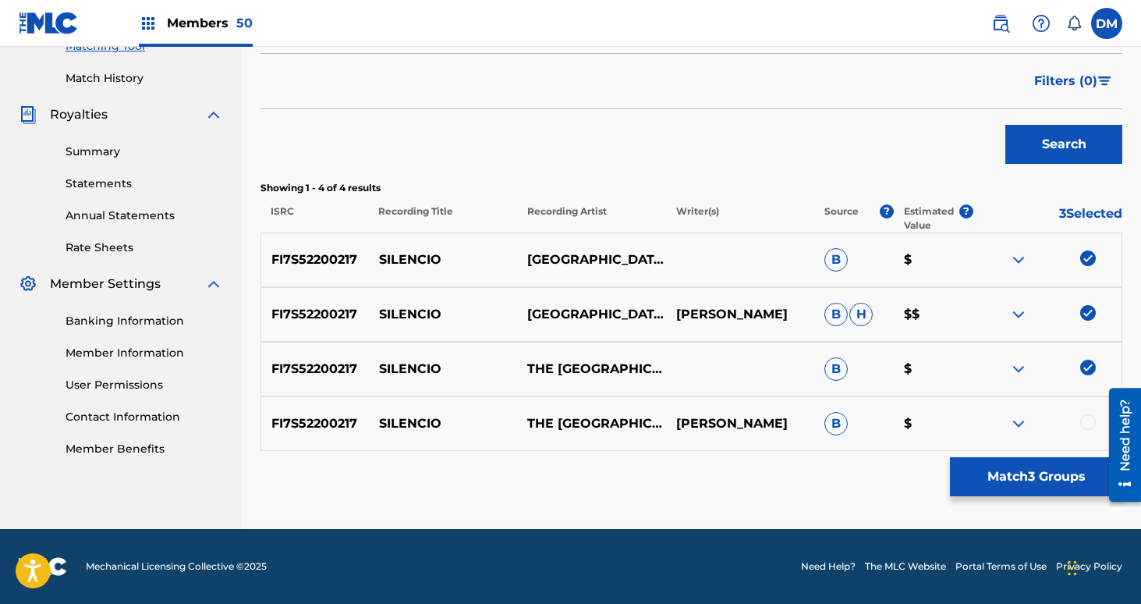
click at [1084, 420] on div at bounding box center [1088, 422] width 16 height 16
click at [1032, 487] on button "Match 4 Groups" at bounding box center [1036, 476] width 172 height 39
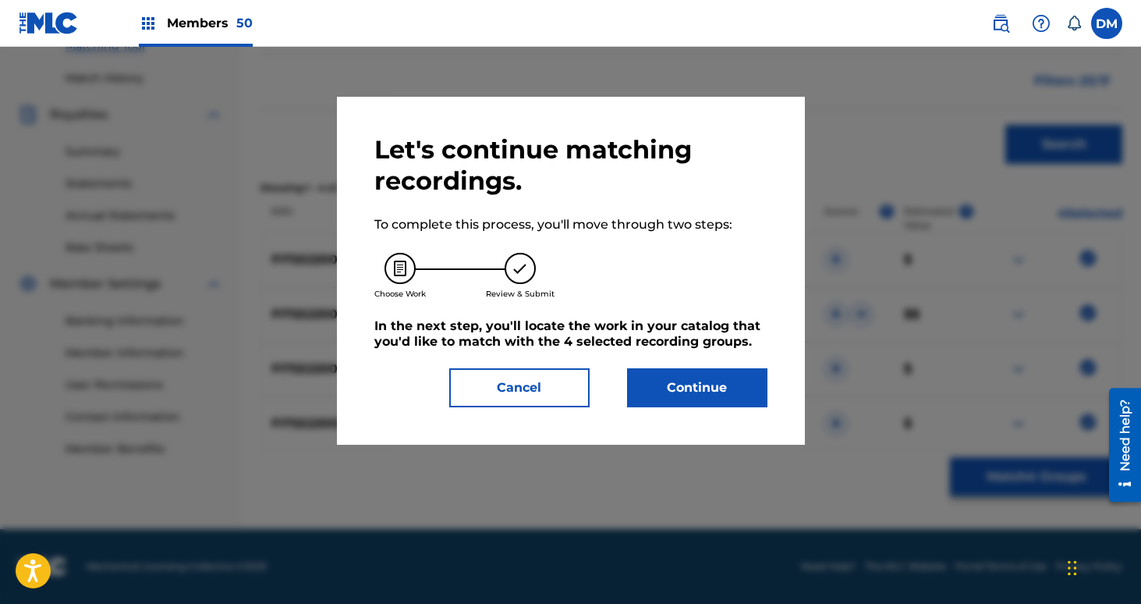
click at [738, 377] on button "Continue" at bounding box center [697, 387] width 140 height 39
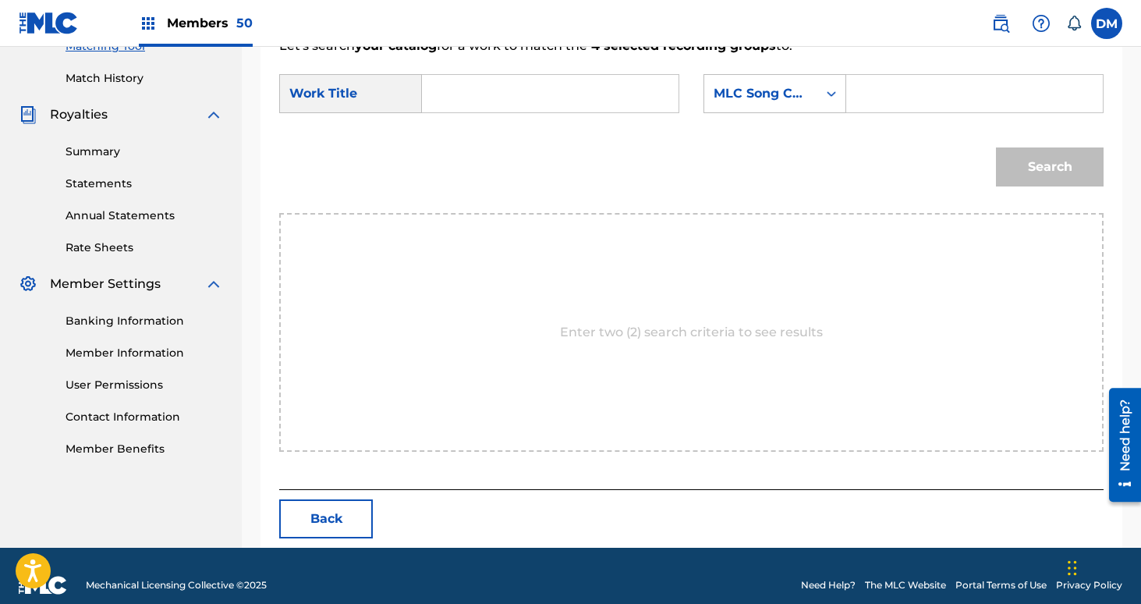
click at [495, 85] on input "Search Form" at bounding box center [550, 93] width 230 height 37
click at [462, 134] on strong "silenc" at bounding box center [467, 128] width 38 height 15
type input "silencio"
click at [746, 102] on div "MLC Song Code" at bounding box center [761, 93] width 94 height 19
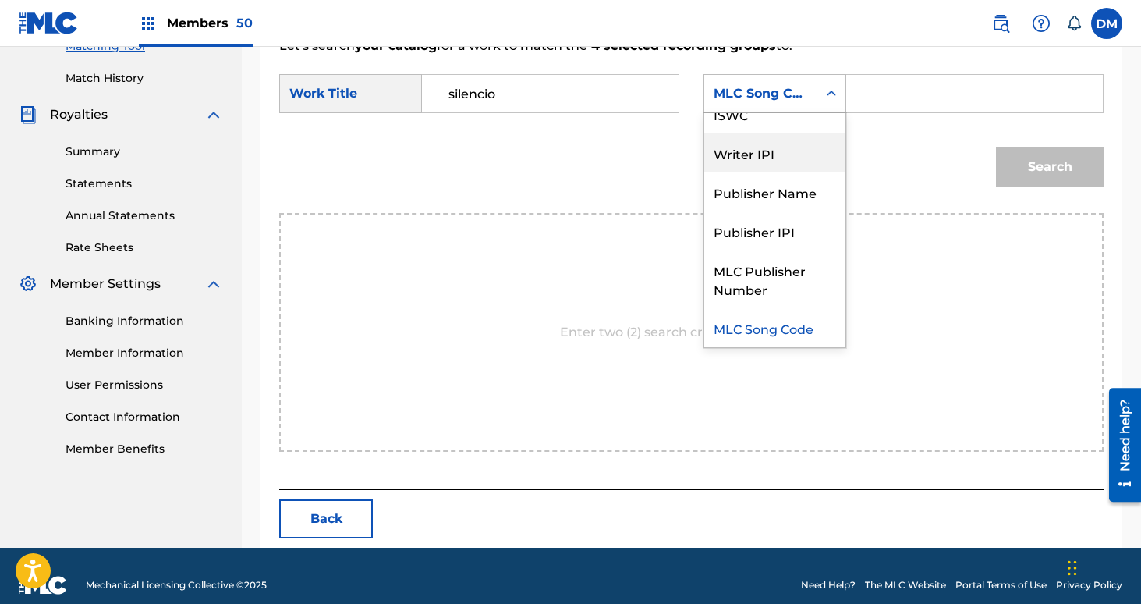
scroll to position [0, 0]
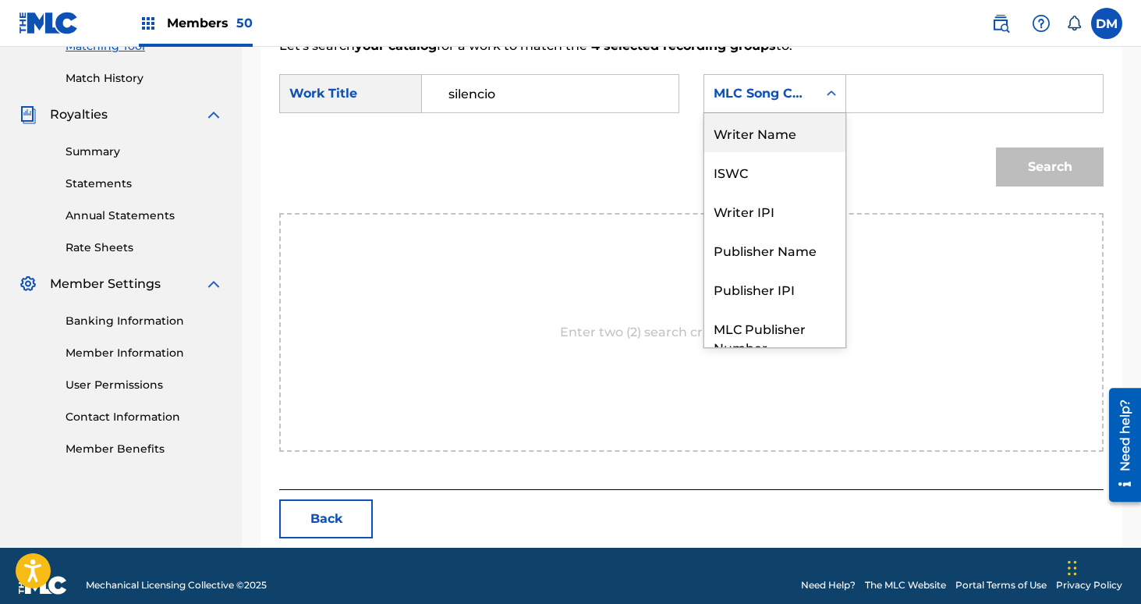
click at [757, 140] on div "Writer Name" at bounding box center [774, 132] width 141 height 39
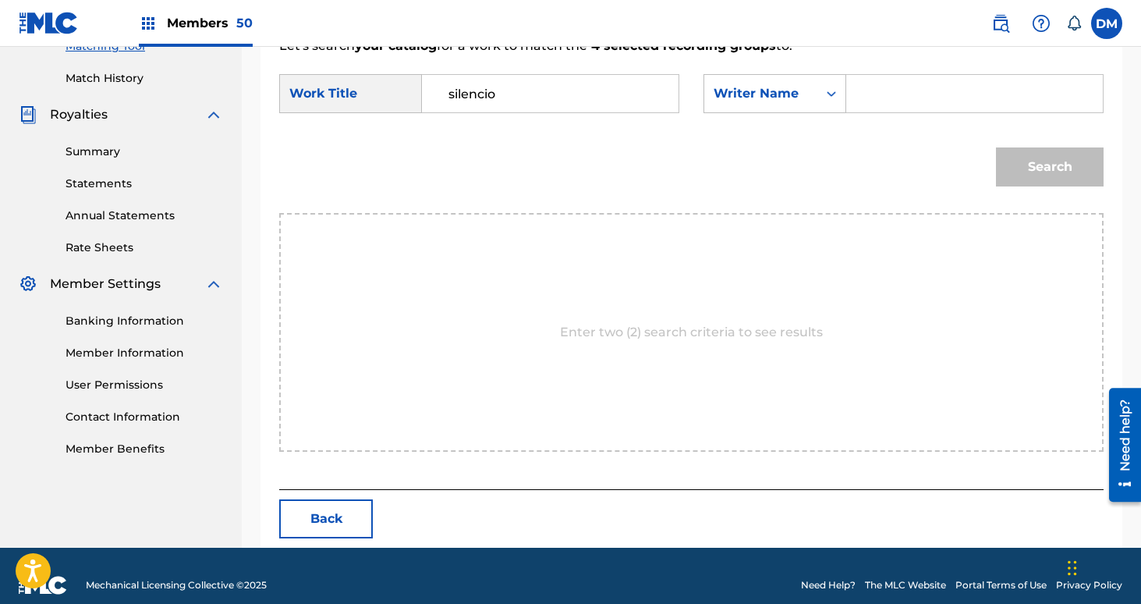
click at [847, 100] on div "Search Form" at bounding box center [974, 93] width 257 height 39
click at [884, 100] on input "Search Form" at bounding box center [974, 93] width 230 height 37
type input "[PERSON_NAME]"
click at [996, 147] on button "Search" at bounding box center [1050, 166] width 108 height 39
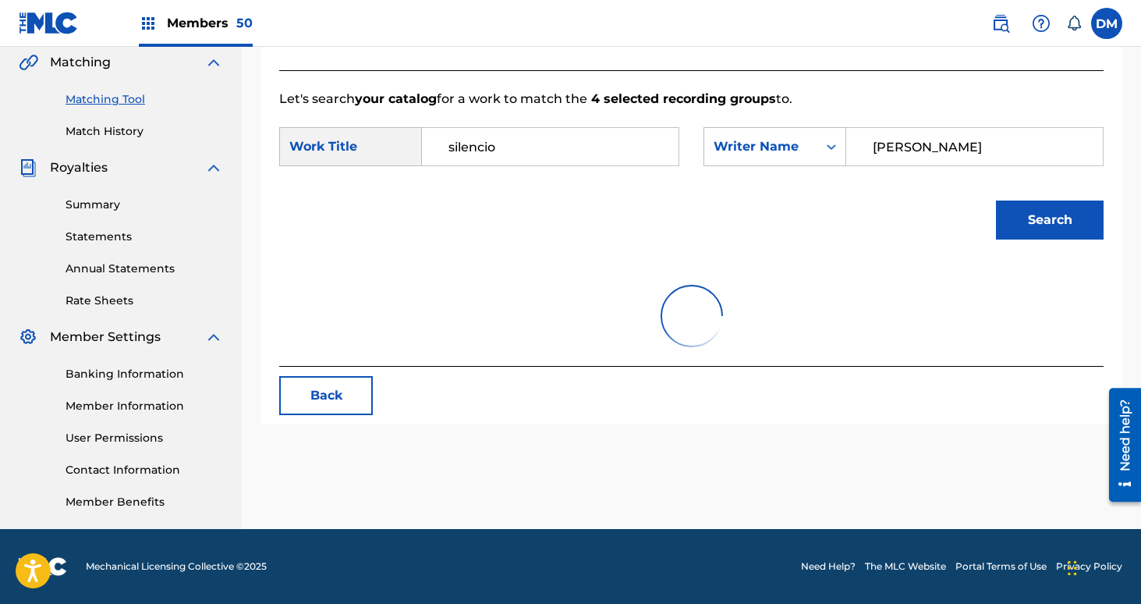
scroll to position [389, 0]
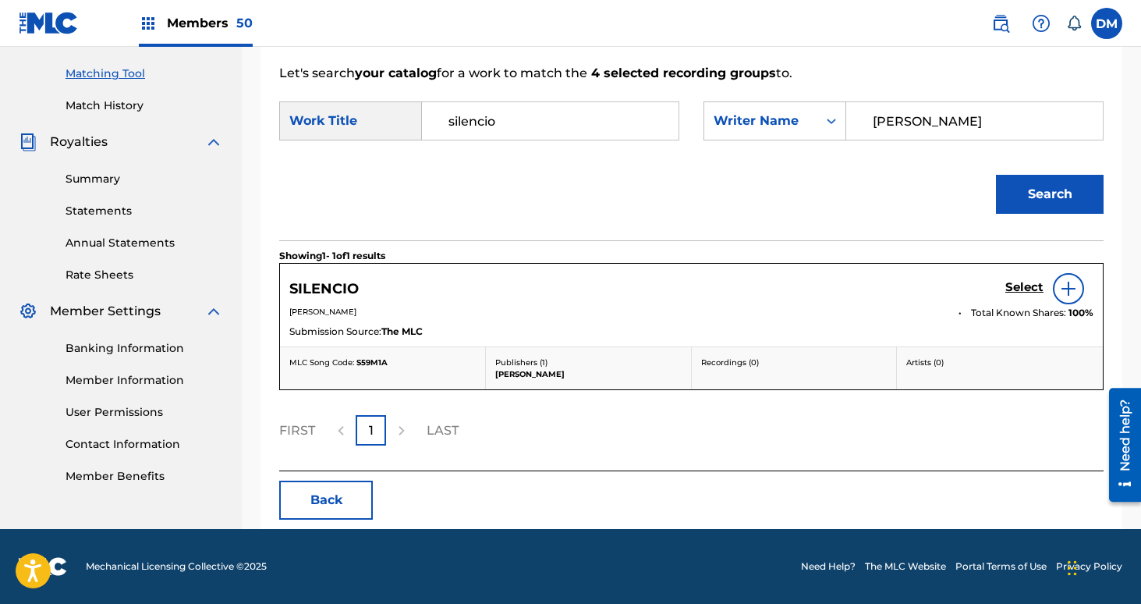
click at [1020, 288] on h5 "Select" at bounding box center [1024, 287] width 38 height 15
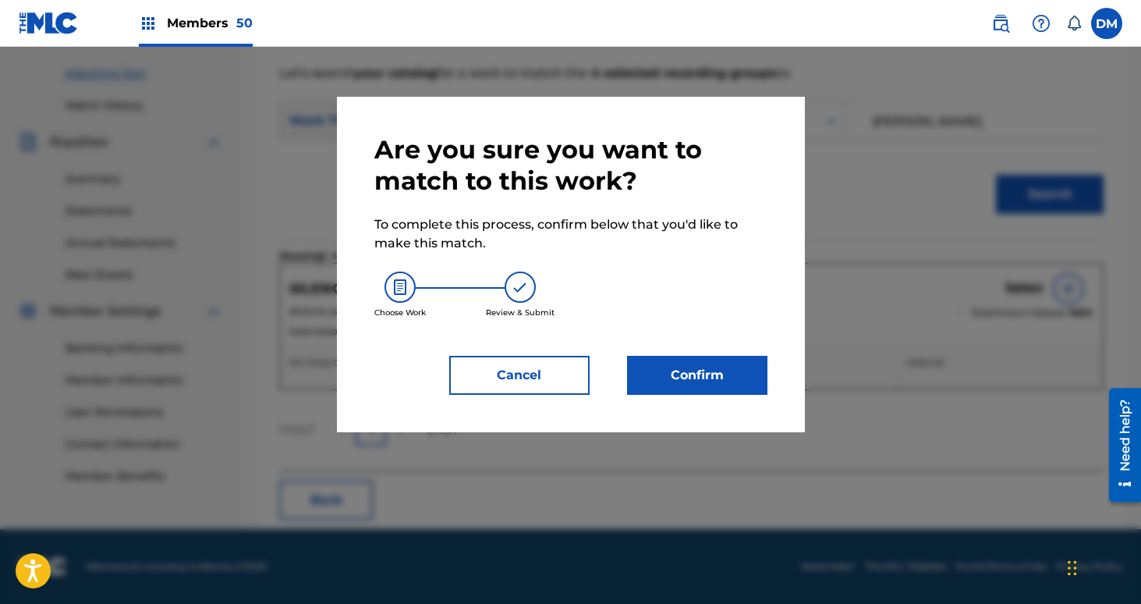
click at [707, 369] on button "Confirm" at bounding box center [697, 375] width 140 height 39
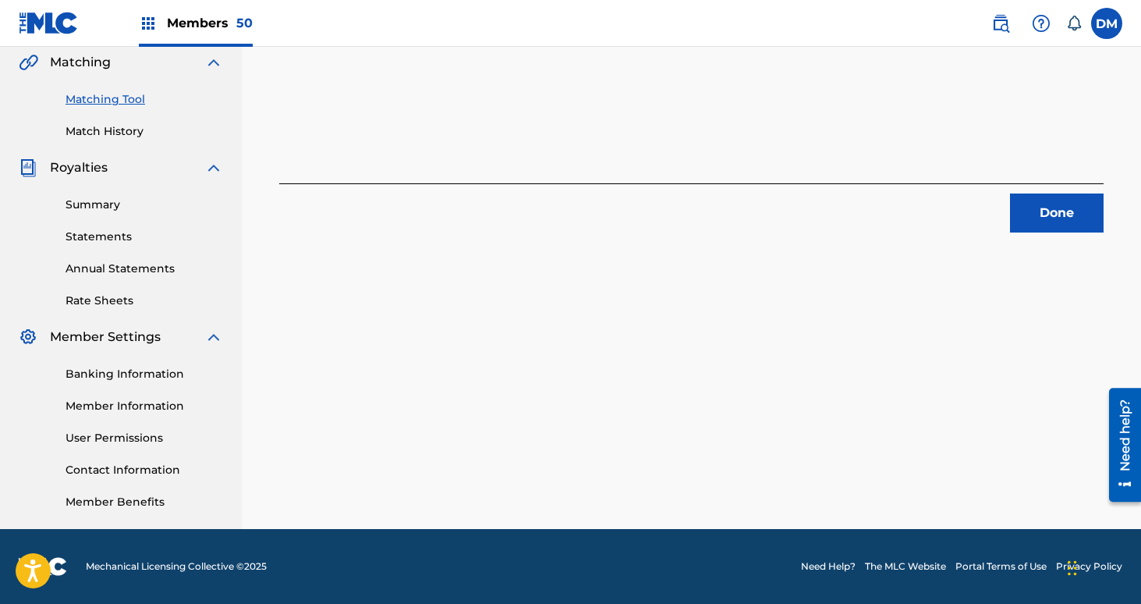
click at [1052, 205] on button "Done" at bounding box center [1057, 212] width 94 height 39
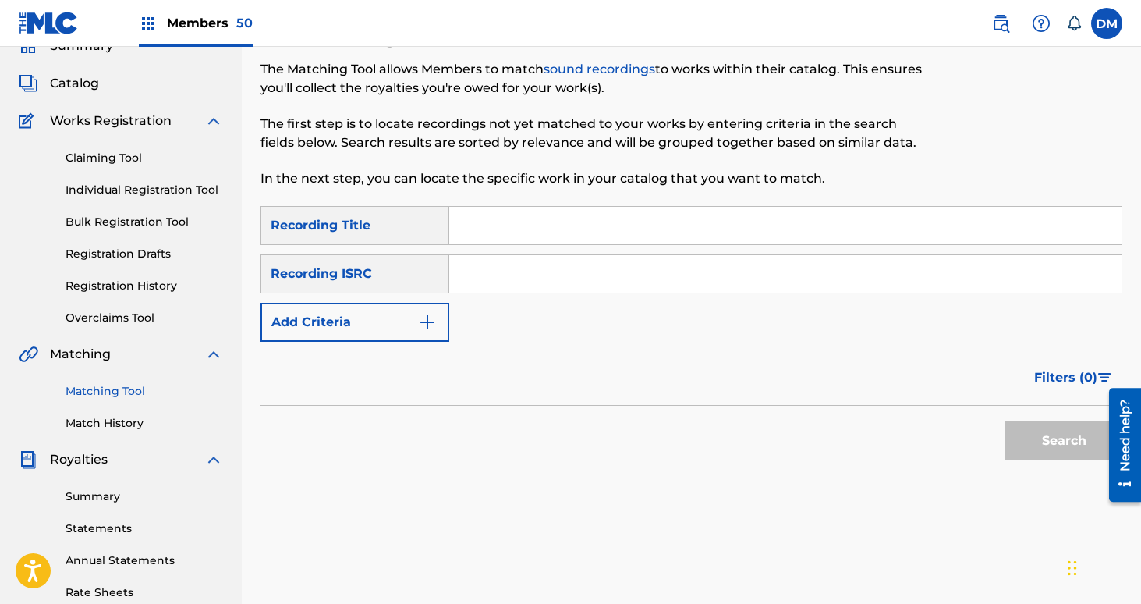
scroll to position [12, 0]
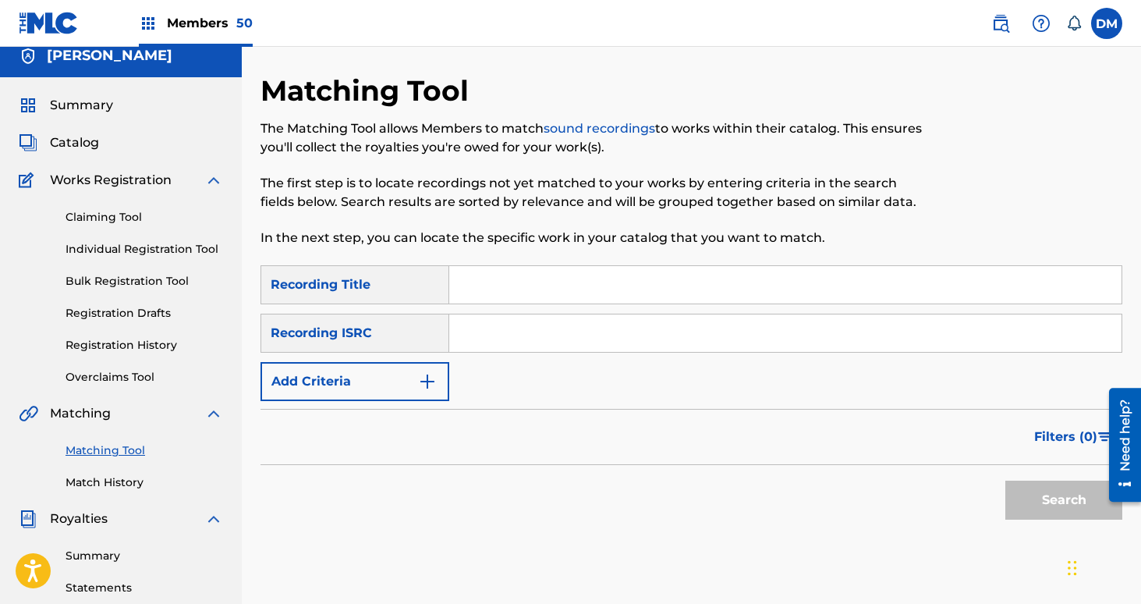
click at [520, 277] on input "Search Form" at bounding box center [785, 284] width 672 height 37
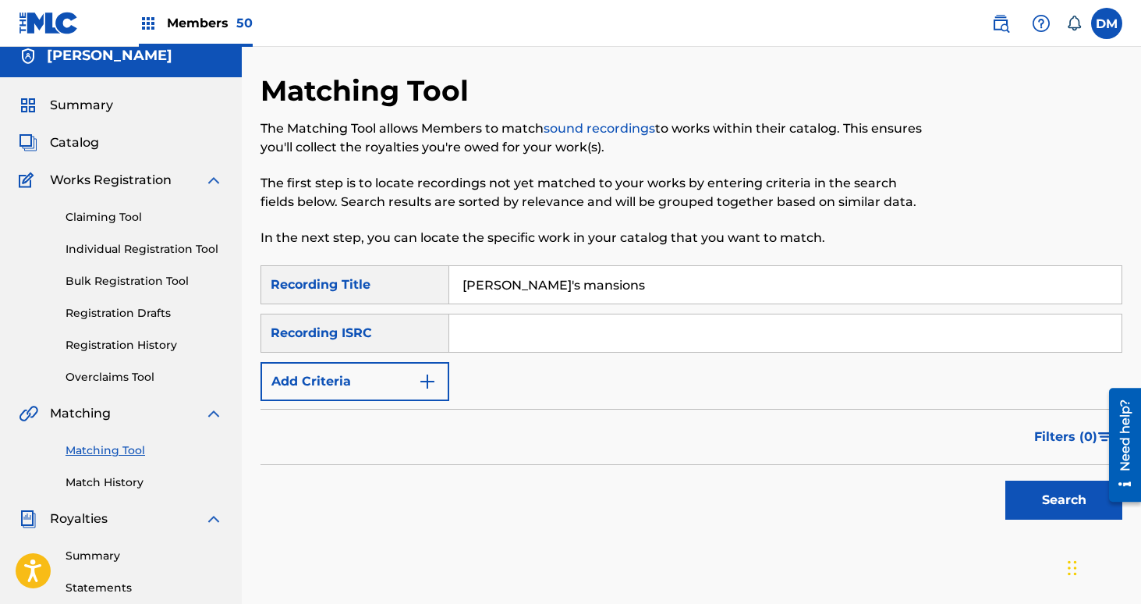
type input "[PERSON_NAME]'s mansions"
click at [396, 373] on button "Add Criteria" at bounding box center [354, 381] width 189 height 39
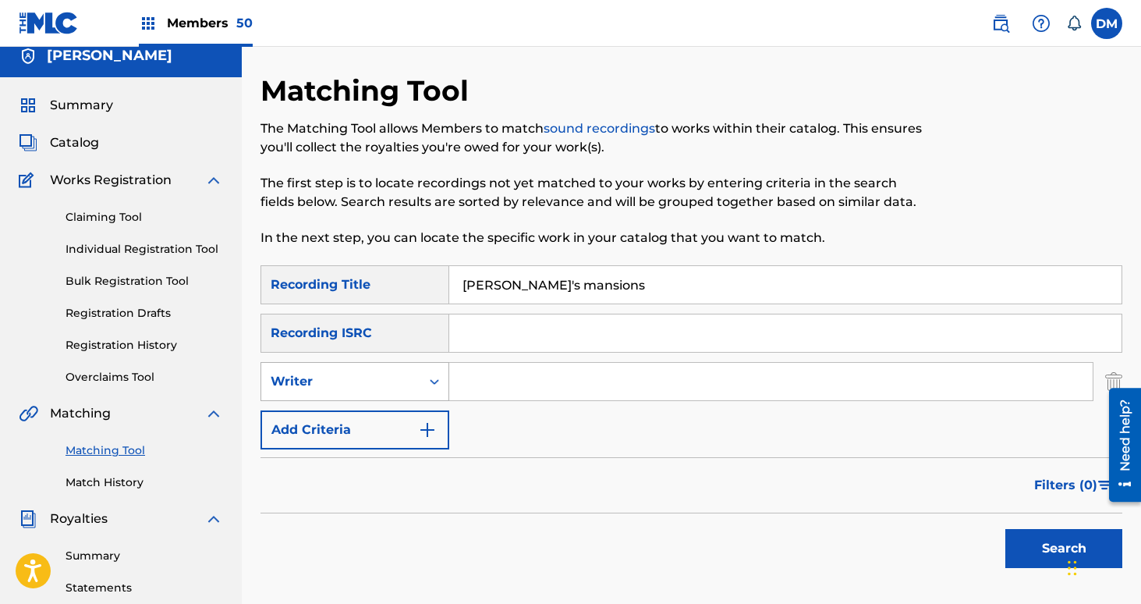
click at [387, 381] on div "Writer" at bounding box center [341, 381] width 140 height 19
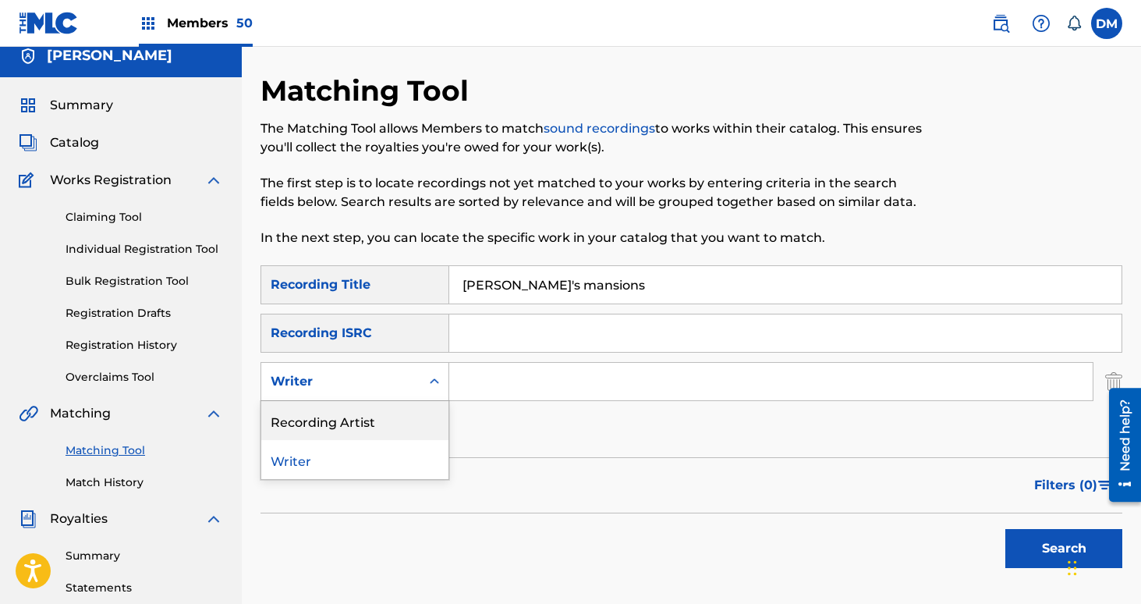
click at [410, 425] on div "Recording Artist" at bounding box center [354, 420] width 187 height 39
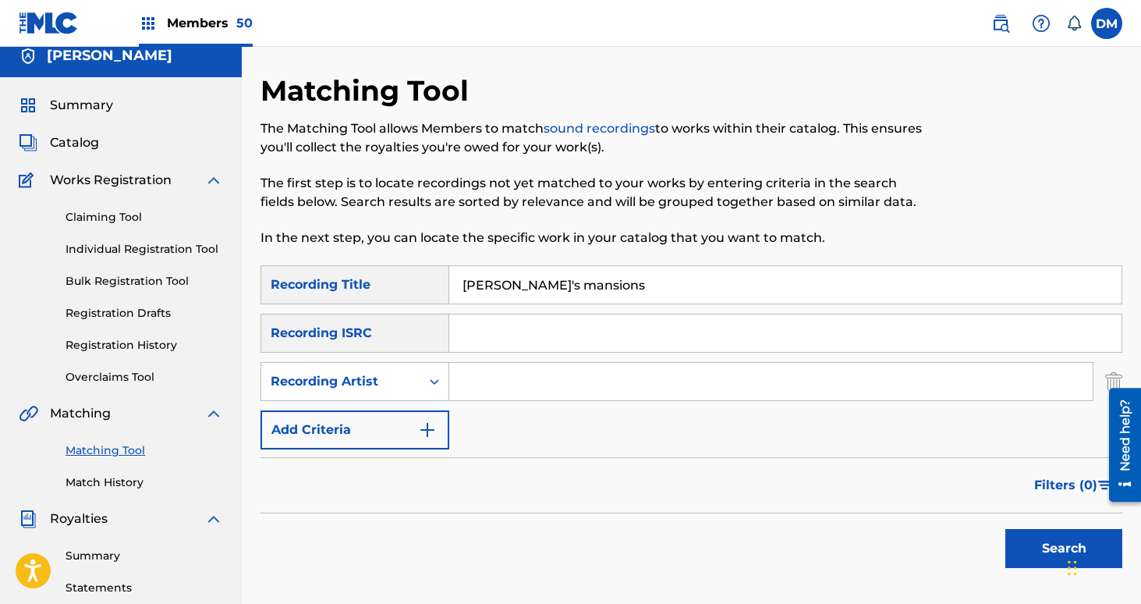
click at [498, 374] on input "Search Form" at bounding box center [770, 381] width 643 height 37
type input "netherlands"
click at [1005, 529] on button "Search" at bounding box center [1063, 548] width 117 height 39
drag, startPoint x: 498, startPoint y: 370, endPoint x: 673, endPoint y: 386, distance: 175.4
click at [669, 386] on input "netherlands" at bounding box center [770, 381] width 643 height 37
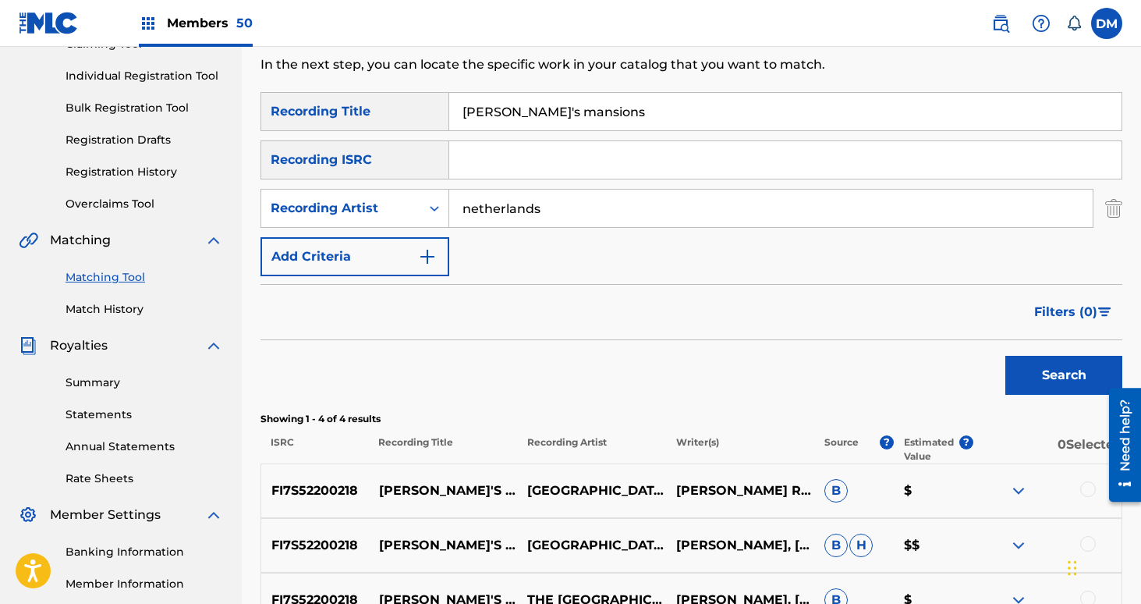
scroll to position [416, 0]
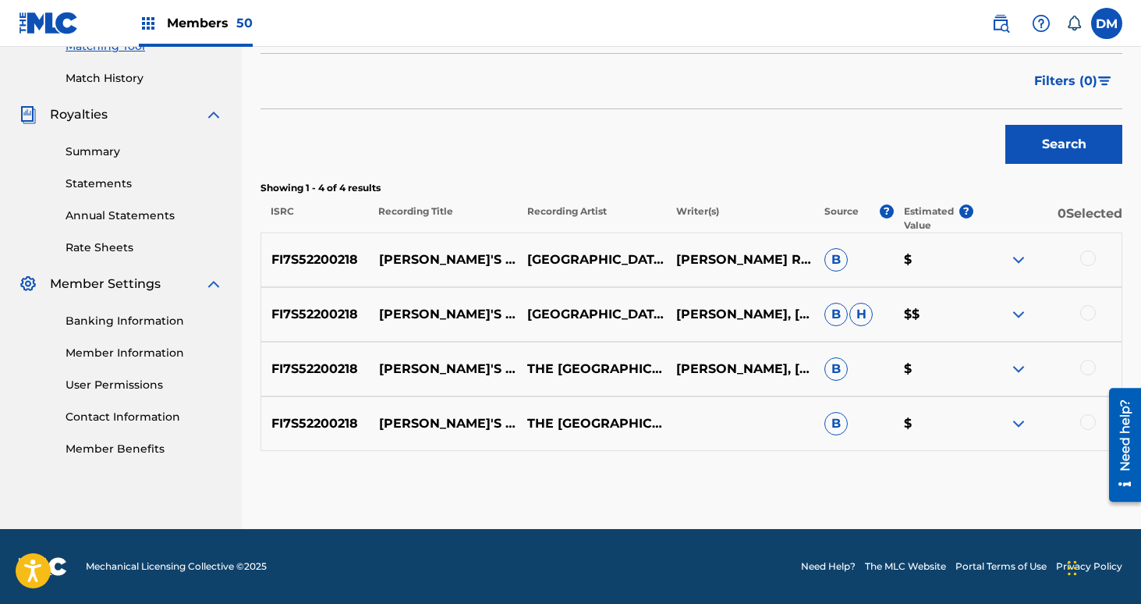
click at [1085, 256] on div at bounding box center [1088, 258] width 16 height 16
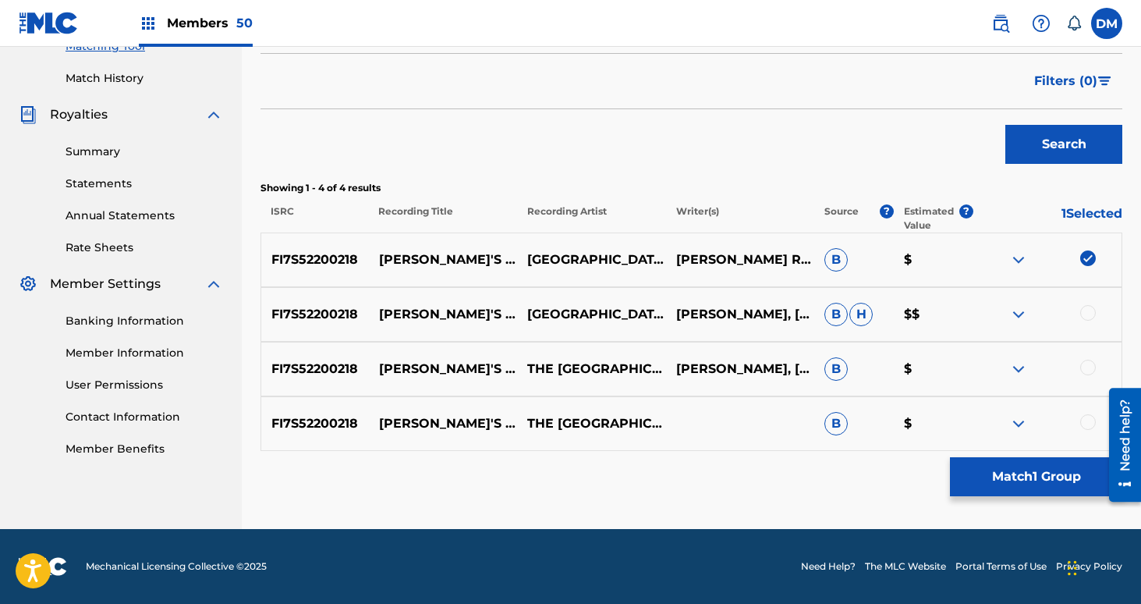
click at [1089, 319] on div at bounding box center [1088, 313] width 16 height 16
click at [1089, 379] on div "FI7S52200218 [PERSON_NAME]'S MANSION THE NETHERLANDS [PERSON_NAME], [PERSON_NAM…" at bounding box center [691, 369] width 862 height 55
click at [1089, 369] on div at bounding box center [1088, 368] width 16 height 16
click at [1089, 419] on div at bounding box center [1088, 422] width 16 height 16
click at [1036, 472] on button "Match 4 Groups" at bounding box center [1036, 476] width 172 height 39
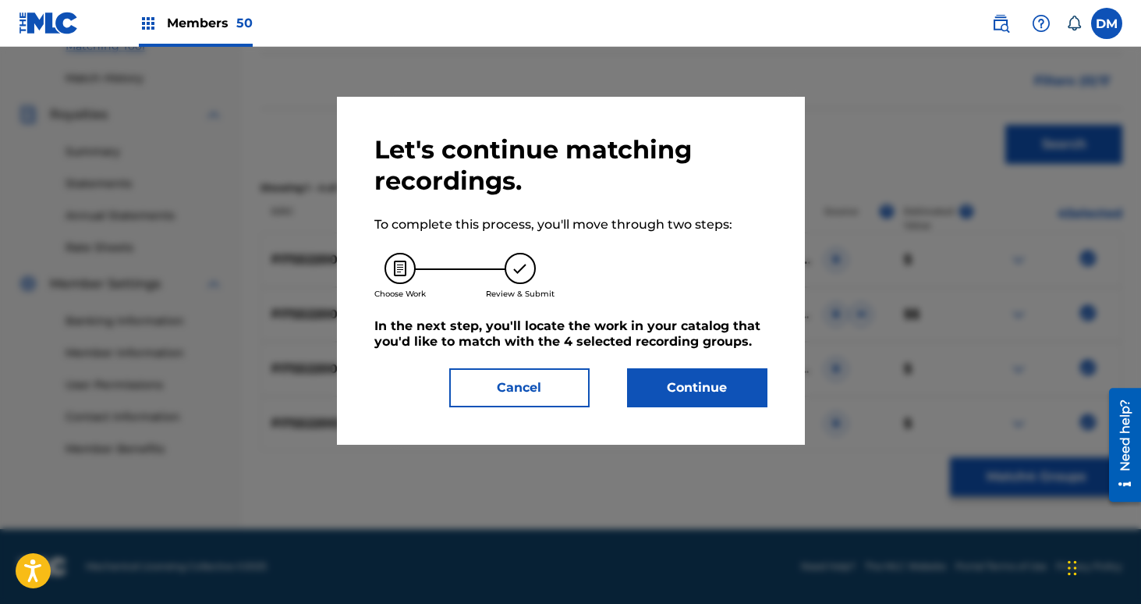
click at [719, 388] on button "Continue" at bounding box center [697, 387] width 140 height 39
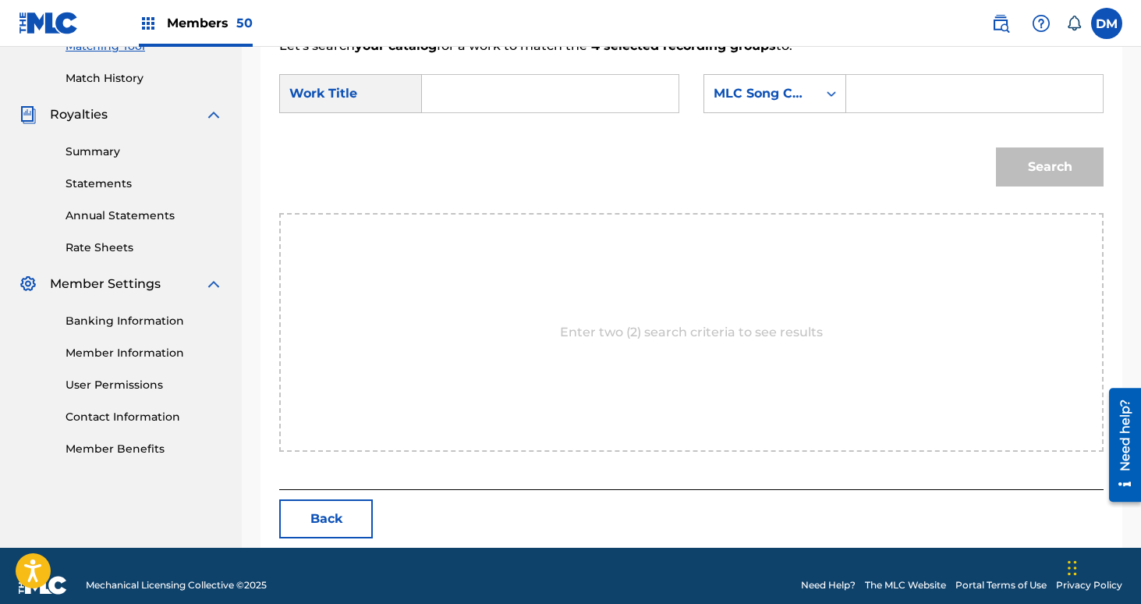
click at [476, 83] on input "Search Form" at bounding box center [550, 93] width 230 height 37
click at [465, 136] on strong "celi" at bounding box center [459, 128] width 23 height 15
type input "[PERSON_NAME]'s mansion"
click at [734, 108] on div "MLC Song Code" at bounding box center [760, 94] width 113 height 30
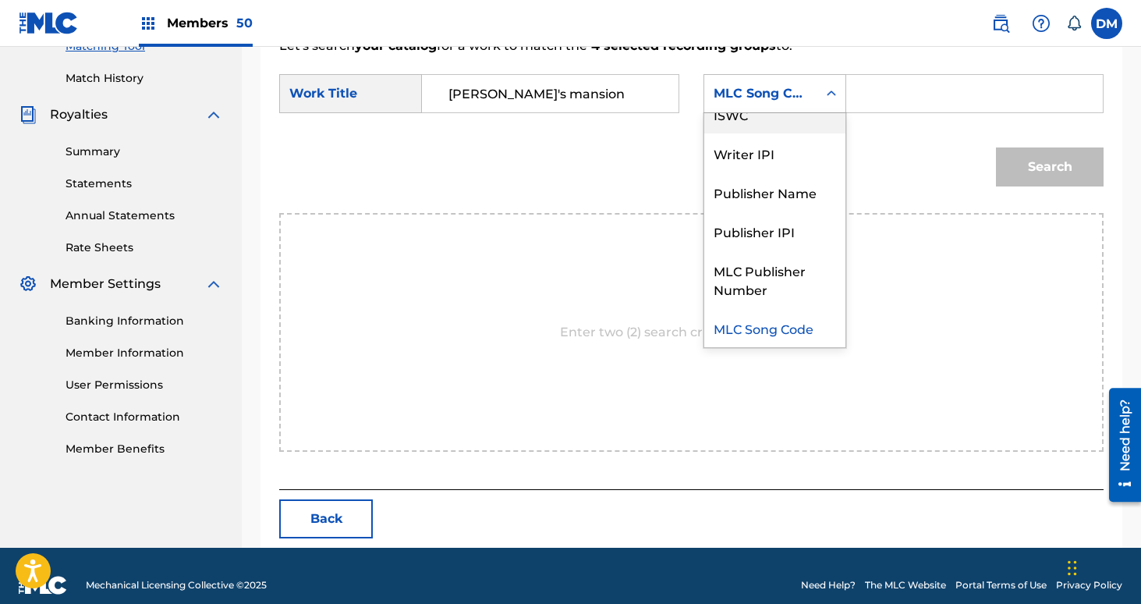
scroll to position [0, 0]
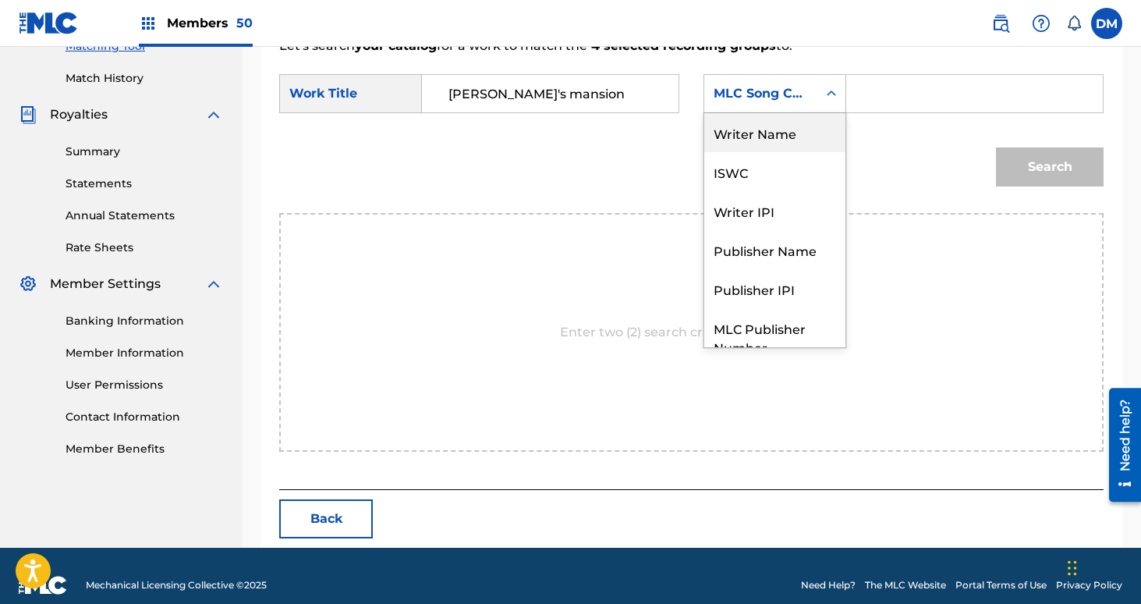
click at [791, 136] on div "Writer Name" at bounding box center [774, 132] width 141 height 39
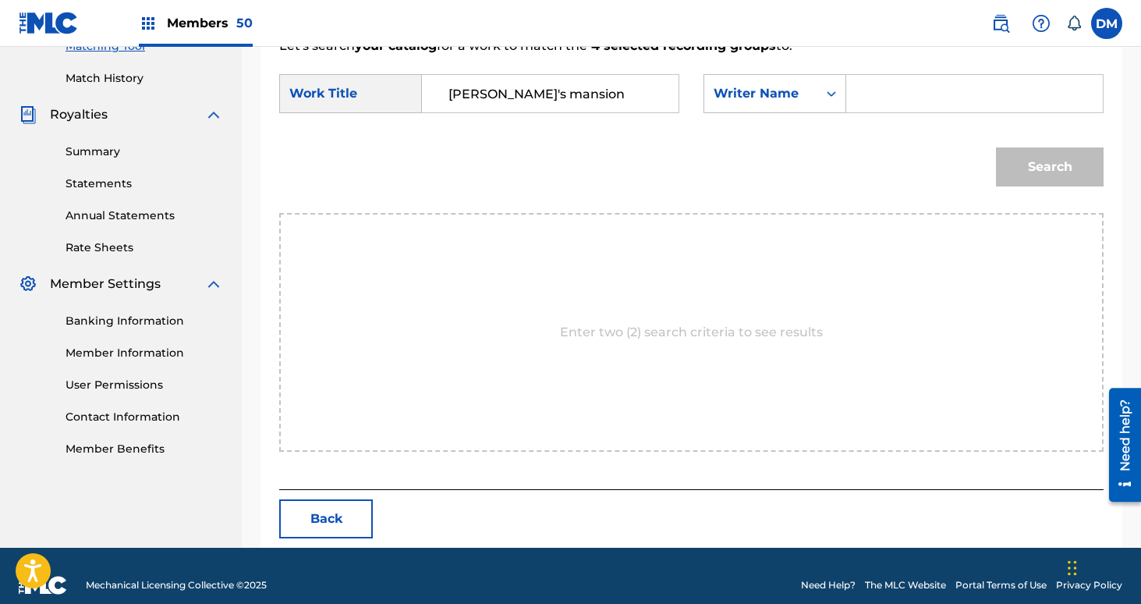
click at [880, 94] on input "Search Form" at bounding box center [974, 93] width 230 height 37
type input "[PERSON_NAME]"
click at [996, 147] on button "Search" at bounding box center [1050, 166] width 108 height 39
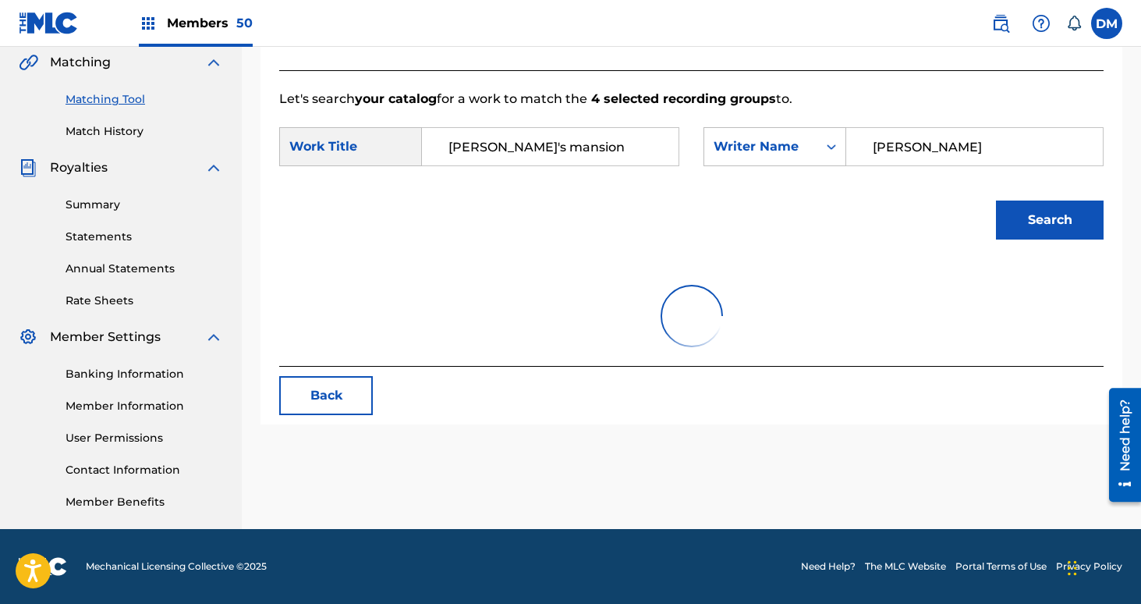
scroll to position [389, 0]
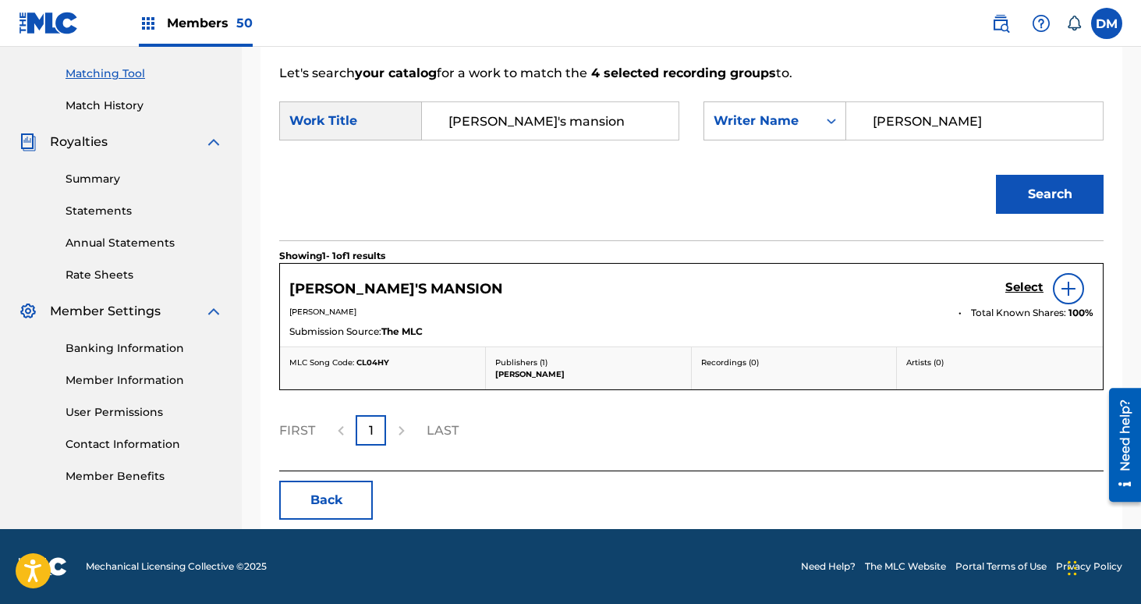
click at [1019, 291] on h5 "Select" at bounding box center [1024, 287] width 38 height 15
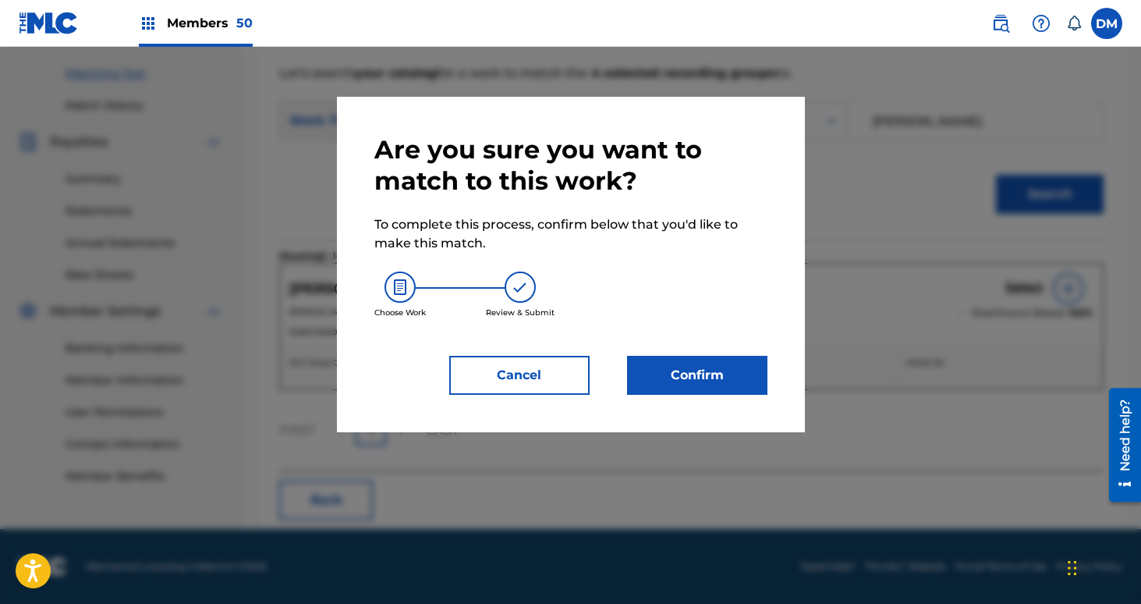
click at [738, 386] on button "Confirm" at bounding box center [697, 375] width 140 height 39
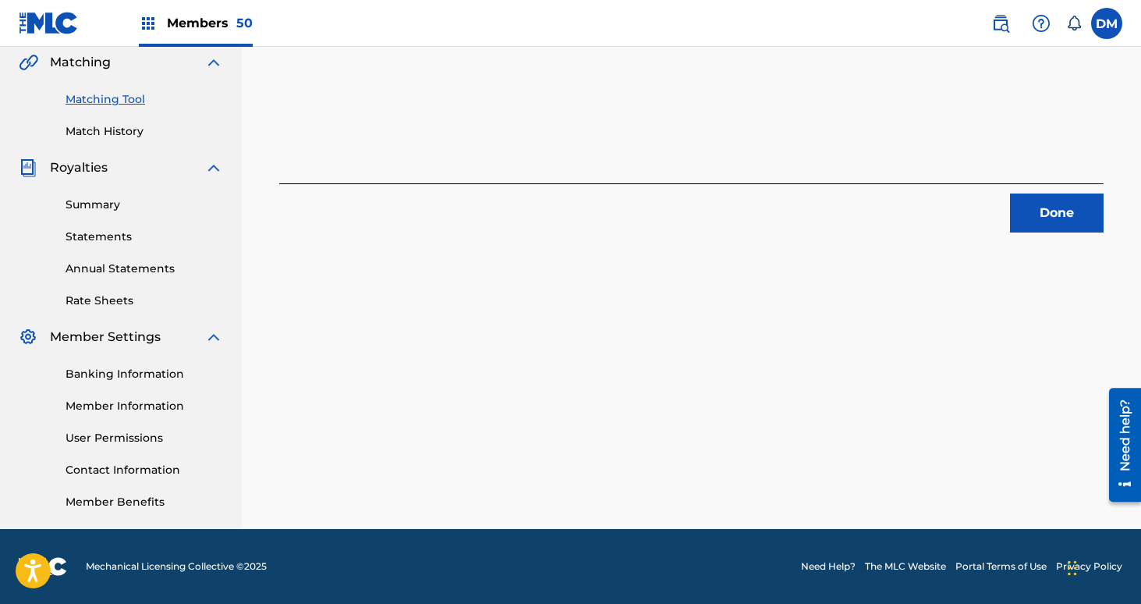
scroll to position [349, 0]
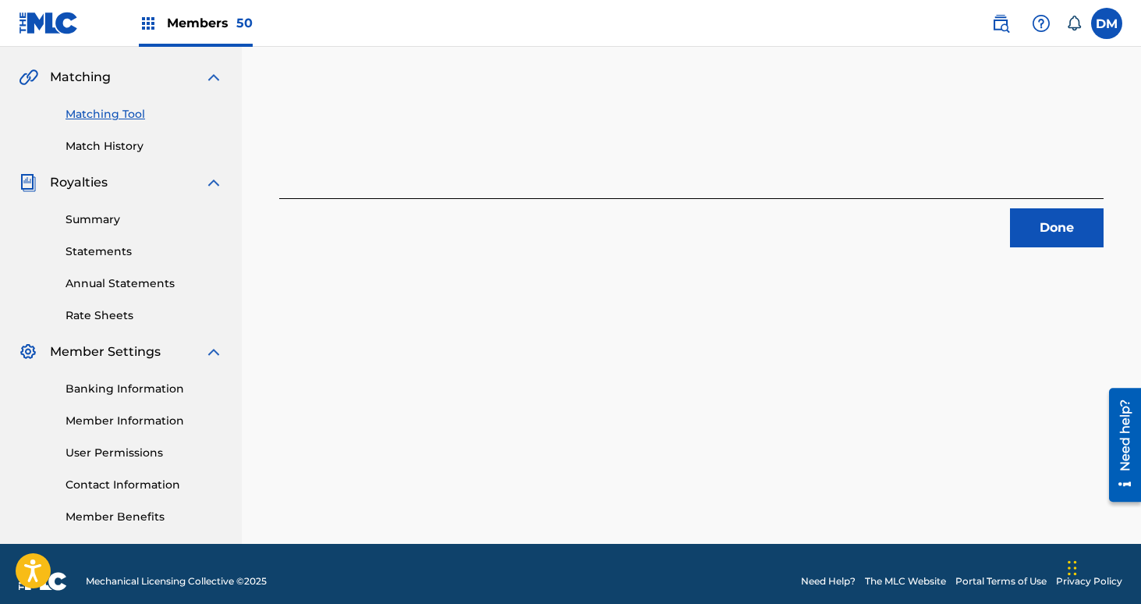
click at [1074, 216] on button "Done" at bounding box center [1057, 227] width 94 height 39
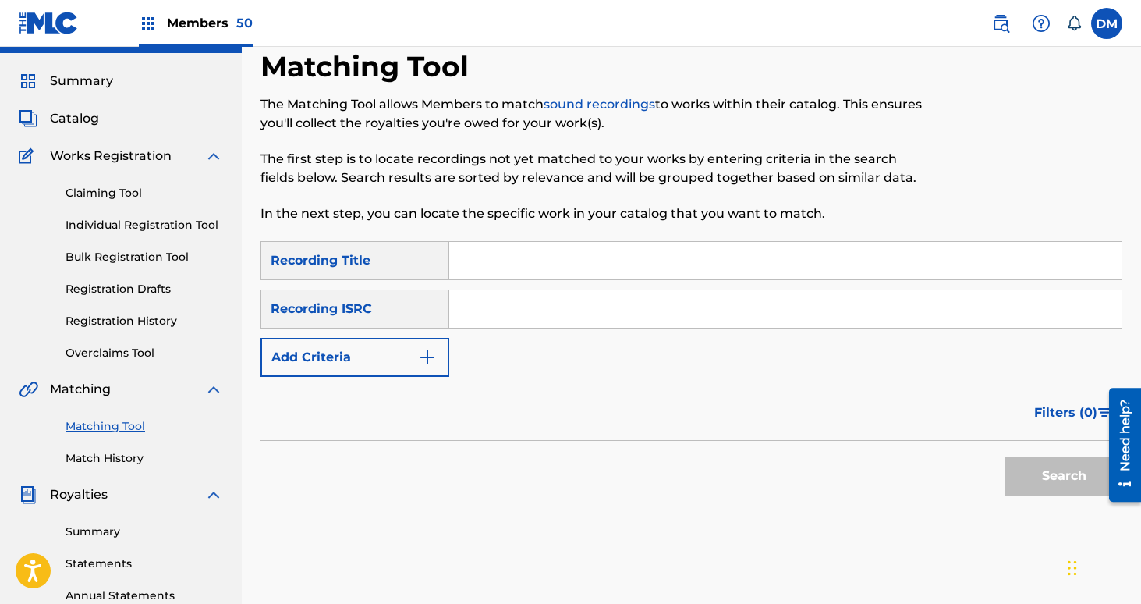
scroll to position [0, 0]
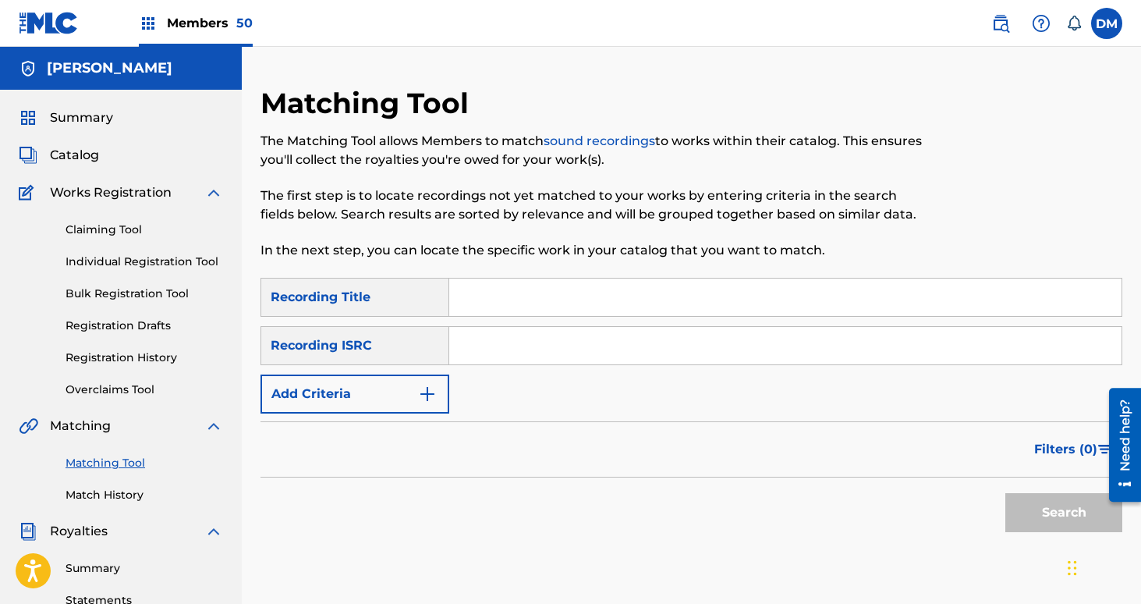
click at [534, 301] on input "Search Form" at bounding box center [785, 296] width 672 height 37
type input "naturaphobia"
click at [418, 387] on img "Search Form" at bounding box center [427, 393] width 19 height 19
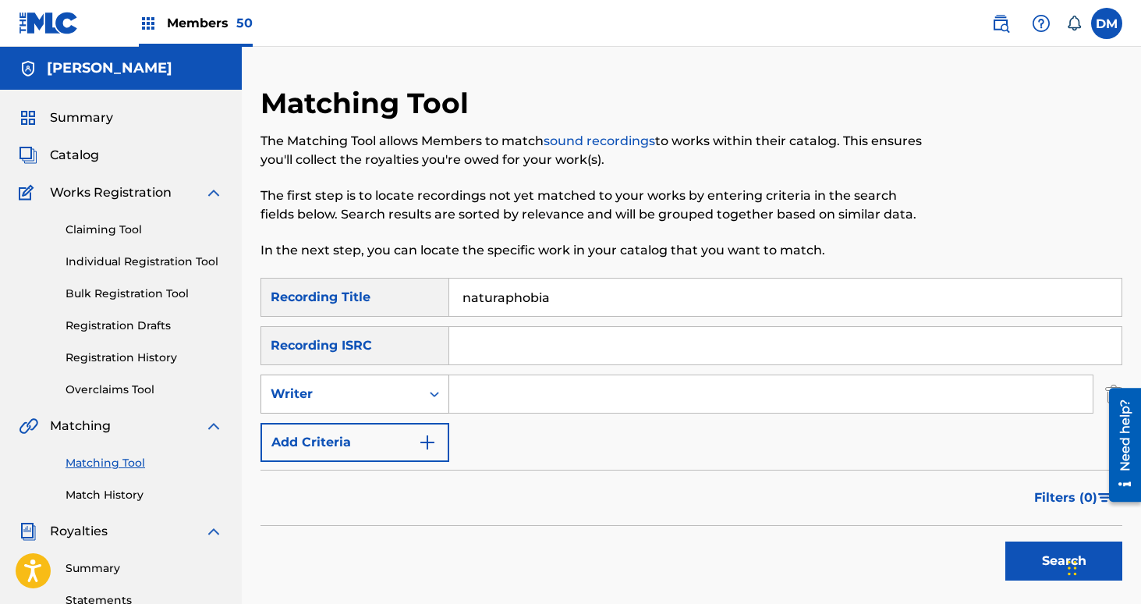
click at [402, 391] on div "Writer" at bounding box center [341, 393] width 140 height 19
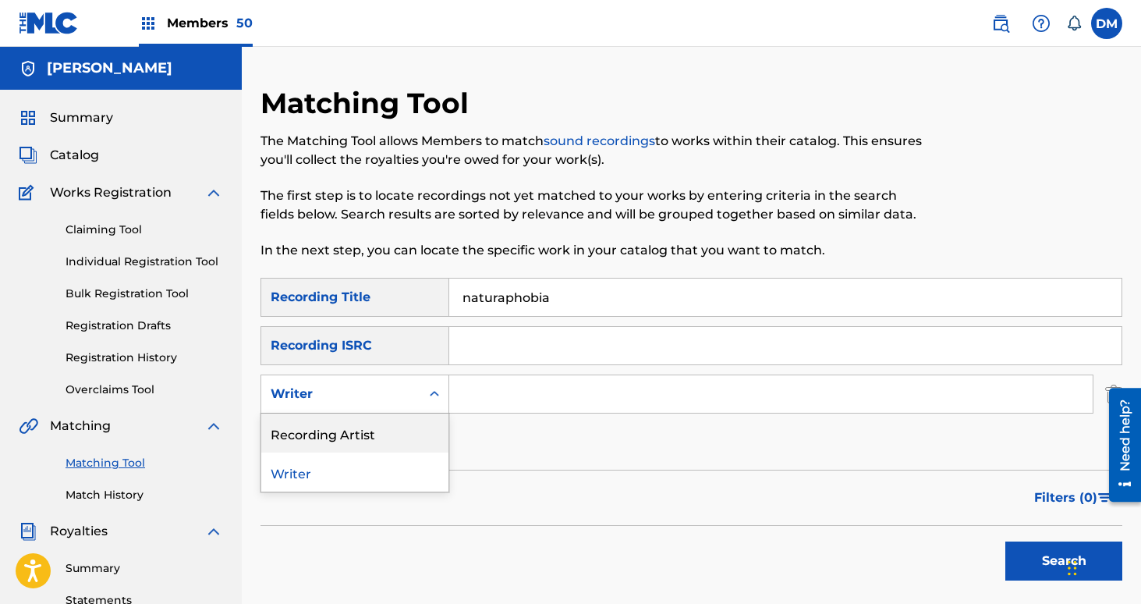
click at [391, 414] on div "Recording Artist" at bounding box center [354, 432] width 187 height 39
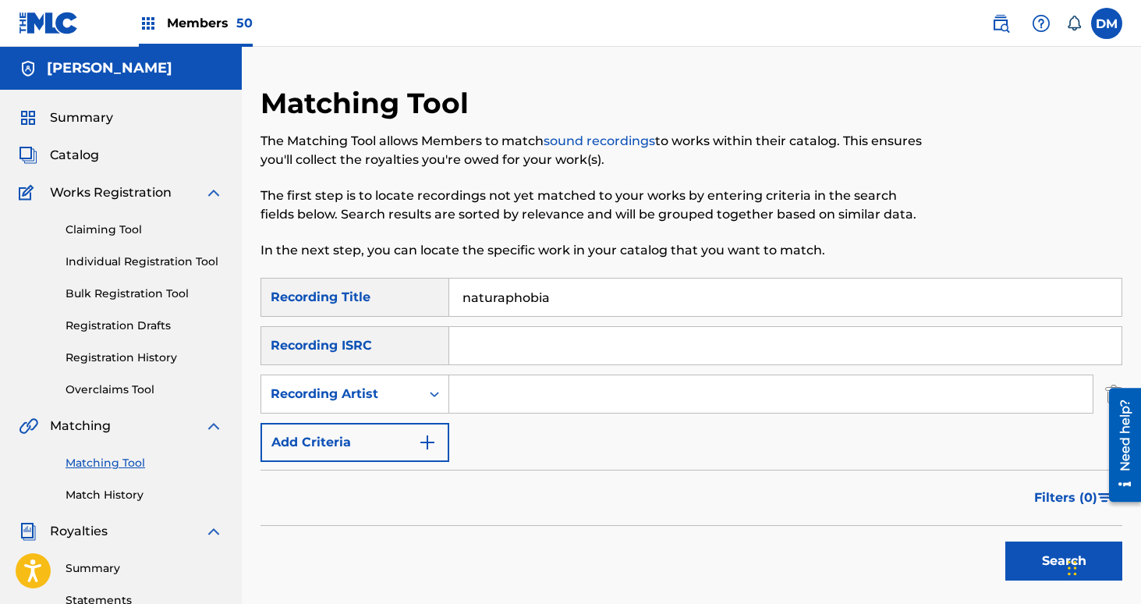
click at [507, 391] on input "Search Form" at bounding box center [770, 393] width 643 height 37
type input "netherlands"
click at [1005, 541] on button "Search" at bounding box center [1063, 560] width 117 height 39
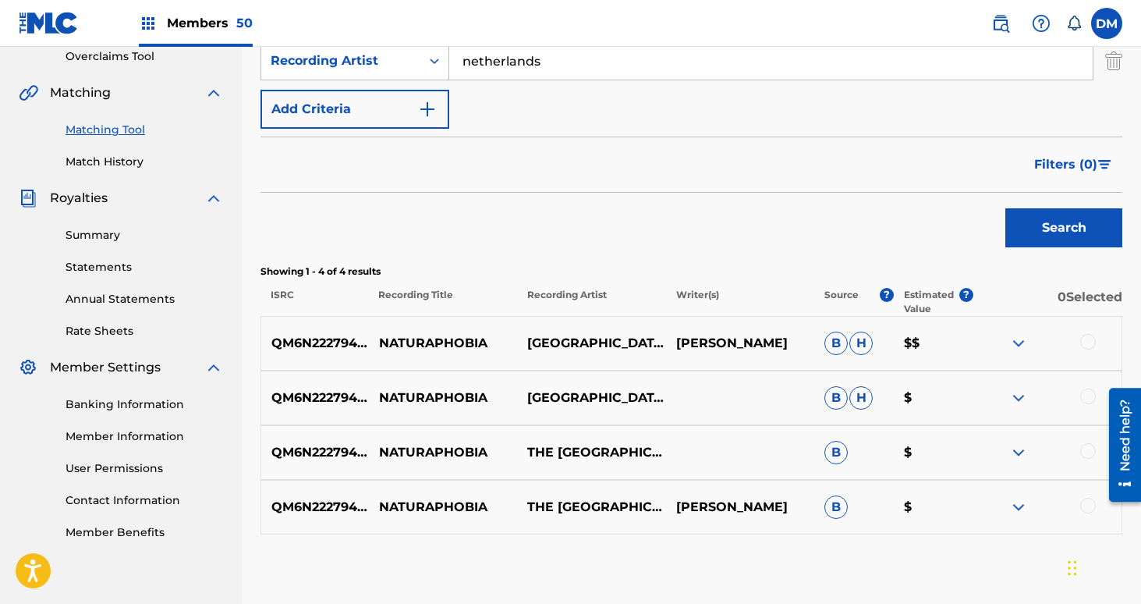
scroll to position [416, 0]
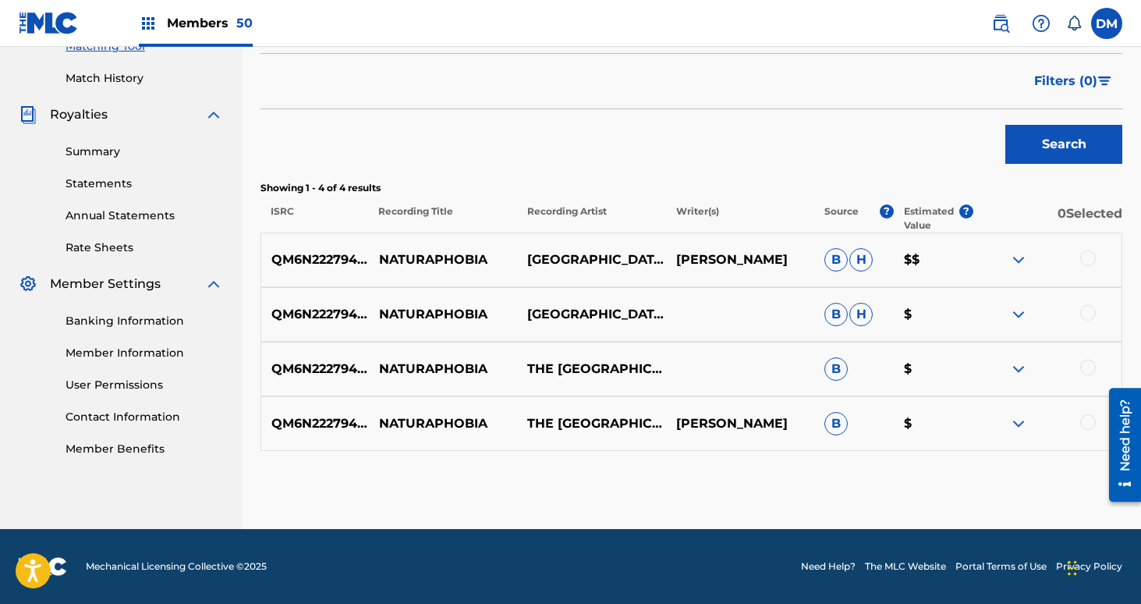
click at [1090, 261] on div at bounding box center [1088, 258] width 16 height 16
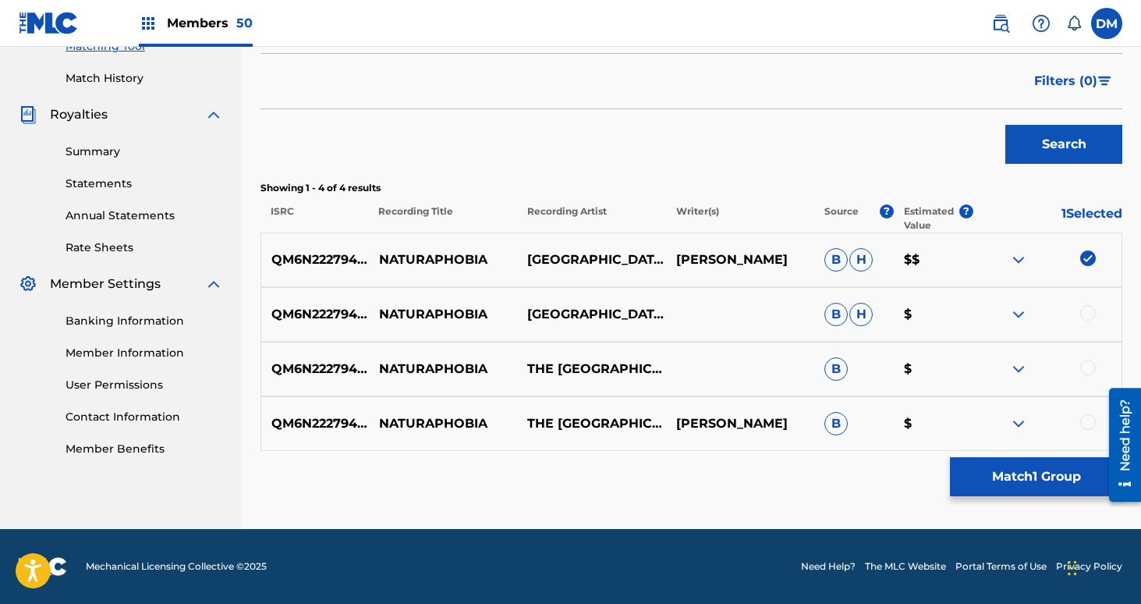
click at [1086, 312] on div at bounding box center [1088, 313] width 16 height 16
click at [1089, 376] on div at bounding box center [1047, 369] width 148 height 19
click at [1089, 367] on div at bounding box center [1088, 368] width 16 height 16
click at [1085, 420] on div at bounding box center [1088, 422] width 16 height 16
click at [1056, 473] on button "Match 4 Groups" at bounding box center [1036, 476] width 172 height 39
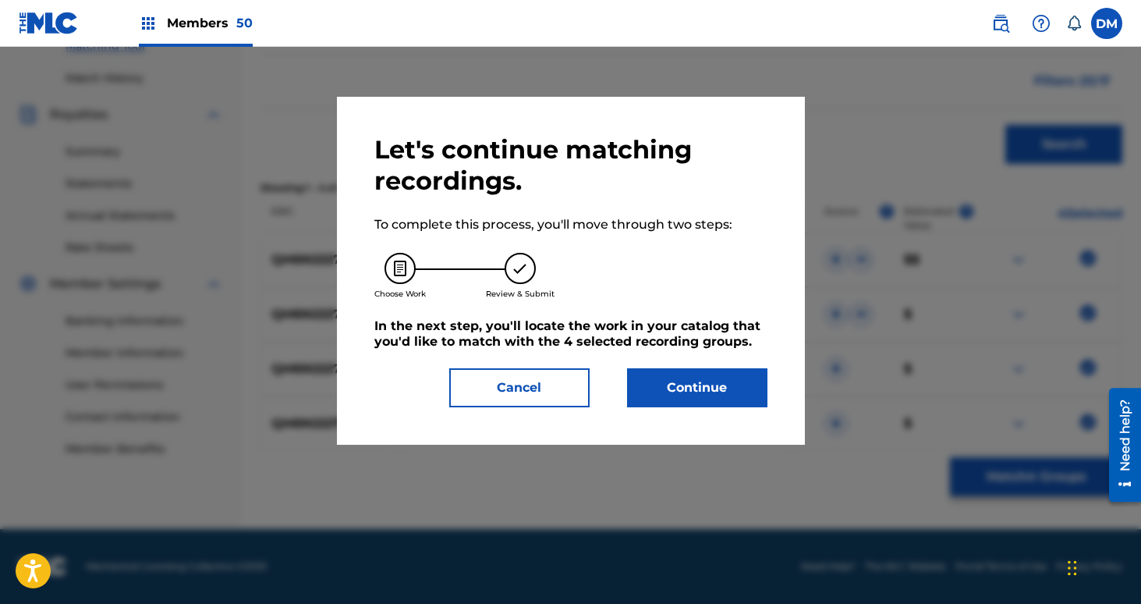
click at [712, 381] on button "Continue" at bounding box center [697, 387] width 140 height 39
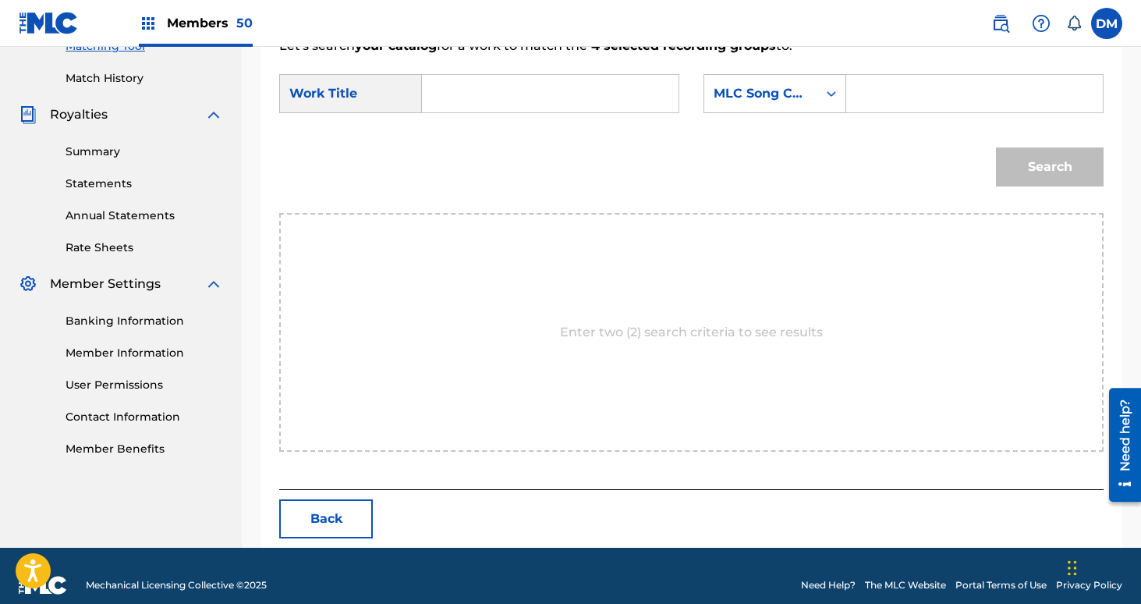
click at [492, 68] on form "SearchWithCriteria26e1c13a-c13f-4769-9d6c-906c12cb9b28 Work Title SearchWithCri…" at bounding box center [691, 134] width 824 height 158
click at [479, 99] on input "Search Form" at bounding box center [550, 93] width 230 height 37
type input "naturaphobia"
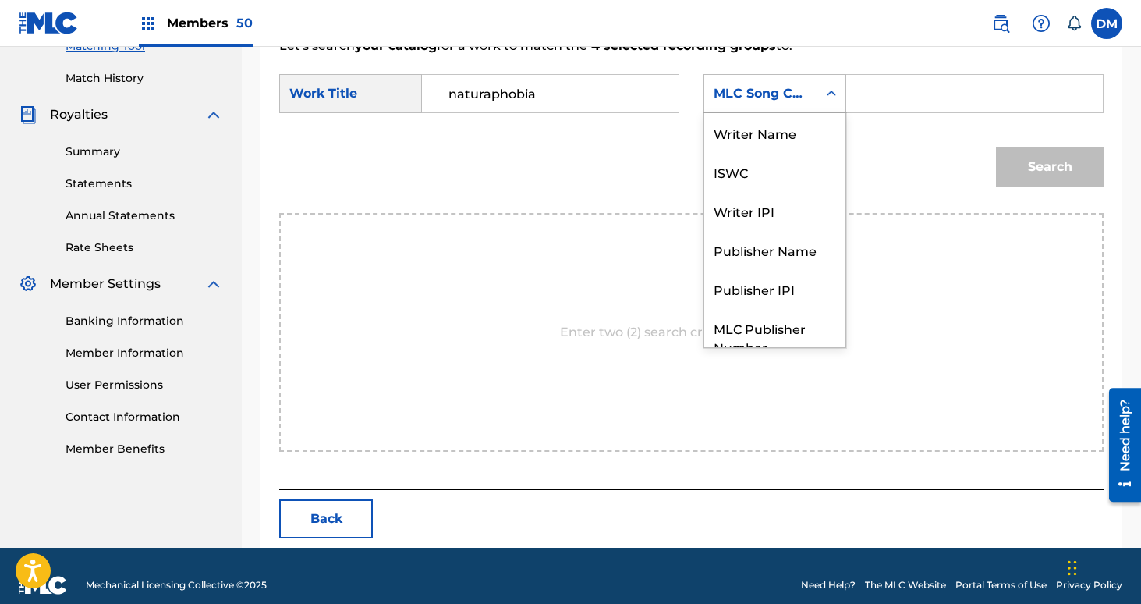
click at [728, 106] on div "MLC Song Code" at bounding box center [760, 94] width 113 height 30
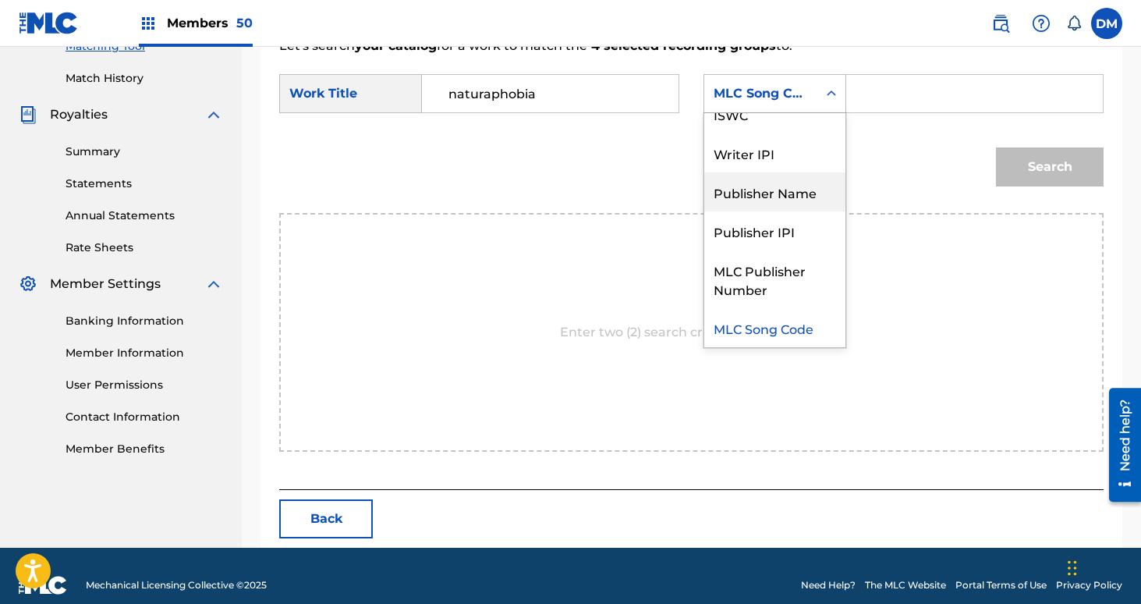
scroll to position [0, 0]
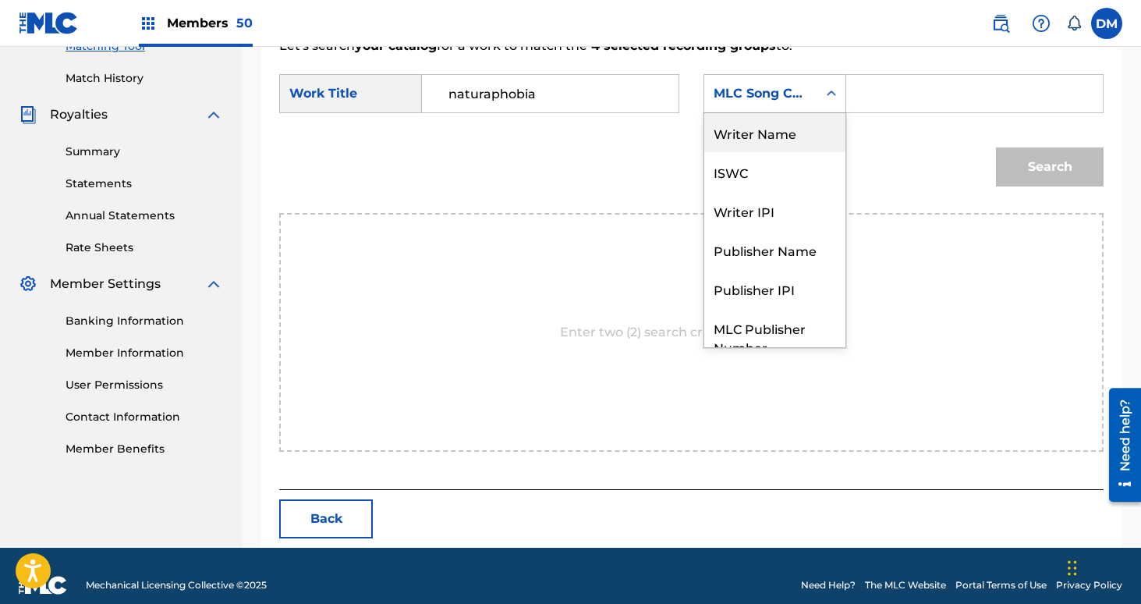
click at [774, 128] on div "Writer Name" at bounding box center [774, 132] width 141 height 39
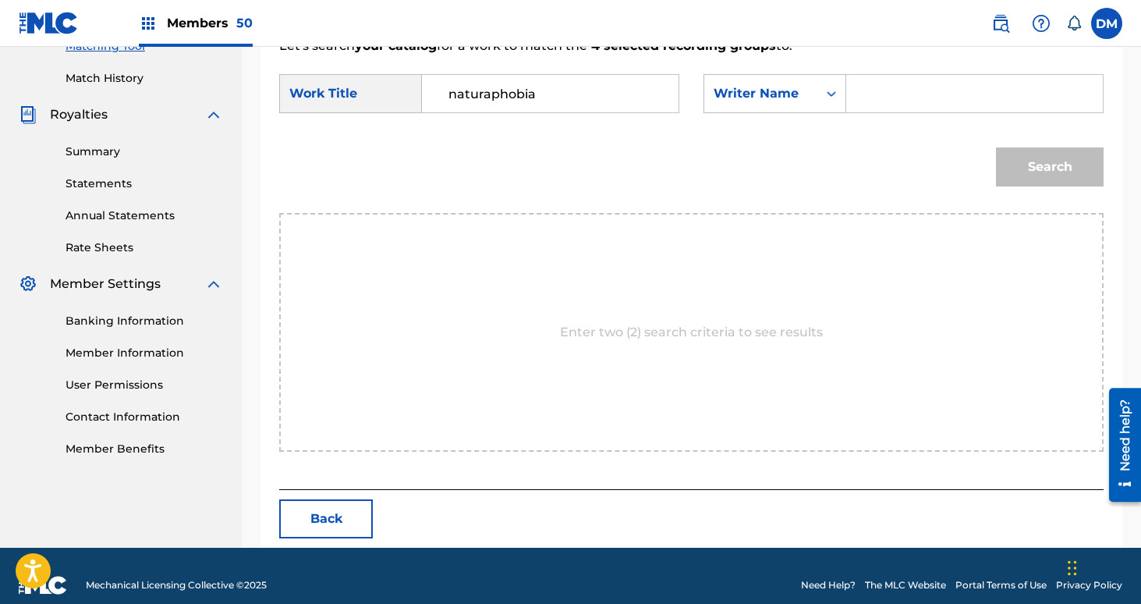
click at [875, 85] on input "Search Form" at bounding box center [974, 93] width 230 height 37
type input "[PERSON_NAME]"
click at [996, 147] on button "Search" at bounding box center [1050, 166] width 108 height 39
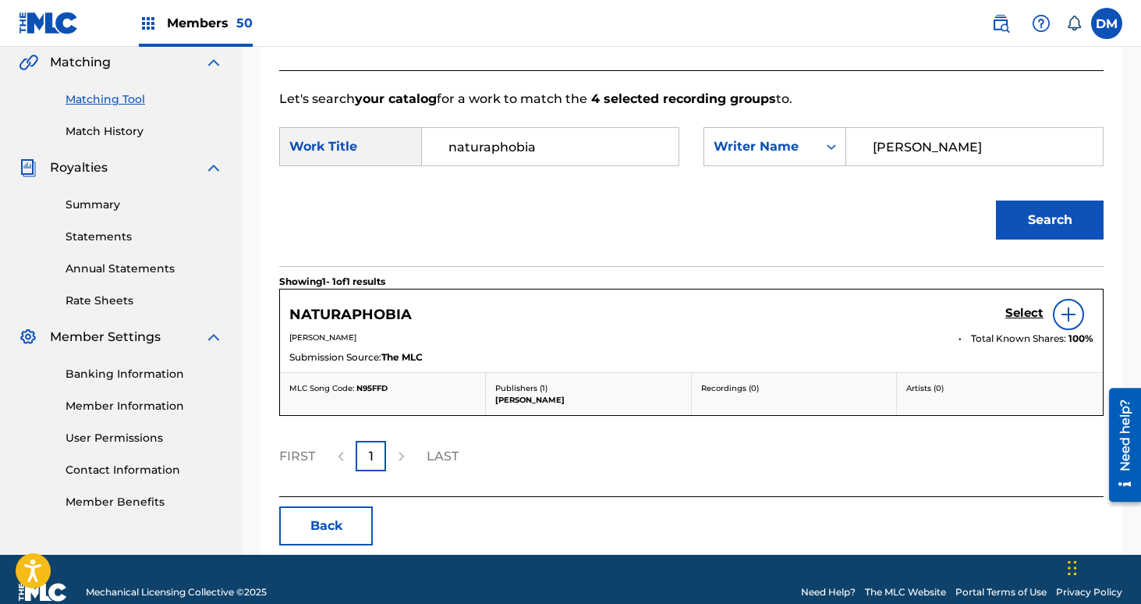
scroll to position [389, 0]
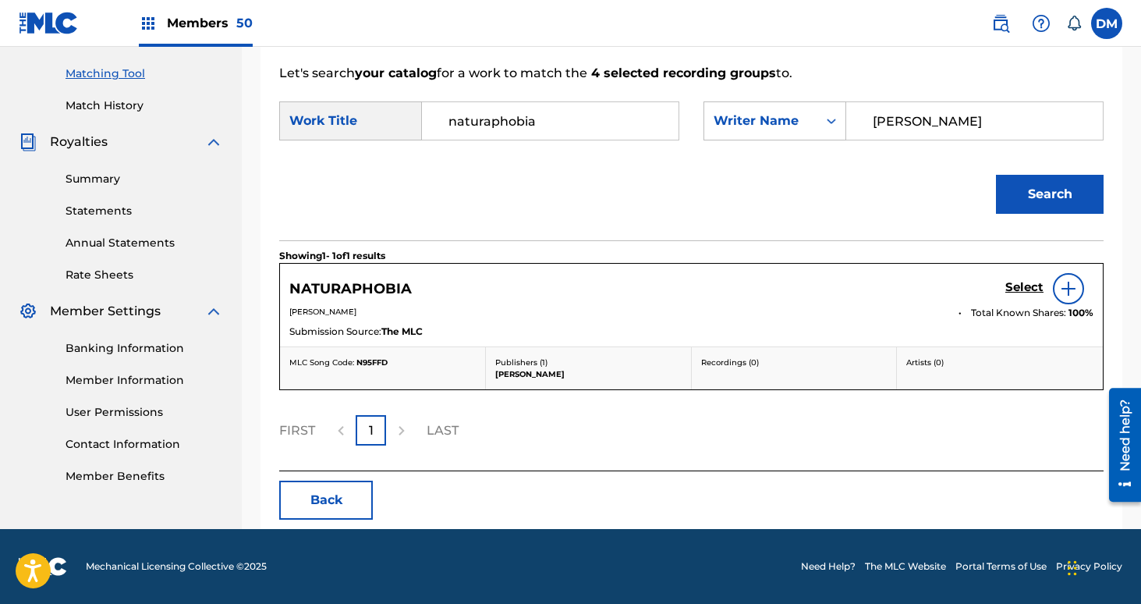
click at [1032, 297] on div "Select" at bounding box center [1049, 288] width 88 height 31
click at [1031, 284] on h5 "Select" at bounding box center [1024, 287] width 38 height 15
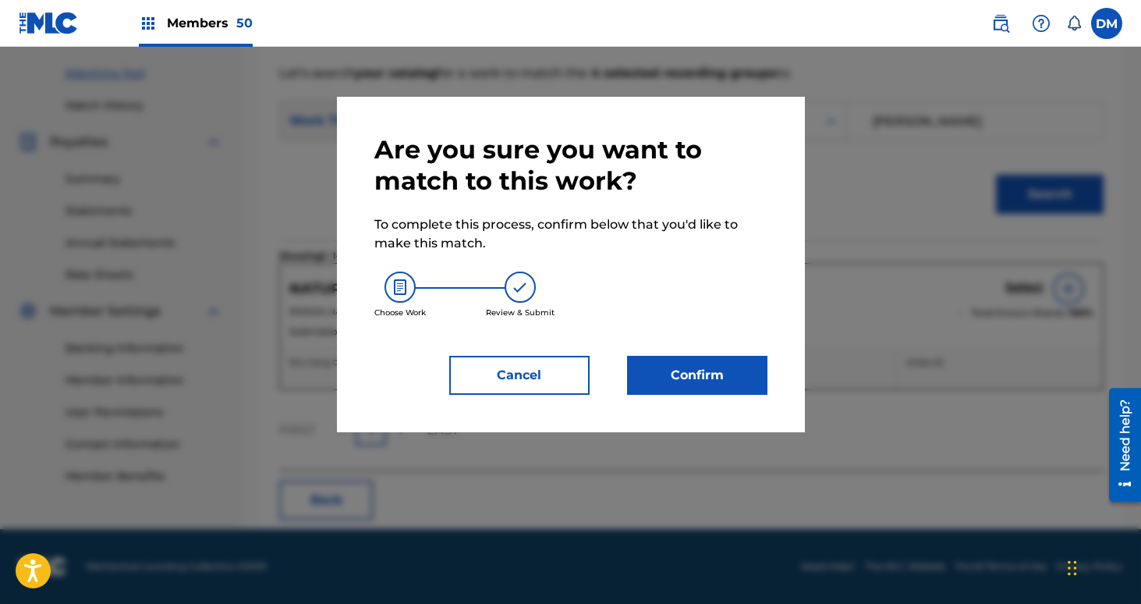
click at [731, 363] on button "Confirm" at bounding box center [697, 375] width 140 height 39
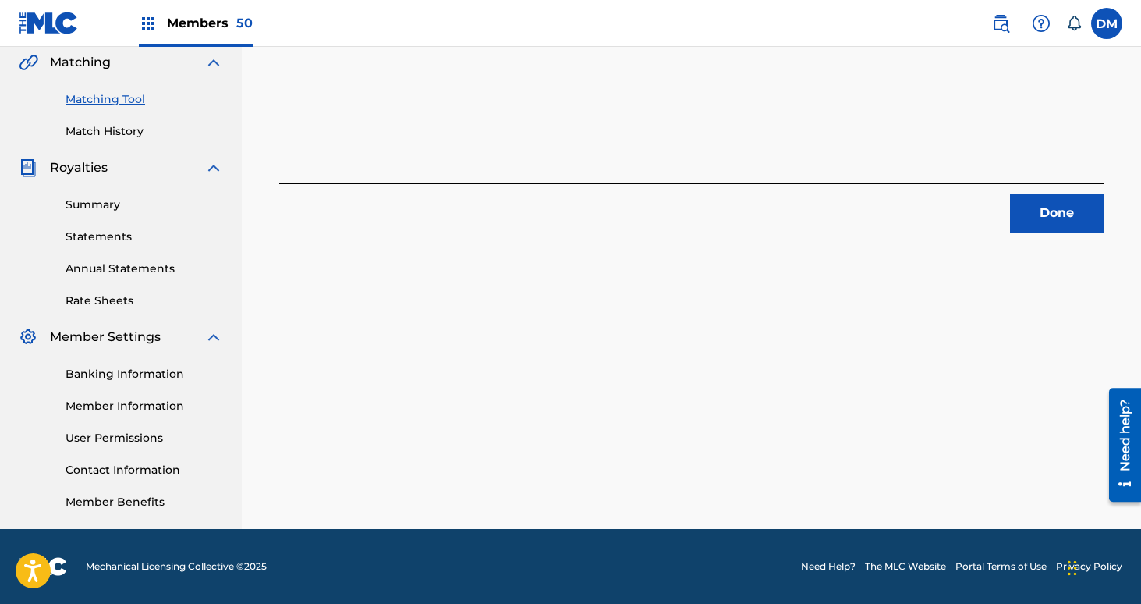
click at [1056, 199] on button "Done" at bounding box center [1057, 212] width 94 height 39
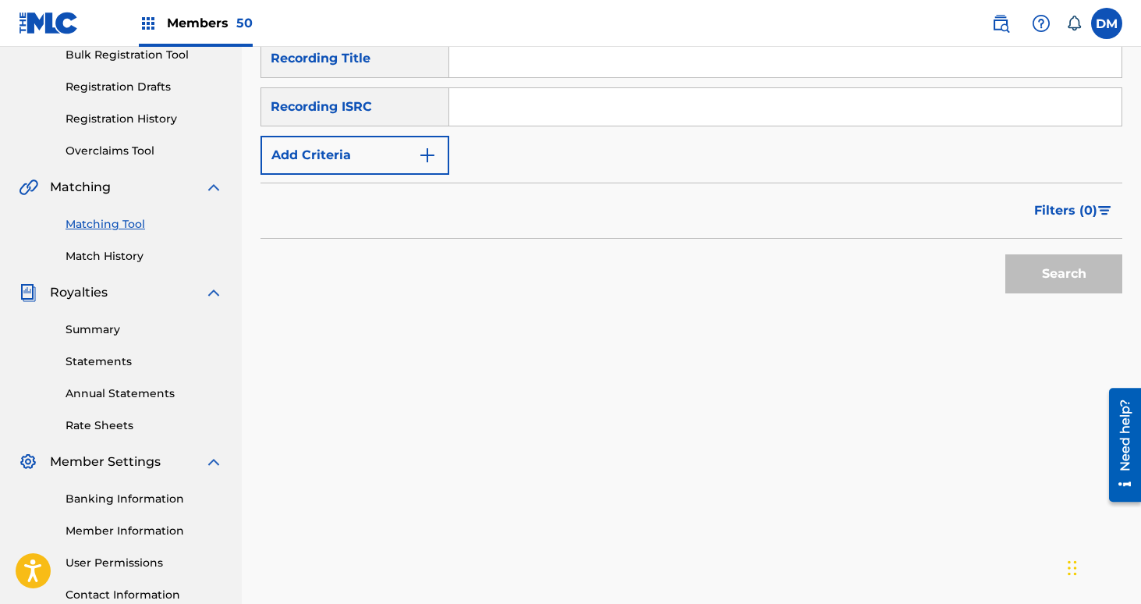
scroll to position [189, 0]
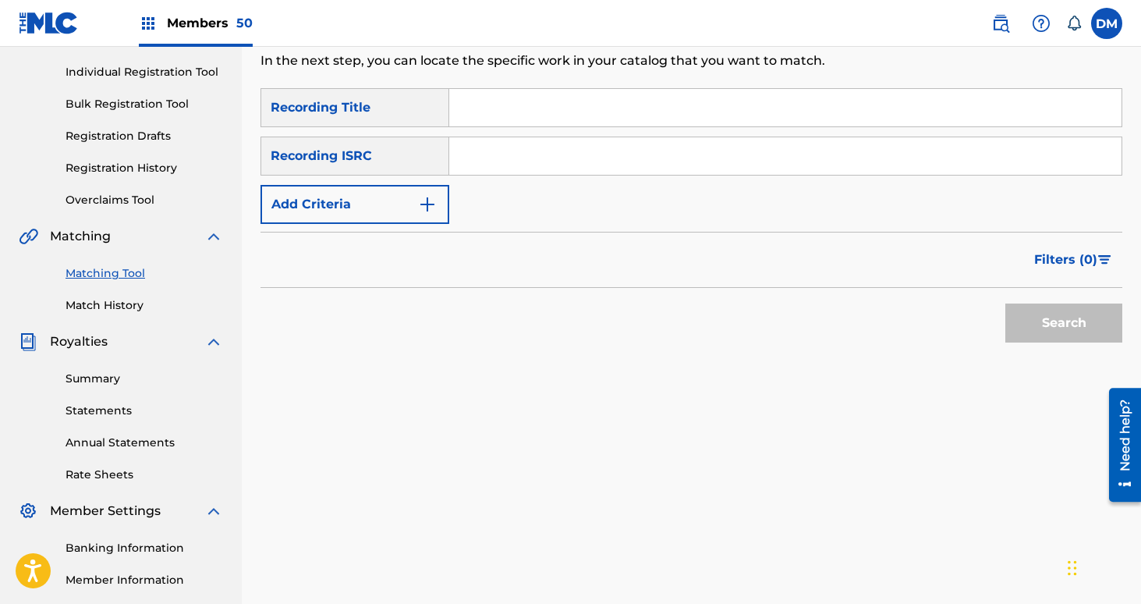
click at [558, 121] on input "Search Form" at bounding box center [785, 107] width 672 height 37
type input "D.T.A."
click at [1005, 303] on button "Search" at bounding box center [1063, 322] width 117 height 39
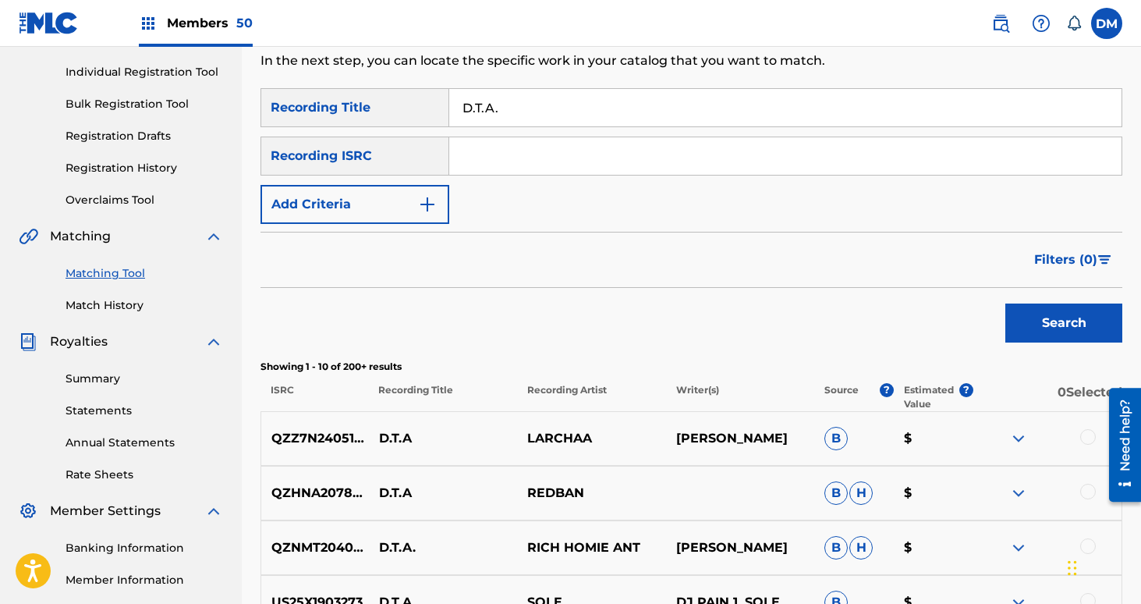
click at [415, 200] on button "Add Criteria" at bounding box center [354, 204] width 189 height 39
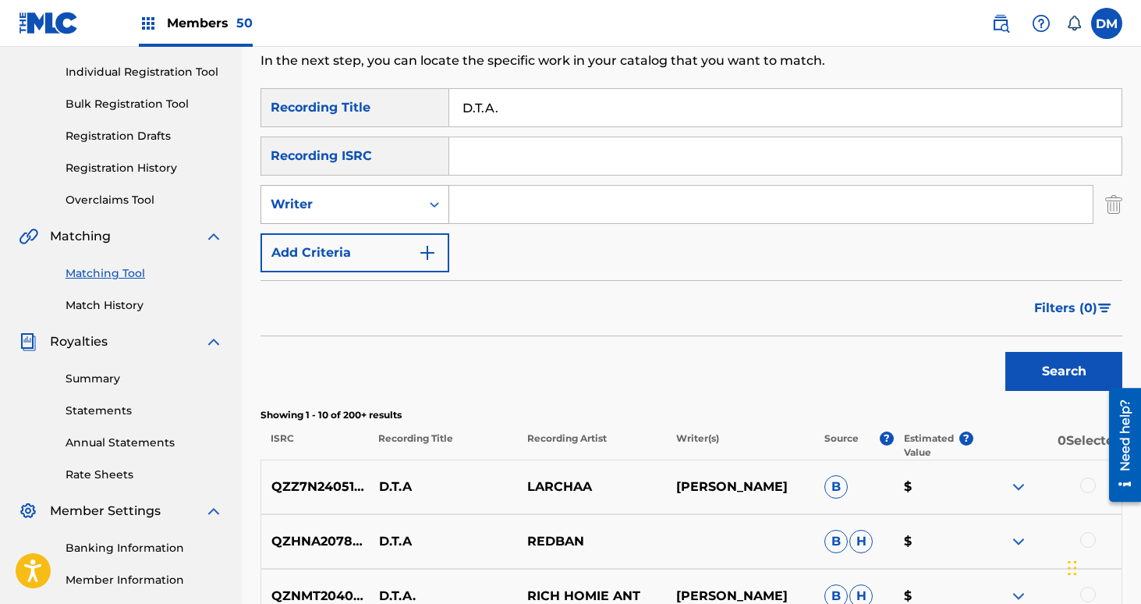
click at [409, 207] on div "Writer" at bounding box center [341, 204] width 140 height 19
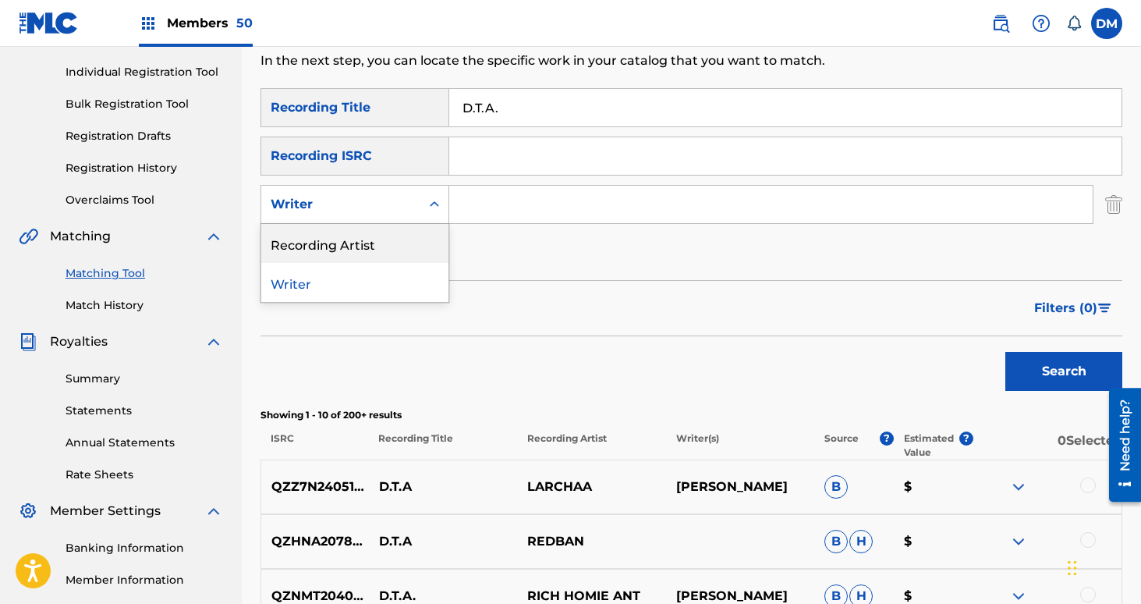
click at [384, 252] on div "Recording Artist" at bounding box center [354, 243] width 187 height 39
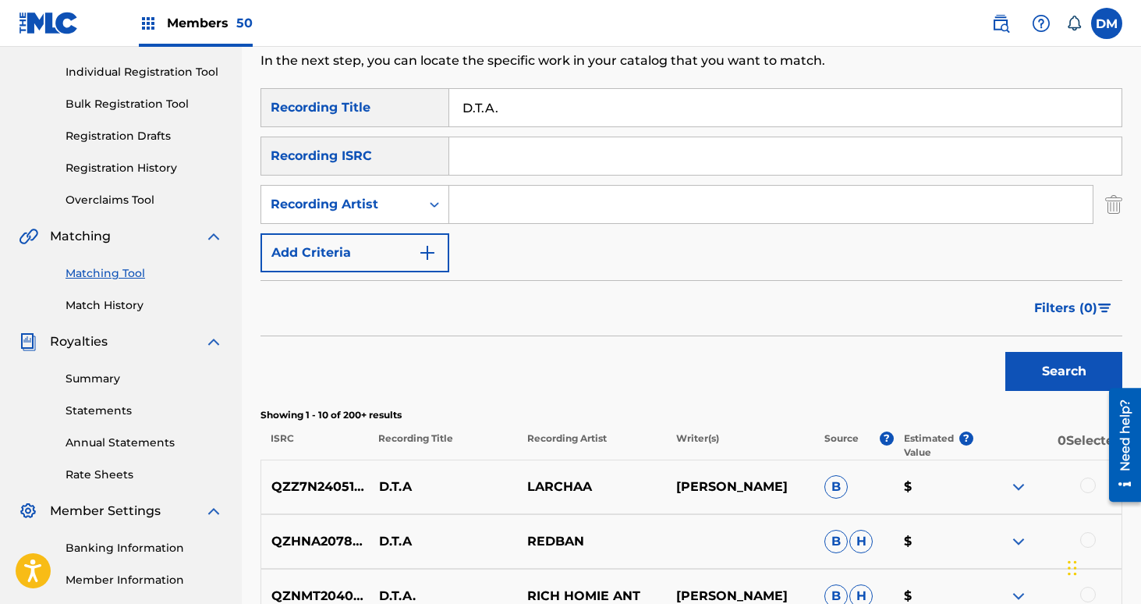
click at [515, 193] on input "Search Form" at bounding box center [770, 204] width 643 height 37
type input "netherlands"
click at [1005, 352] on button "Search" at bounding box center [1063, 371] width 117 height 39
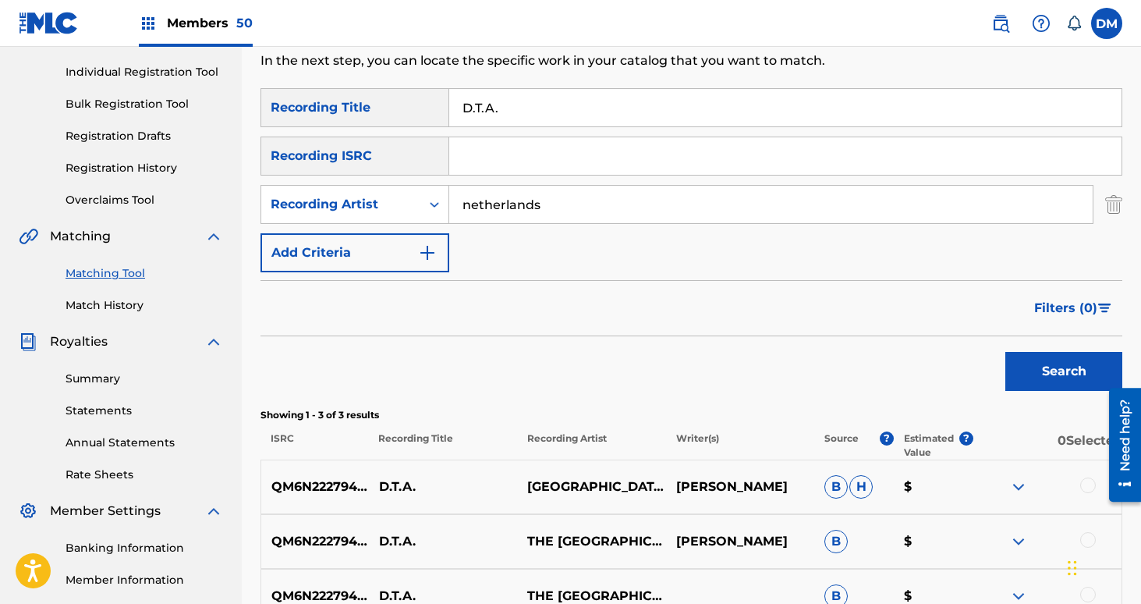
drag, startPoint x: 515, startPoint y: 193, endPoint x: 774, endPoint y: 271, distance: 271.1
click at [774, 271] on div "SearchWithCriteria159d5966-3410-428e-b867-b8d8f313008a Recording Title D.T.A. S…" at bounding box center [691, 180] width 862 height 184
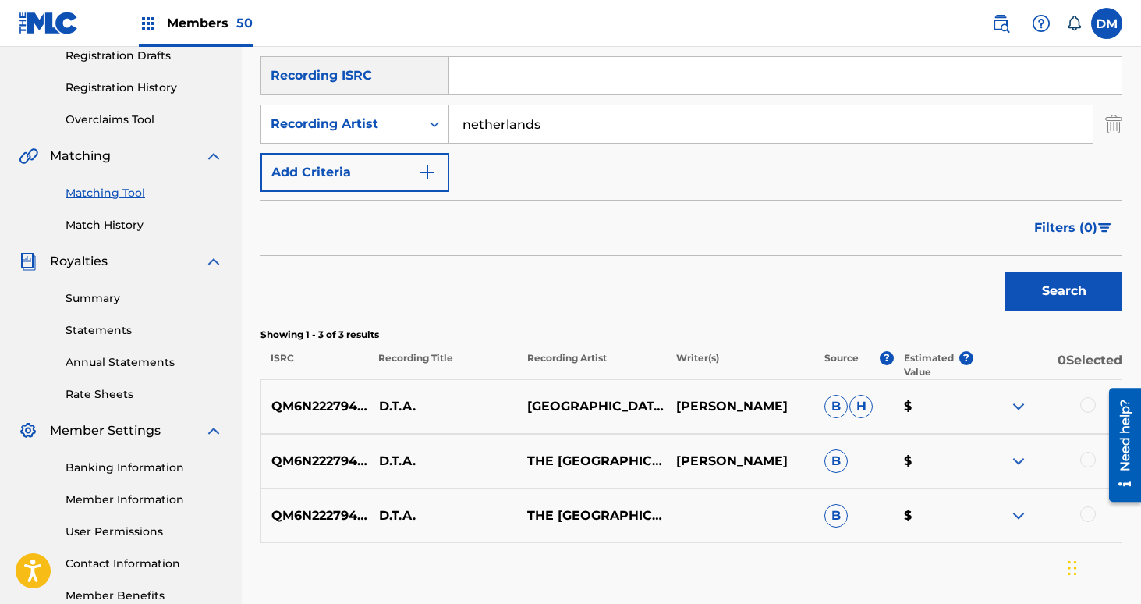
scroll to position [363, 0]
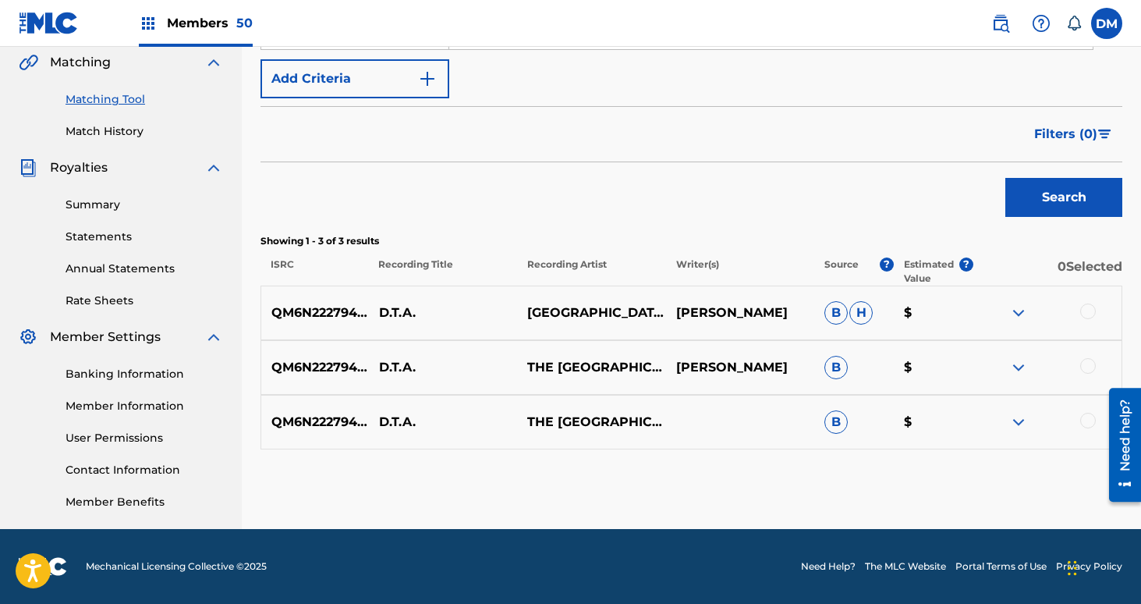
click at [1086, 310] on div at bounding box center [1088, 311] width 16 height 16
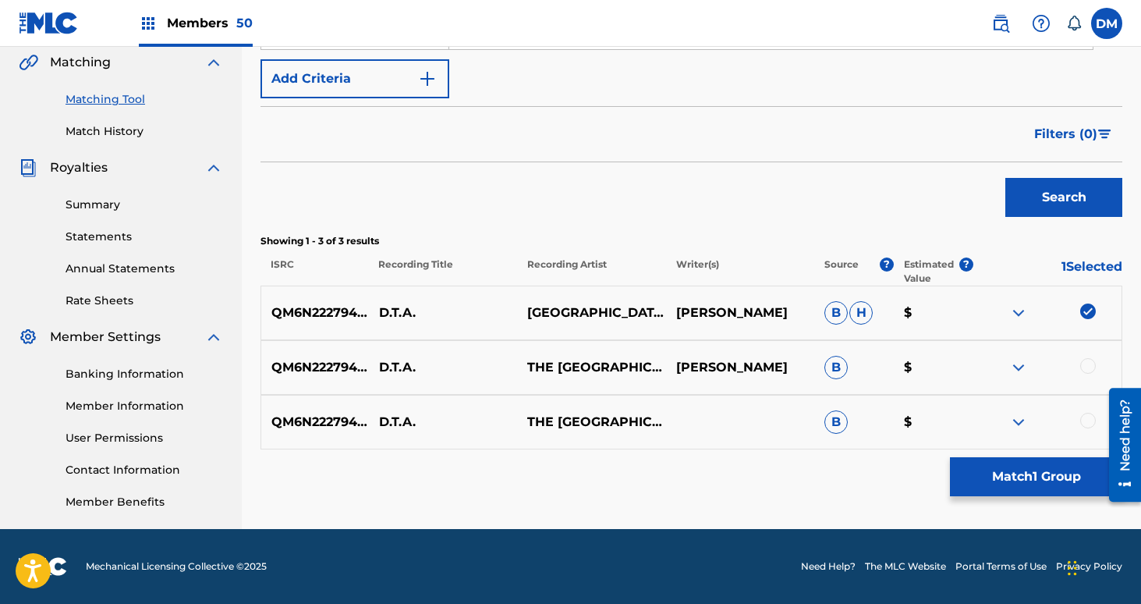
click at [1086, 365] on div at bounding box center [1088, 366] width 16 height 16
click at [1088, 421] on div at bounding box center [1088, 421] width 16 height 16
click at [1075, 469] on button "Match 3 Groups" at bounding box center [1036, 476] width 172 height 39
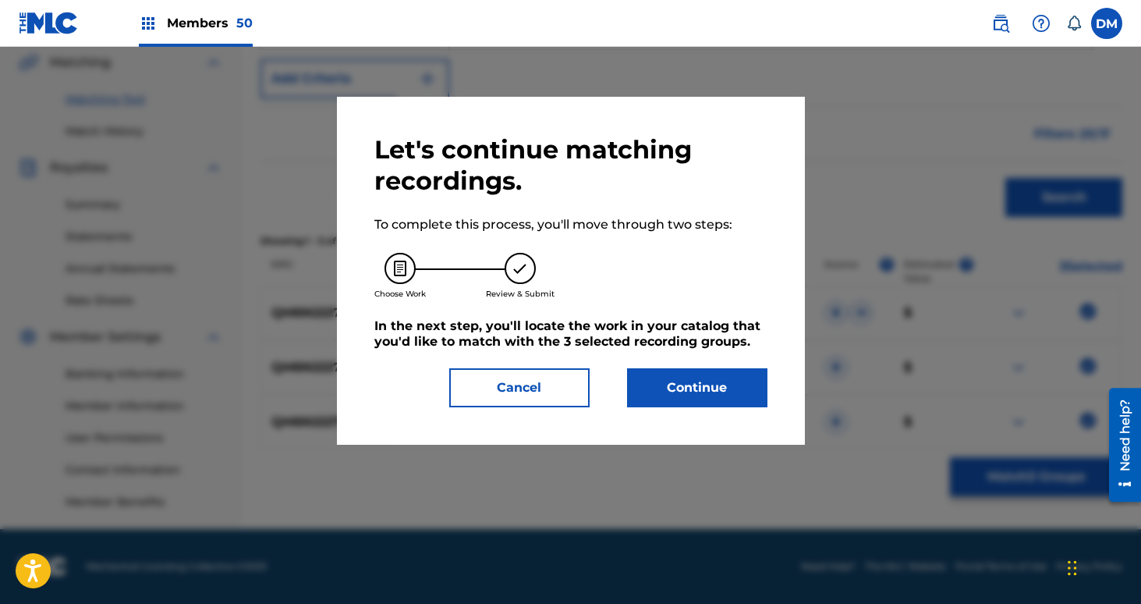
click at [721, 373] on button "Continue" at bounding box center [697, 387] width 140 height 39
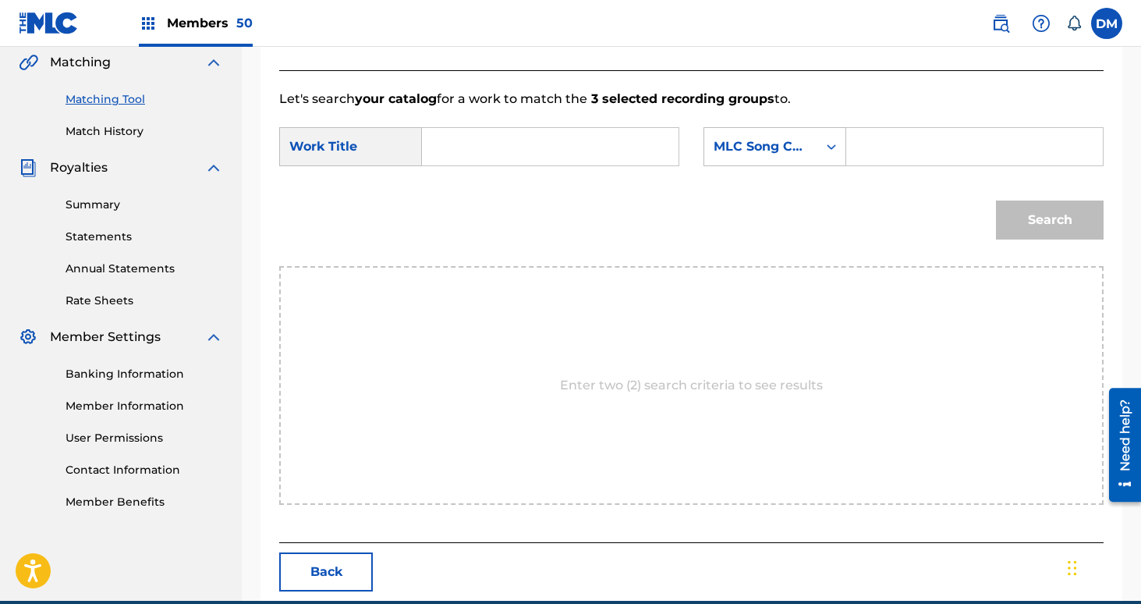
click at [530, 136] on input "Search Form" at bounding box center [550, 146] width 230 height 37
click at [513, 186] on div "Search" at bounding box center [691, 225] width 824 height 81
click at [521, 148] on input "D.T.A" at bounding box center [550, 146] width 230 height 37
type input "D.T.A."
click at [826, 147] on icon "Search Form" at bounding box center [831, 147] width 16 height 16
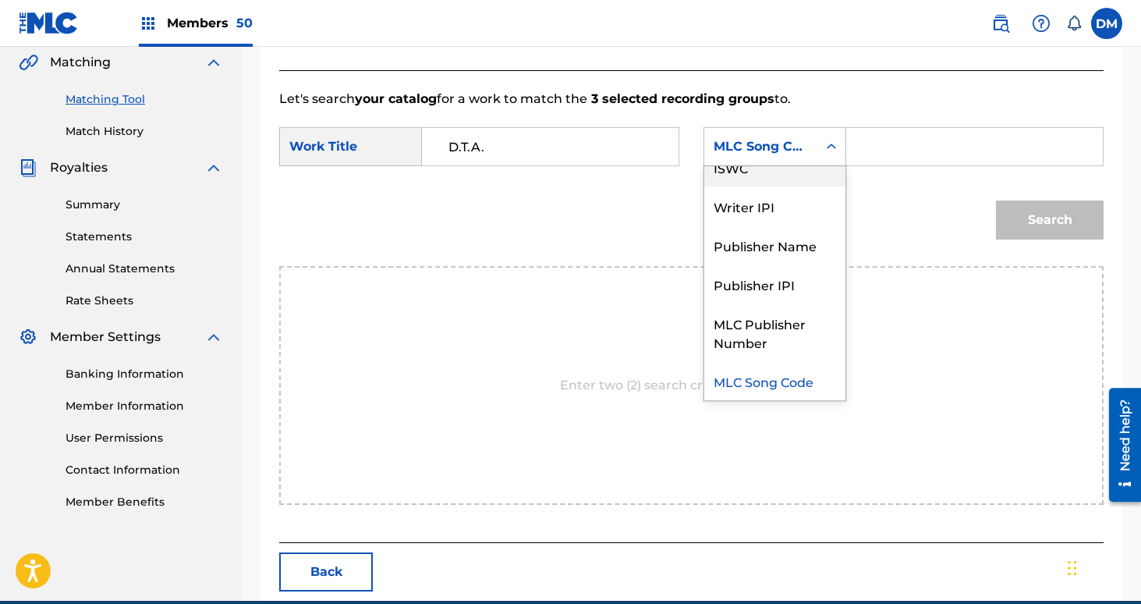
scroll to position [0, 0]
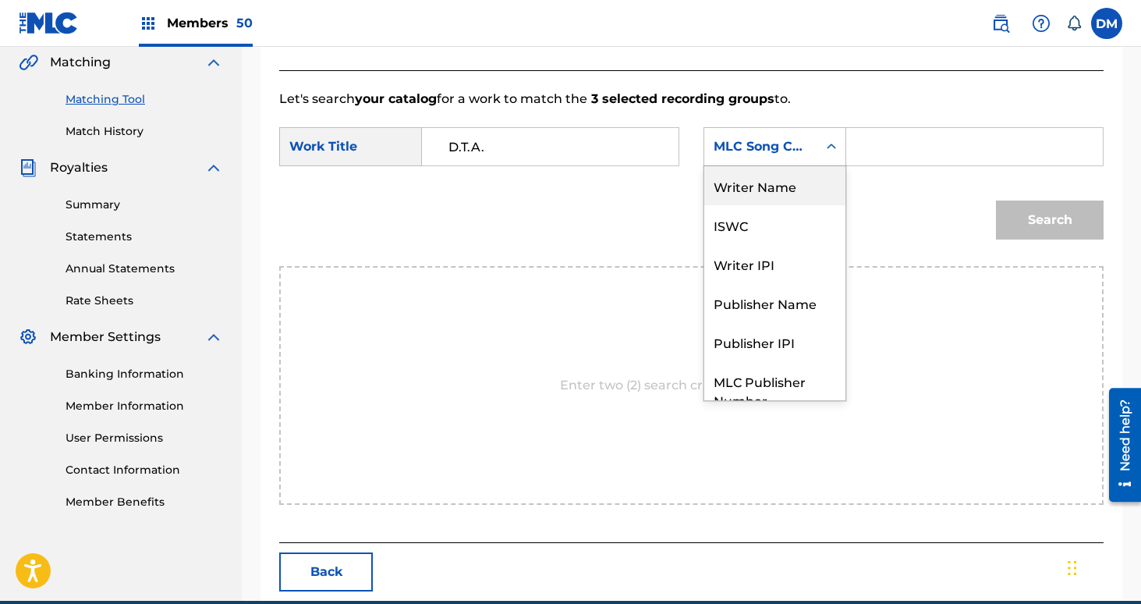
click at [815, 186] on div "Writer Name" at bounding box center [774, 185] width 141 height 39
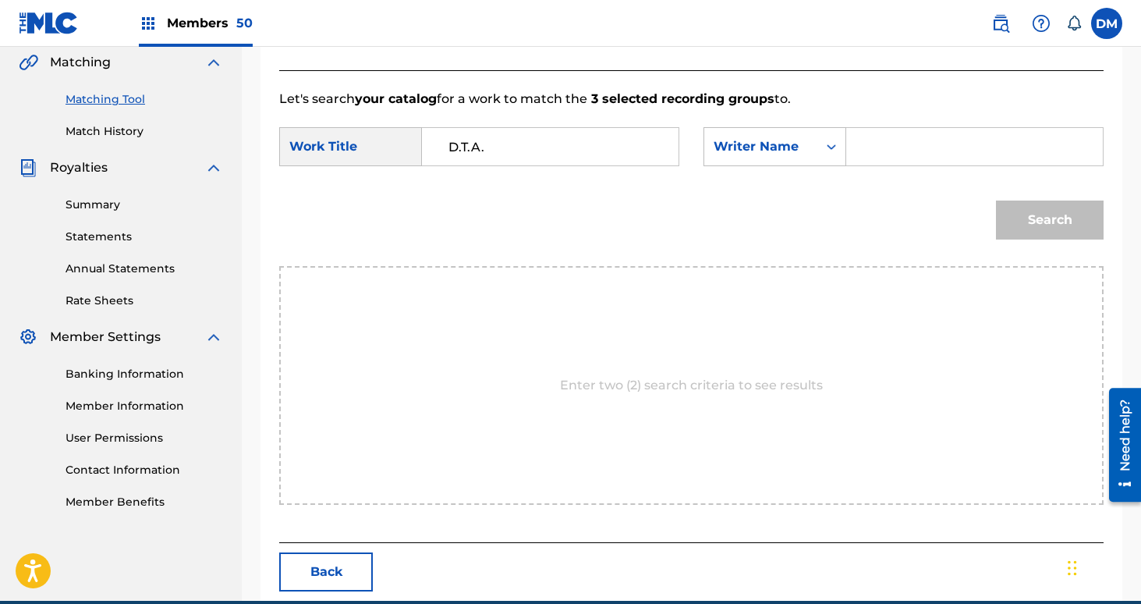
click at [896, 146] on input "Search Form" at bounding box center [974, 146] width 230 height 37
type input "[PERSON_NAME]"
click at [996, 200] on button "Search" at bounding box center [1050, 219] width 108 height 39
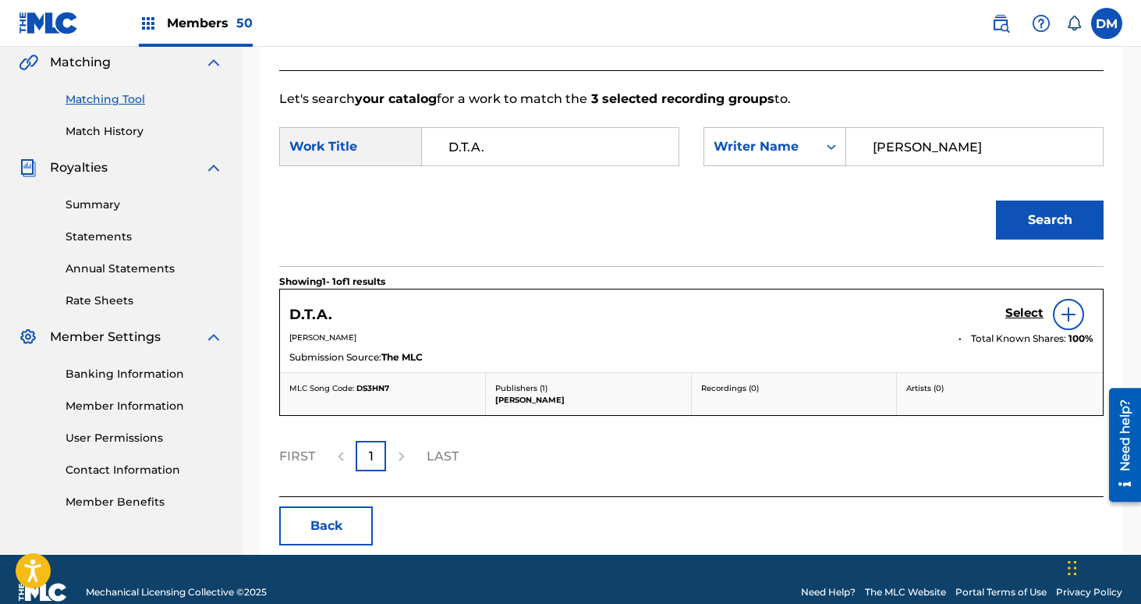
click at [1017, 312] on h5 "Select" at bounding box center [1024, 313] width 38 height 15
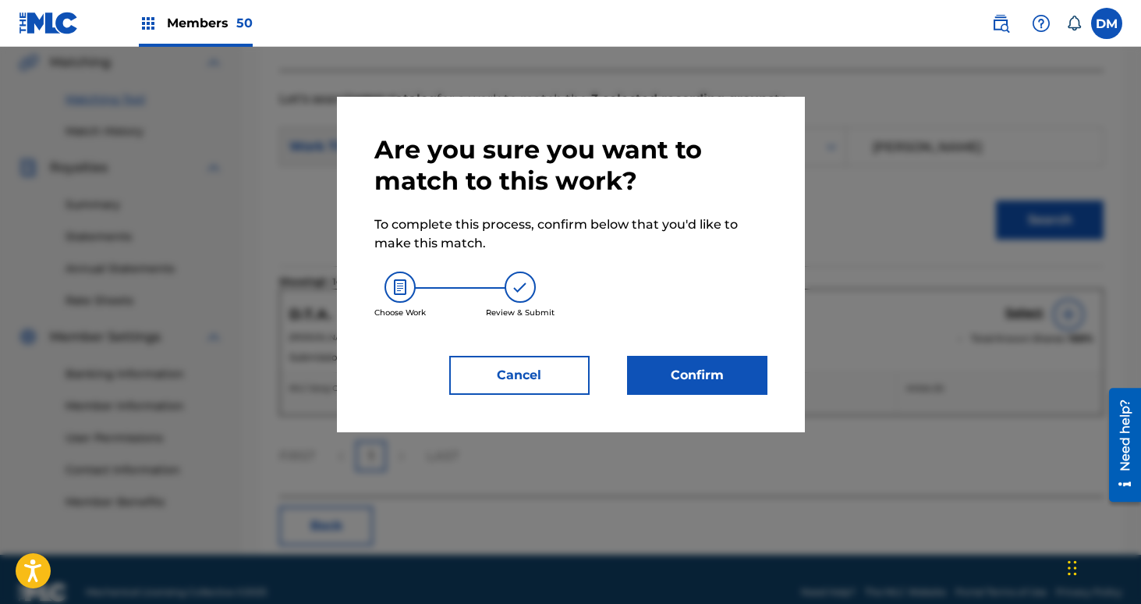
click at [748, 373] on button "Confirm" at bounding box center [697, 375] width 140 height 39
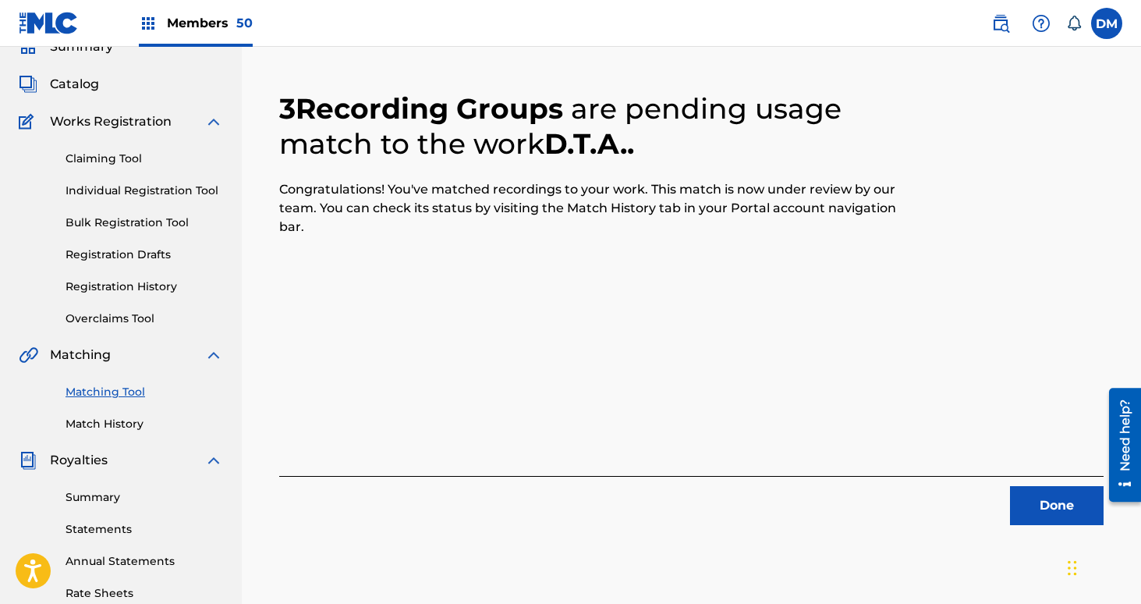
scroll to position [82, 0]
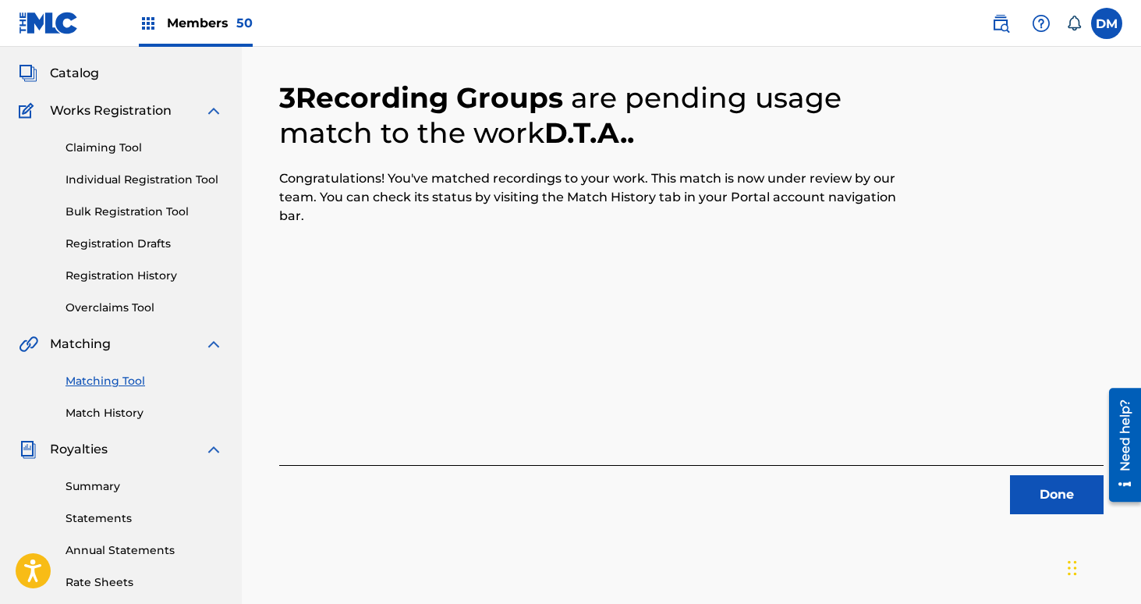
click at [1054, 497] on button "Done" at bounding box center [1057, 494] width 94 height 39
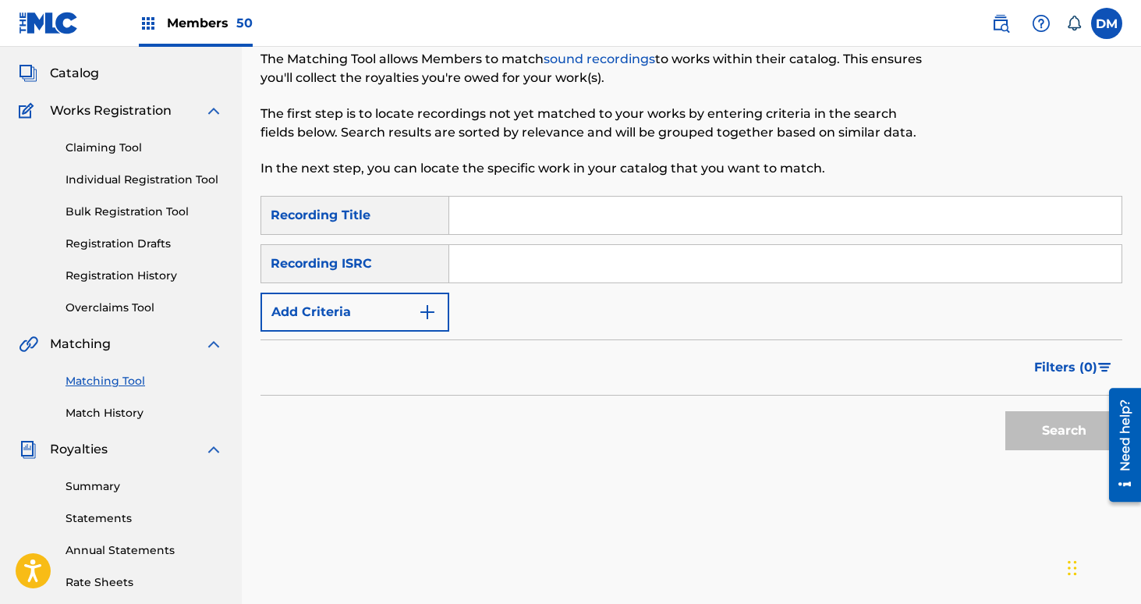
click at [515, 214] on input "Search Form" at bounding box center [785, 215] width 672 height 37
type input "So Sick"
click at [437, 282] on div "Recording ISRC" at bounding box center [354, 263] width 189 height 39
click at [422, 310] on img "Search Form" at bounding box center [427, 312] width 19 height 19
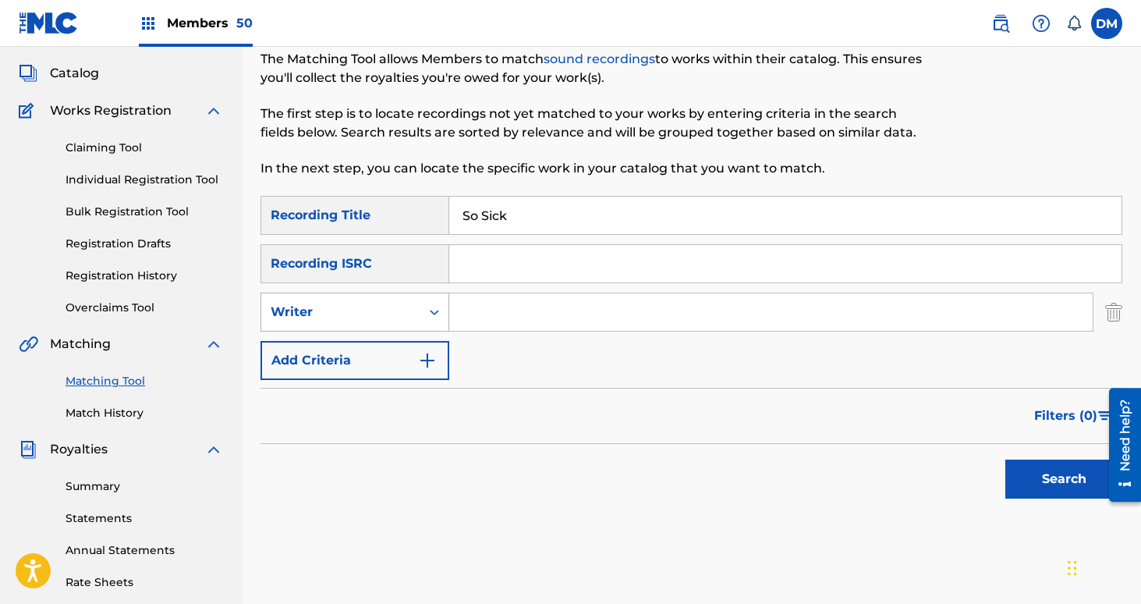
click at [423, 313] on div "Search Form" at bounding box center [434, 312] width 28 height 28
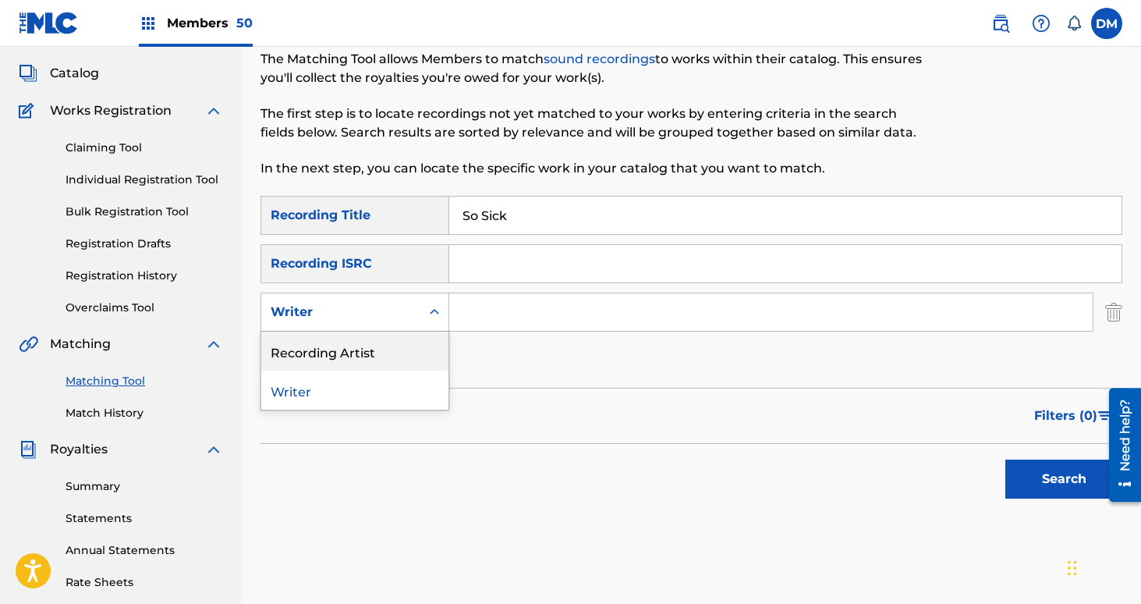
click at [401, 343] on div "Recording Artist" at bounding box center [354, 350] width 187 height 39
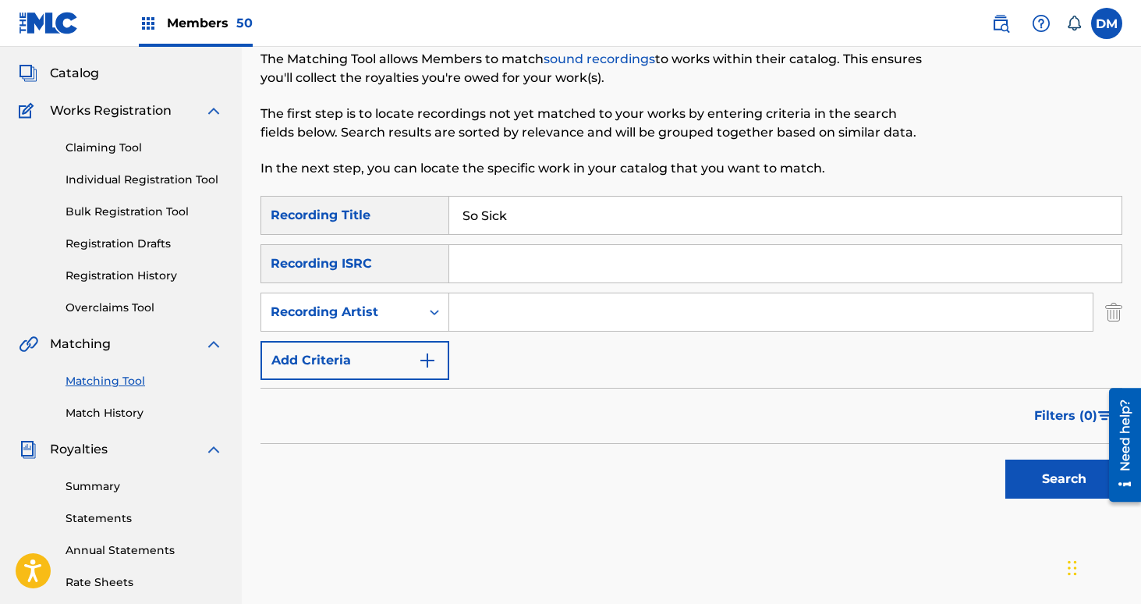
click at [526, 291] on div "SearchWithCriteria159d5966-3410-428e-b867-b8d8f313008a Recording Title So Sick …" at bounding box center [691, 288] width 862 height 184
click at [525, 288] on div "SearchWithCriteria159d5966-3410-428e-b867-b8d8f313008a Recording Title So Sick …" at bounding box center [691, 288] width 862 height 184
drag, startPoint x: 512, startPoint y: 301, endPoint x: 516, endPoint y: 293, distance: 9.1
click at [511, 301] on input "Search Form" at bounding box center [770, 311] width 643 height 37
type input "netherlands"
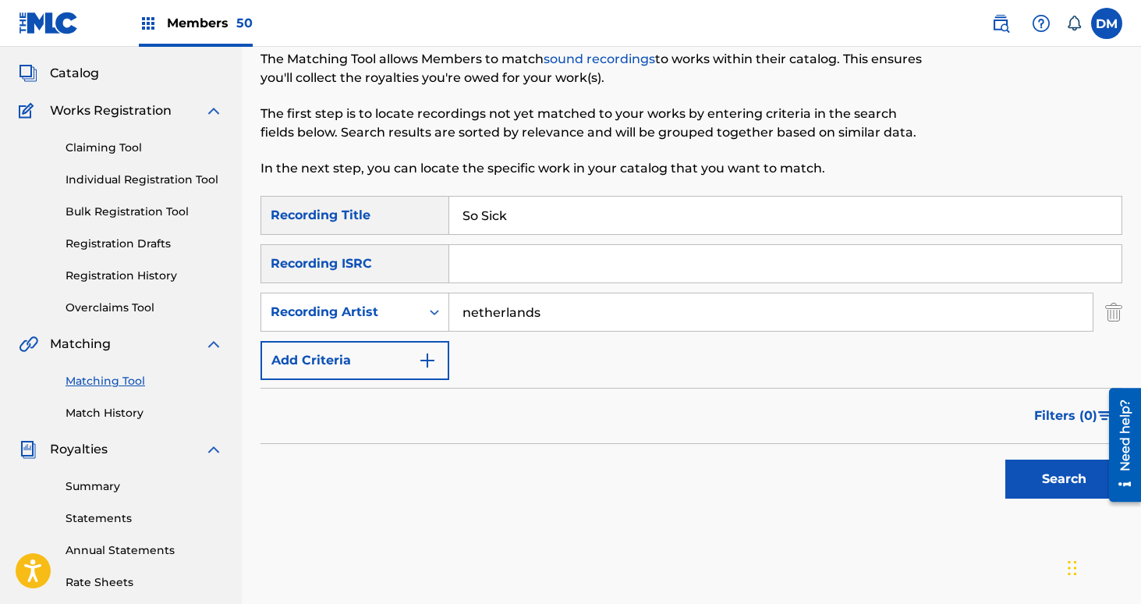
click at [1005, 459] on button "Search" at bounding box center [1063, 478] width 117 height 39
drag, startPoint x: 516, startPoint y: 293, endPoint x: 737, endPoint y: 349, distance: 227.5
click at [735, 349] on div "SearchWithCriteria159d5966-3410-428e-b867-b8d8f313008a Recording Title So Sick …" at bounding box center [691, 288] width 862 height 184
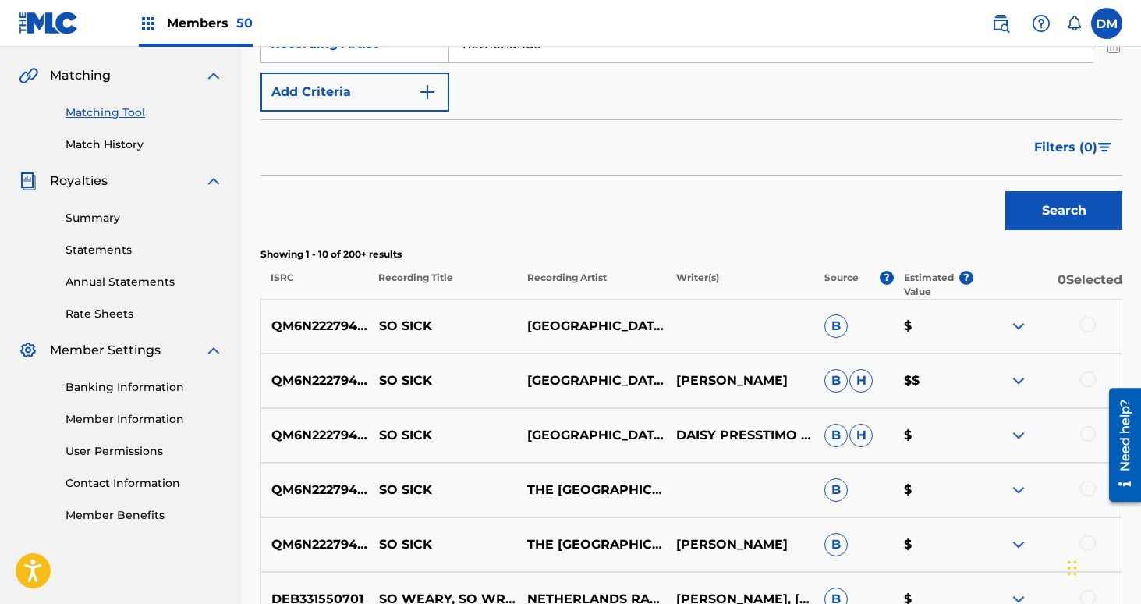
scroll to position [360, 0]
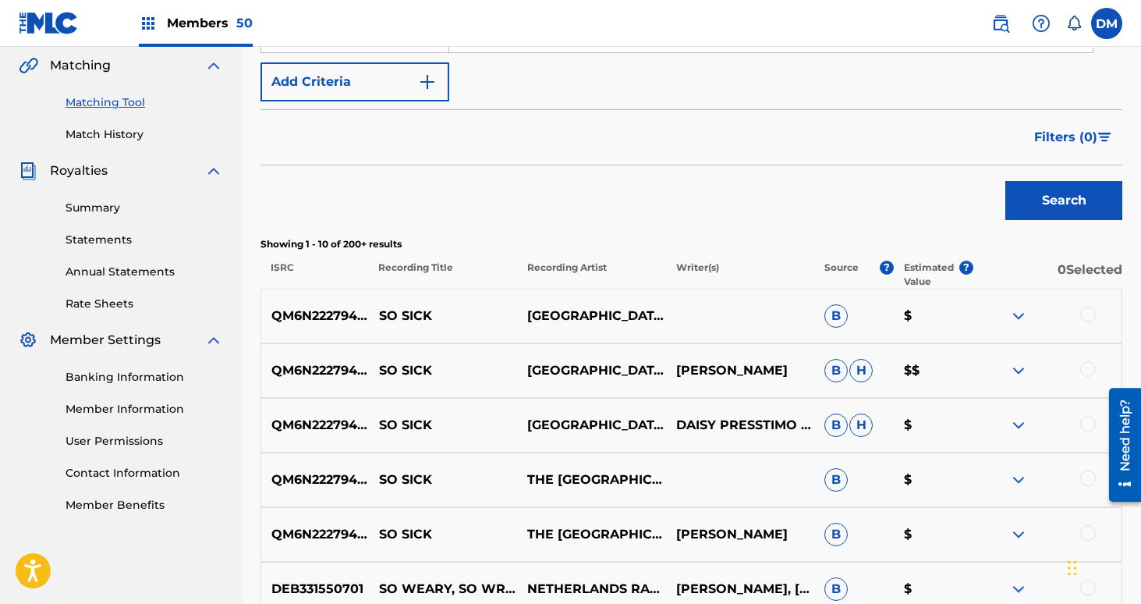
click at [1096, 309] on div at bounding box center [1047, 315] width 148 height 19
click at [1095, 312] on div at bounding box center [1088, 314] width 16 height 16
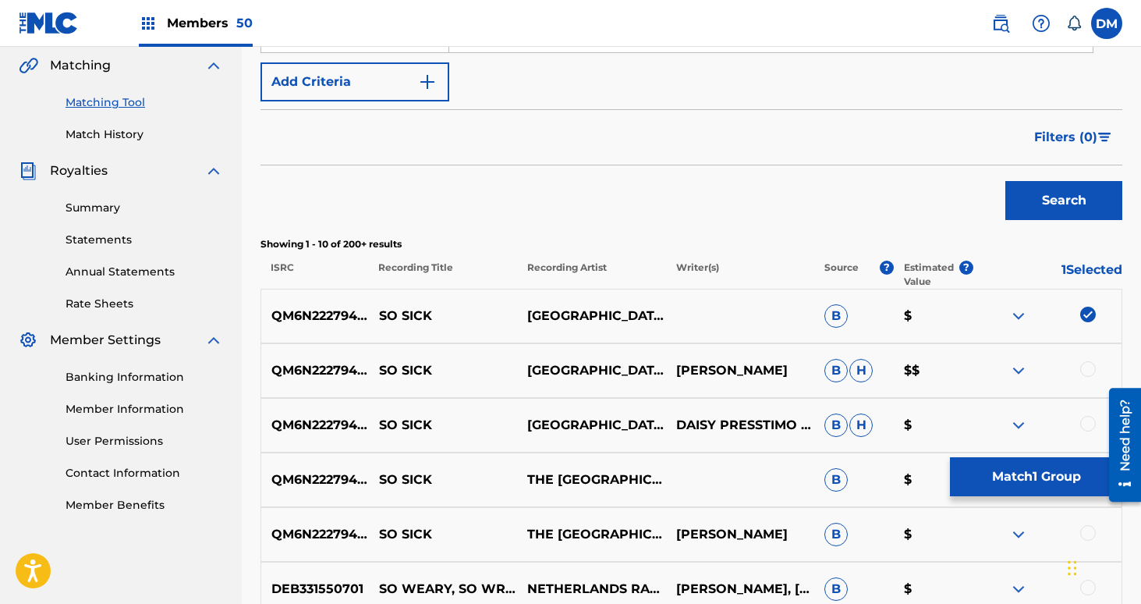
click at [1095, 368] on div at bounding box center [1088, 369] width 16 height 16
click at [1086, 425] on div at bounding box center [1088, 424] width 16 height 16
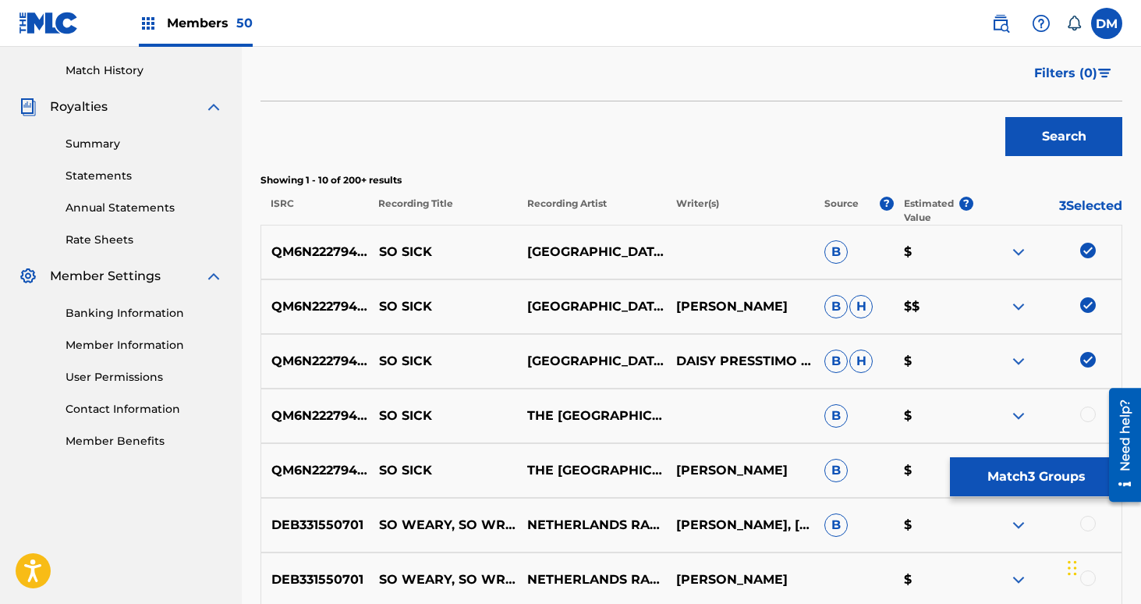
scroll to position [447, 0]
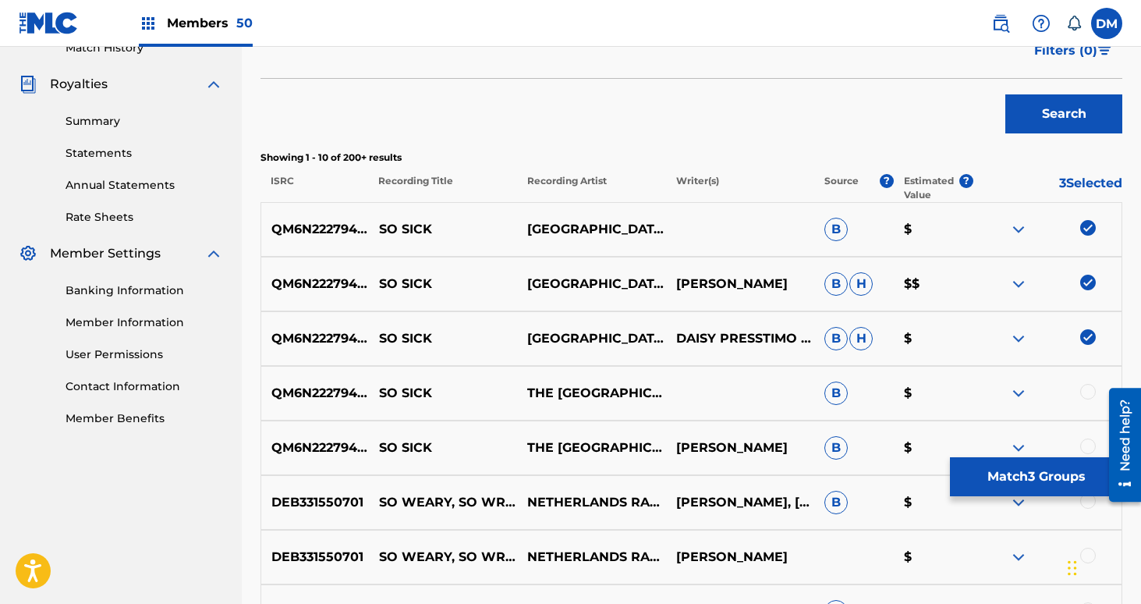
click at [1089, 387] on div at bounding box center [1088, 392] width 16 height 16
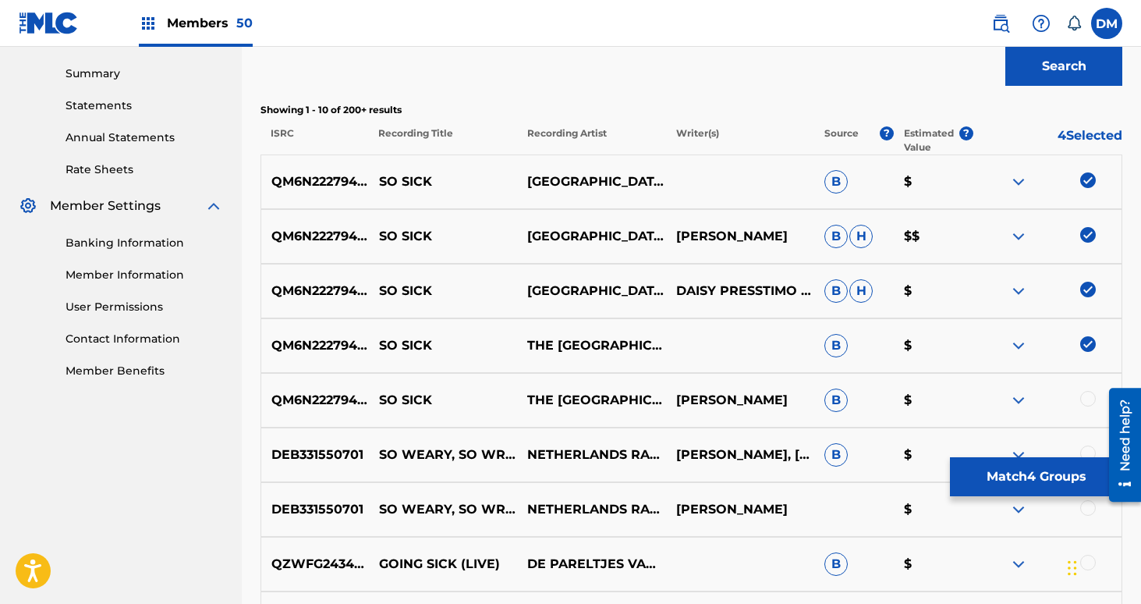
scroll to position [528, 0]
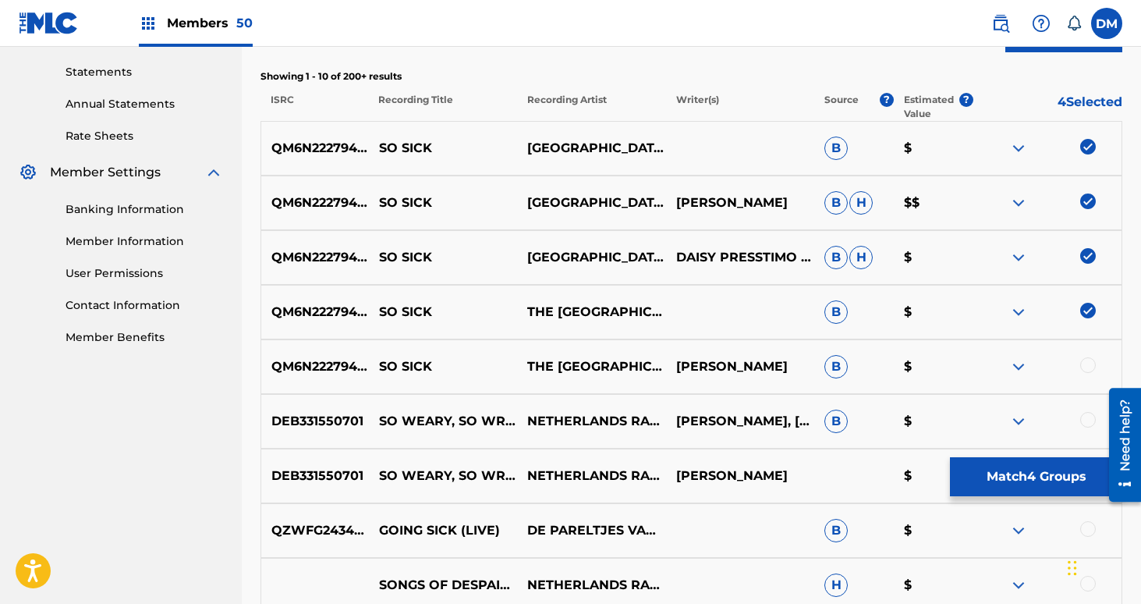
click at [1086, 362] on div at bounding box center [1088, 365] width 16 height 16
click at [1047, 470] on button "Match 5 Groups" at bounding box center [1036, 476] width 172 height 39
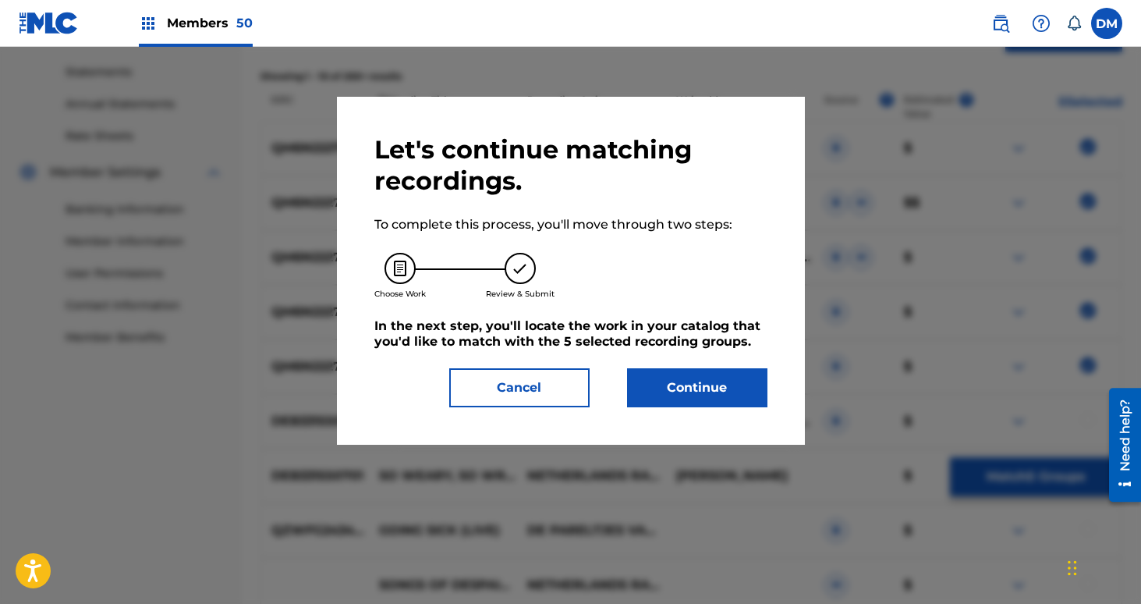
click at [699, 384] on button "Continue" at bounding box center [697, 387] width 140 height 39
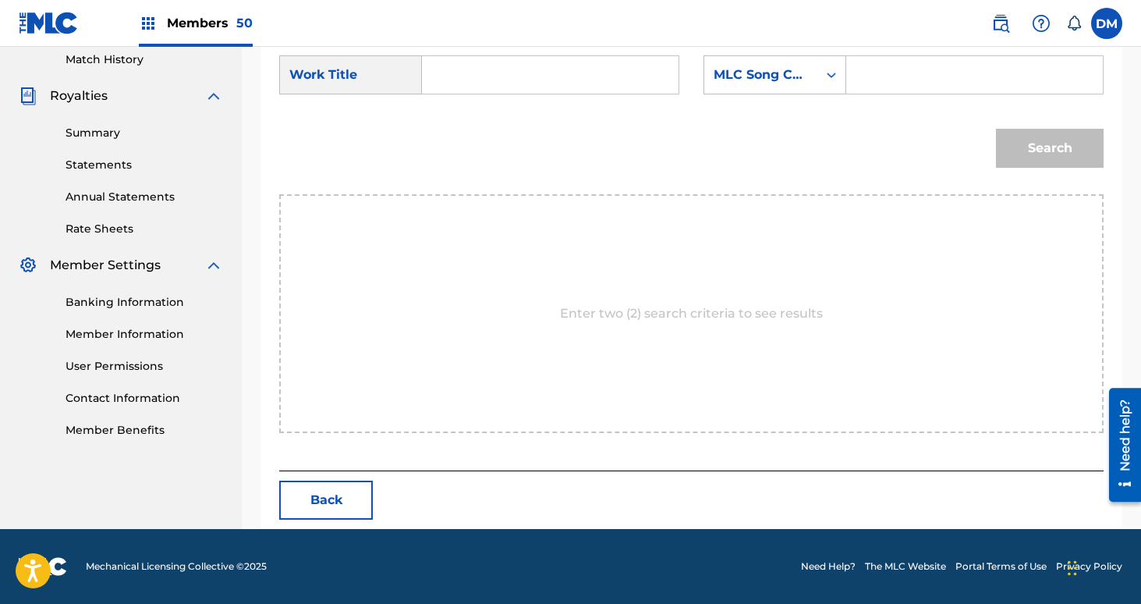
click at [507, 88] on input "Search Form" at bounding box center [550, 74] width 230 height 37
click at [493, 124] on div "Search" at bounding box center [691, 153] width 824 height 81
click at [452, 76] on input "So" at bounding box center [550, 74] width 230 height 37
click at [466, 117] on span "sick" at bounding box center [475, 109] width 24 height 15
type input "so sick"
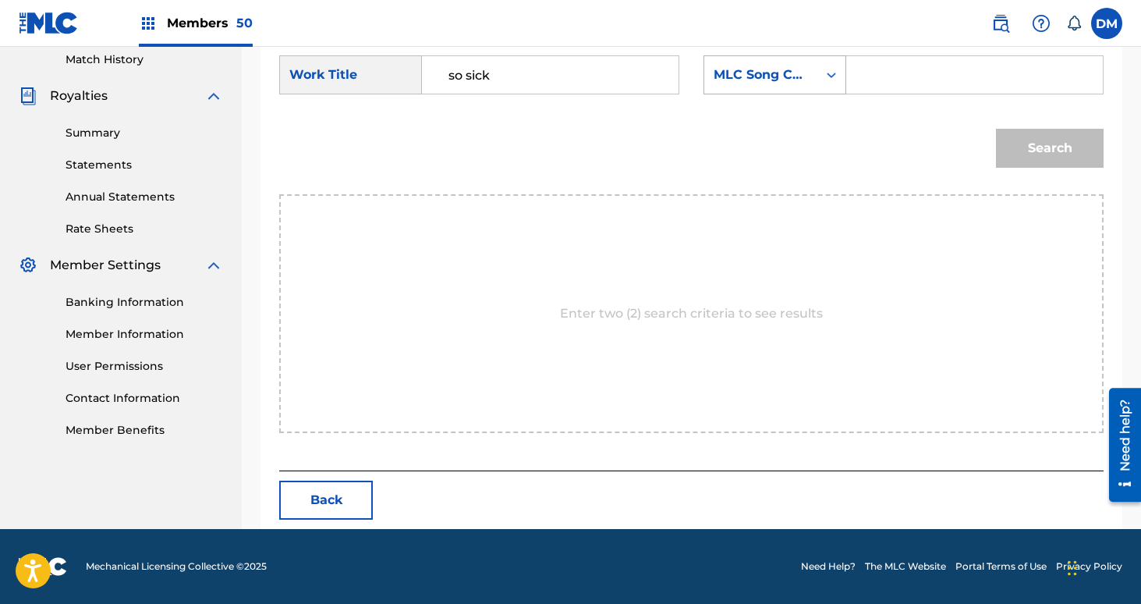
click at [747, 62] on div "MLC Song Code" at bounding box center [760, 75] width 113 height 30
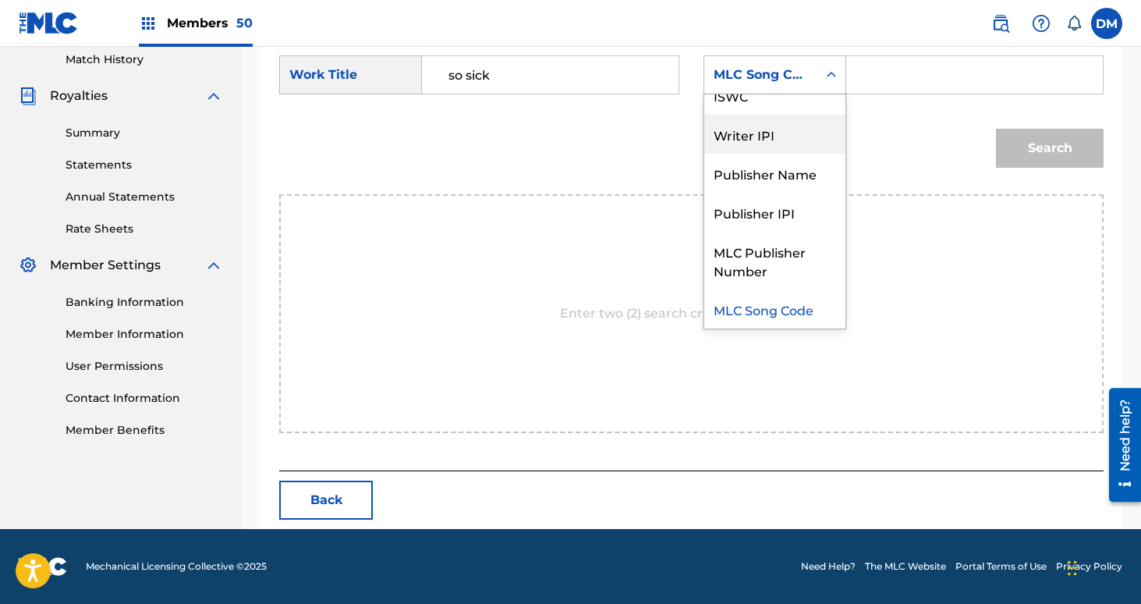
scroll to position [0, 0]
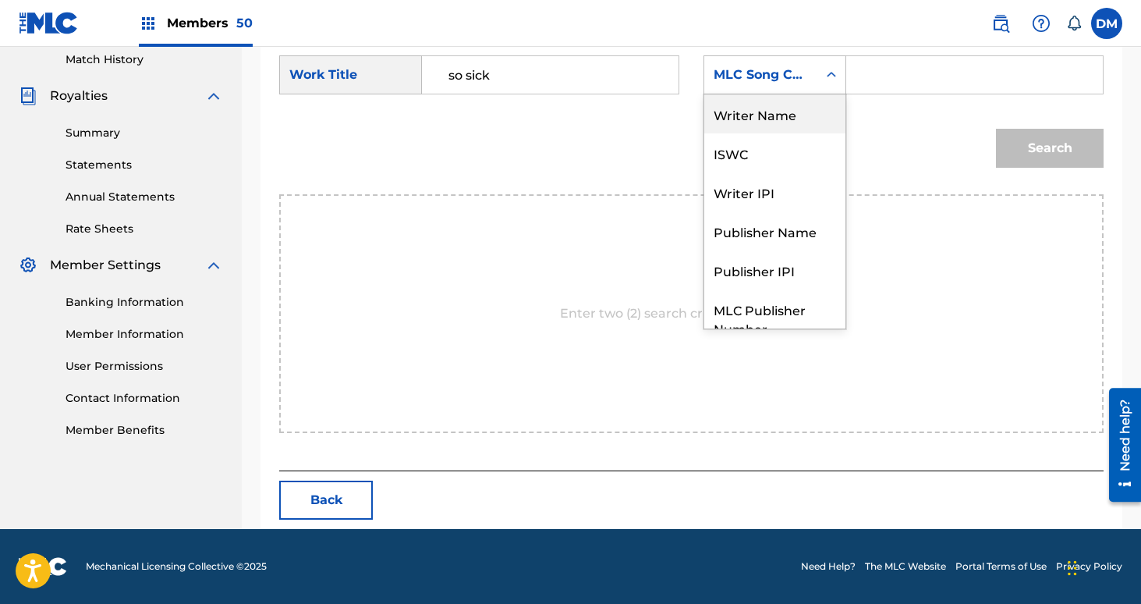
click at [744, 128] on div "Writer Name" at bounding box center [774, 113] width 141 height 39
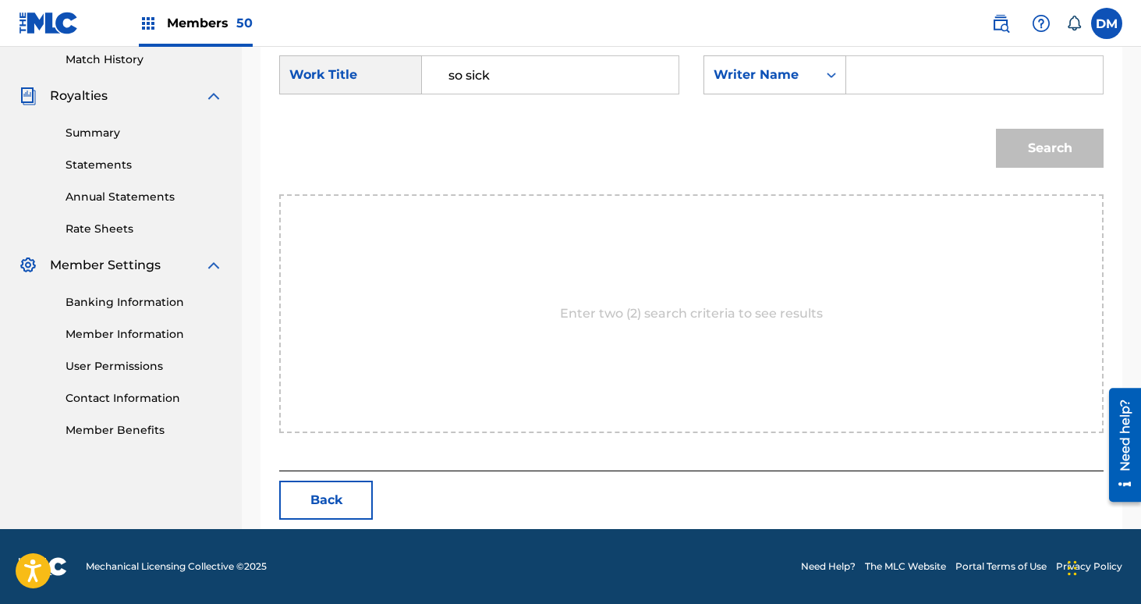
click at [884, 77] on input "Search Form" at bounding box center [974, 74] width 230 height 37
type input "[PERSON_NAME]"
click at [996, 129] on button "Search" at bounding box center [1050, 148] width 108 height 39
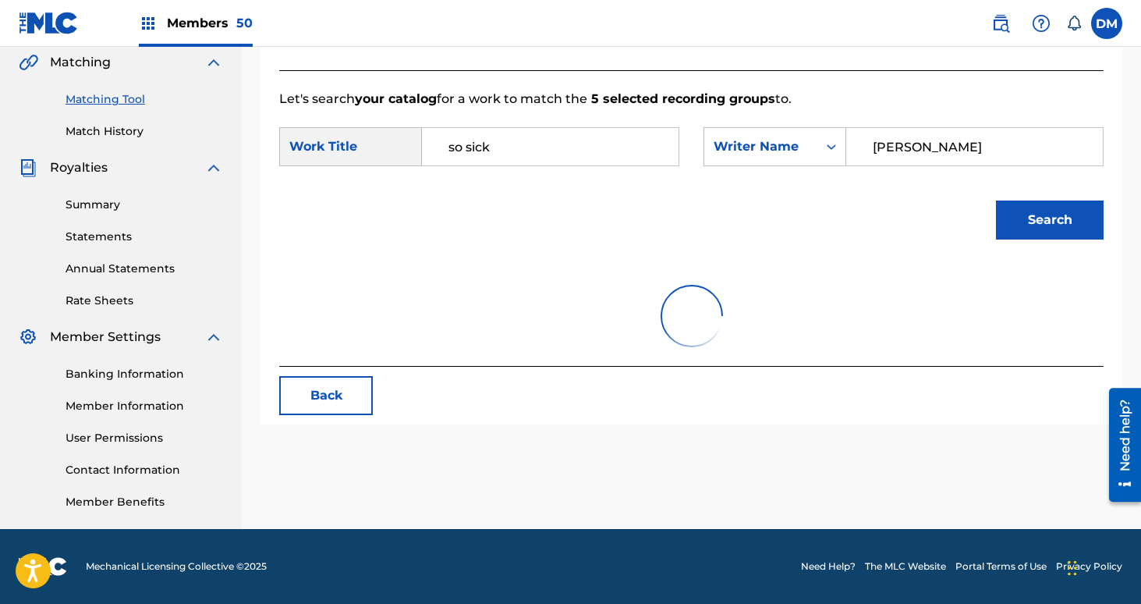
scroll to position [389, 0]
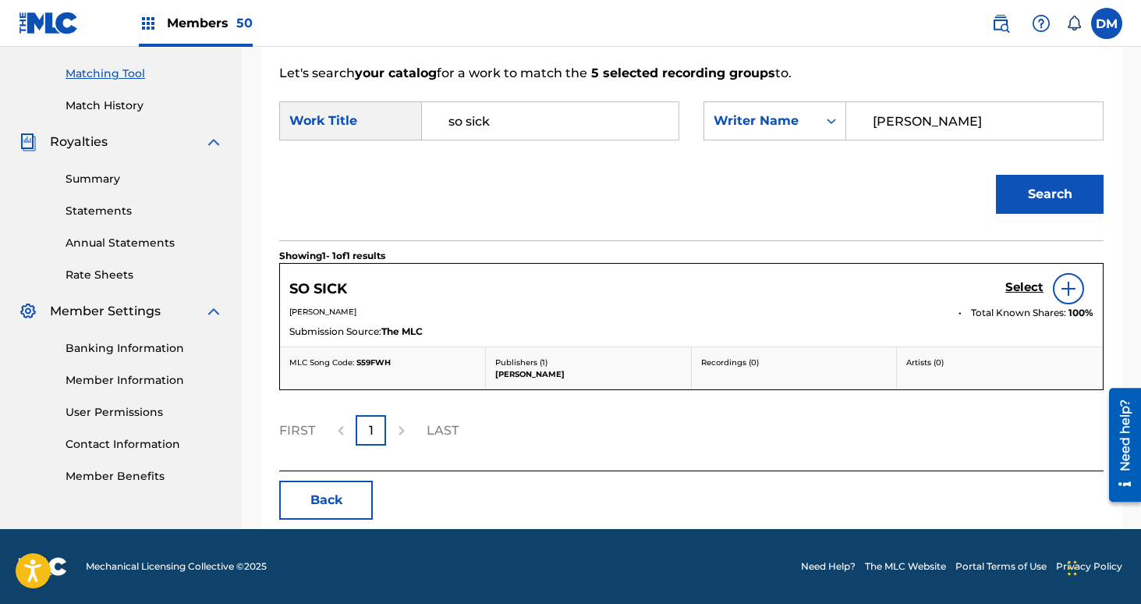
click at [1015, 281] on h5 "Select" at bounding box center [1024, 287] width 38 height 15
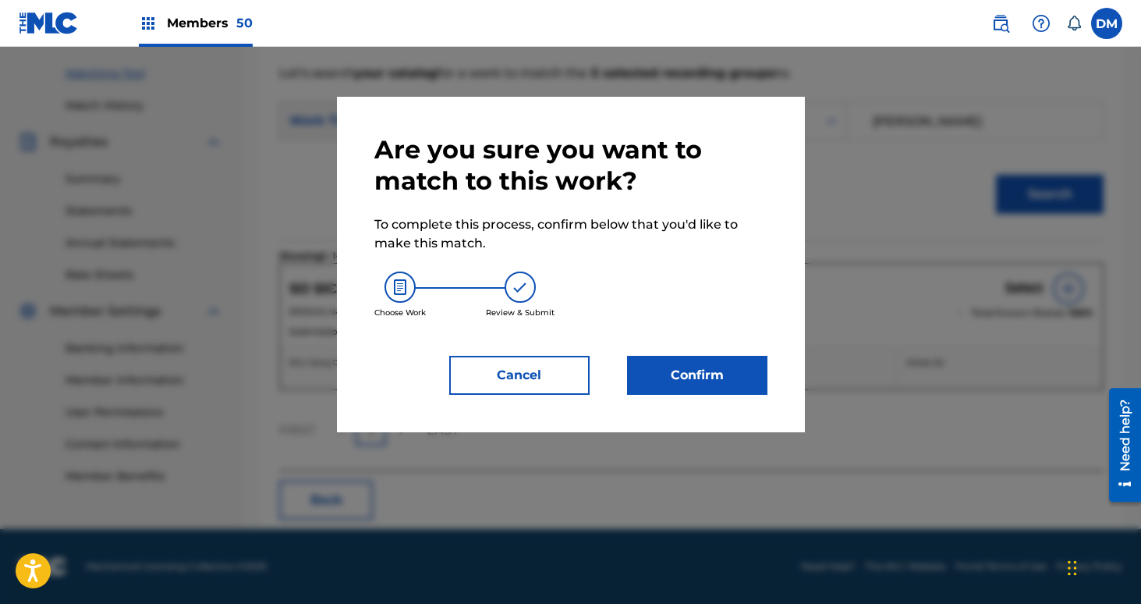
click at [730, 363] on button "Confirm" at bounding box center [697, 375] width 140 height 39
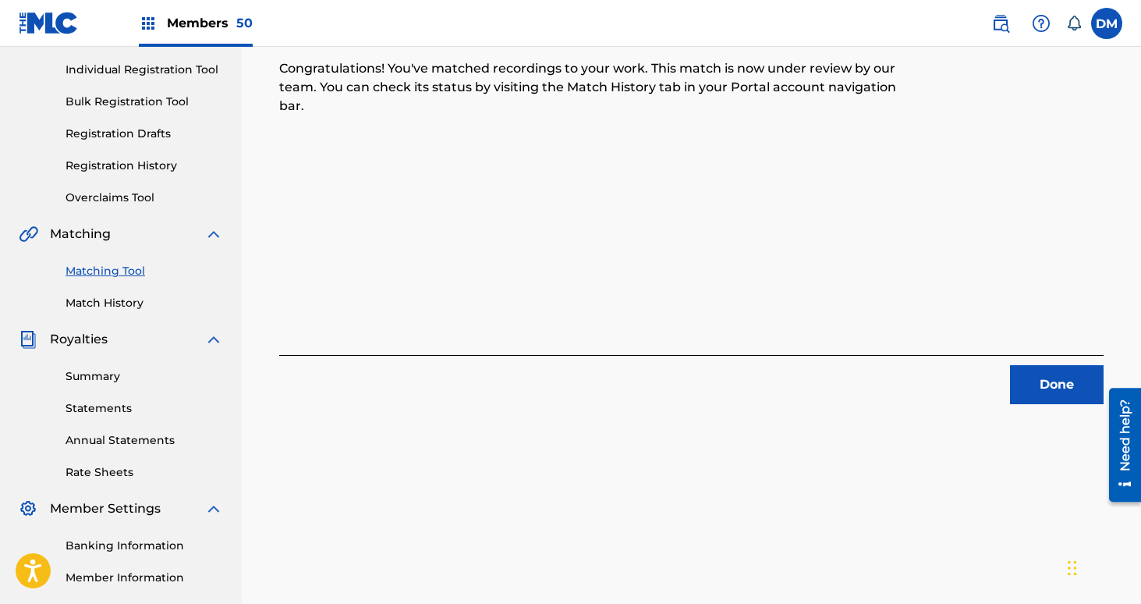
scroll to position [86, 0]
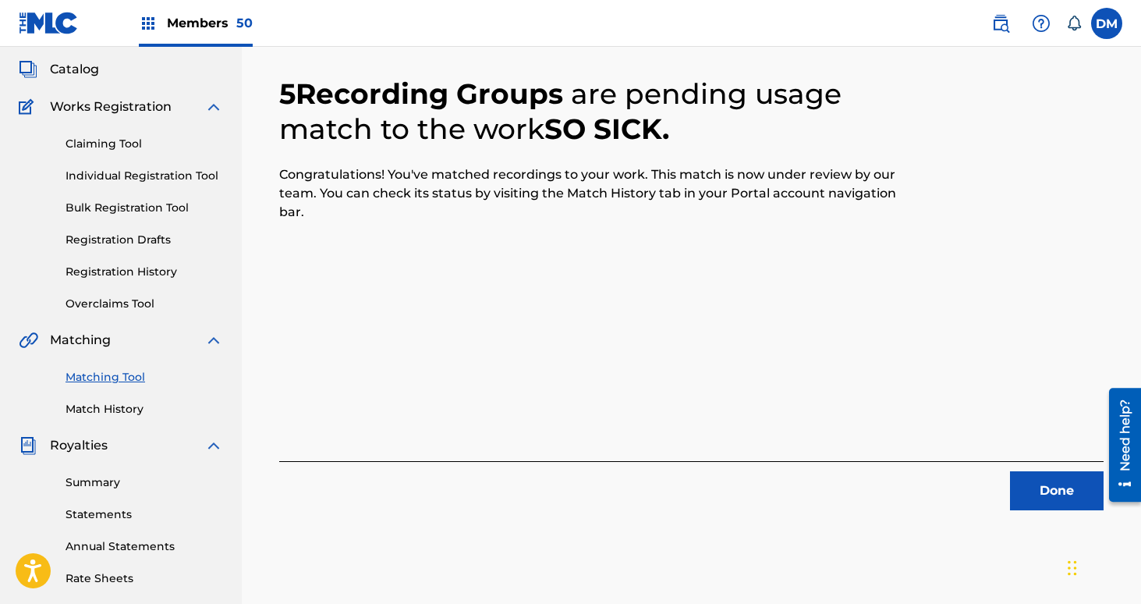
click at [1049, 487] on button "Done" at bounding box center [1057, 490] width 94 height 39
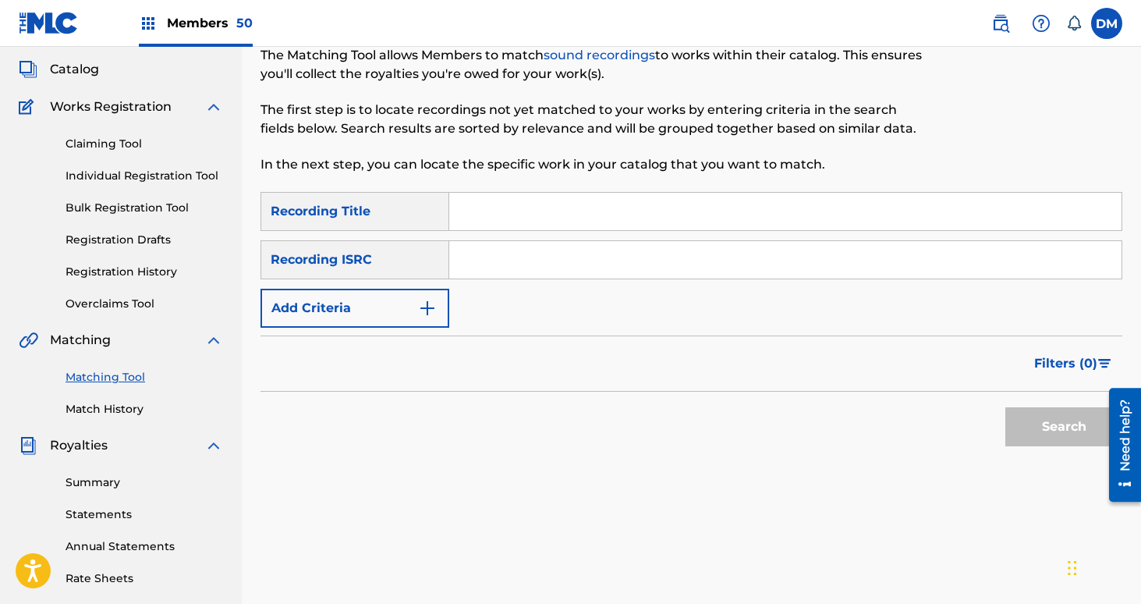
click at [501, 213] on input "Search Form" at bounding box center [785, 211] width 672 height 37
type input "There's A Glitch In"
click at [377, 306] on button "Add Criteria" at bounding box center [354, 308] width 189 height 39
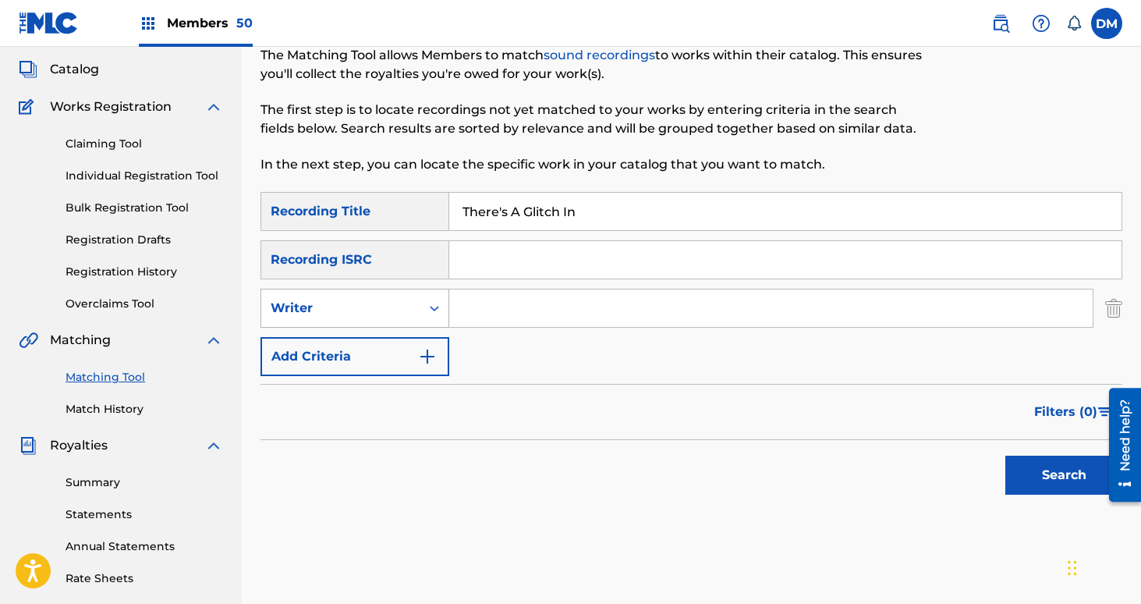
click at [356, 306] on div "Writer" at bounding box center [341, 308] width 140 height 19
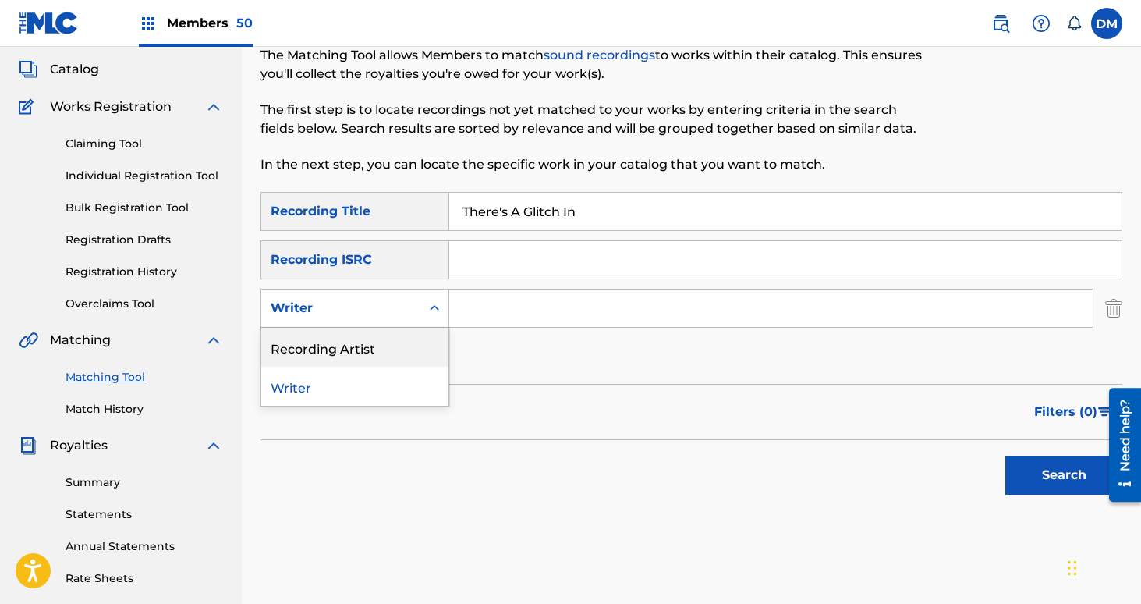
click at [360, 356] on div "Recording Artist" at bounding box center [354, 347] width 187 height 39
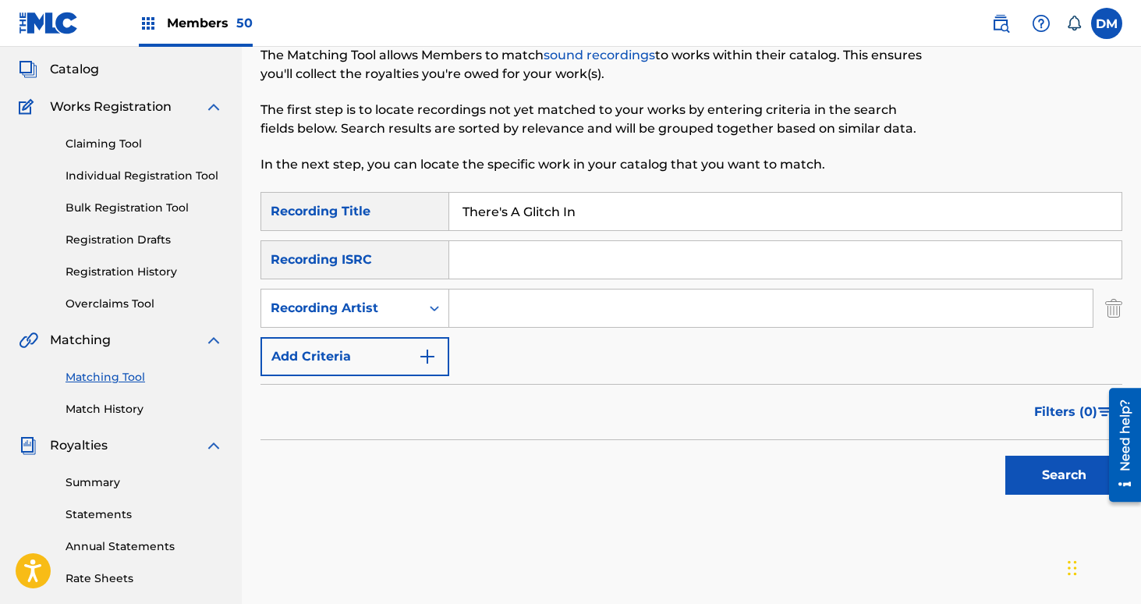
click at [490, 309] on input "Search Form" at bounding box center [770, 307] width 643 height 37
type input "[GEOGRAPHIC_DATA]"
click at [1005, 455] on button "Search" at bounding box center [1063, 474] width 117 height 39
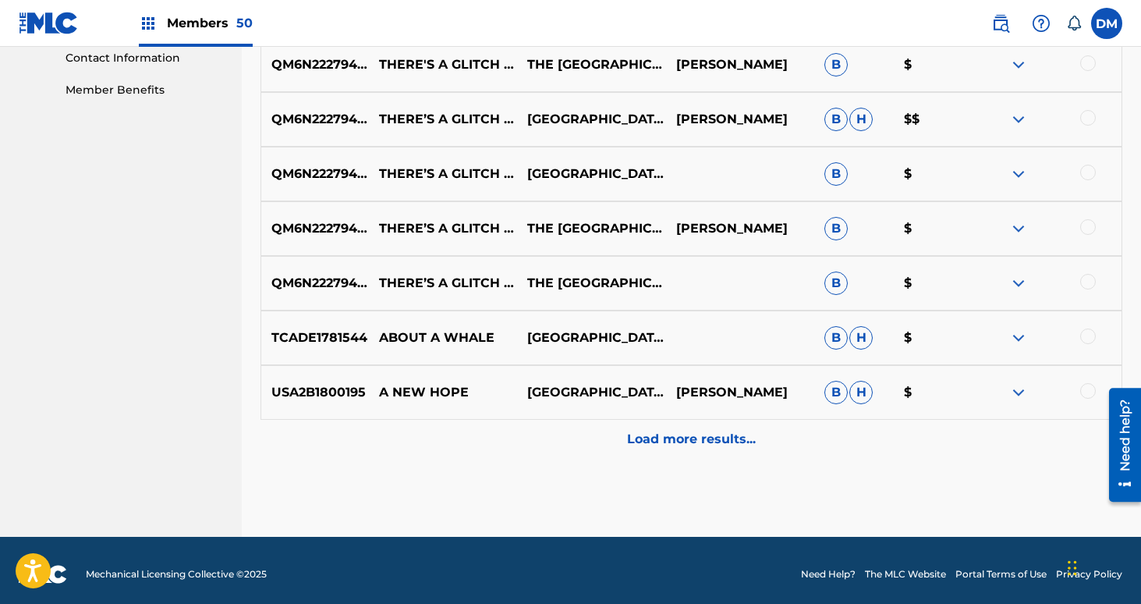
scroll to position [777, 0]
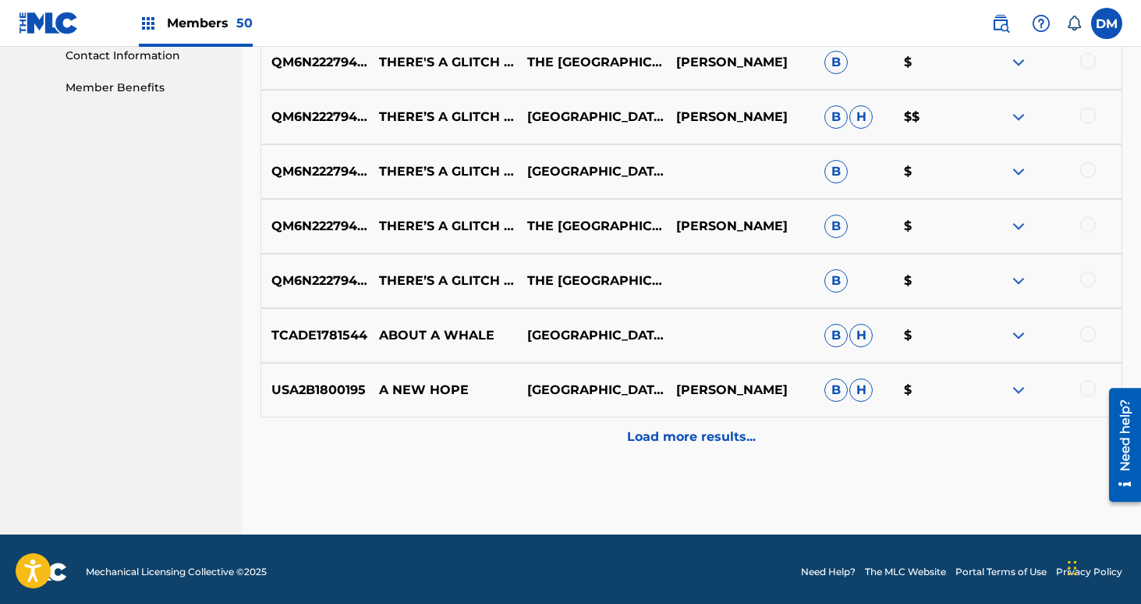
click at [1085, 334] on div at bounding box center [1088, 334] width 16 height 16
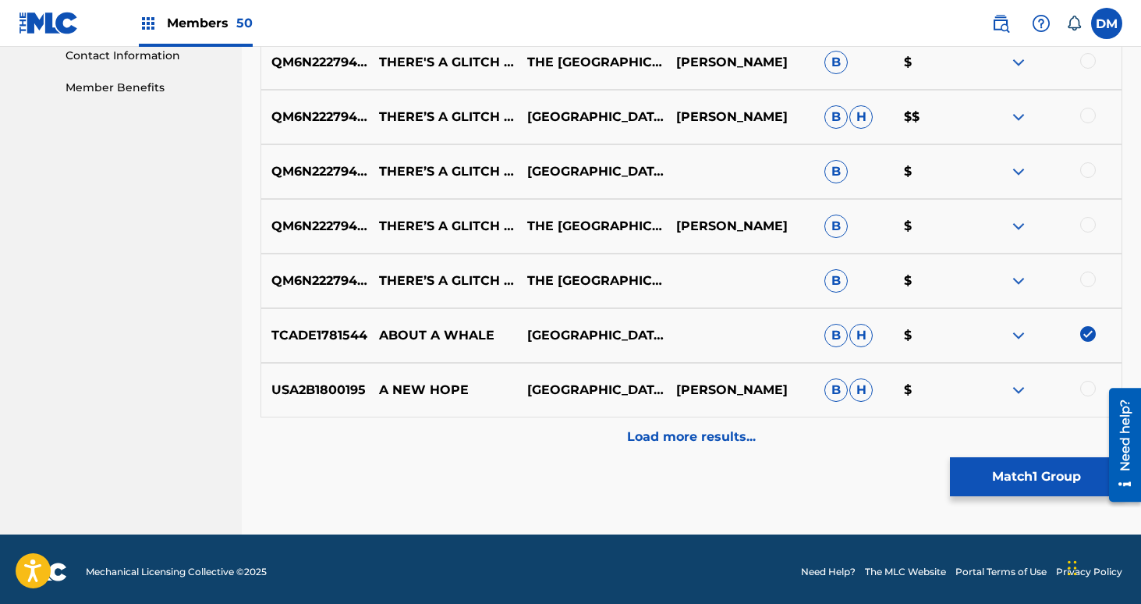
click at [1085, 282] on div at bounding box center [1088, 279] width 16 height 16
click at [1089, 218] on div at bounding box center [1088, 225] width 16 height 16
click at [1089, 155] on div "QM6N22279432 THERE’S A GLITCH IN HUMAN CONSCIOUSNESS NETHERLANDS B $" at bounding box center [691, 171] width 862 height 55
click at [1088, 170] on div at bounding box center [1088, 170] width 16 height 16
click at [1088, 121] on div at bounding box center [1088, 116] width 16 height 16
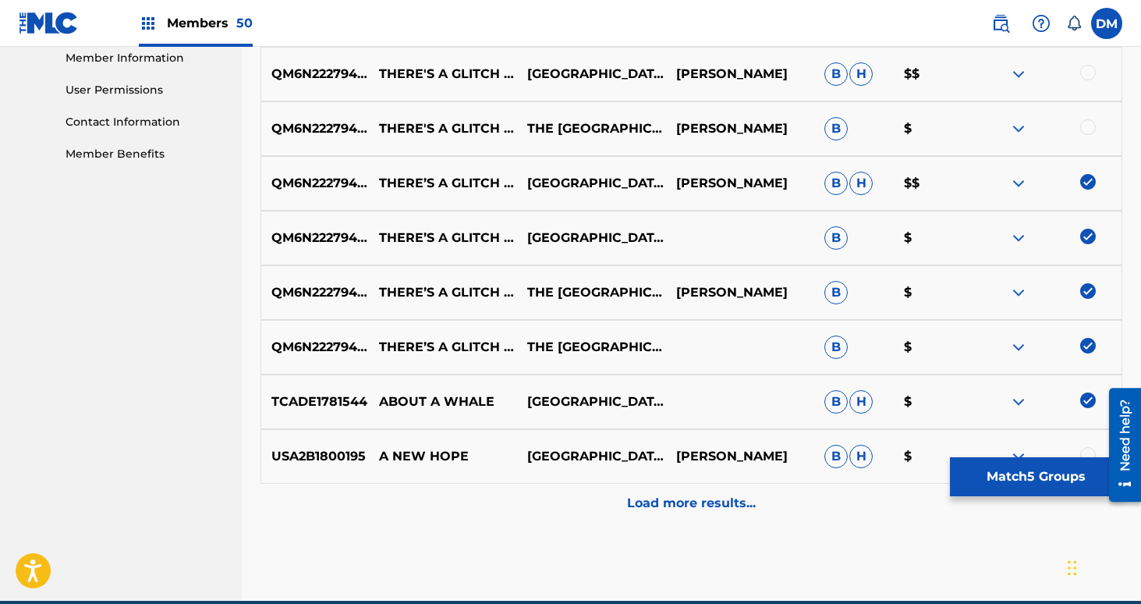
scroll to position [692, 0]
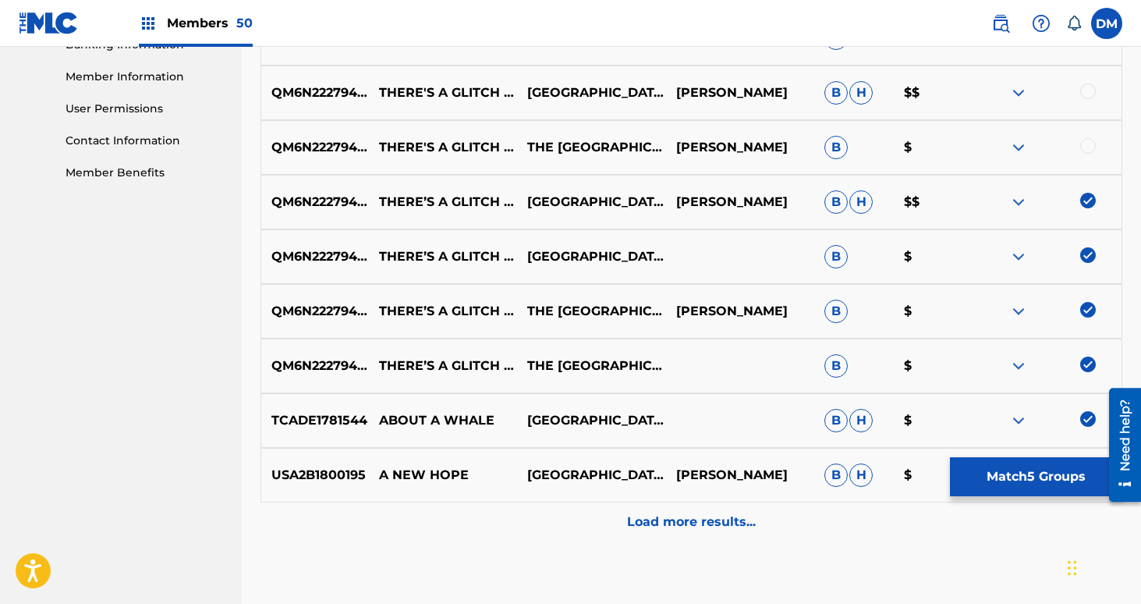
click at [1089, 141] on div at bounding box center [1088, 146] width 16 height 16
click at [1089, 94] on div at bounding box center [1088, 91] width 16 height 16
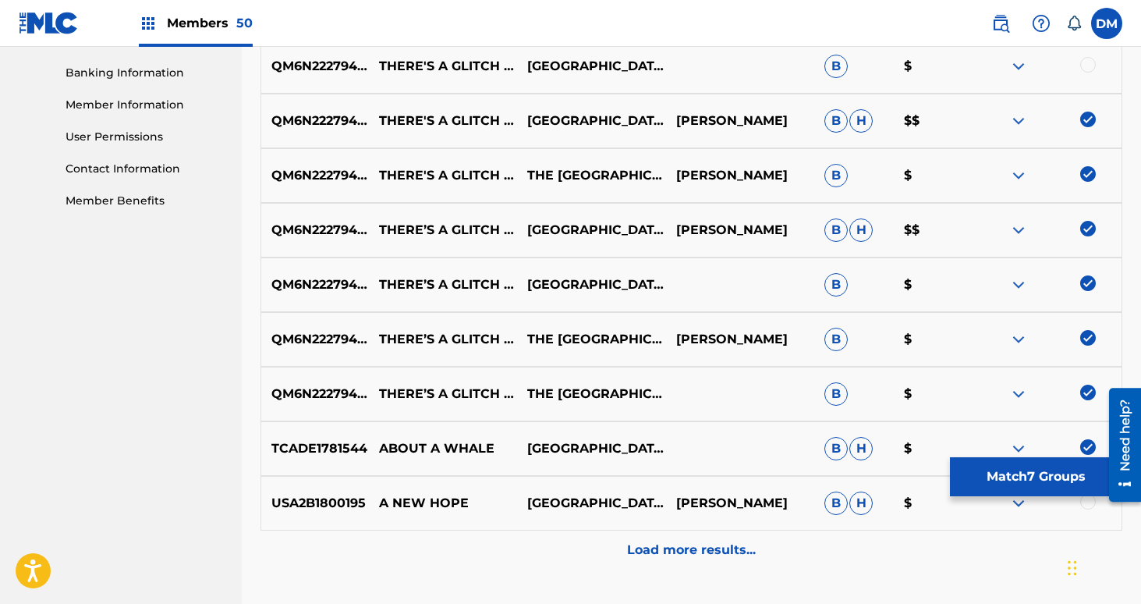
click at [1087, 61] on div at bounding box center [1088, 65] width 16 height 16
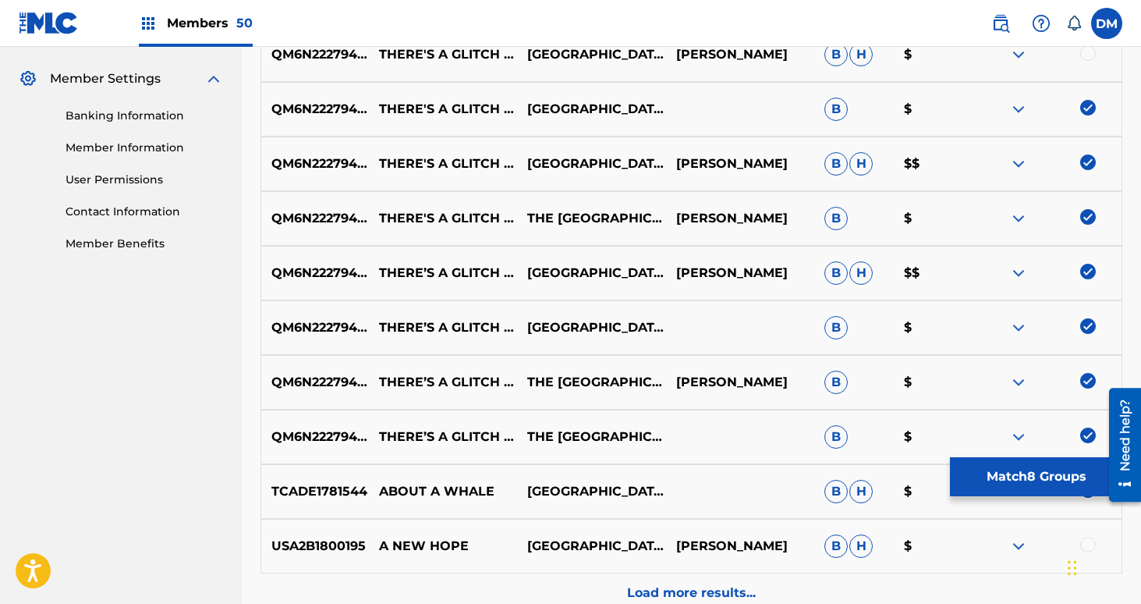
click at [1087, 53] on div at bounding box center [1088, 53] width 16 height 16
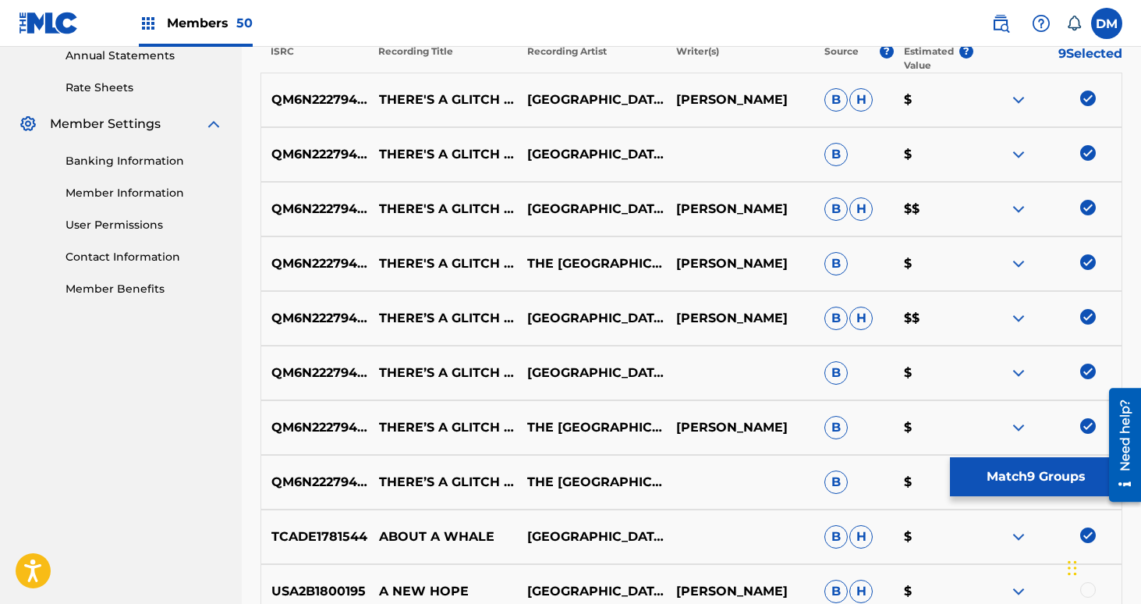
scroll to position [569, 0]
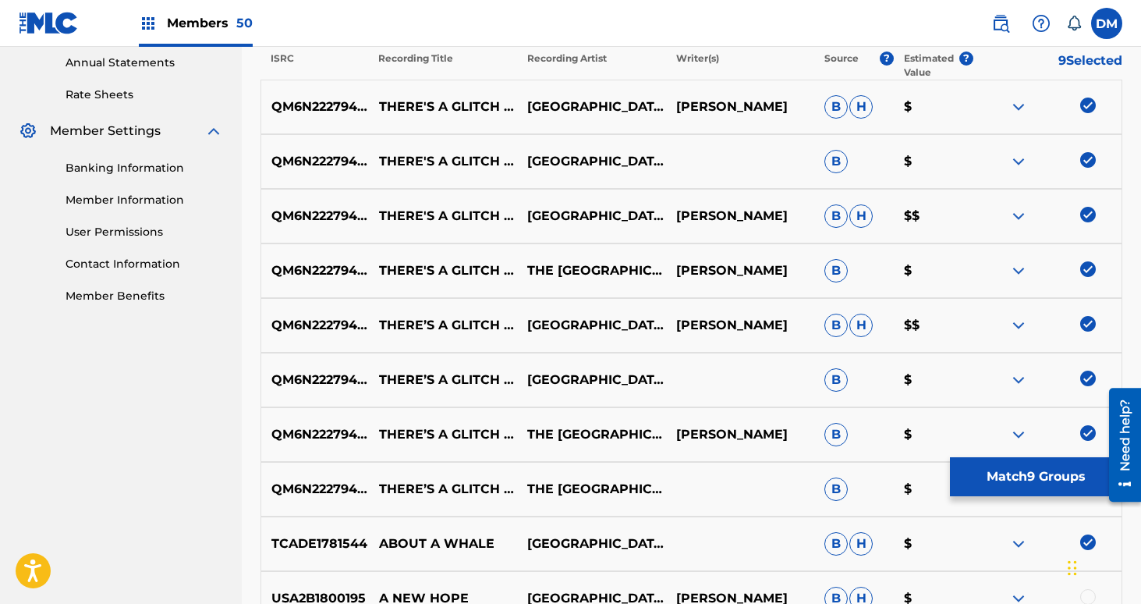
click at [1033, 483] on button "Match 9 Groups" at bounding box center [1036, 476] width 172 height 39
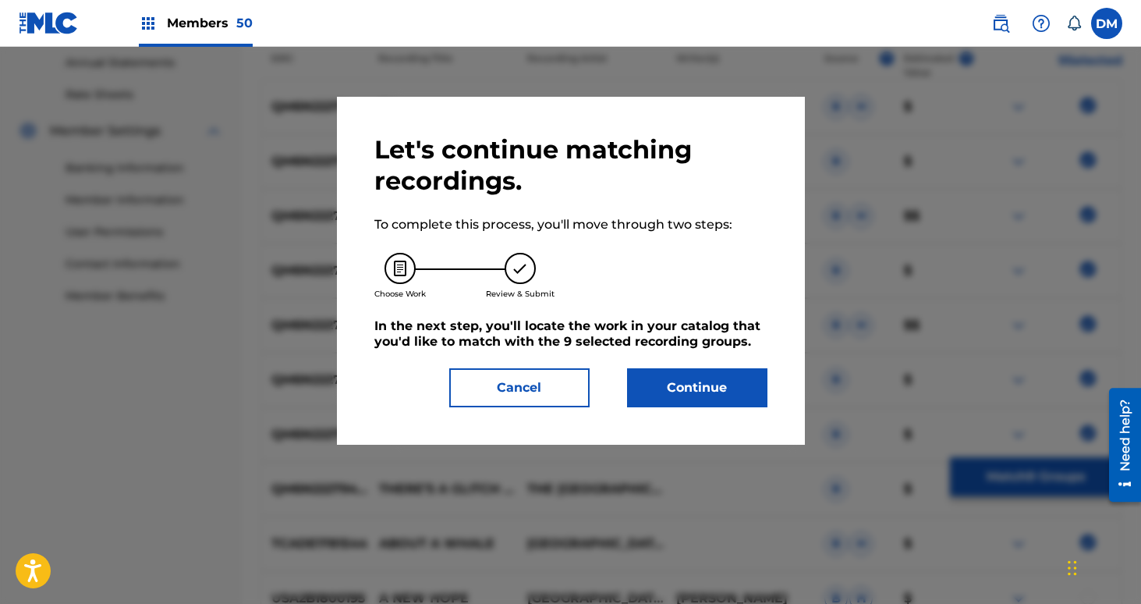
click at [653, 395] on button "Continue" at bounding box center [697, 387] width 140 height 39
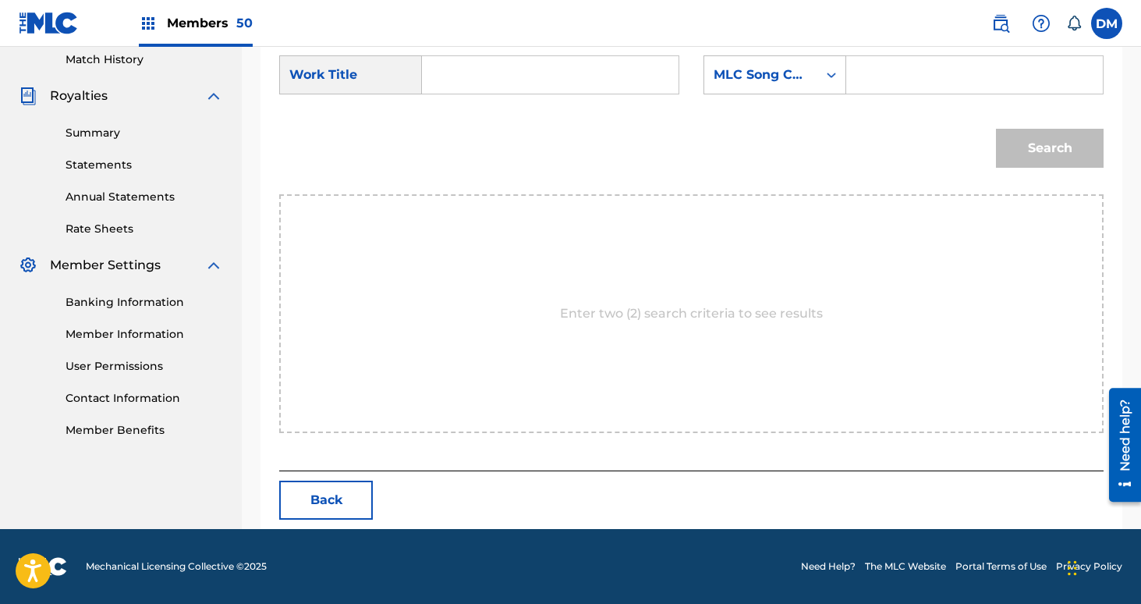
click at [463, 64] on input "Search Form" at bounding box center [550, 74] width 230 height 37
click at [468, 131] on div "Search" at bounding box center [691, 153] width 824 height 81
click at [490, 76] on input "there" at bounding box center [550, 74] width 230 height 37
click at [471, 139] on span "'s a glitch in human consciousness" at bounding box center [493, 156] width 91 height 108
type input "there's a glitch in human consciousness"
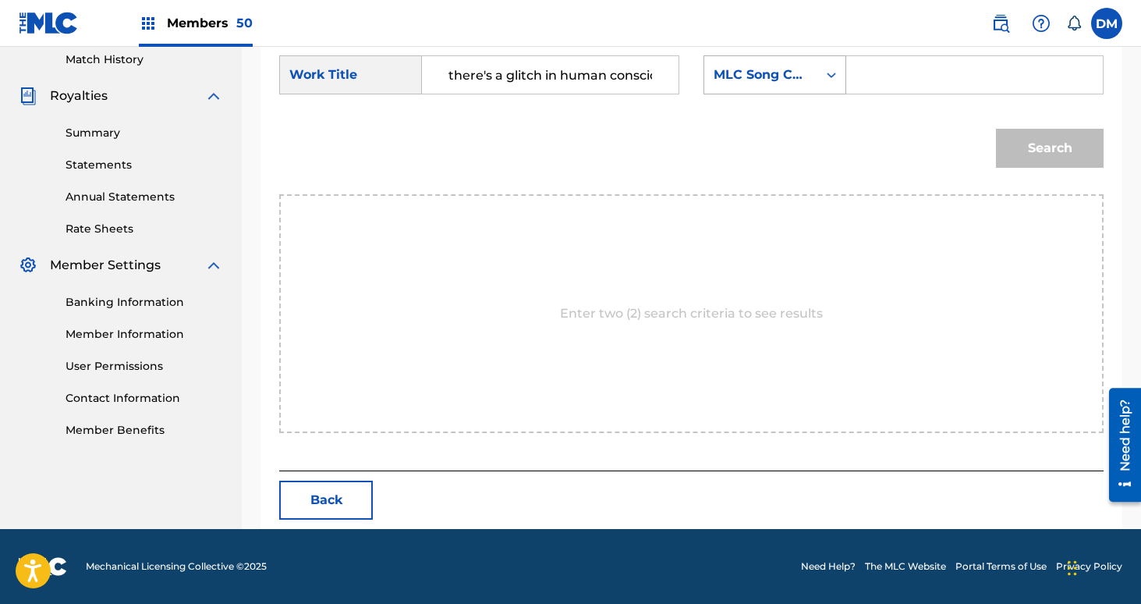
click at [797, 80] on div "MLC Song Code" at bounding box center [761, 75] width 94 height 19
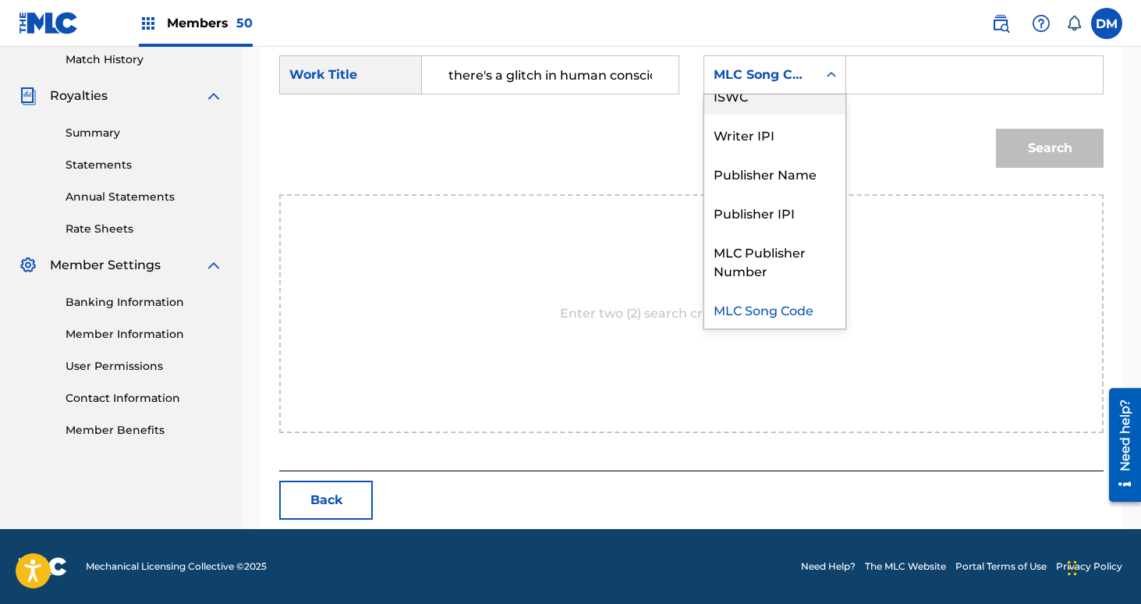
scroll to position [0, 0]
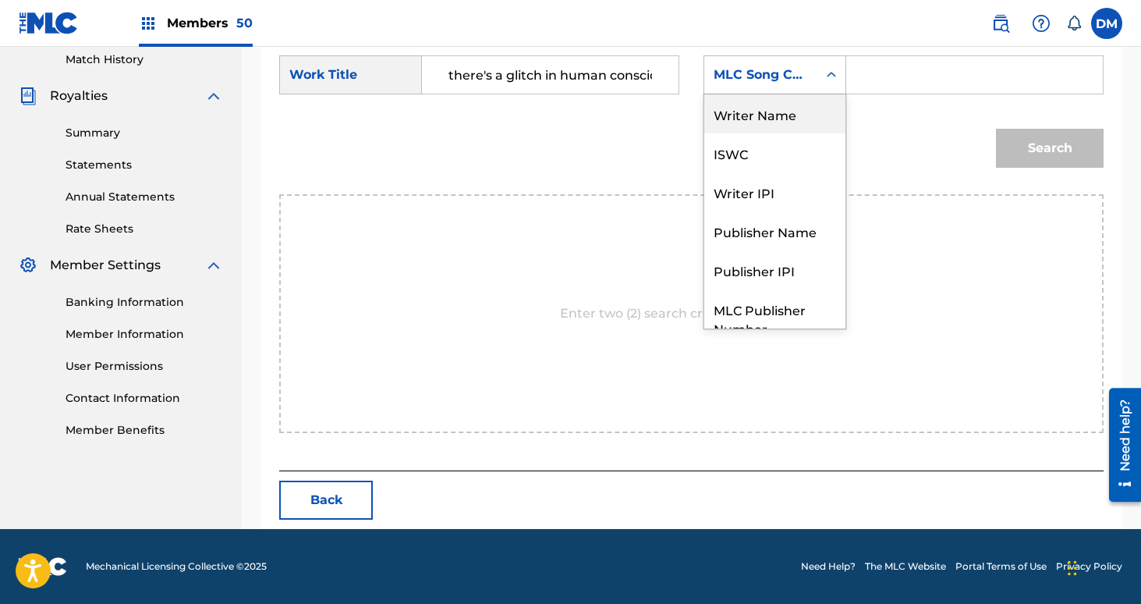
click at [799, 112] on div "Writer Name" at bounding box center [774, 113] width 141 height 39
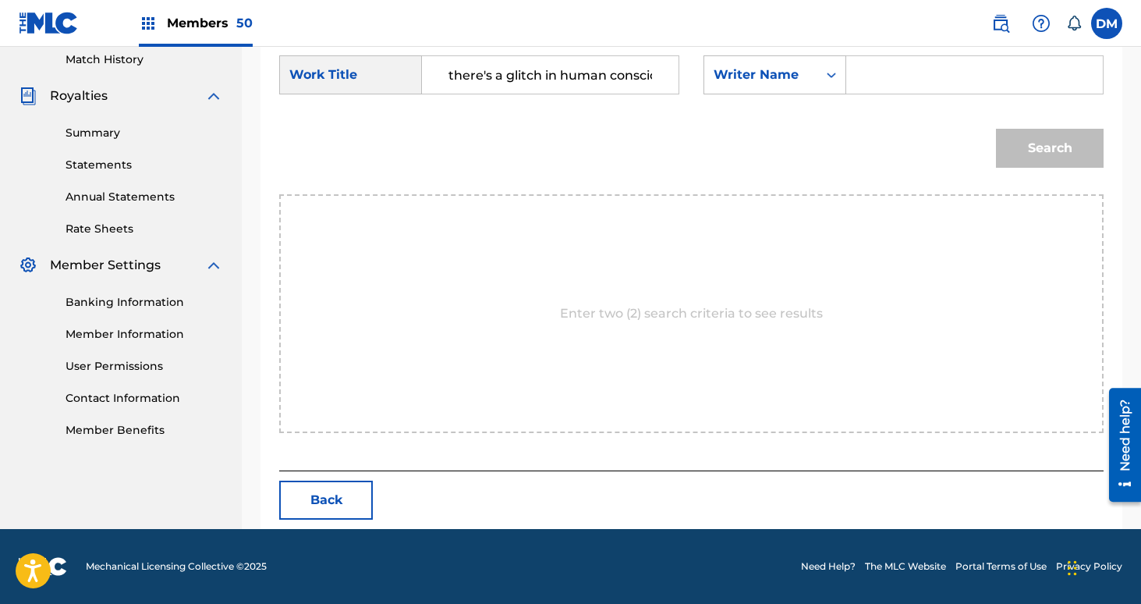
click at [873, 88] on input "Search Form" at bounding box center [974, 74] width 230 height 37
click at [996, 129] on button "Search" at bounding box center [1050, 148] width 108 height 39
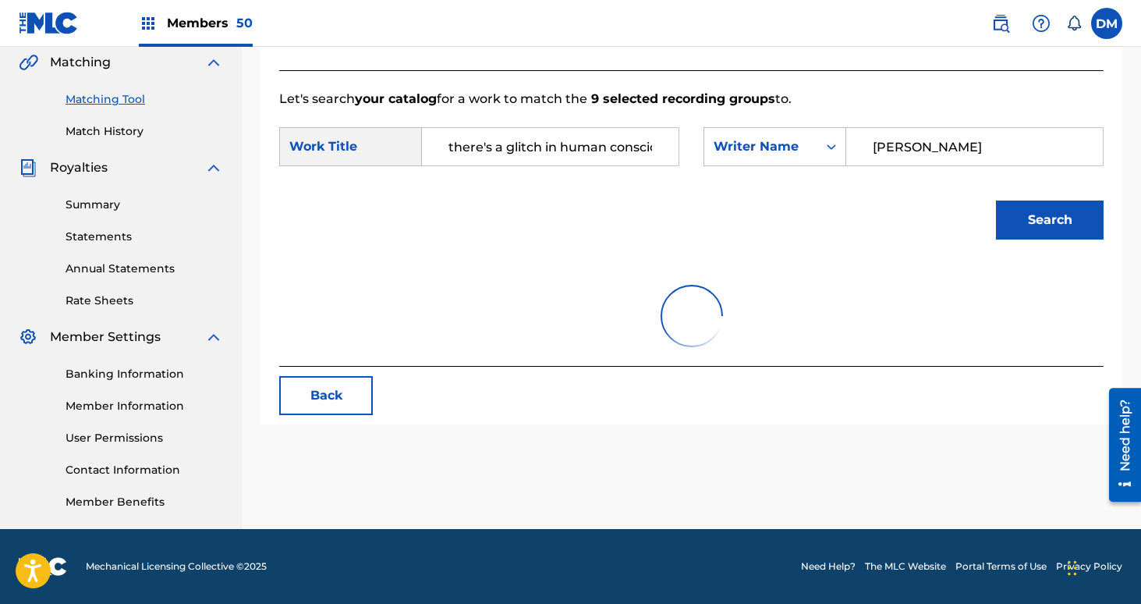
scroll to position [363, 0]
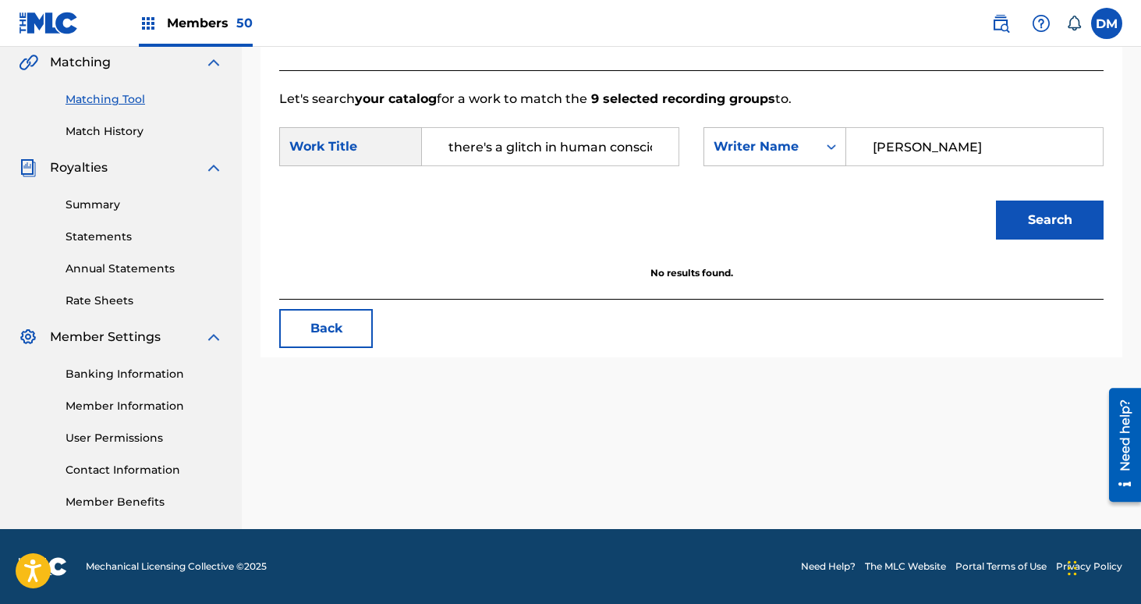
type input "[PERSON_NAME]"
click at [996, 200] on button "Search" at bounding box center [1050, 219] width 108 height 39
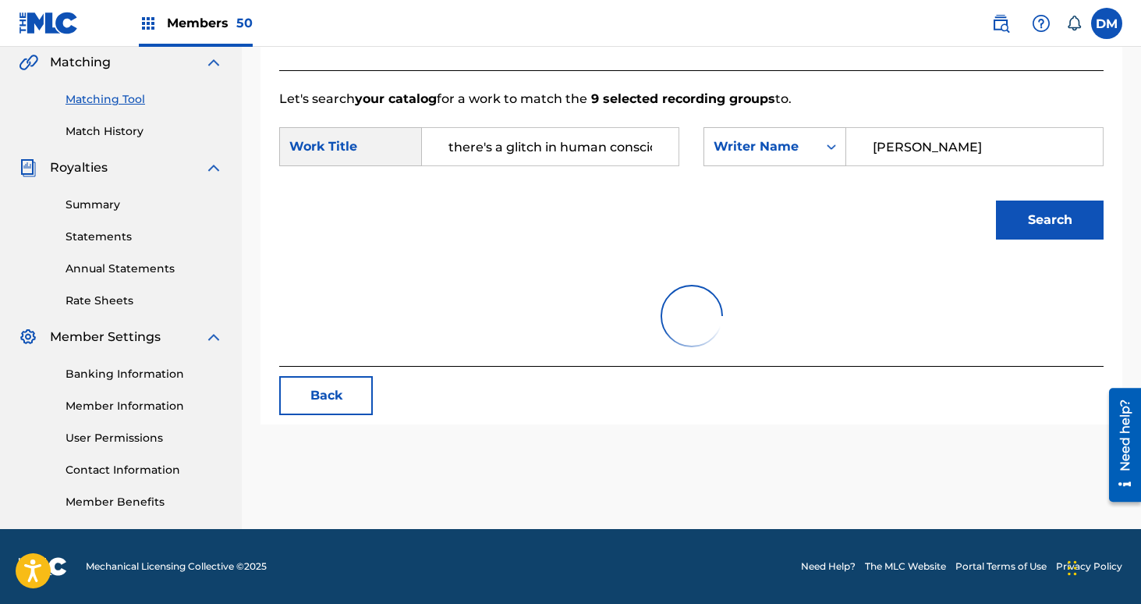
scroll to position [435, 0]
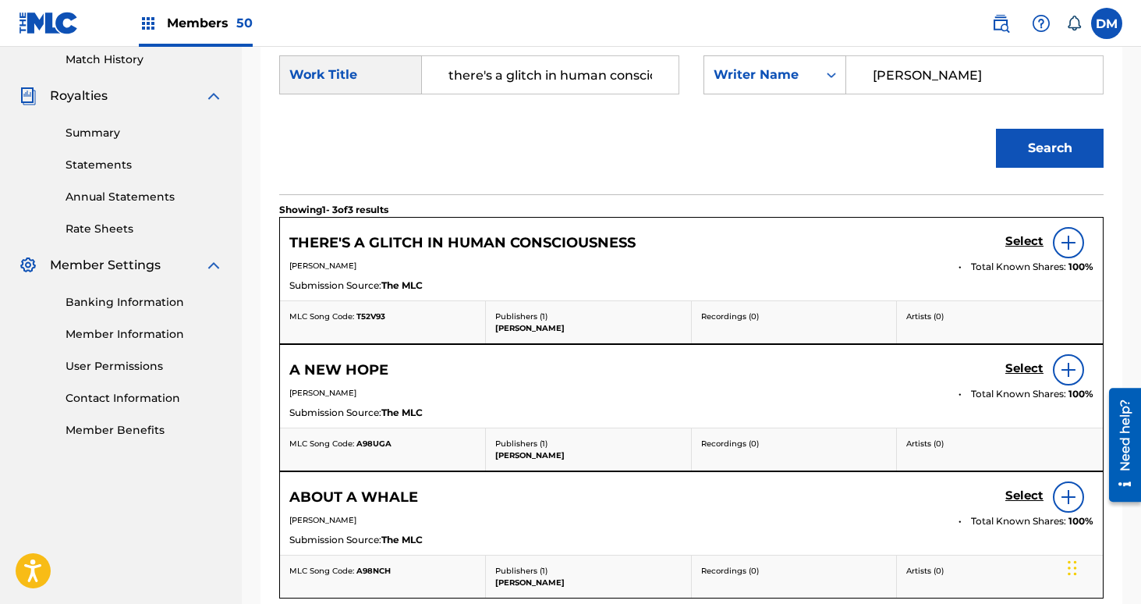
click at [1040, 242] on h5 "Select" at bounding box center [1024, 241] width 38 height 15
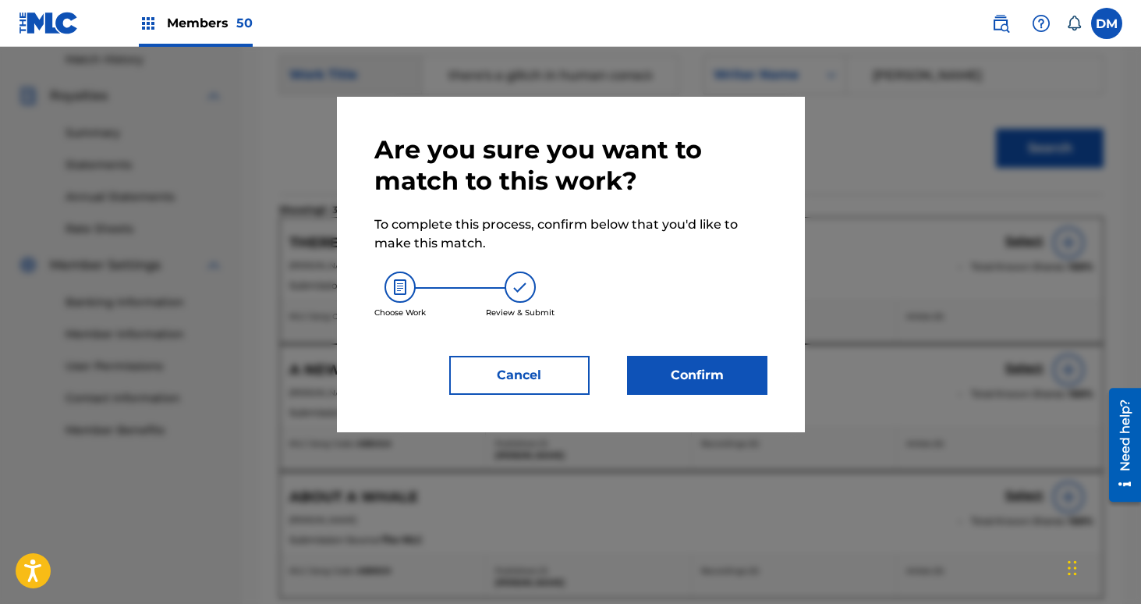
click at [757, 372] on button "Confirm" at bounding box center [697, 375] width 140 height 39
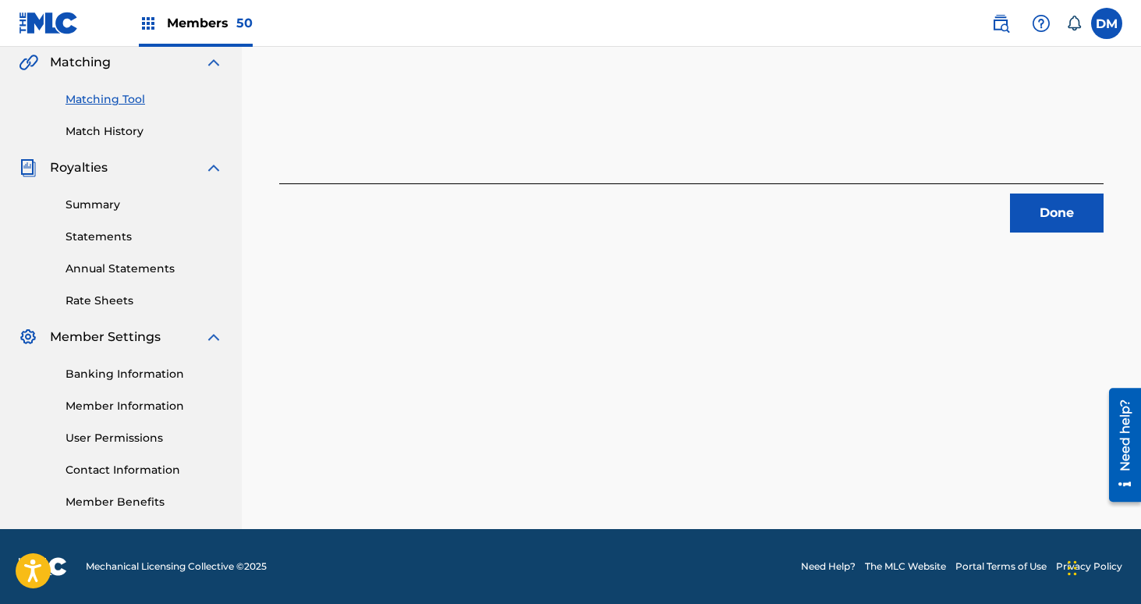
click at [1043, 209] on button "Done" at bounding box center [1057, 212] width 94 height 39
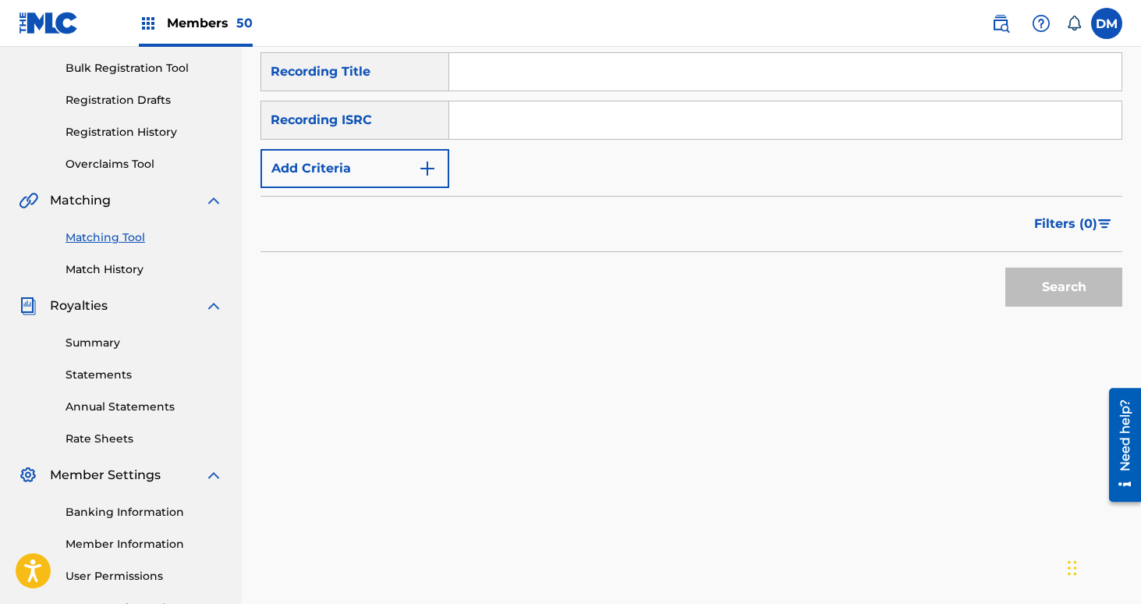
scroll to position [198, 0]
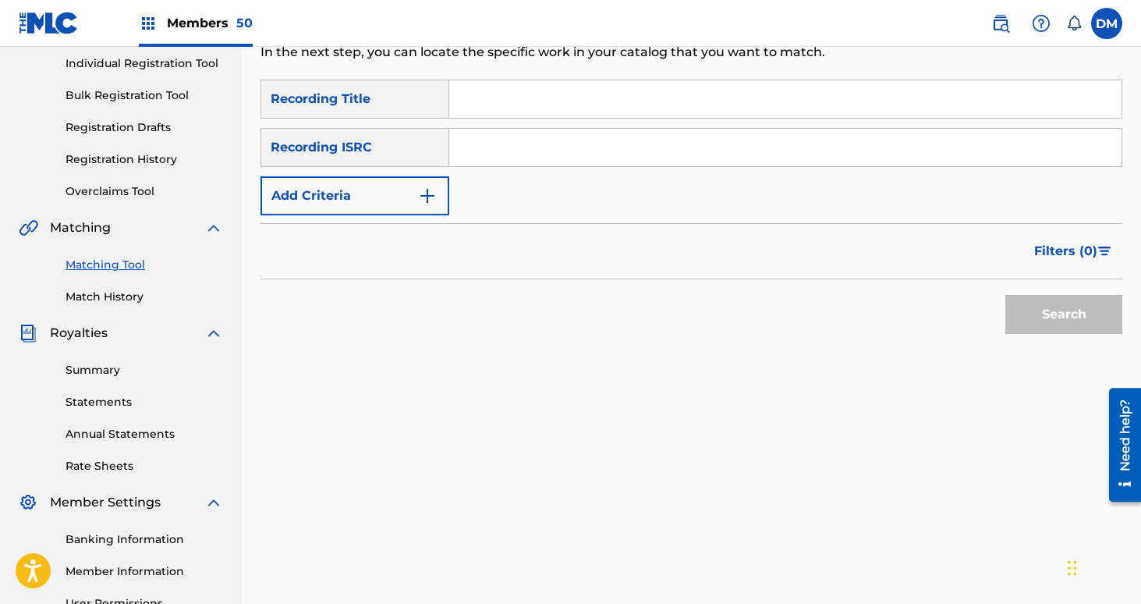
click at [495, 115] on input "Search Form" at bounding box center [785, 98] width 672 height 37
type input "fury mall"
click at [376, 198] on button "Add Criteria" at bounding box center [354, 195] width 189 height 39
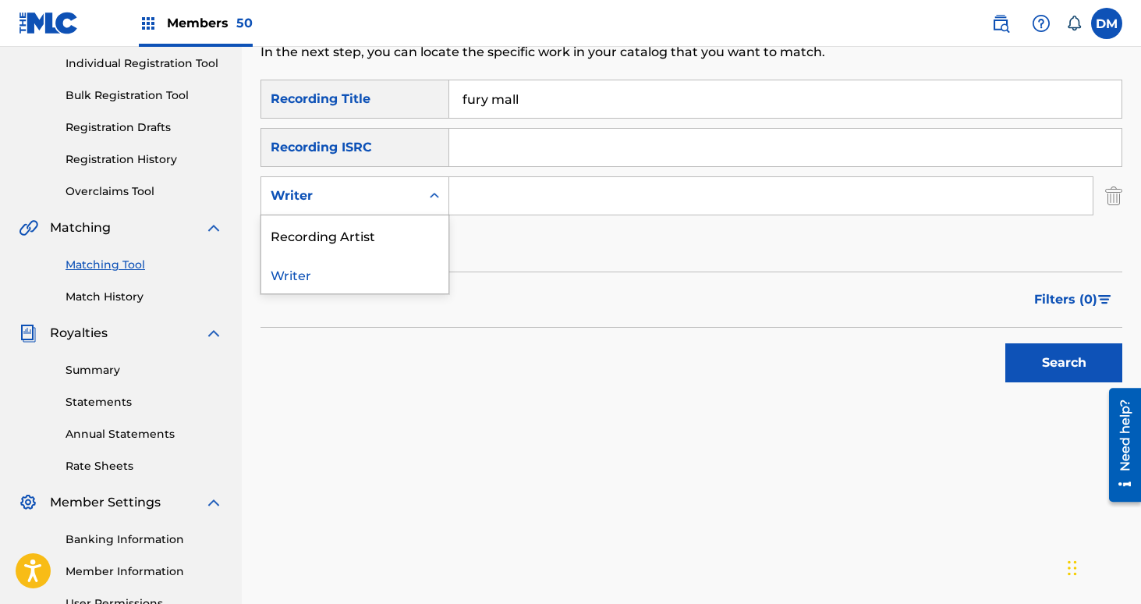
click at [417, 197] on div "Writer" at bounding box center [340, 196] width 159 height 30
click at [409, 226] on div "Recording Artist" at bounding box center [354, 234] width 187 height 39
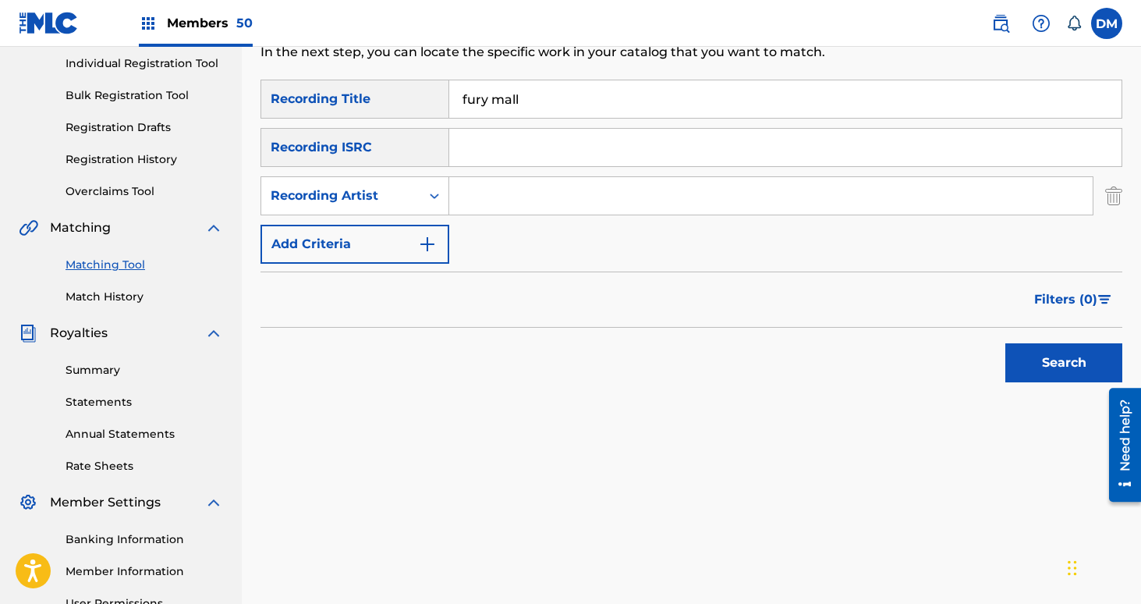
click at [497, 192] on input "Search Form" at bounding box center [770, 195] width 643 height 37
type input "netherlands"
click at [1005, 343] on button "Search" at bounding box center [1063, 362] width 117 height 39
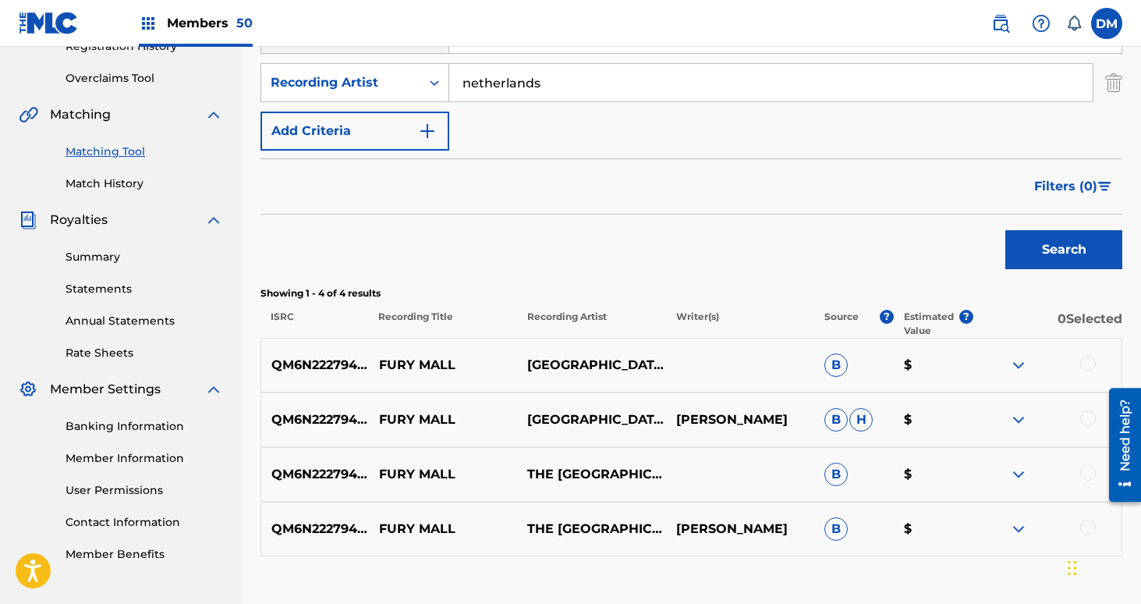
scroll to position [370, 0]
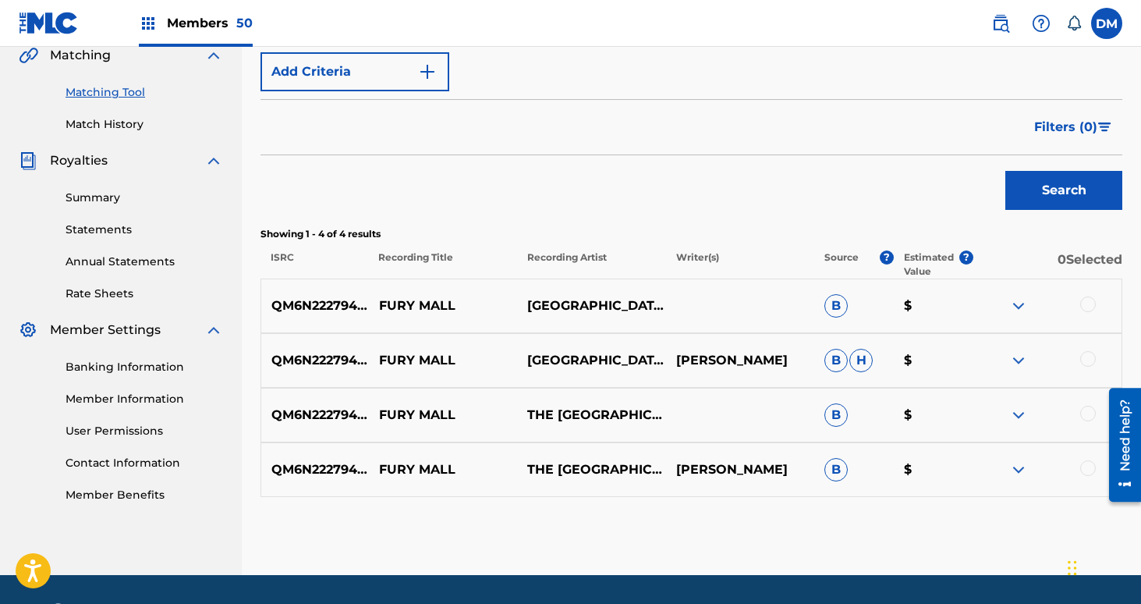
click at [1076, 303] on div at bounding box center [1047, 305] width 148 height 19
click at [1090, 303] on div at bounding box center [1088, 304] width 16 height 16
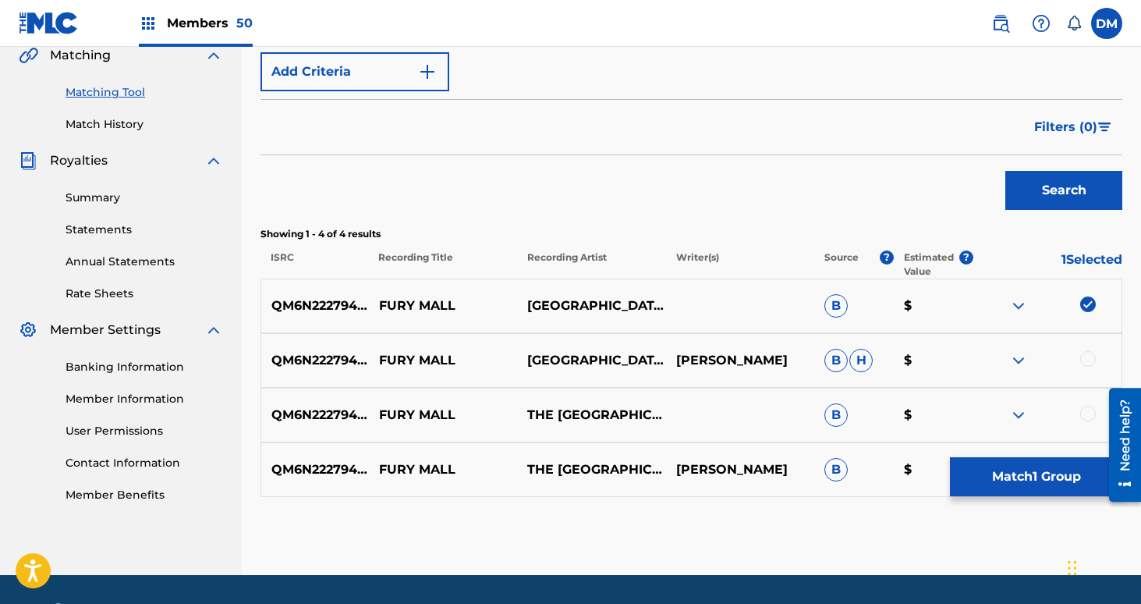
click at [1089, 361] on div at bounding box center [1088, 359] width 16 height 16
click at [1089, 416] on div at bounding box center [1088, 414] width 16 height 16
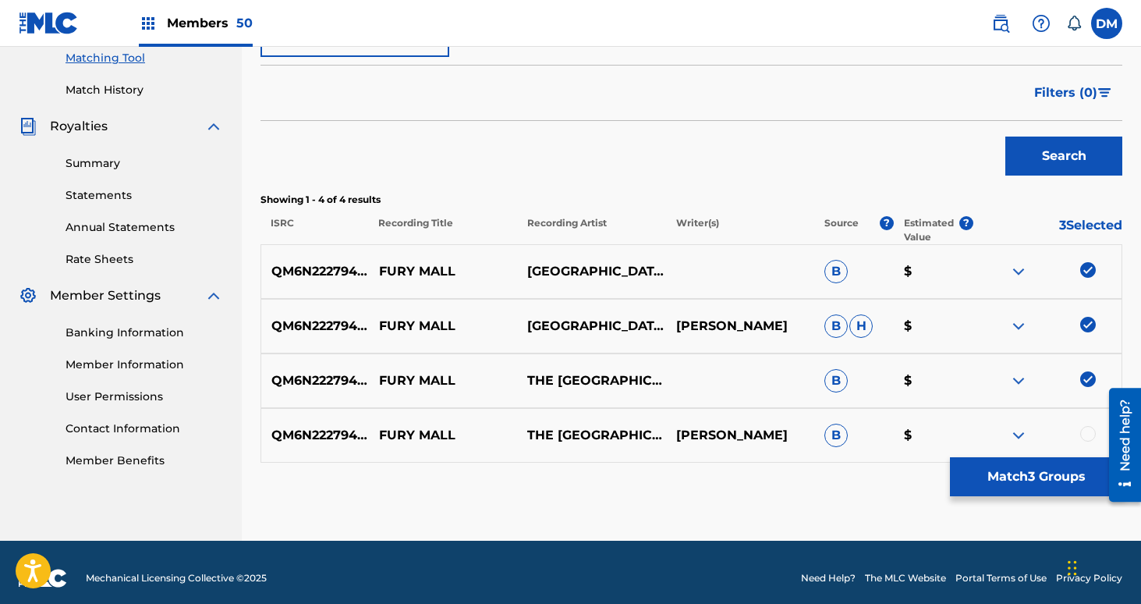
scroll to position [416, 0]
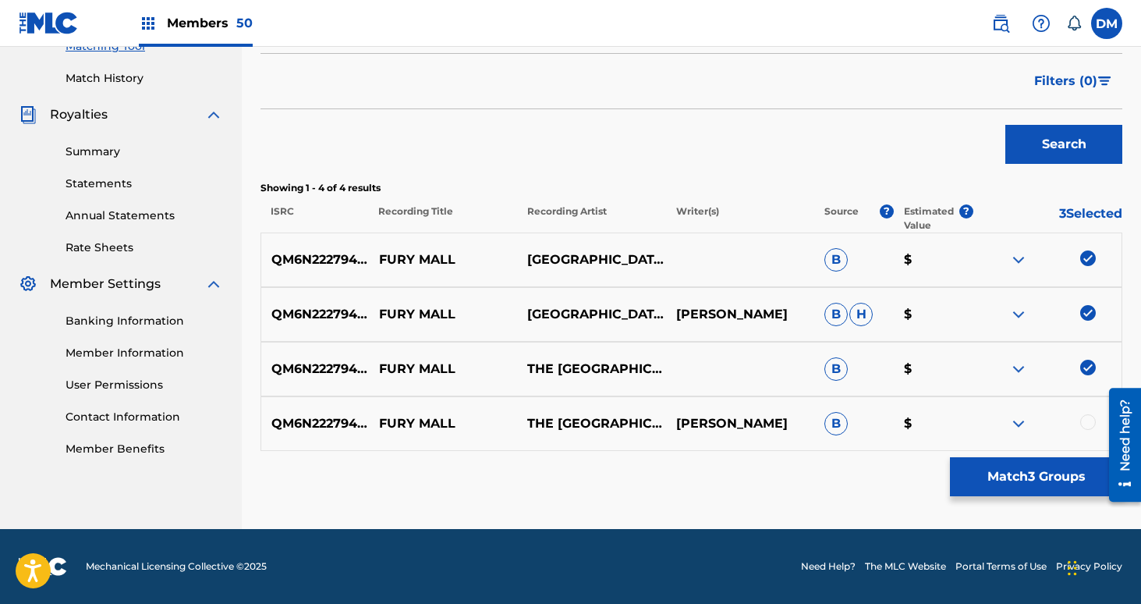
click at [1088, 416] on div at bounding box center [1088, 422] width 16 height 16
click at [1070, 467] on button "Match 4 Groups" at bounding box center [1036, 476] width 172 height 39
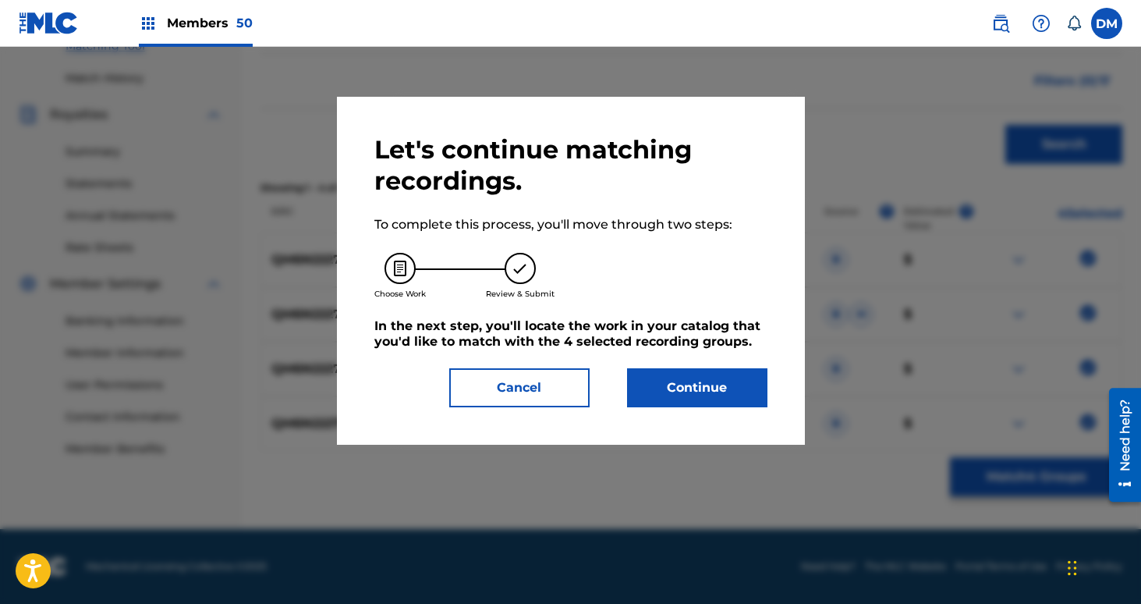
click at [734, 374] on button "Continue" at bounding box center [697, 387] width 140 height 39
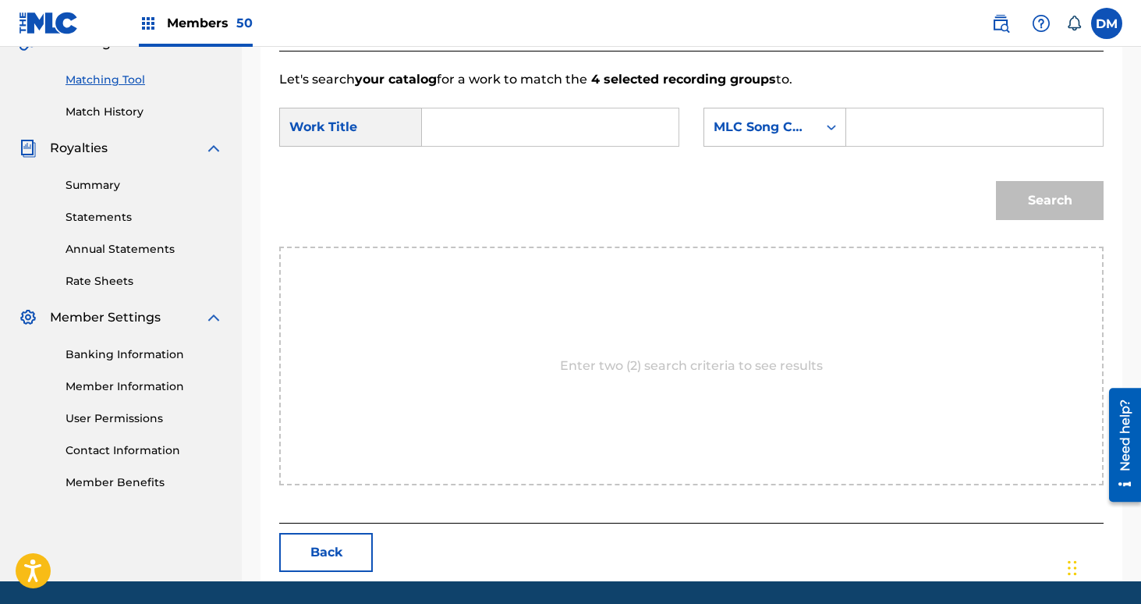
scroll to position [380, 0]
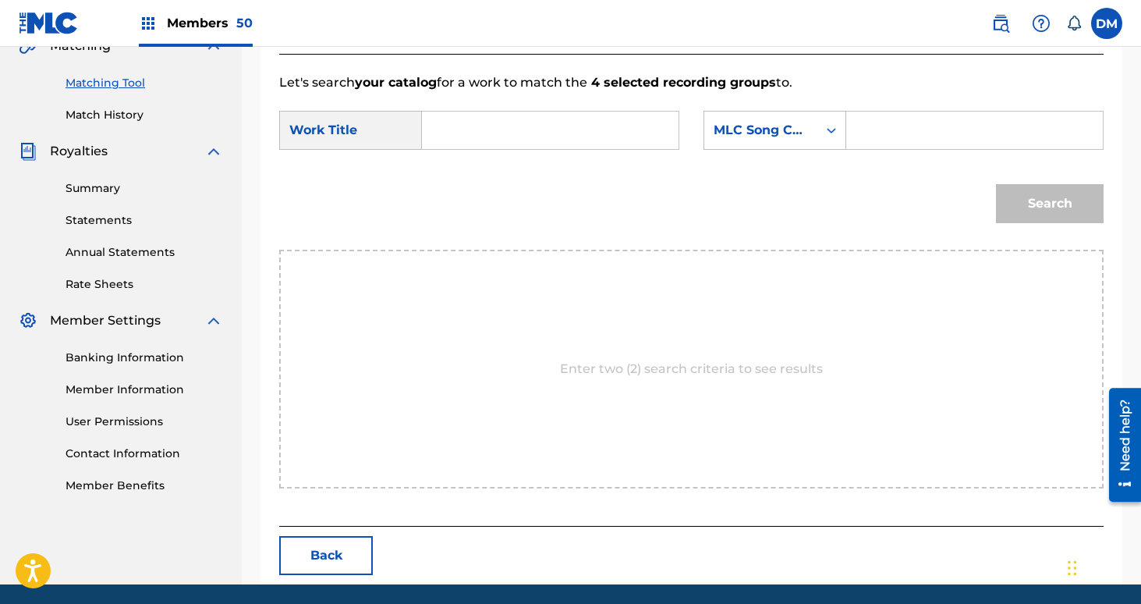
click at [537, 111] on div "Search Form" at bounding box center [550, 130] width 257 height 39
click at [522, 119] on input "Search Form" at bounding box center [550, 130] width 230 height 37
type input "fury mall"
click at [440, 178] on div "fury mall" at bounding box center [448, 174] width 27 height 47
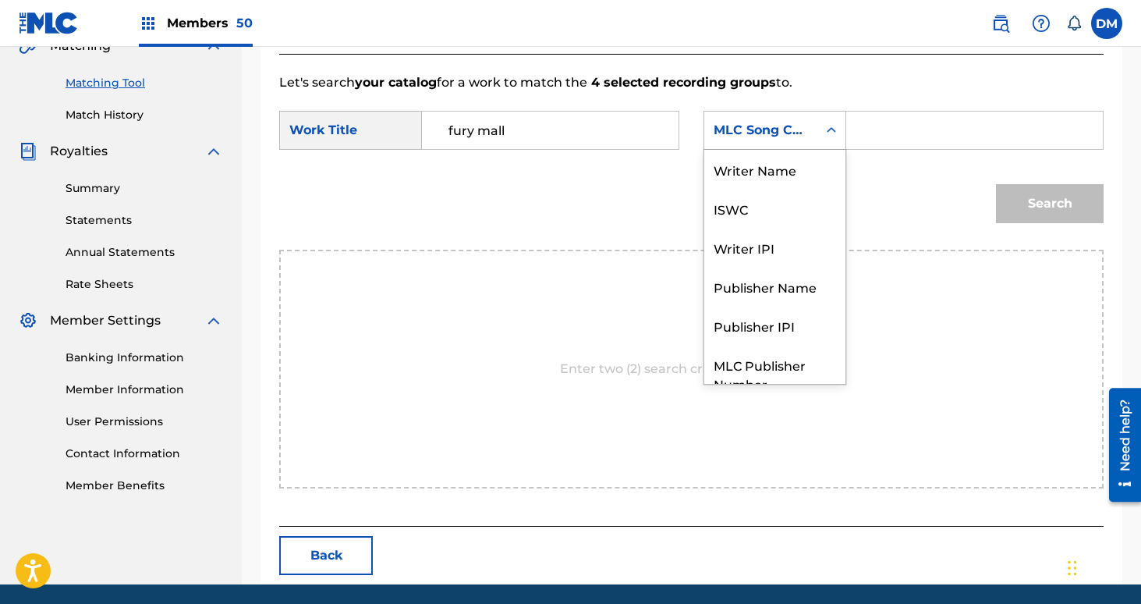
click at [816, 128] on div "MLC Song Code" at bounding box center [760, 130] width 113 height 30
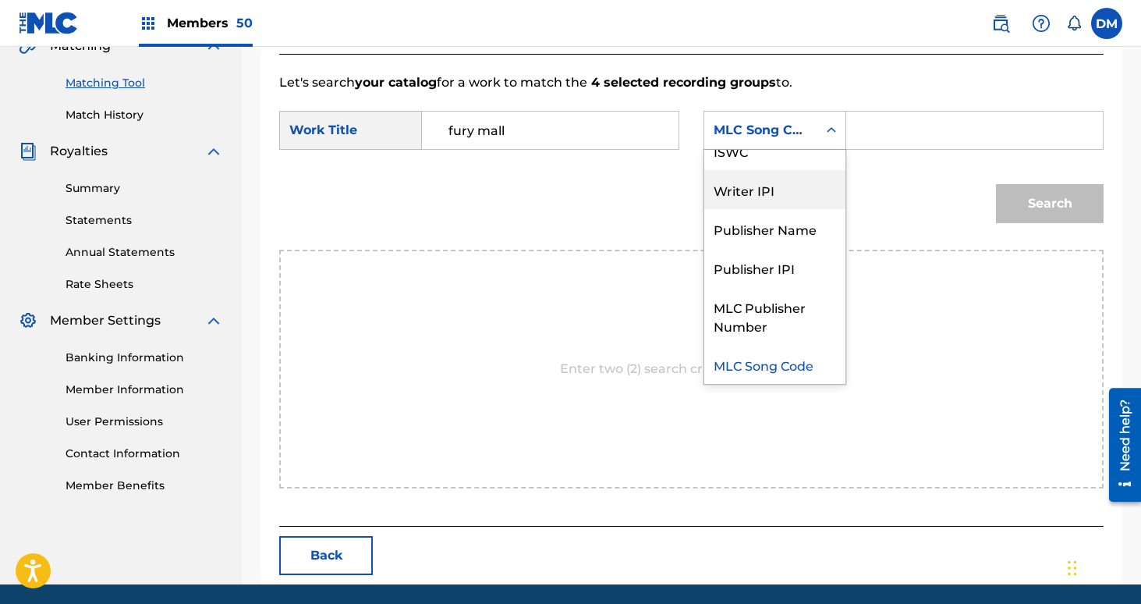
scroll to position [0, 0]
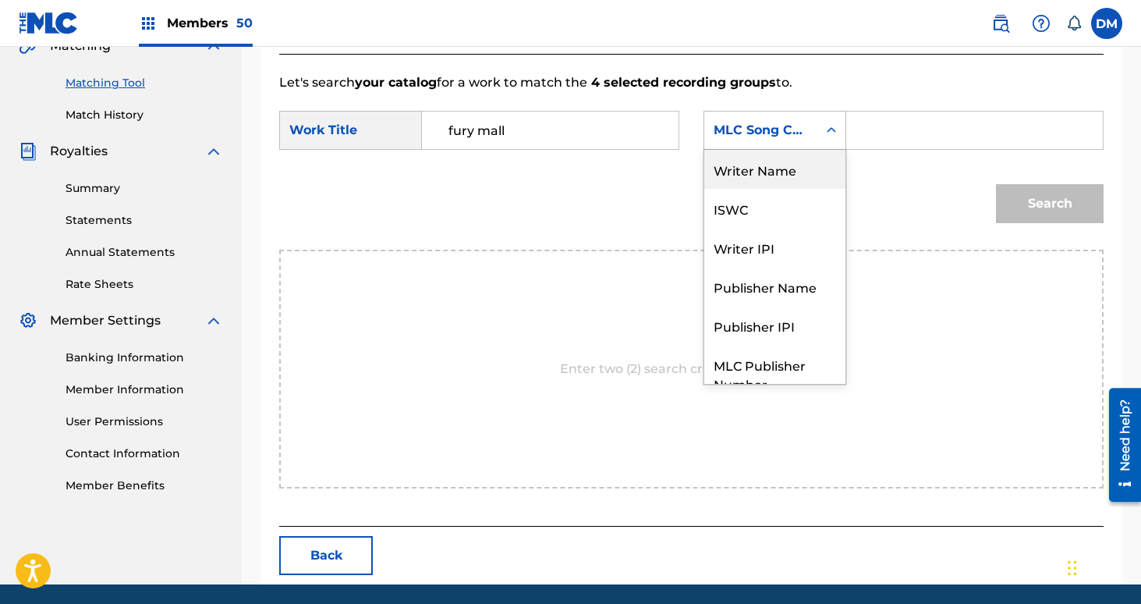
click at [805, 172] on div "Writer Name" at bounding box center [774, 169] width 141 height 39
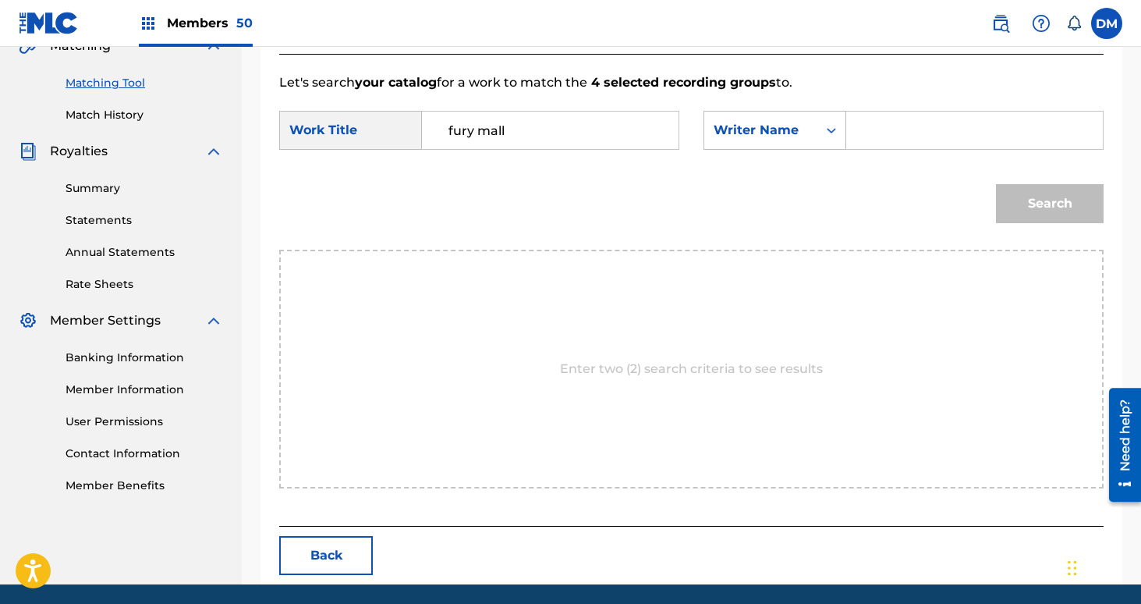
click at [895, 133] on input "Search Form" at bounding box center [974, 130] width 230 height 37
type input "[PERSON_NAME]"
click at [996, 184] on button "Search" at bounding box center [1050, 203] width 108 height 39
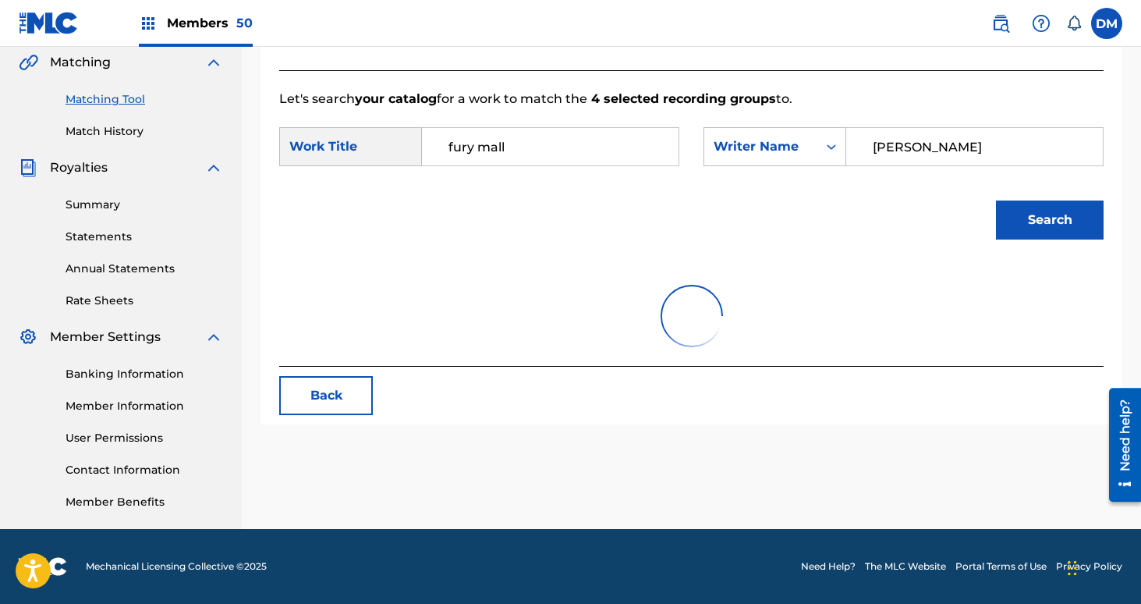
scroll to position [380, 0]
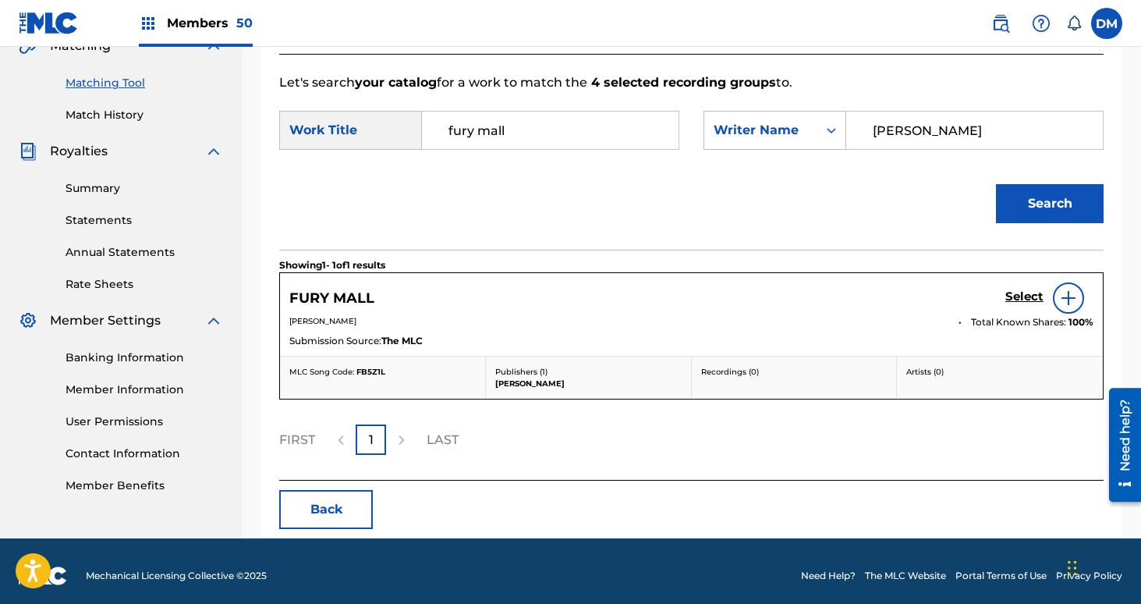
click at [1019, 296] on h5 "Select" at bounding box center [1024, 296] width 38 height 15
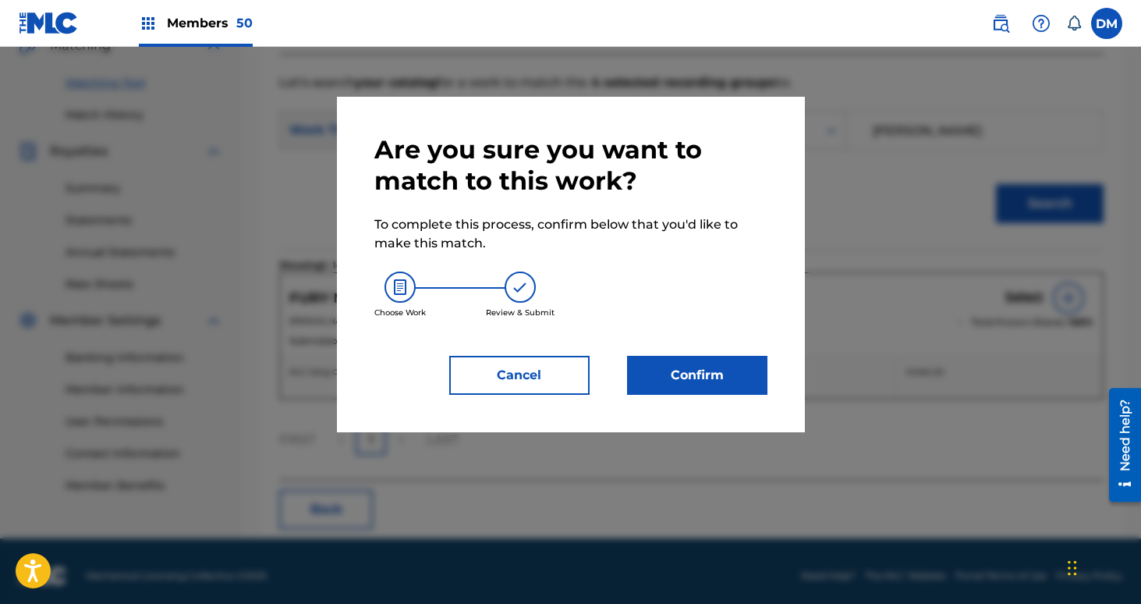
click at [695, 369] on button "Confirm" at bounding box center [697, 375] width 140 height 39
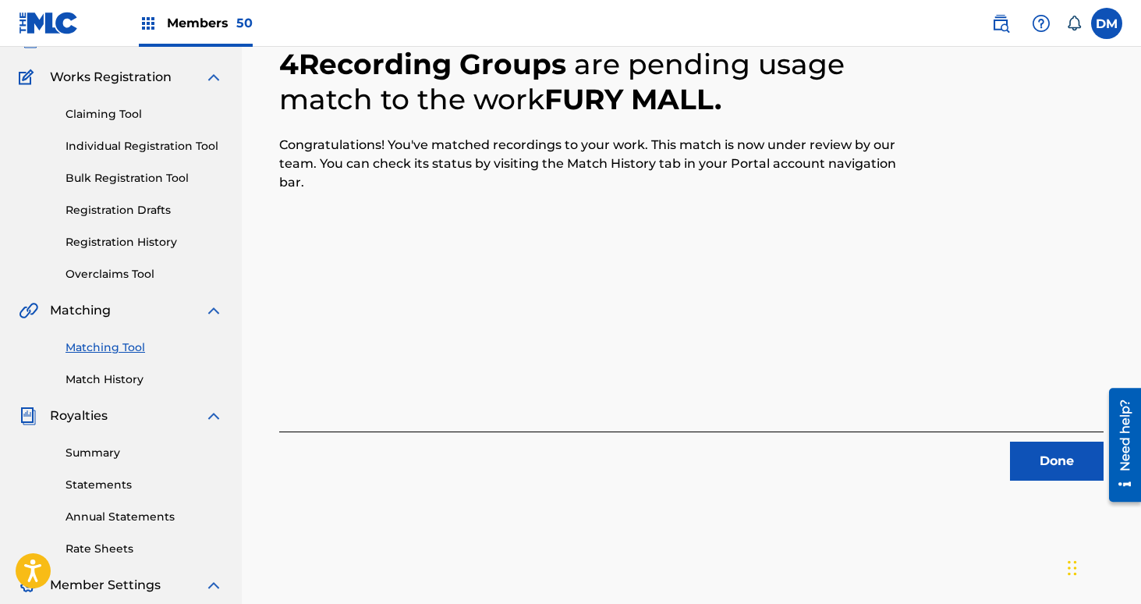
scroll to position [179, 0]
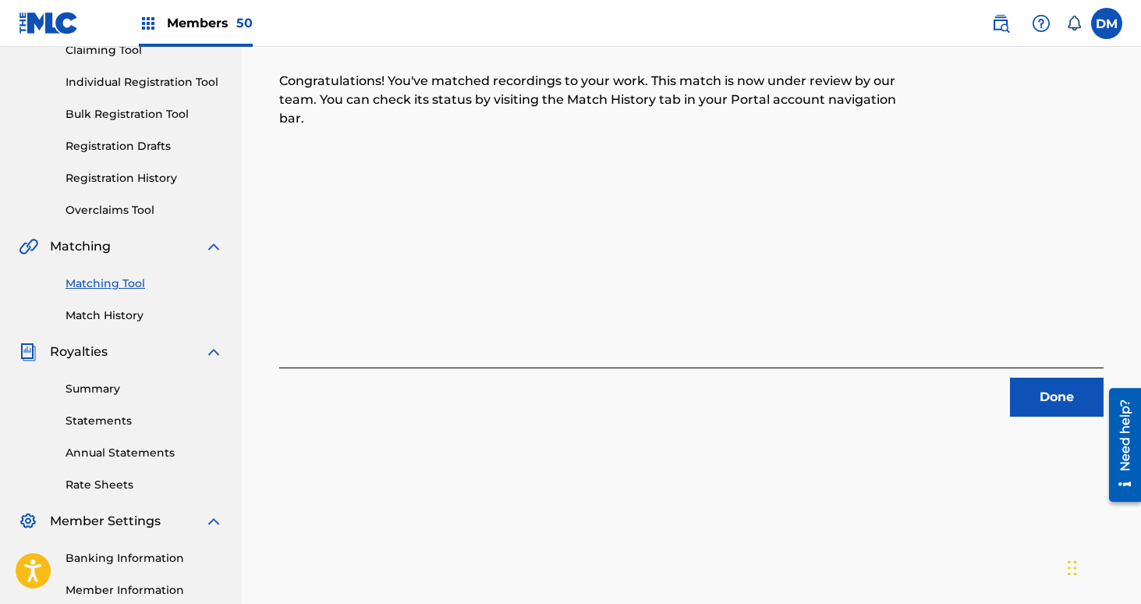
click at [1070, 394] on button "Done" at bounding box center [1057, 396] width 94 height 39
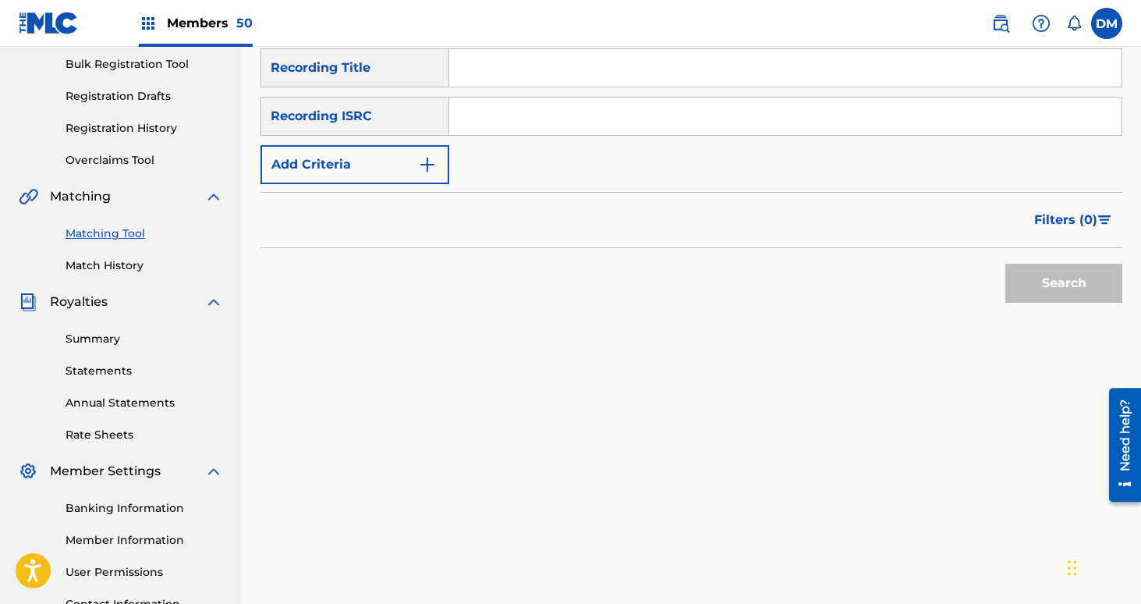
scroll to position [182, 0]
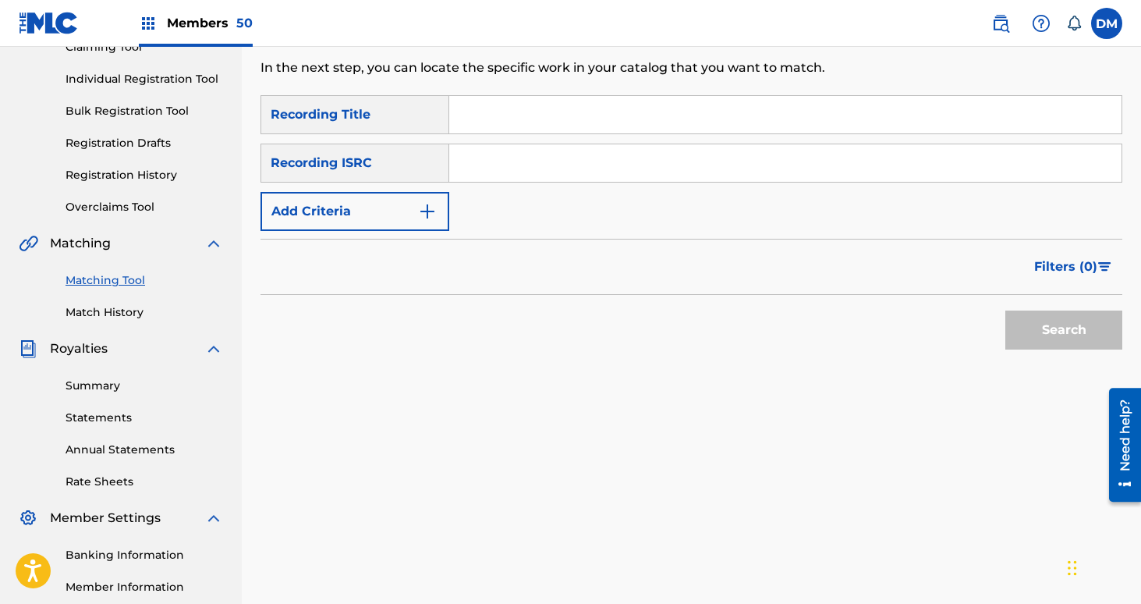
click at [522, 112] on input "Search Form" at bounding box center [785, 114] width 672 height 37
type input "[PERSON_NAME]"
click at [351, 202] on button "Add Criteria" at bounding box center [354, 211] width 189 height 39
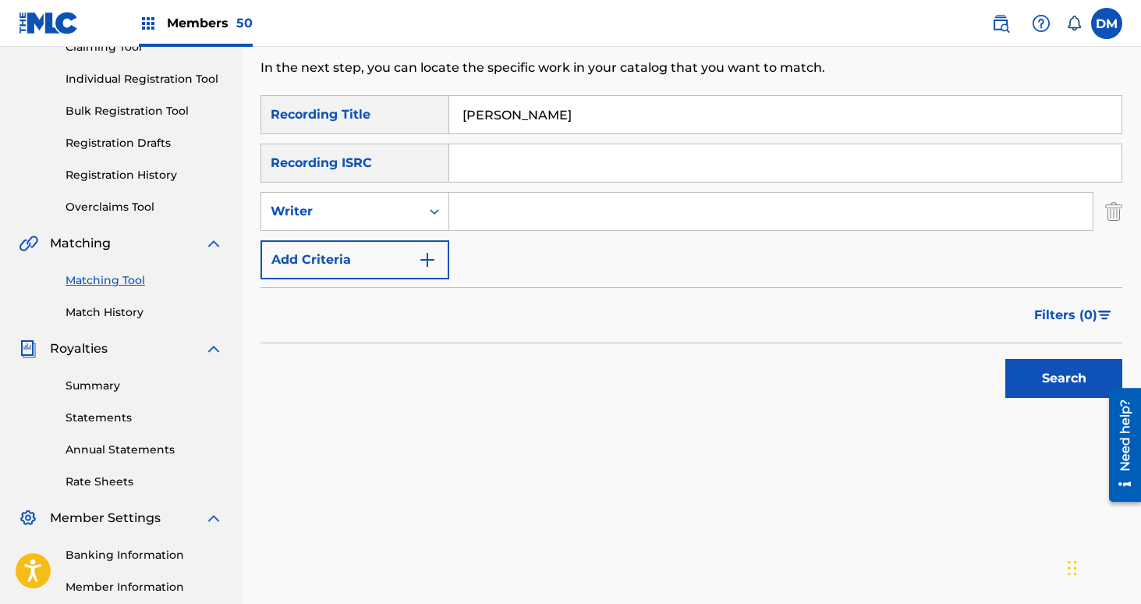
click at [461, 210] on input "Search Form" at bounding box center [770, 211] width 643 height 37
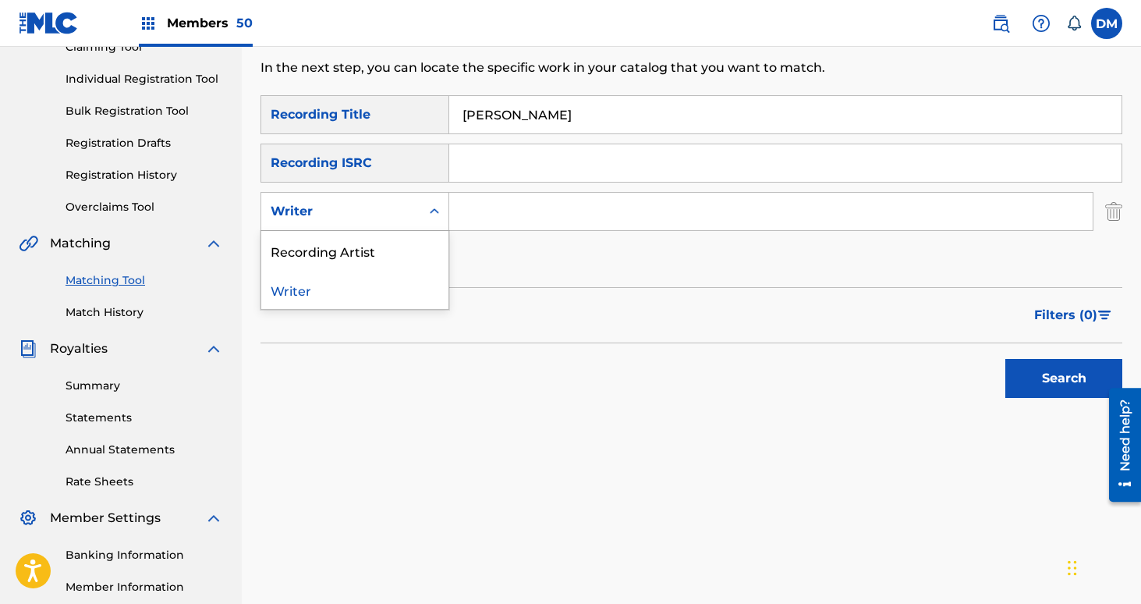
click at [405, 218] on div "Writer" at bounding box center [341, 211] width 140 height 19
click at [395, 253] on div "Recording Artist" at bounding box center [354, 250] width 187 height 39
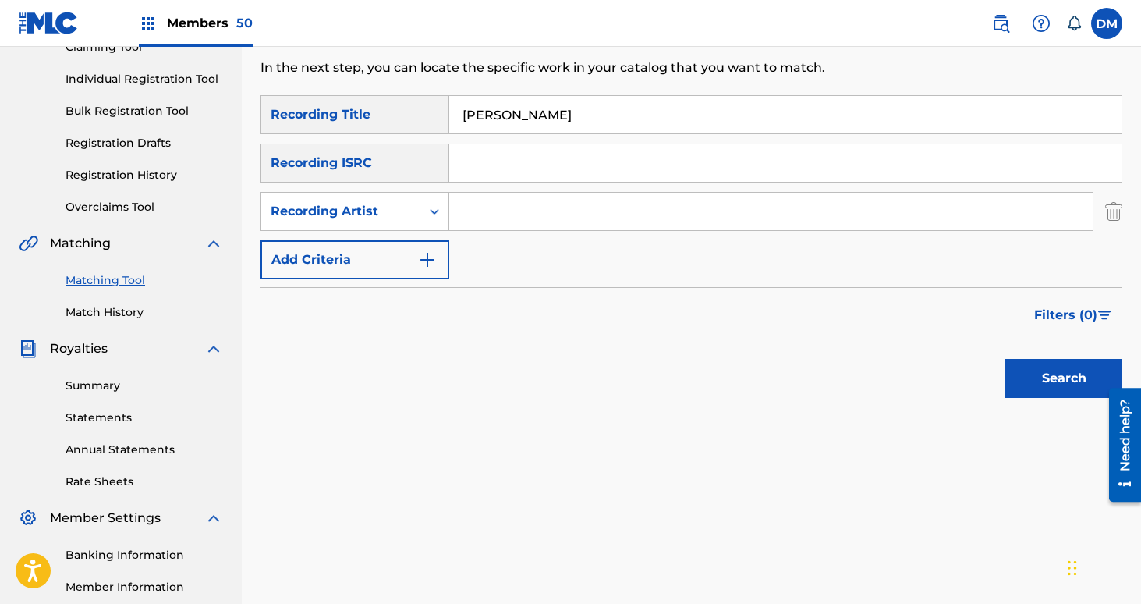
click at [474, 214] on input "Search Form" at bounding box center [770, 211] width 643 height 37
type input "netherlands"
click at [1005, 359] on button "Search" at bounding box center [1063, 378] width 117 height 39
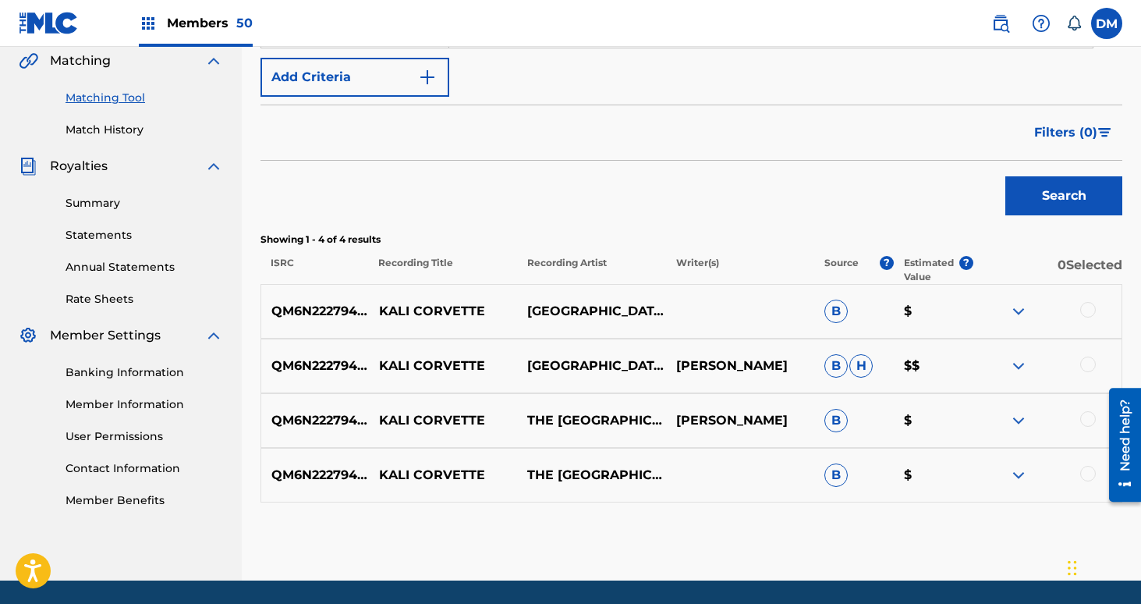
scroll to position [416, 0]
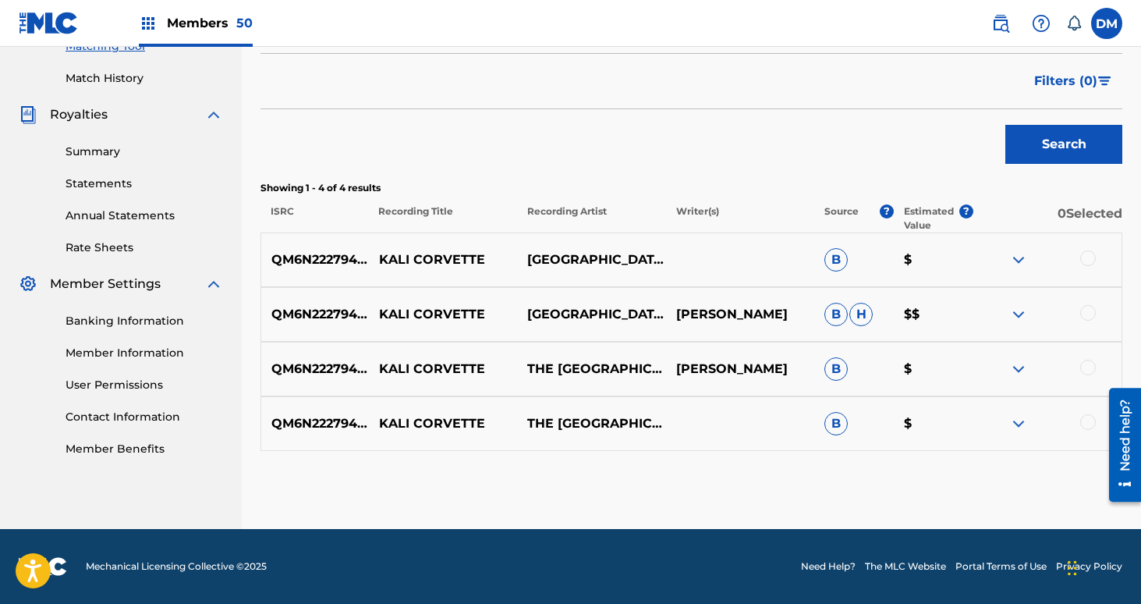
click at [1087, 260] on div at bounding box center [1088, 258] width 16 height 16
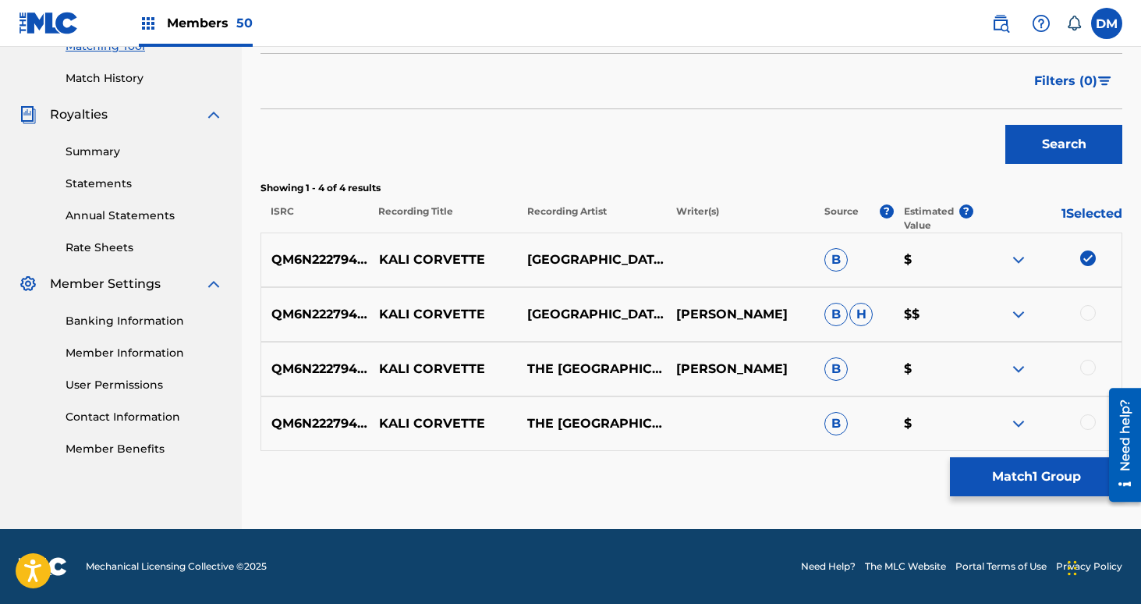
click at [1088, 306] on div at bounding box center [1088, 313] width 16 height 16
click at [1088, 354] on div "QM6N22279434 KALI CORVETTE THE NETHERLANDS [PERSON_NAME] $" at bounding box center [691, 369] width 862 height 55
click at [1088, 368] on div at bounding box center [1088, 368] width 16 height 16
click at [1089, 422] on div at bounding box center [1088, 422] width 16 height 16
click at [1079, 472] on button "Match 4 Groups" at bounding box center [1036, 476] width 172 height 39
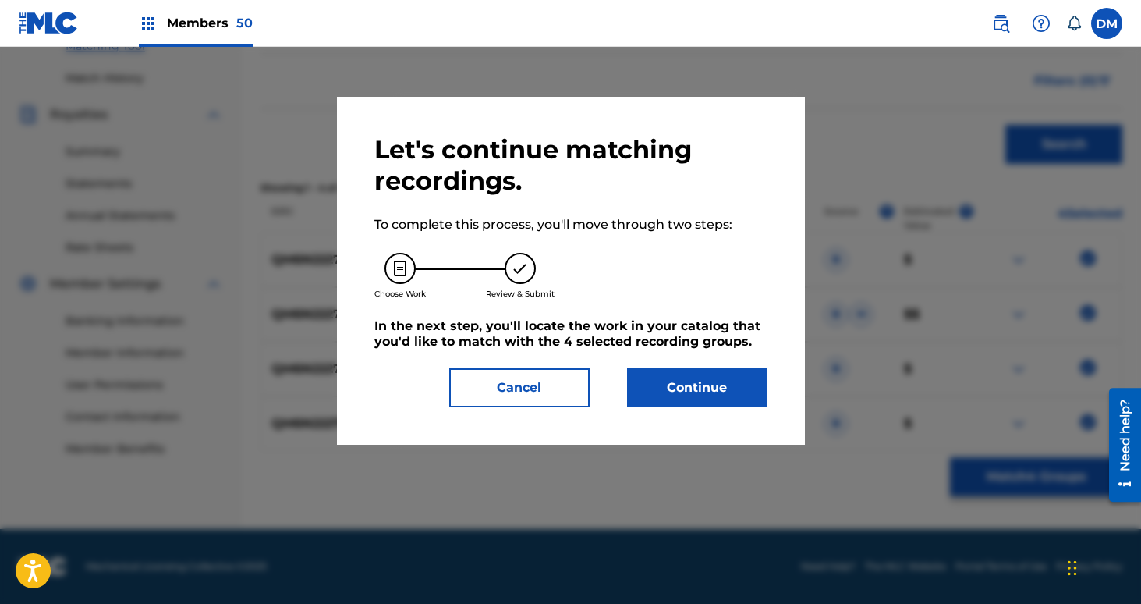
click at [694, 394] on button "Continue" at bounding box center [697, 387] width 140 height 39
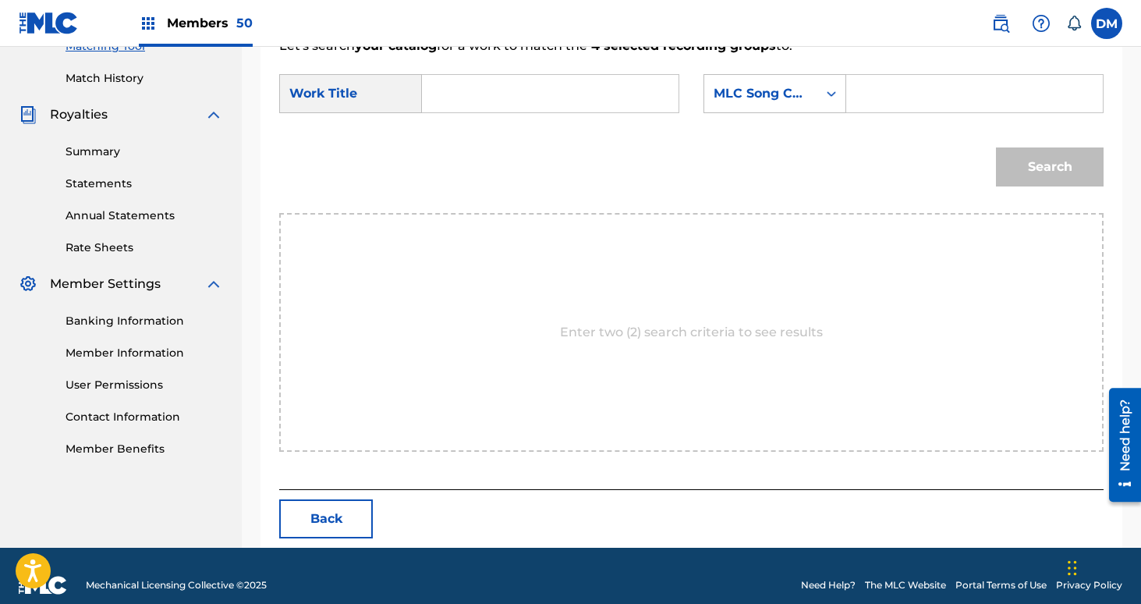
click at [512, 100] on input "Search Form" at bounding box center [550, 93] width 230 height 37
click at [472, 136] on span "corvette" at bounding box center [499, 128] width 54 height 15
type input "kali corvette"
click at [799, 93] on div "MLC Song Code" at bounding box center [761, 93] width 94 height 19
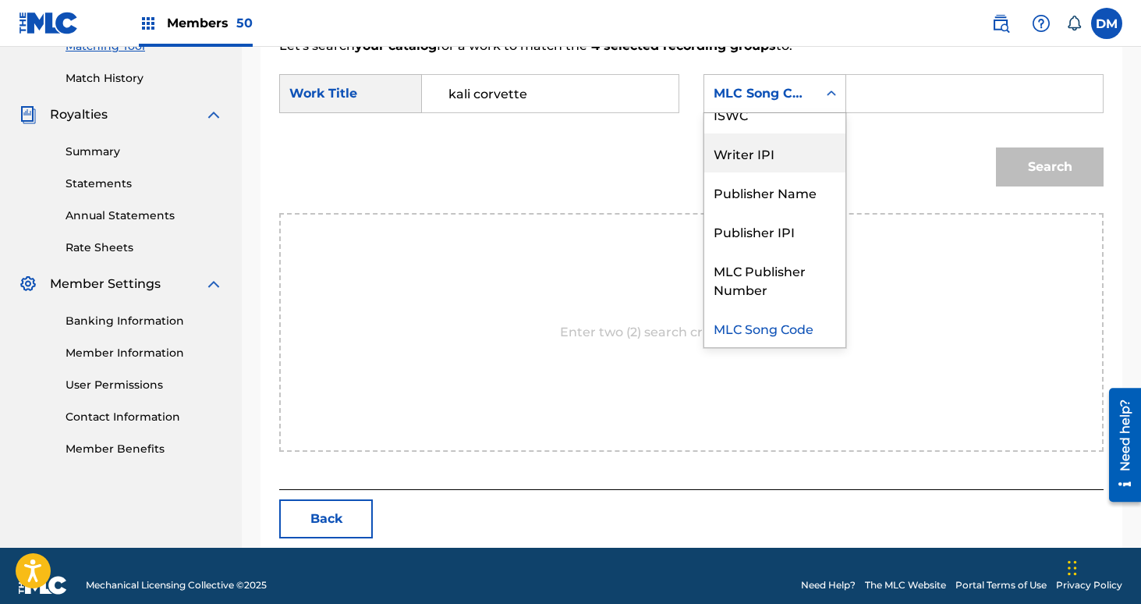
scroll to position [0, 0]
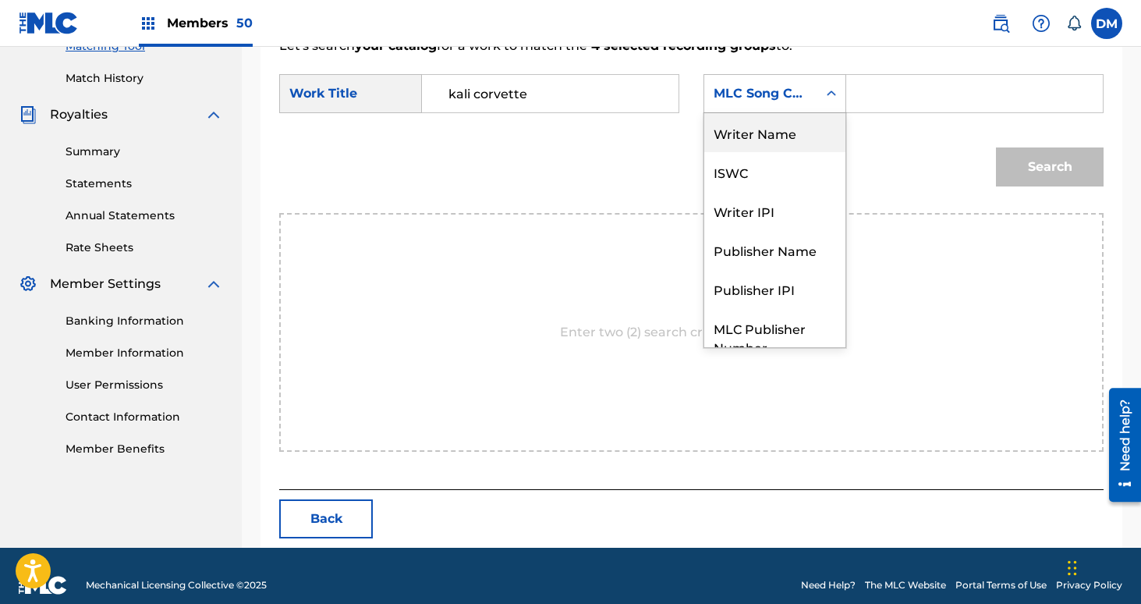
click at [785, 138] on div "Writer Name" at bounding box center [774, 132] width 141 height 39
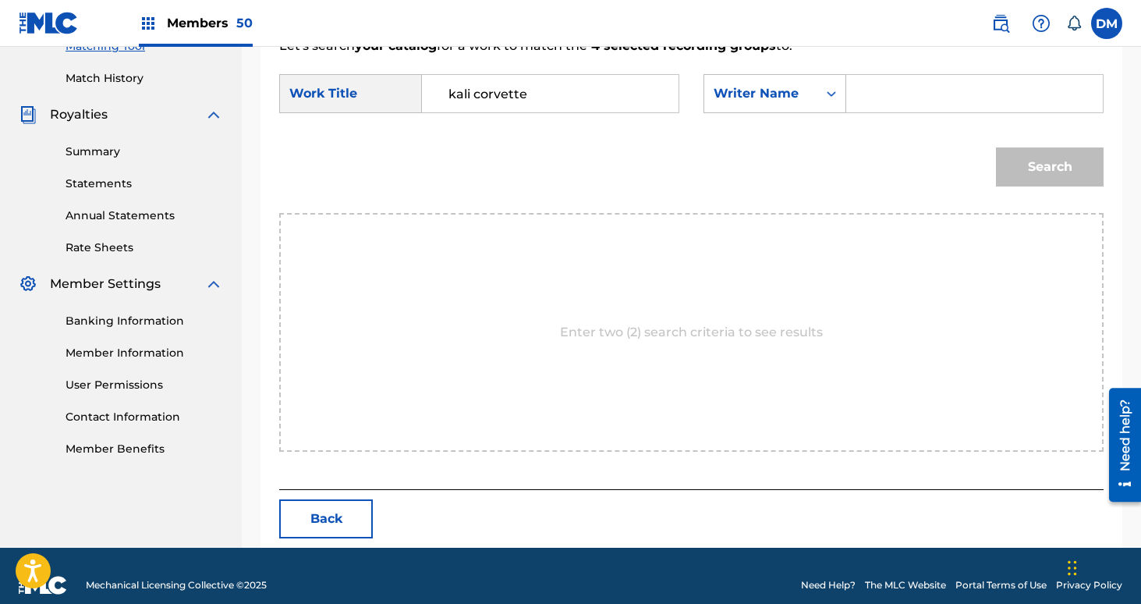
click at [878, 108] on input "Search Form" at bounding box center [974, 93] width 230 height 37
type input "[PERSON_NAME]"
click at [1037, 157] on button "Search" at bounding box center [1050, 166] width 108 height 39
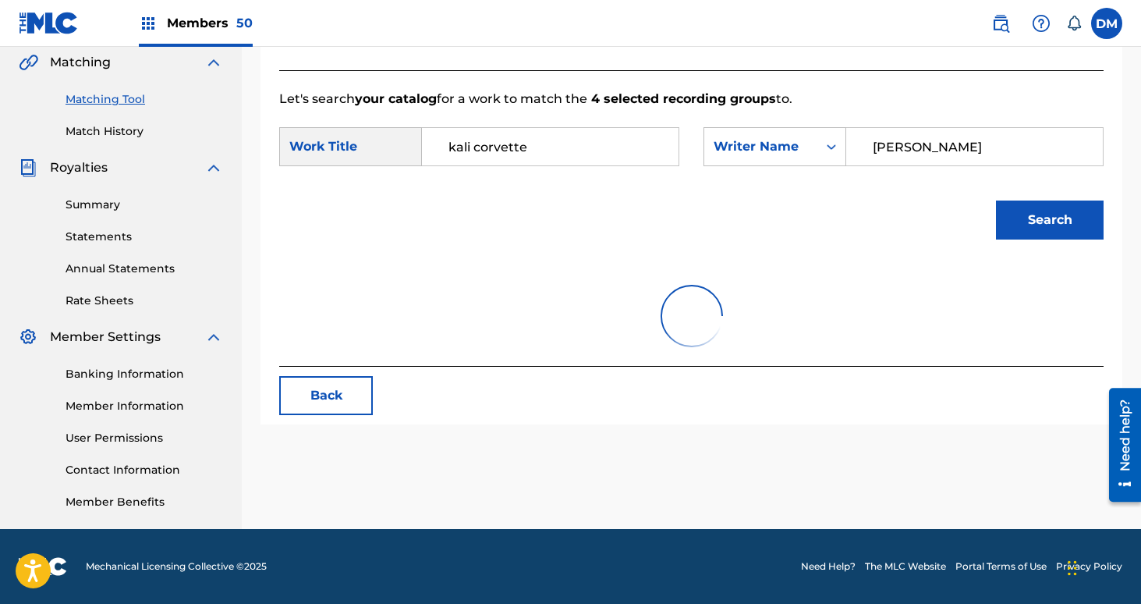
scroll to position [389, 0]
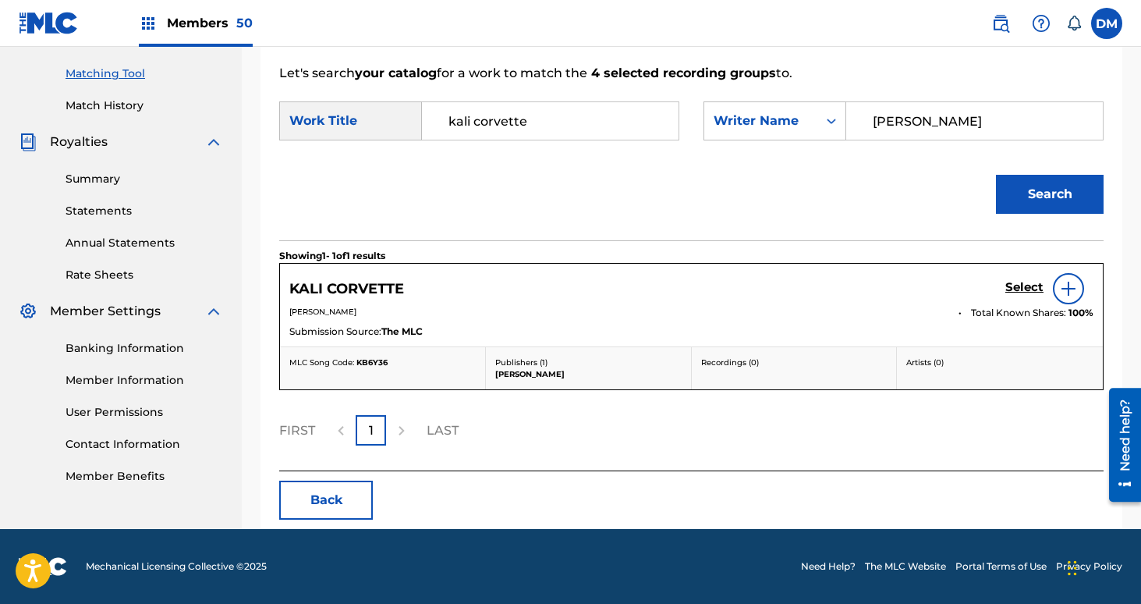
click at [1035, 286] on h5 "Select" at bounding box center [1024, 287] width 38 height 15
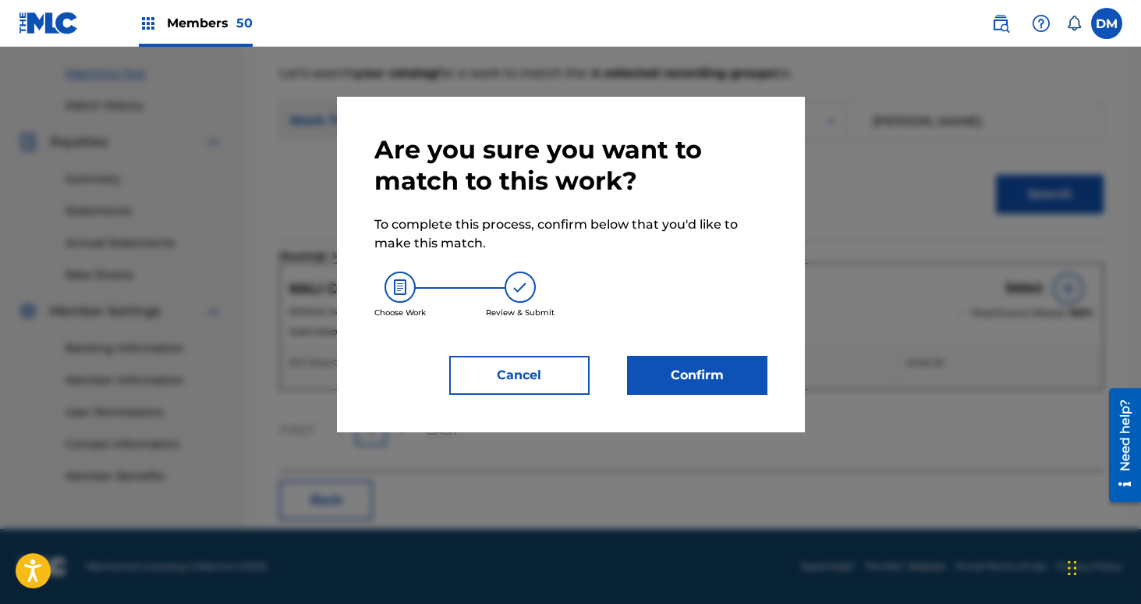
click at [760, 375] on button "Confirm" at bounding box center [697, 375] width 140 height 39
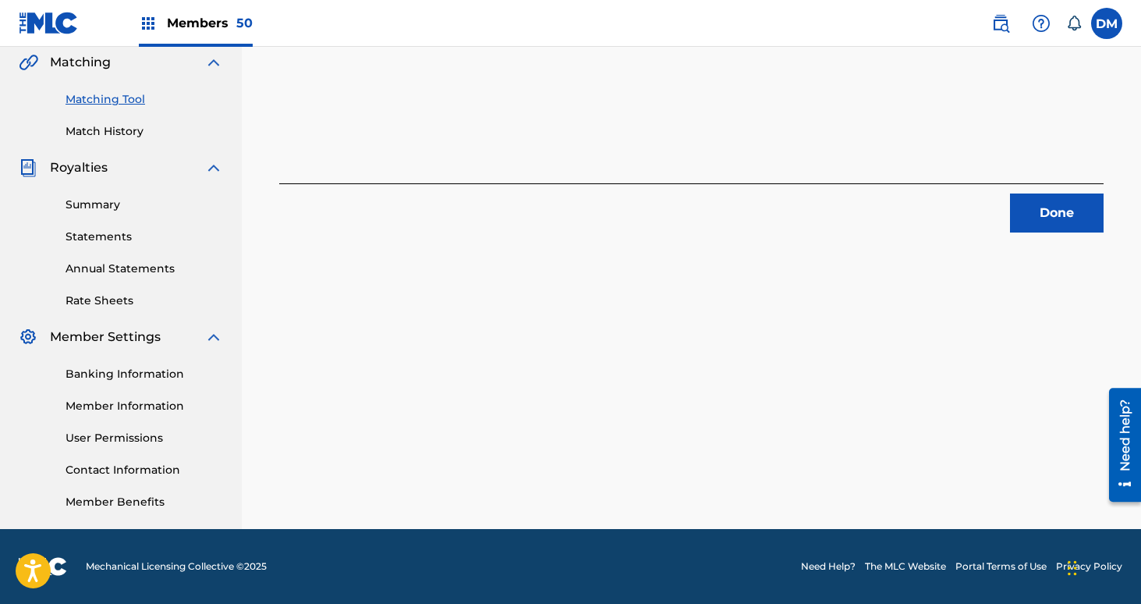
scroll to position [360, 0]
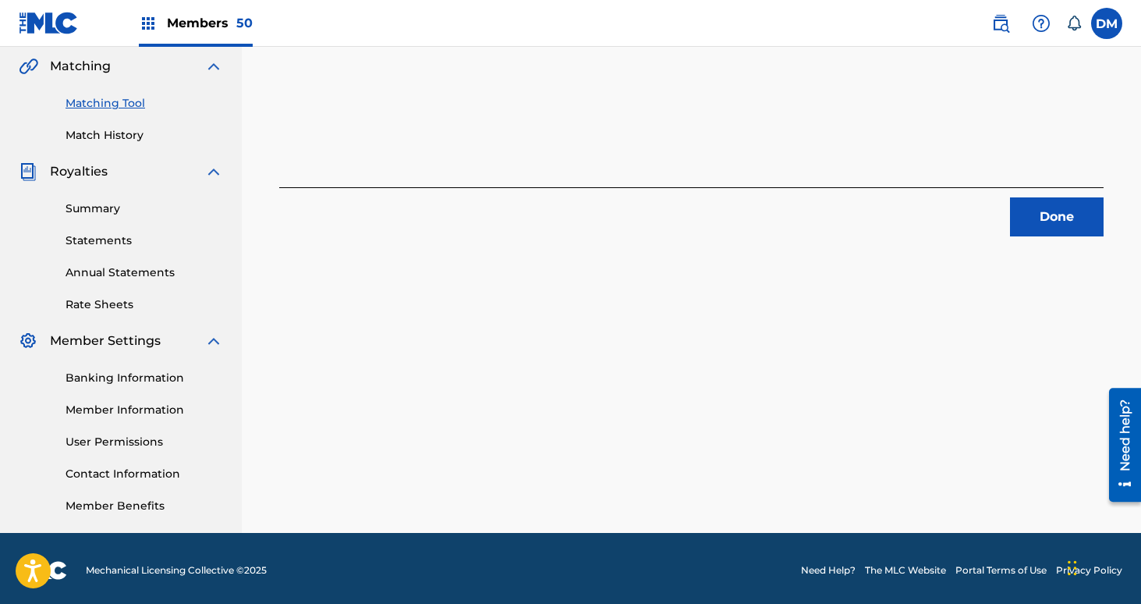
click at [1068, 222] on button "Done" at bounding box center [1057, 216] width 94 height 39
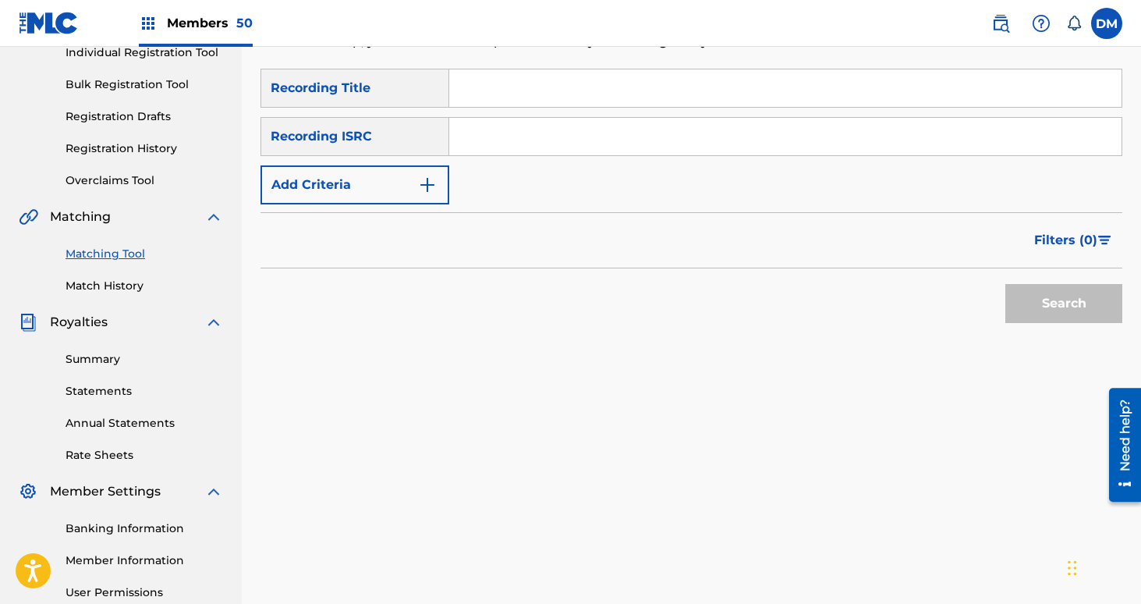
scroll to position [0, 0]
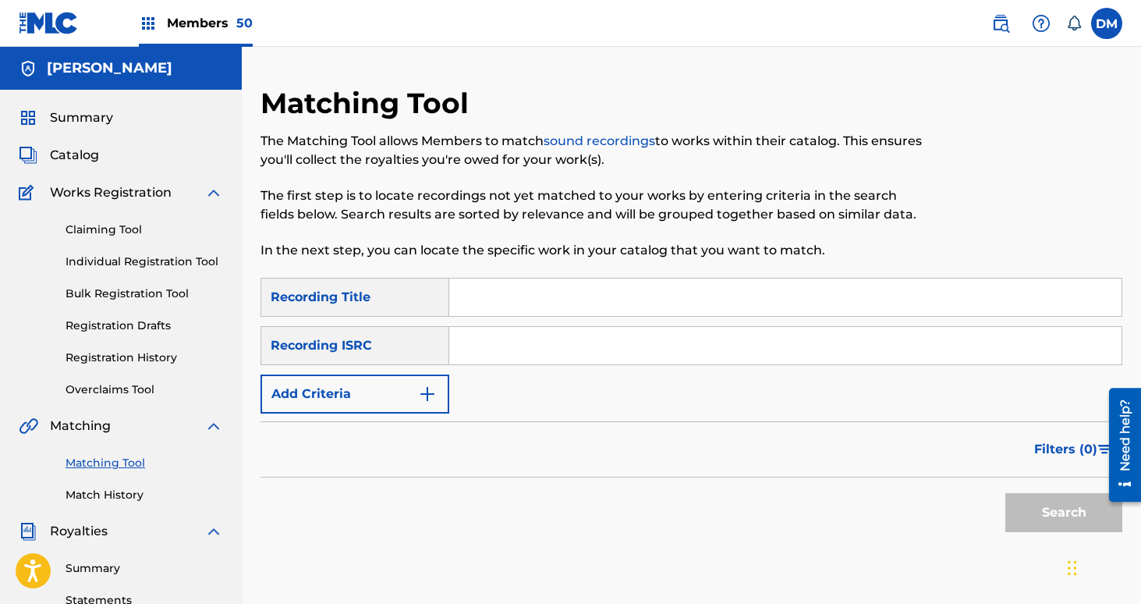
click at [564, 282] on input "Search Form" at bounding box center [785, 296] width 672 height 37
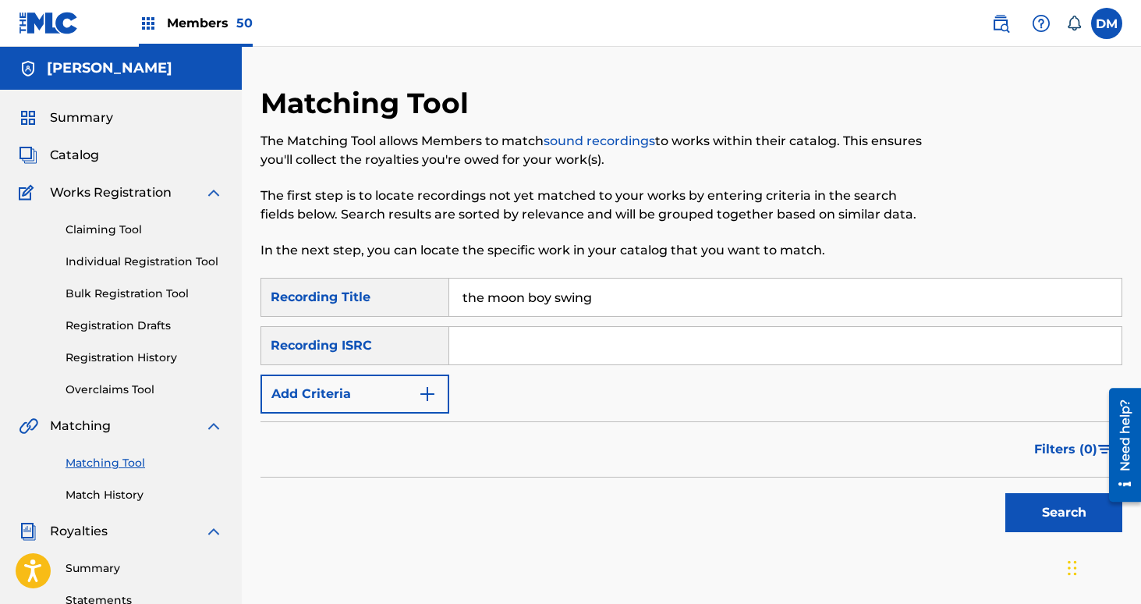
type input "the moon boy swing"
click at [424, 385] on img "Search Form" at bounding box center [427, 393] width 19 height 19
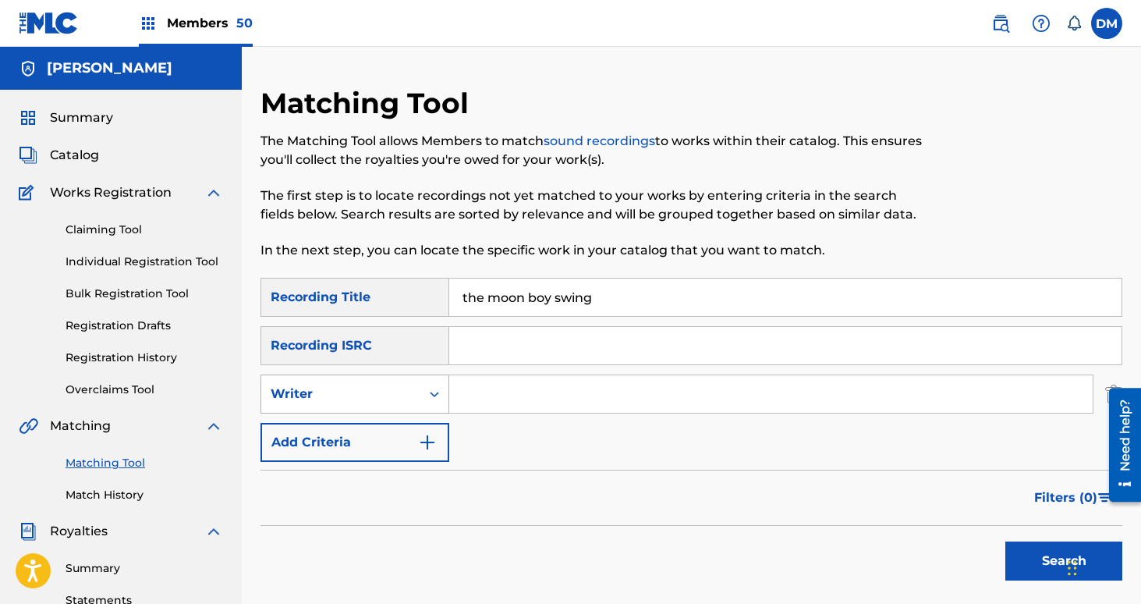
click at [407, 386] on div "Writer" at bounding box center [341, 393] width 140 height 19
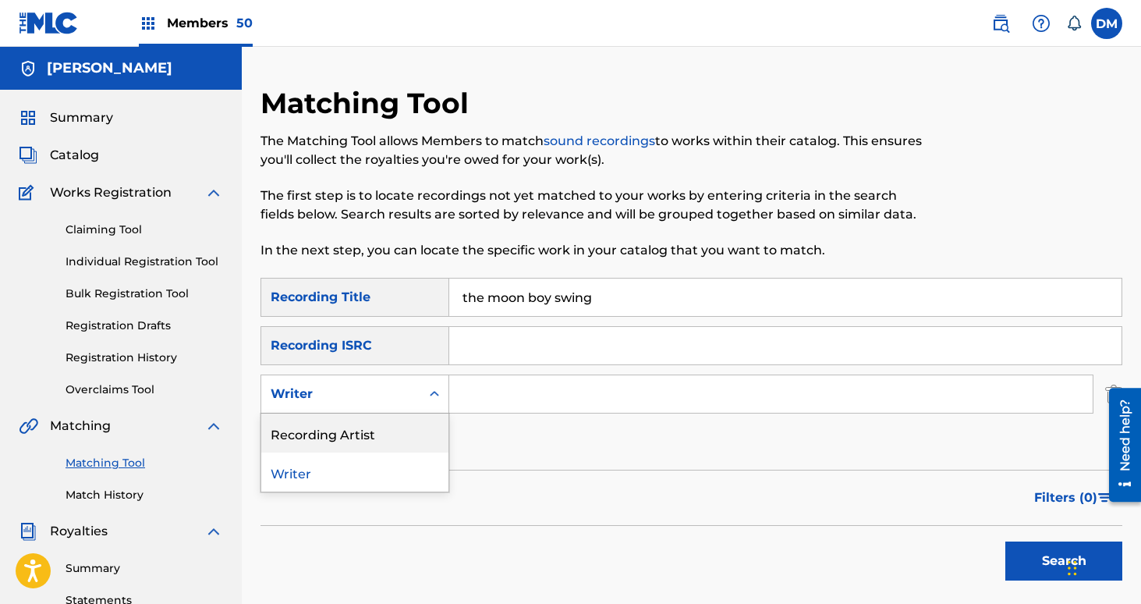
click at [394, 417] on div "Recording Artist" at bounding box center [354, 432] width 187 height 39
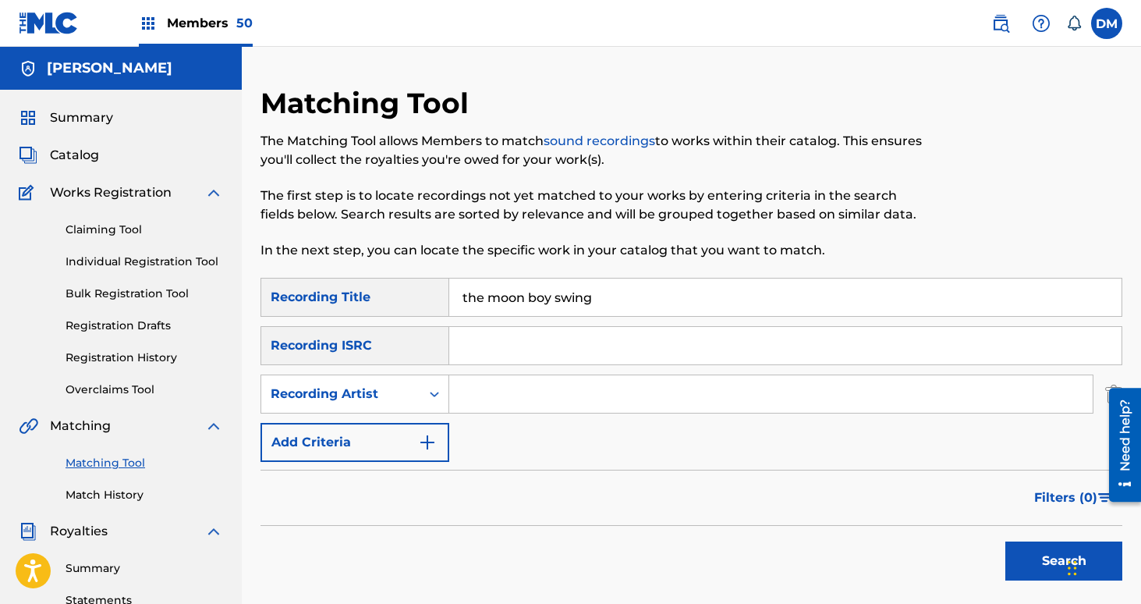
click at [497, 402] on input "Search Form" at bounding box center [770, 393] width 643 height 37
type input "netherlands"
click at [1005, 541] on button "Search" at bounding box center [1063, 560] width 117 height 39
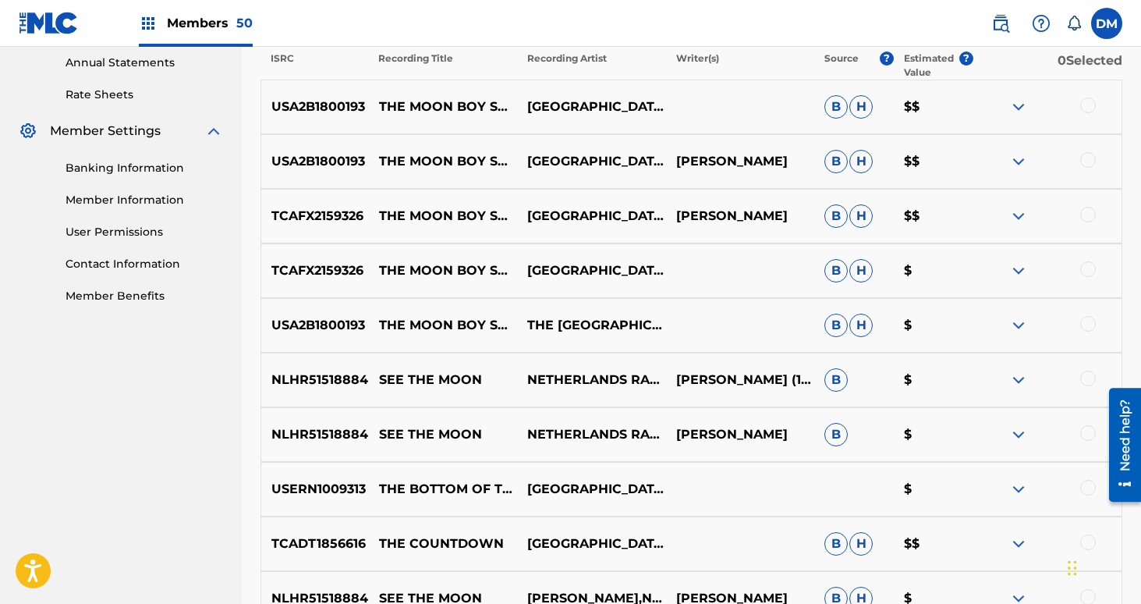
scroll to position [586, 0]
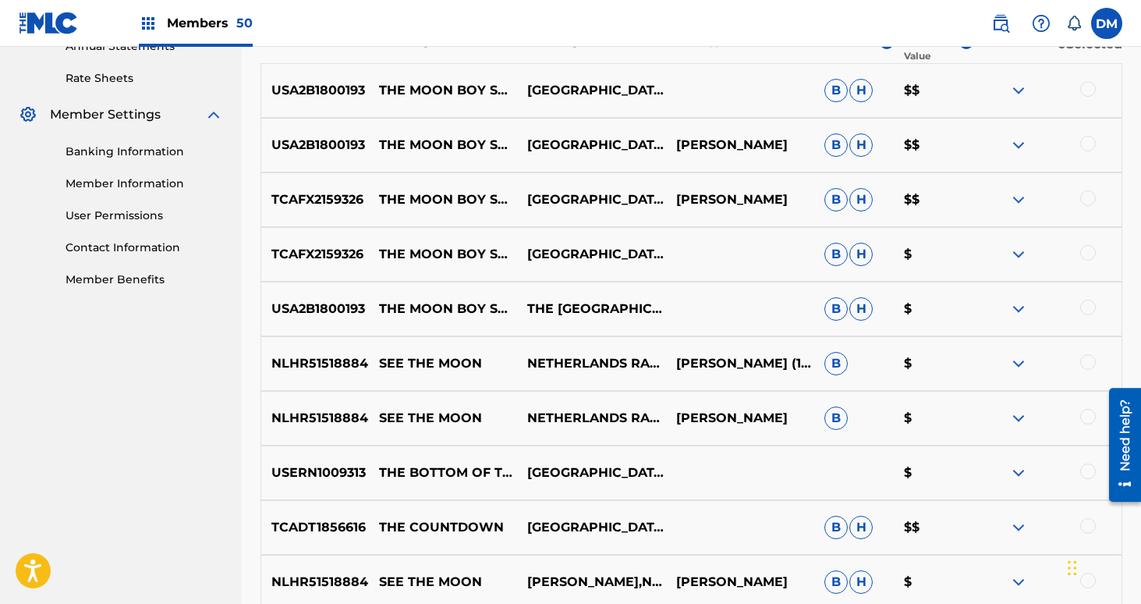
click at [1085, 86] on div at bounding box center [1088, 89] width 16 height 16
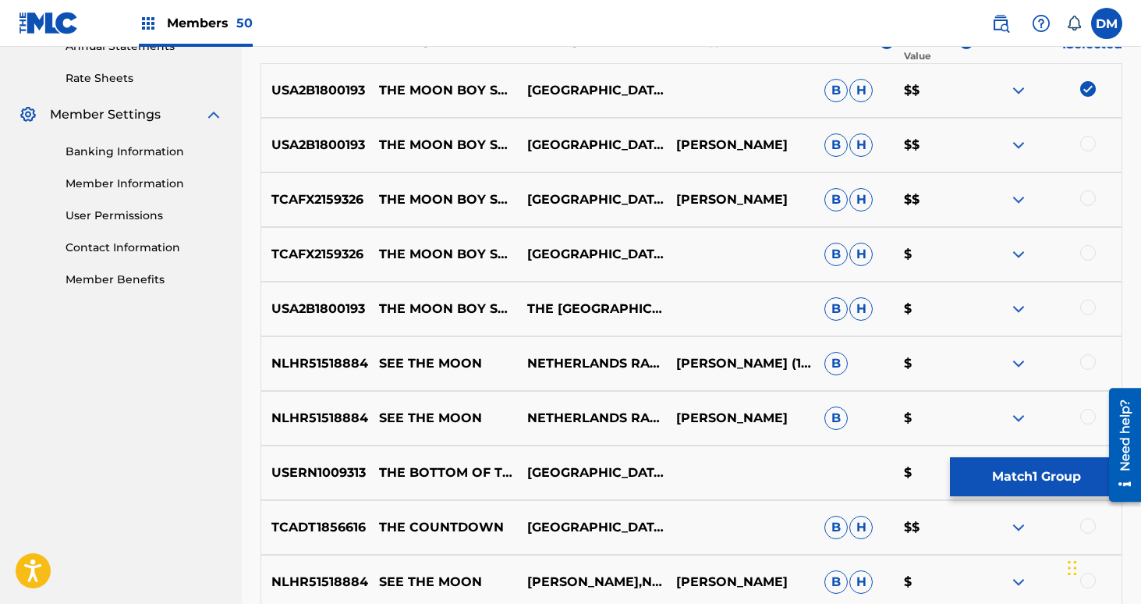
click at [1087, 144] on div at bounding box center [1088, 144] width 16 height 16
click at [1086, 205] on div at bounding box center [1047, 199] width 148 height 19
click at [1087, 199] on div at bounding box center [1088, 198] width 16 height 16
click at [1086, 252] on div at bounding box center [1088, 253] width 16 height 16
click at [1089, 300] on div at bounding box center [1088, 307] width 16 height 16
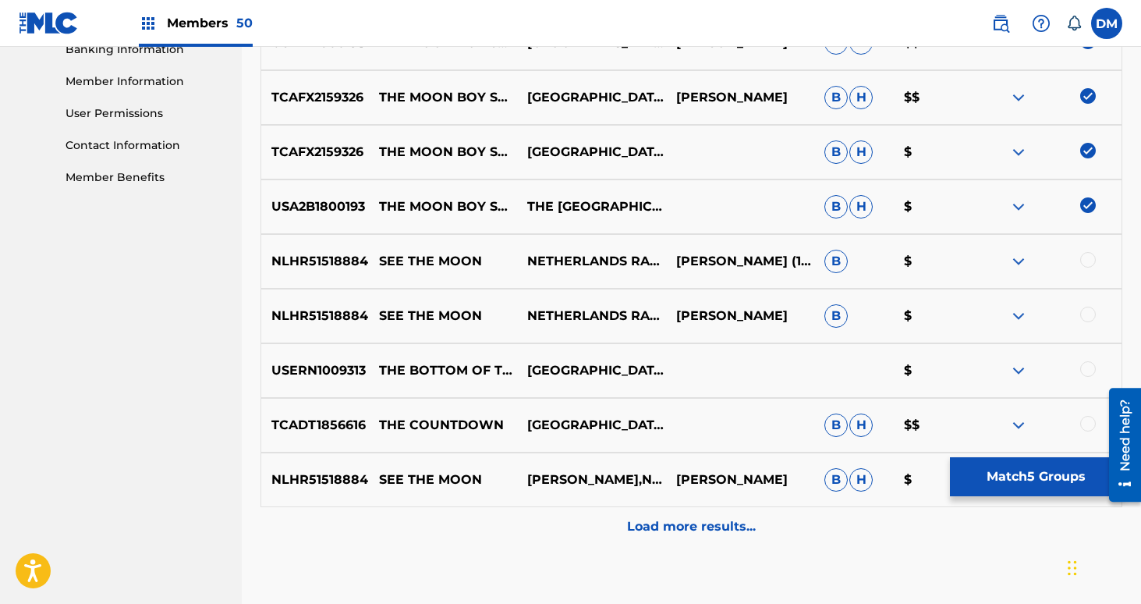
scroll to position [704, 0]
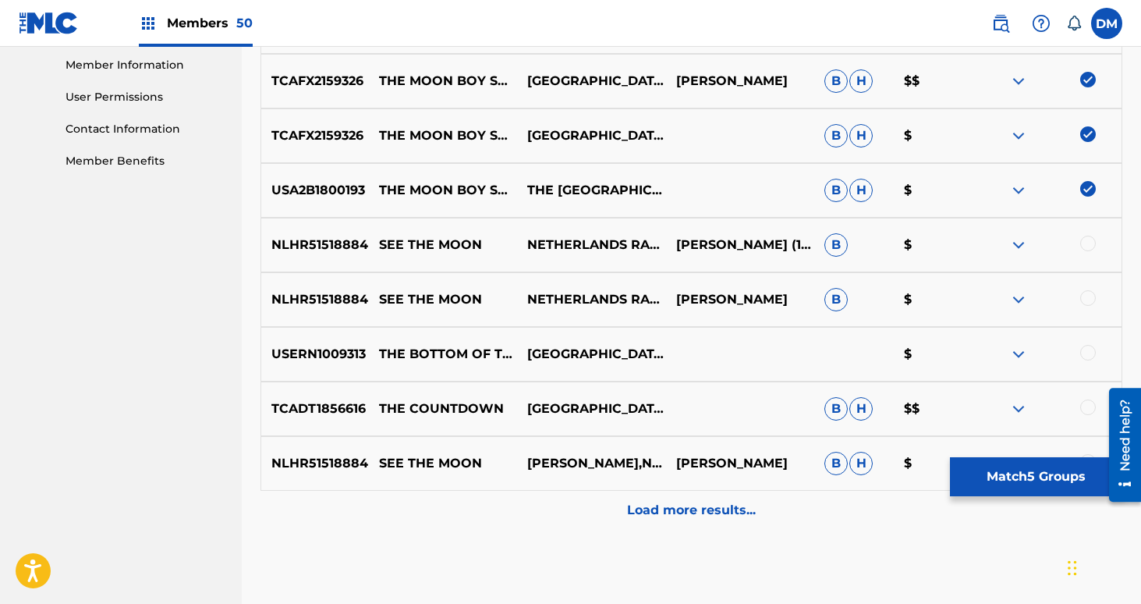
click at [1027, 476] on button "Match 5 Groups" at bounding box center [1036, 476] width 172 height 39
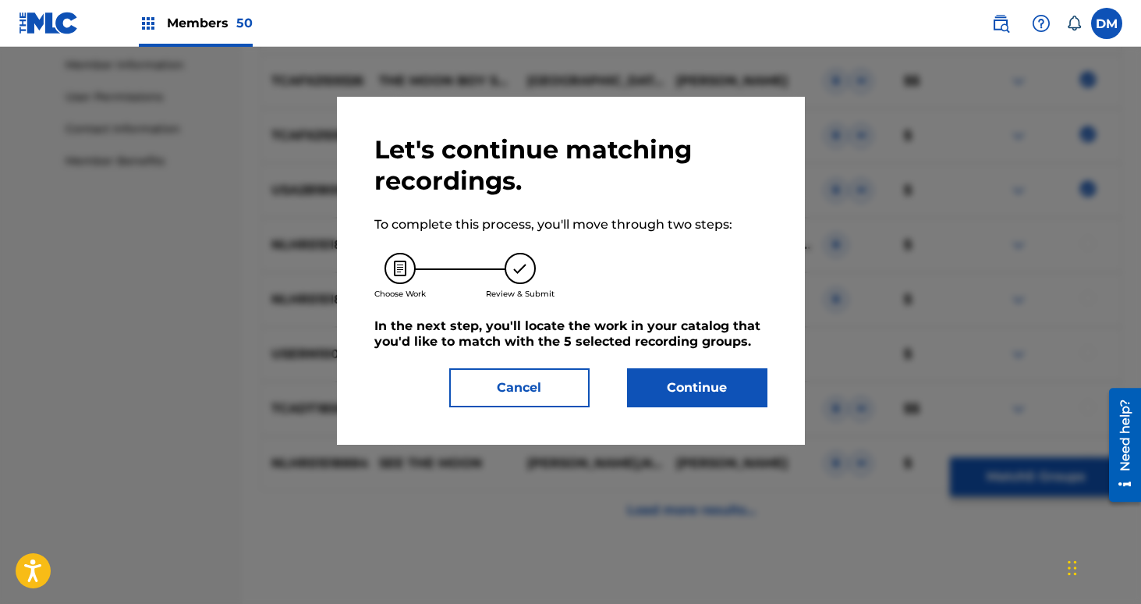
click at [749, 395] on button "Continue" at bounding box center [697, 387] width 140 height 39
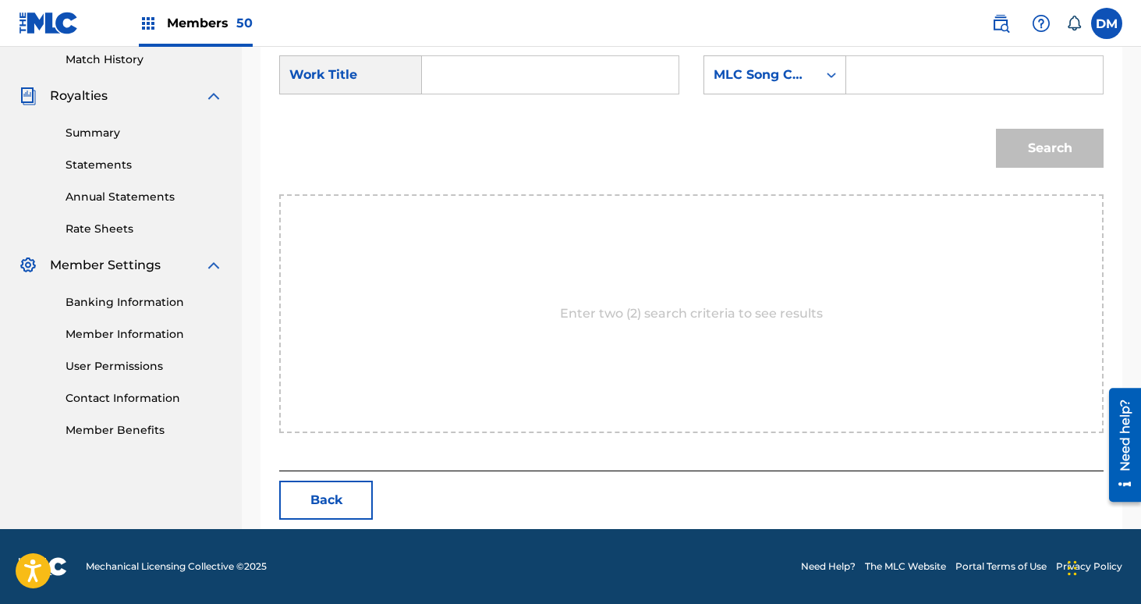
click at [512, 71] on input "Search Form" at bounding box center [550, 74] width 230 height 37
click at [473, 152] on div "Search" at bounding box center [691, 153] width 824 height 81
click at [567, 69] on input "moon" at bounding box center [550, 74] width 230 height 37
click at [472, 152] on div "Search" at bounding box center [691, 153] width 824 height 81
click at [527, 73] on input "moon" at bounding box center [550, 74] width 230 height 37
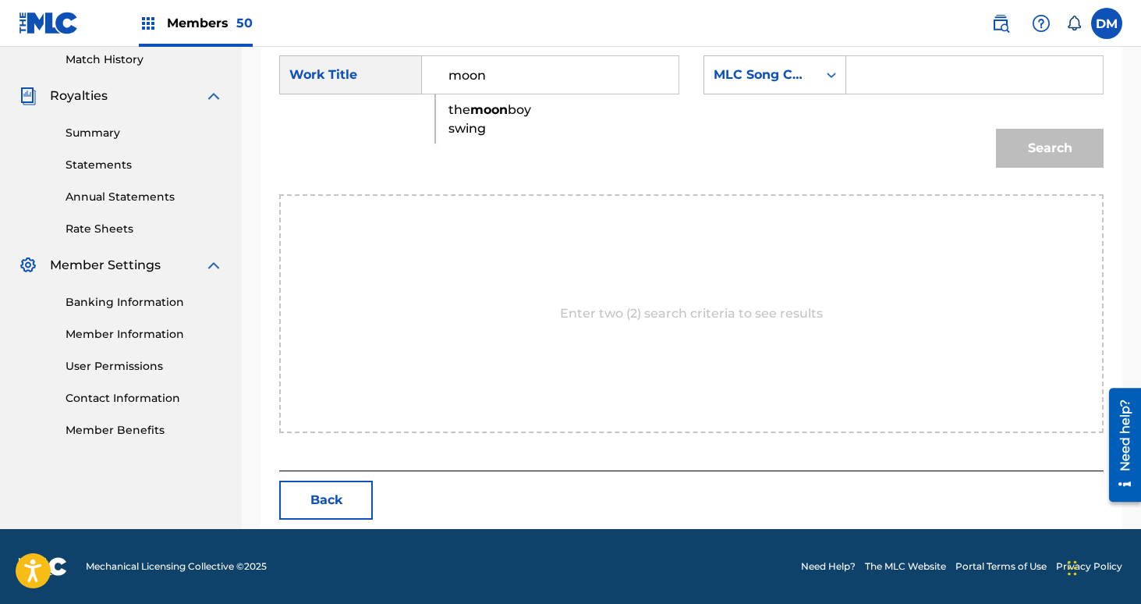
click at [456, 136] on span "boy swing" at bounding box center [489, 119] width 83 height 34
type input "the moon boy swing"
click at [819, 83] on div "Search Form" at bounding box center [831, 75] width 28 height 28
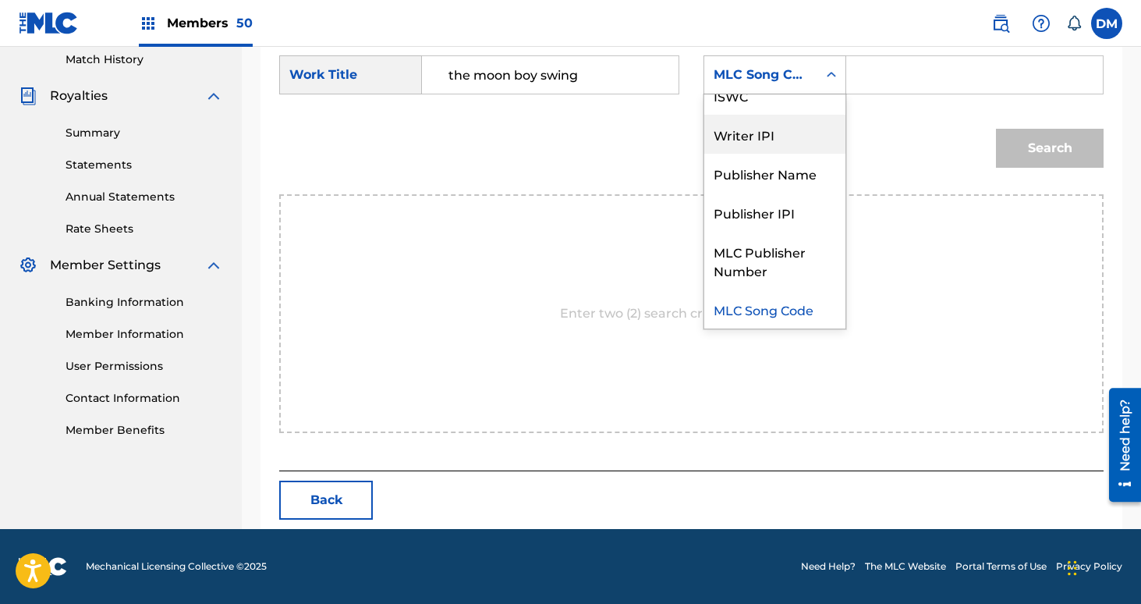
scroll to position [0, 0]
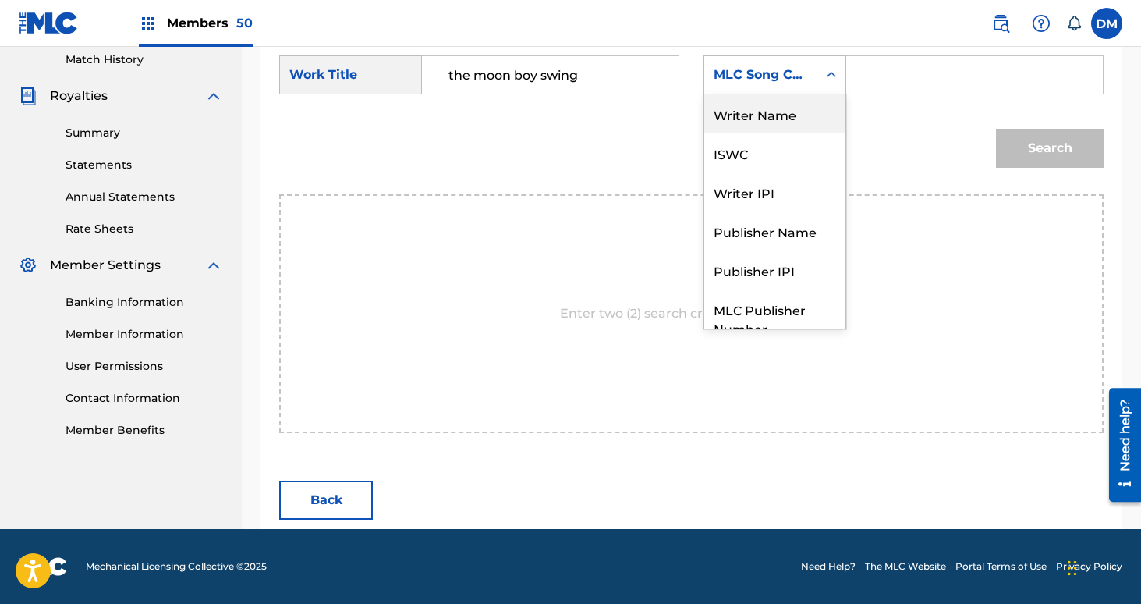
click at [809, 122] on div "Writer Name" at bounding box center [774, 113] width 141 height 39
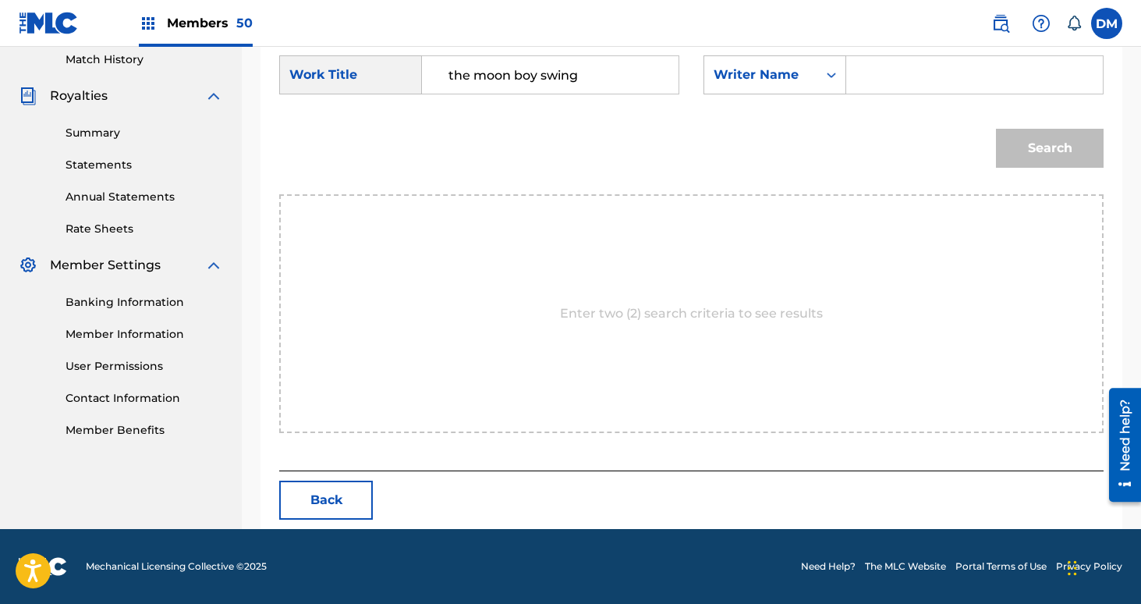
click at [905, 74] on input "Search Form" at bounding box center [974, 74] width 230 height 37
type input "[PERSON_NAME]"
click at [996, 129] on button "Search" at bounding box center [1050, 148] width 108 height 39
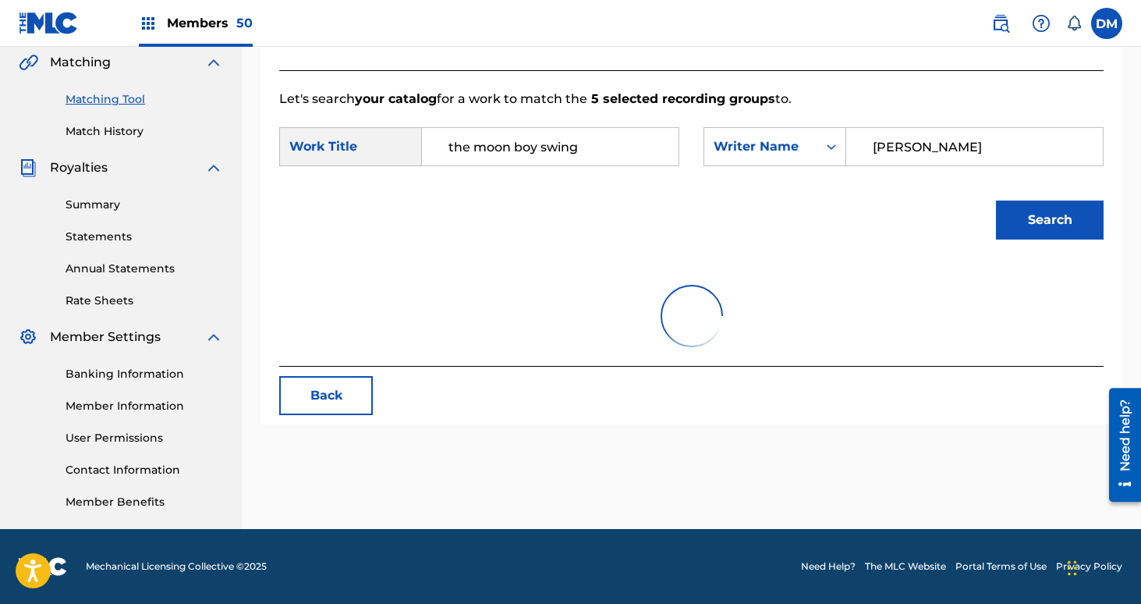
scroll to position [435, 0]
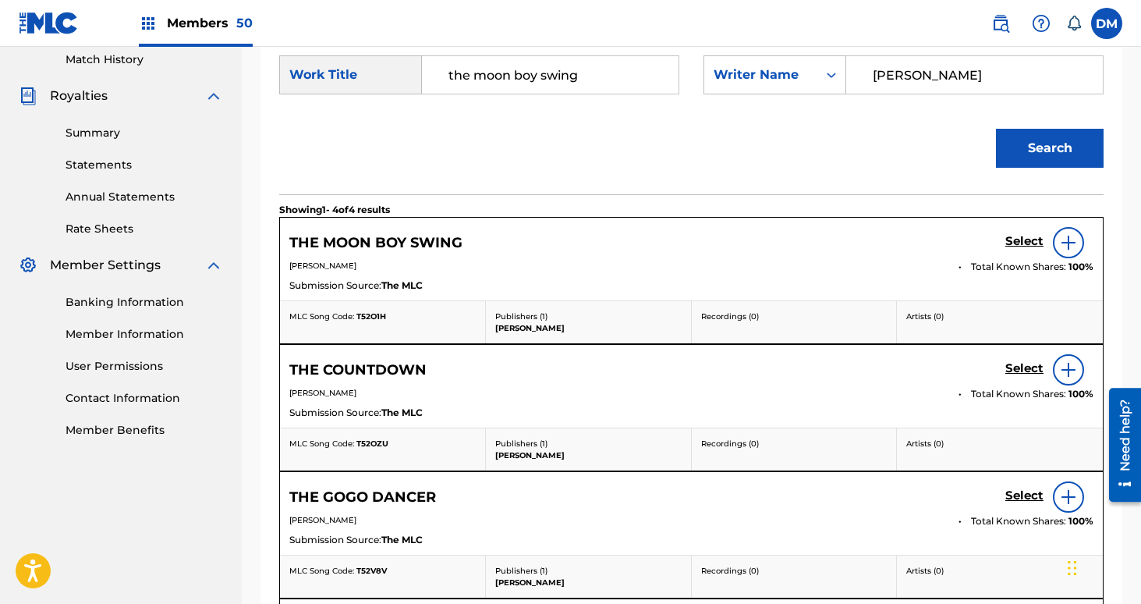
click at [1024, 246] on h5 "Select" at bounding box center [1024, 241] width 38 height 15
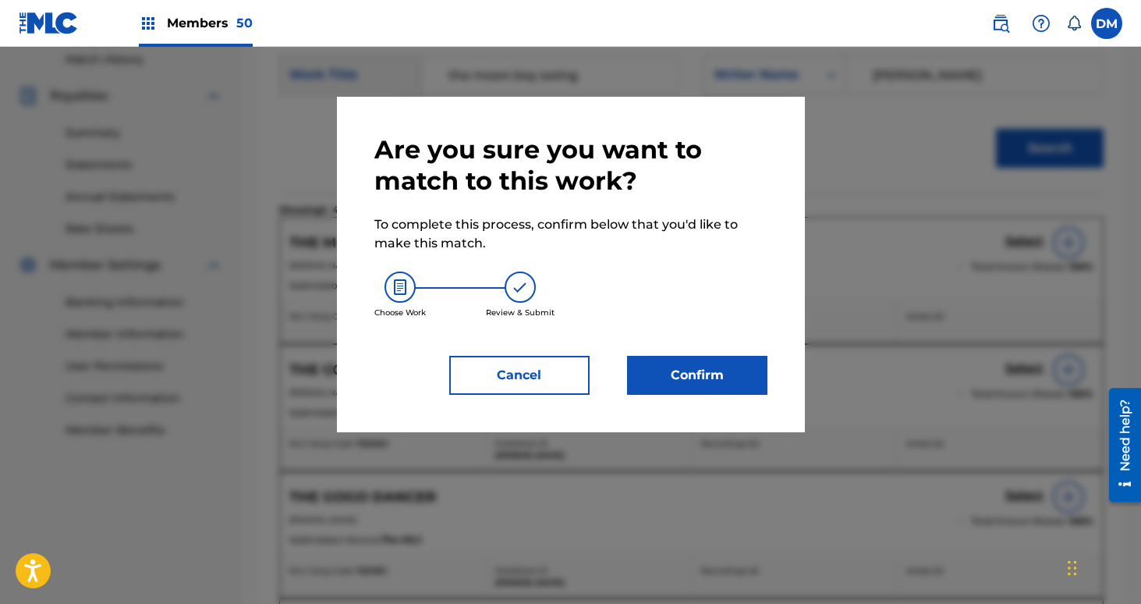
click at [696, 378] on button "Confirm" at bounding box center [697, 375] width 140 height 39
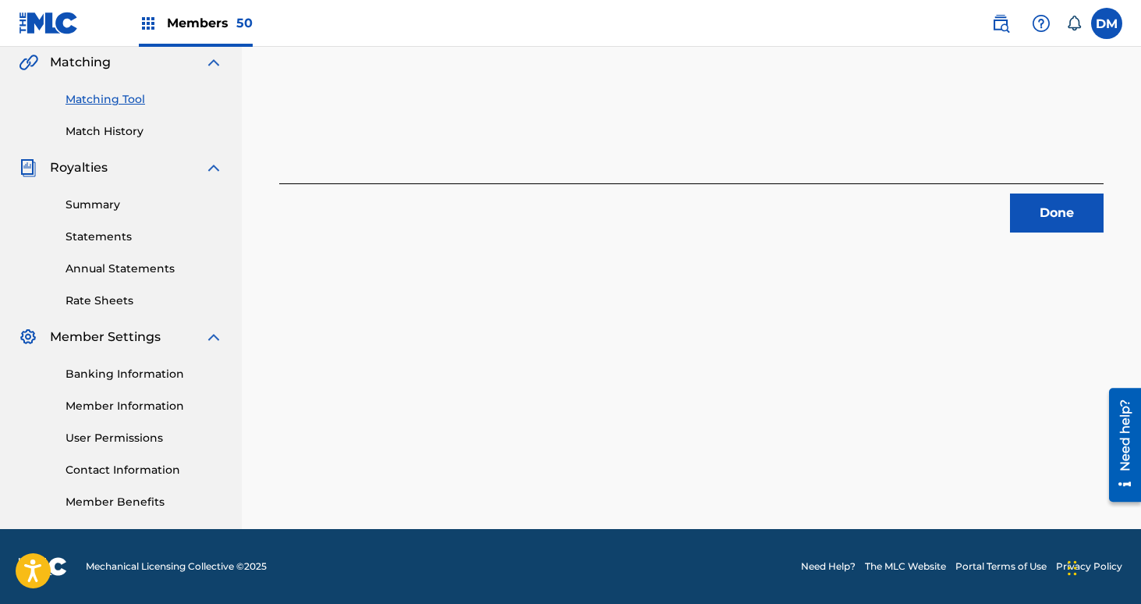
click at [225, 30] on span "Members 50" at bounding box center [210, 23] width 86 height 18
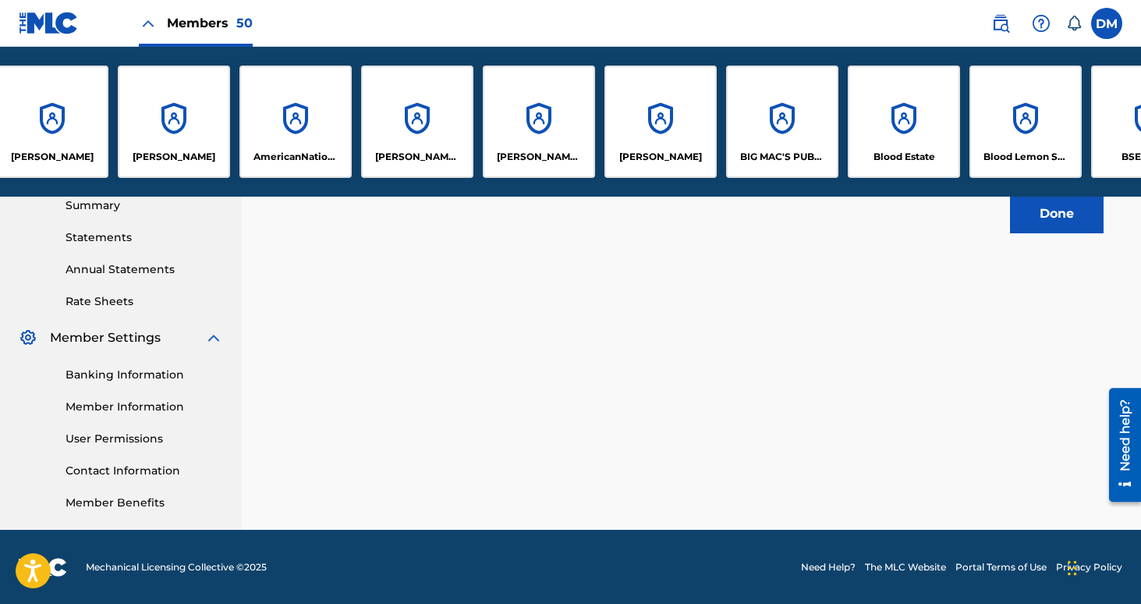
scroll to position [0, 0]
